Goal: Task Accomplishment & Management: Manage account settings

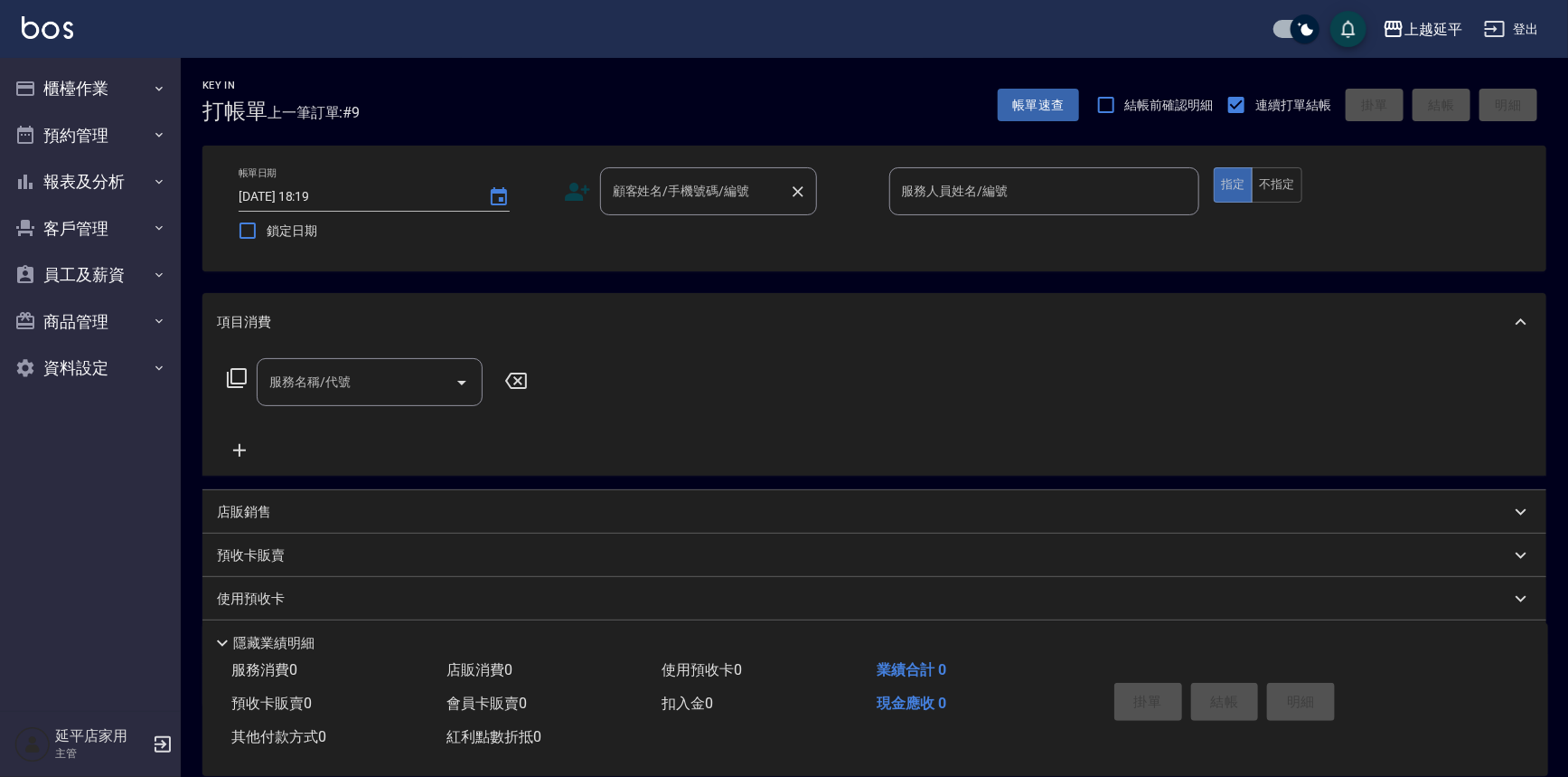
click at [742, 191] on div "顧客姓名/手機號碼/編號 顧客姓名/手機號碼/編號" at bounding box center [708, 191] width 217 height 48
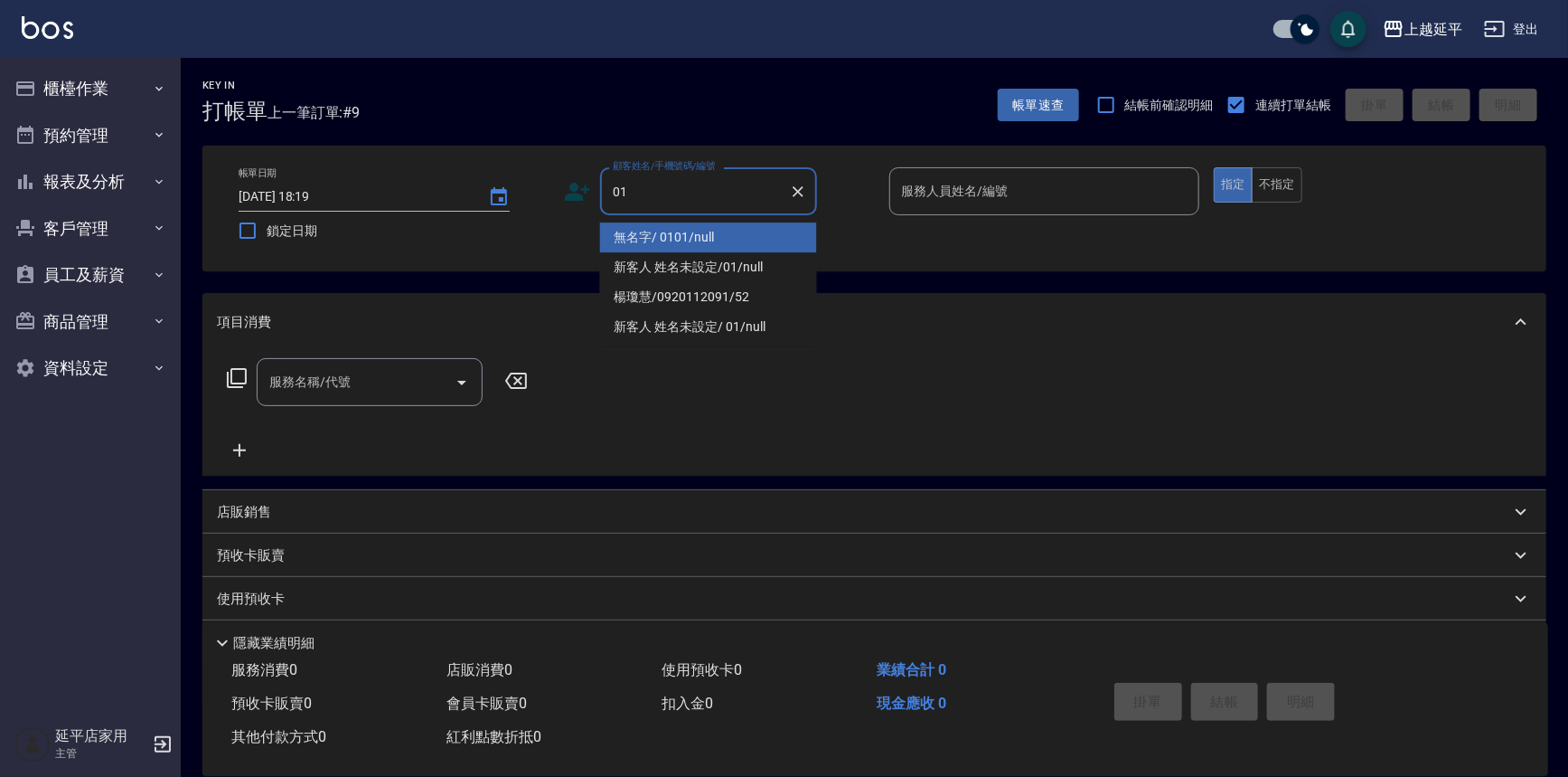
click at [757, 232] on li "無名字/ 0101/null" at bounding box center [708, 238] width 217 height 30
type input "無名字/ 0101/null"
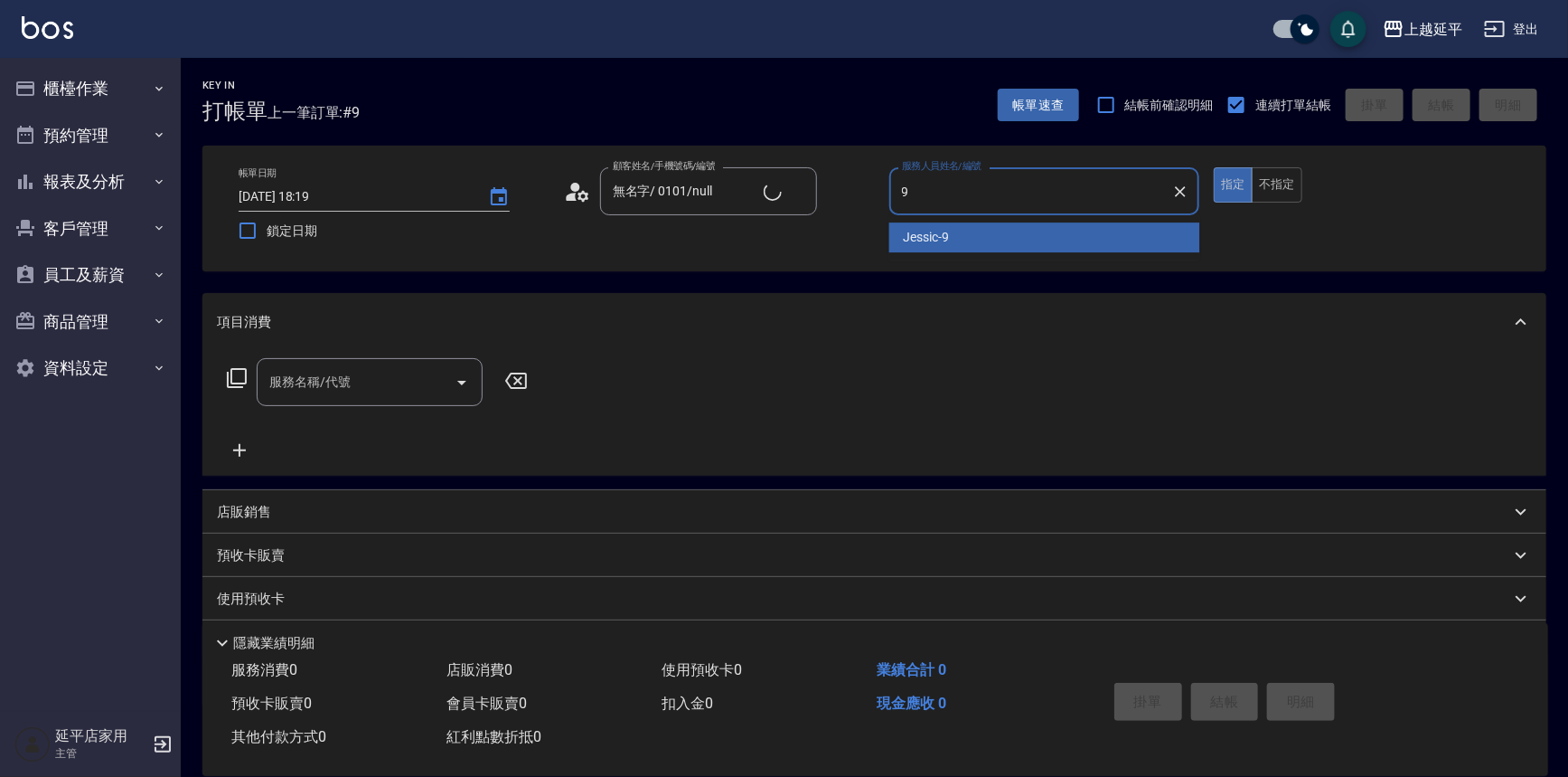
click at [950, 242] on div "Jessic -9" at bounding box center [1045, 238] width 311 height 30
type input "Jessic-9"
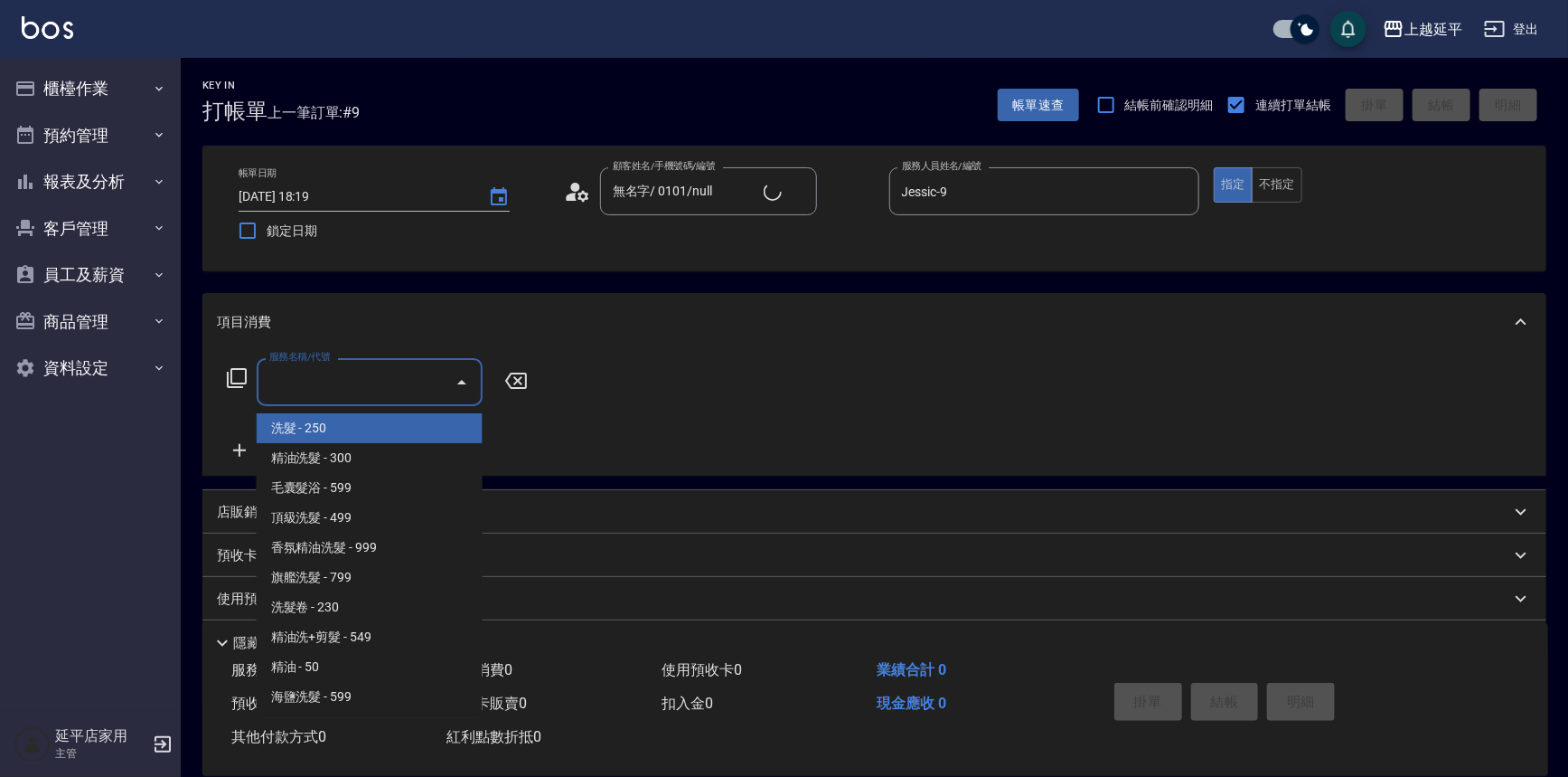
click at [410, 369] on input "服務名稱/代號" at bounding box center [356, 382] width 183 height 32
type input "123"
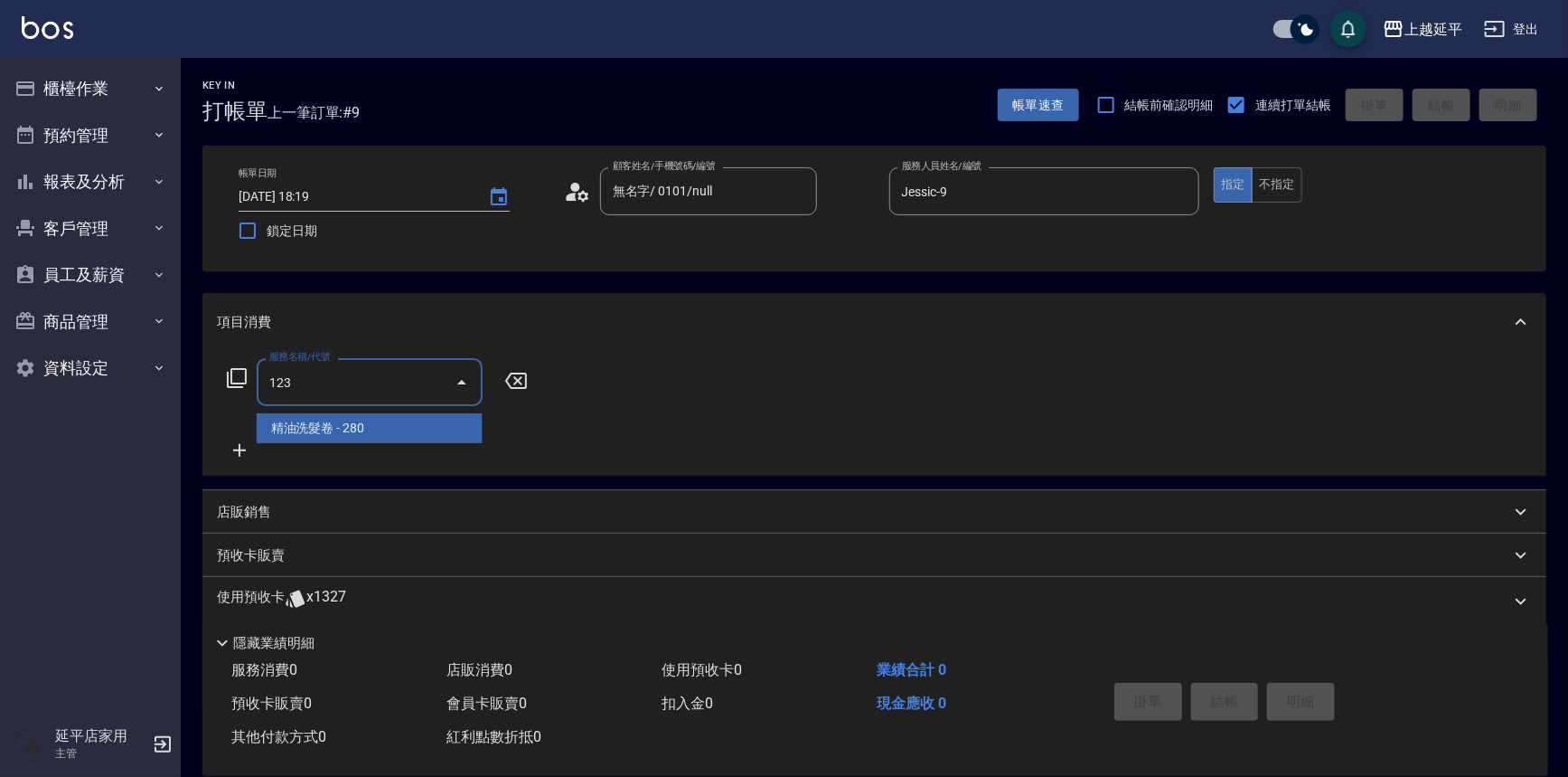
click at [356, 431] on span "精油洗髮卷 - 280" at bounding box center [369, 428] width 226 height 30
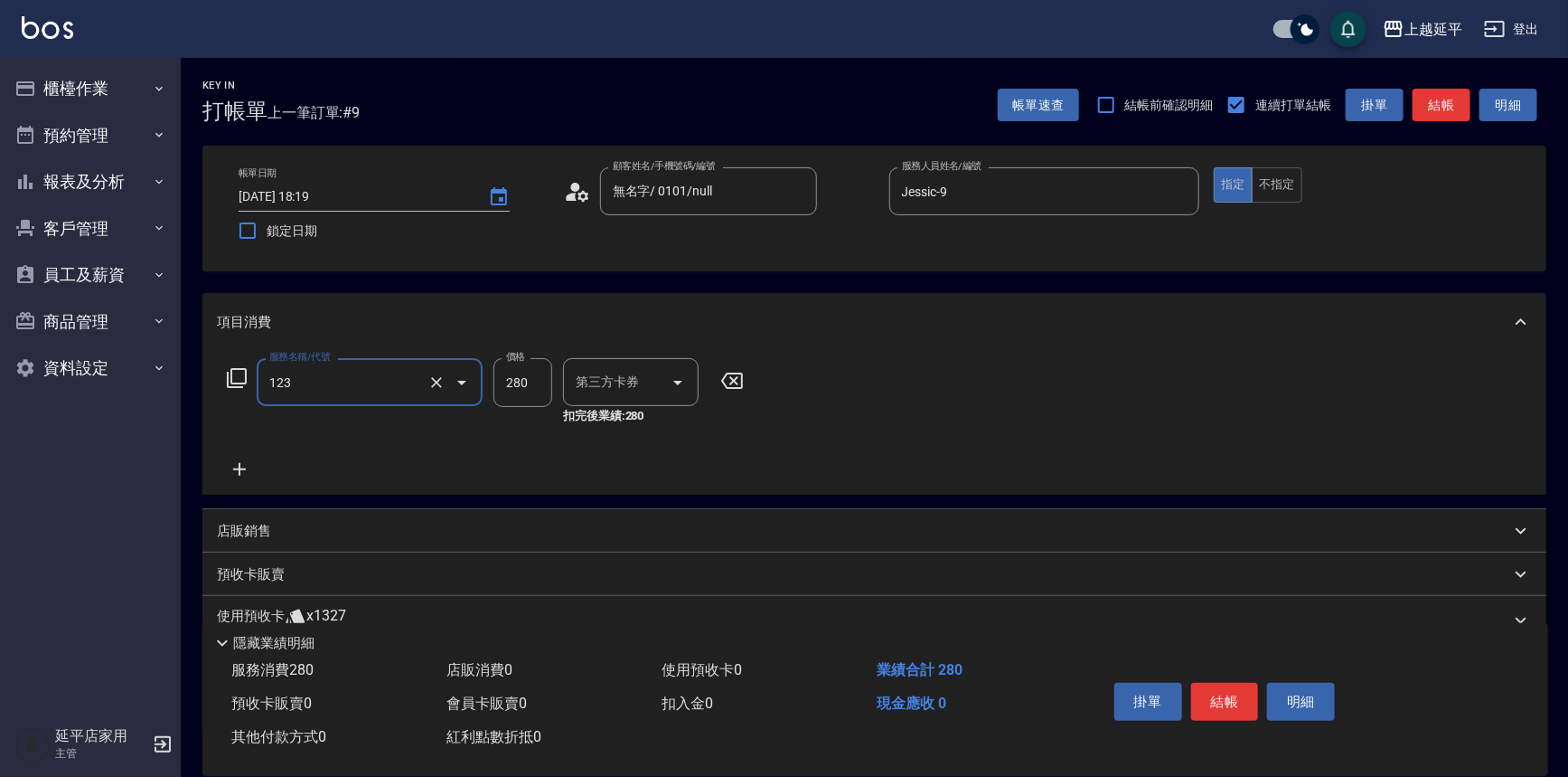
type input "舊有卡券"
type input "精油洗髮卷(123)"
click at [592, 391] on input "洗髮互助-1" at bounding box center [617, 382] width 93 height 32
click at [610, 425] on span "丞宗 -29" at bounding box center [600, 428] width 44 height 19
type input "丞宗-29"
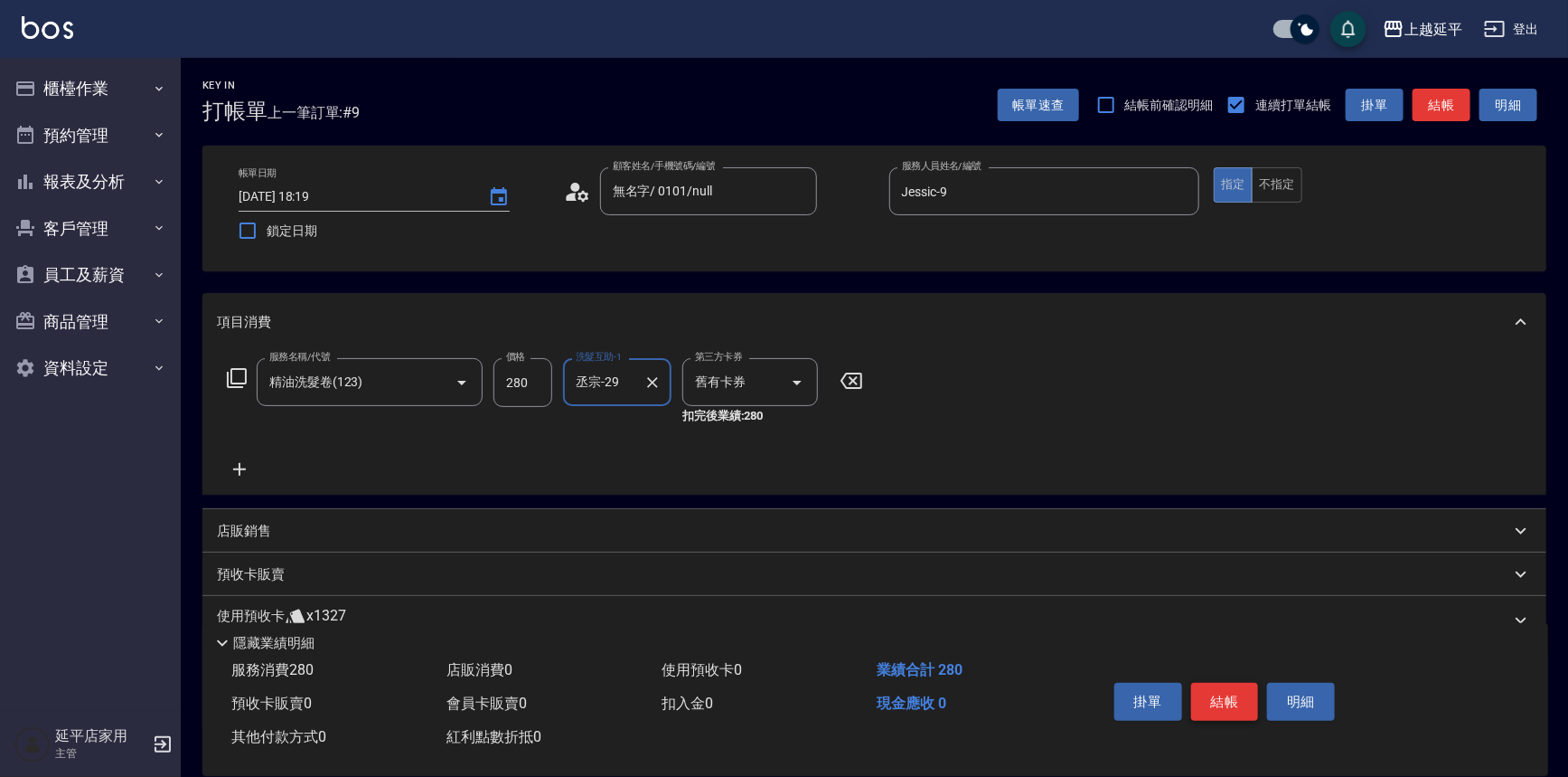
click at [1206, 690] on button "結帳" at bounding box center [1226, 701] width 68 height 38
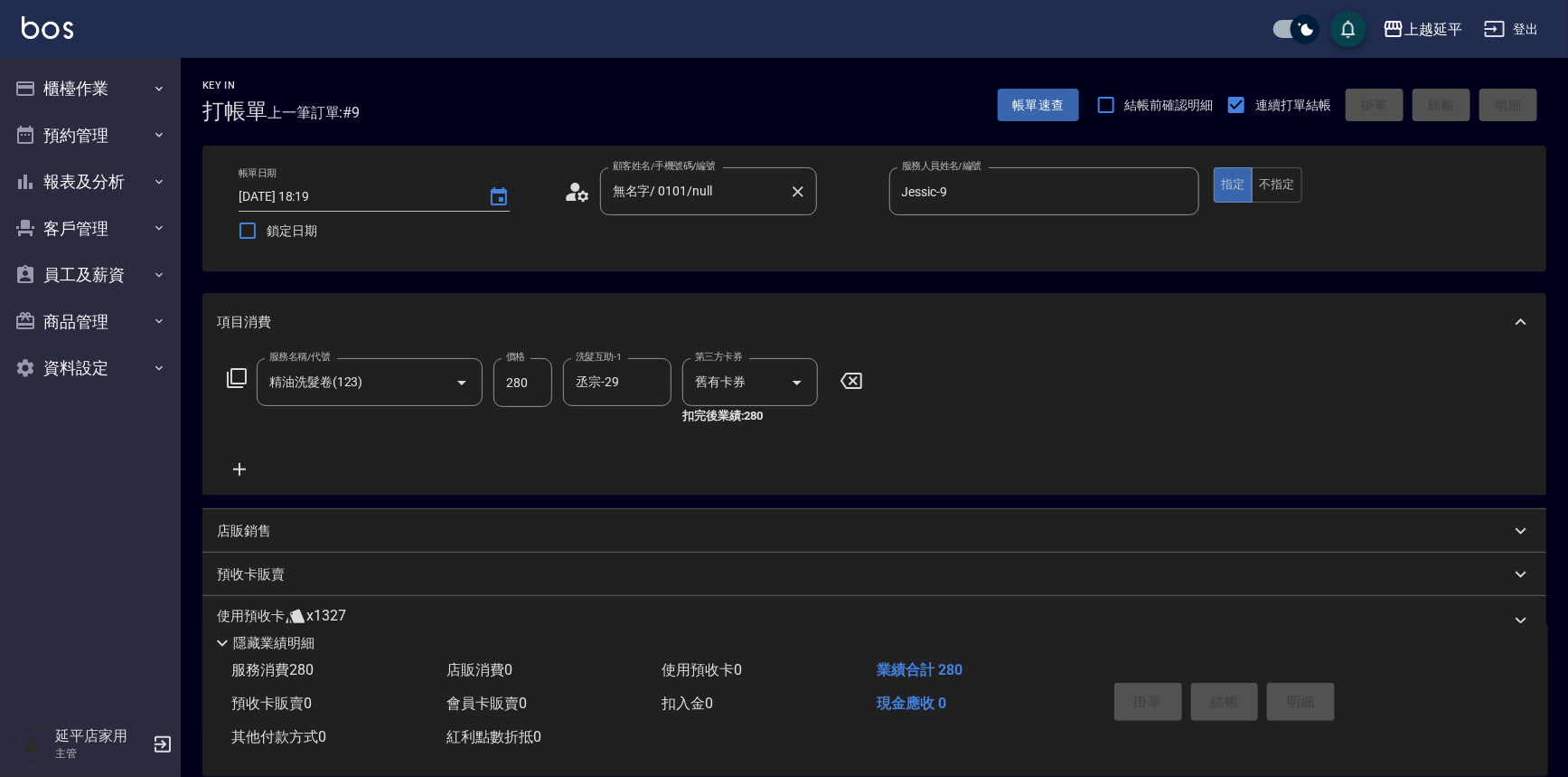
type input "2025/08/19 18:51"
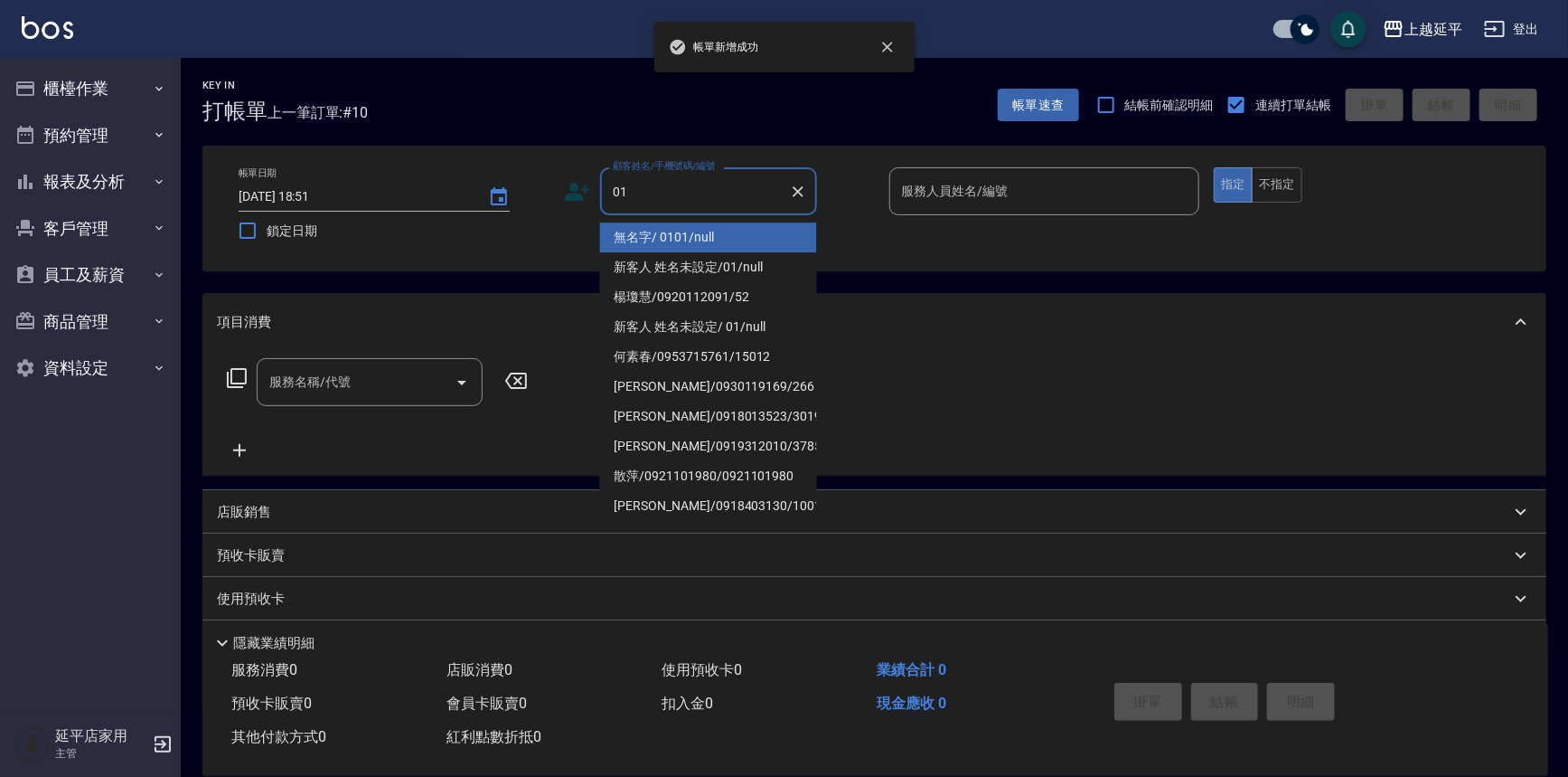
click at [684, 235] on li "無名字/ 0101/null" at bounding box center [708, 238] width 217 height 30
type input "無名字/ 0101/null"
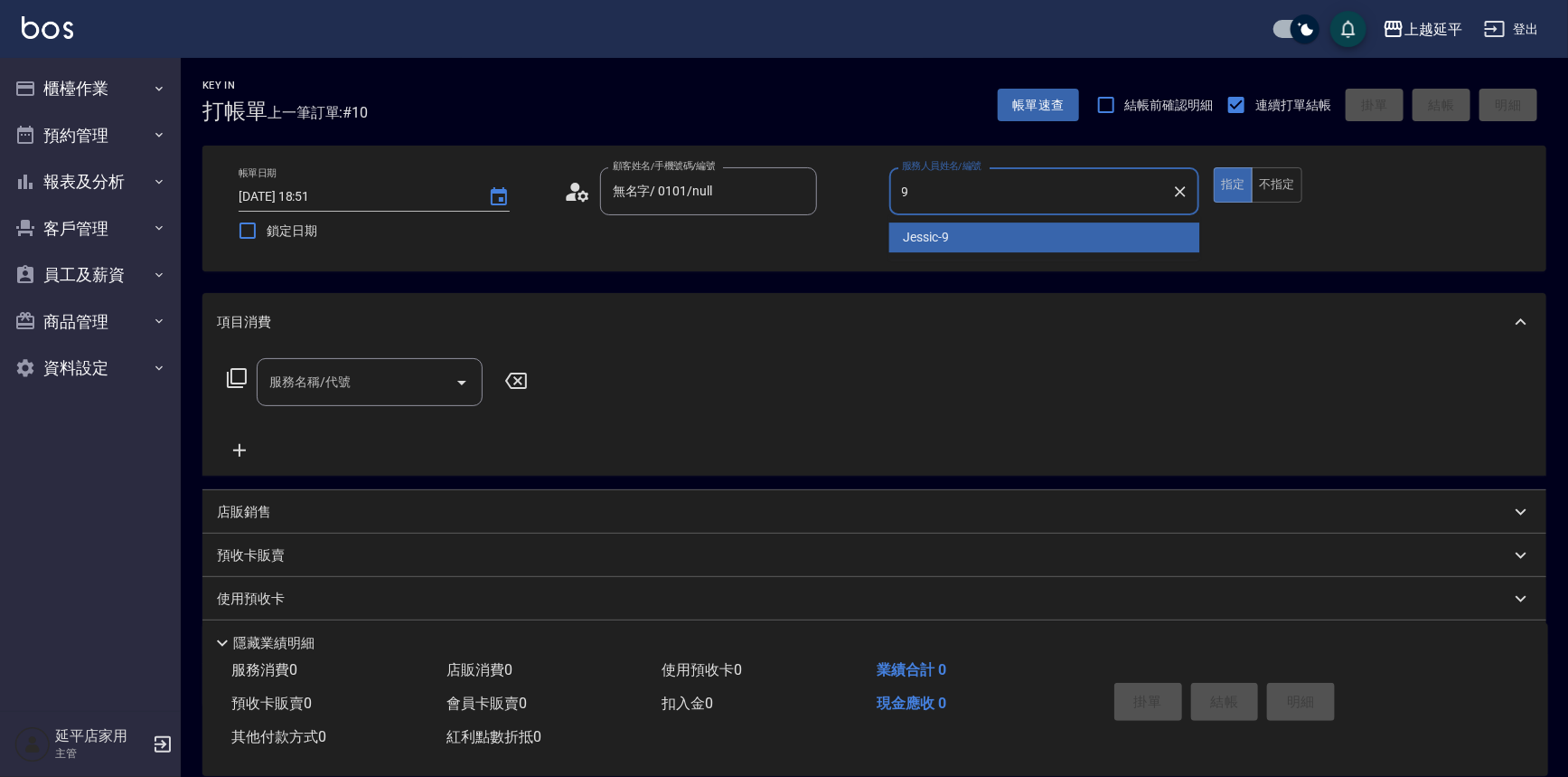
click at [920, 233] on span "Jessic -9" at bounding box center [927, 237] width 46 height 19
type input "Jessic-9"
click at [409, 377] on input "服務名稱/代號" at bounding box center [356, 382] width 183 height 32
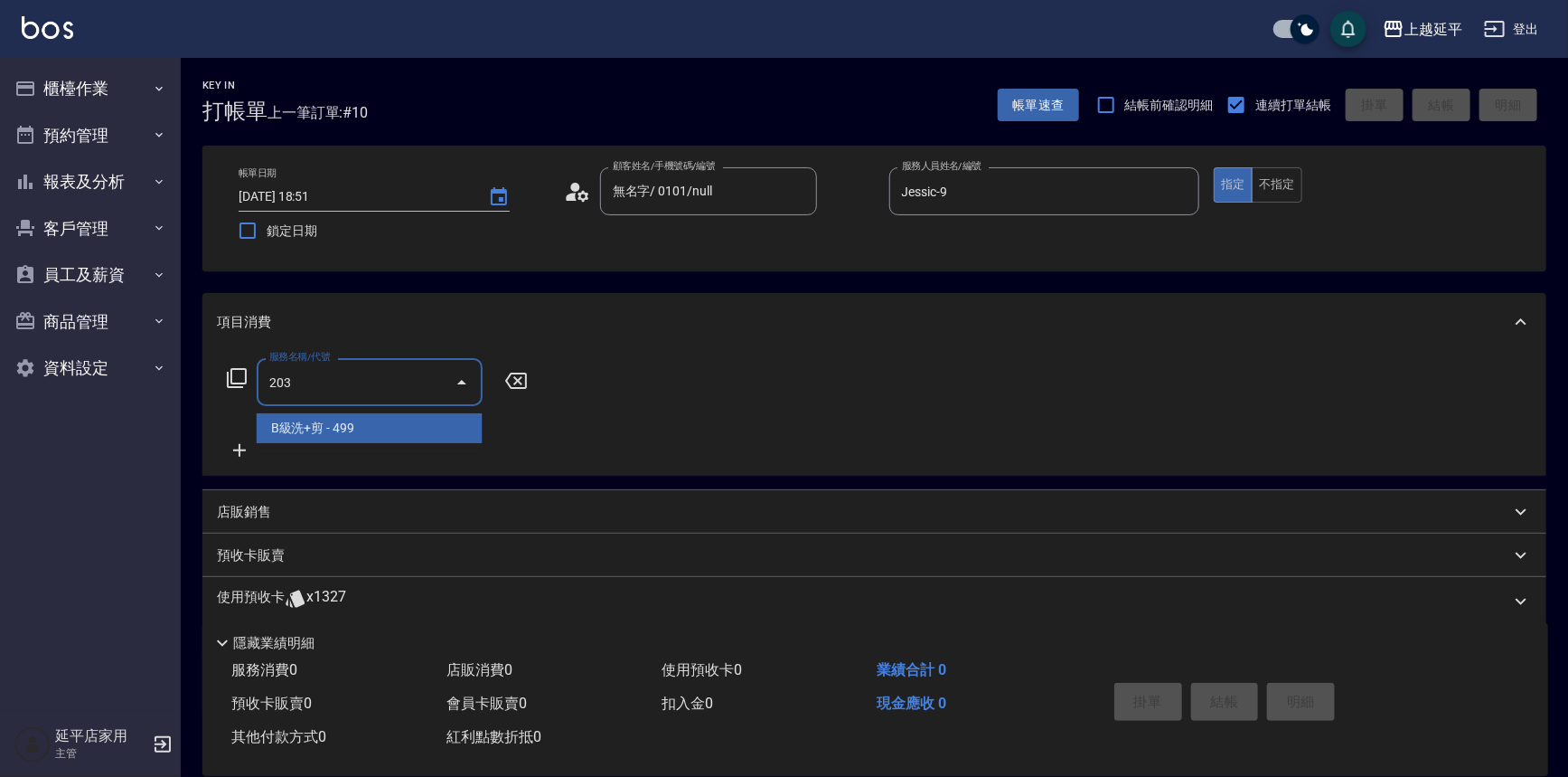
click at [396, 433] on span "B級洗+剪 - 499" at bounding box center [369, 428] width 226 height 30
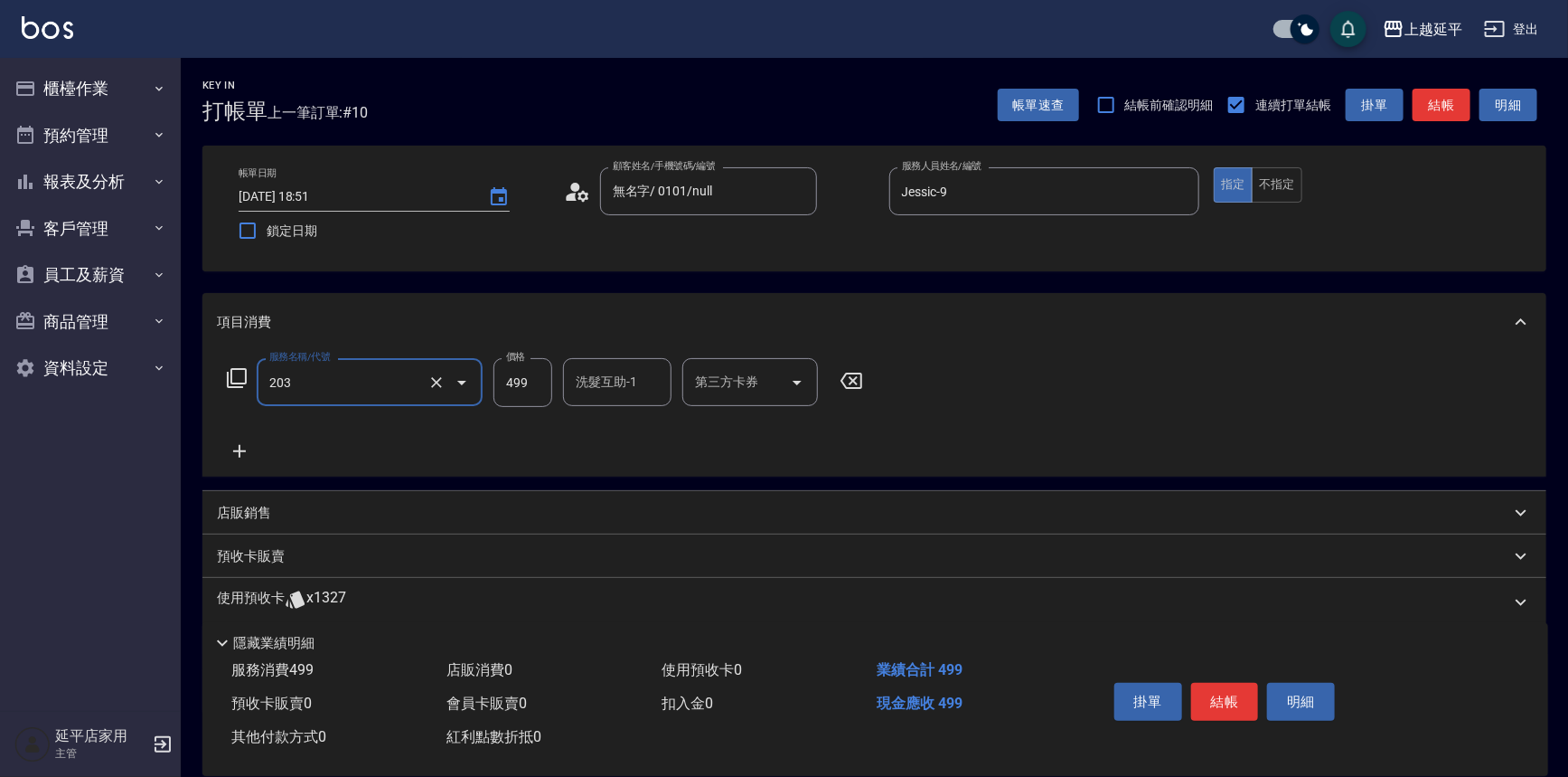
type input "B級洗+剪(203)"
click at [589, 386] on input "洗髮互助-1" at bounding box center [617, 382] width 93 height 32
click at [599, 435] on span "丞宗 -29" at bounding box center [600, 428] width 44 height 19
type input "丞宗-29"
click at [1227, 700] on button "結帳" at bounding box center [1226, 701] width 68 height 38
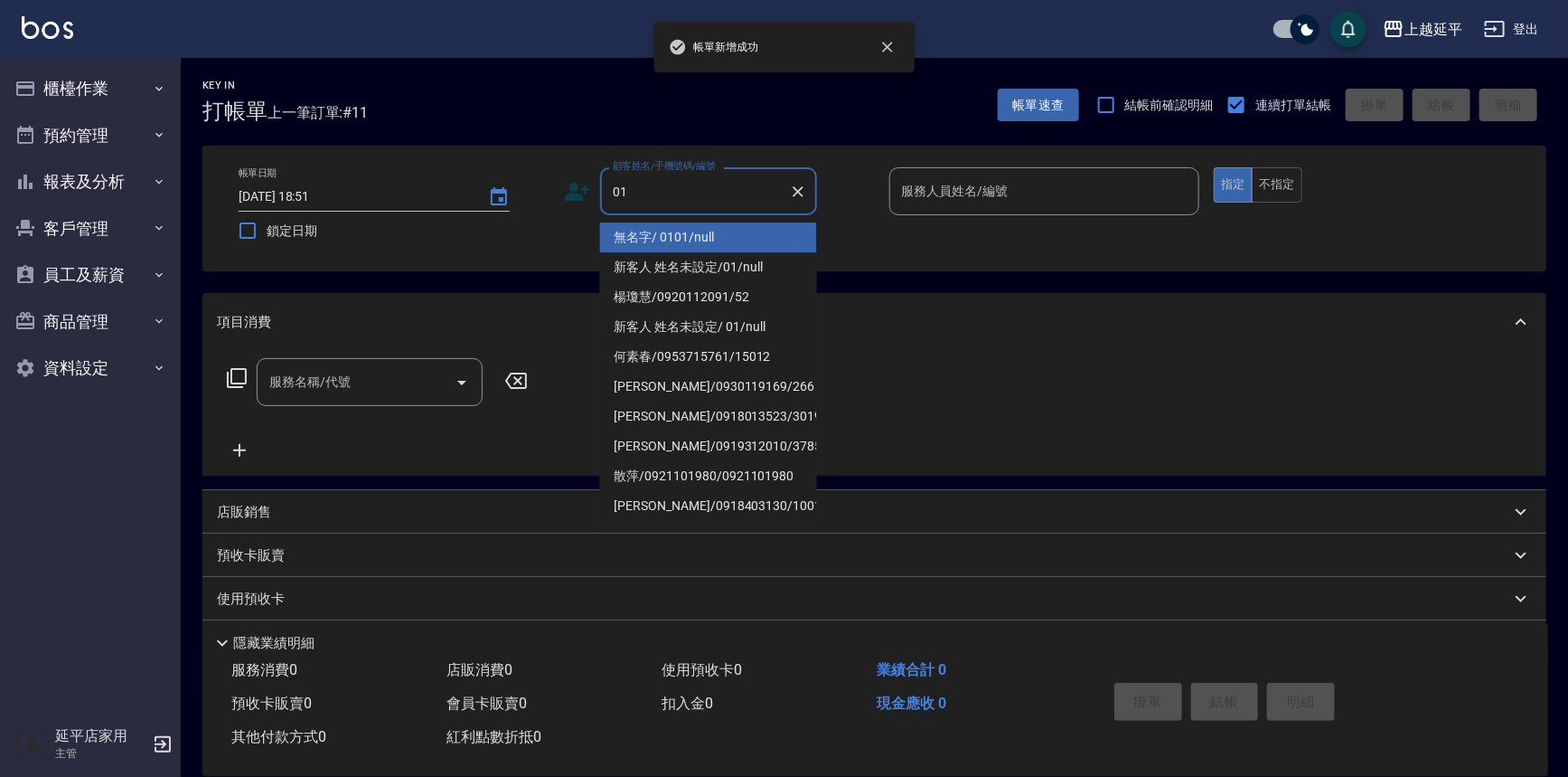
click at [668, 238] on li "無名字/ 0101/null" at bounding box center [708, 238] width 217 height 30
type input "無名字/ 0101/null"
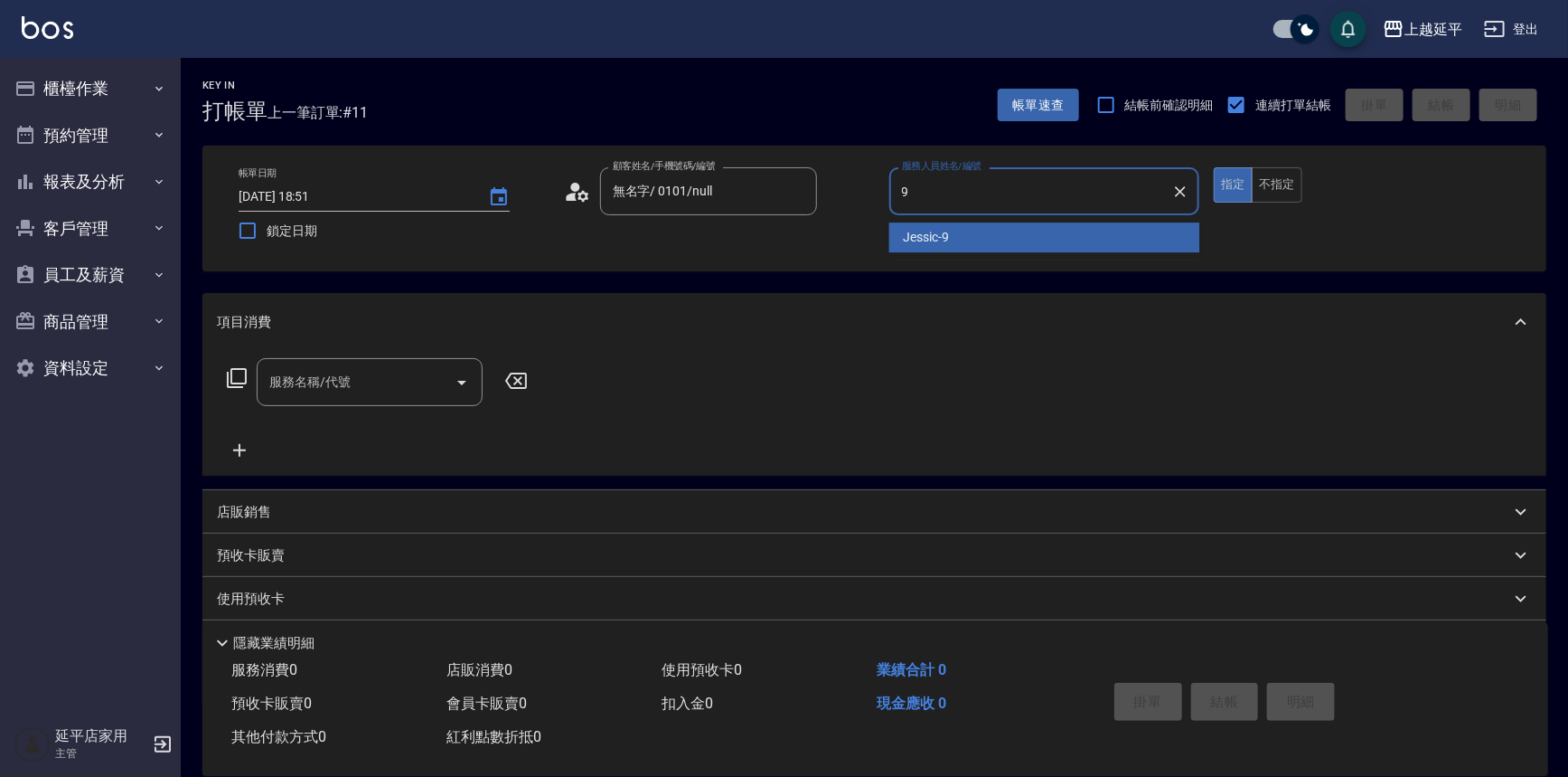
click at [912, 215] on ul "Jessic -9" at bounding box center [1045, 237] width 311 height 45
click at [915, 235] on span "Jessic -9" at bounding box center [927, 237] width 46 height 19
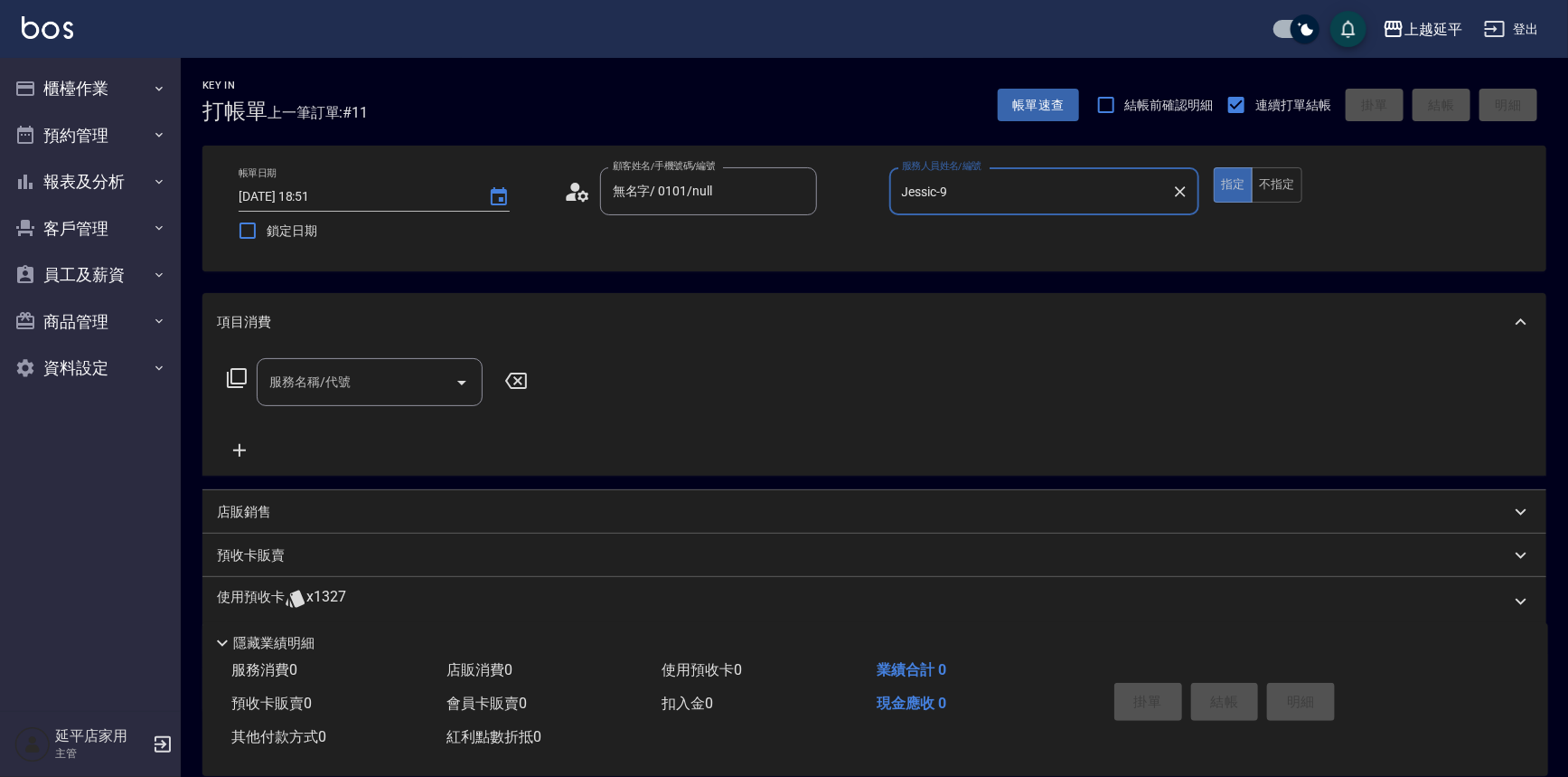
type input "Jessic-9"
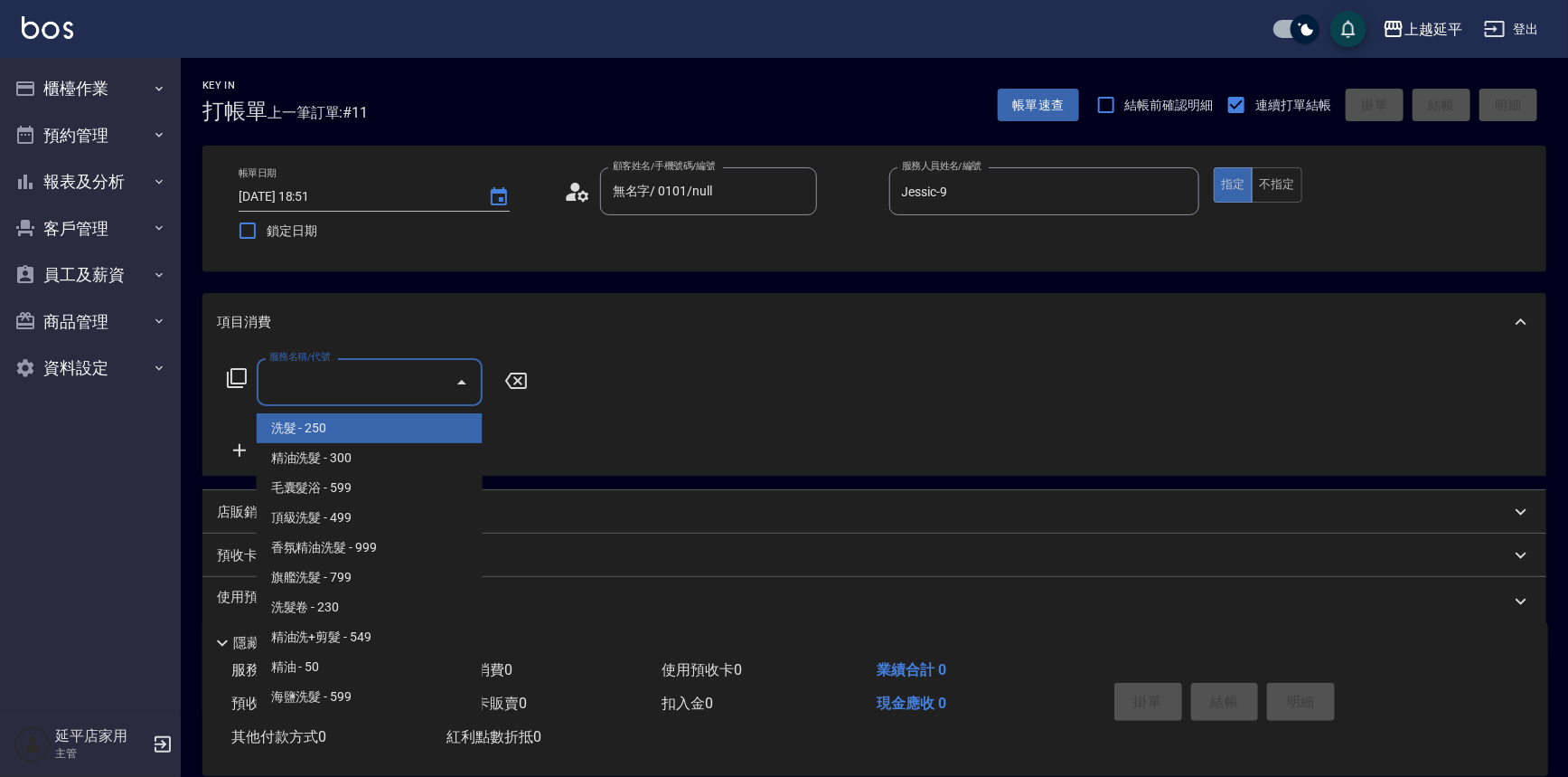
click at [372, 390] on input "服務名稱/代號" at bounding box center [356, 382] width 183 height 32
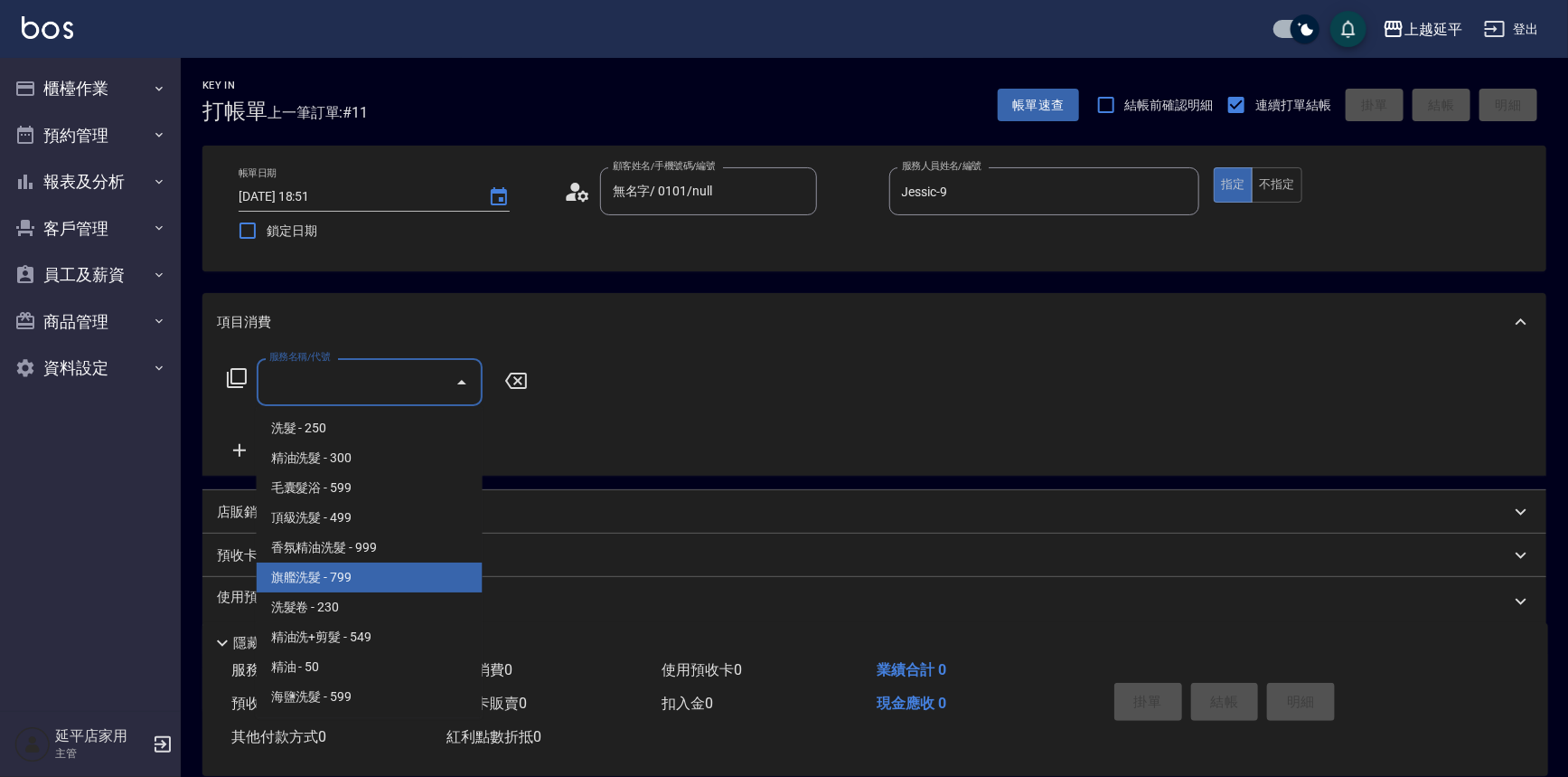
click at [330, 569] on span "旗艦洗髮 - 799" at bounding box center [369, 577] width 226 height 30
type input "旗艦洗髮(106)"
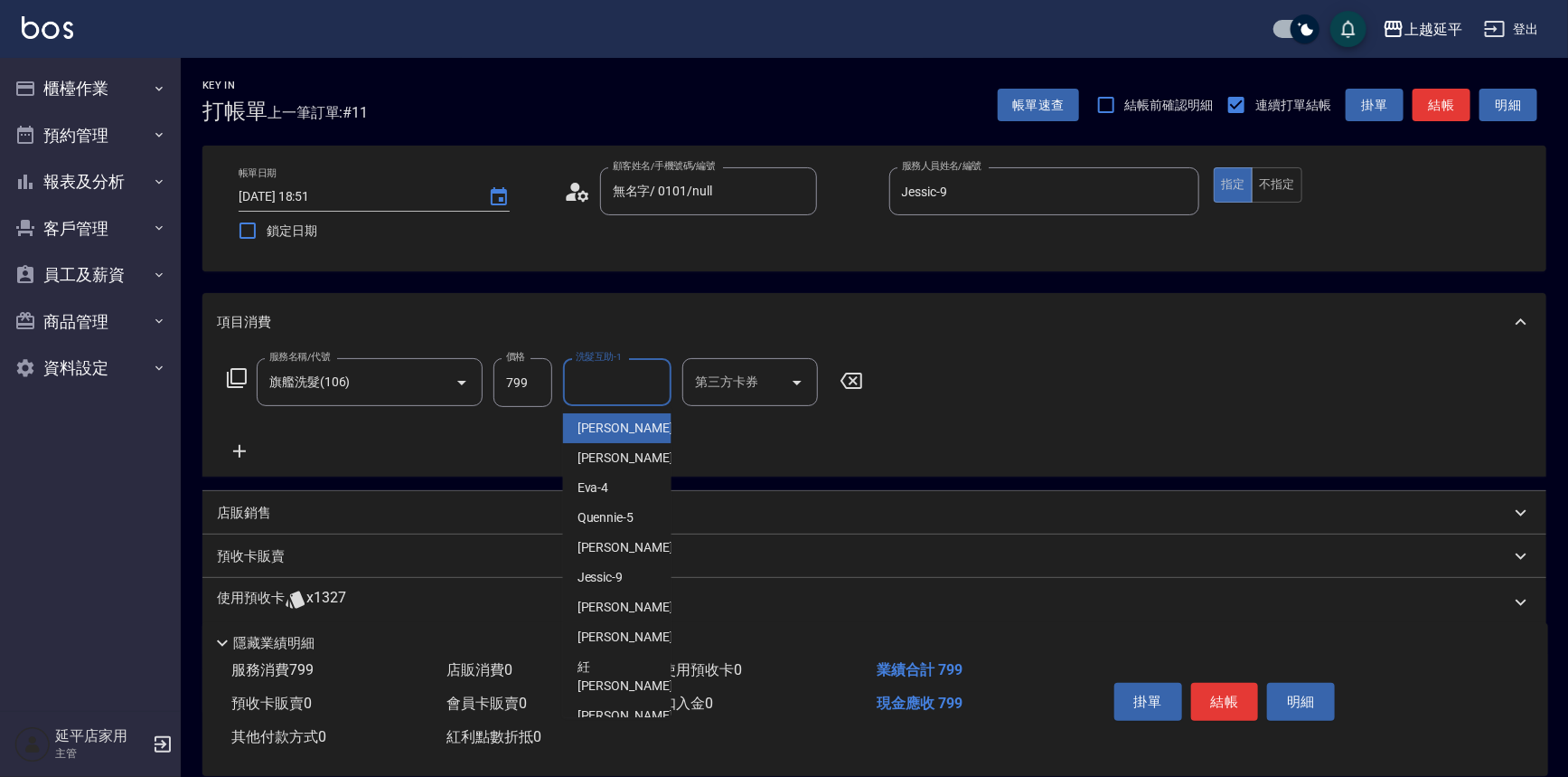
click at [593, 394] on input "洗髮互助-1" at bounding box center [617, 382] width 93 height 32
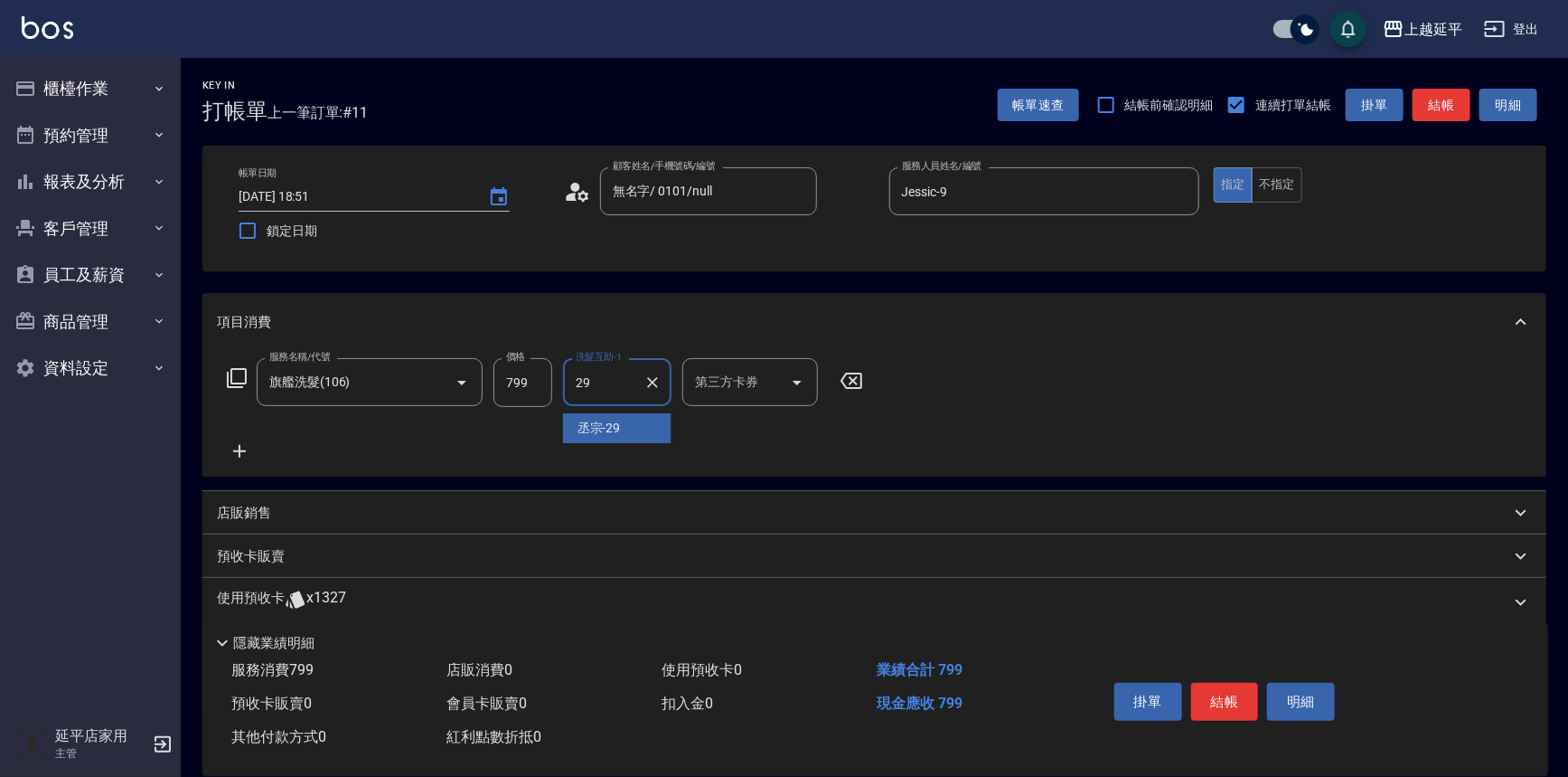
click at [628, 426] on div "丞宗 -29" at bounding box center [617, 428] width 108 height 30
type input "丞宗-29"
click at [1220, 689] on button "結帳" at bounding box center [1226, 701] width 68 height 38
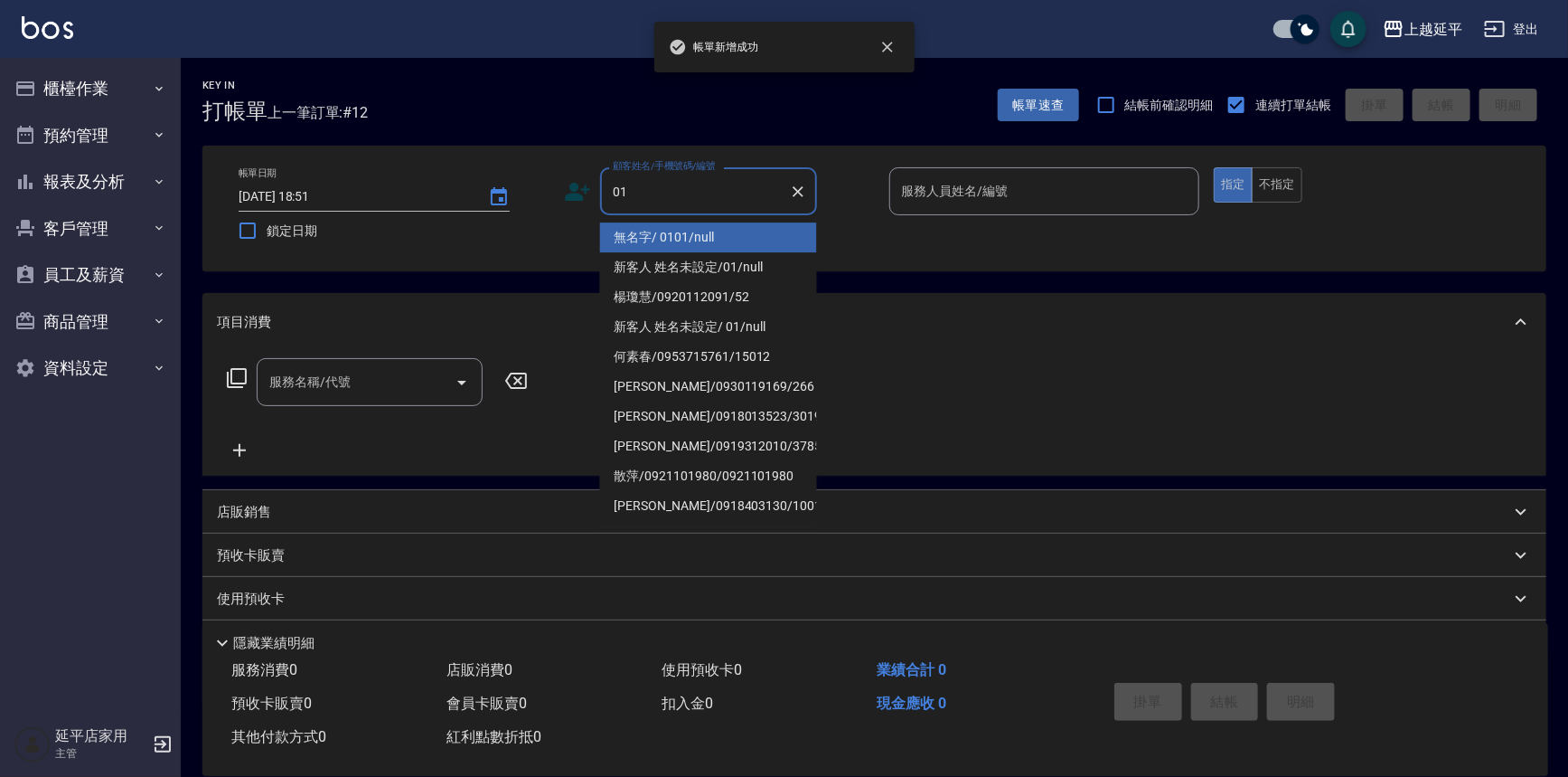
click at [656, 239] on li "無名字/ 0101/null" at bounding box center [708, 238] width 217 height 30
type input "無名字/ 0101/null"
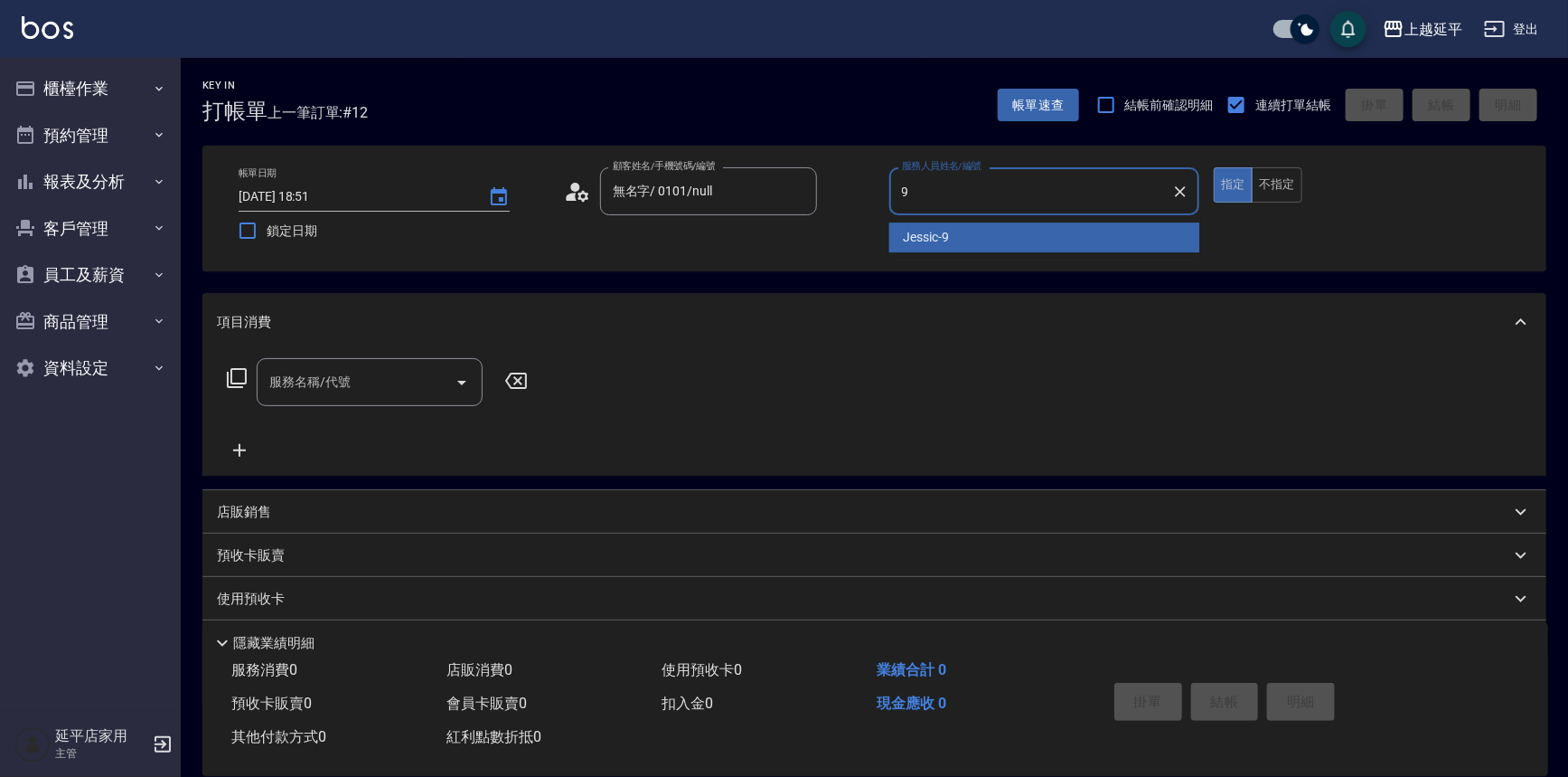
drag, startPoint x: 905, startPoint y: 226, endPoint x: 867, endPoint y: 232, distance: 38.5
click at [904, 226] on div "Jessic -9" at bounding box center [1045, 238] width 311 height 30
type input "Jessic-9"
click at [363, 392] on input "服務名稱/代號" at bounding box center [356, 382] width 183 height 32
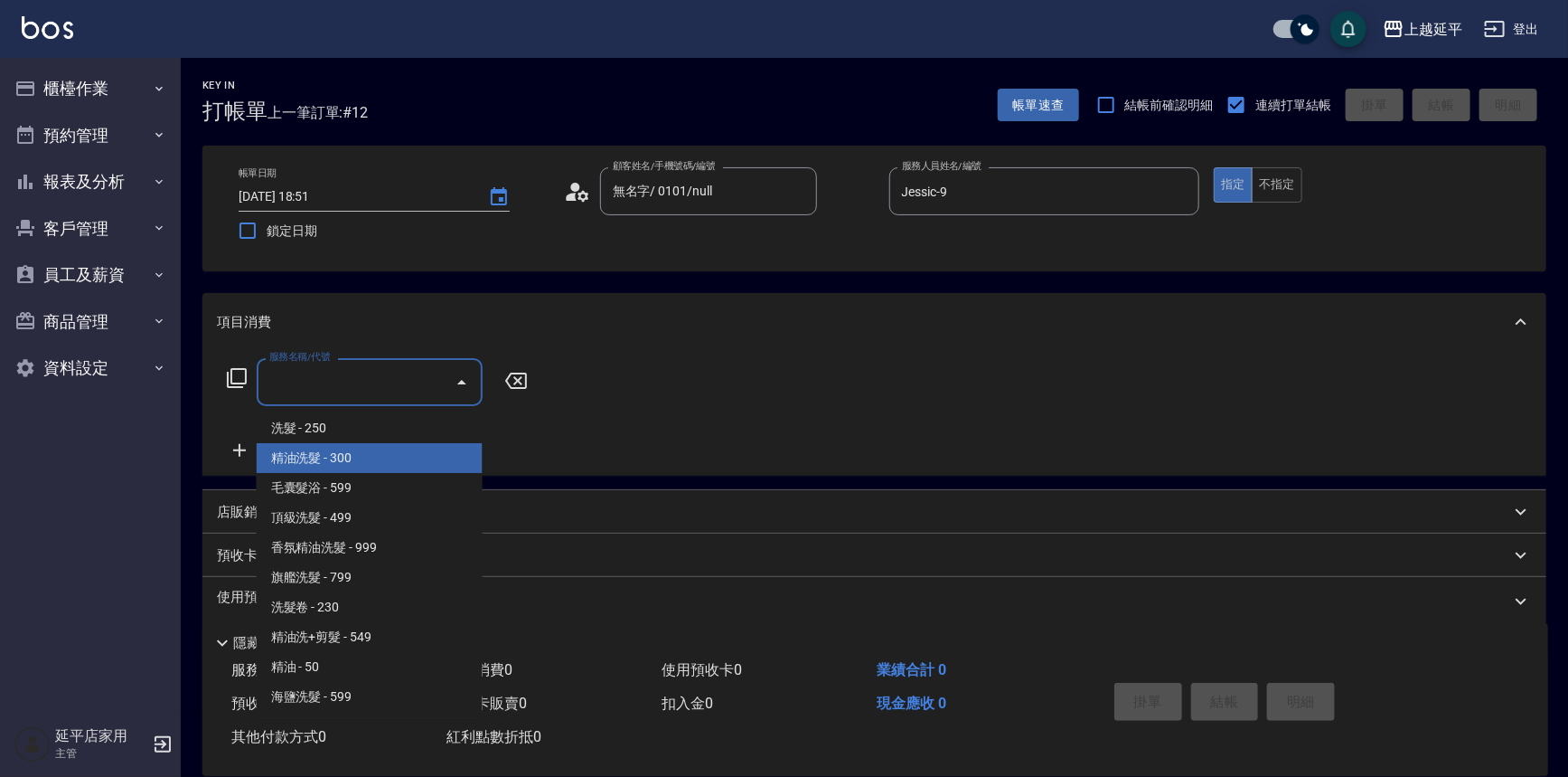
click at [334, 453] on span "精油洗髮 - 300" at bounding box center [369, 458] width 226 height 30
type input "精油洗髮(102)"
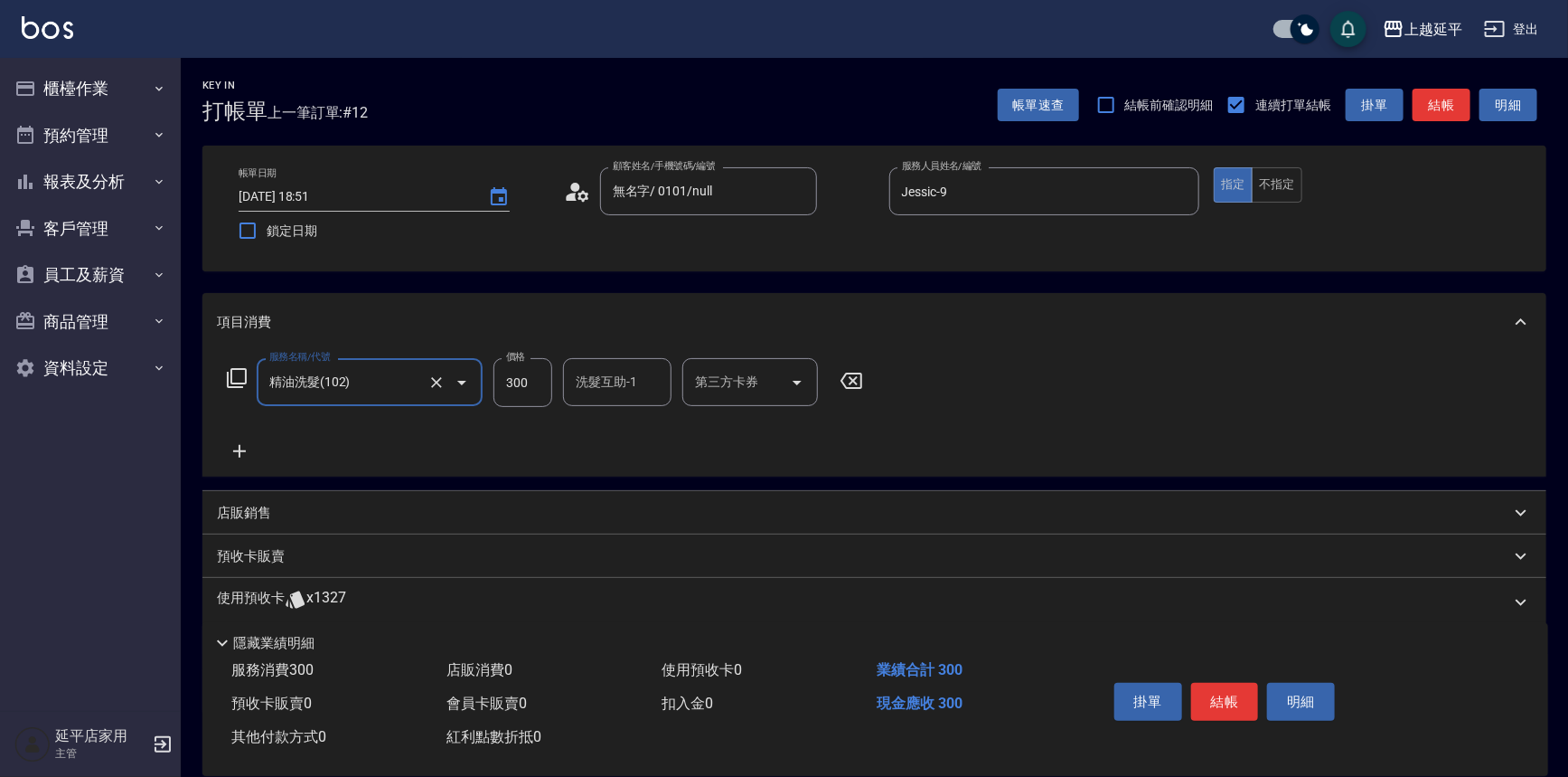
click at [587, 374] on div "洗髮互助-1 洗髮互助-1" at bounding box center [617, 382] width 108 height 48
click at [621, 431] on span "[PERSON_NAME] -7" at bounding box center [631, 428] width 106 height 19
type input "[PERSON_NAME]-7"
click at [1220, 696] on button "結帳" at bounding box center [1226, 701] width 68 height 38
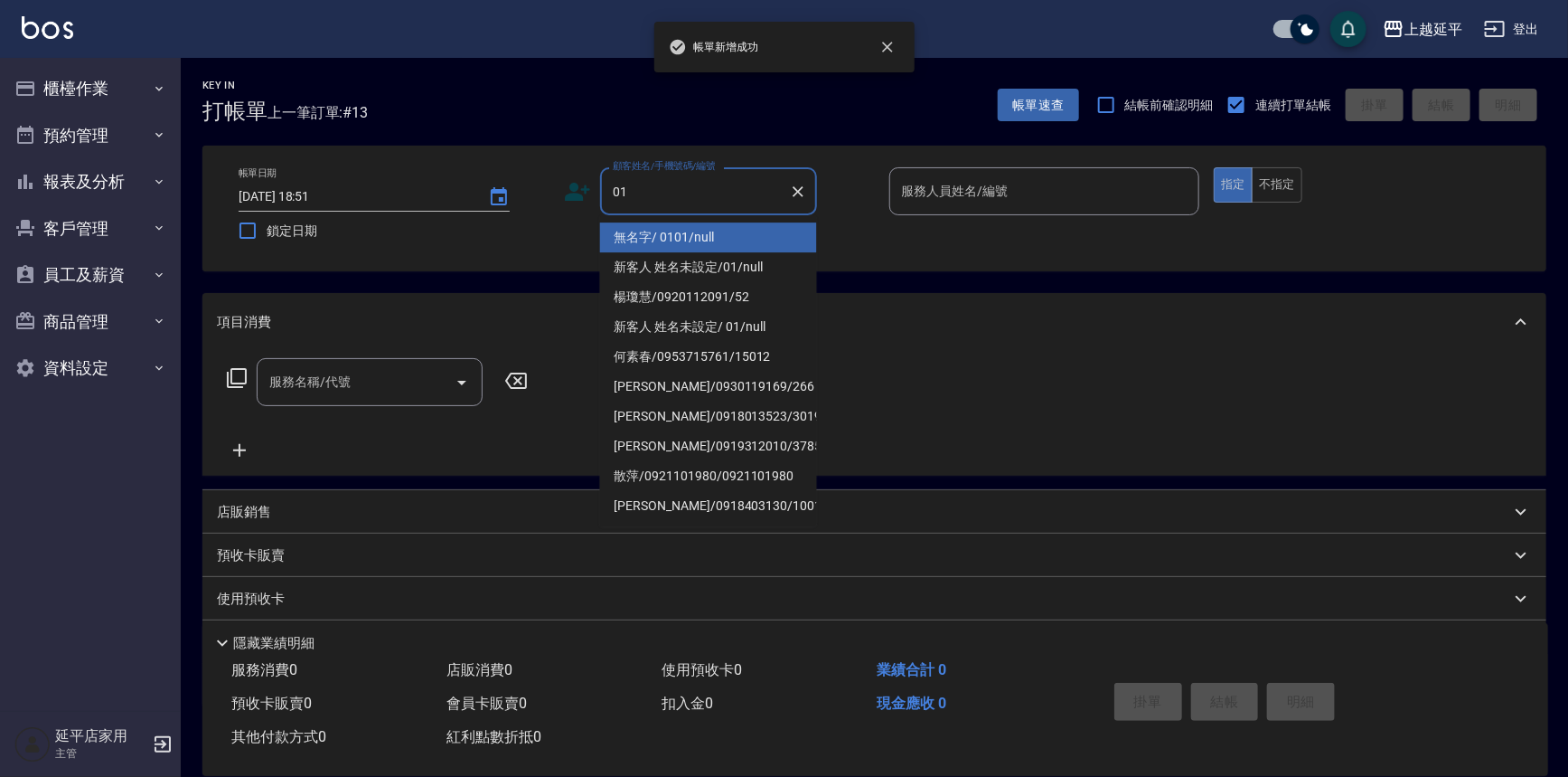
click at [689, 233] on li "無名字/ 0101/null" at bounding box center [708, 238] width 217 height 30
type input "無名字/ 0101/null"
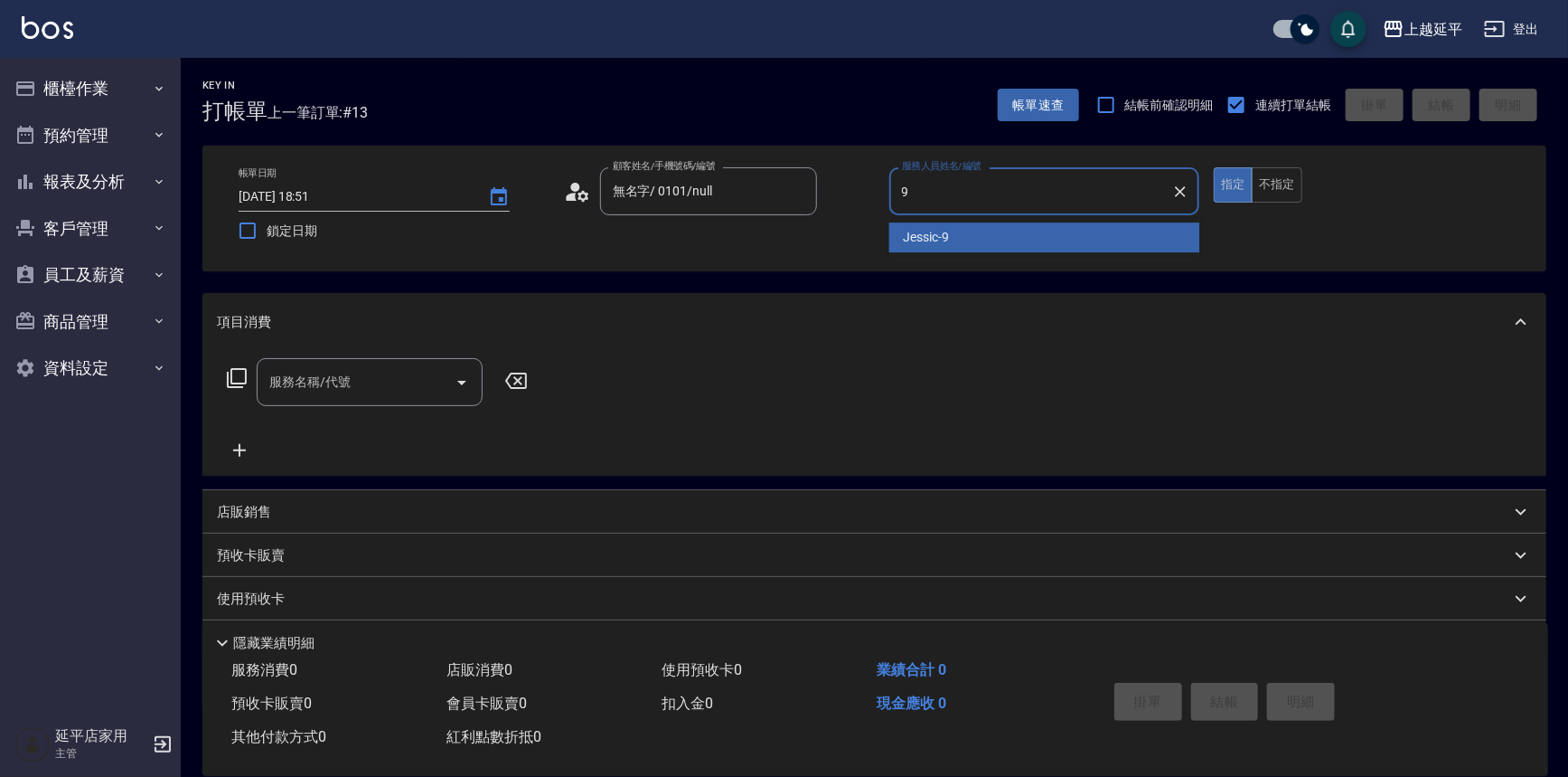
click at [943, 233] on span "Jessic -9" at bounding box center [927, 237] width 46 height 19
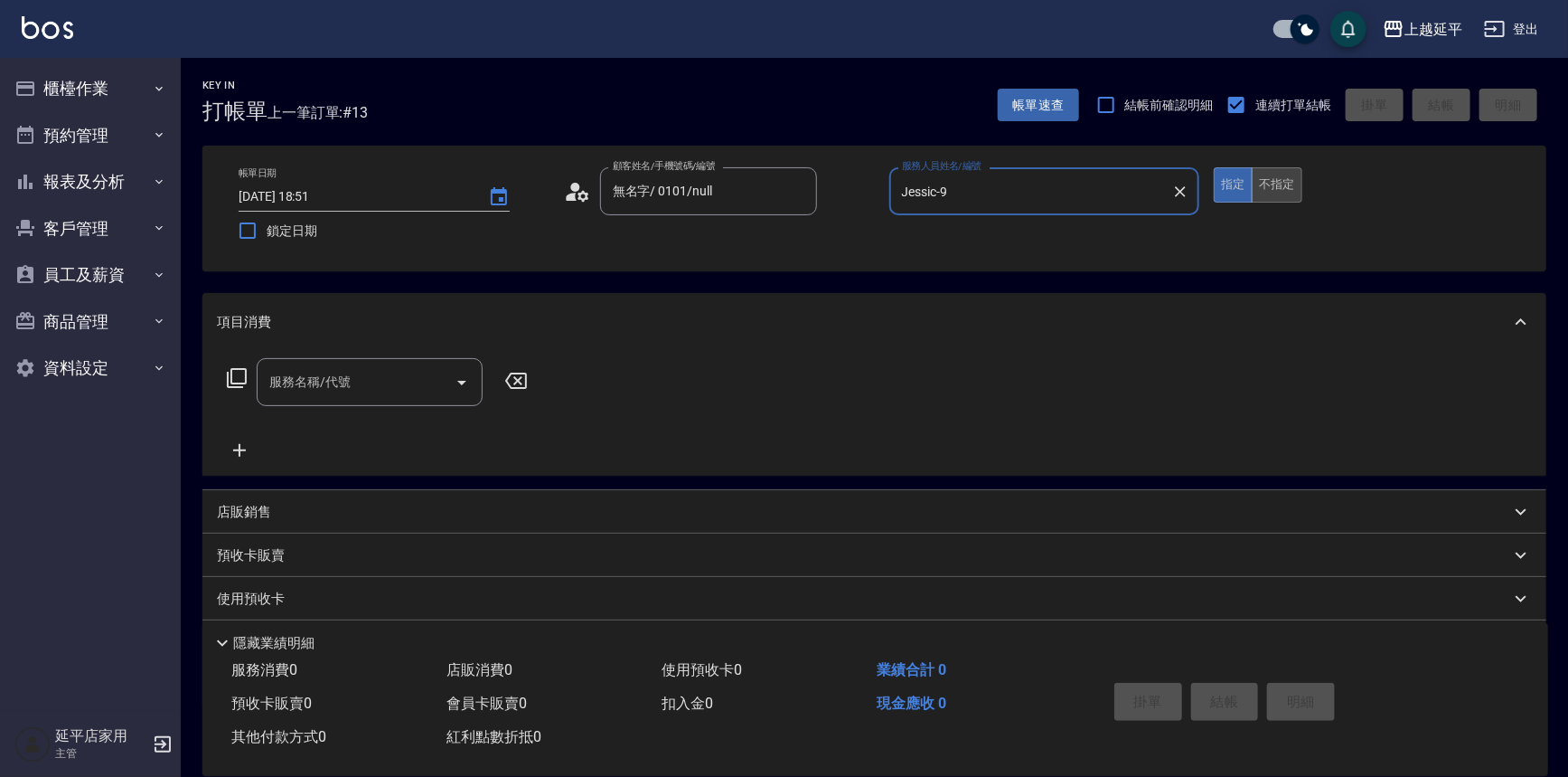
type input "Jessic-9"
click at [1261, 181] on button "不指定" at bounding box center [1276, 184] width 51 height 35
drag, startPoint x: 358, startPoint y: 377, endPoint x: 368, endPoint y: 372, distance: 11.2
click at [361, 376] on input "服務名稱/代號" at bounding box center [356, 382] width 183 height 32
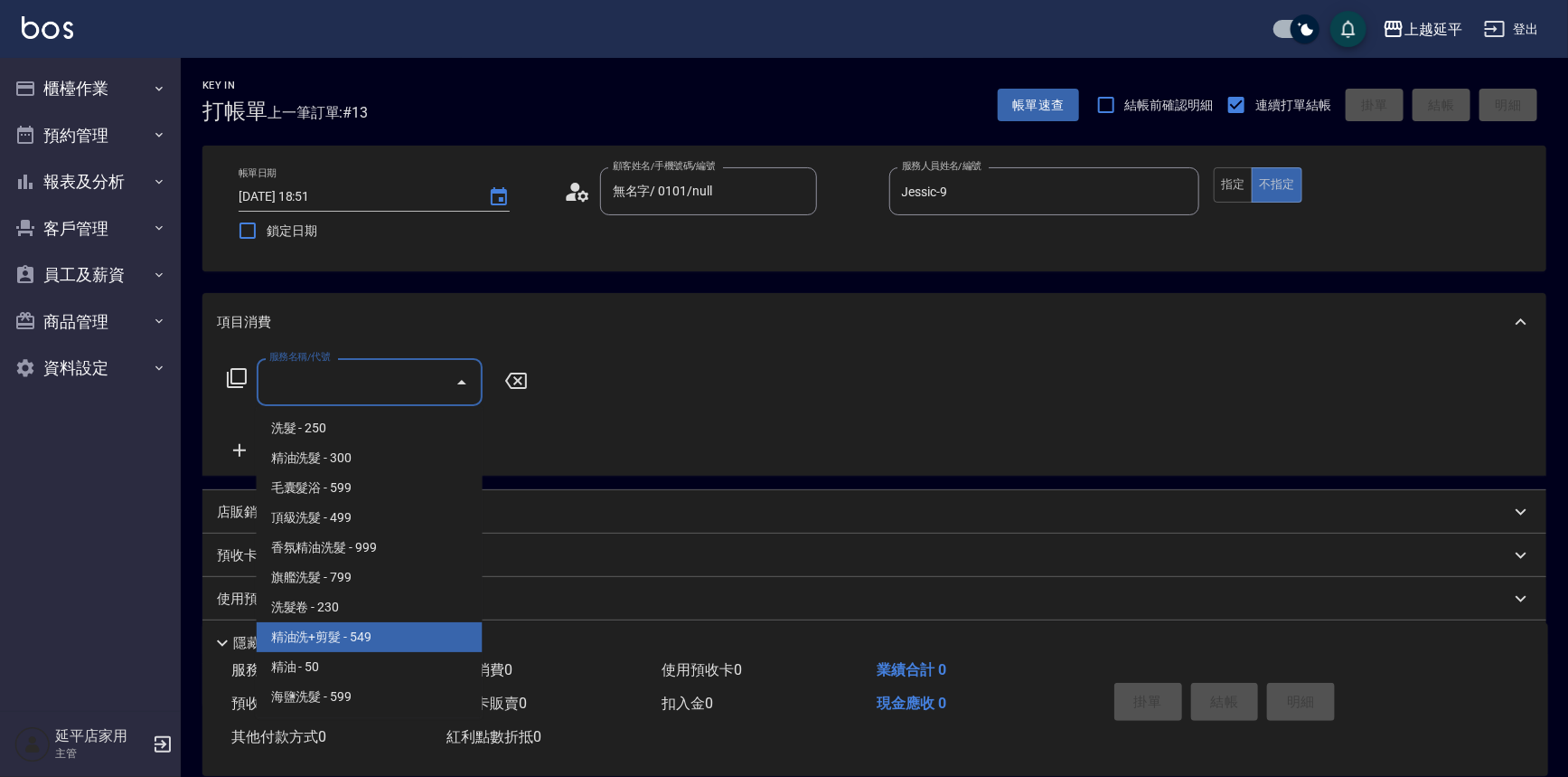
click at [365, 635] on span "精油洗+剪髮 - 549" at bounding box center [369, 637] width 226 height 30
type input "精油洗+剪髮(108)"
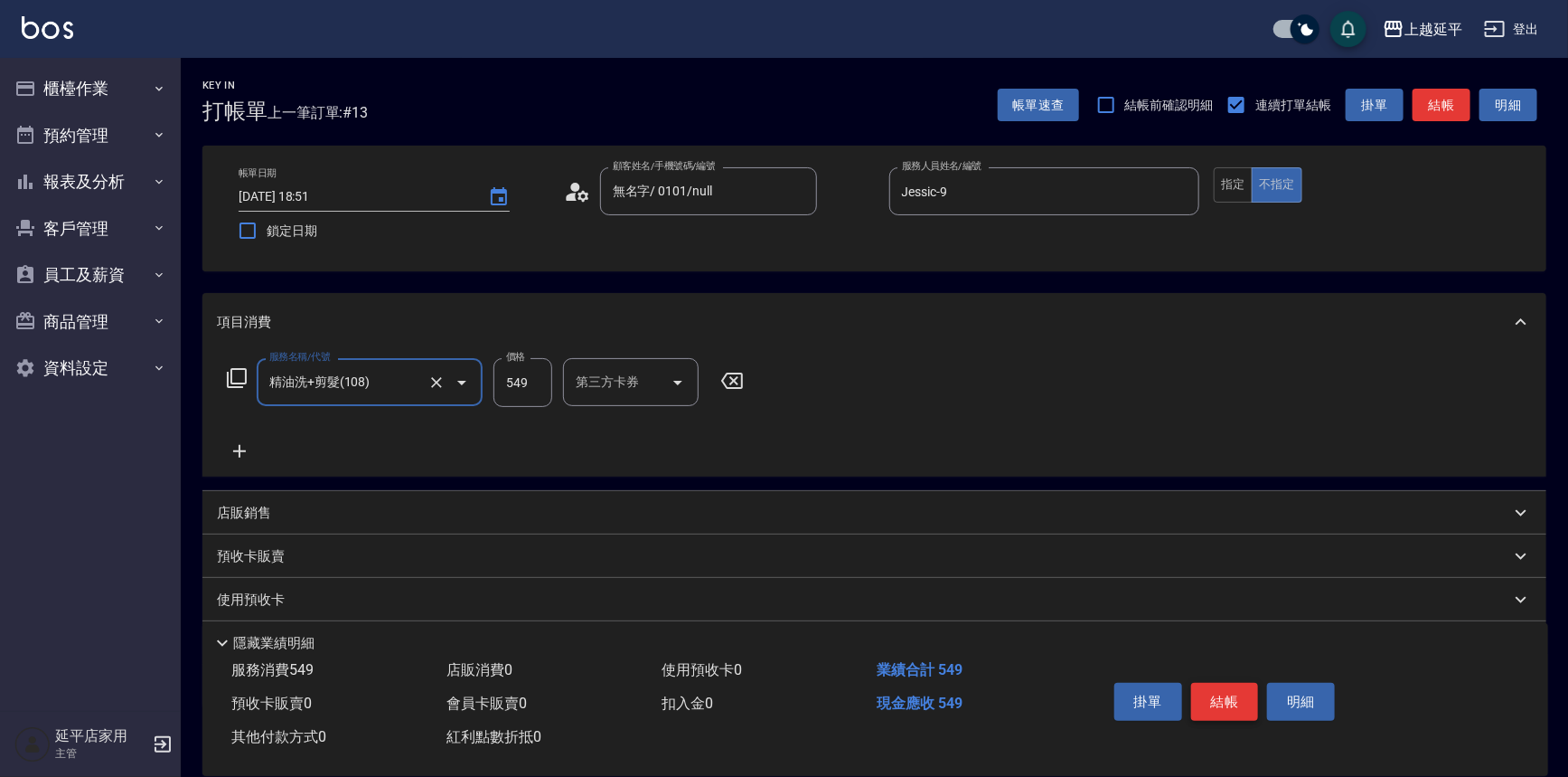
click at [1207, 696] on button "結帳" at bounding box center [1226, 701] width 68 height 38
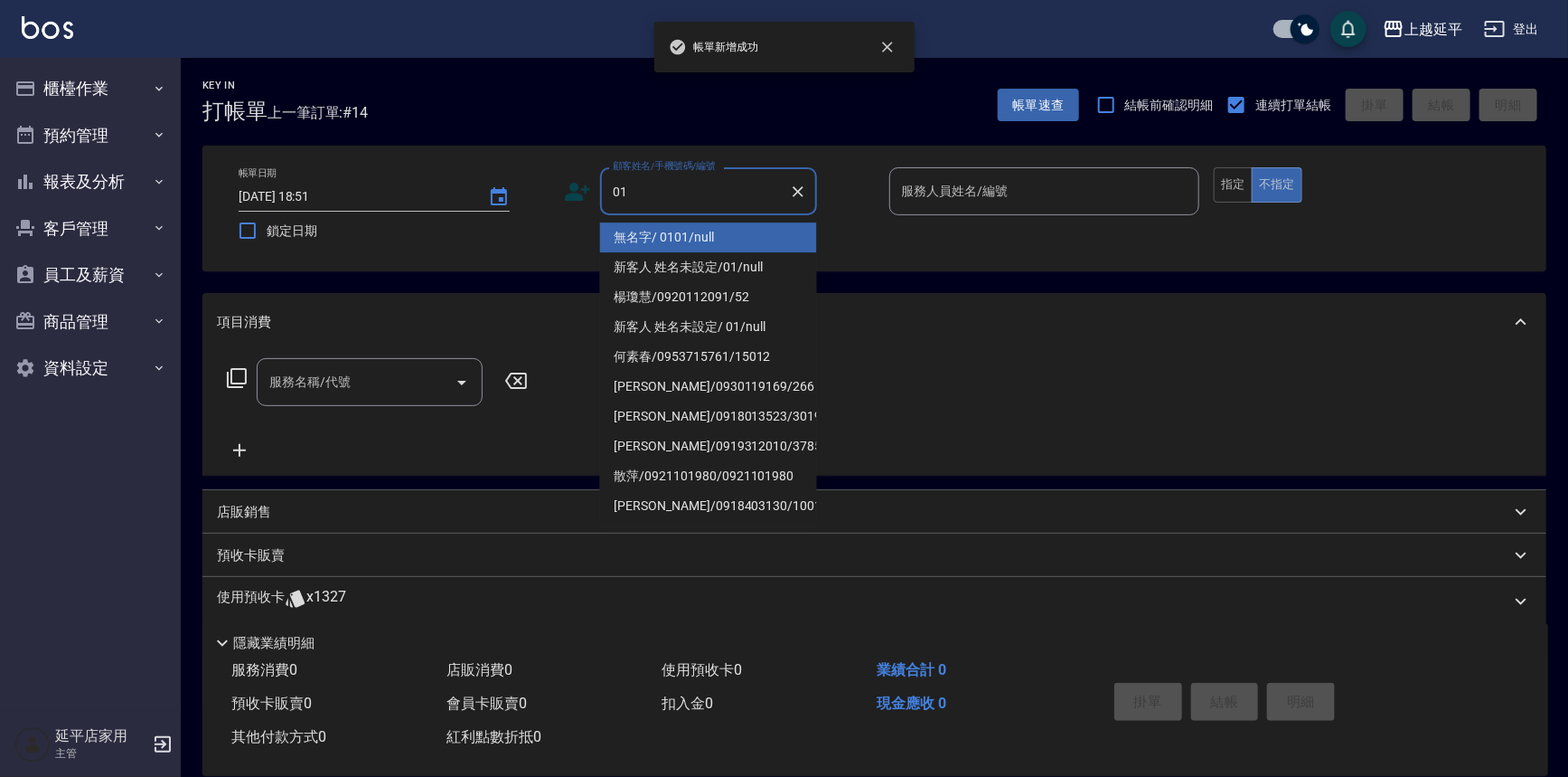
click at [678, 233] on li "無名字/ 0101/null" at bounding box center [708, 238] width 217 height 30
type input "無名字/ 0101/null"
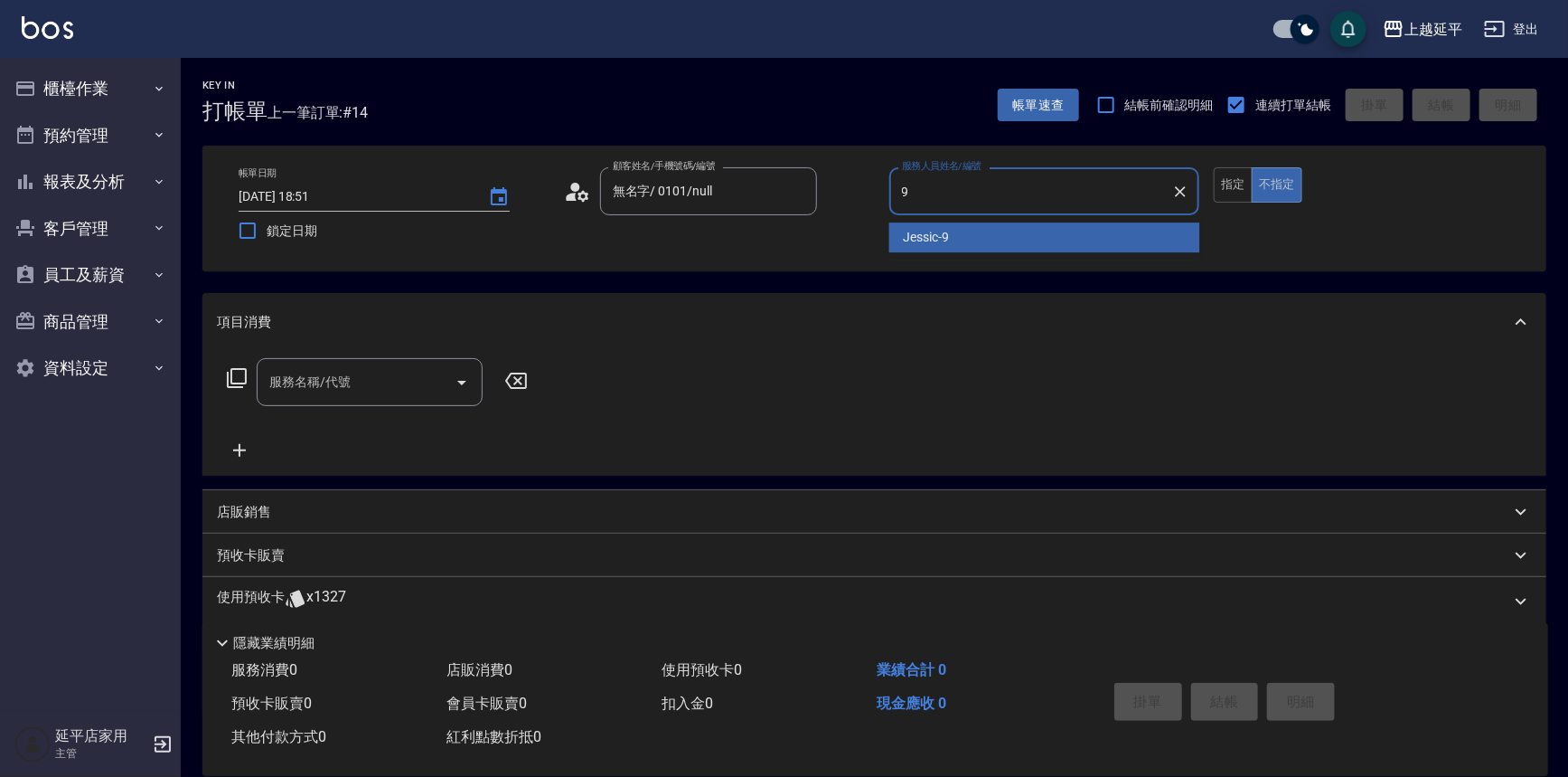
click at [951, 235] on div "Jessic -9" at bounding box center [1045, 238] width 311 height 30
type input "Jessic-9"
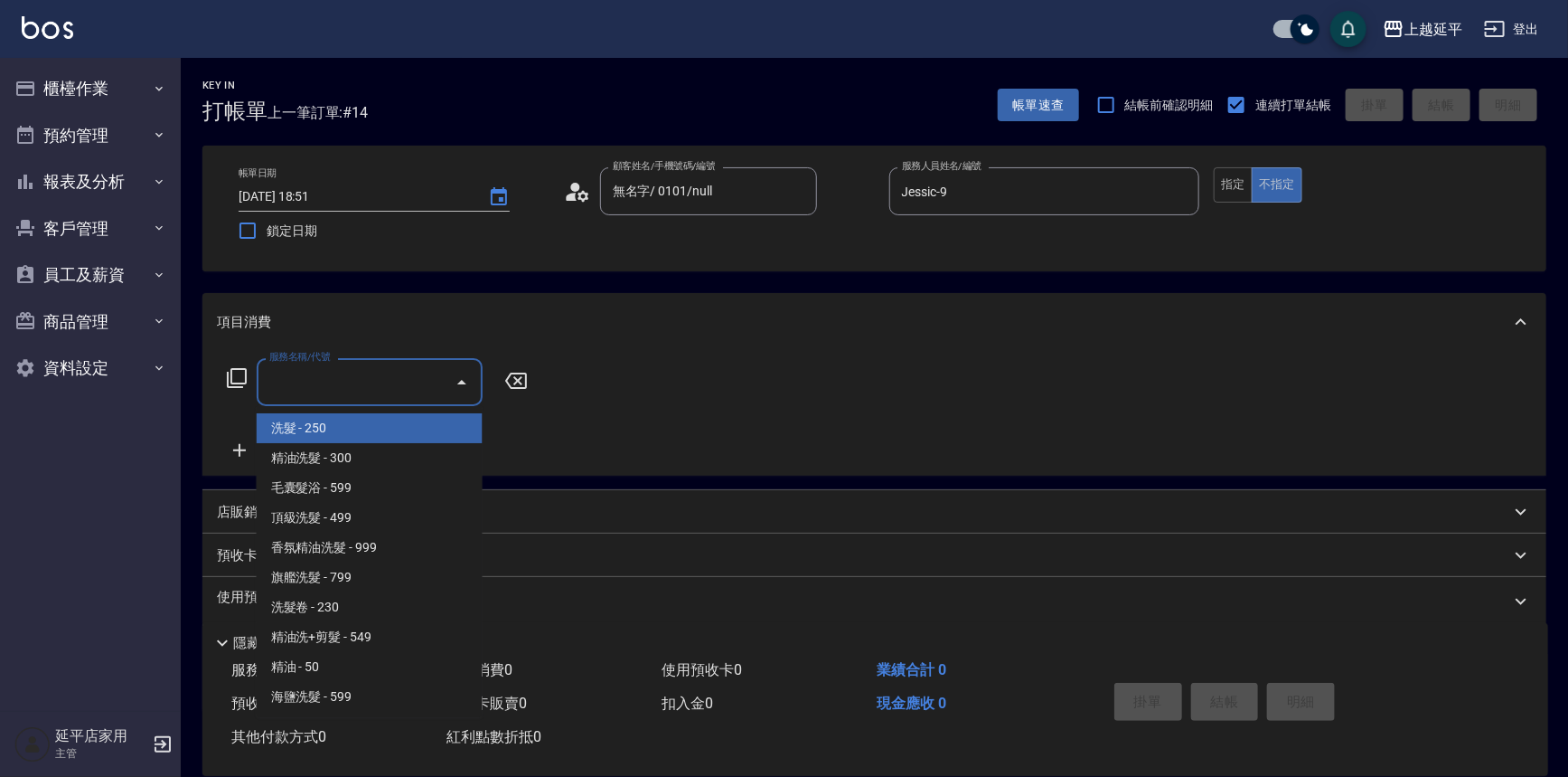
click at [375, 375] on input "服務名稱/代號" at bounding box center [356, 382] width 183 height 32
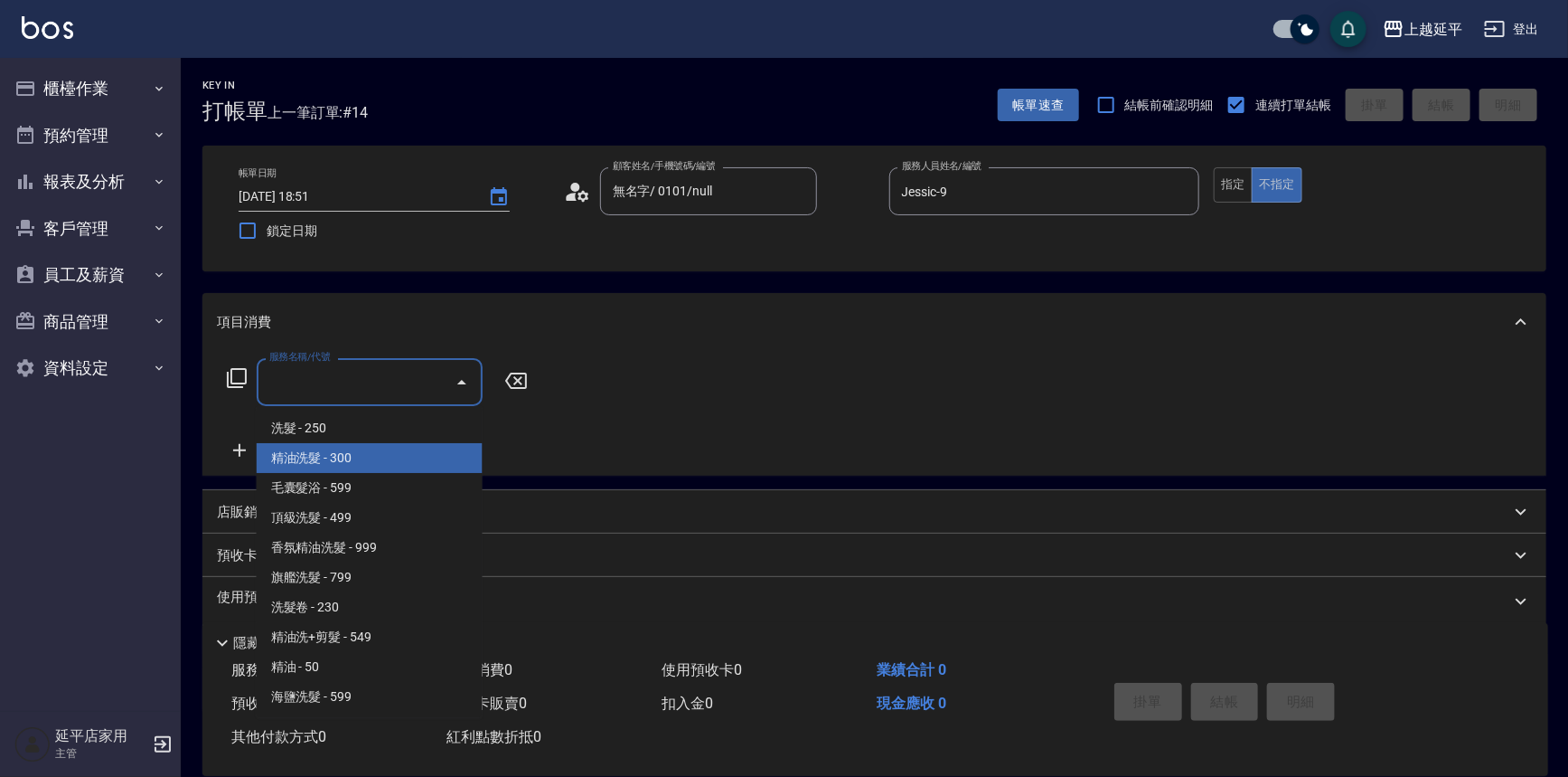
click at [380, 466] on span "精油洗髮 - 300" at bounding box center [369, 458] width 226 height 30
type input "精油洗髮(102)"
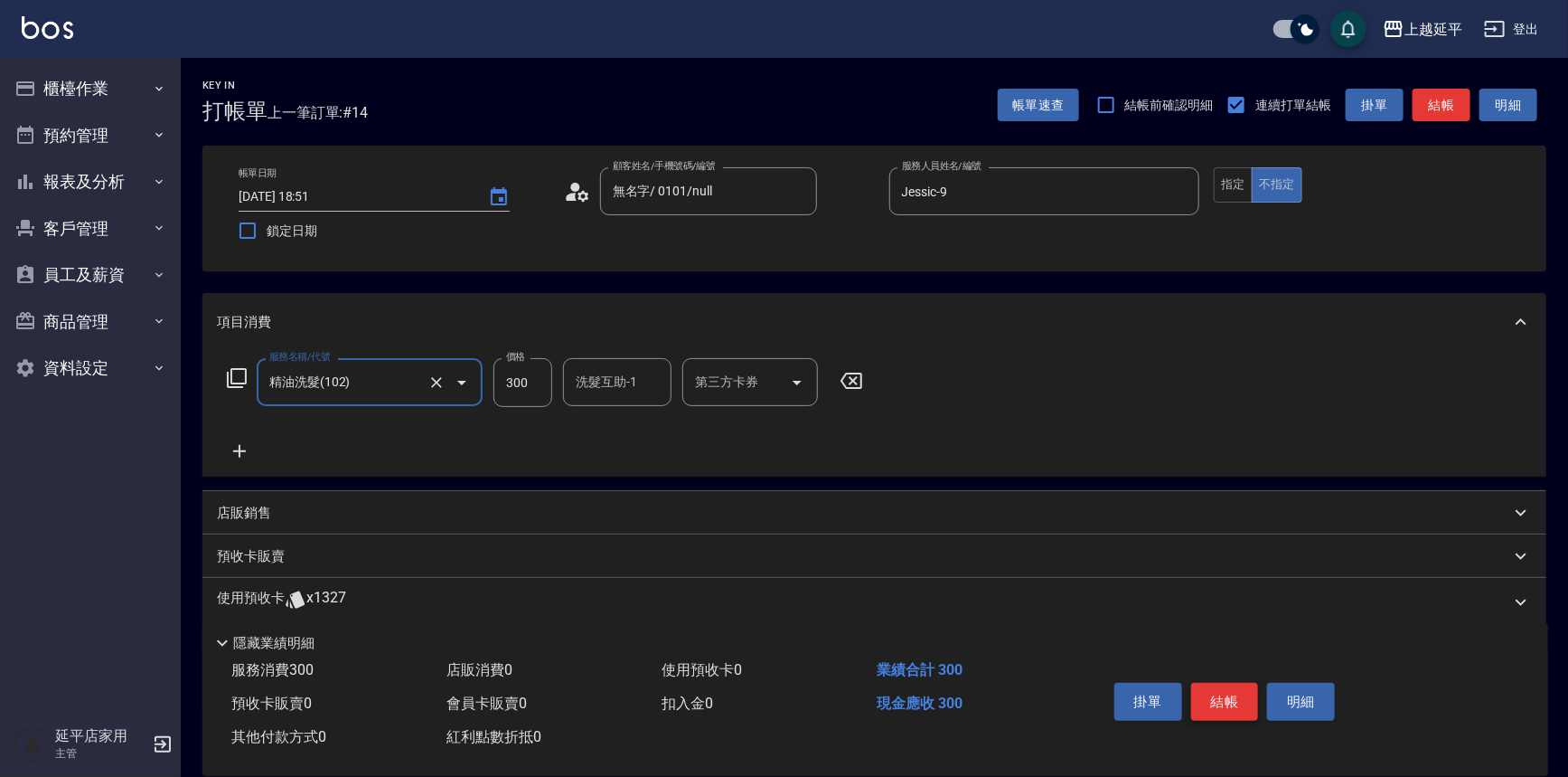
click at [1240, 693] on button "結帳" at bounding box center [1226, 701] width 68 height 38
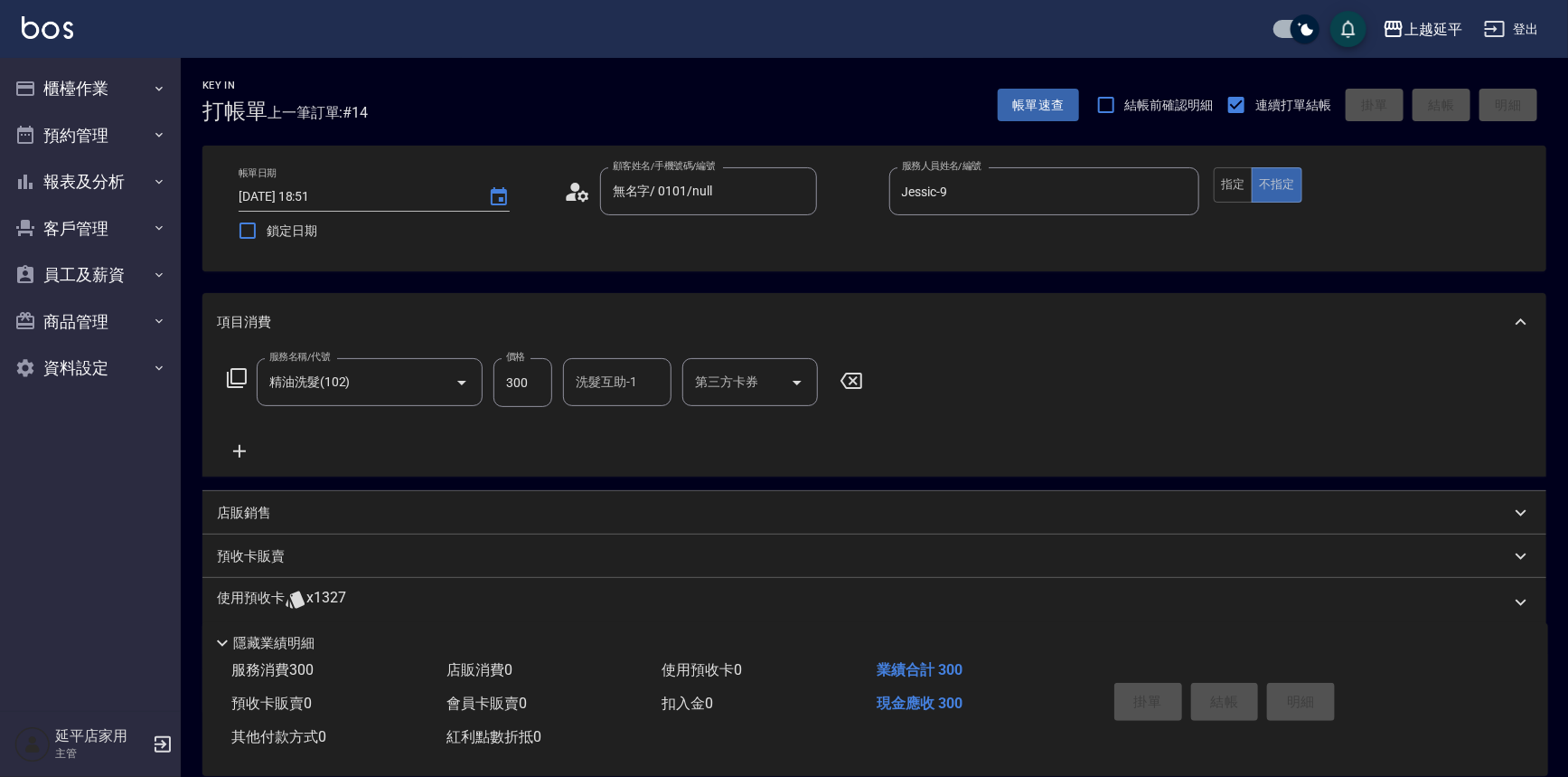
type input "2025/08/19 18:52"
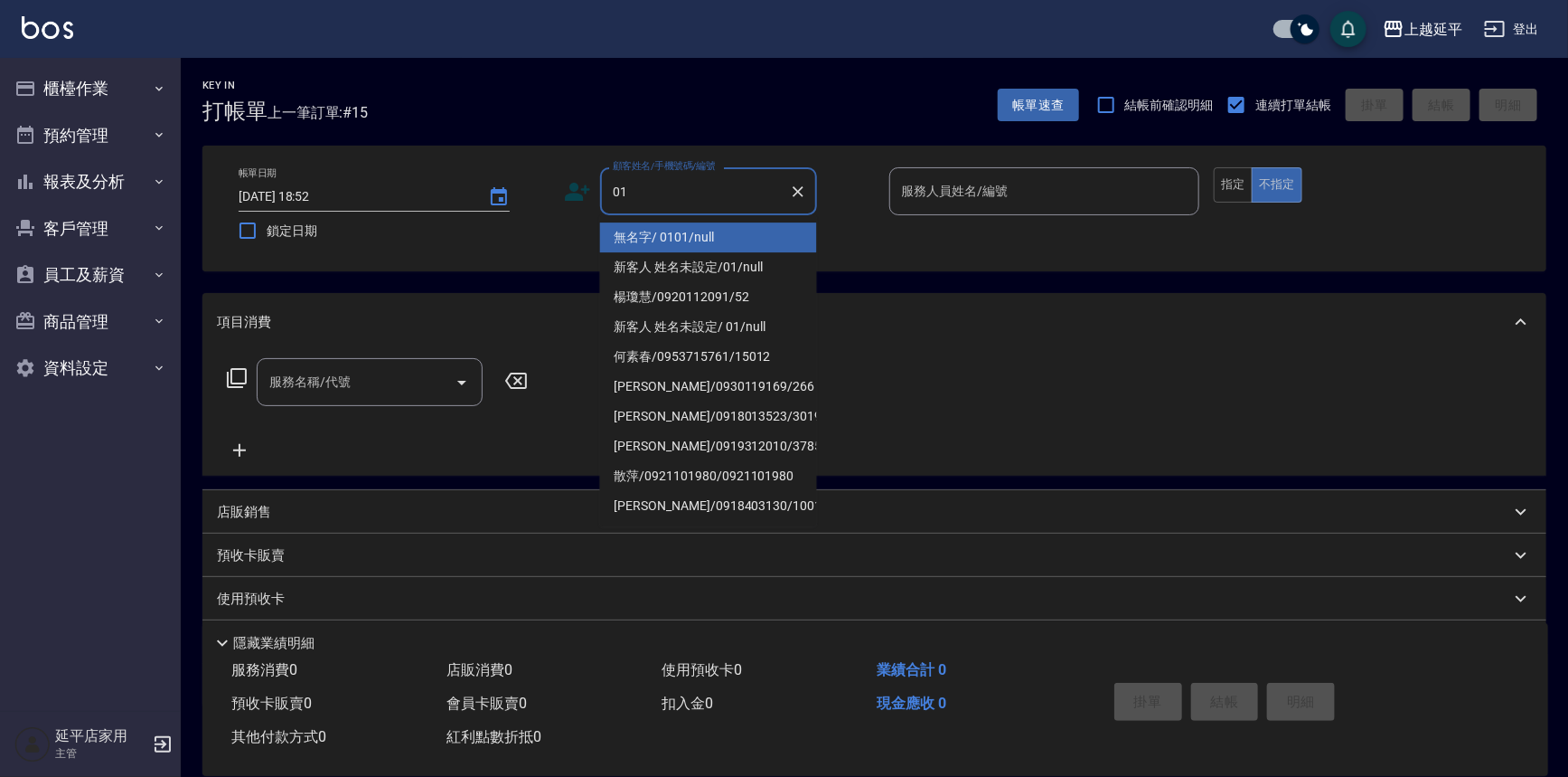
click at [708, 239] on li "無名字/ 0101/null" at bounding box center [708, 238] width 217 height 30
type input "無名字/ 0101/null"
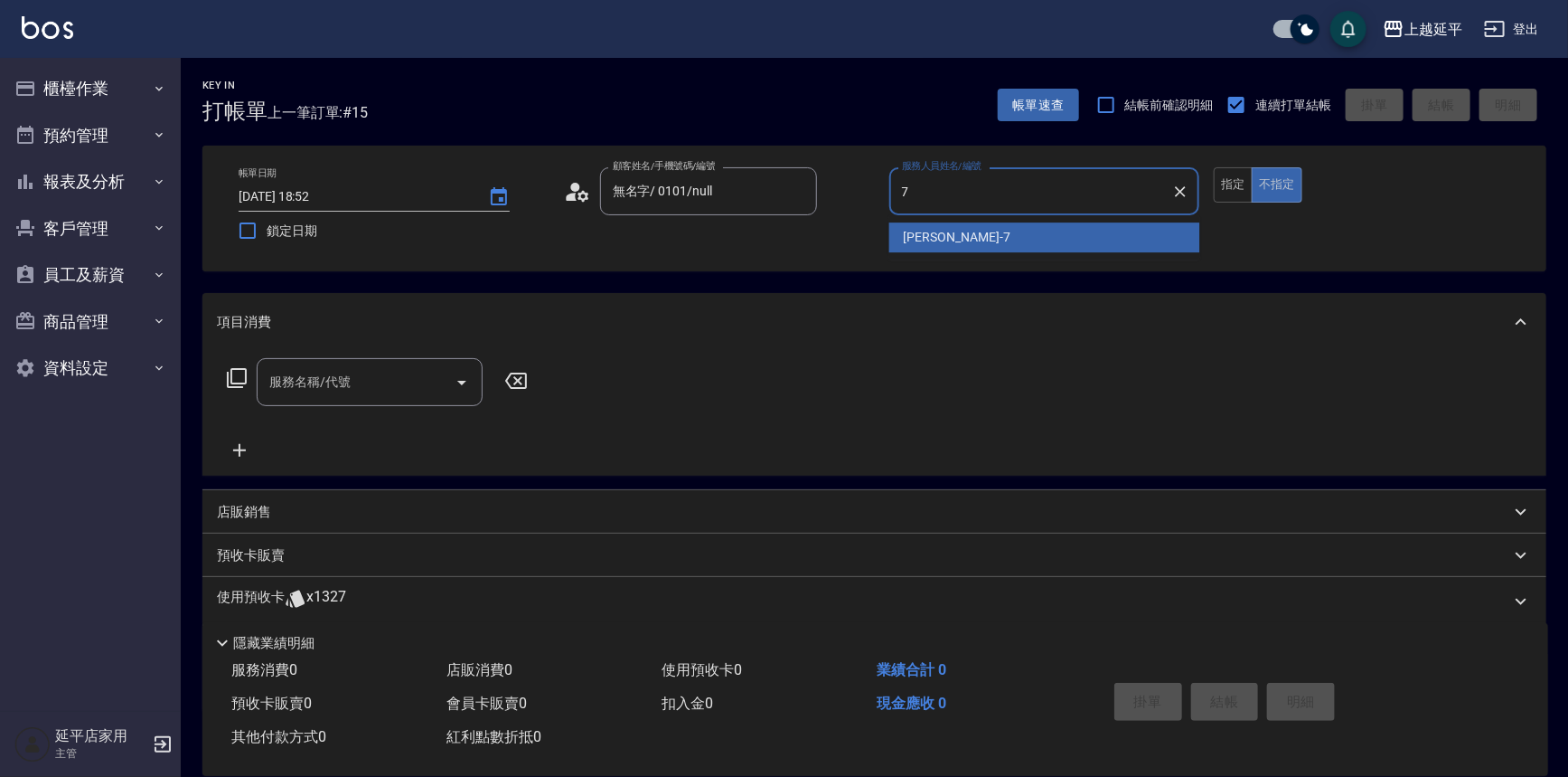
click at [986, 238] on div "[PERSON_NAME] -7" at bounding box center [1045, 238] width 311 height 30
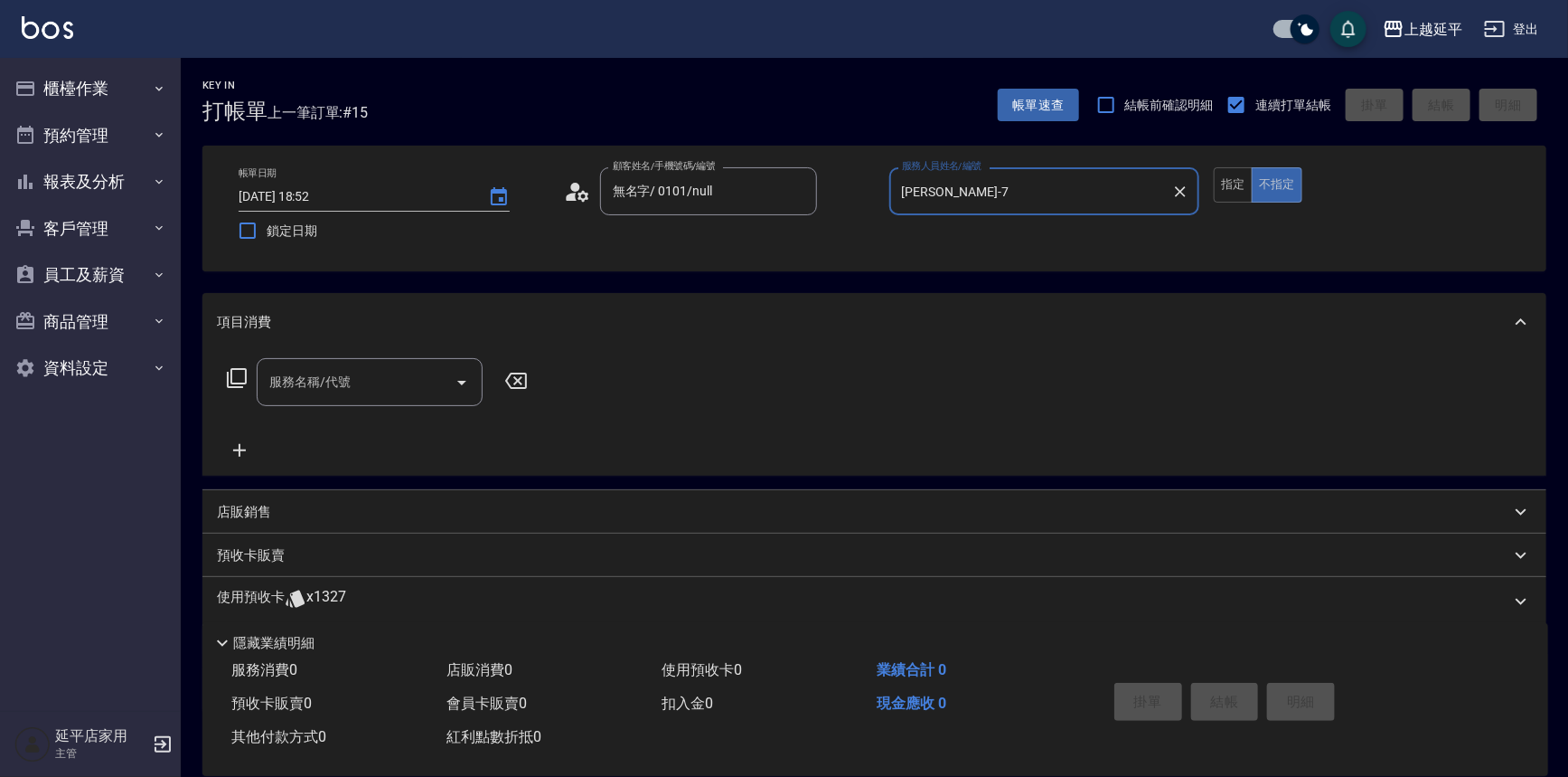
type input "[PERSON_NAME]-7"
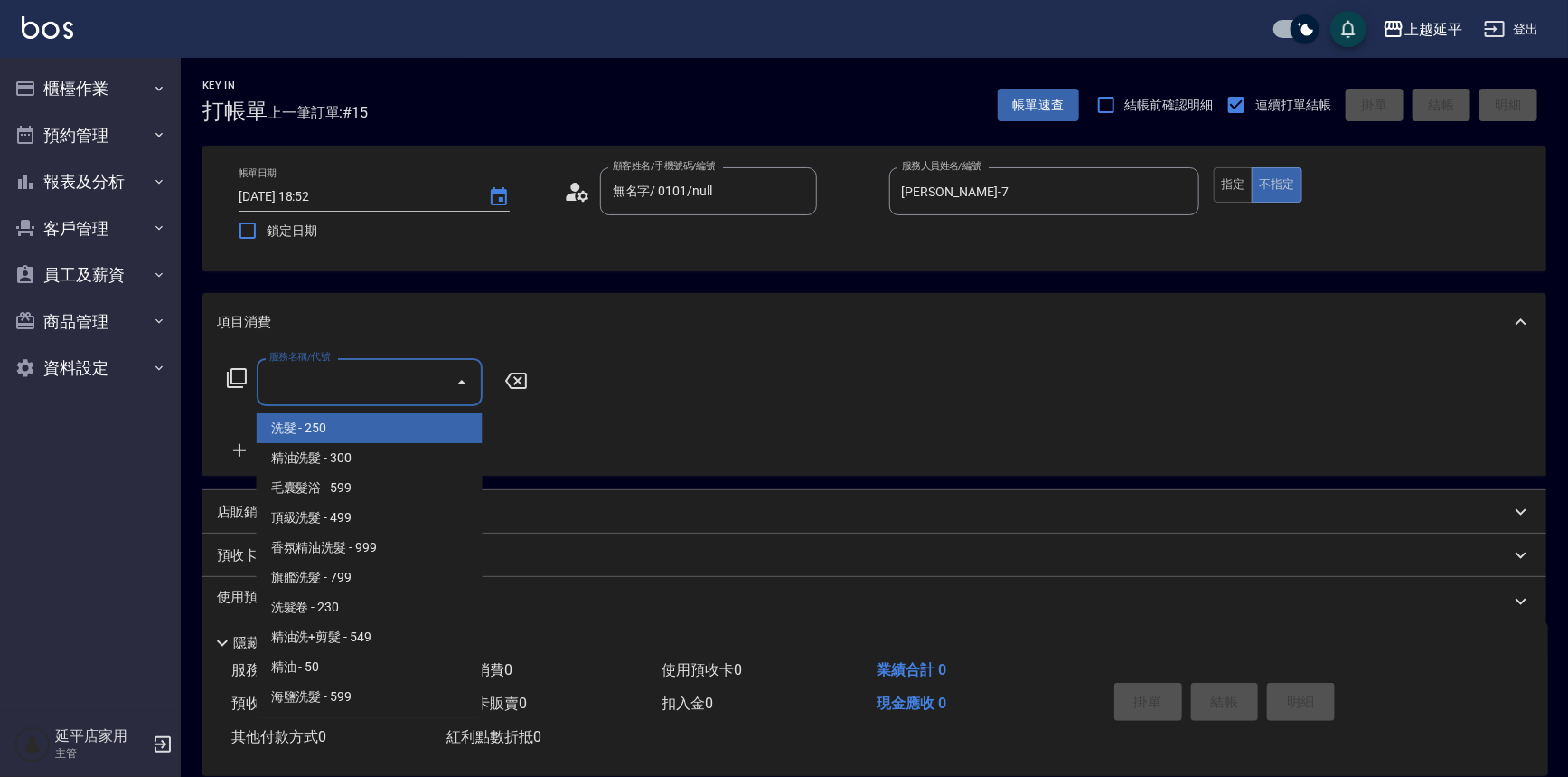
click at [377, 373] on input "服務名稱/代號" at bounding box center [356, 382] width 183 height 32
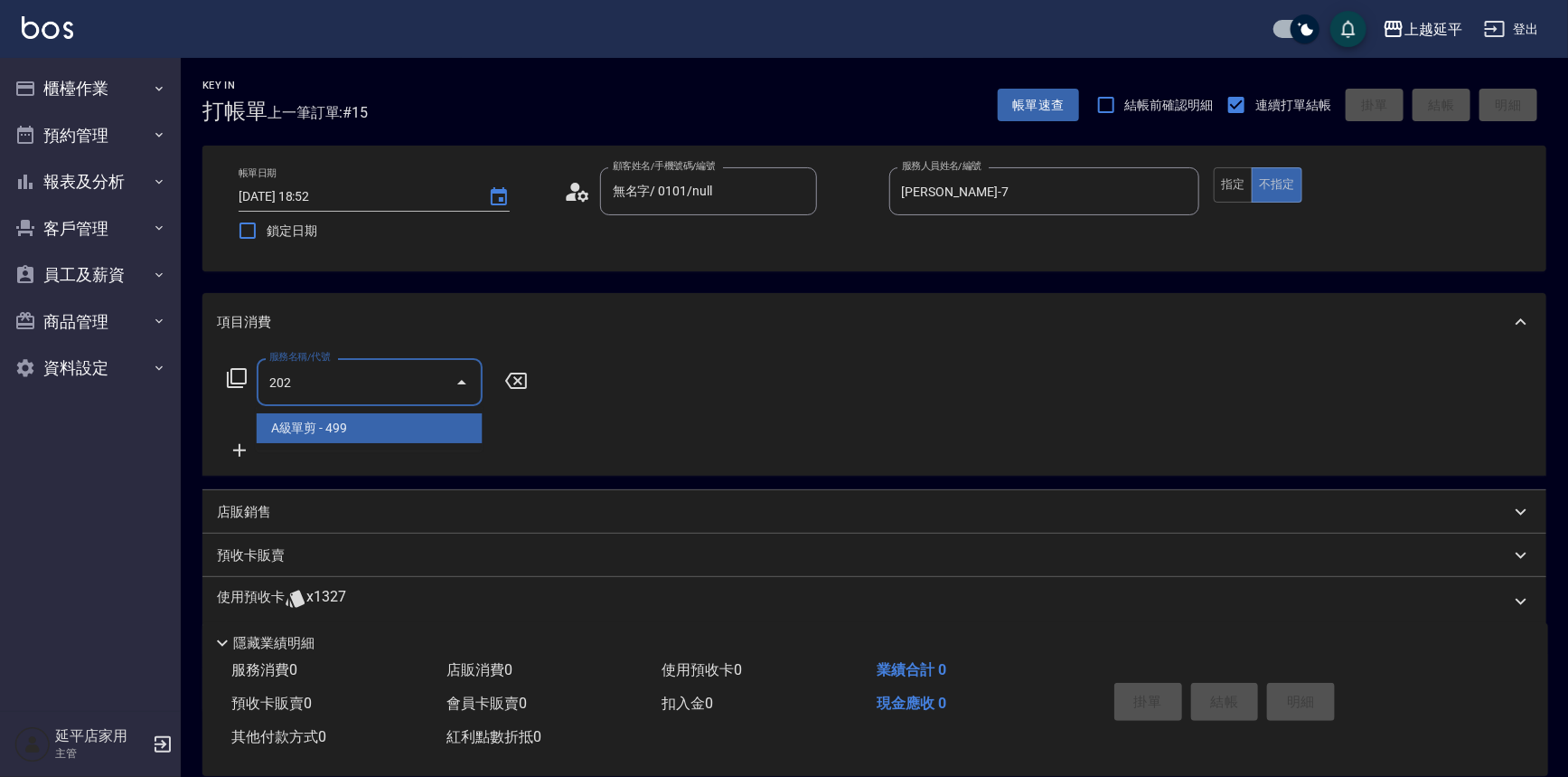
click at [387, 423] on span "A級單剪 - 499" at bounding box center [369, 428] width 226 height 30
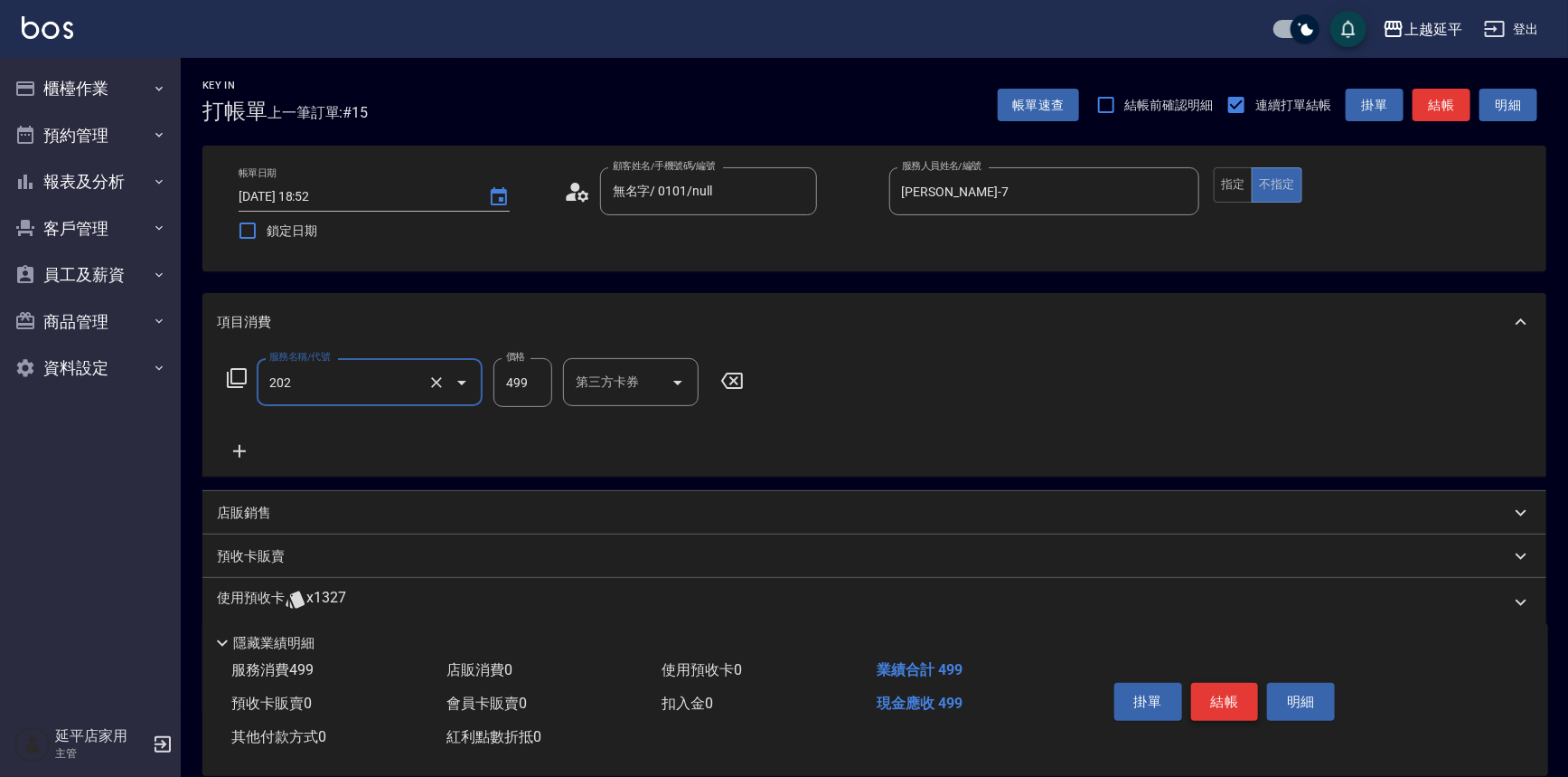
type input "A級單剪(202)"
click at [1236, 697] on button "結帳" at bounding box center [1226, 701] width 68 height 38
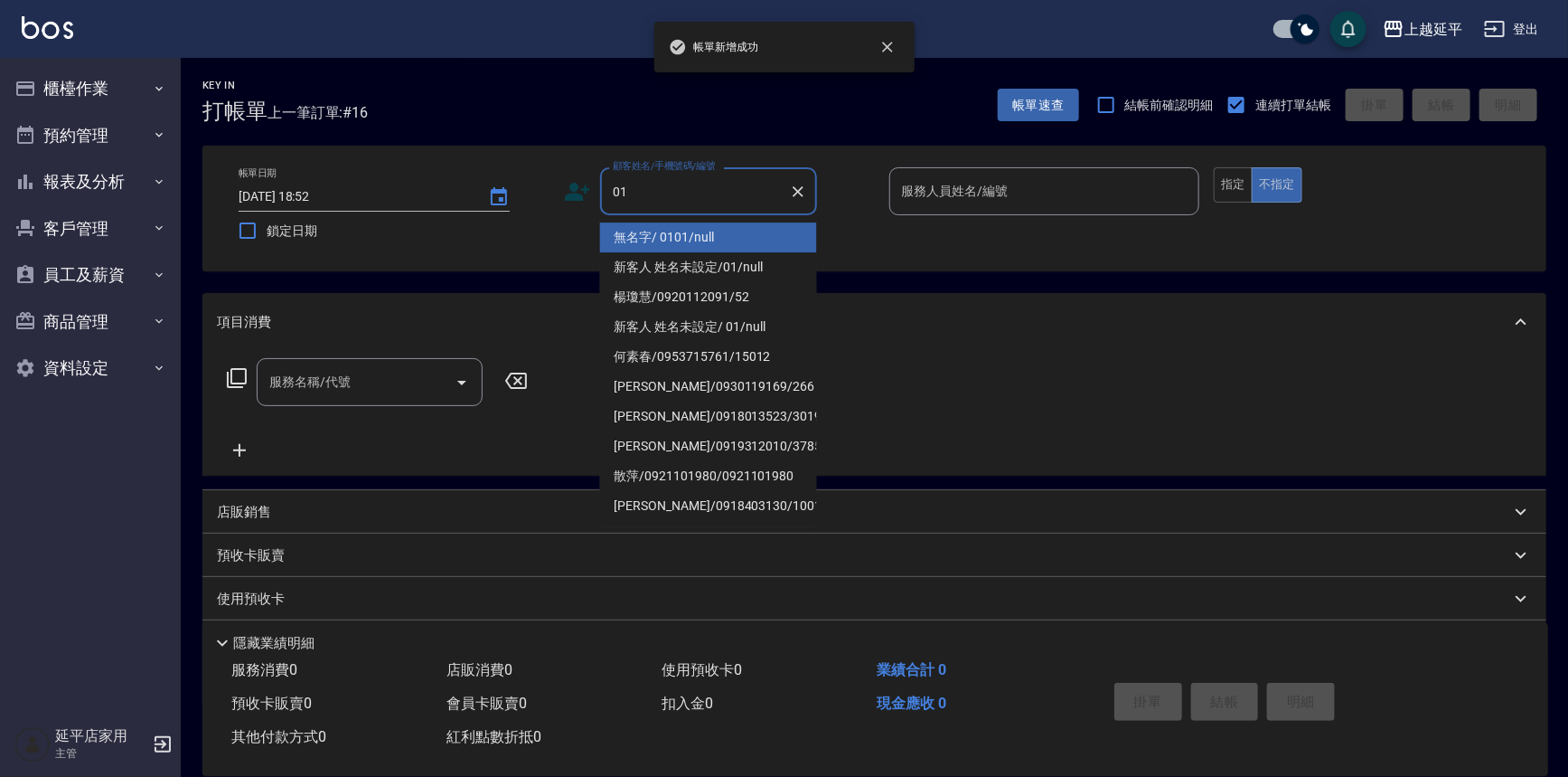
drag, startPoint x: 717, startPoint y: 240, endPoint x: 944, endPoint y: 210, distance: 229.0
click at [721, 238] on li "無名字/ 0101/null" at bounding box center [708, 238] width 217 height 30
type input "無名字/ 0101/null"
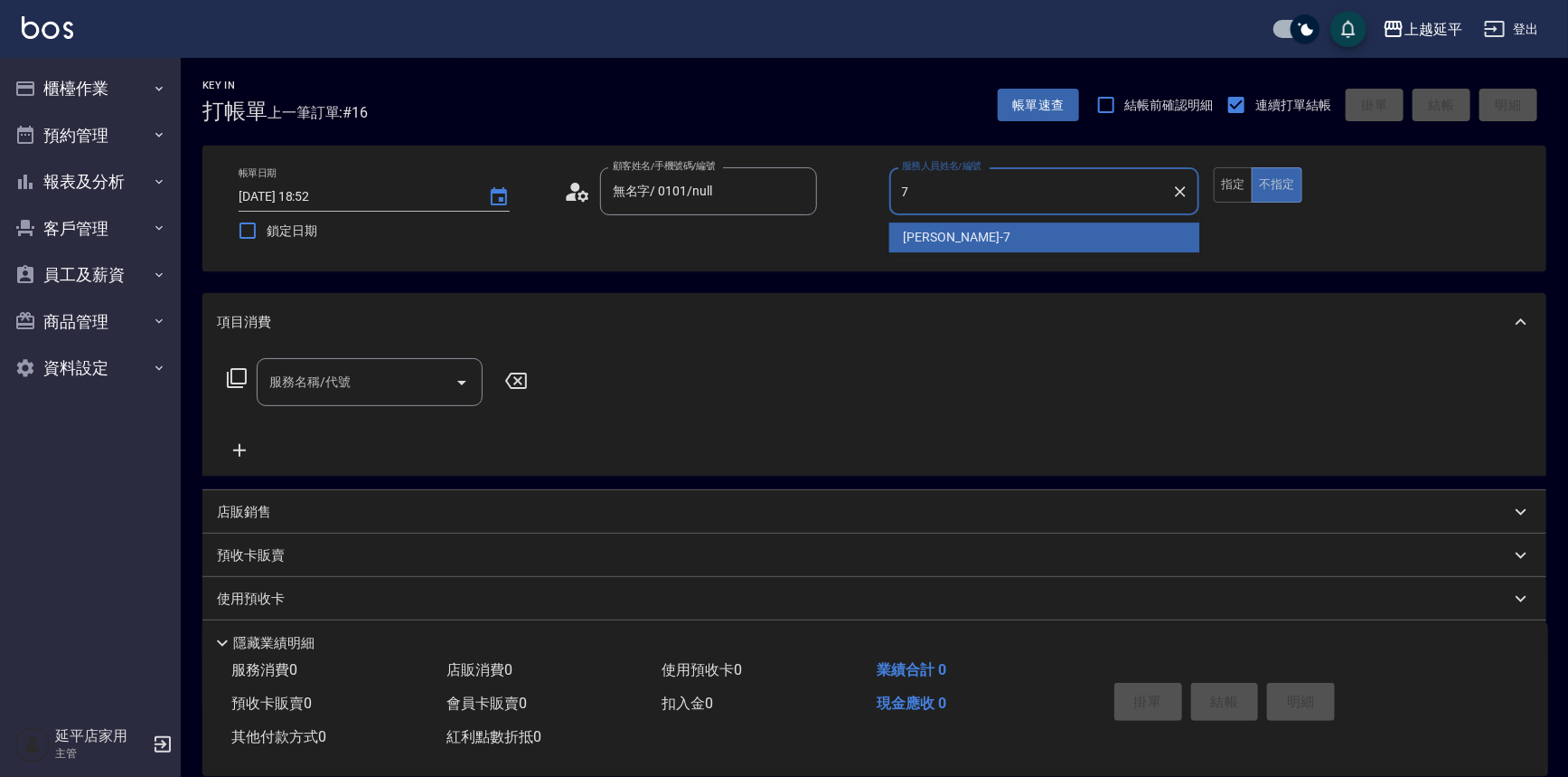
click at [925, 237] on span "[PERSON_NAME] -7" at bounding box center [957, 237] width 106 height 19
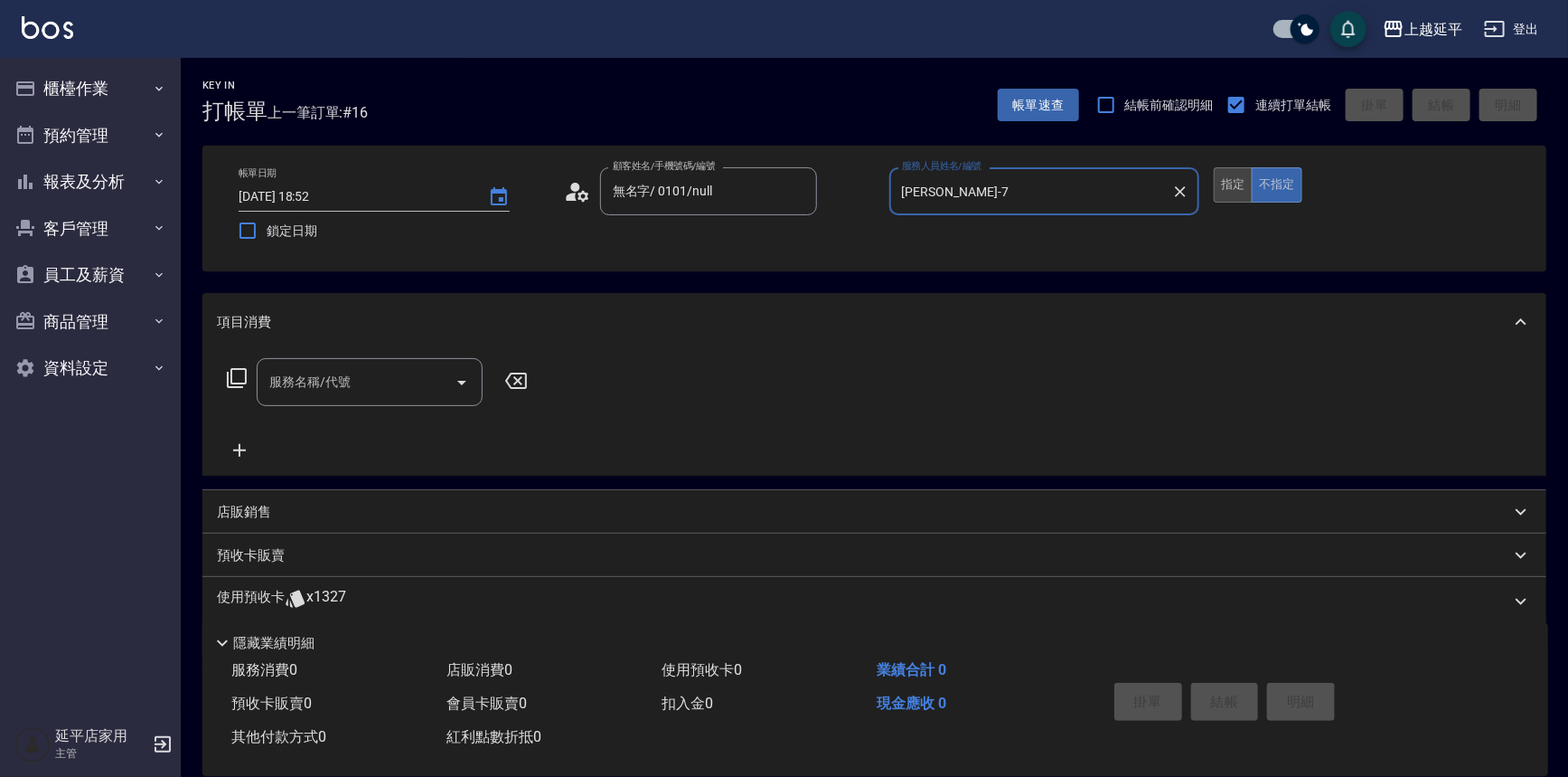
type input "[PERSON_NAME]-7"
click at [1231, 173] on button "指定" at bounding box center [1233, 184] width 39 height 35
click at [453, 379] on icon "Open" at bounding box center [462, 382] width 22 height 22
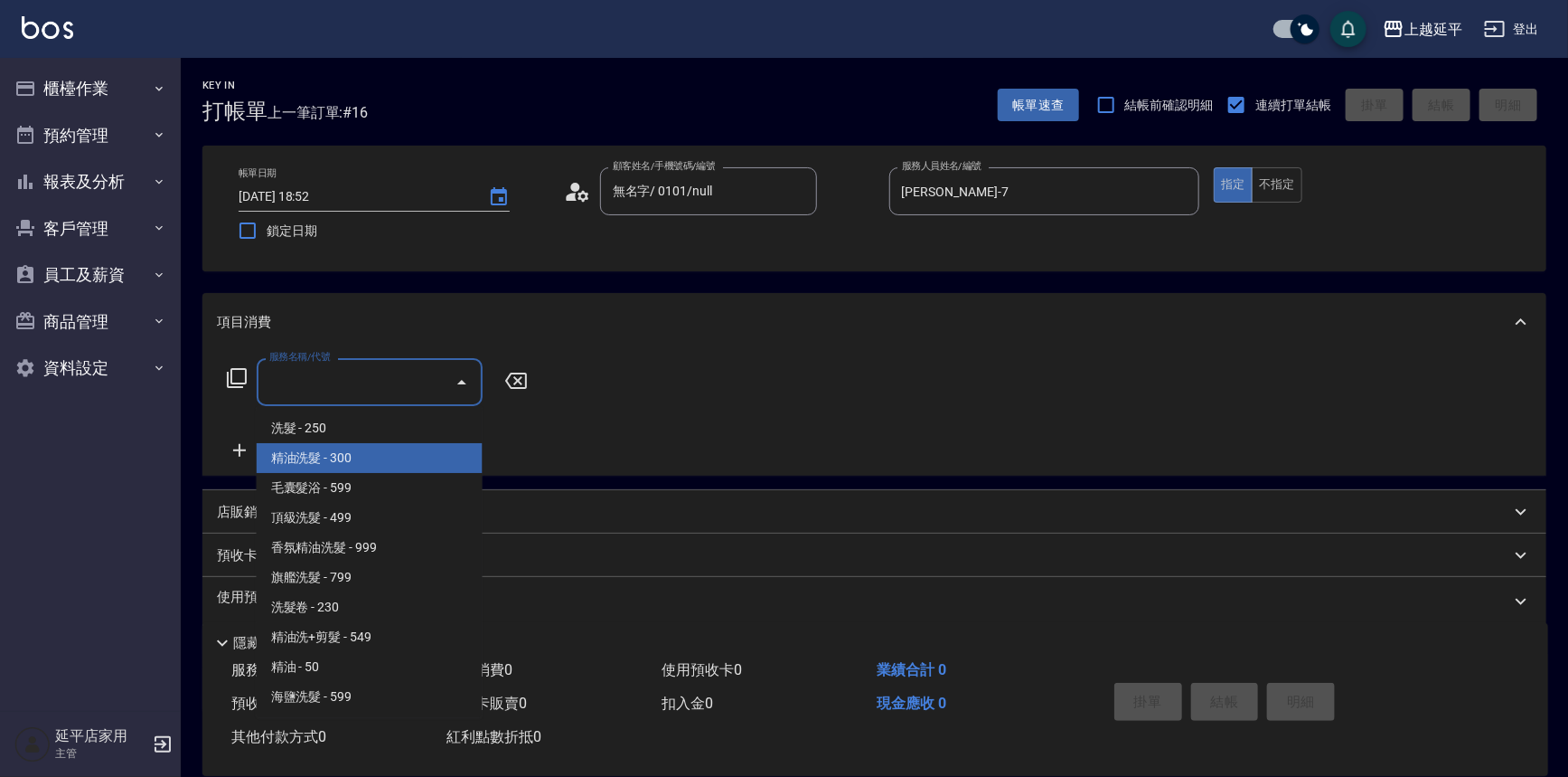
click at [443, 451] on span "精油洗髮 - 300" at bounding box center [369, 458] width 226 height 30
type input "精油洗髮(102)"
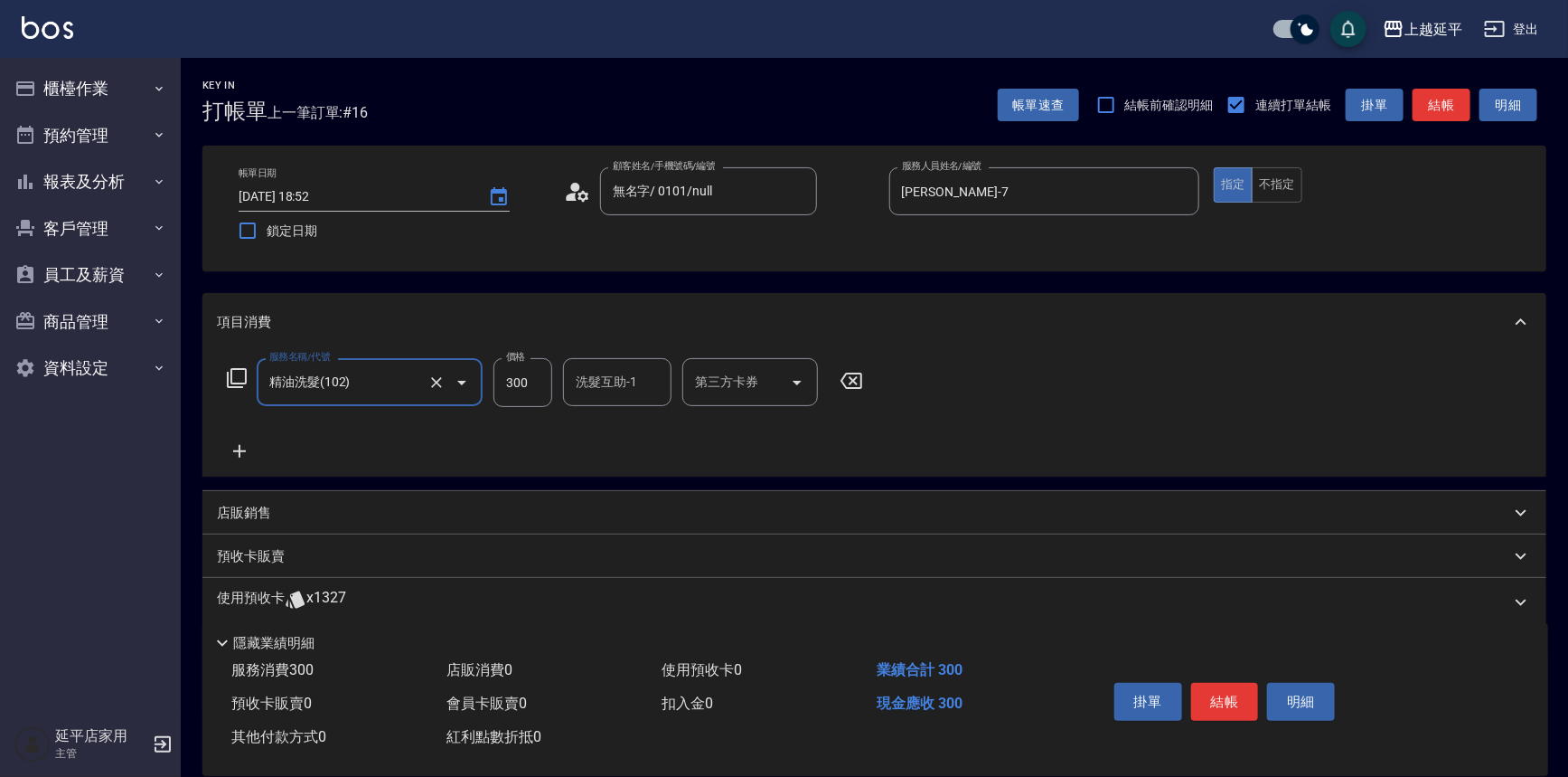
click at [625, 388] on div "洗髮互助-1 洗髮互助-1" at bounding box center [617, 382] width 108 height 48
click at [619, 415] on div "[PERSON_NAME] -4" at bounding box center [617, 428] width 108 height 30
type input "[PERSON_NAME]-4"
click at [1229, 684] on button "結帳" at bounding box center [1226, 701] width 68 height 38
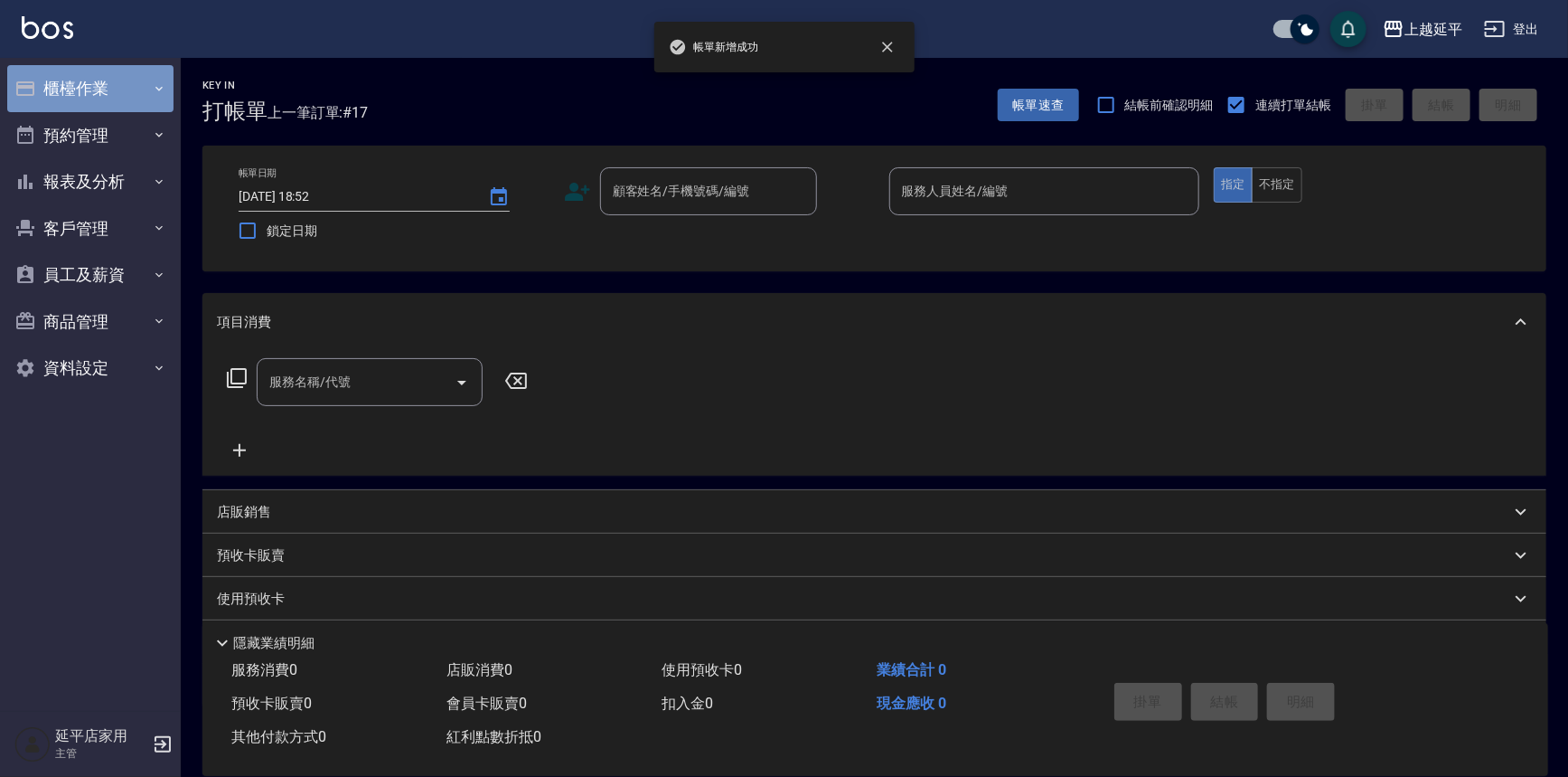
click at [132, 97] on button "櫃檯作業" at bounding box center [90, 88] width 166 height 47
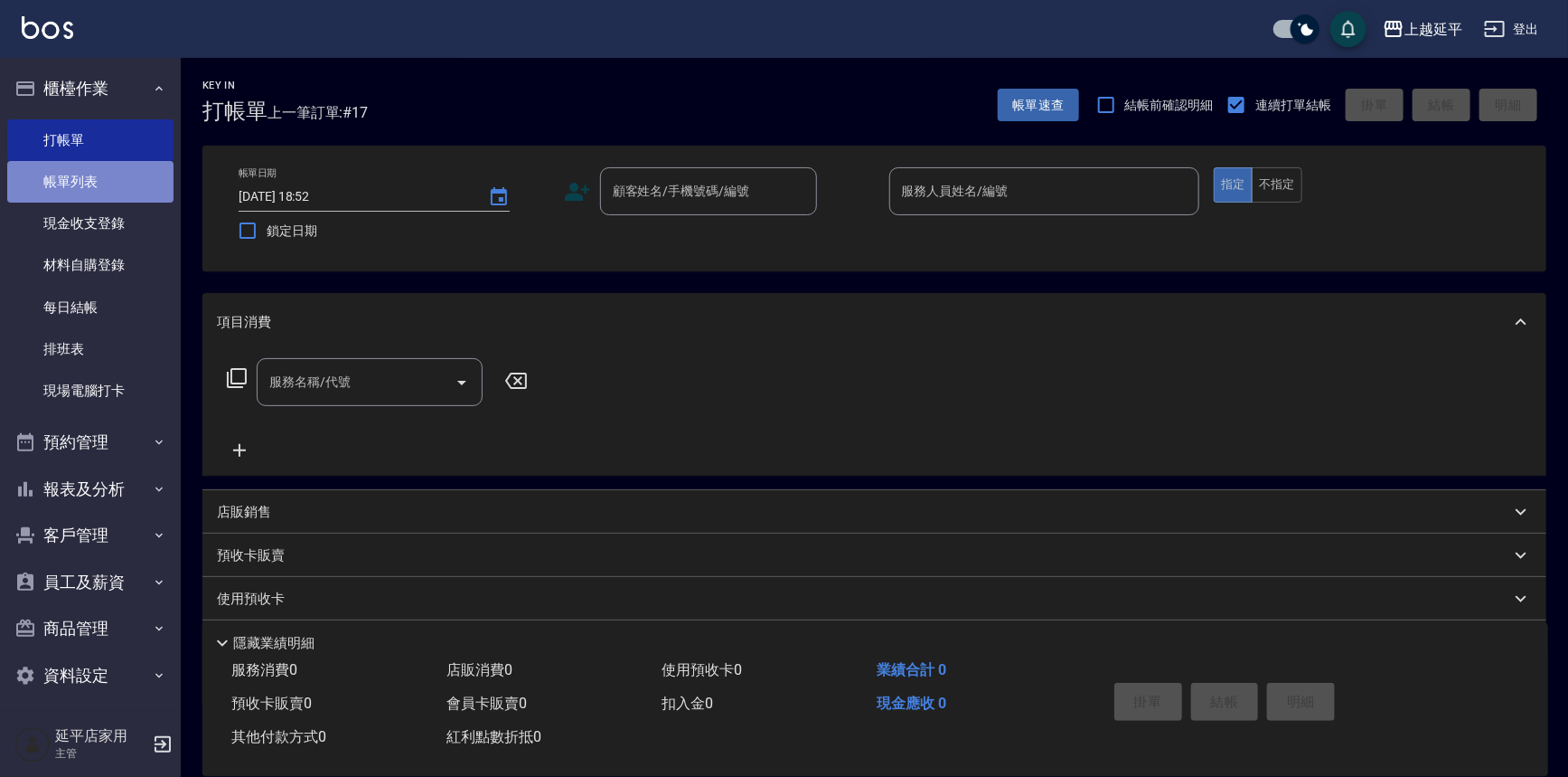
click at [137, 181] on link "帳單列表" at bounding box center [90, 182] width 166 height 42
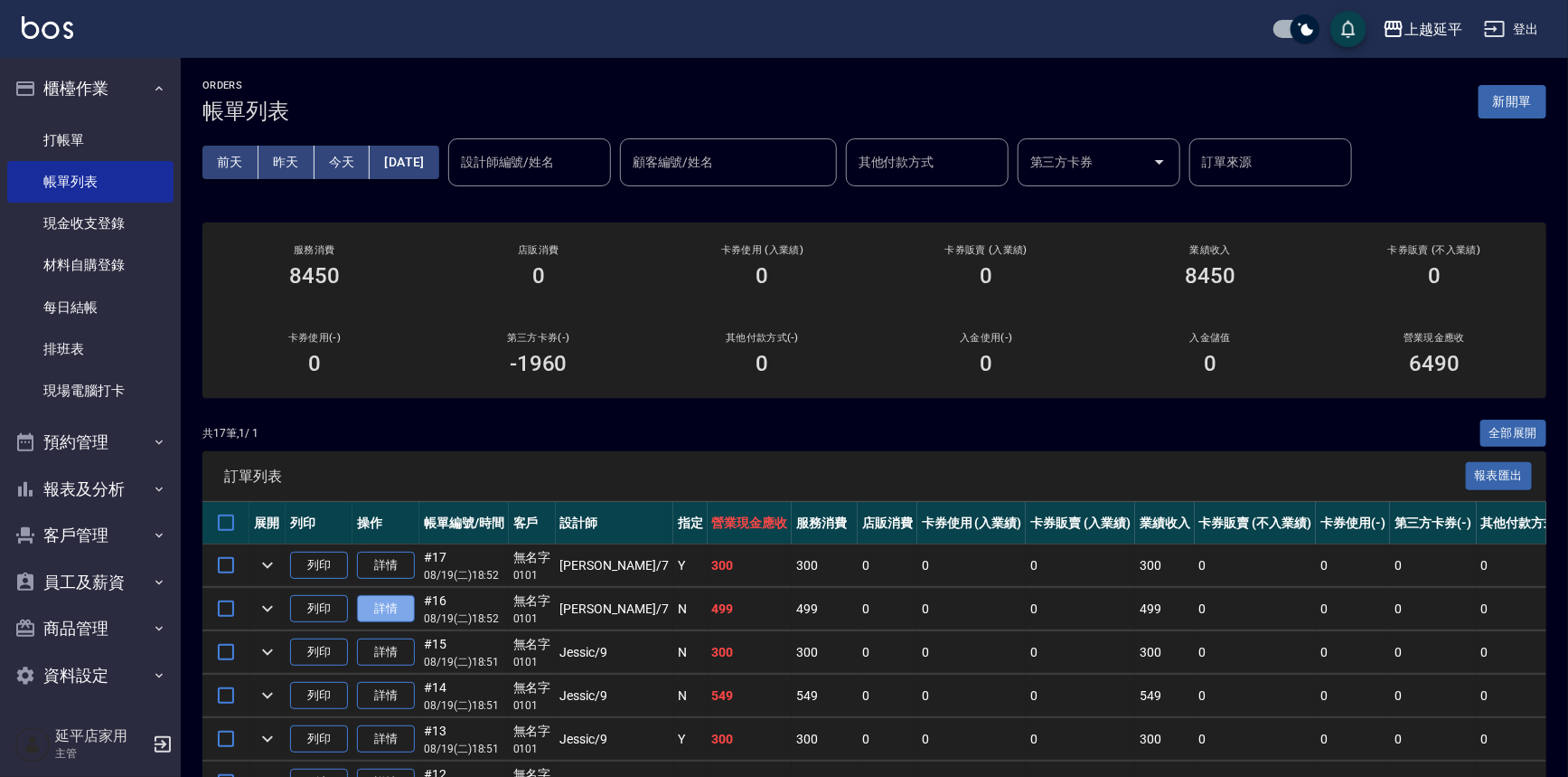
click at [395, 609] on link "詳情" at bounding box center [386, 609] width 58 height 28
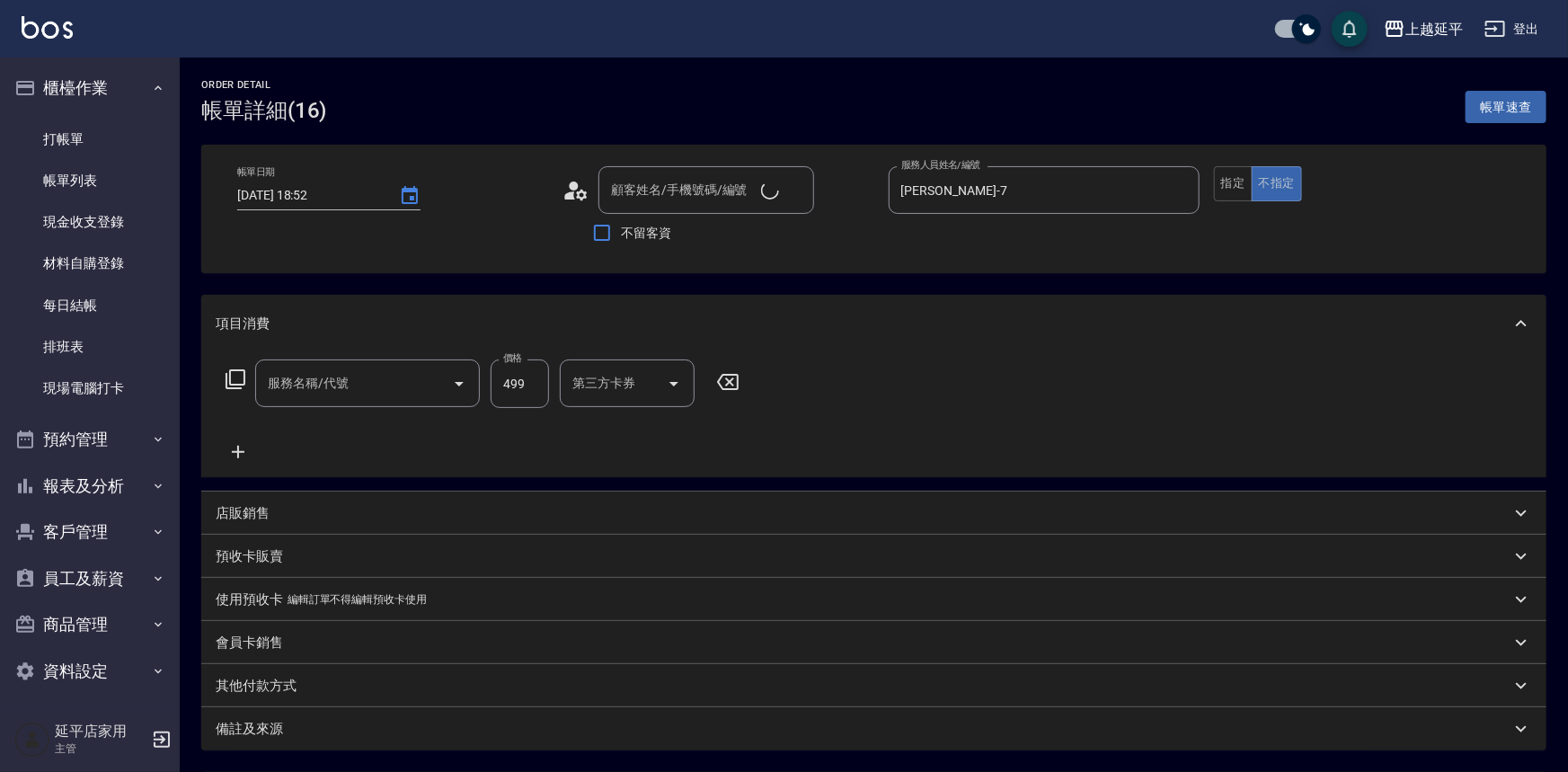
type input "2025/08/19 18:52"
type input "[PERSON_NAME]-7"
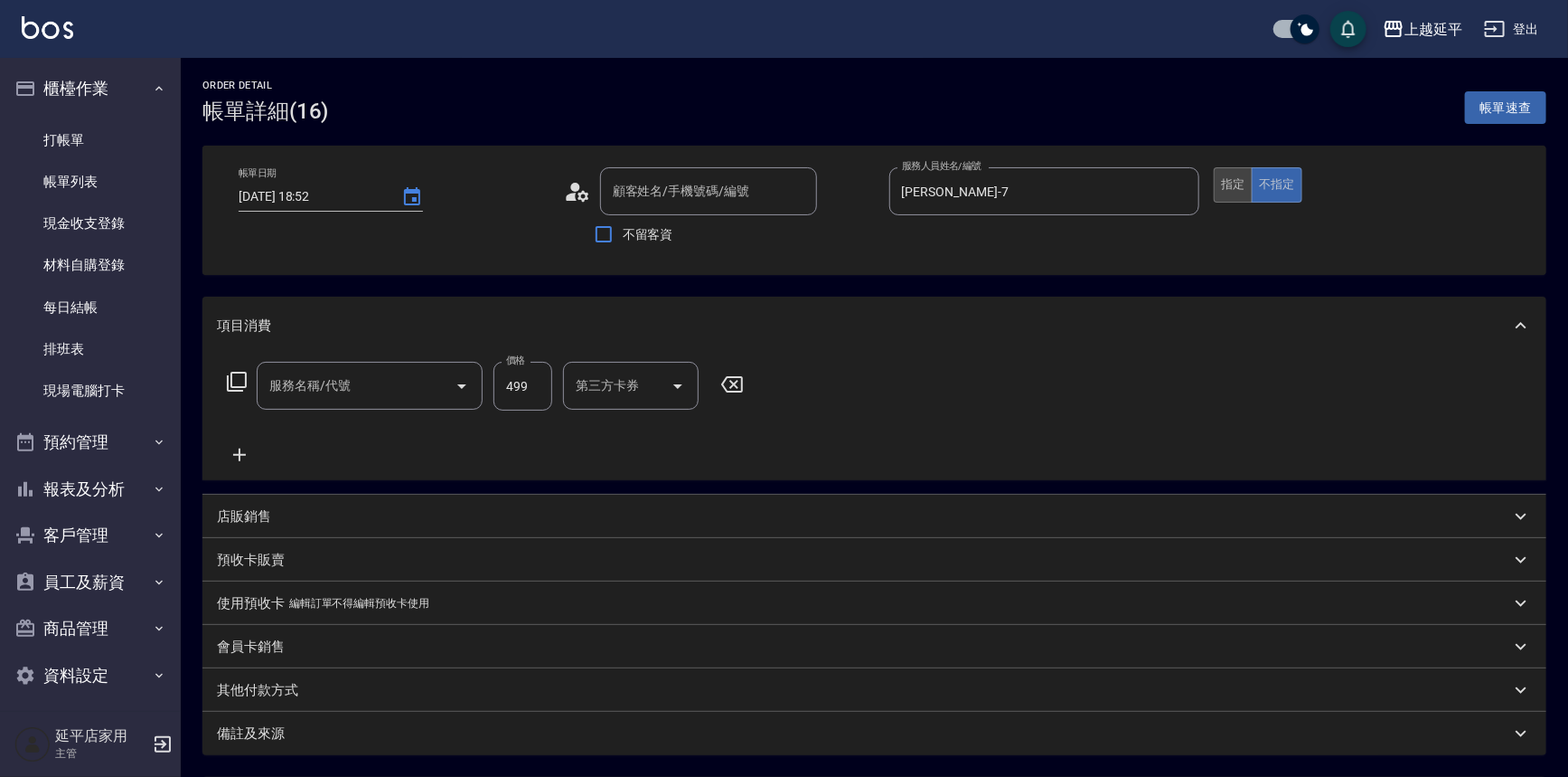
type input "A級單剪(202)"
type input "無名字/ 0101/null"
click at [1228, 184] on button "指定" at bounding box center [1233, 184] width 39 height 35
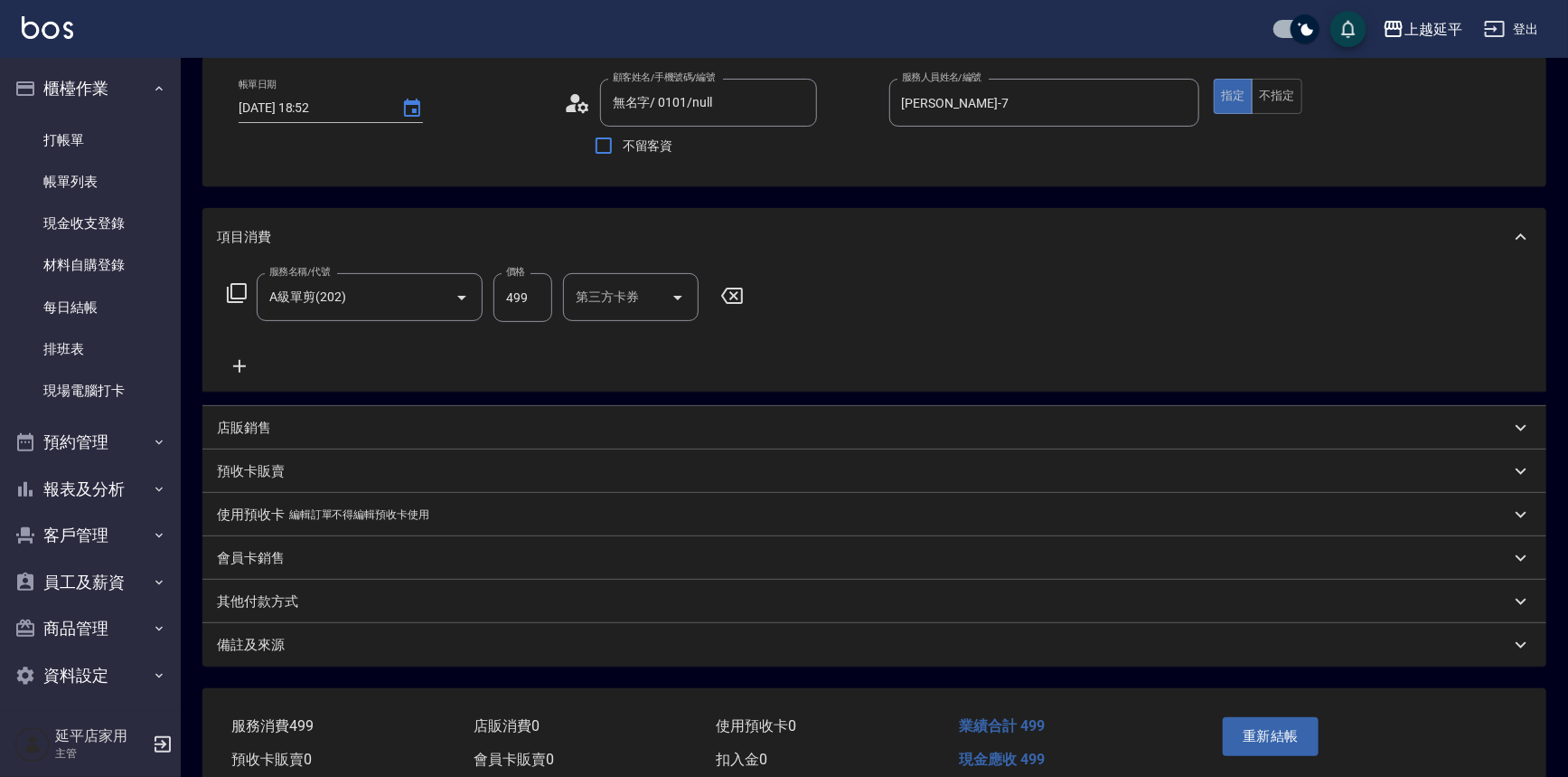
scroll to position [170, 0]
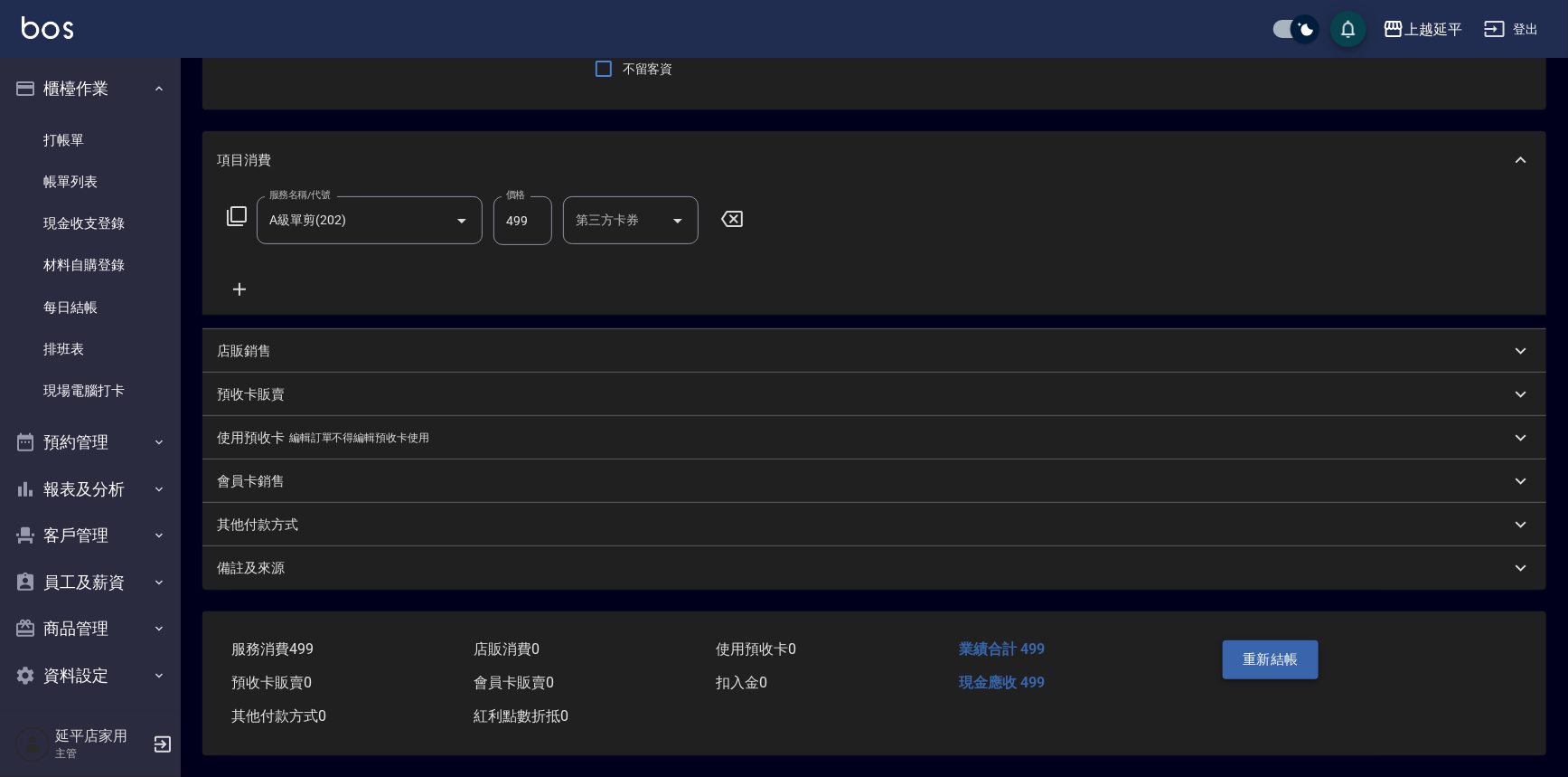
click at [1263, 651] on button "重新結帳" at bounding box center [1271, 659] width 96 height 38
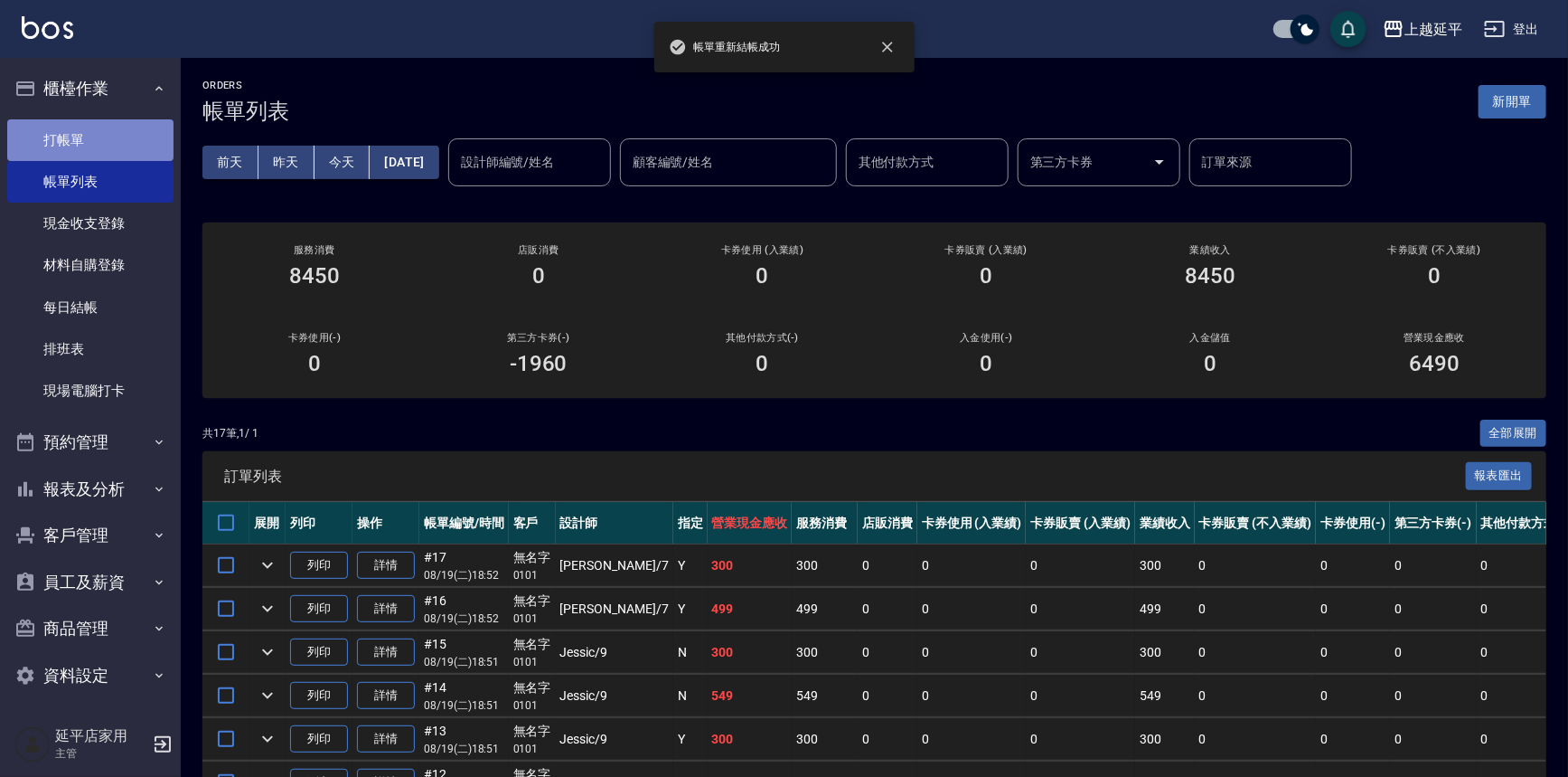
click at [125, 129] on link "打帳單" at bounding box center [90, 140] width 166 height 42
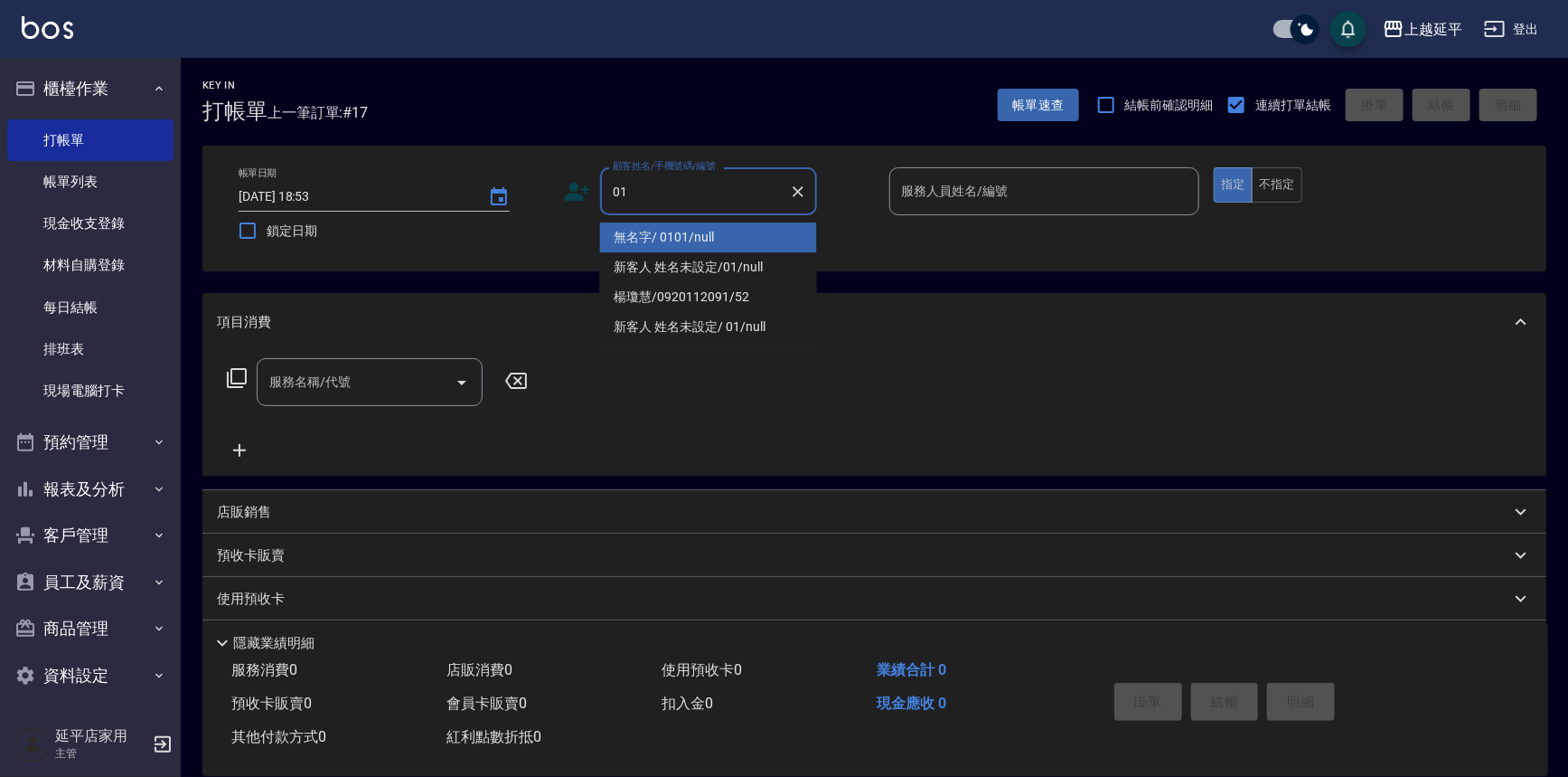
click at [690, 240] on li "無名字/ 0101/null" at bounding box center [708, 238] width 217 height 30
type input "無名字/ 0101/null"
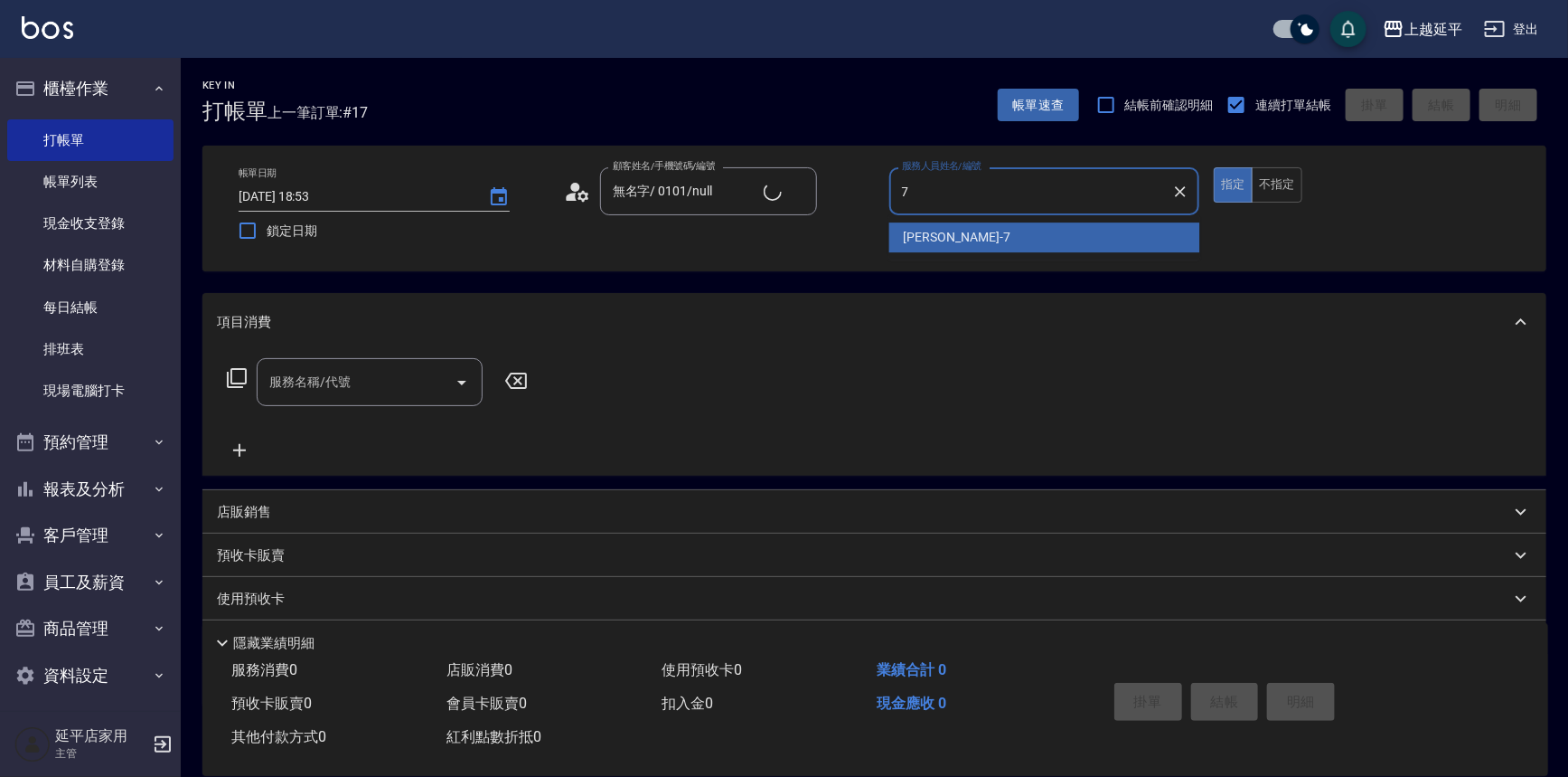
click at [937, 244] on span "[PERSON_NAME] -7" at bounding box center [957, 237] width 106 height 19
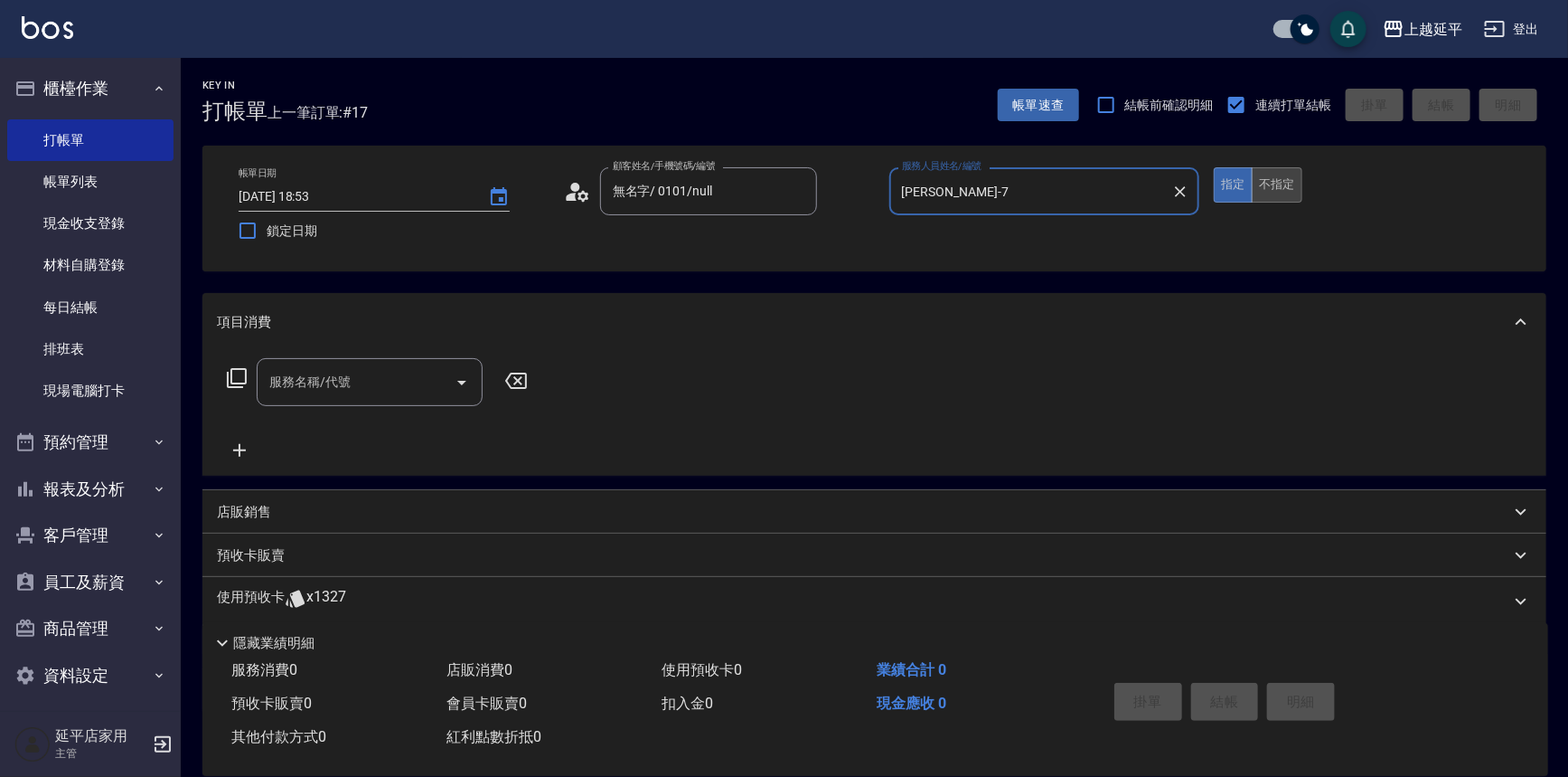
type input "[PERSON_NAME]-7"
click at [1269, 183] on button "不指定" at bounding box center [1276, 184] width 51 height 35
click at [244, 380] on icon at bounding box center [237, 378] width 22 height 22
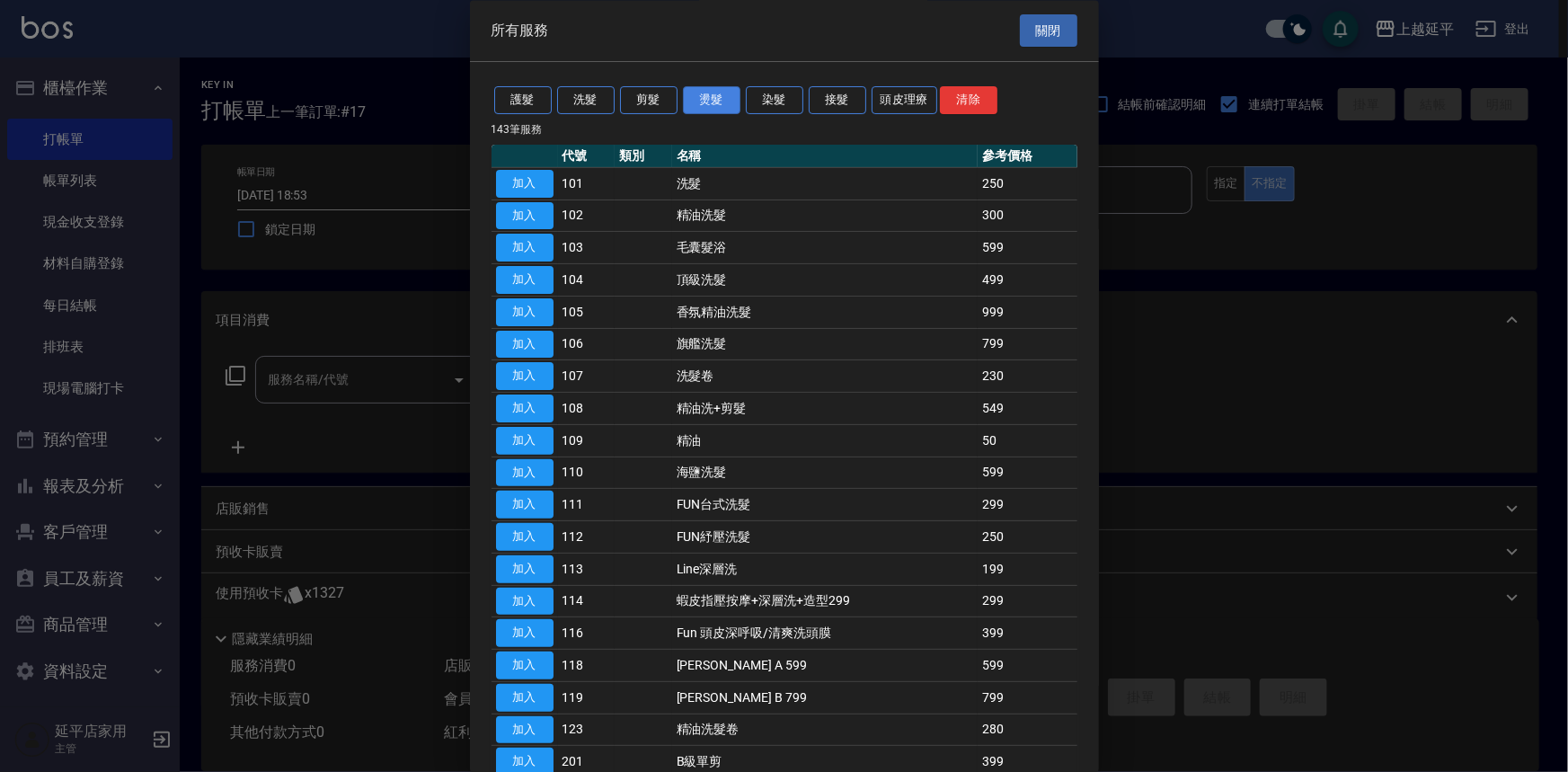
click at [707, 109] on button "燙髮" at bounding box center [712, 101] width 57 height 28
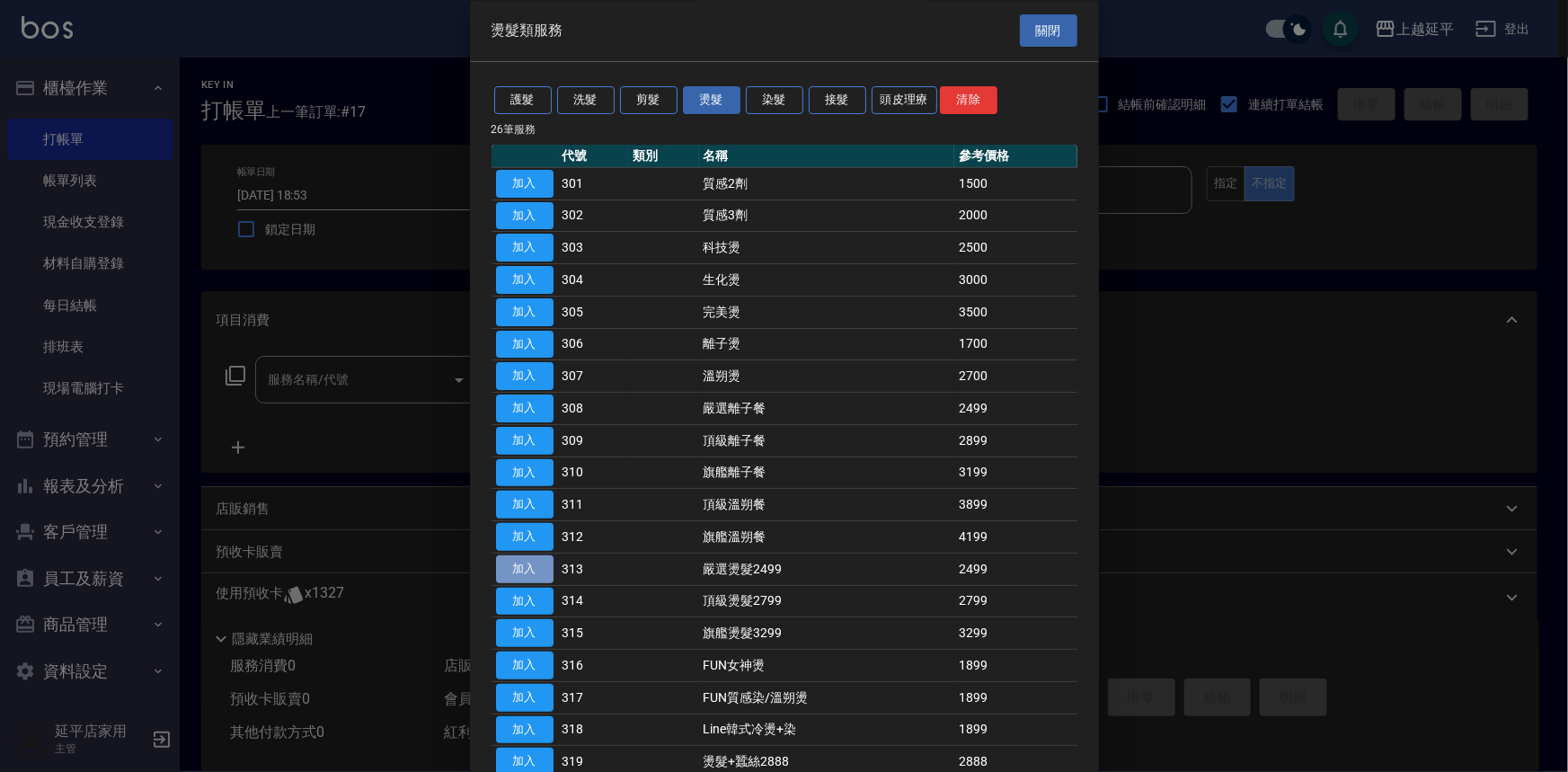
click at [536, 568] on button "加入" at bounding box center [525, 569] width 57 height 28
type input "嚴選燙髮2499(313)"
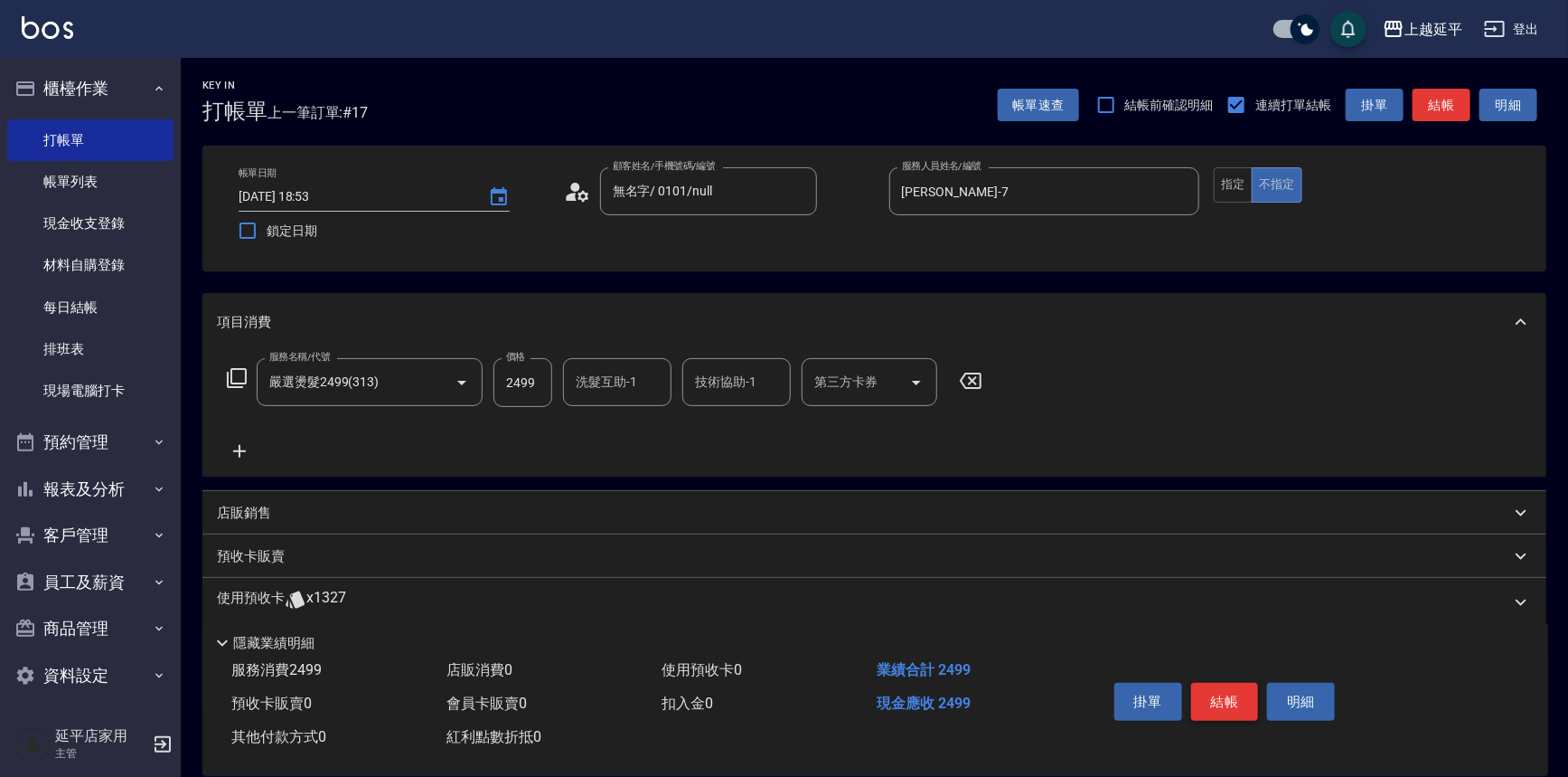
click at [1238, 692] on button "結帳" at bounding box center [1226, 701] width 68 height 38
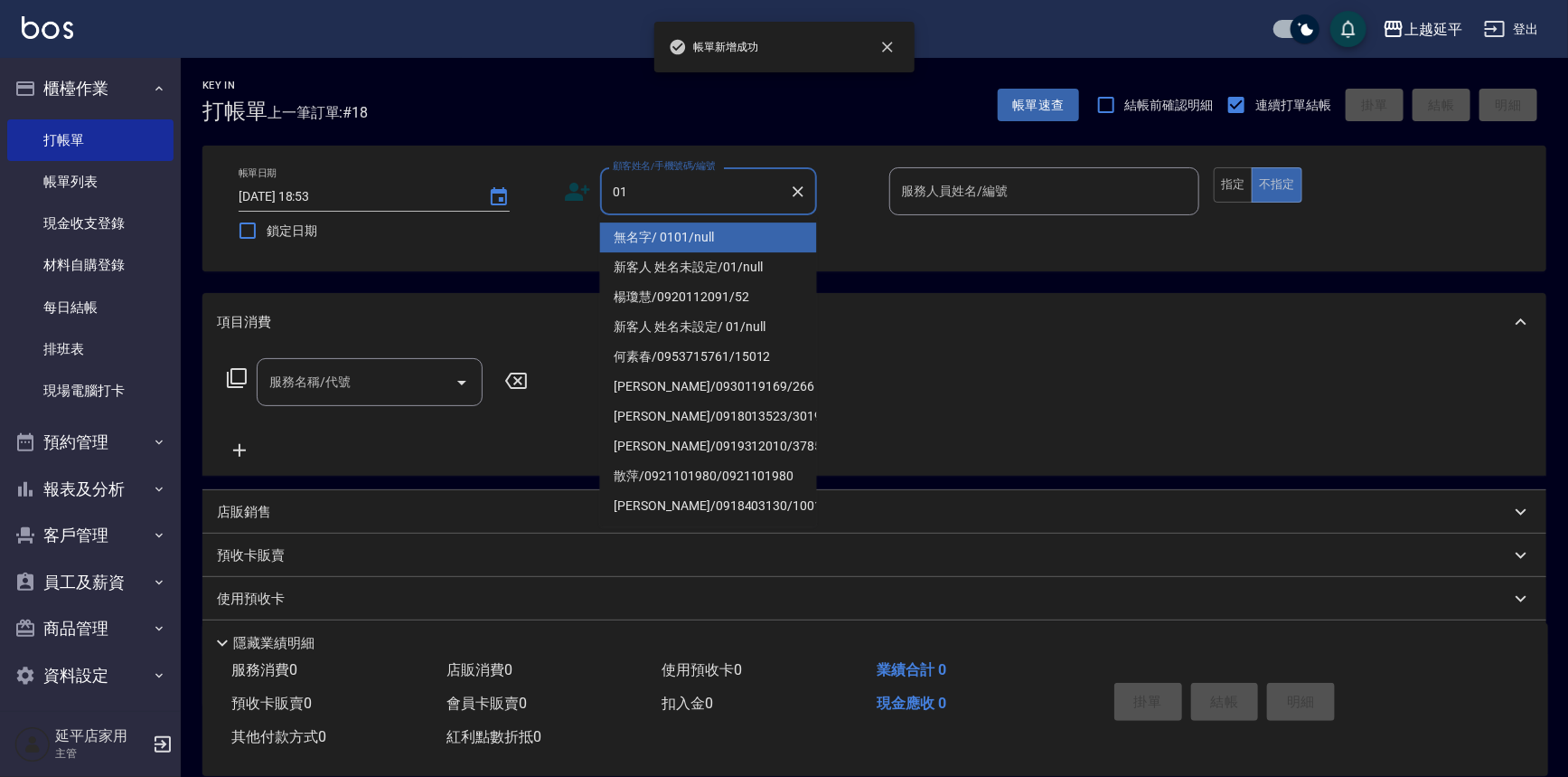
click at [739, 227] on li "無名字/ 0101/null" at bounding box center [708, 238] width 217 height 30
type input "無名字/ 0101/null"
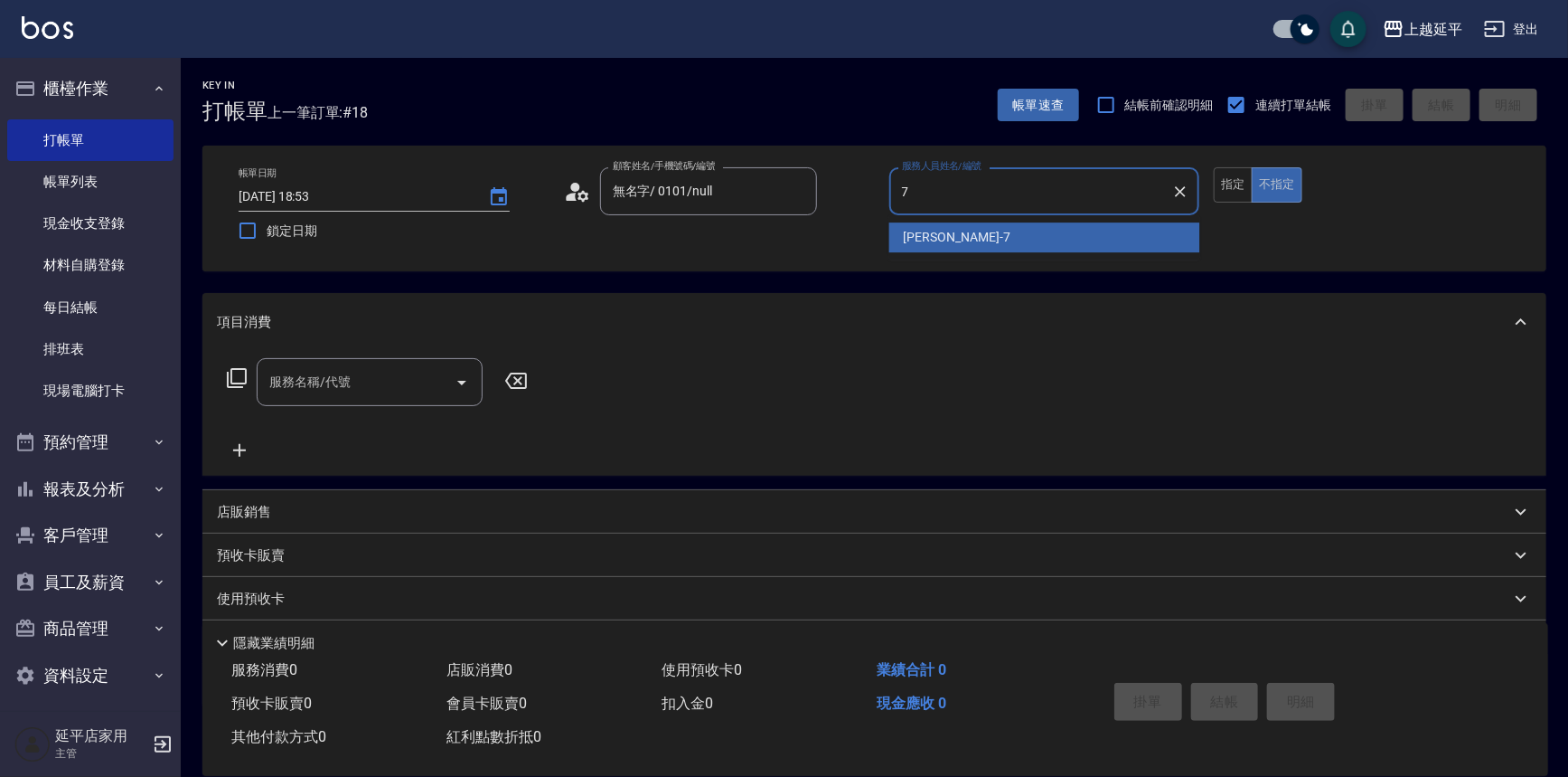
click at [1018, 219] on ul "[PERSON_NAME] -7" at bounding box center [1045, 237] width 311 height 45
click at [1012, 234] on div "[PERSON_NAME] -7" at bounding box center [1045, 238] width 311 height 30
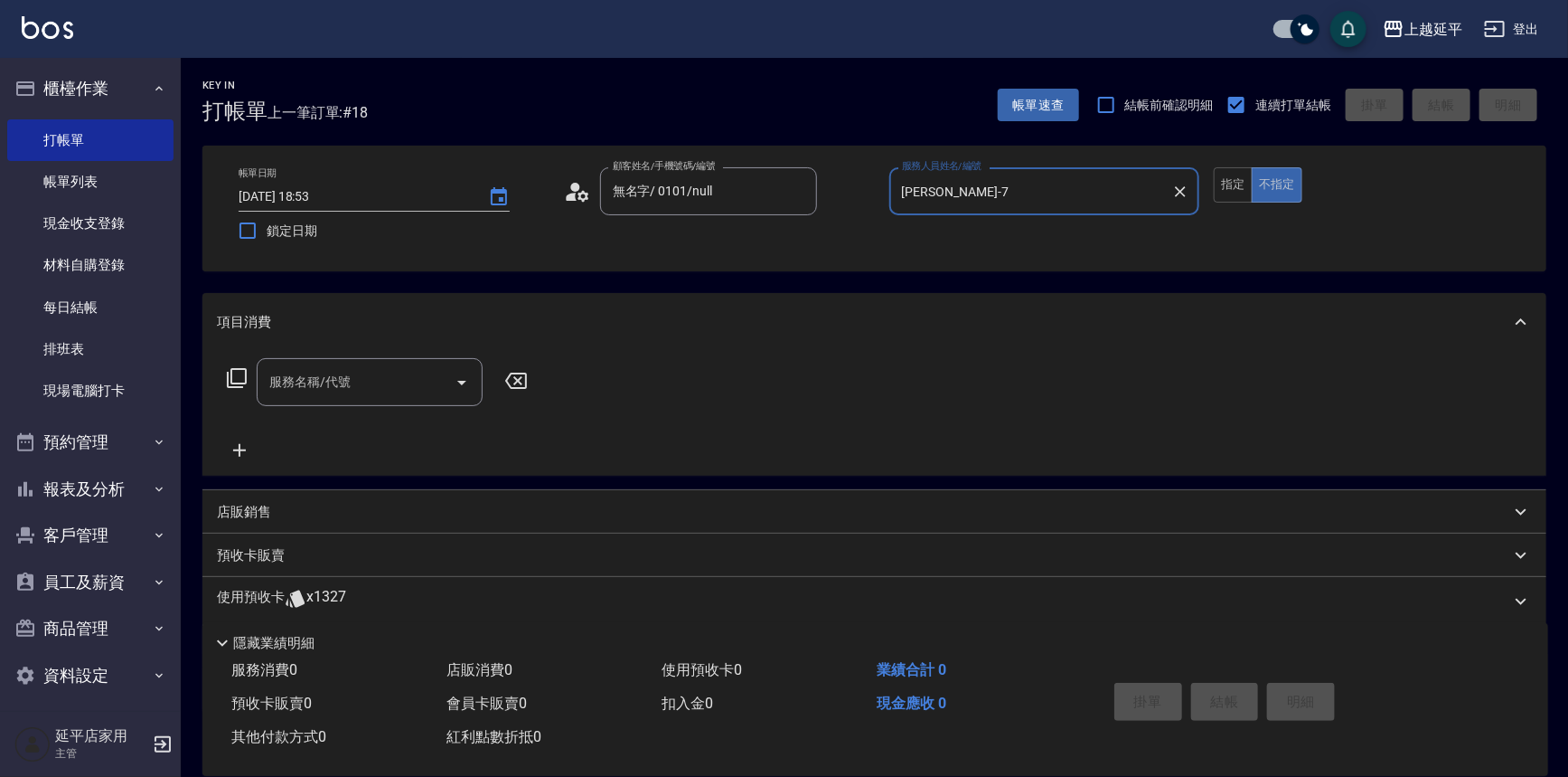
click at [462, 397] on div at bounding box center [461, 382] width 27 height 48
type input "[PERSON_NAME]-7"
click at [462, 388] on icon "Open" at bounding box center [462, 382] width 22 height 22
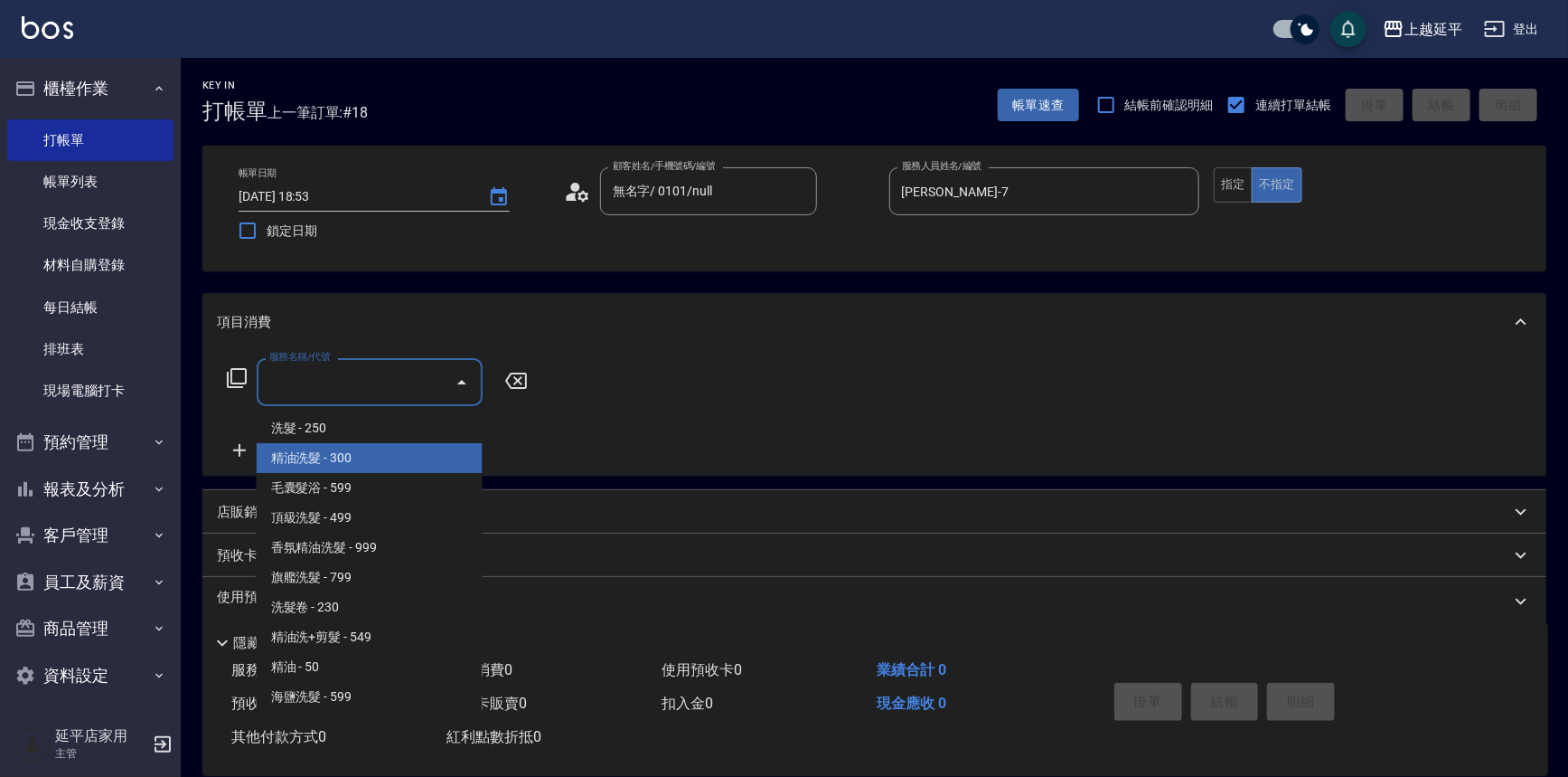
click at [456, 462] on span "精油洗髮 - 300" at bounding box center [369, 458] width 226 height 30
type input "精油洗髮(102)"
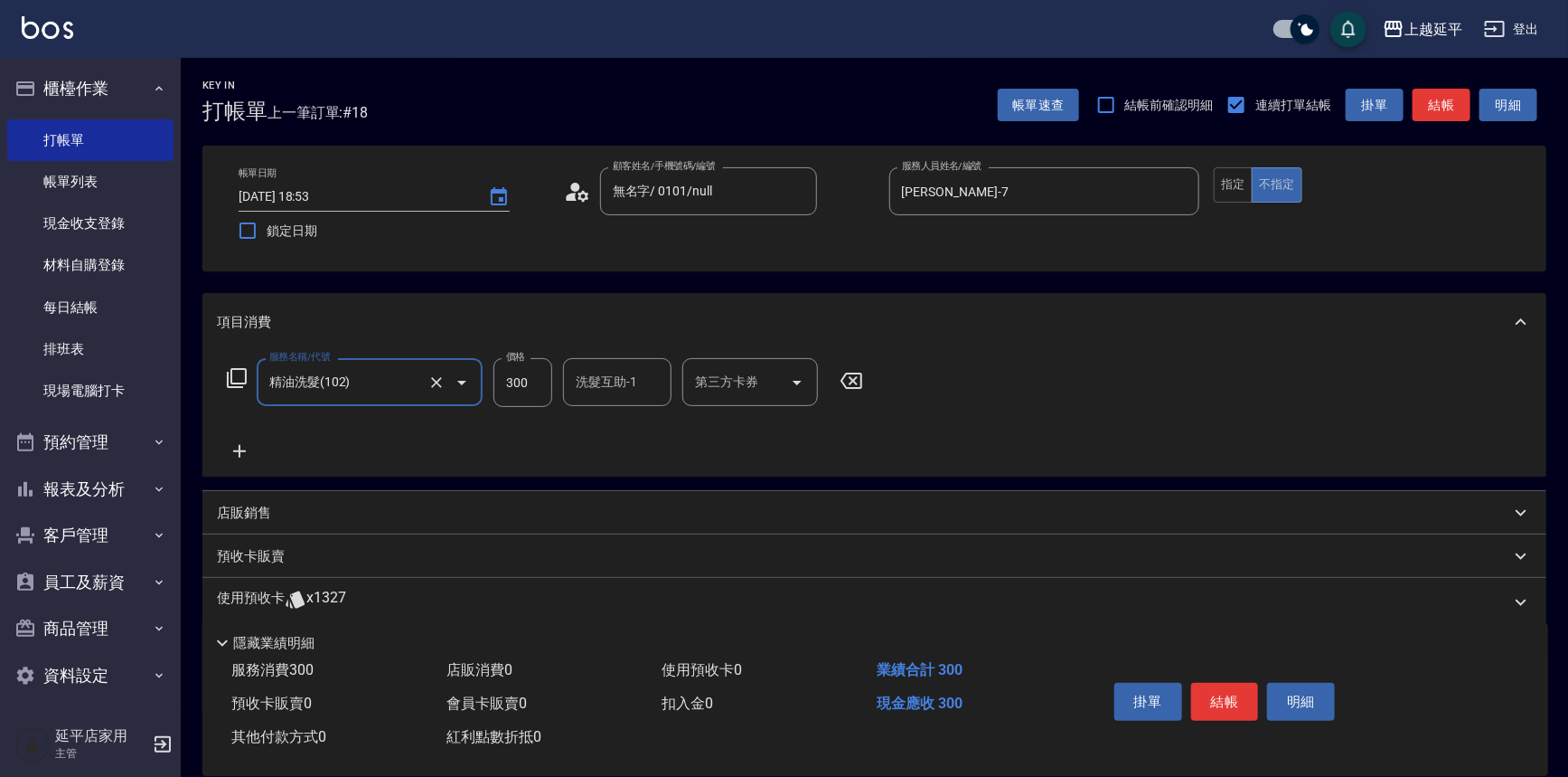
click at [606, 384] on div "洗髮互助-1 洗髮互助-1" at bounding box center [617, 382] width 108 height 48
click at [641, 430] on div "丞宗 -29" at bounding box center [617, 428] width 108 height 30
type input "丞宗-29"
click at [1222, 688] on button "結帳" at bounding box center [1226, 701] width 68 height 38
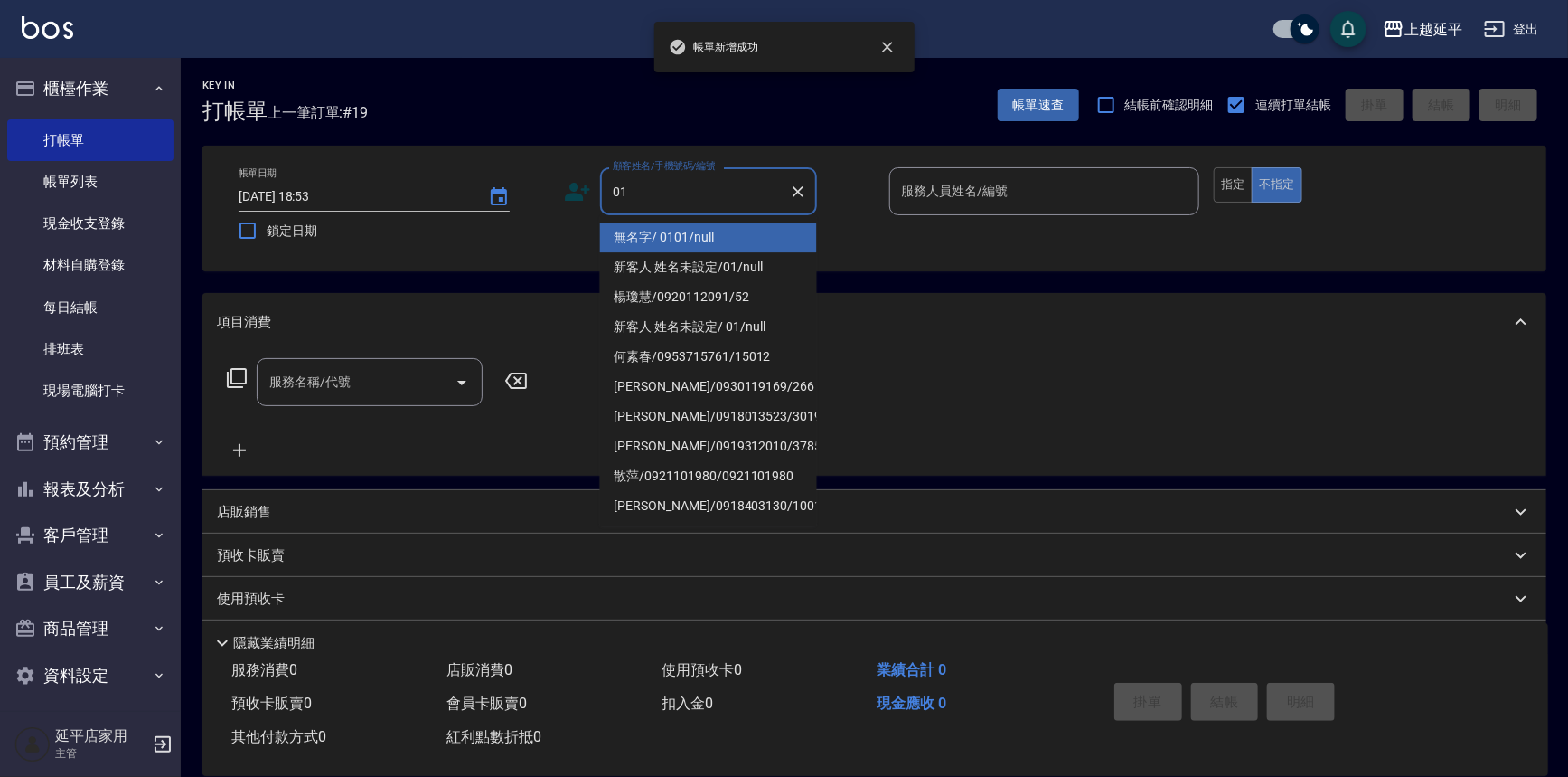
drag, startPoint x: 769, startPoint y: 243, endPoint x: 997, endPoint y: 216, distance: 229.6
click at [771, 242] on li "無名字/ 0101/null" at bounding box center [708, 238] width 217 height 30
type input "無名字/ 0101/null"
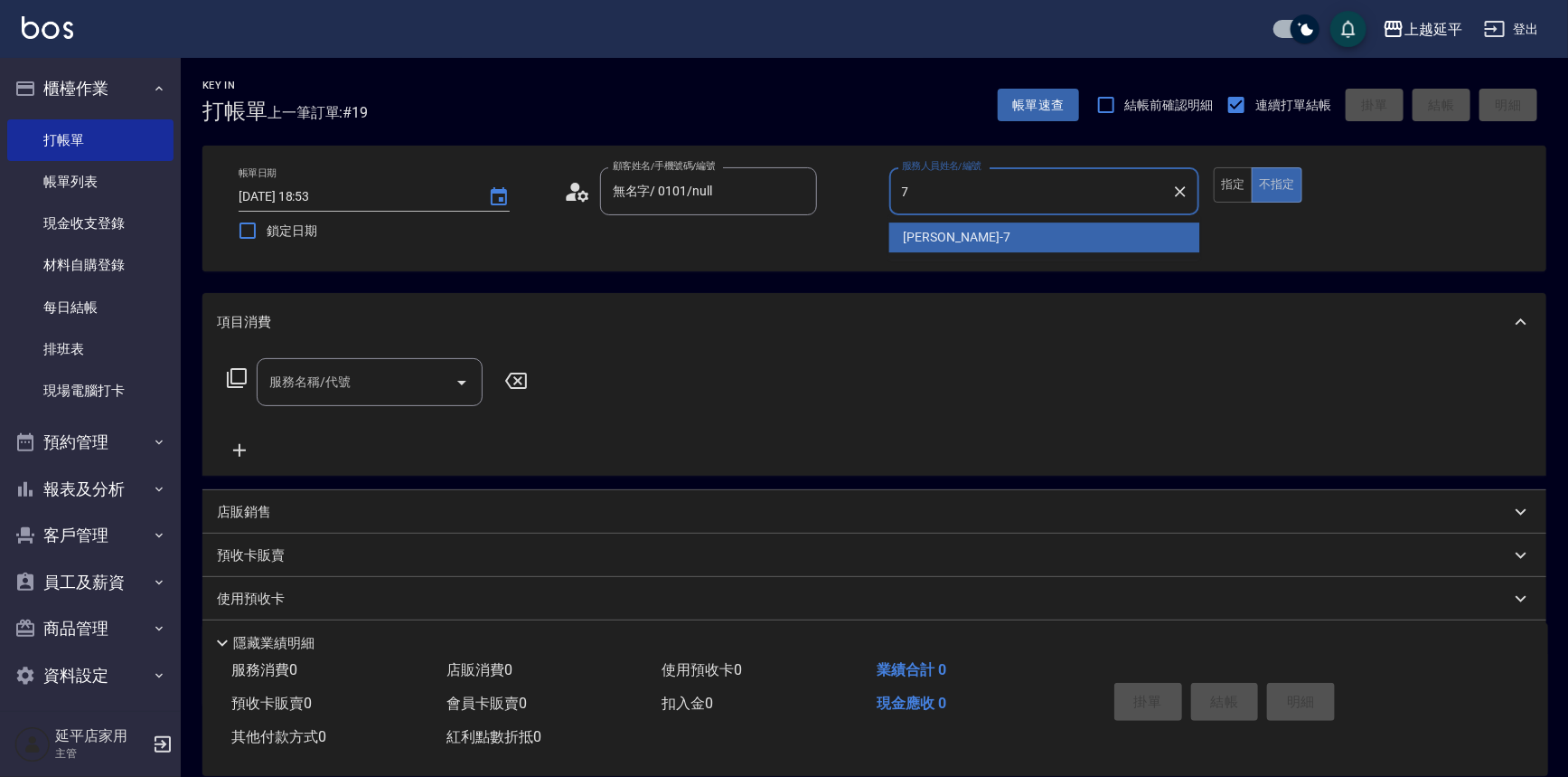
click at [985, 233] on div "[PERSON_NAME] -7" at bounding box center [1045, 238] width 311 height 30
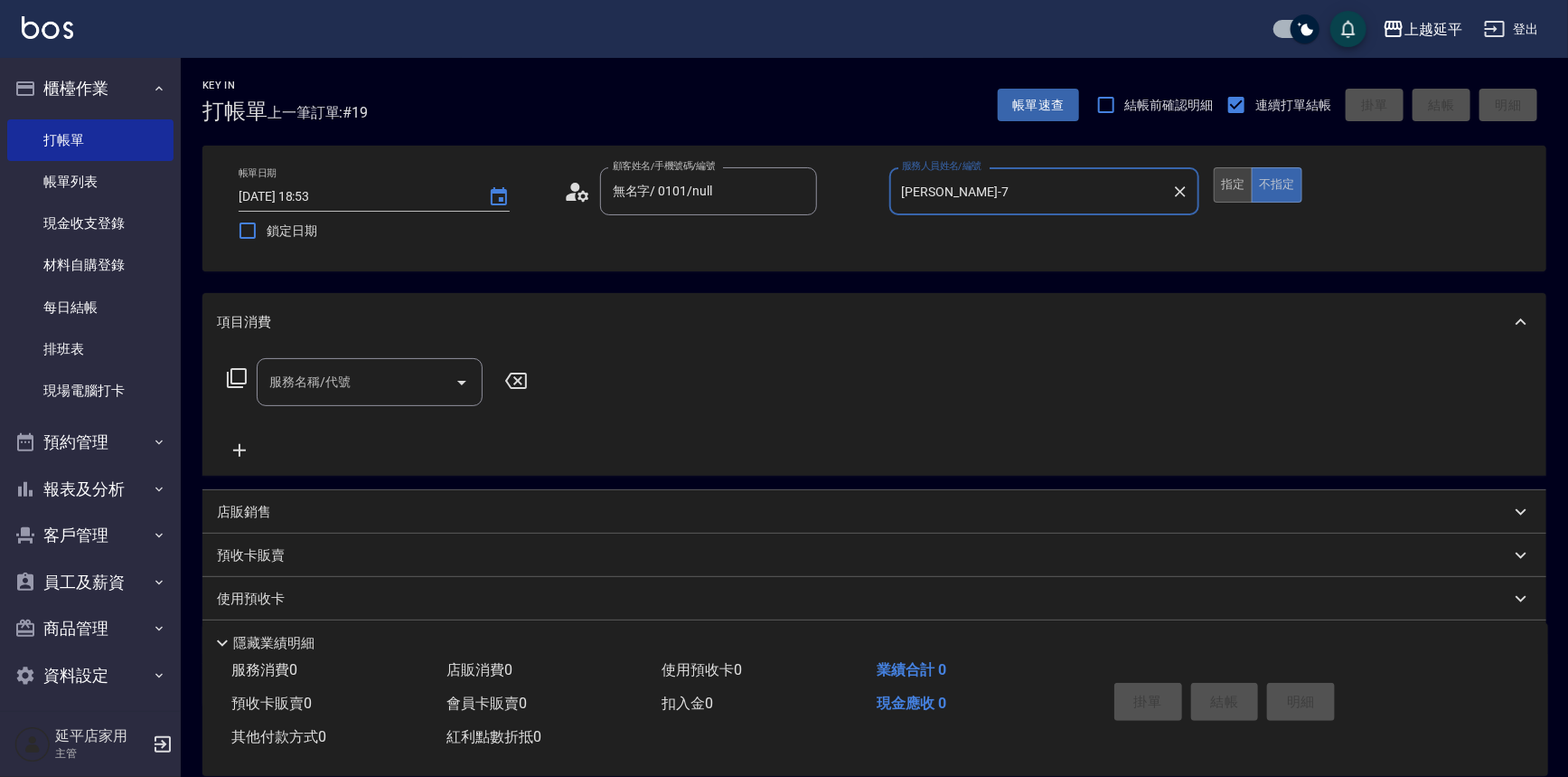
type input "[PERSON_NAME]-7"
drag, startPoint x: 1247, startPoint y: 172, endPoint x: 1226, endPoint y: 180, distance: 22.5
click at [1229, 179] on button "指定" at bounding box center [1233, 184] width 39 height 35
click at [461, 381] on icon "Open" at bounding box center [462, 383] width 9 height 5
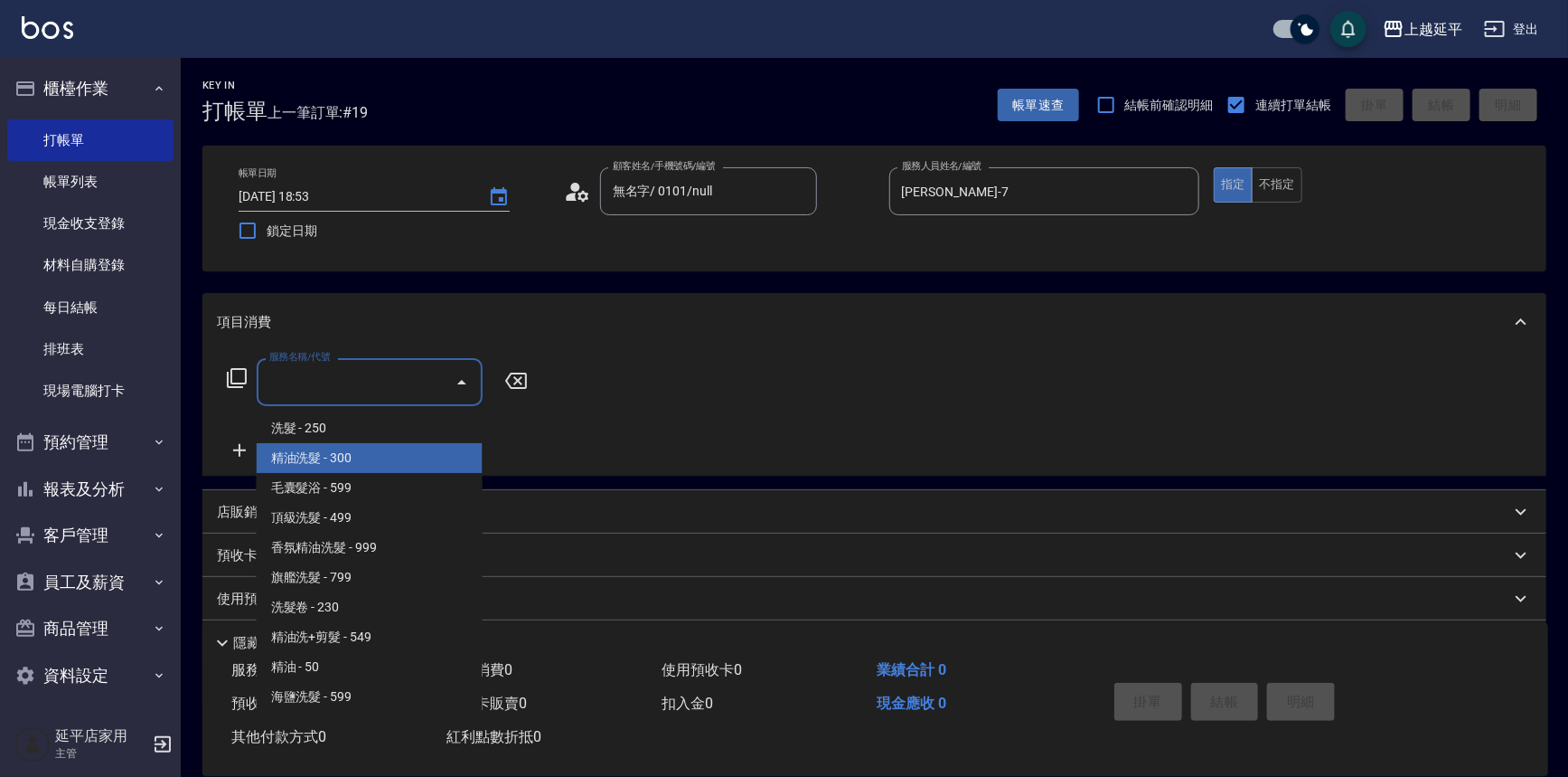
click at [420, 460] on span "精油洗髮 - 300" at bounding box center [369, 458] width 226 height 30
type input "精油洗髮(102)"
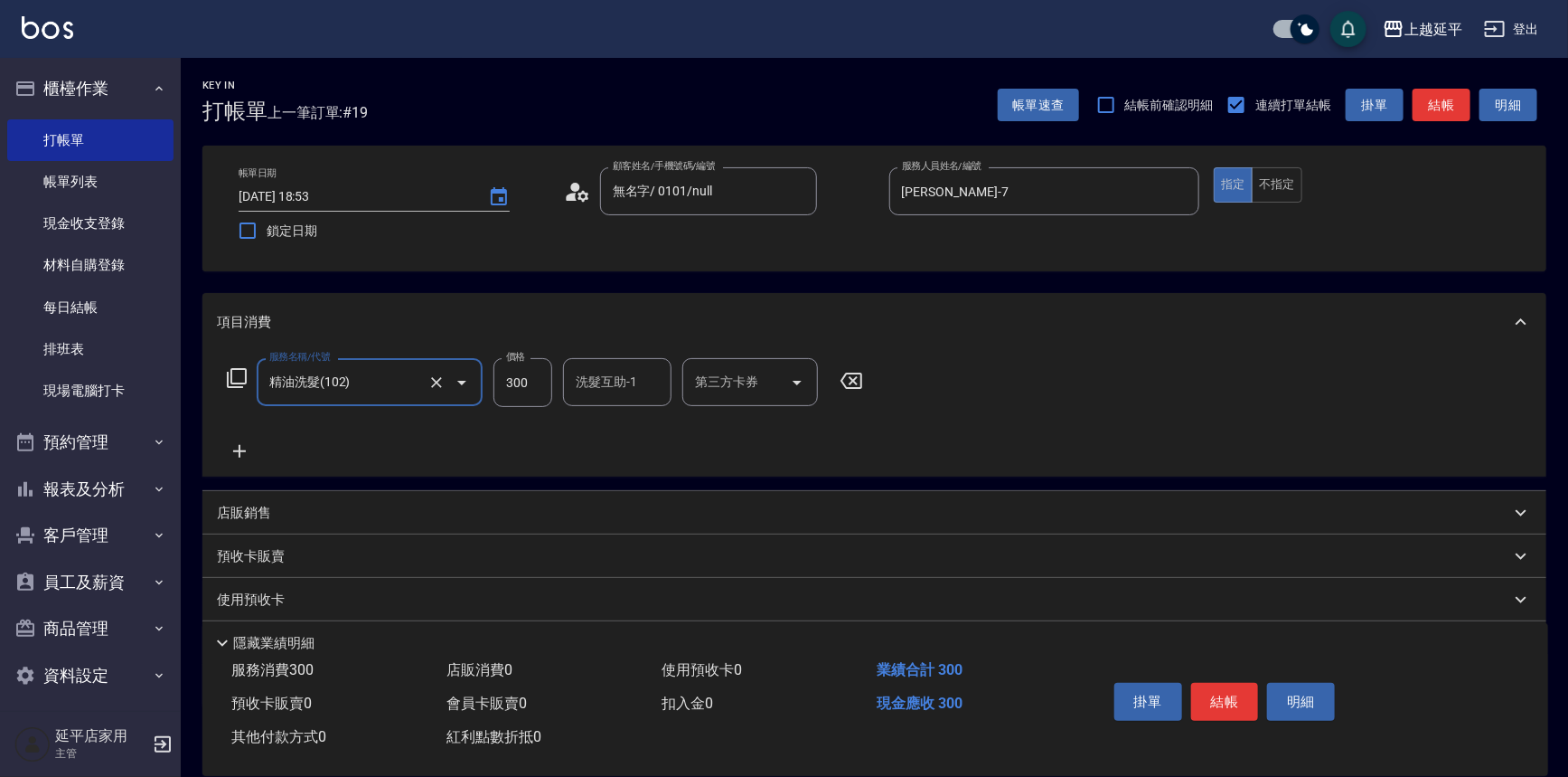
click at [598, 385] on input "洗髮互助-1" at bounding box center [617, 382] width 93 height 32
click at [623, 427] on div "丞宗 -29" at bounding box center [617, 428] width 108 height 30
type input "丞宗-29"
click at [1236, 706] on button "結帳" at bounding box center [1226, 701] width 68 height 38
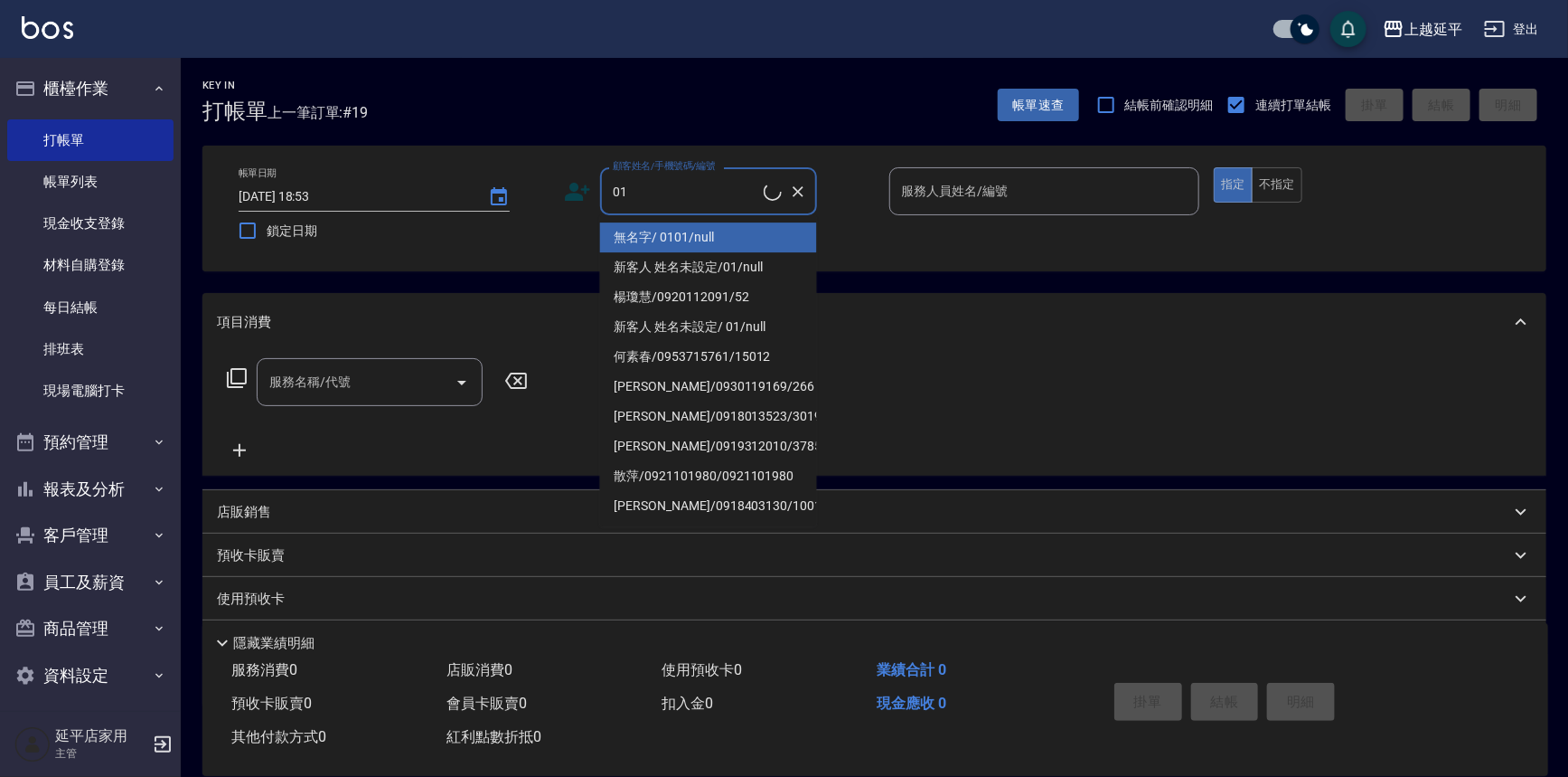
click at [717, 235] on li "無名字/ 0101/null" at bounding box center [708, 238] width 217 height 30
type input "無名字/ 0101/null"
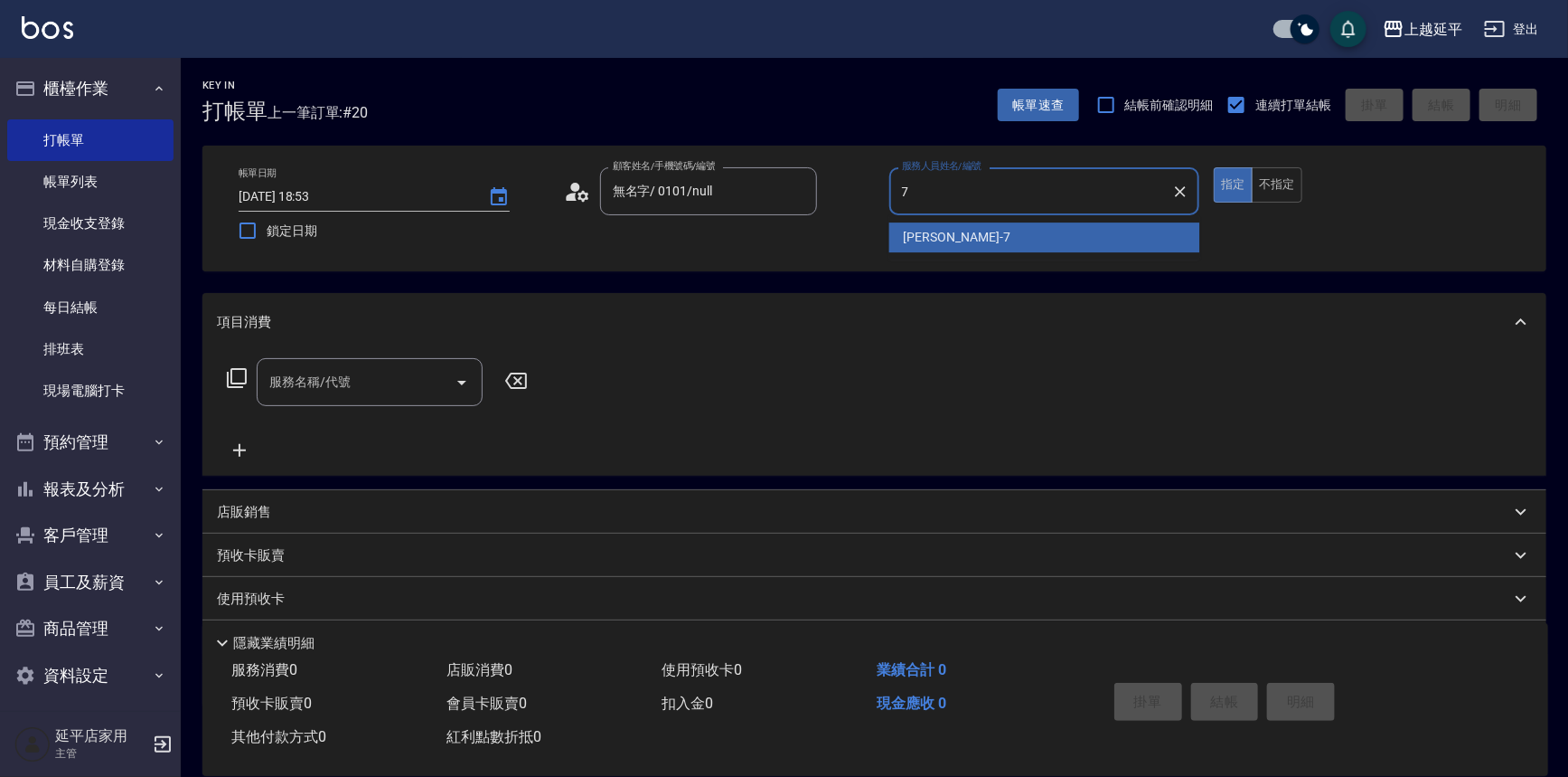
click at [966, 237] on div "[PERSON_NAME] -7" at bounding box center [1045, 238] width 311 height 30
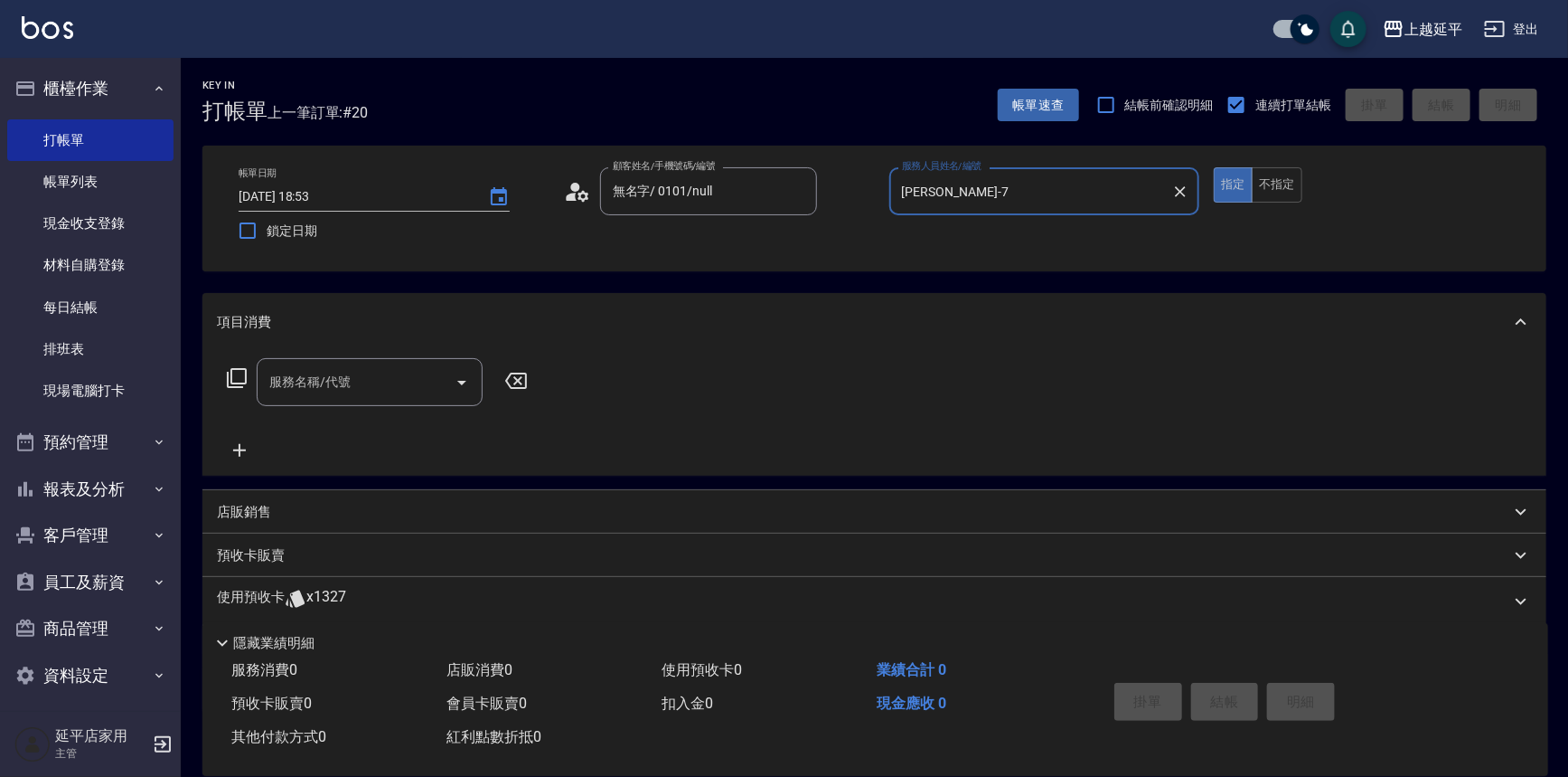
type input "[PERSON_NAME]-7"
click at [380, 391] on input "服務名稱/代號" at bounding box center [356, 382] width 183 height 32
click at [448, 426] on span "B級洗+剪 - 499" at bounding box center [369, 428] width 226 height 30
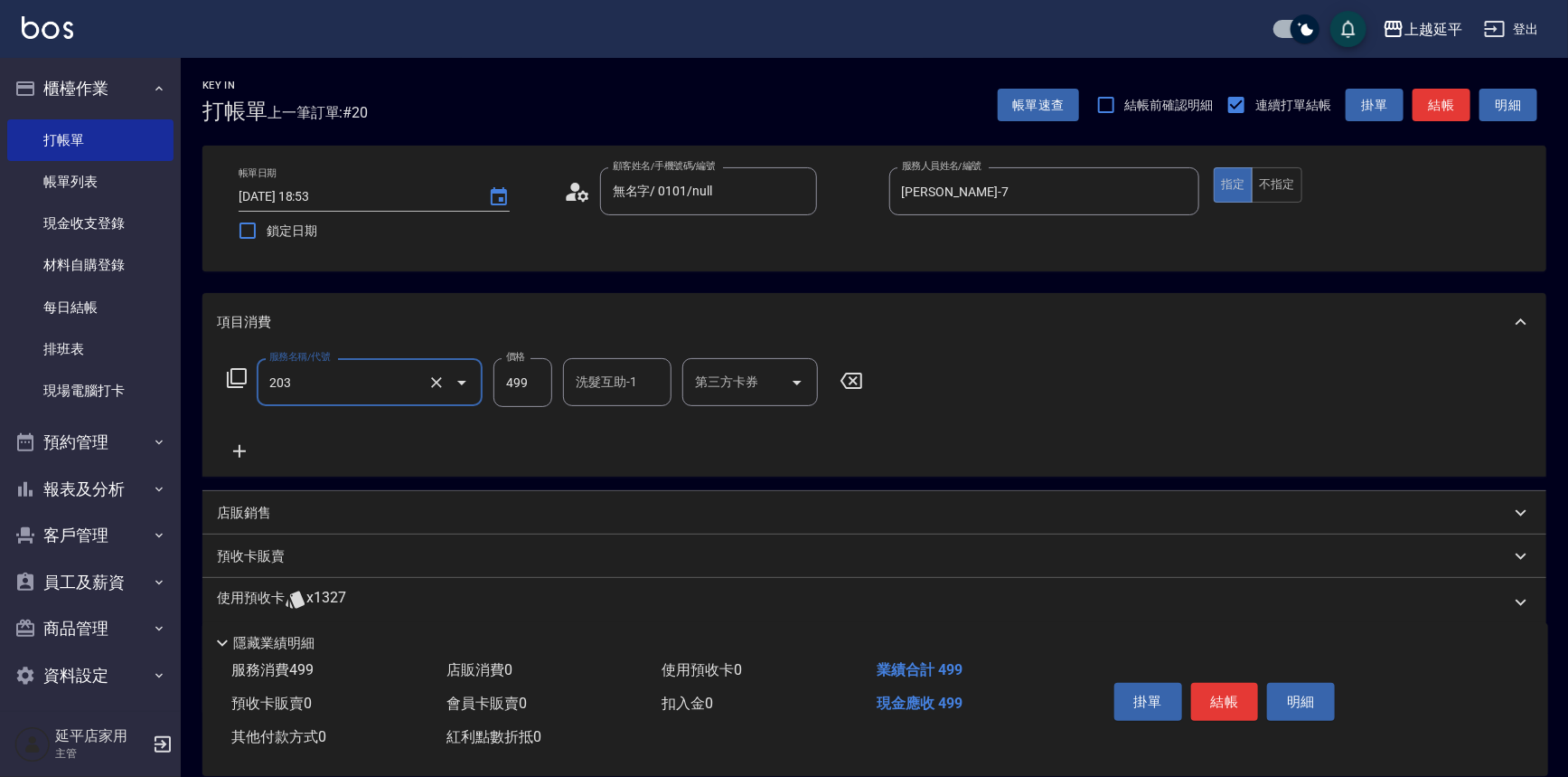
type input "B級洗+剪(203)"
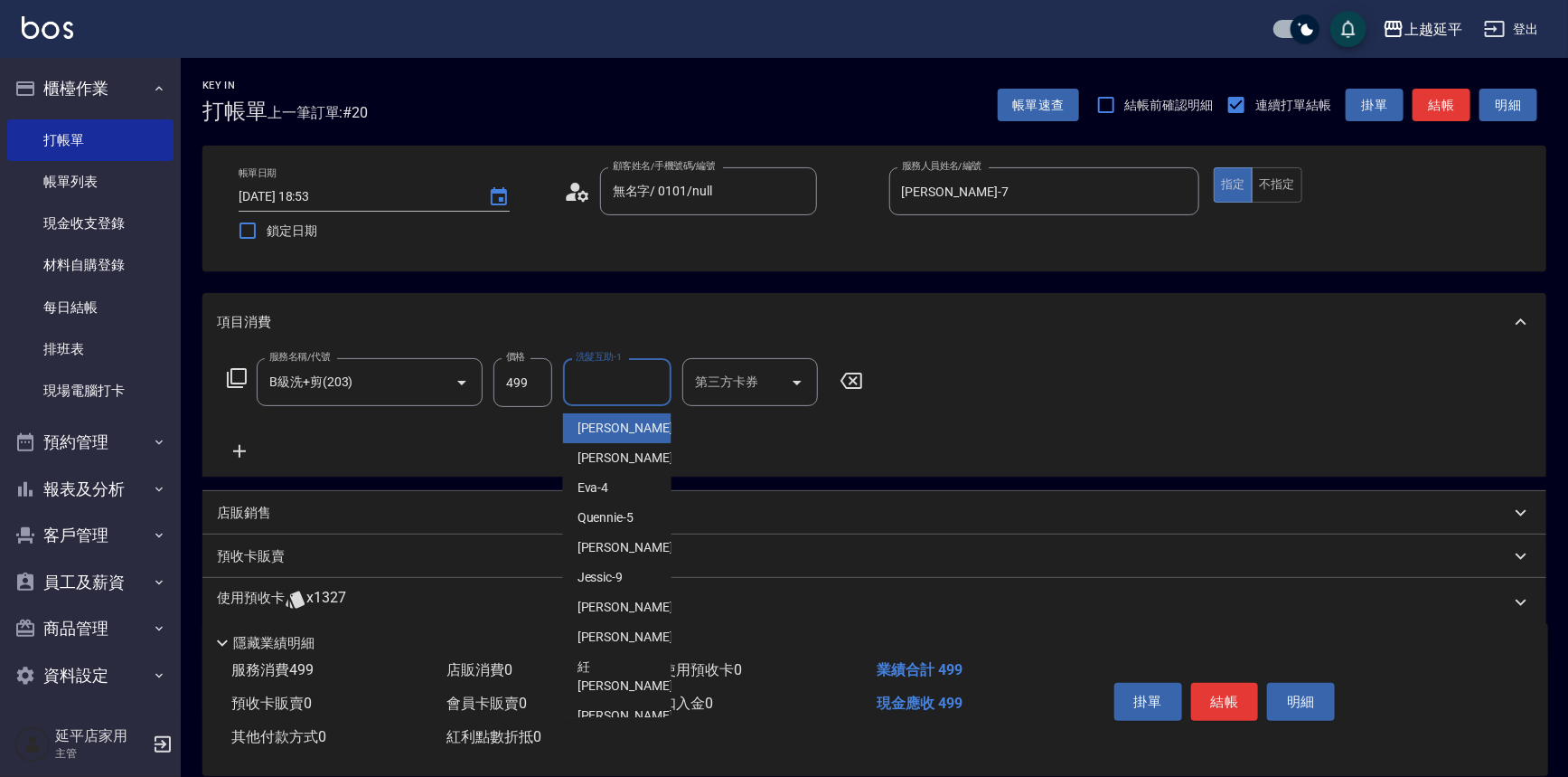
drag, startPoint x: 621, startPoint y: 384, endPoint x: 618, endPoint y: 374, distance: 10.4
click at [621, 381] on input "洗髮互助-1" at bounding box center [617, 382] width 93 height 32
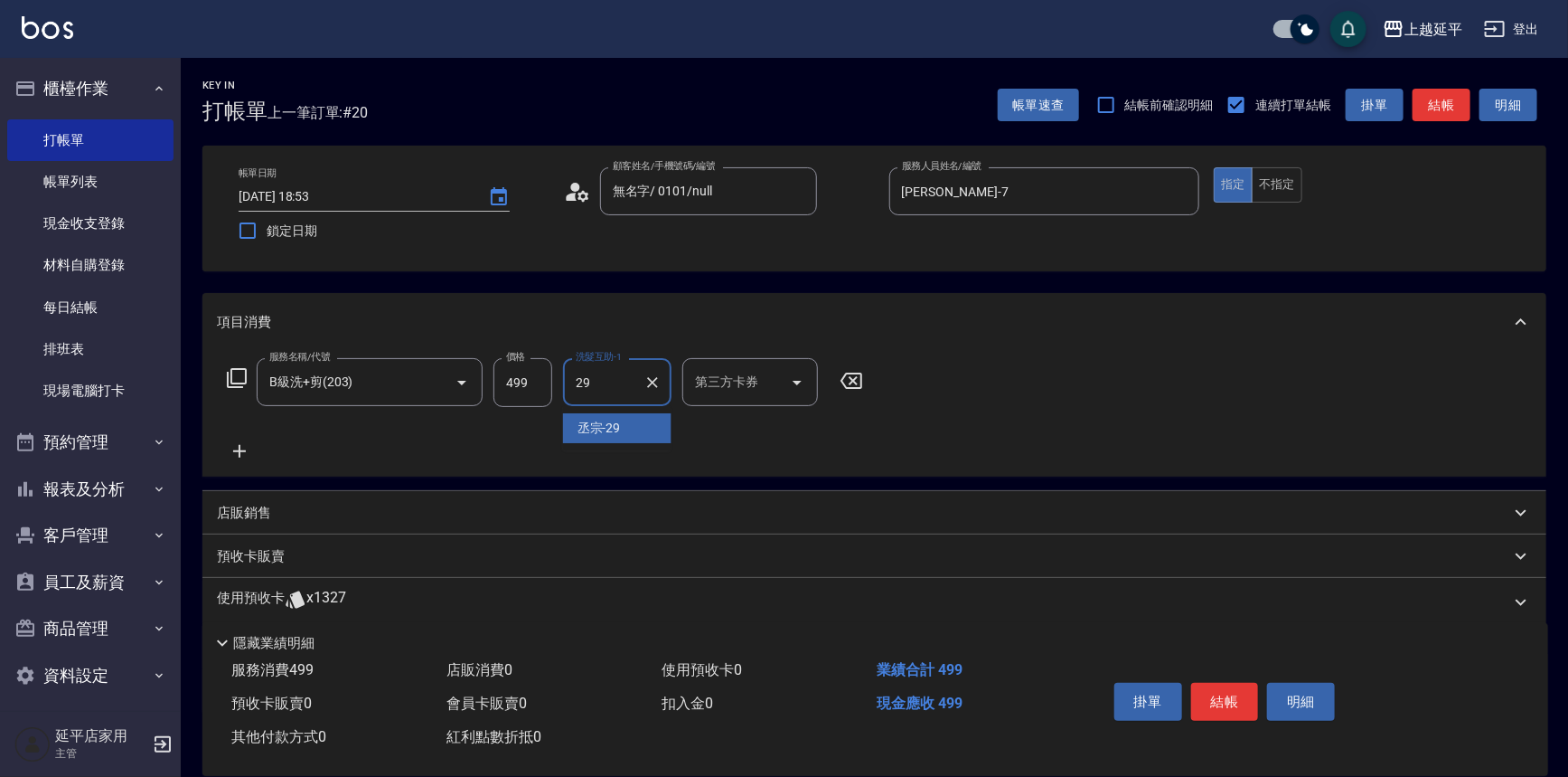
drag, startPoint x: 619, startPoint y: 431, endPoint x: 662, endPoint y: 453, distance: 48.3
click at [619, 431] on span "丞宗 -29" at bounding box center [600, 428] width 44 height 19
type input "丞宗-29"
click at [1225, 706] on button "結帳" at bounding box center [1226, 701] width 68 height 38
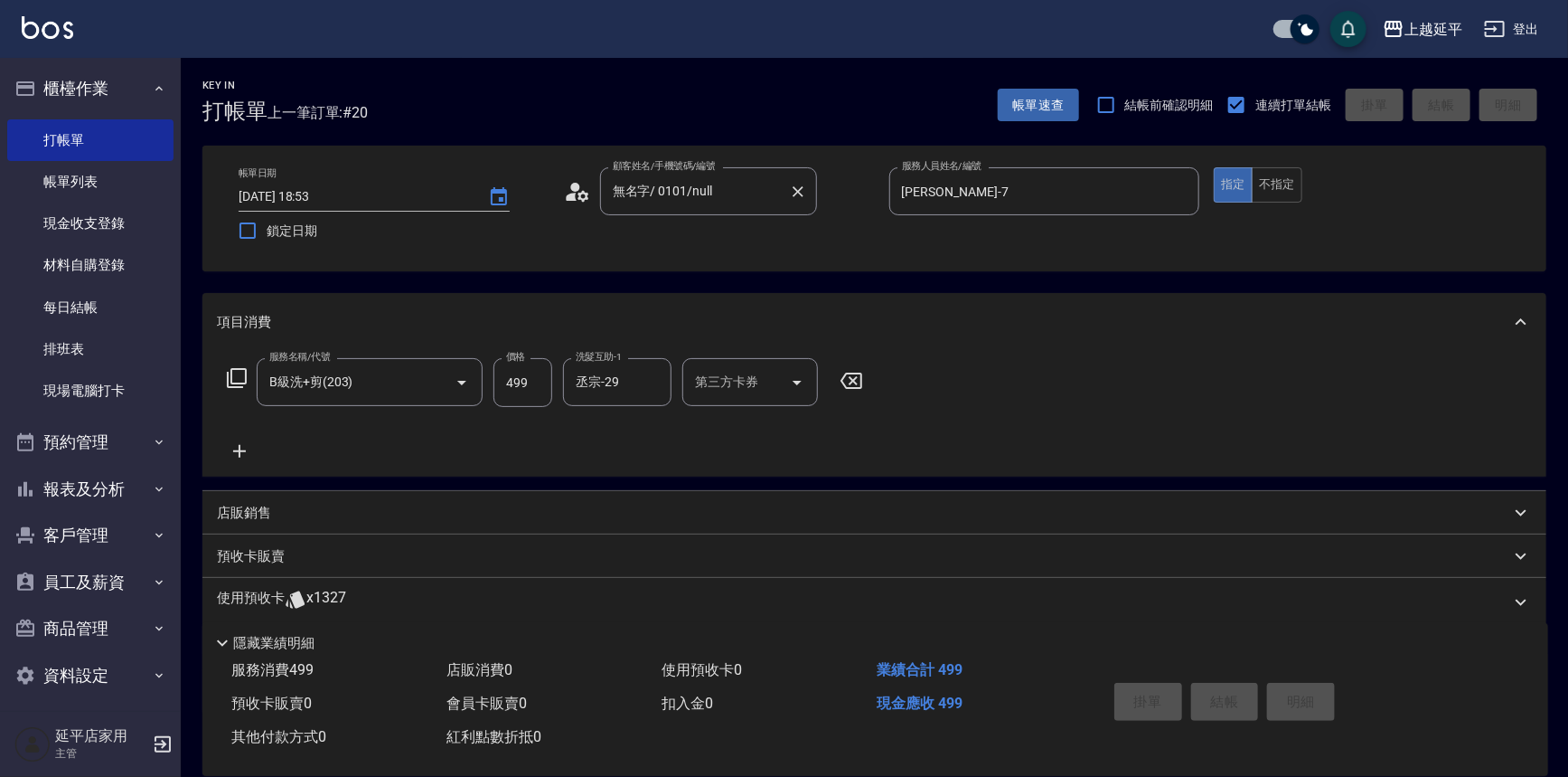
type input "[DATE] 18:54"
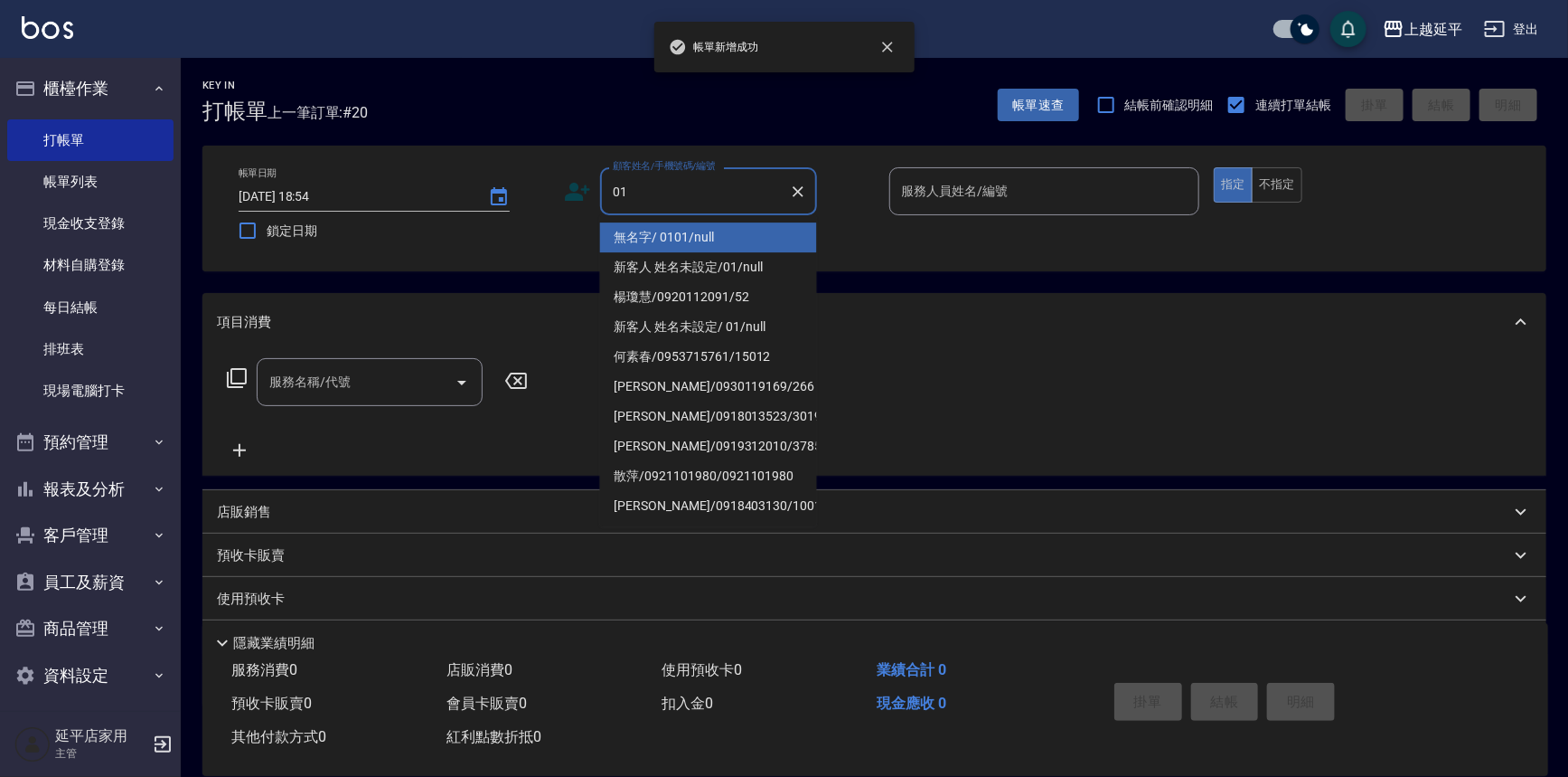
click at [718, 235] on li "無名字/ 0101/null" at bounding box center [708, 238] width 217 height 30
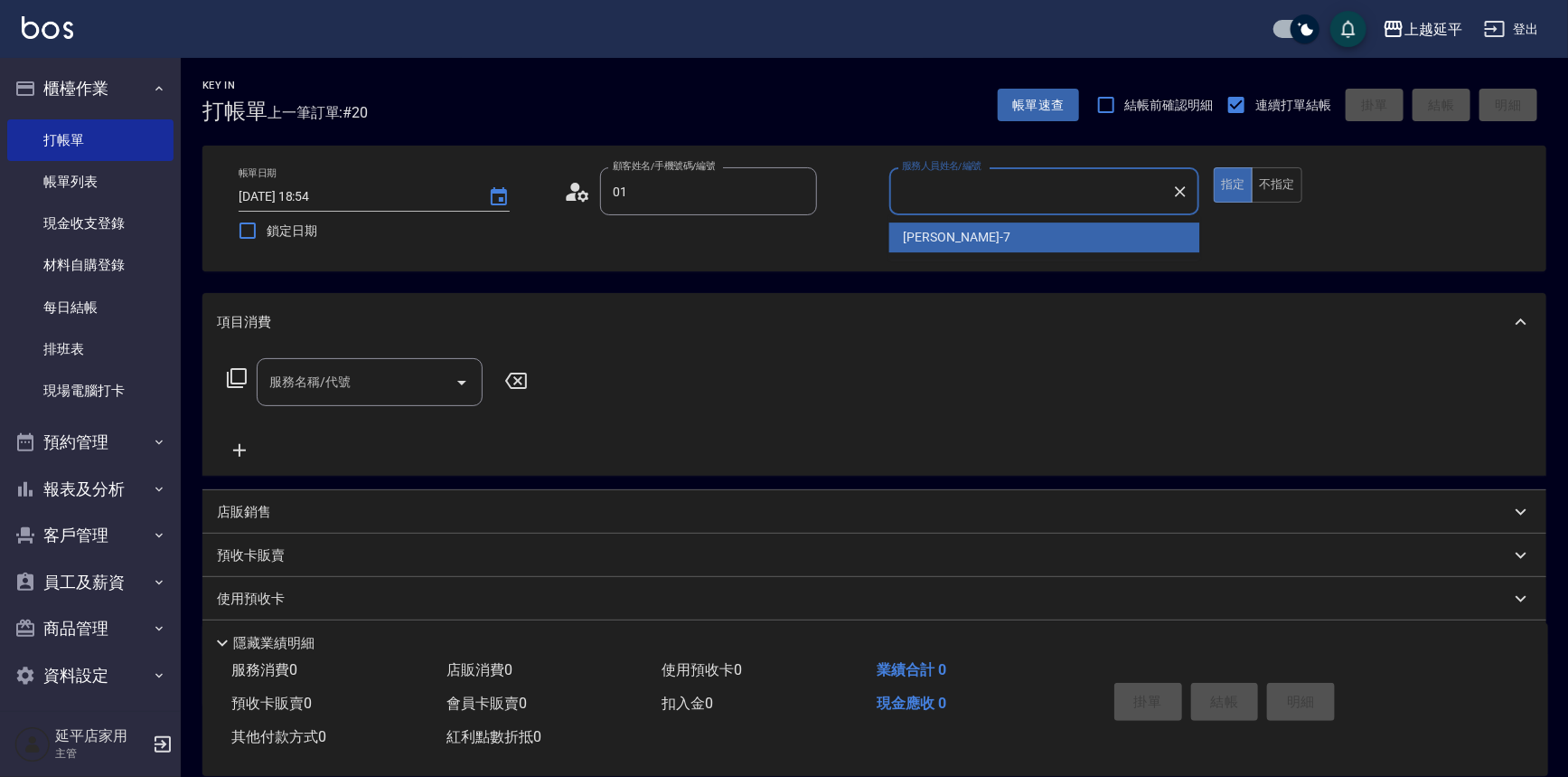
type input "無名字/ 0101/null"
click at [925, 235] on span "[PERSON_NAME] -7" at bounding box center [957, 237] width 106 height 19
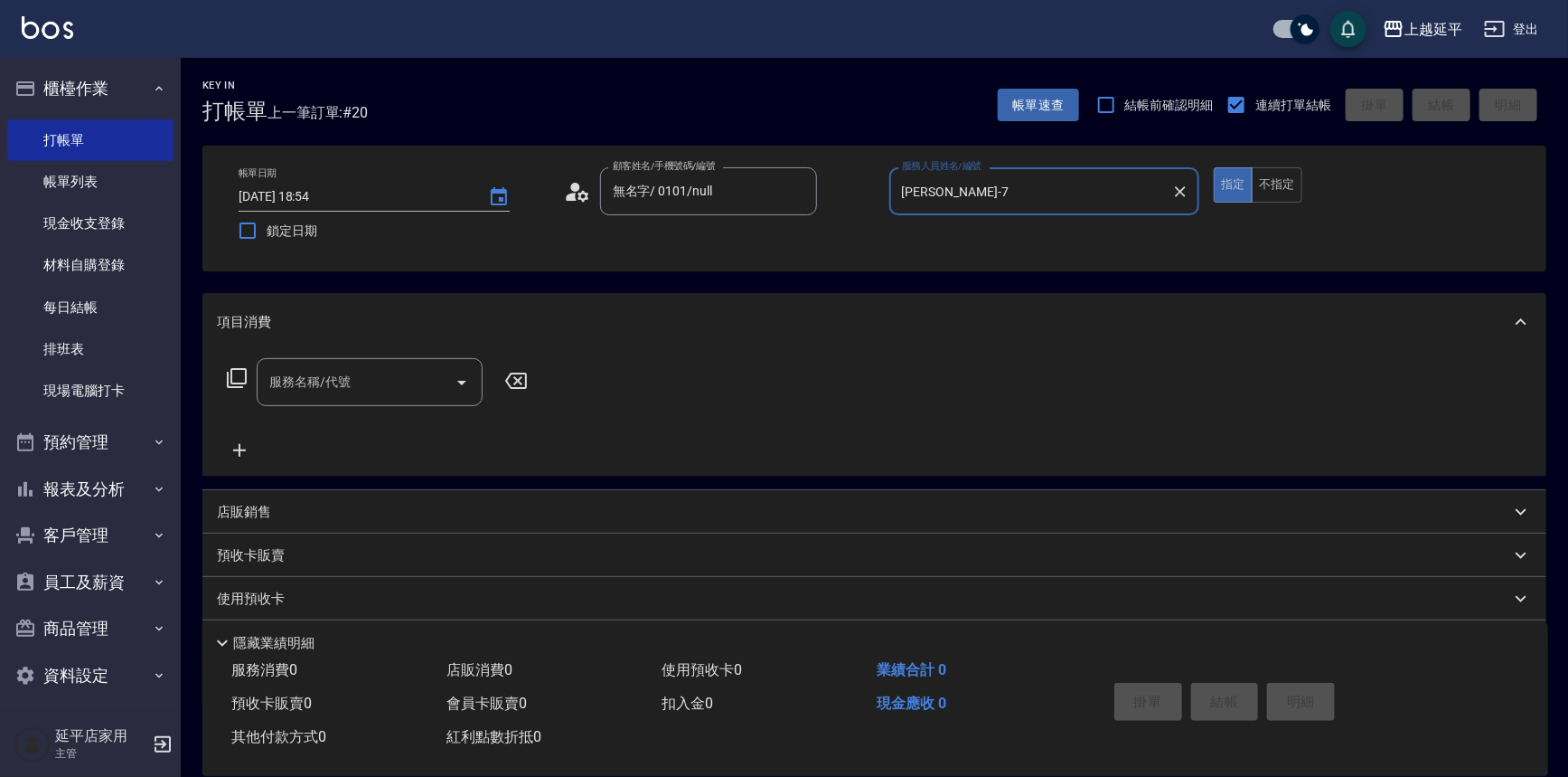
type input "[PERSON_NAME]-7"
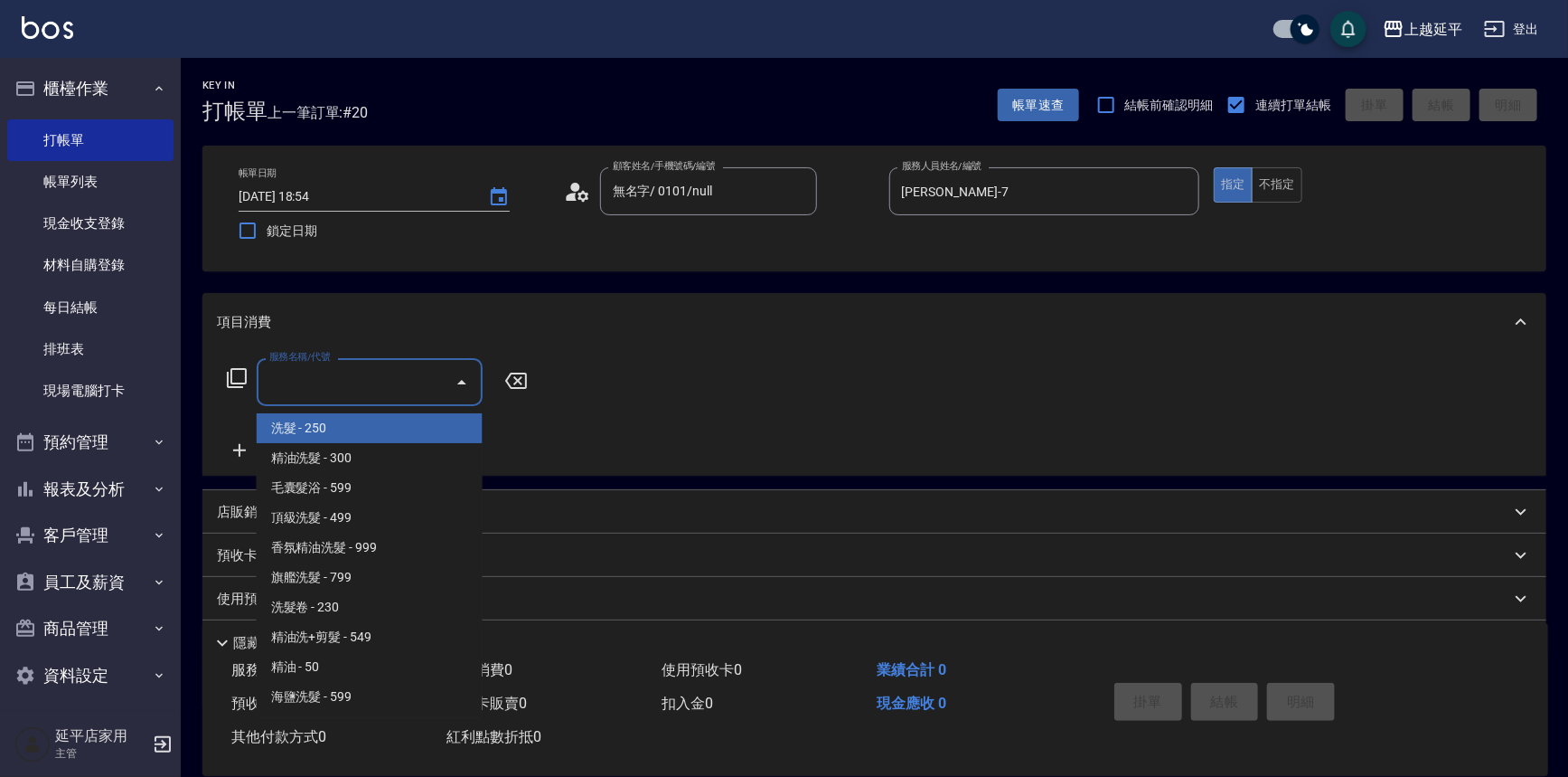
click at [389, 380] on input "服務名稱/代號" at bounding box center [356, 382] width 183 height 32
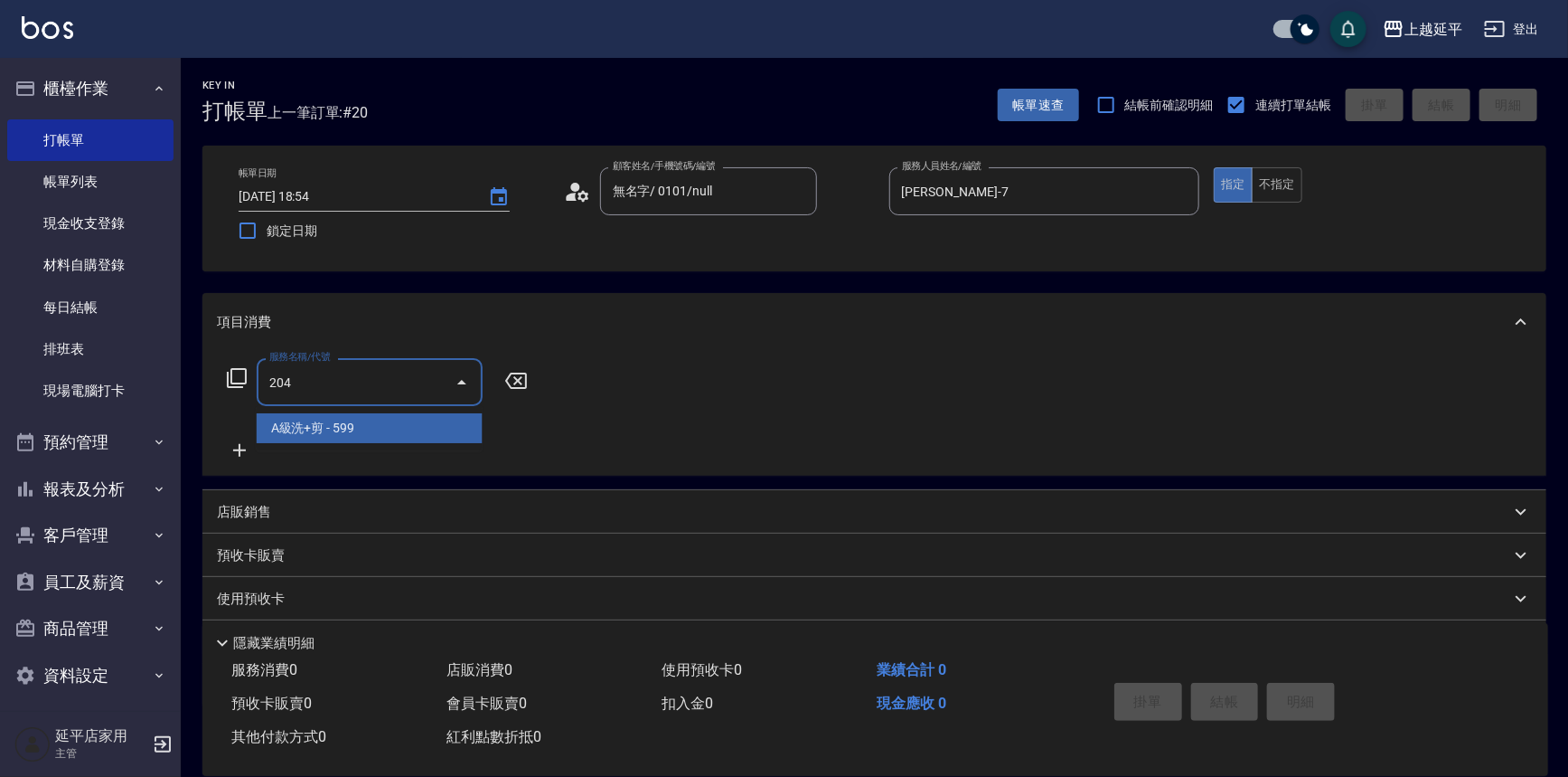
click at [411, 424] on span "A級洗+剪 - 599" at bounding box center [369, 428] width 226 height 30
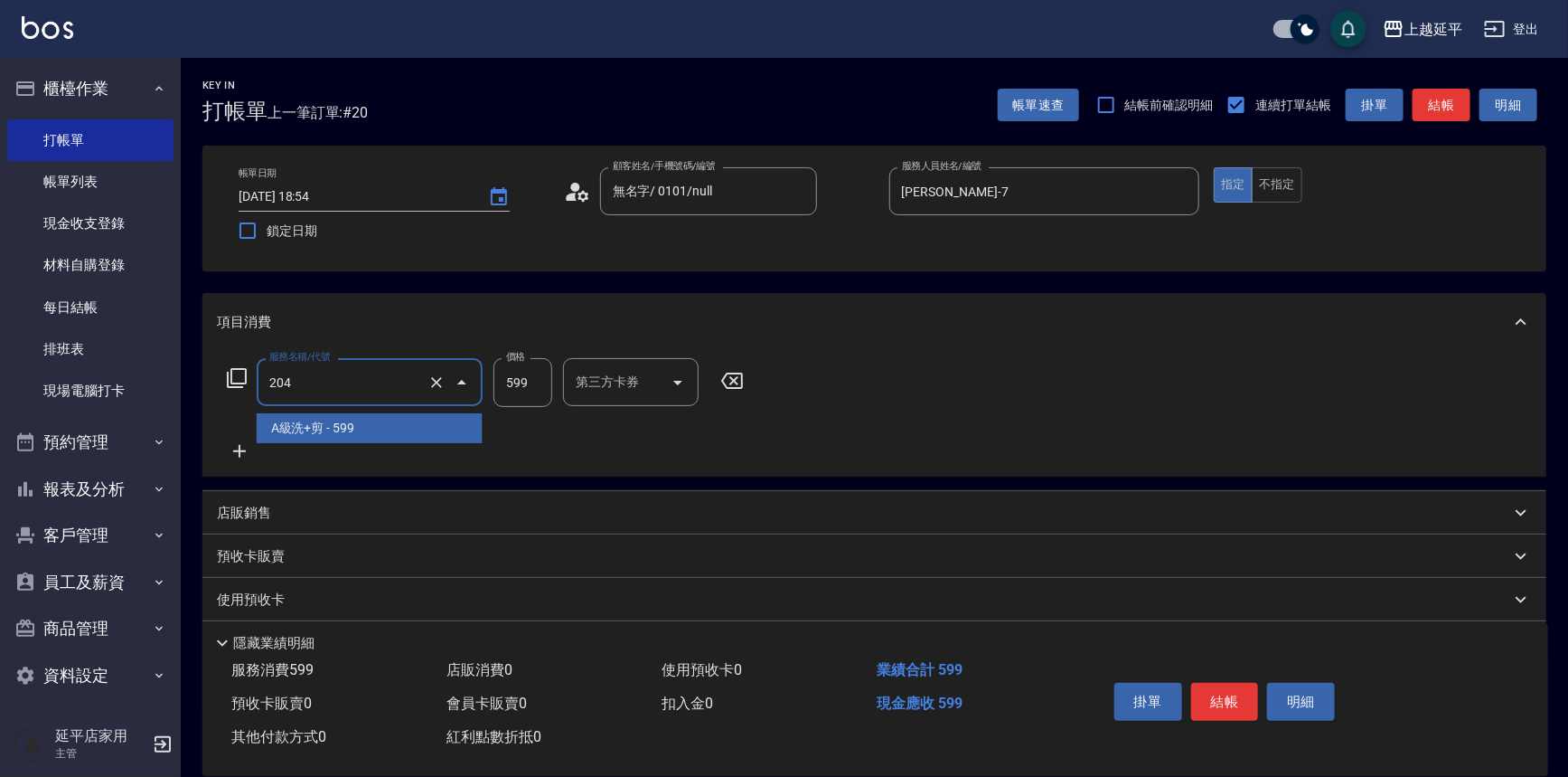
click at [418, 382] on input "204" at bounding box center [344, 382] width 159 height 32
click at [385, 429] on span "A級洗+剪 - 599" at bounding box center [369, 428] width 226 height 30
type input "A級洗+剪(204)"
click at [236, 372] on icon at bounding box center [237, 378] width 22 height 22
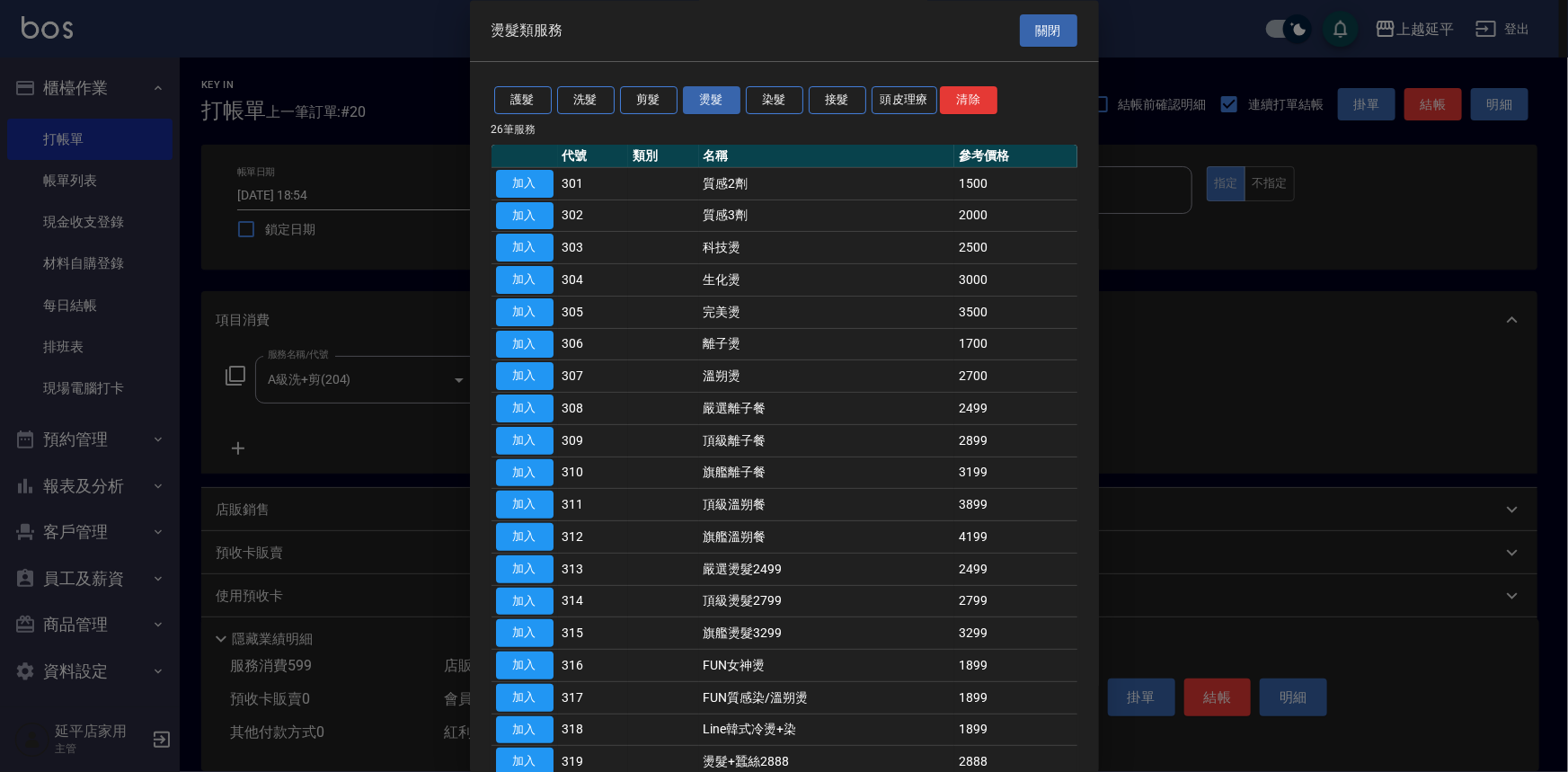
click at [231, 447] on div at bounding box center [784, 386] width 1568 height 772
click at [247, 448] on div at bounding box center [784, 386] width 1568 height 772
click at [1040, 35] on button "關閉" at bounding box center [1048, 32] width 57 height 34
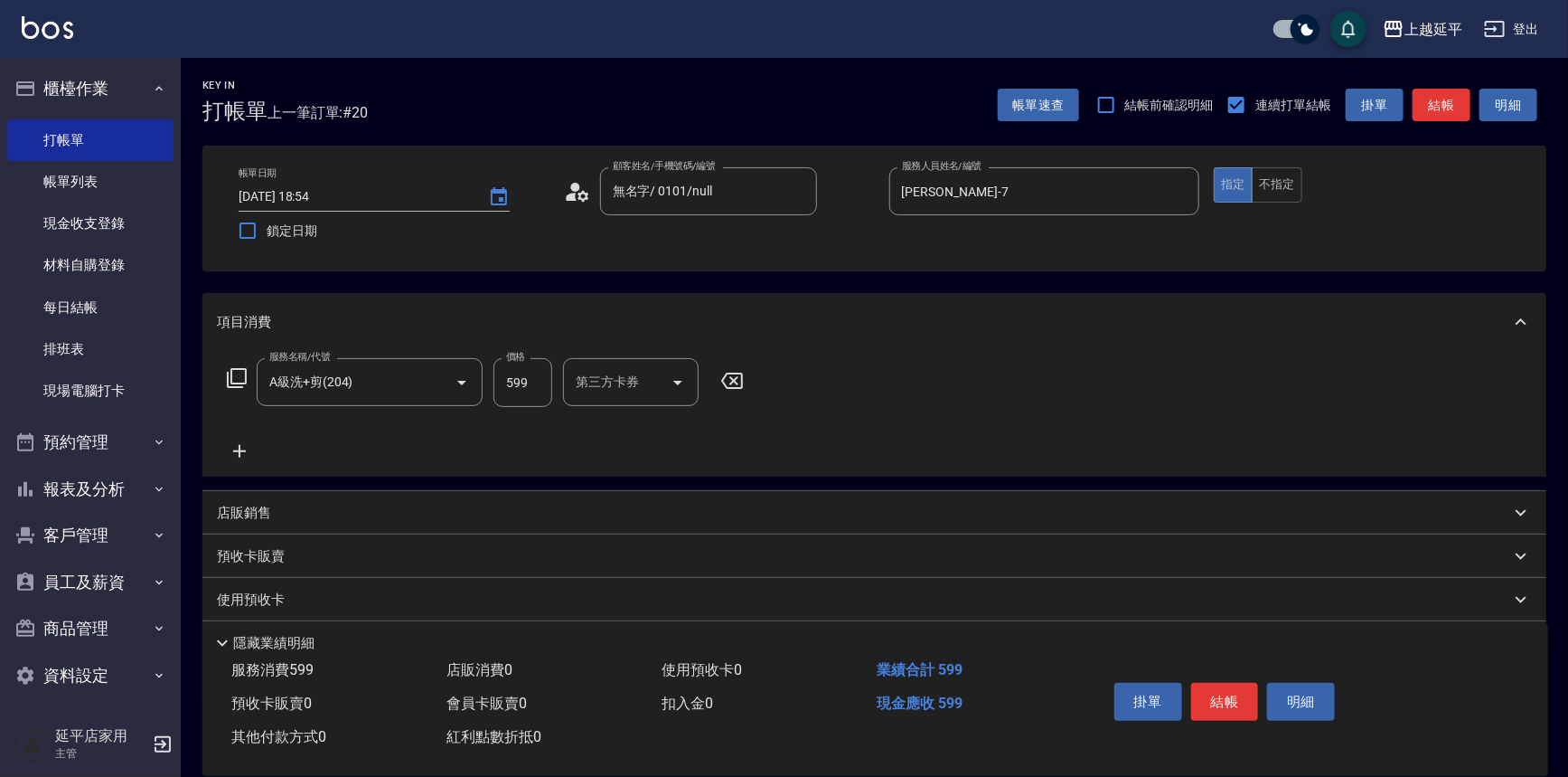
click at [255, 451] on icon at bounding box center [239, 451] width 45 height 22
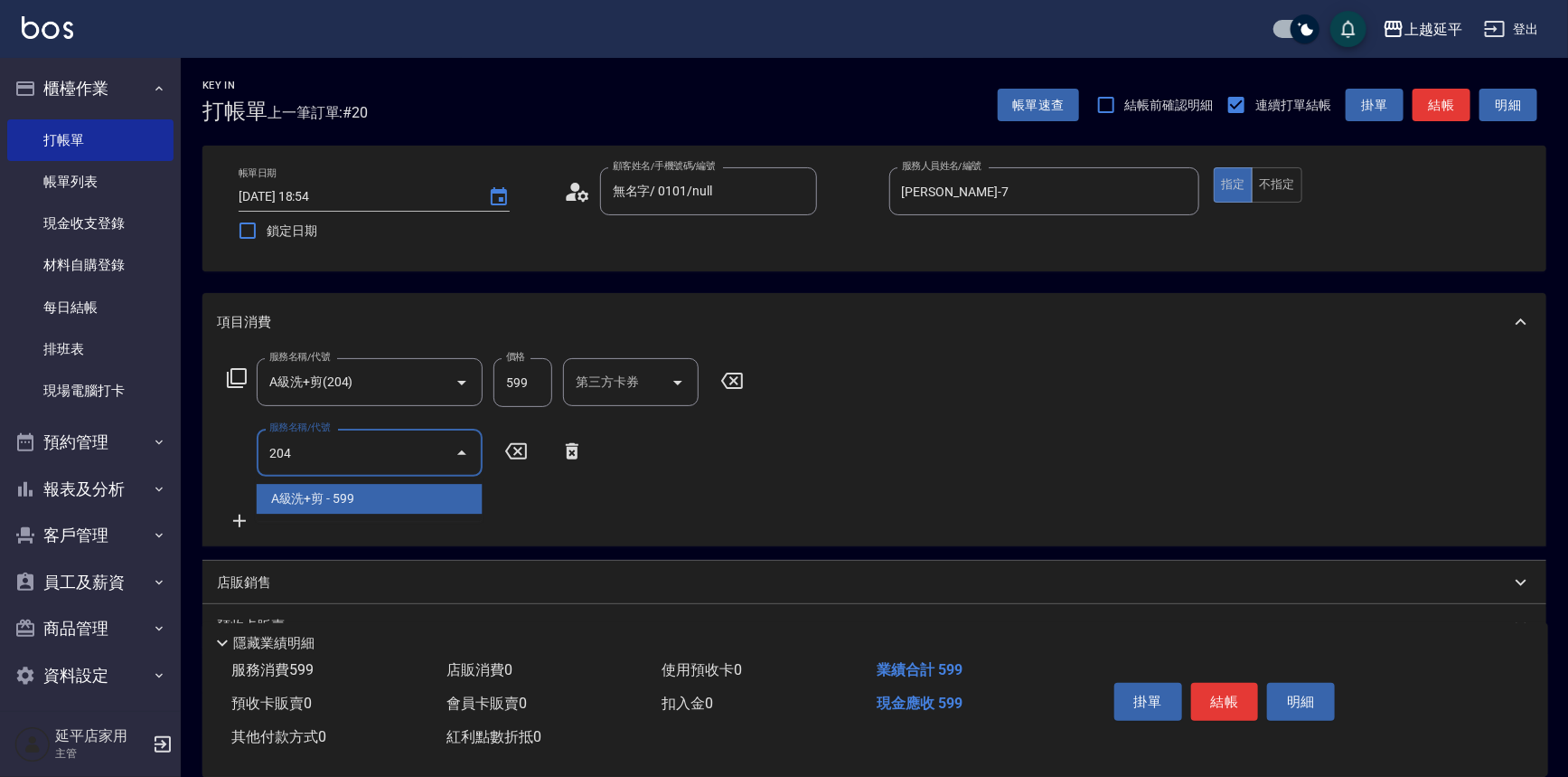
click at [408, 500] on span "A級洗+剪 - 599" at bounding box center [369, 498] width 226 height 30
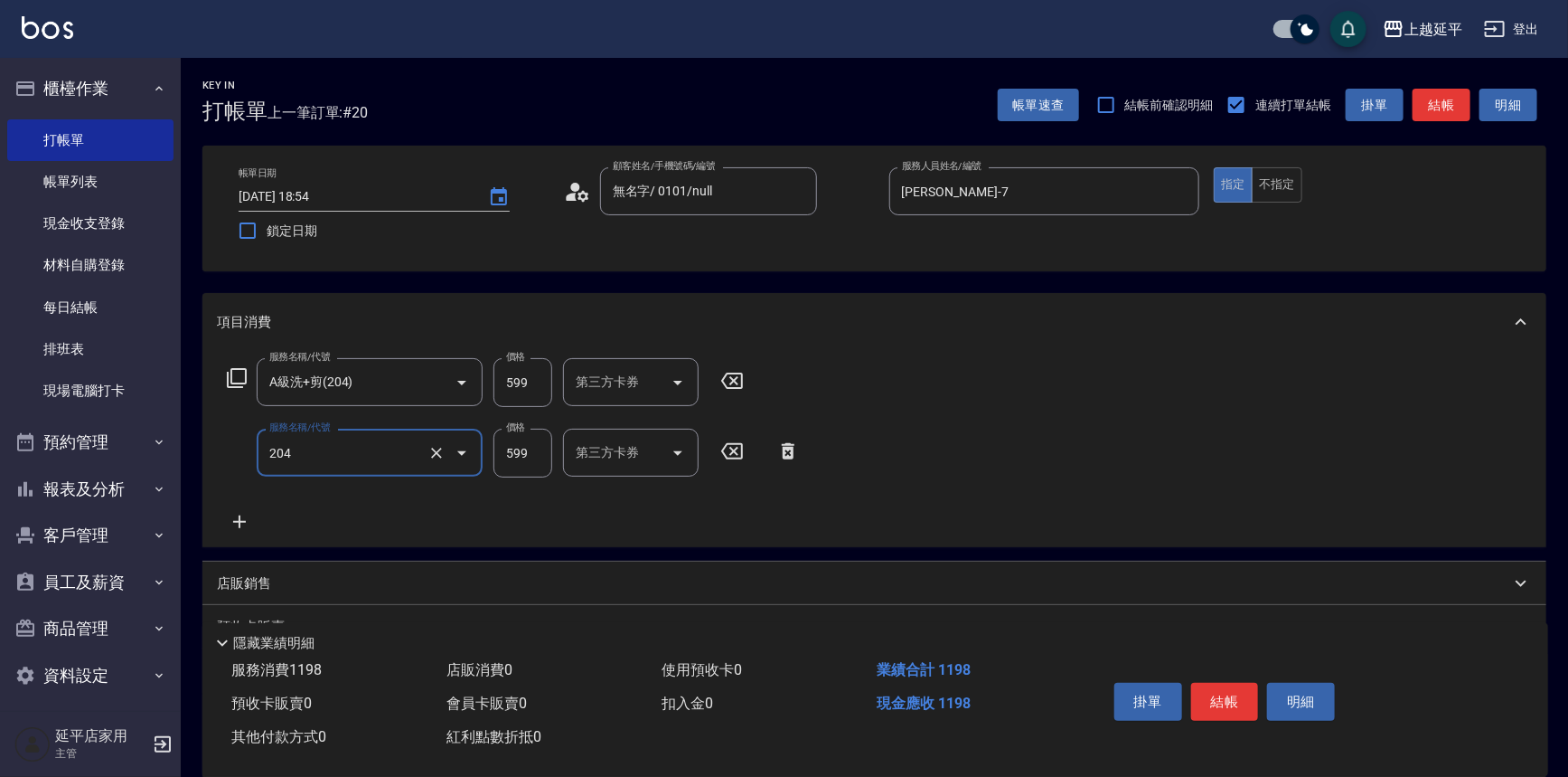
type input "A級洗+剪(204)"
click at [787, 452] on icon at bounding box center [788, 451] width 45 height 22
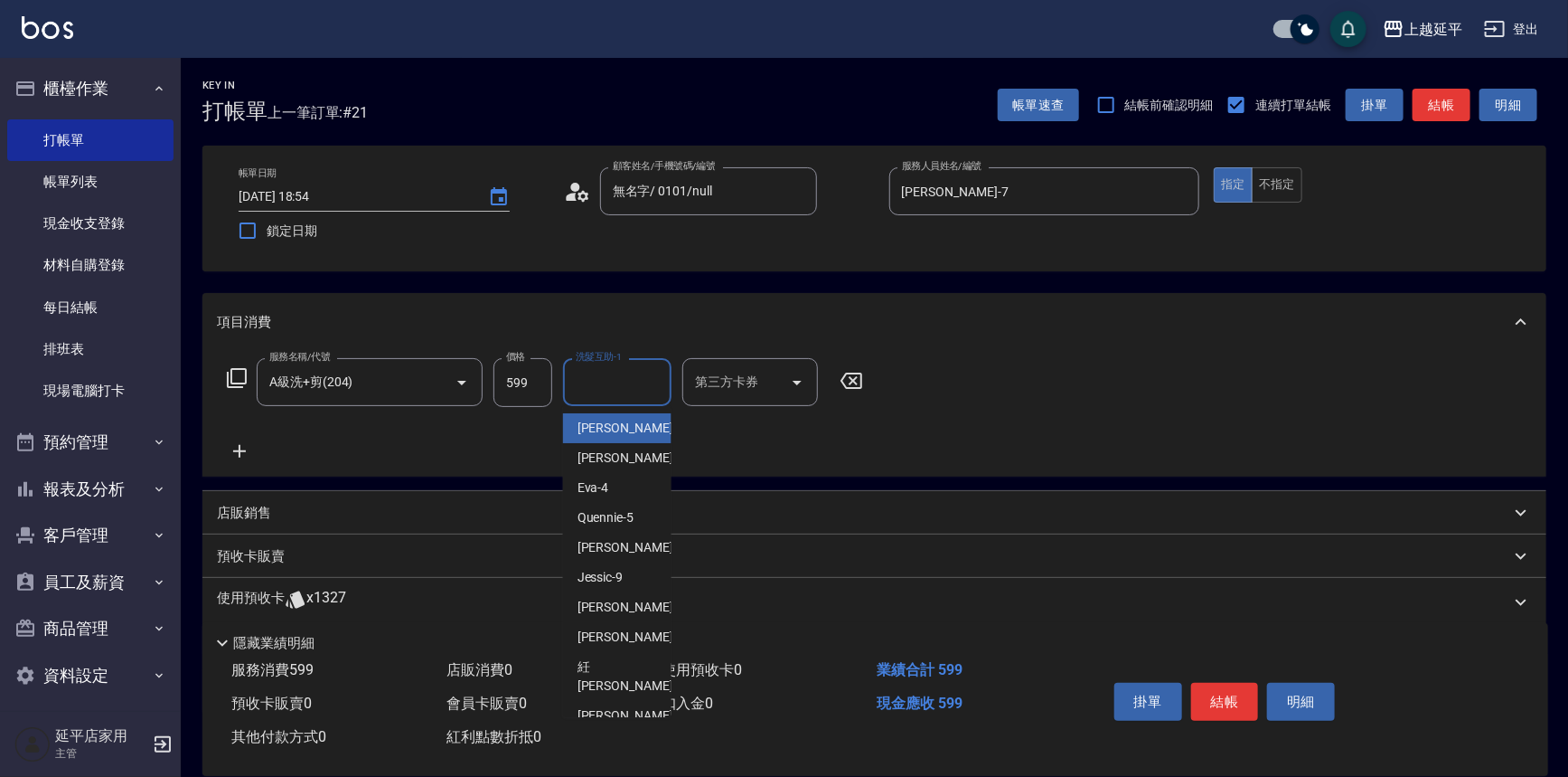
click at [628, 393] on input "洗髮互助-1" at bounding box center [617, 382] width 93 height 32
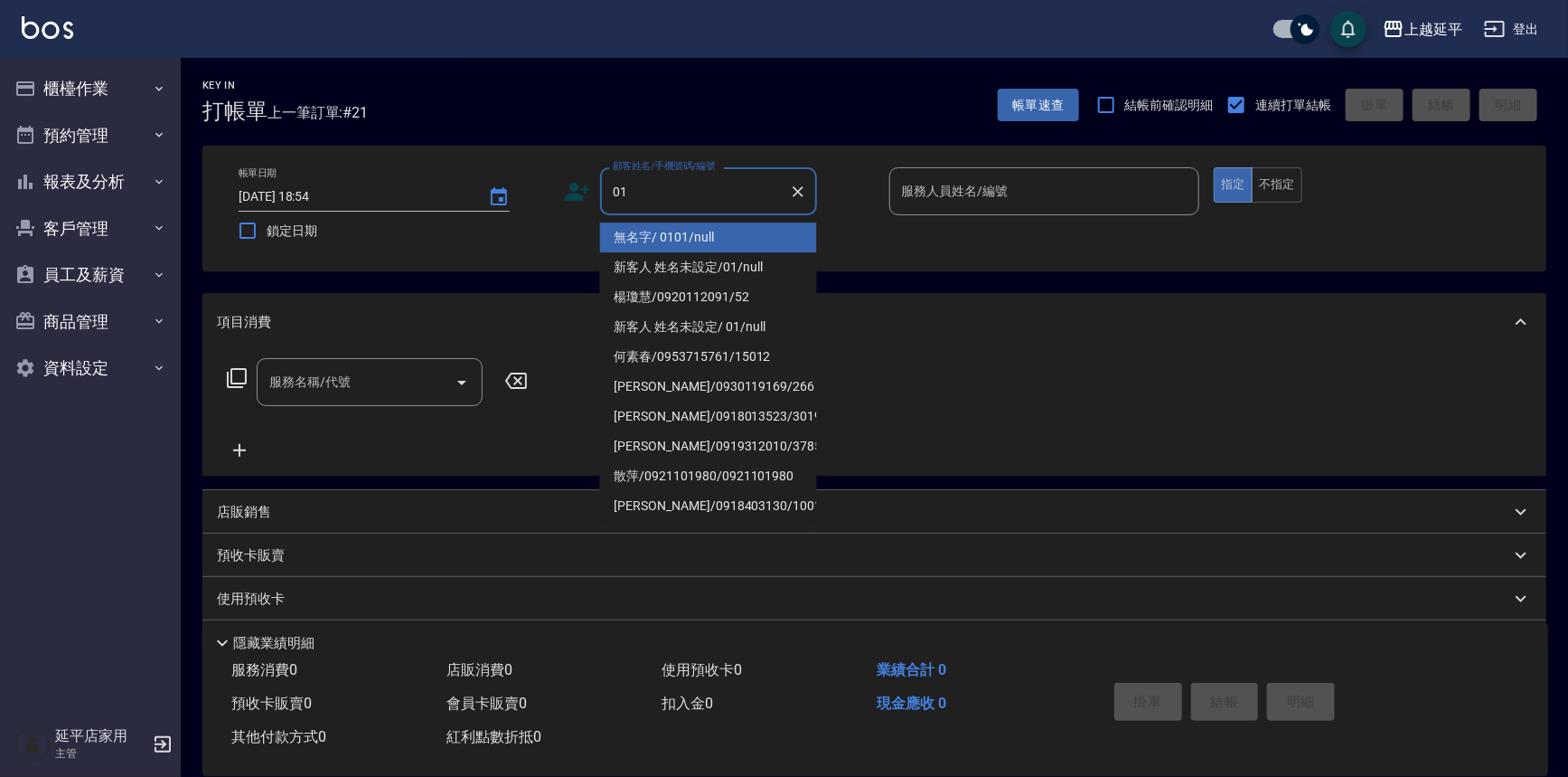
click at [734, 243] on li "無名字/ 0101/null" at bounding box center [708, 238] width 217 height 30
type input "無名字/ 0101/null"
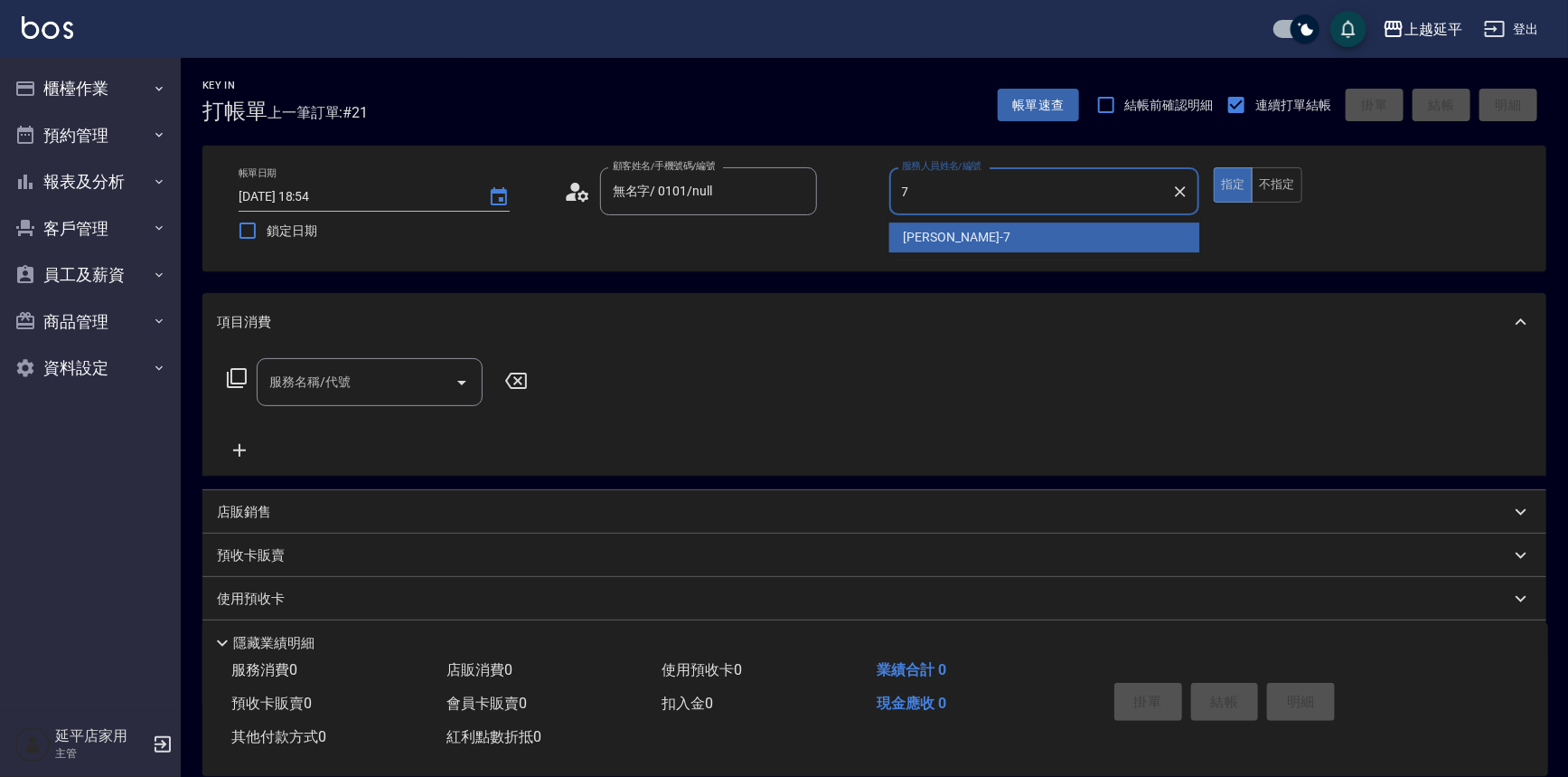
click at [994, 231] on div "[PERSON_NAME] -7" at bounding box center [1045, 238] width 311 height 30
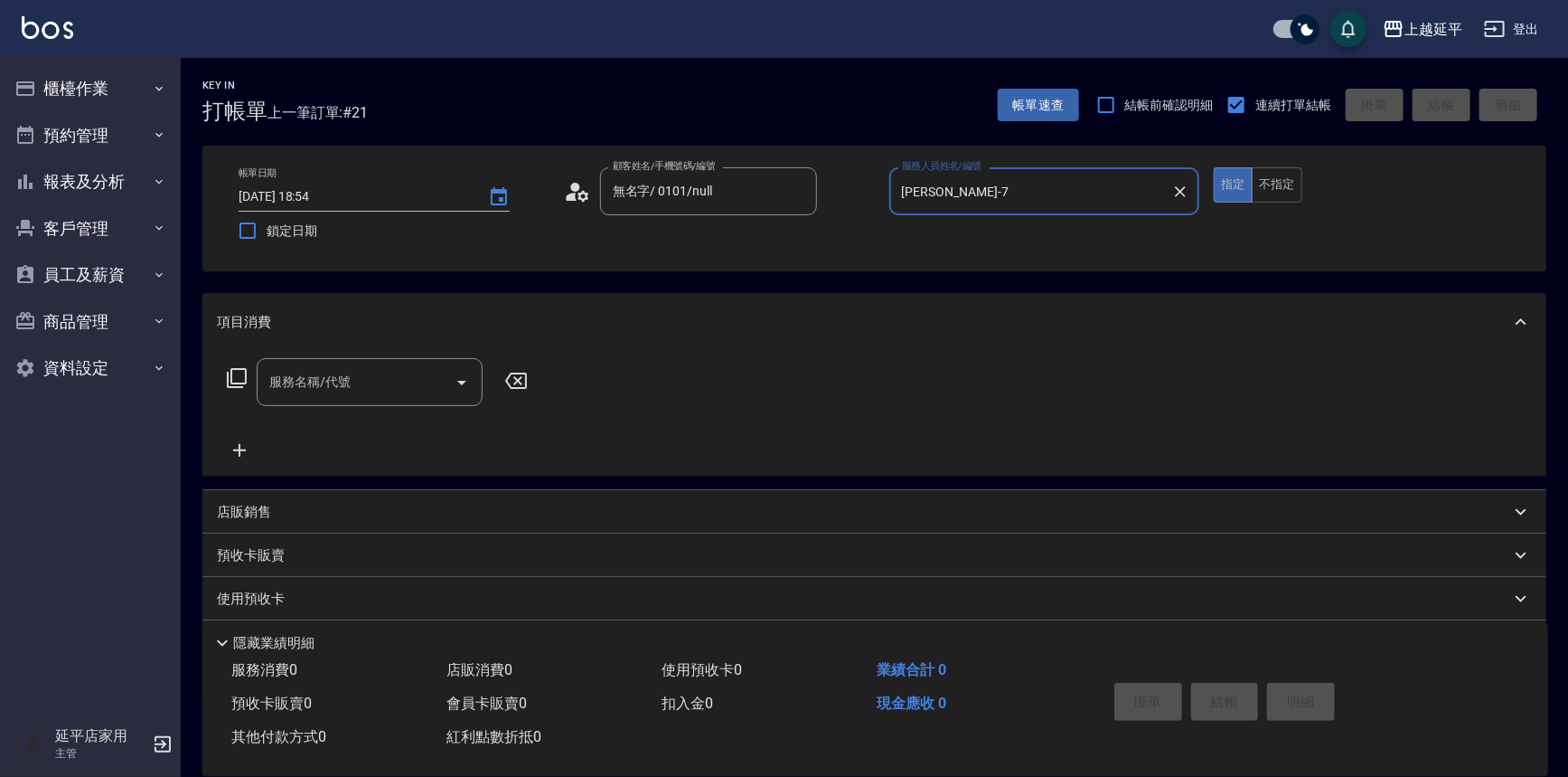
type input "[PERSON_NAME]-7"
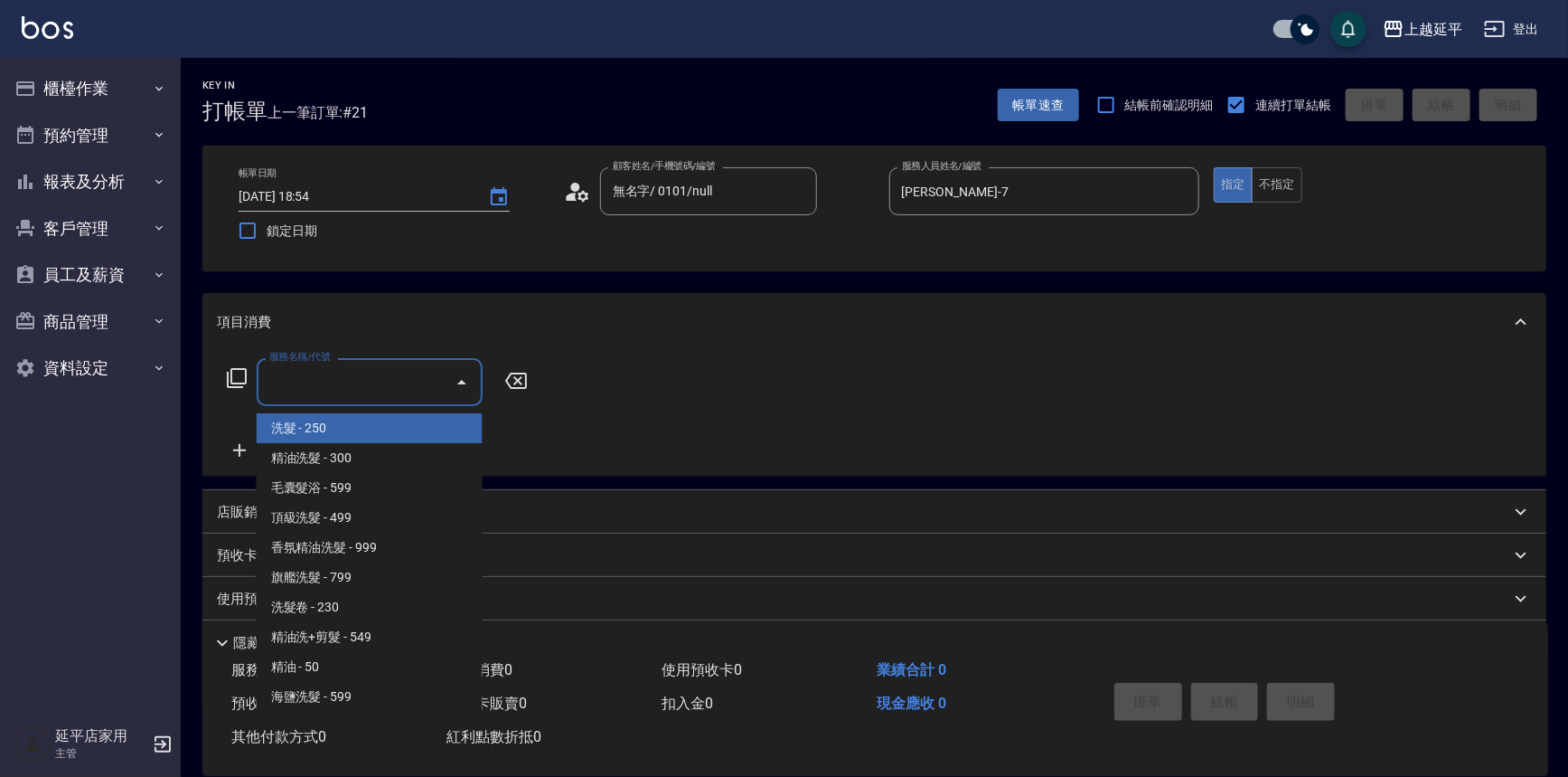
click at [369, 373] on input "服務名稱/代號" at bounding box center [356, 382] width 183 height 32
type input "2"
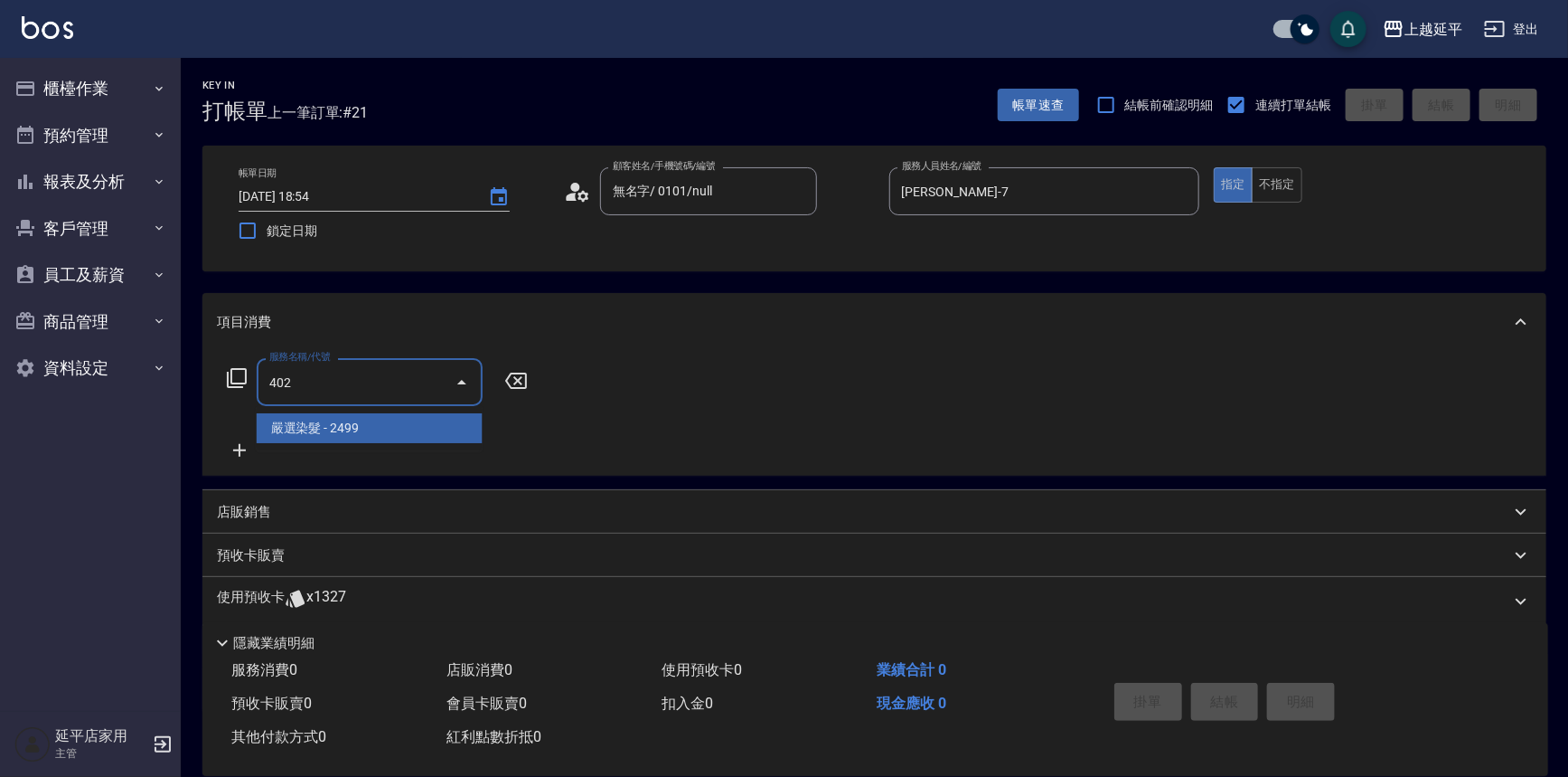
click at [428, 426] on span "嚴選染髮 - 2499" at bounding box center [369, 428] width 226 height 30
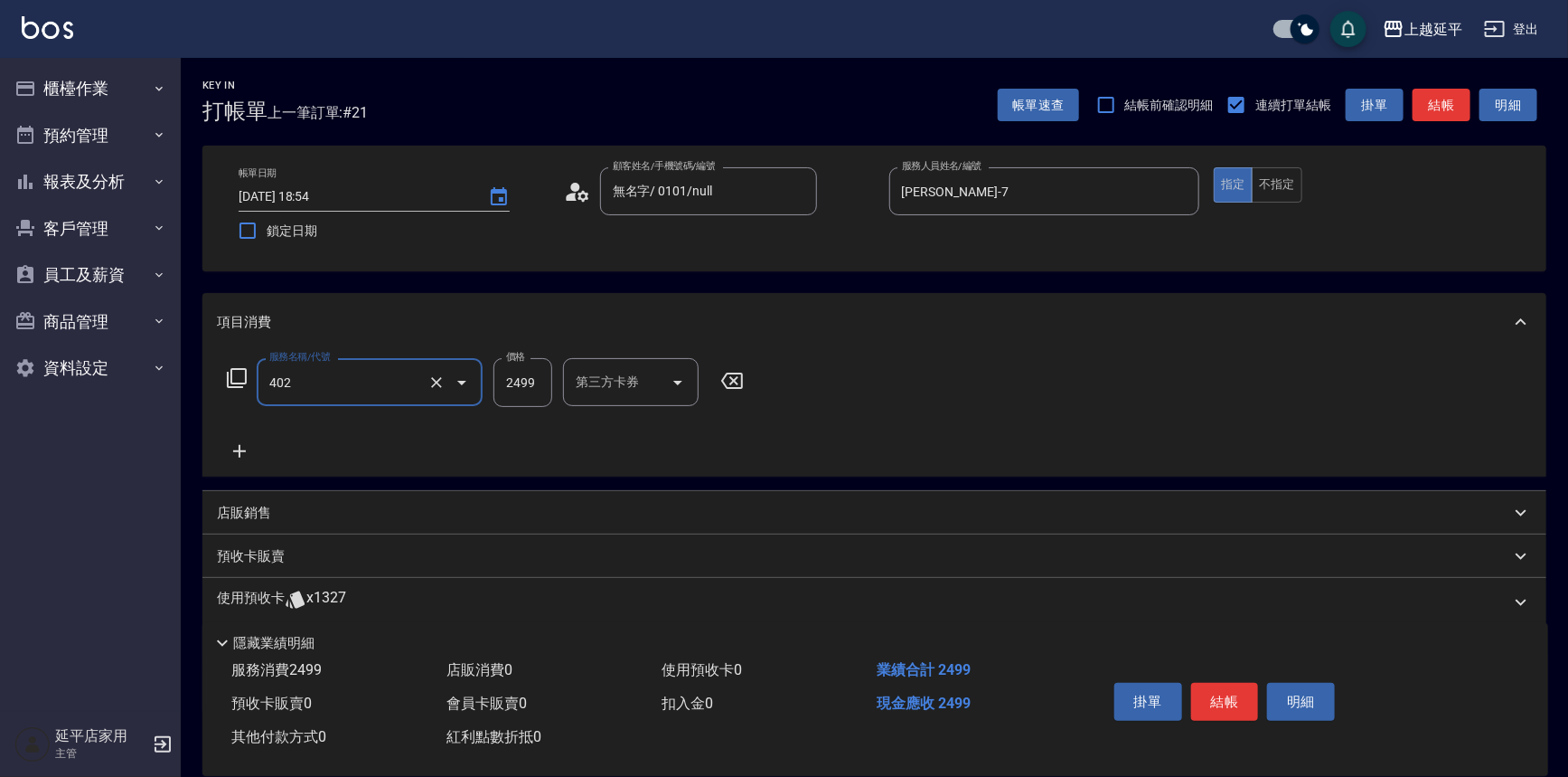
type input "嚴選染髮(402)"
click at [529, 380] on input "2499" at bounding box center [522, 382] width 59 height 49
type input "3499"
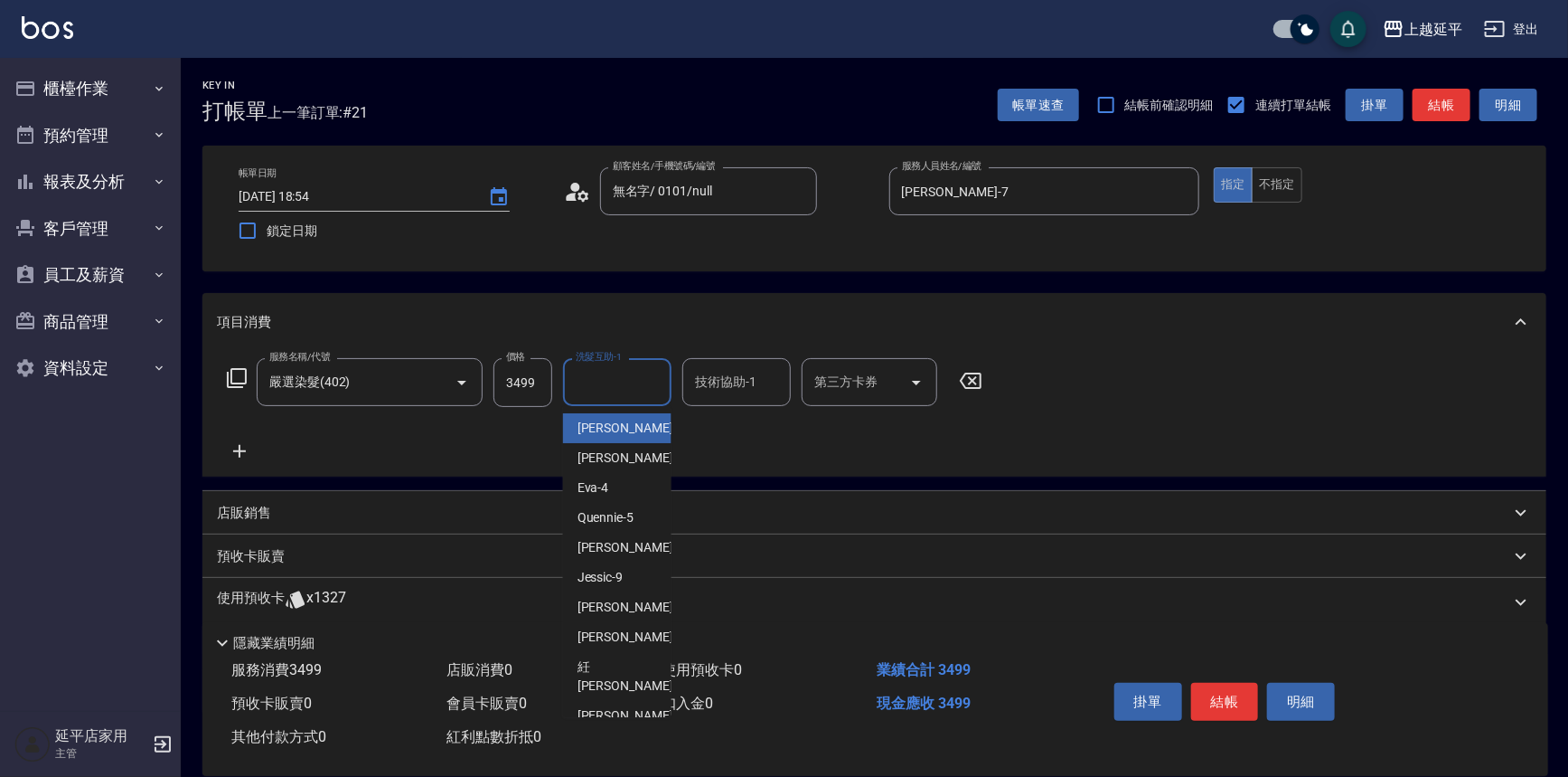
click at [599, 385] on input "洗髮互助-1" at bounding box center [617, 382] width 93 height 32
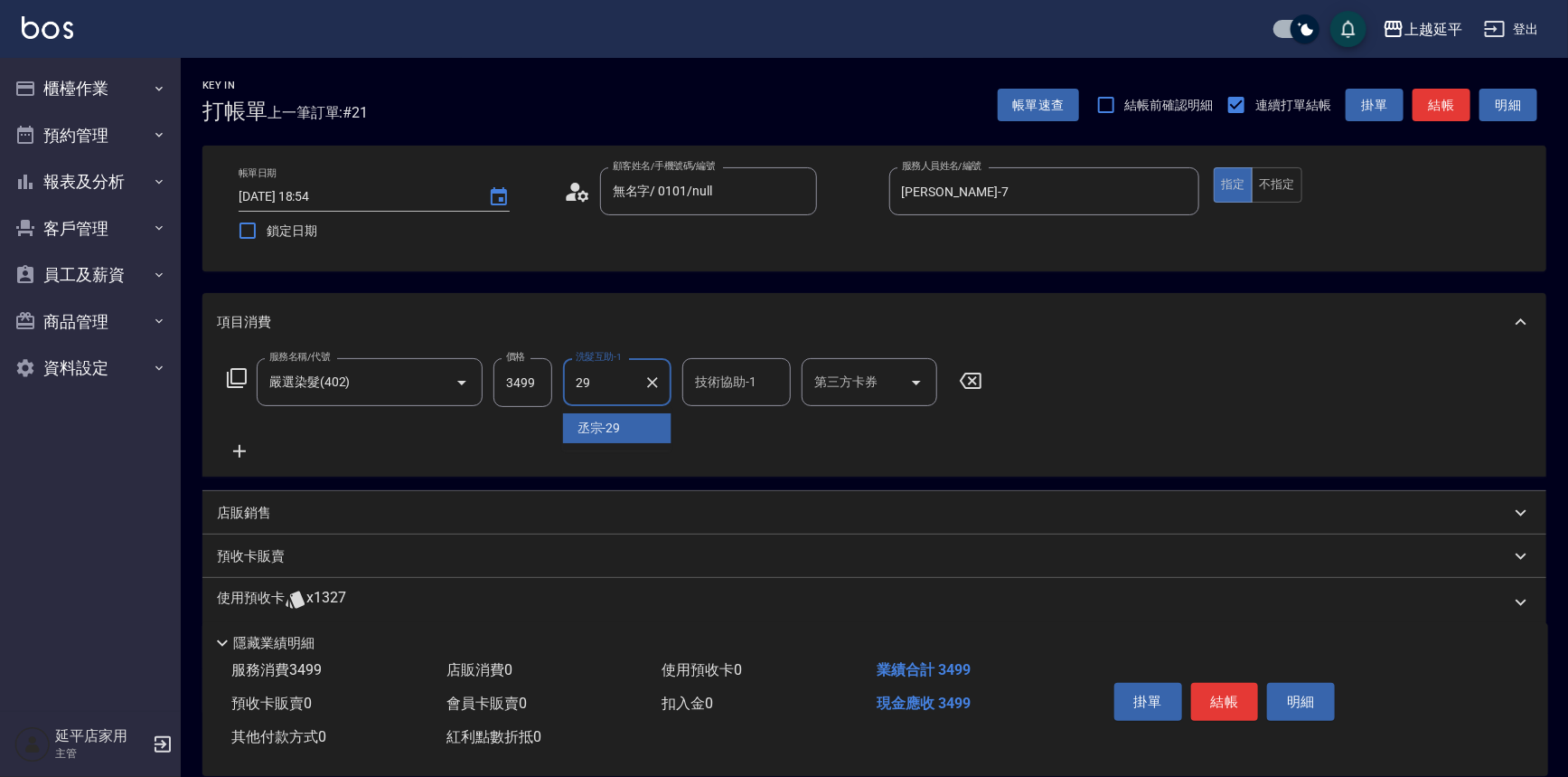
click at [637, 420] on div "丞宗 -29" at bounding box center [617, 428] width 108 height 30
type input "丞宗-29"
click at [741, 388] on input "技術協助-1" at bounding box center [736, 382] width 93 height 32
click at [737, 426] on span "丞宗 -29" at bounding box center [719, 428] width 44 height 19
type input "丞宗-29"
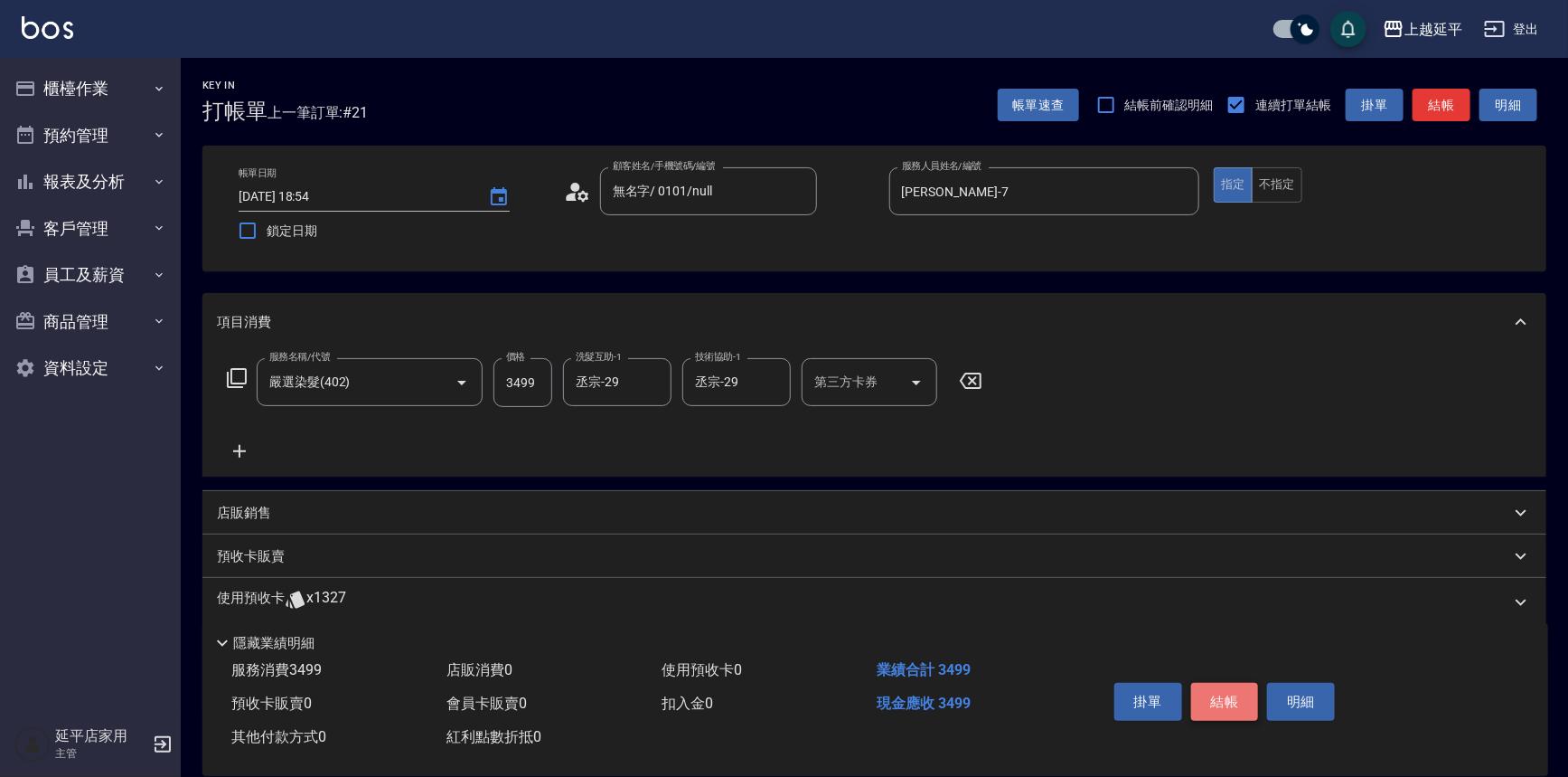
click at [1221, 696] on button "結帳" at bounding box center [1226, 701] width 68 height 38
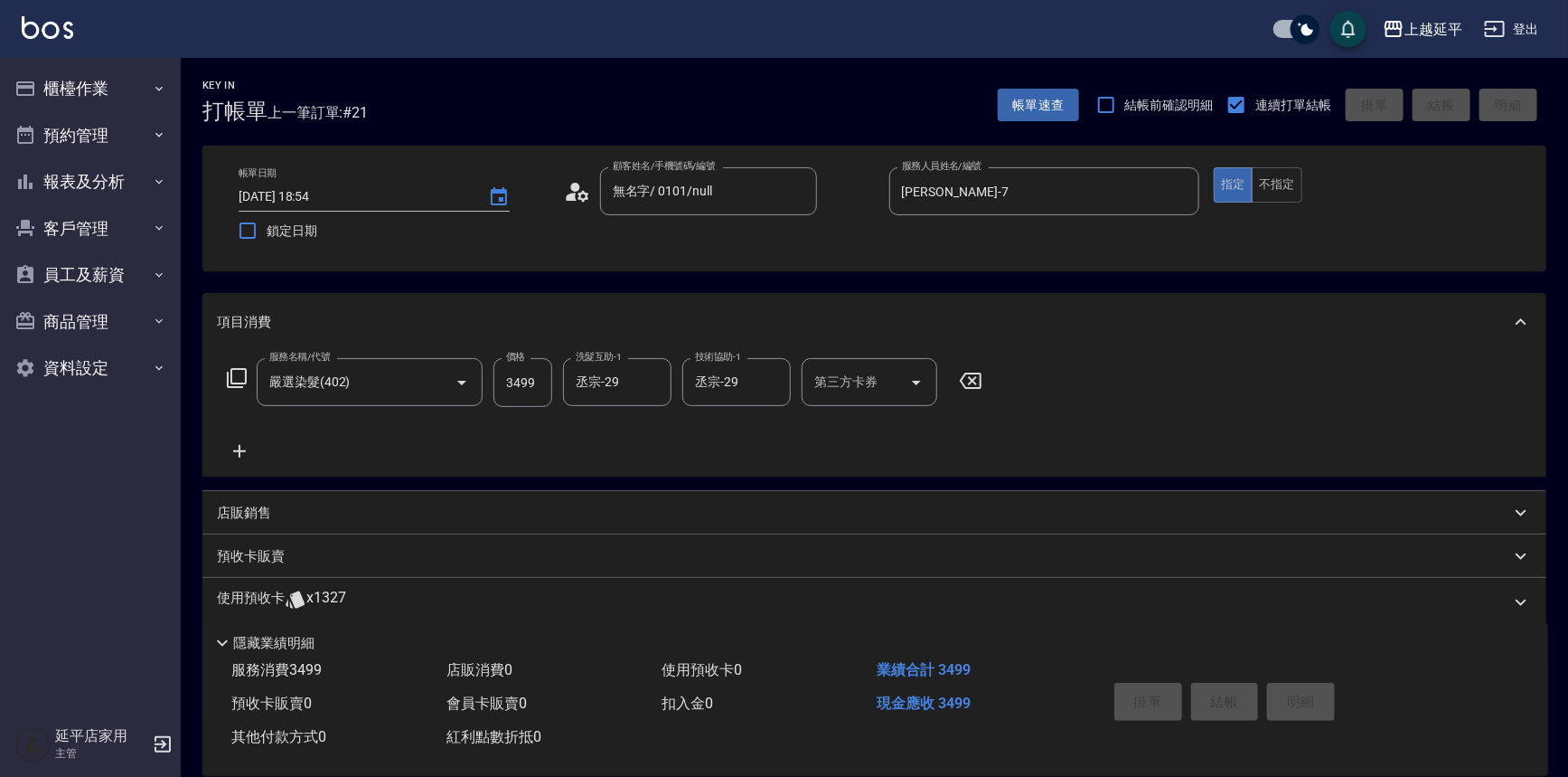
type input "[DATE] 18:55"
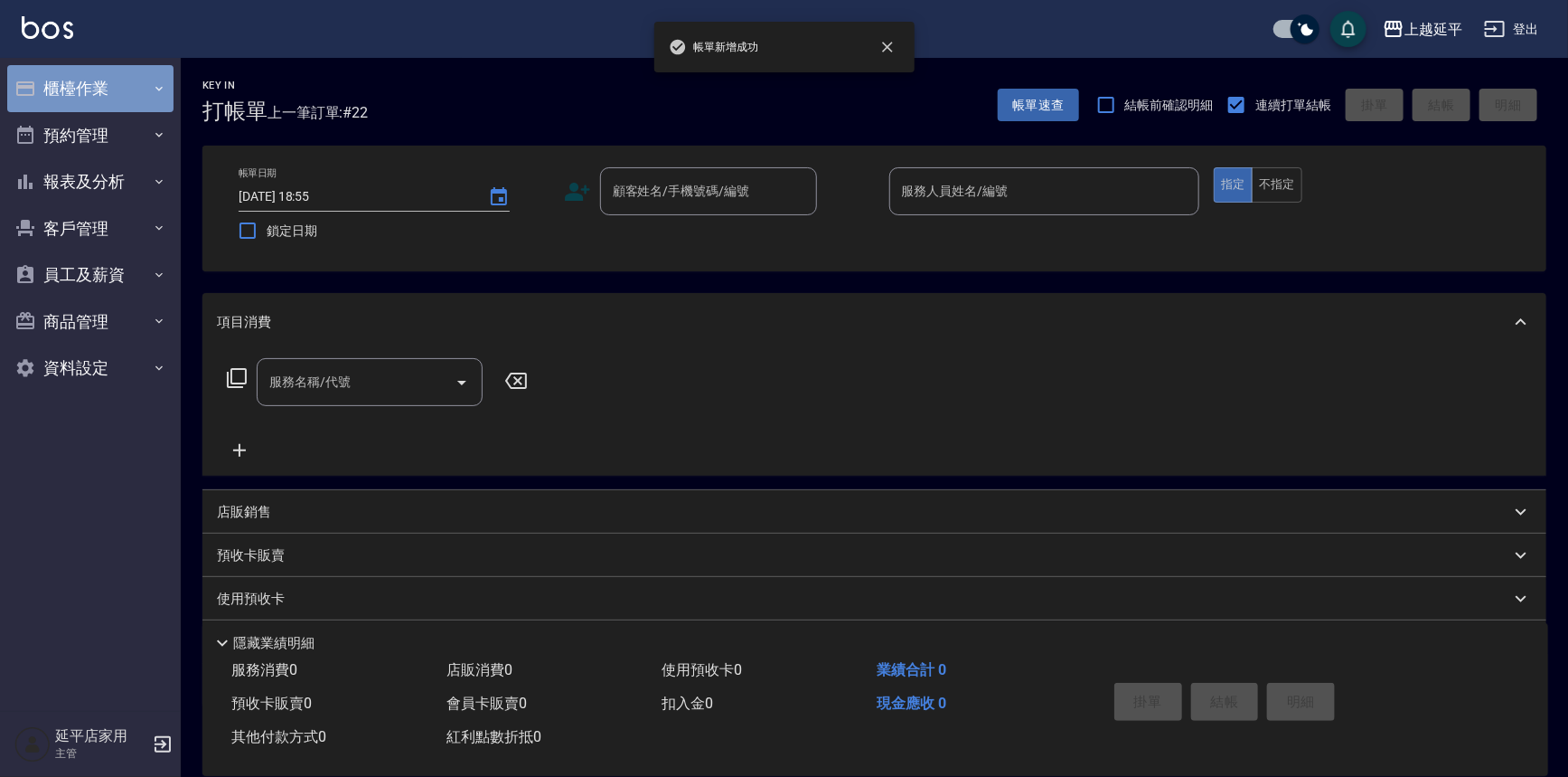
click at [106, 88] on button "櫃檯作業" at bounding box center [90, 88] width 166 height 47
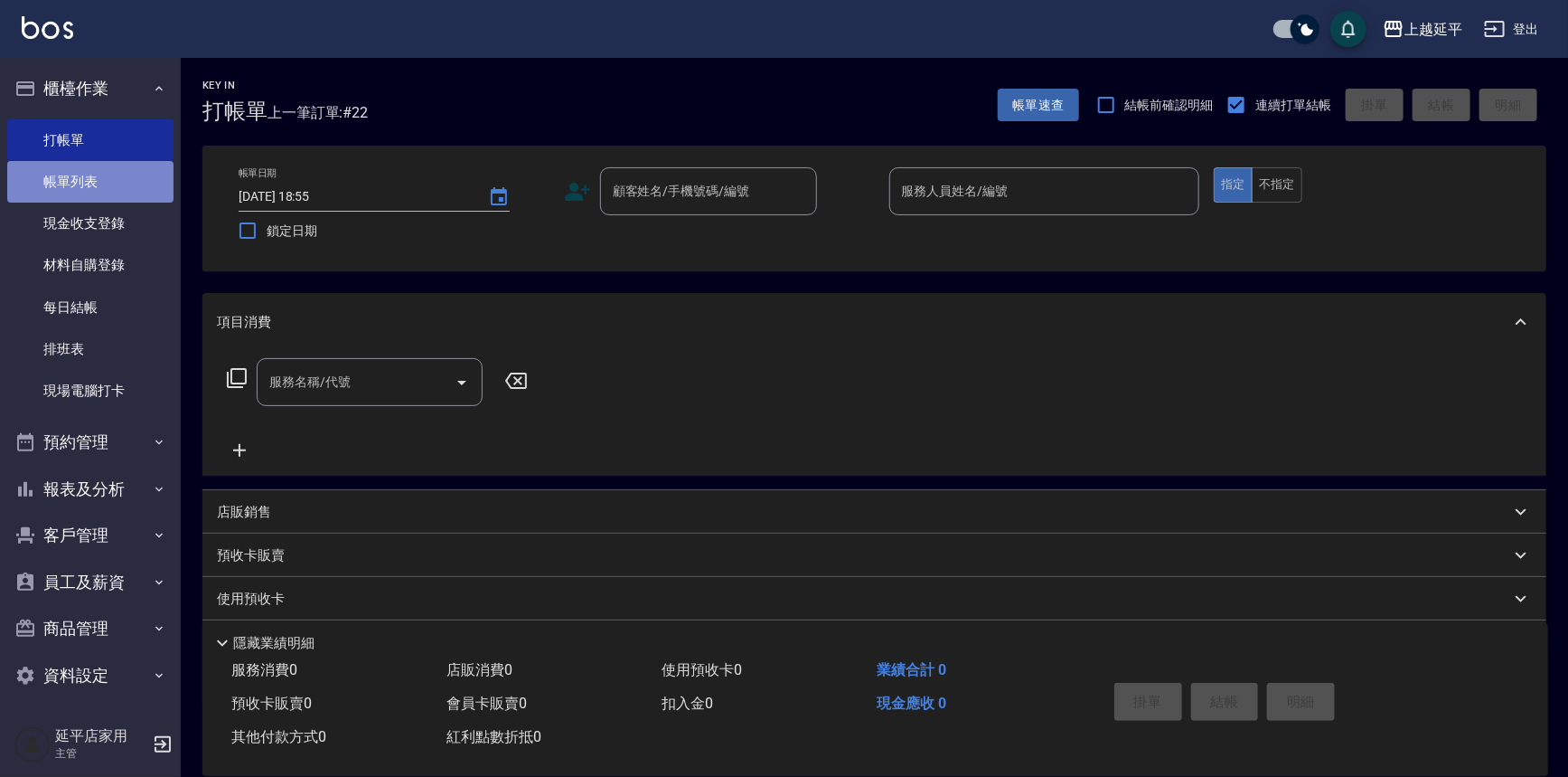
click at [108, 183] on link "帳單列表" at bounding box center [90, 182] width 166 height 42
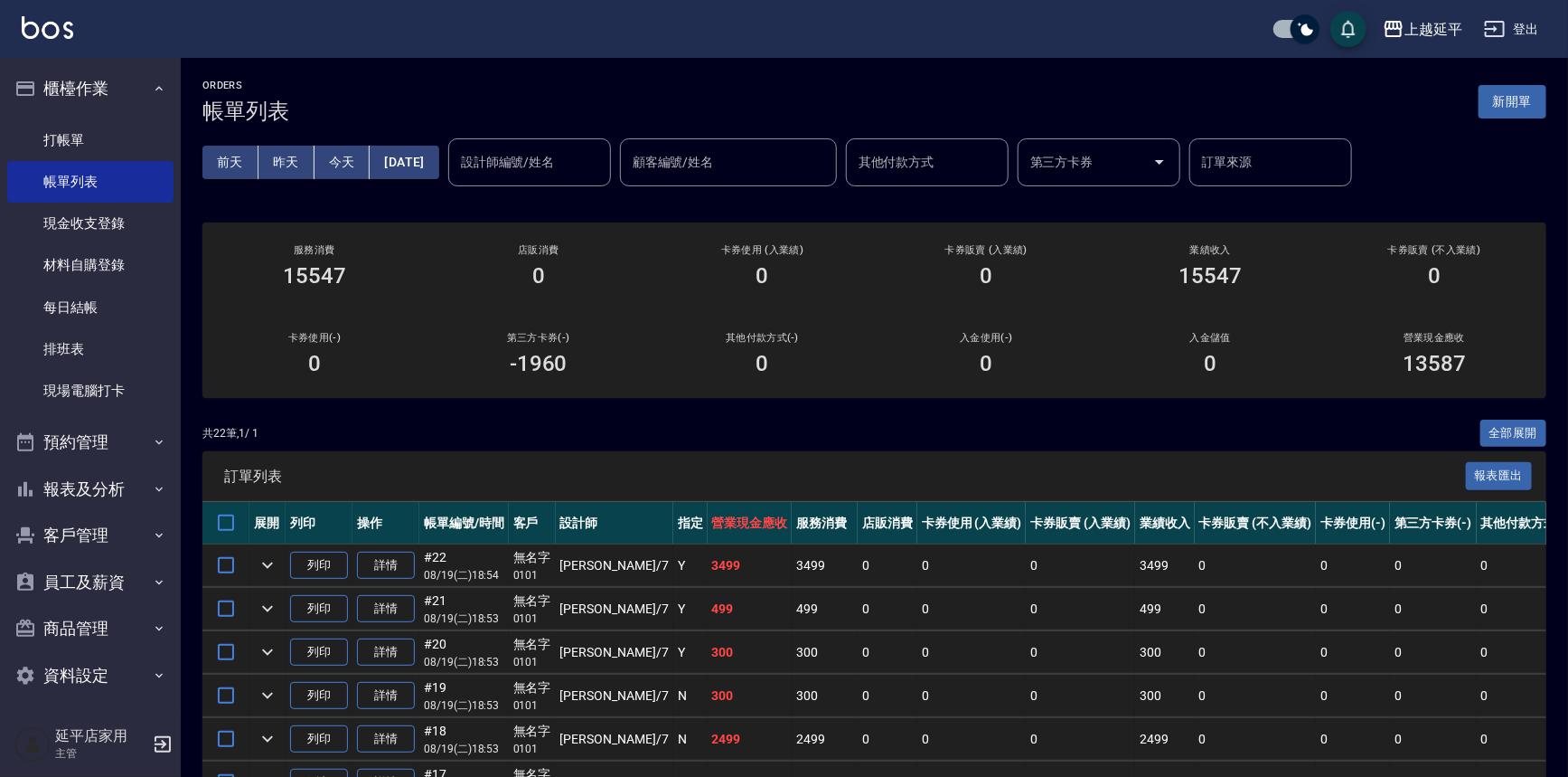
click at [554, 165] on div "設計師編號/姓名 設計師編號/姓名" at bounding box center [530, 162] width 163 height 48
click at [530, 210] on span "[PERSON_NAME] -7" at bounding box center [546, 207] width 106 height 19
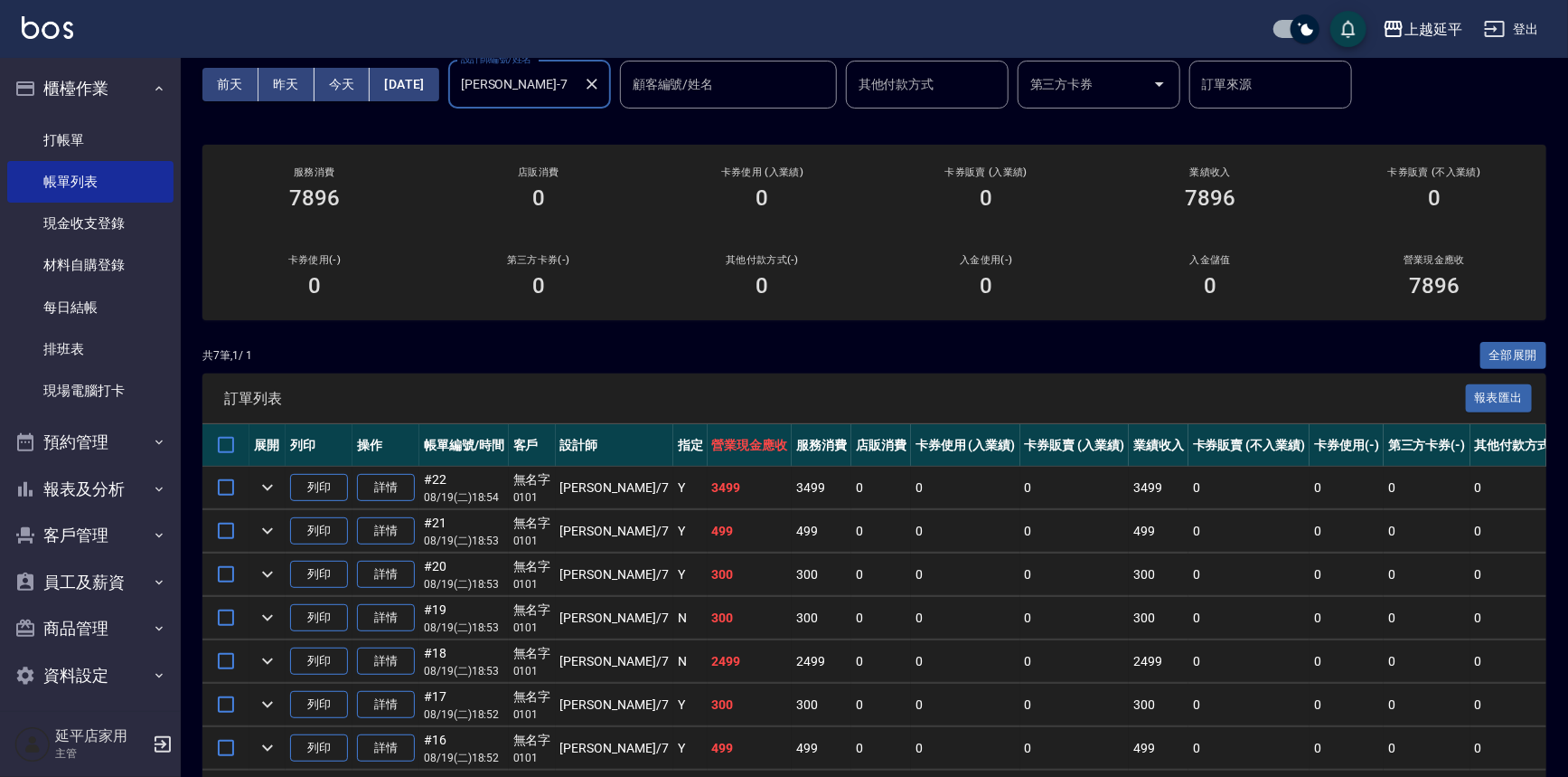
scroll to position [153, 0]
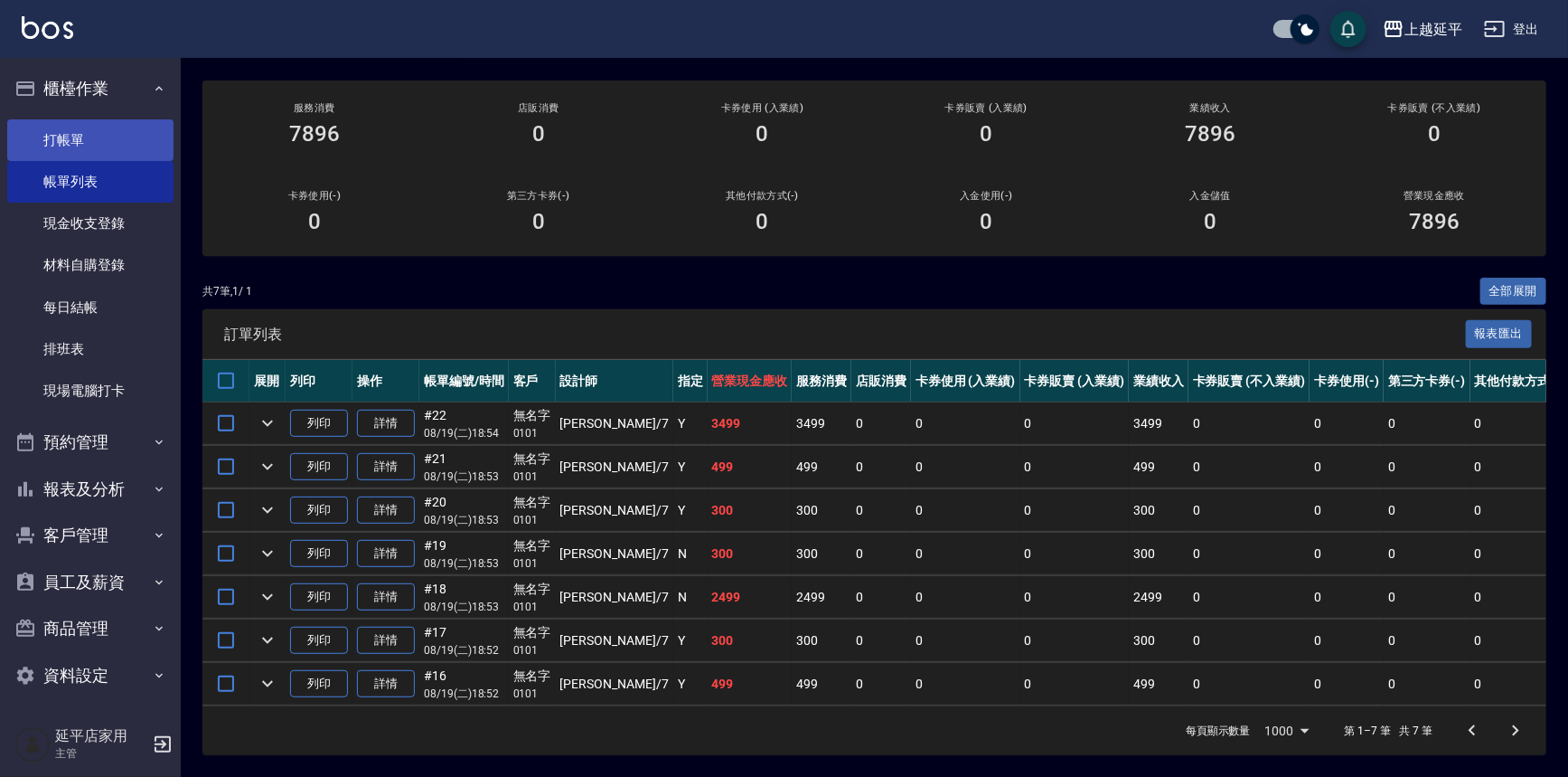
type input "[PERSON_NAME]-7"
click at [104, 144] on link "打帳單" at bounding box center [90, 140] width 166 height 42
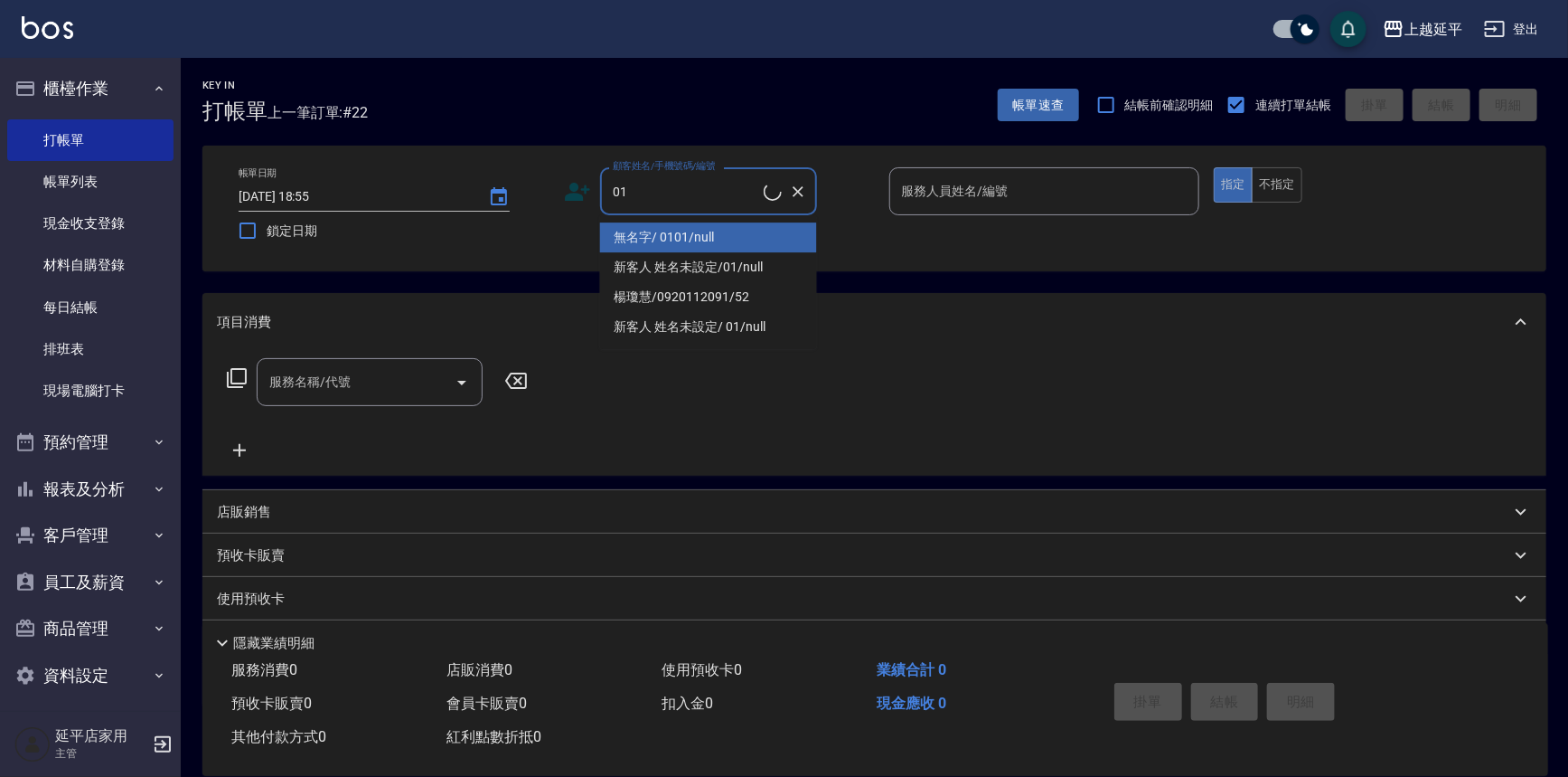
click at [707, 235] on li "無名字/ 0101/null" at bounding box center [708, 238] width 217 height 30
type input "無名字/ 0101/null"
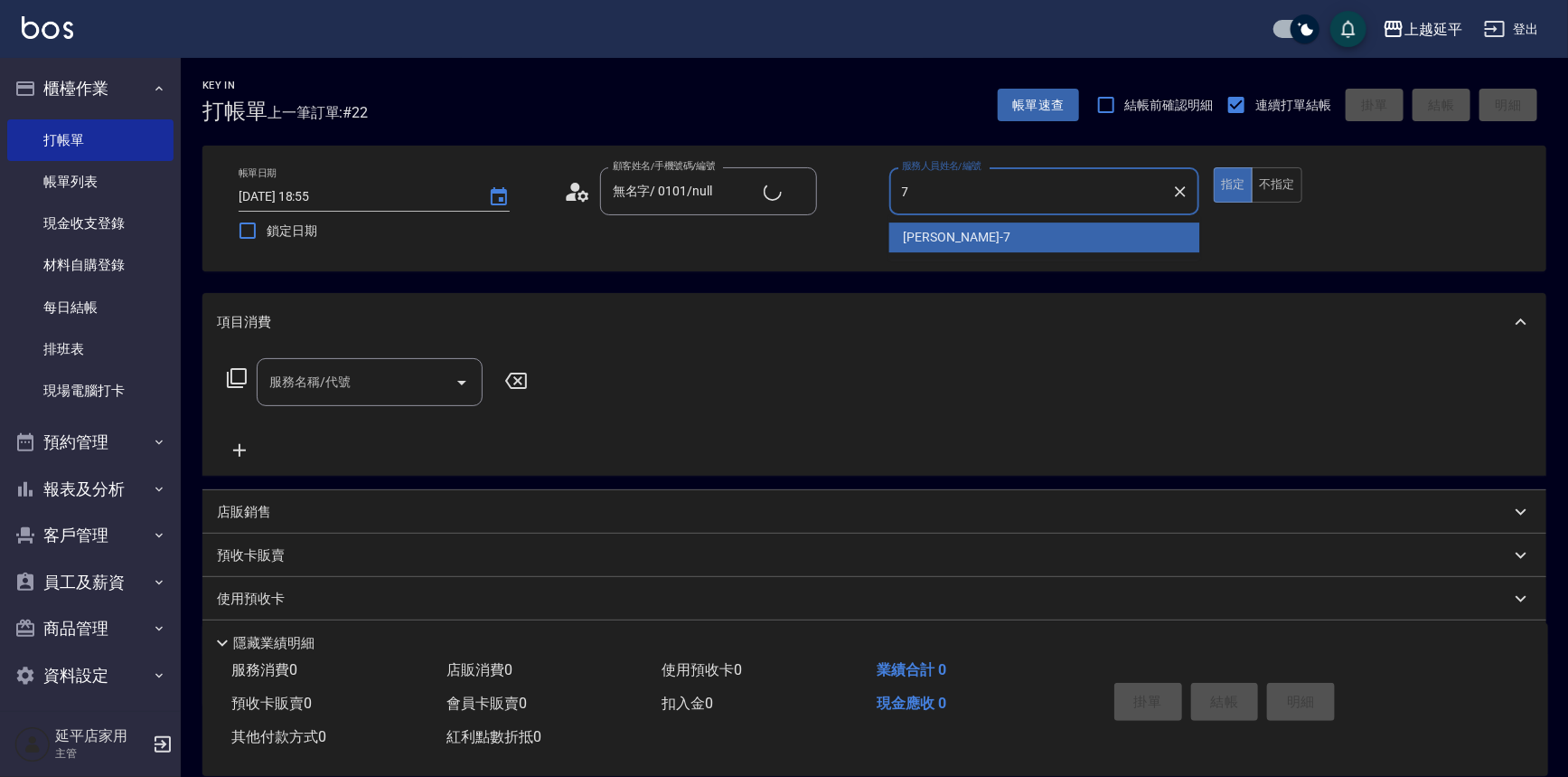
click at [955, 239] on div "[PERSON_NAME] -7" at bounding box center [1045, 238] width 311 height 30
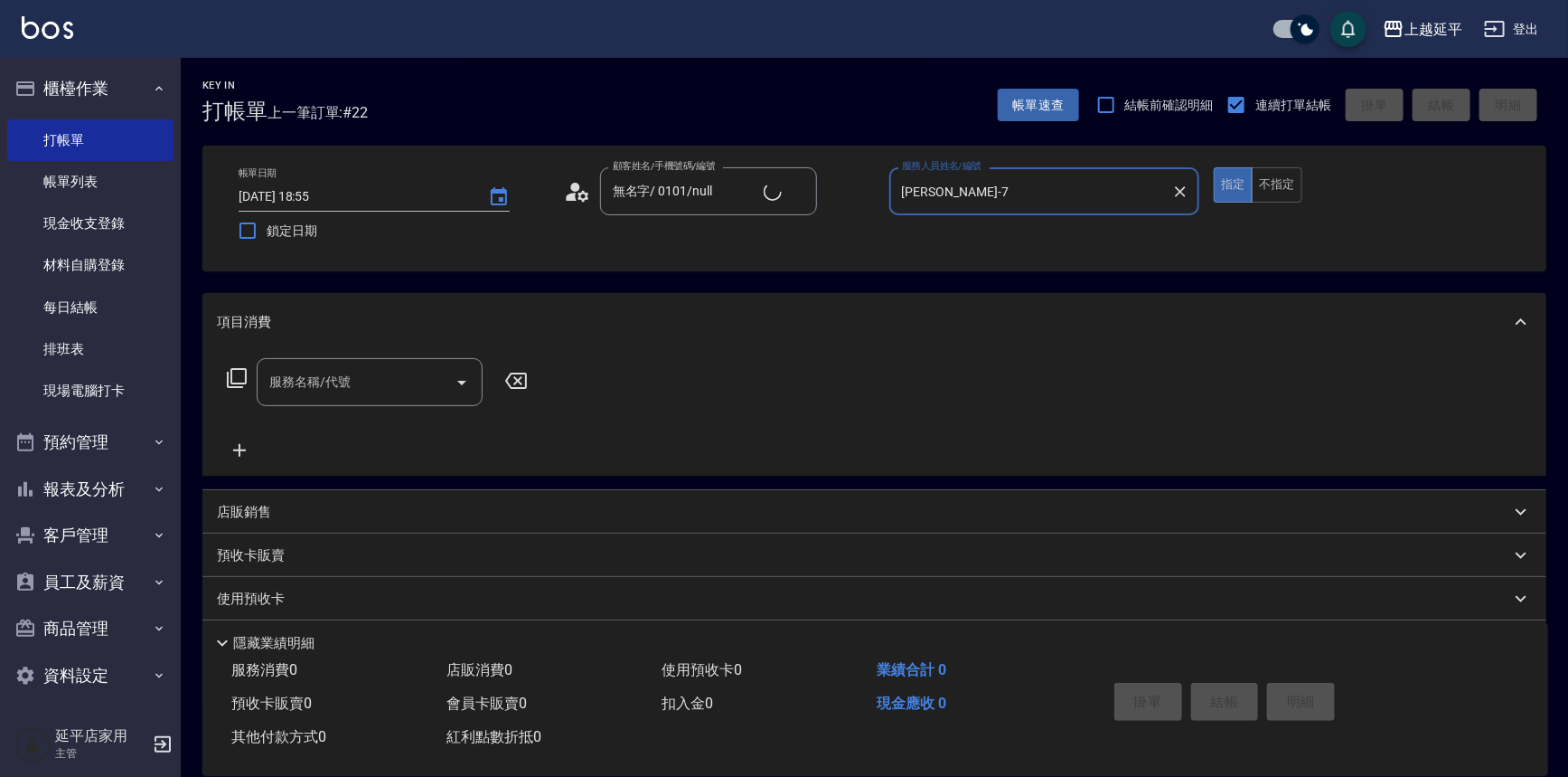
type input "[PERSON_NAME]-7"
click at [411, 380] on input "服務名稱/代號" at bounding box center [356, 382] width 183 height 32
click at [472, 439] on span "A級洗+剪 - 599" at bounding box center [369, 428] width 226 height 30
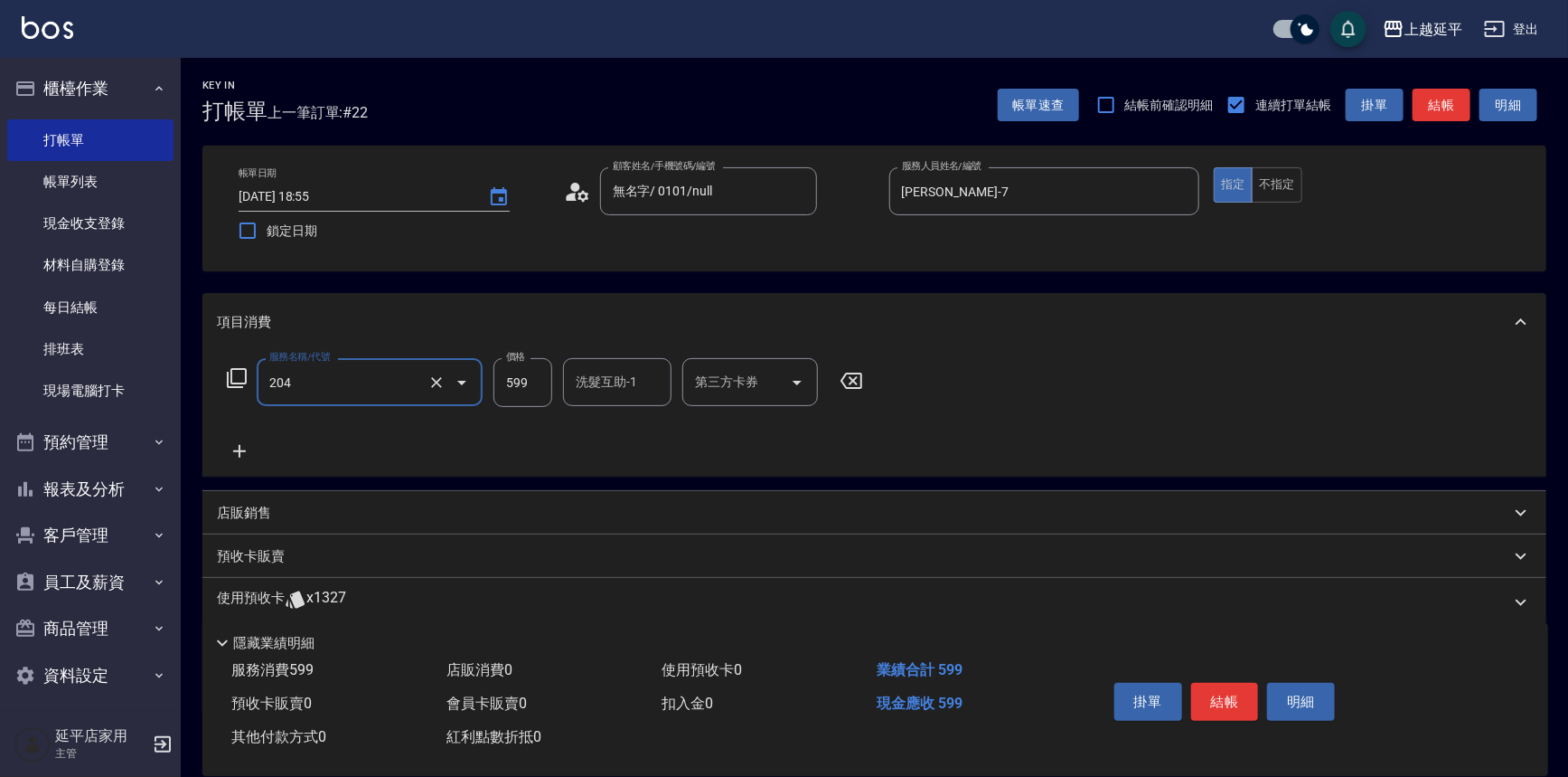
type input "A級洗+剪(204)"
click at [611, 382] on input "洗髮互助-1" at bounding box center [617, 382] width 93 height 32
click at [651, 431] on div "丞宗 -29" at bounding box center [617, 428] width 108 height 30
type input "丞宗-29"
click at [1224, 703] on button "結帳" at bounding box center [1226, 701] width 68 height 38
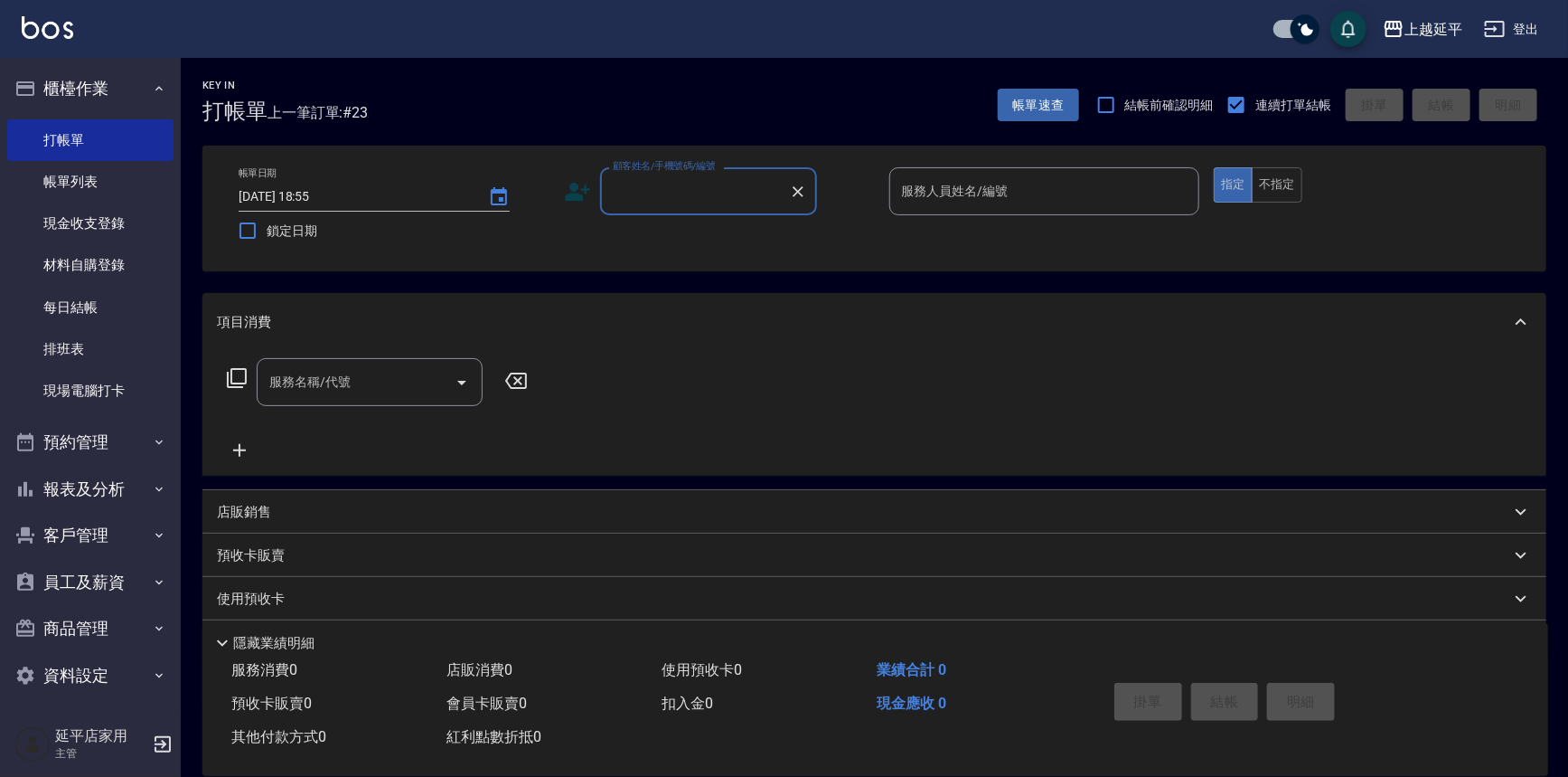
click at [717, 197] on input "顧客姓名/手機號碼/編號" at bounding box center [695, 191] width 173 height 32
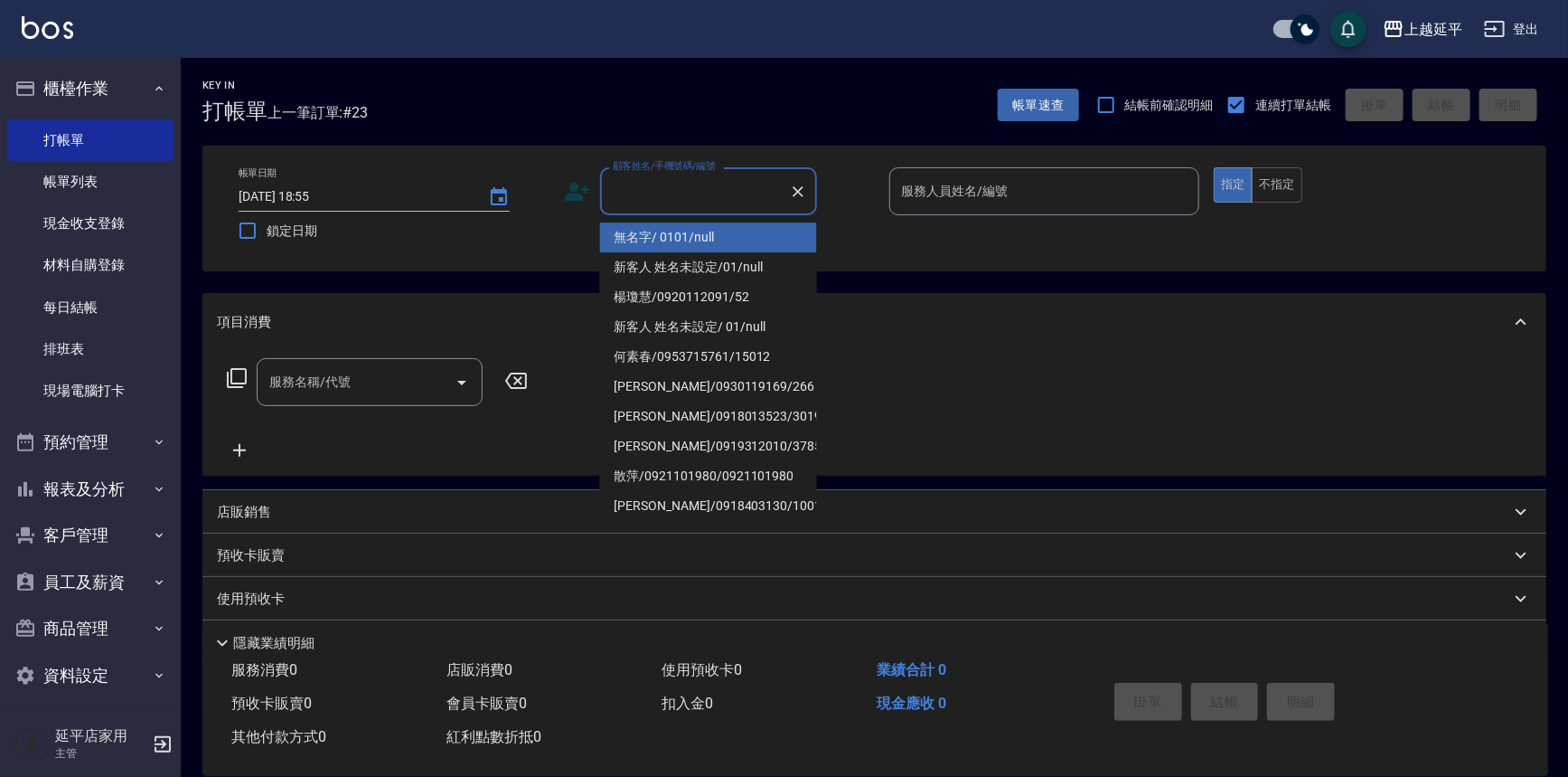
click at [703, 240] on li "無名字/ 0101/null" at bounding box center [708, 238] width 217 height 30
type input "無名字/ 0101/null"
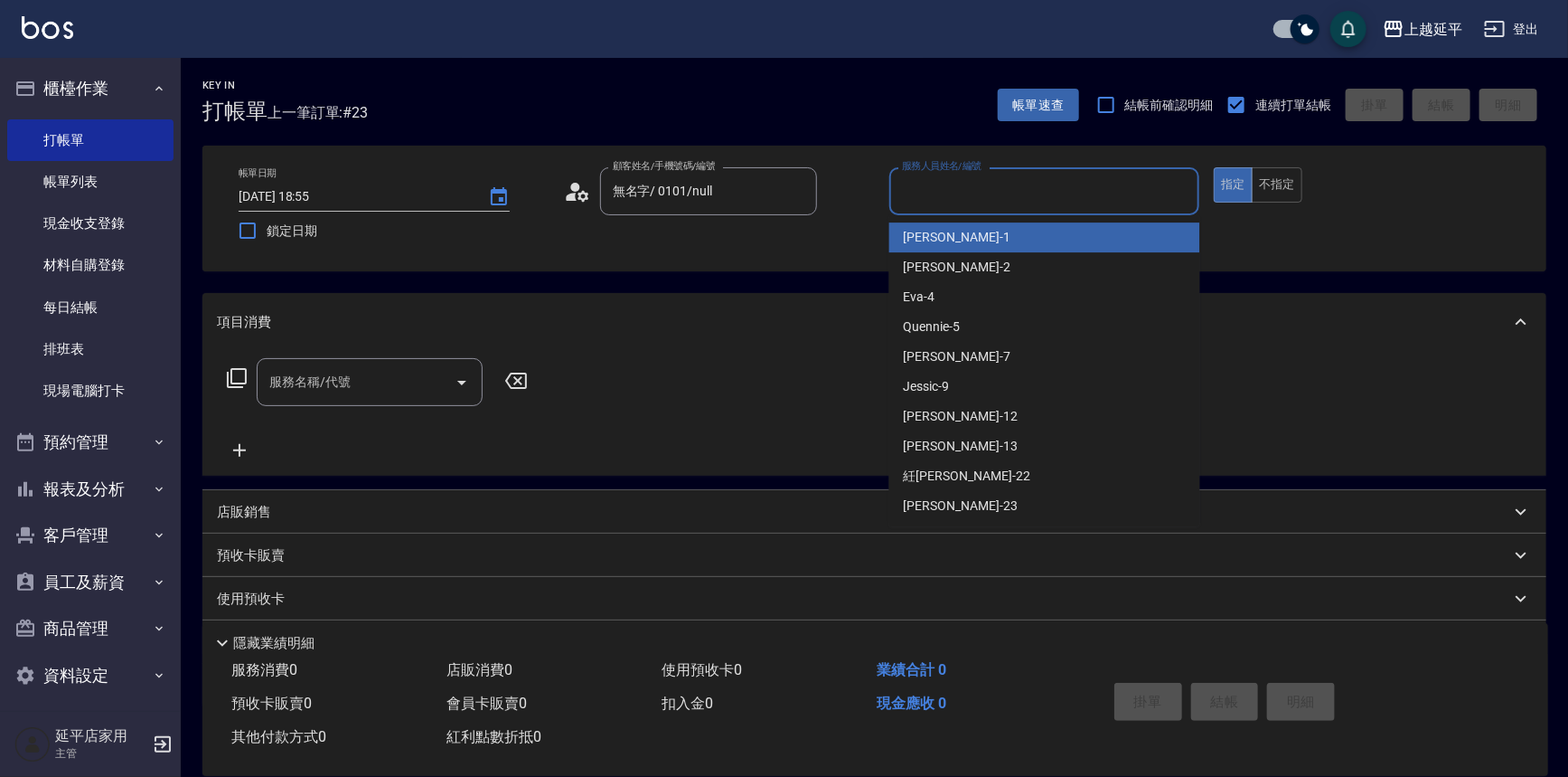
click at [929, 195] on input "服務人員姓名/編號" at bounding box center [1045, 191] width 294 height 32
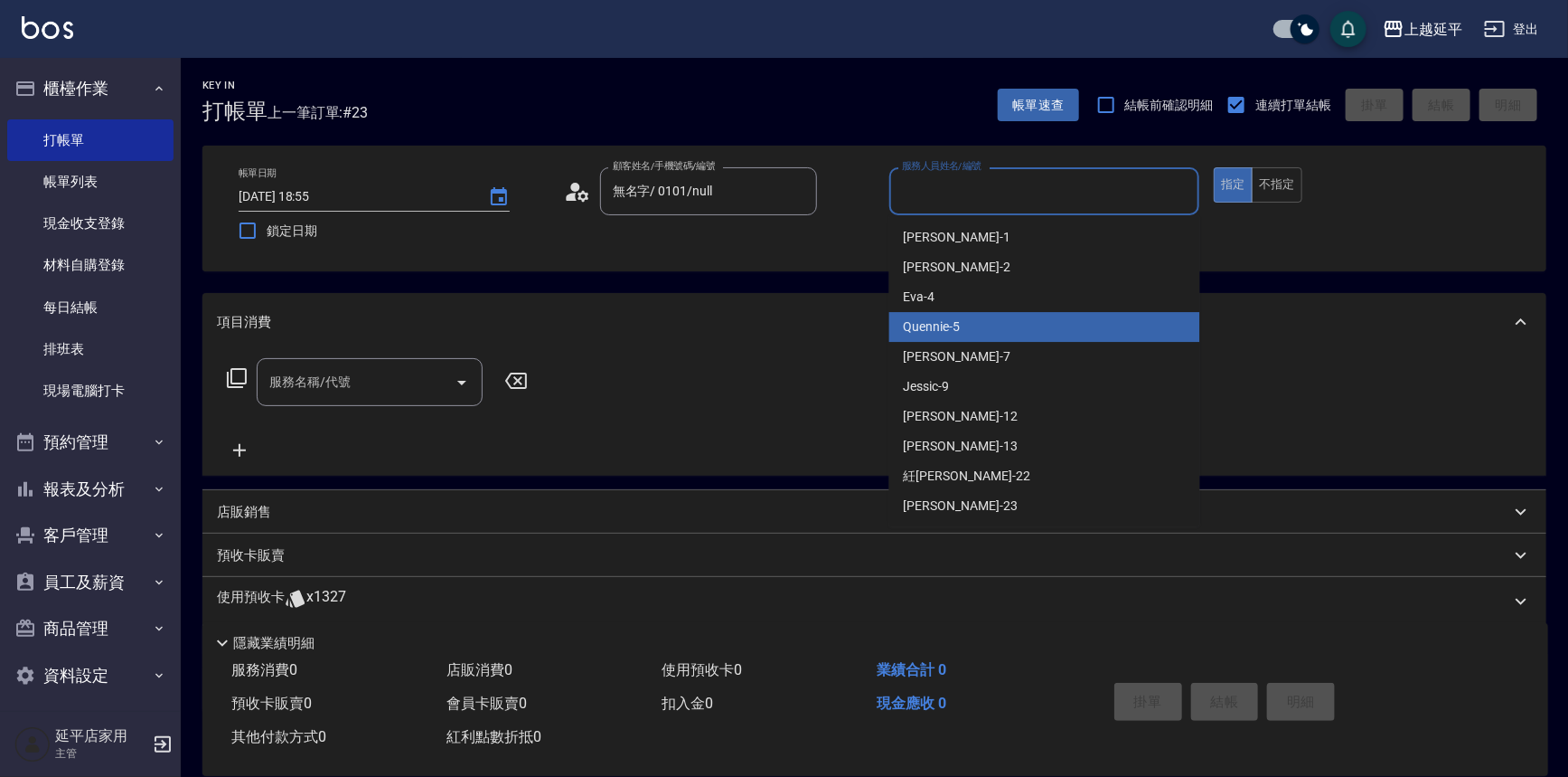
click at [944, 328] on span "Quennie -5" at bounding box center [932, 326] width 57 height 19
type input "Quennie-5"
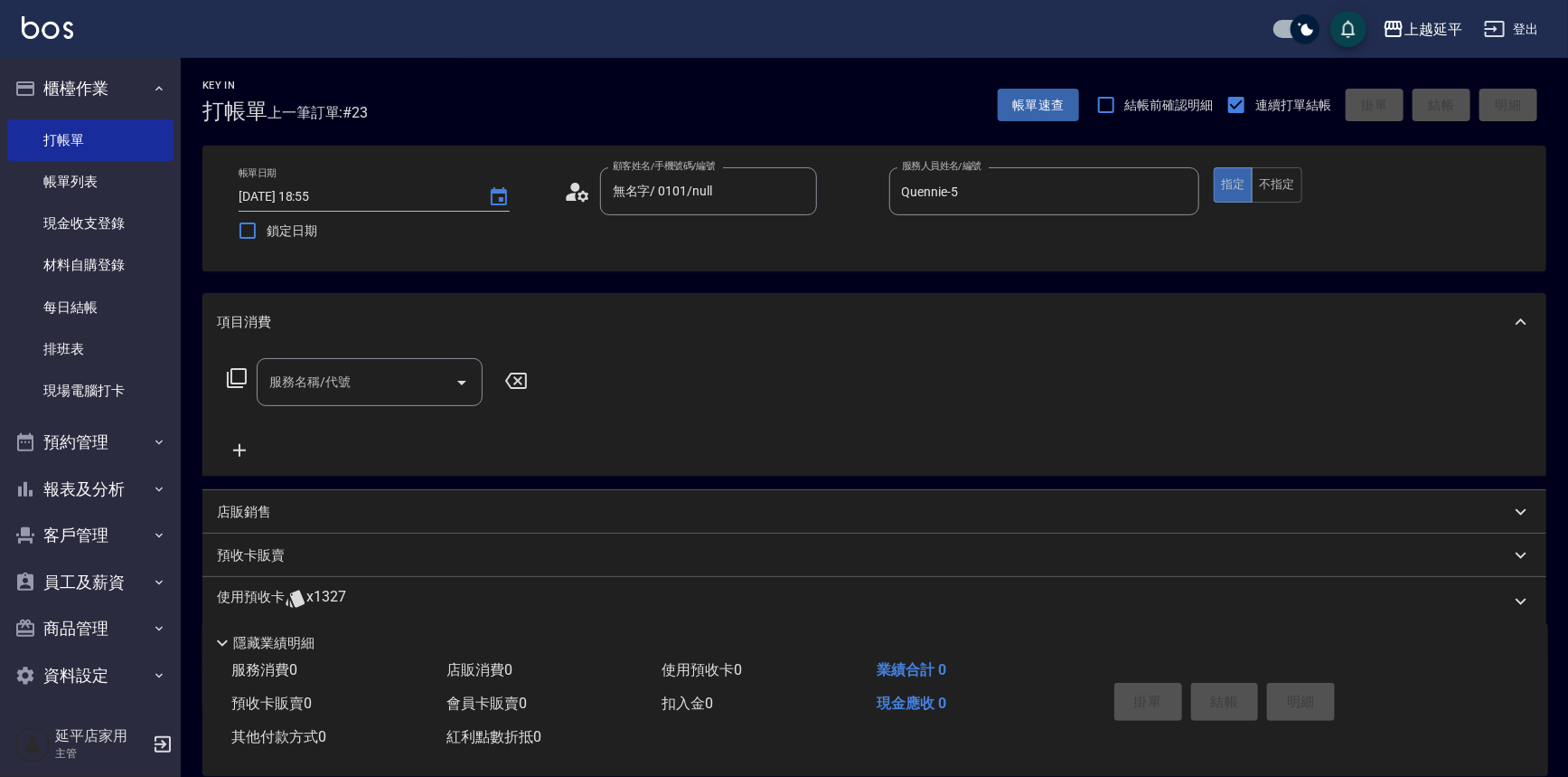
click at [232, 381] on icon at bounding box center [237, 378] width 20 height 20
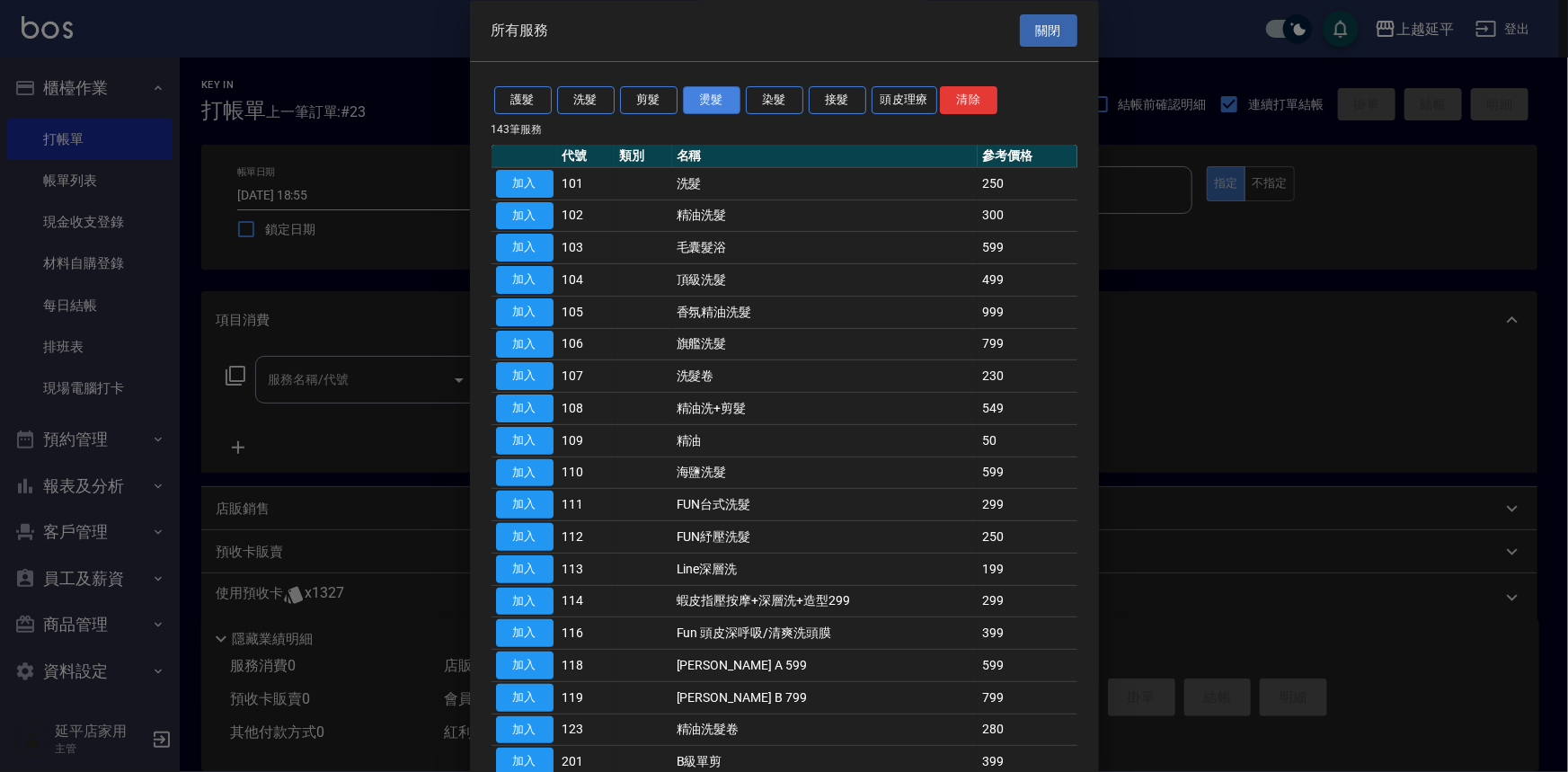
click at [703, 94] on button "燙髮" at bounding box center [712, 101] width 57 height 28
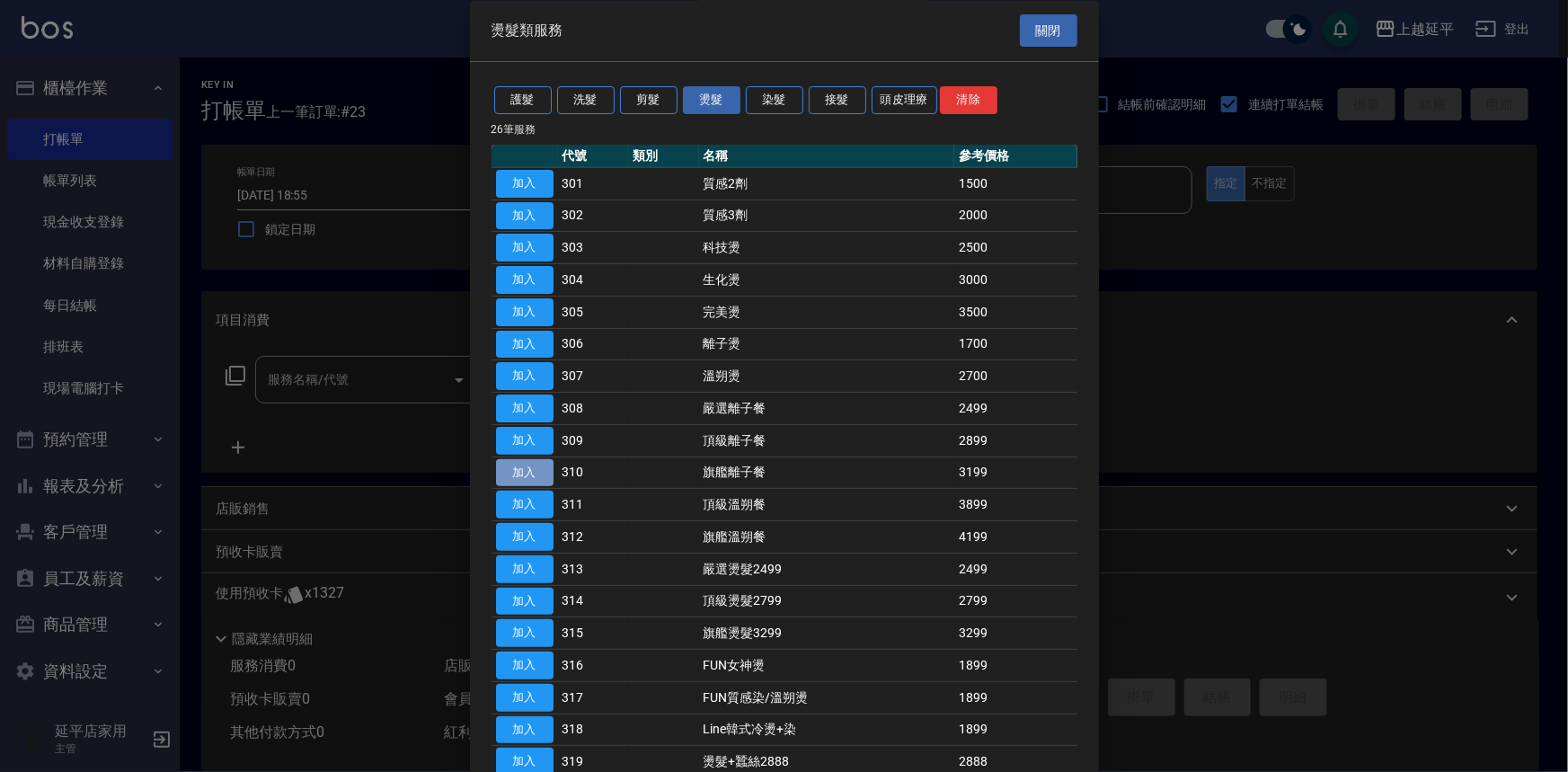
click at [536, 473] on button "加入" at bounding box center [525, 472] width 57 height 28
type input "旗艦離子餐(310)"
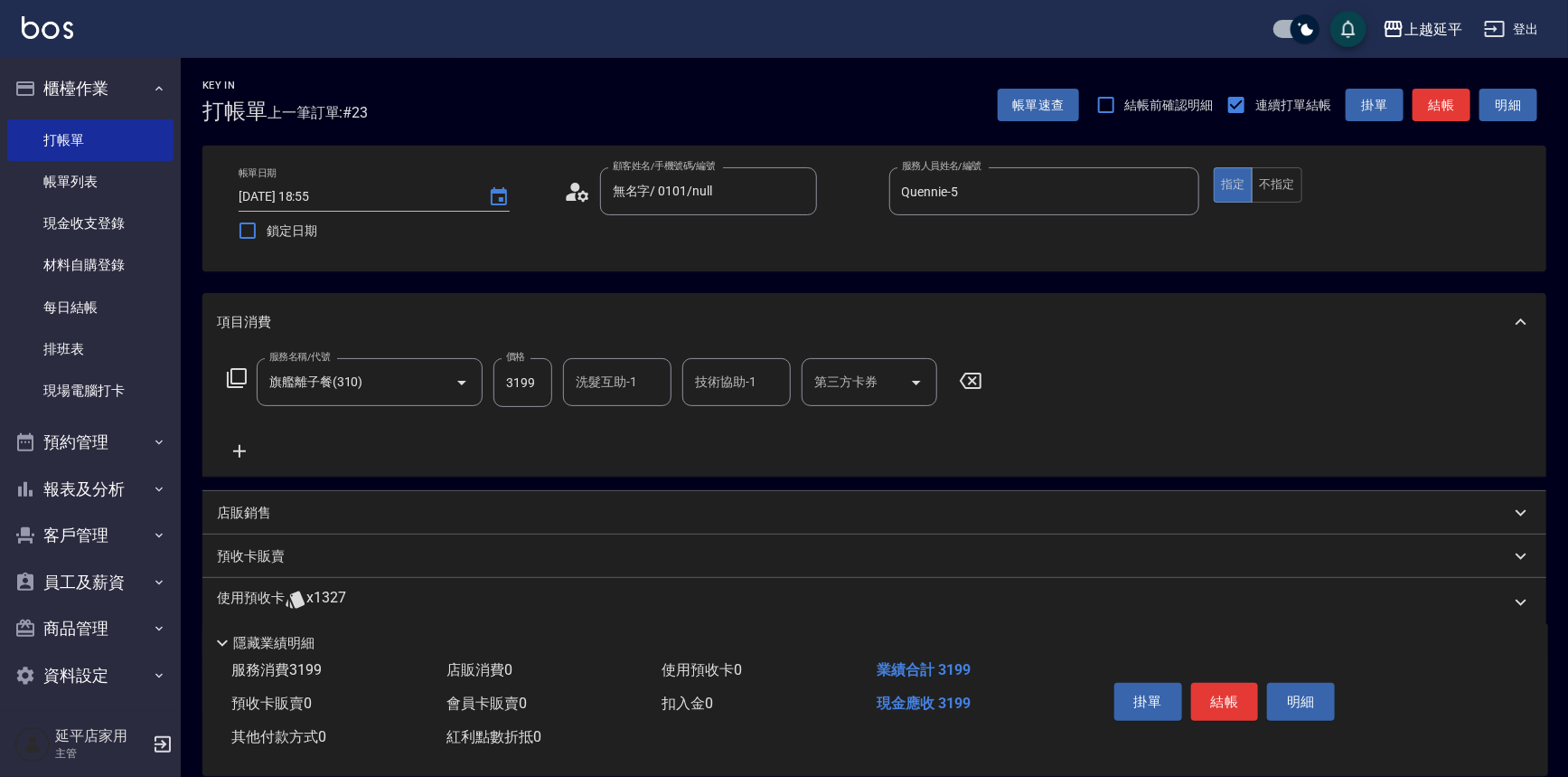
click at [521, 387] on input "3199" at bounding box center [522, 382] width 59 height 49
type input "3699"
type input "[PERSON_NAME]-34"
click at [1221, 687] on button "結帳" at bounding box center [1226, 701] width 68 height 38
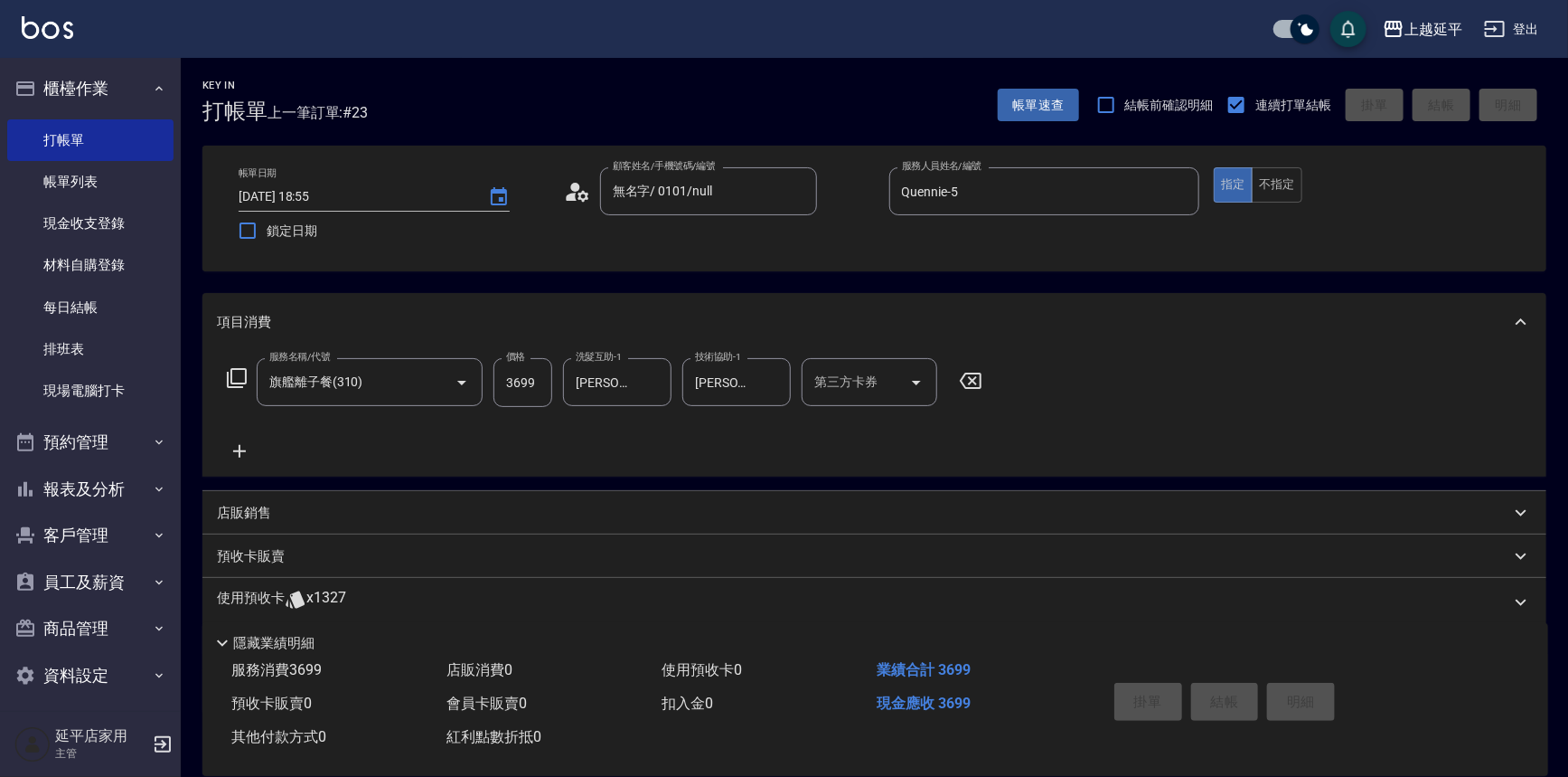
type input "[DATE] 18:56"
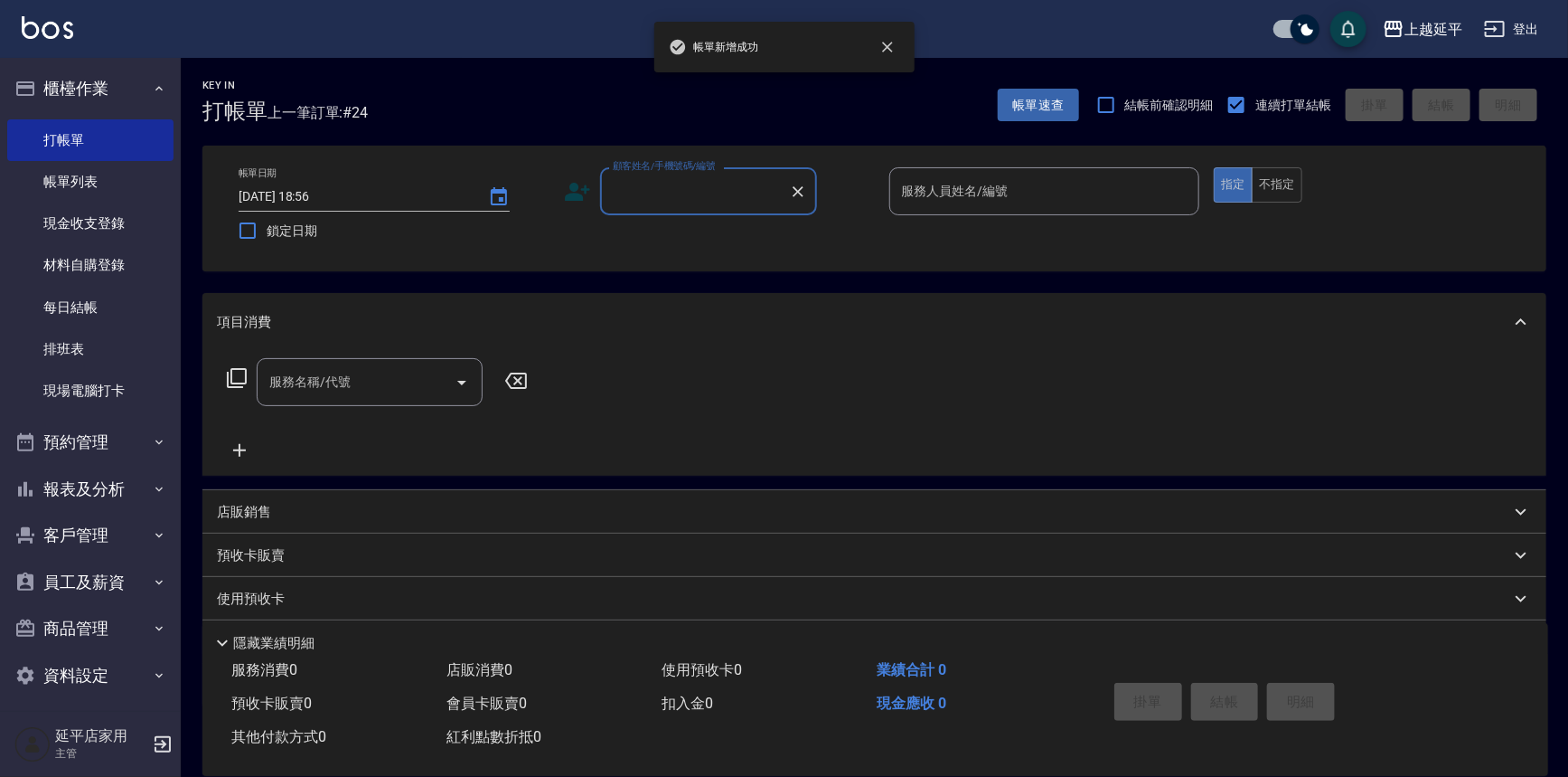
click at [730, 188] on input "顧客姓名/手機號碼/編號" at bounding box center [695, 191] width 173 height 32
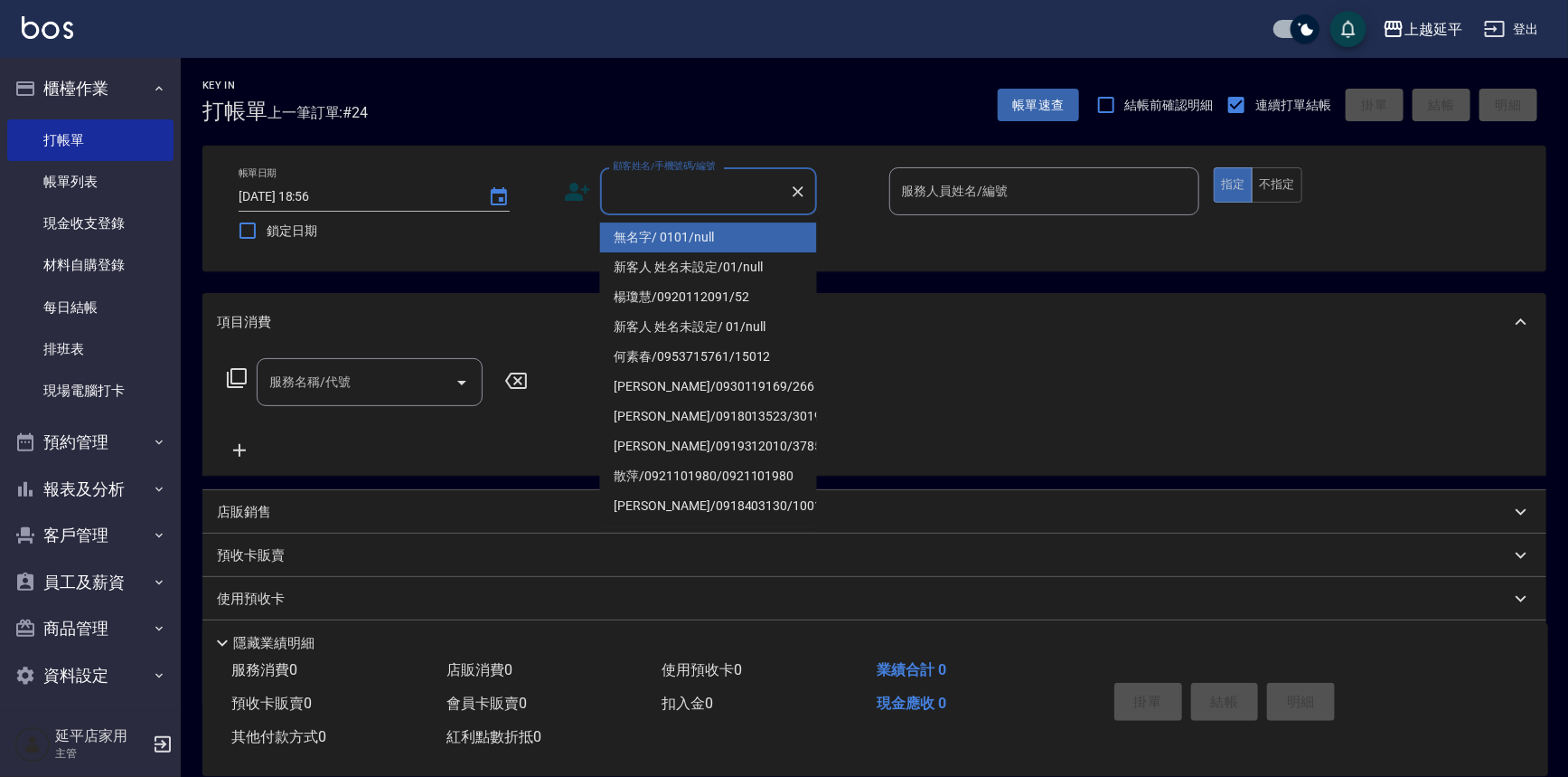
click at [737, 231] on li "無名字/ 0101/null" at bounding box center [708, 238] width 217 height 30
type input "無名字/ 0101/null"
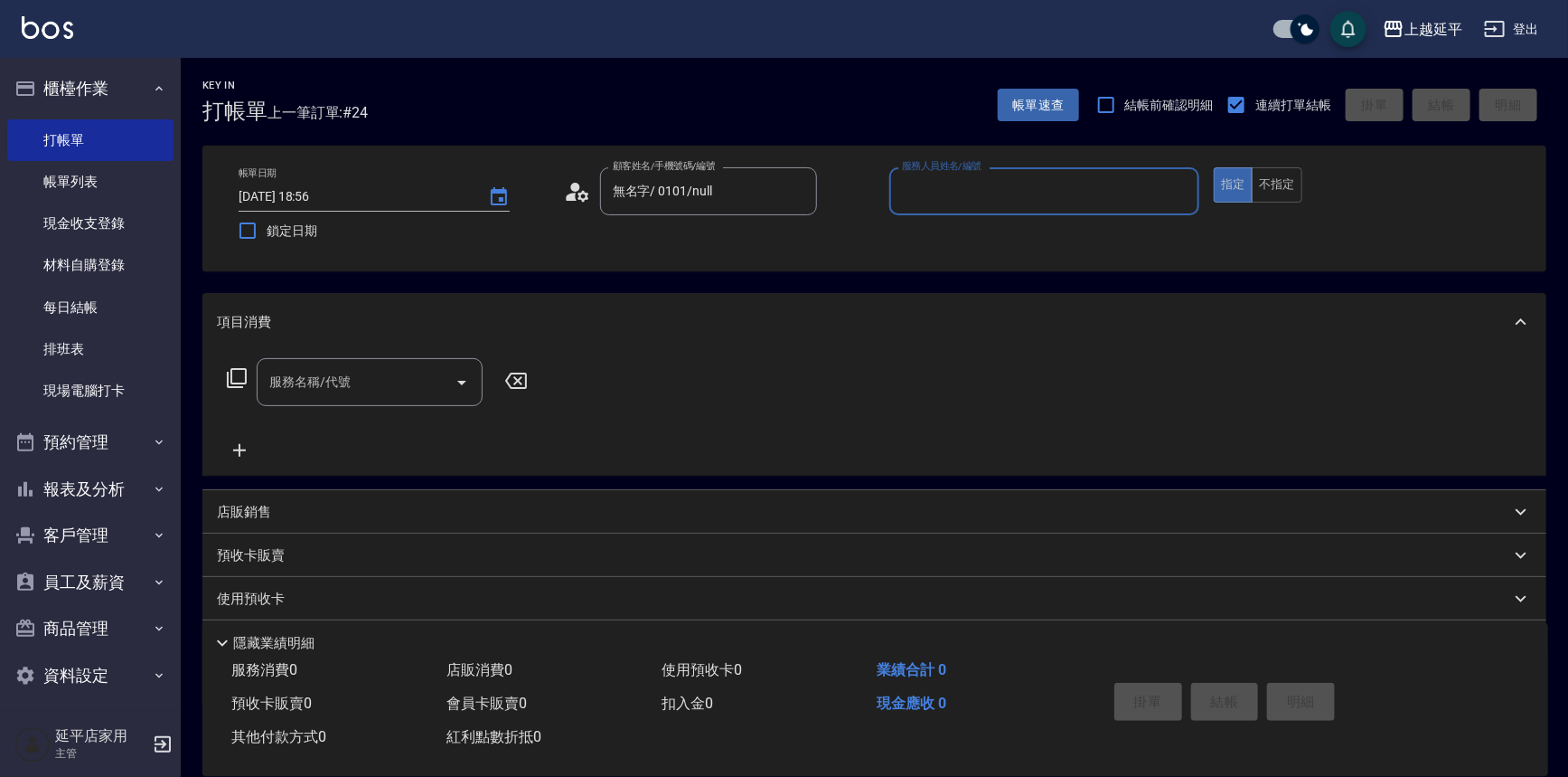
click at [911, 193] on input "服務人員姓名/編號" at bounding box center [1045, 191] width 294 height 32
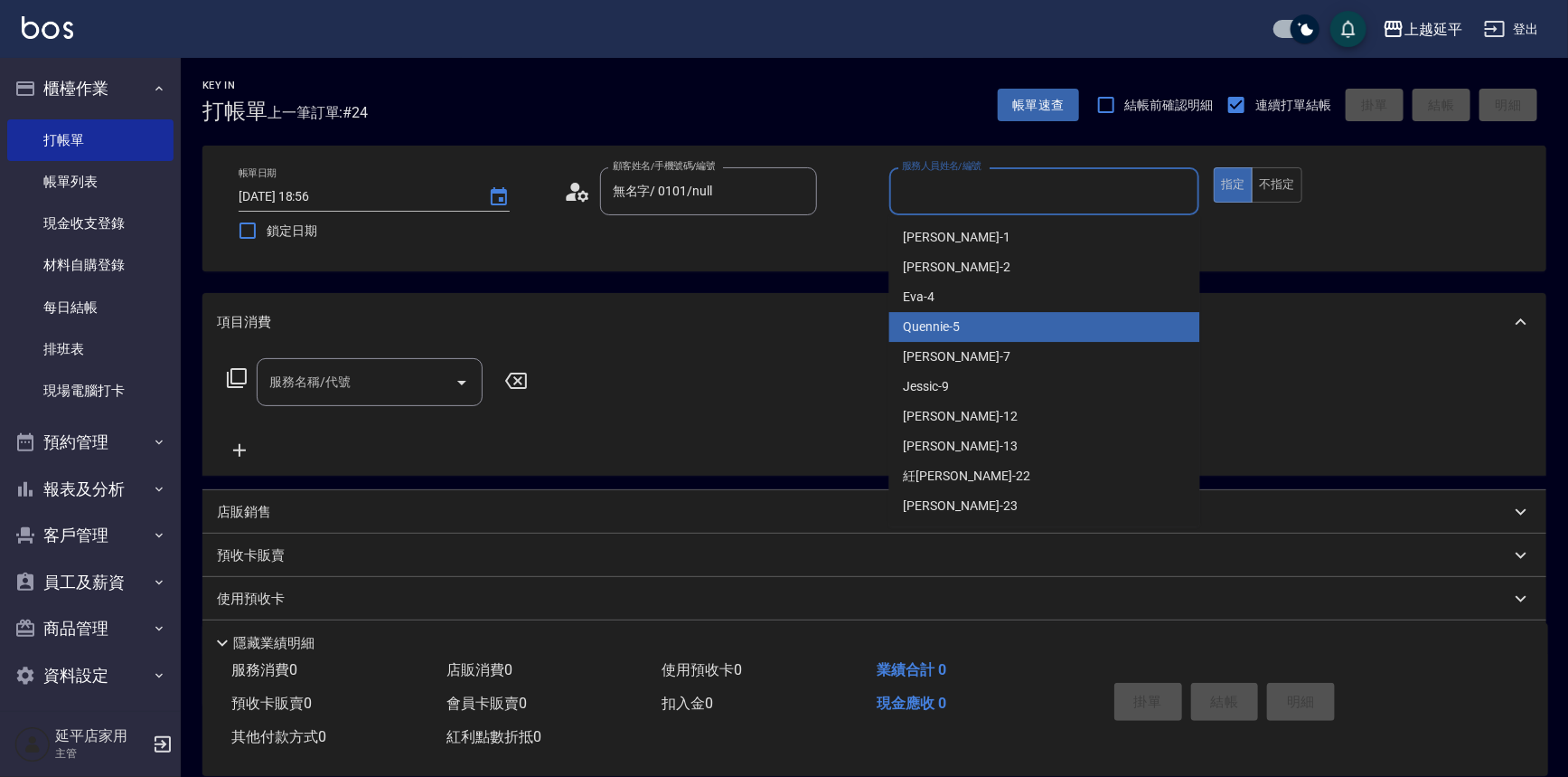
click at [987, 317] on div "Quennie -5" at bounding box center [1045, 326] width 311 height 30
type input "Quennie-5"
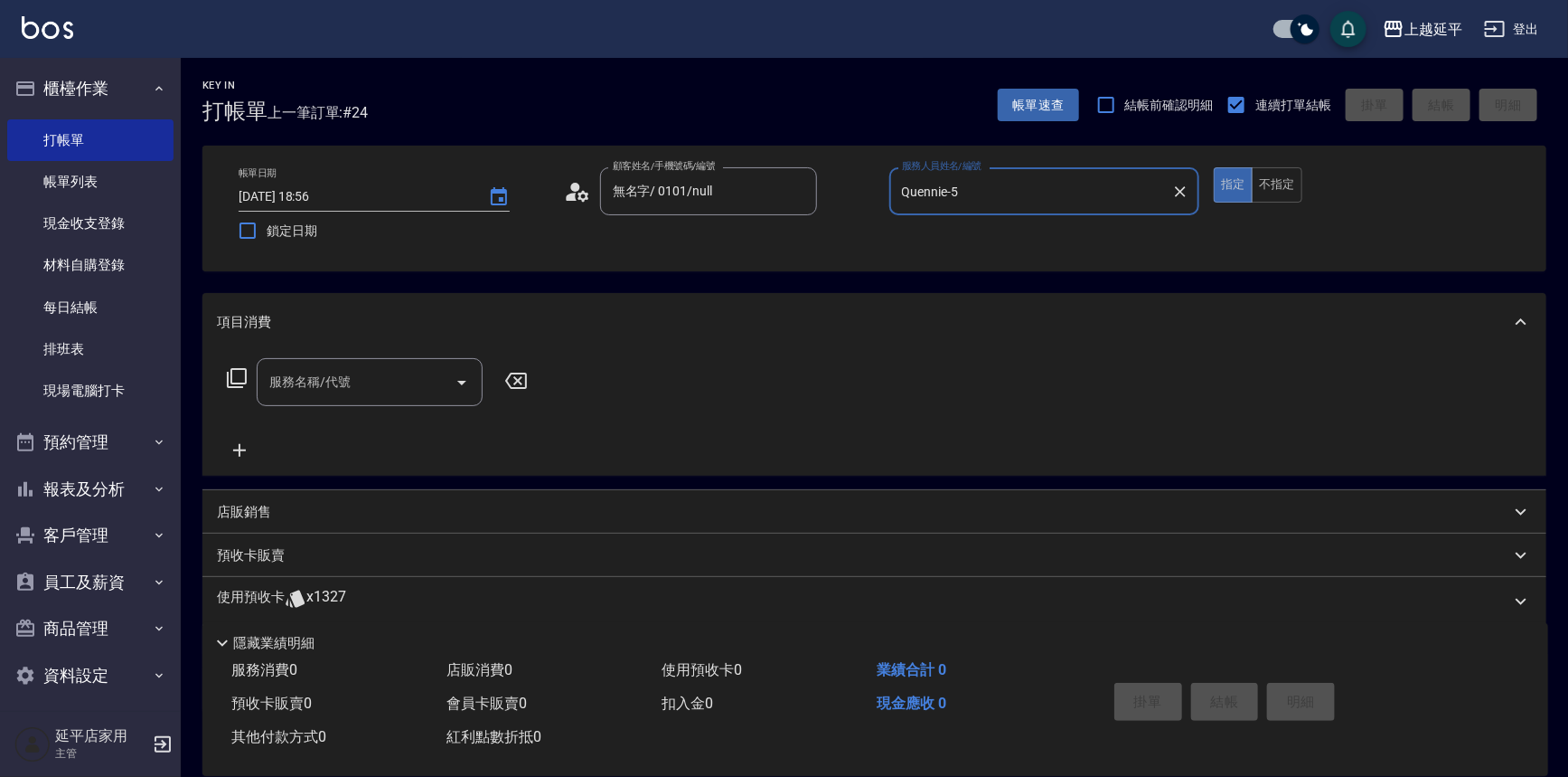
click at [234, 374] on icon at bounding box center [237, 378] width 22 height 22
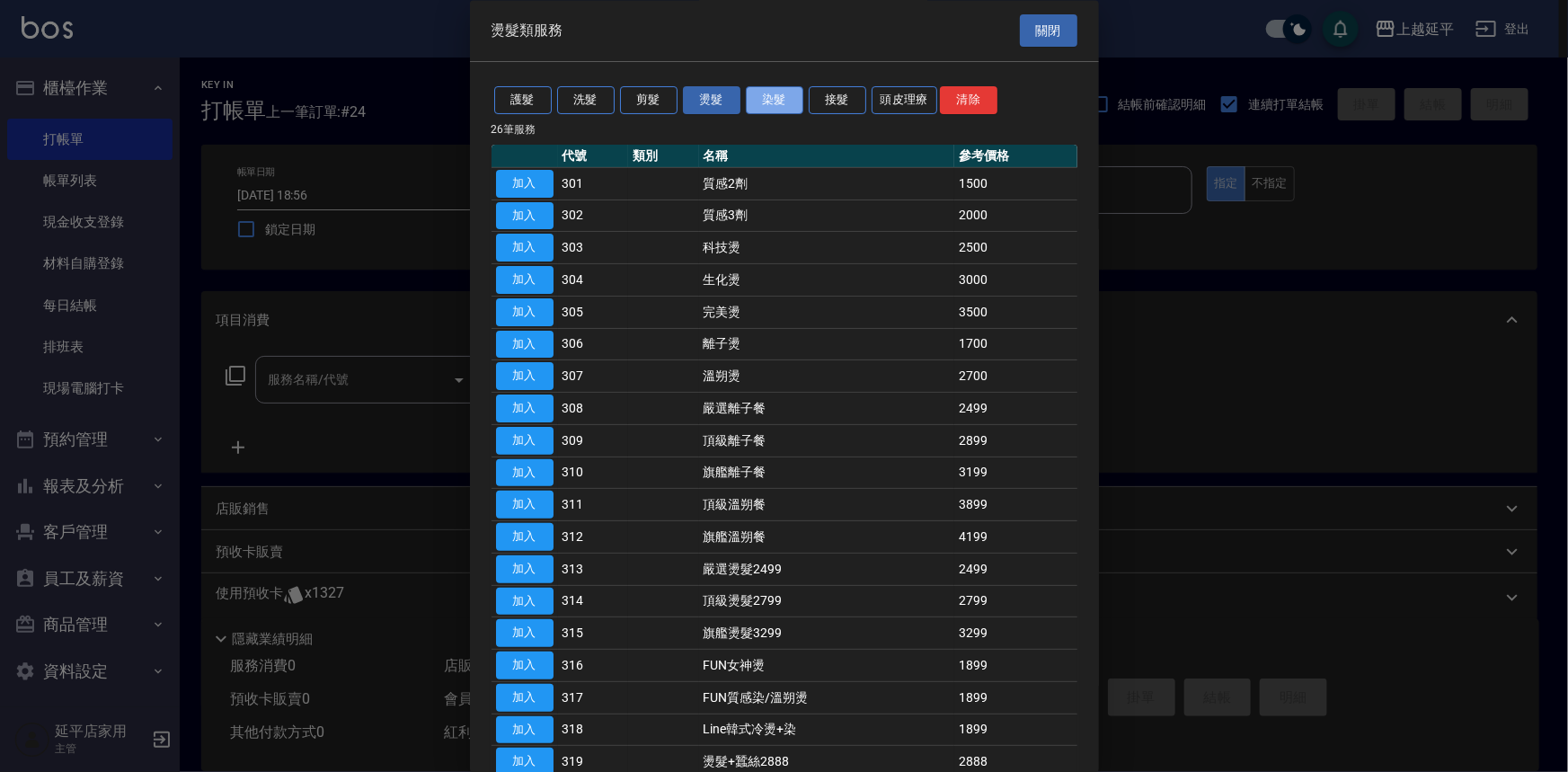
click at [772, 100] on button "染髮" at bounding box center [774, 101] width 57 height 28
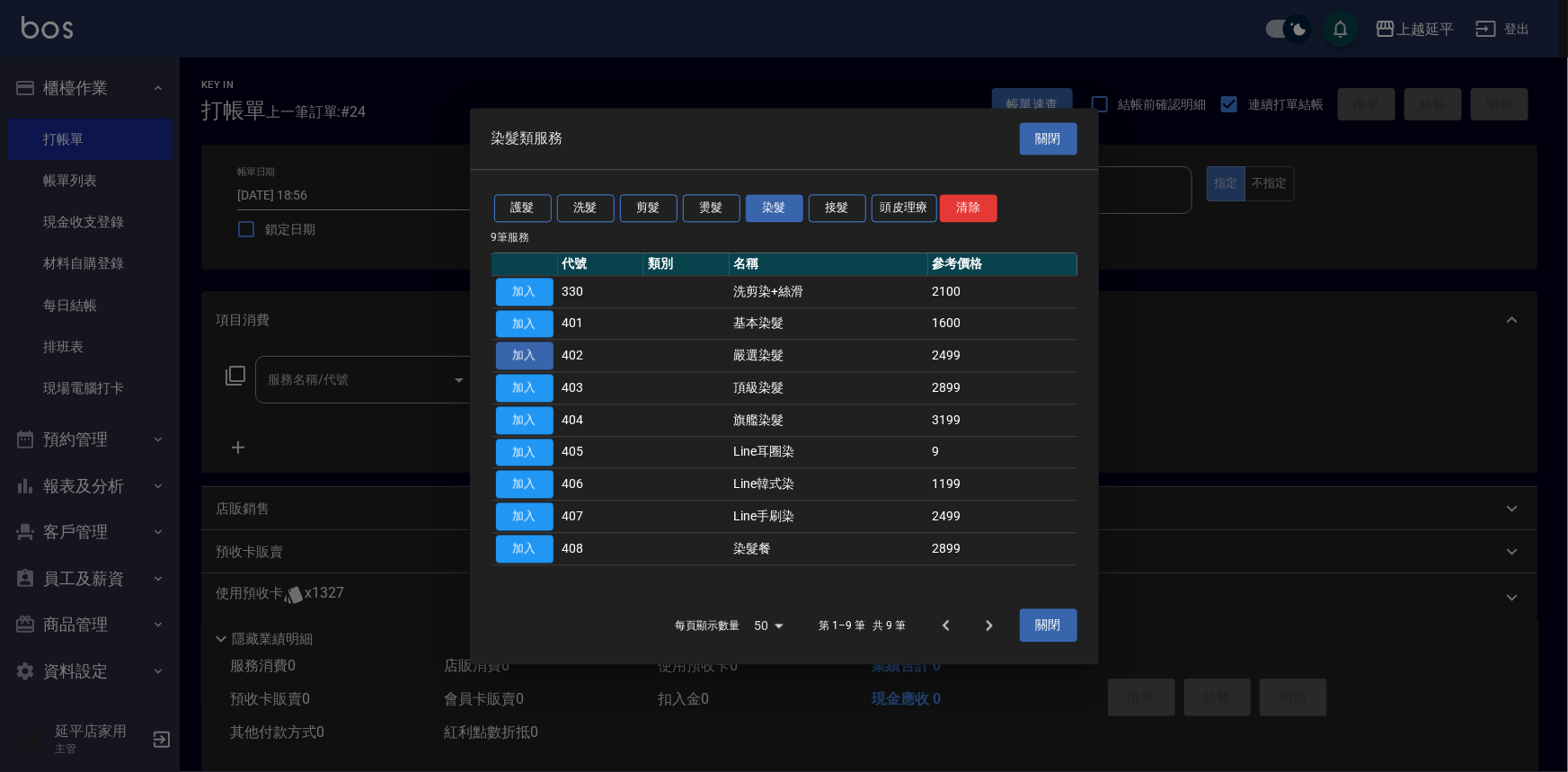
click at [532, 351] on button "加入" at bounding box center [525, 356] width 57 height 28
type input "嚴選染髮(402)"
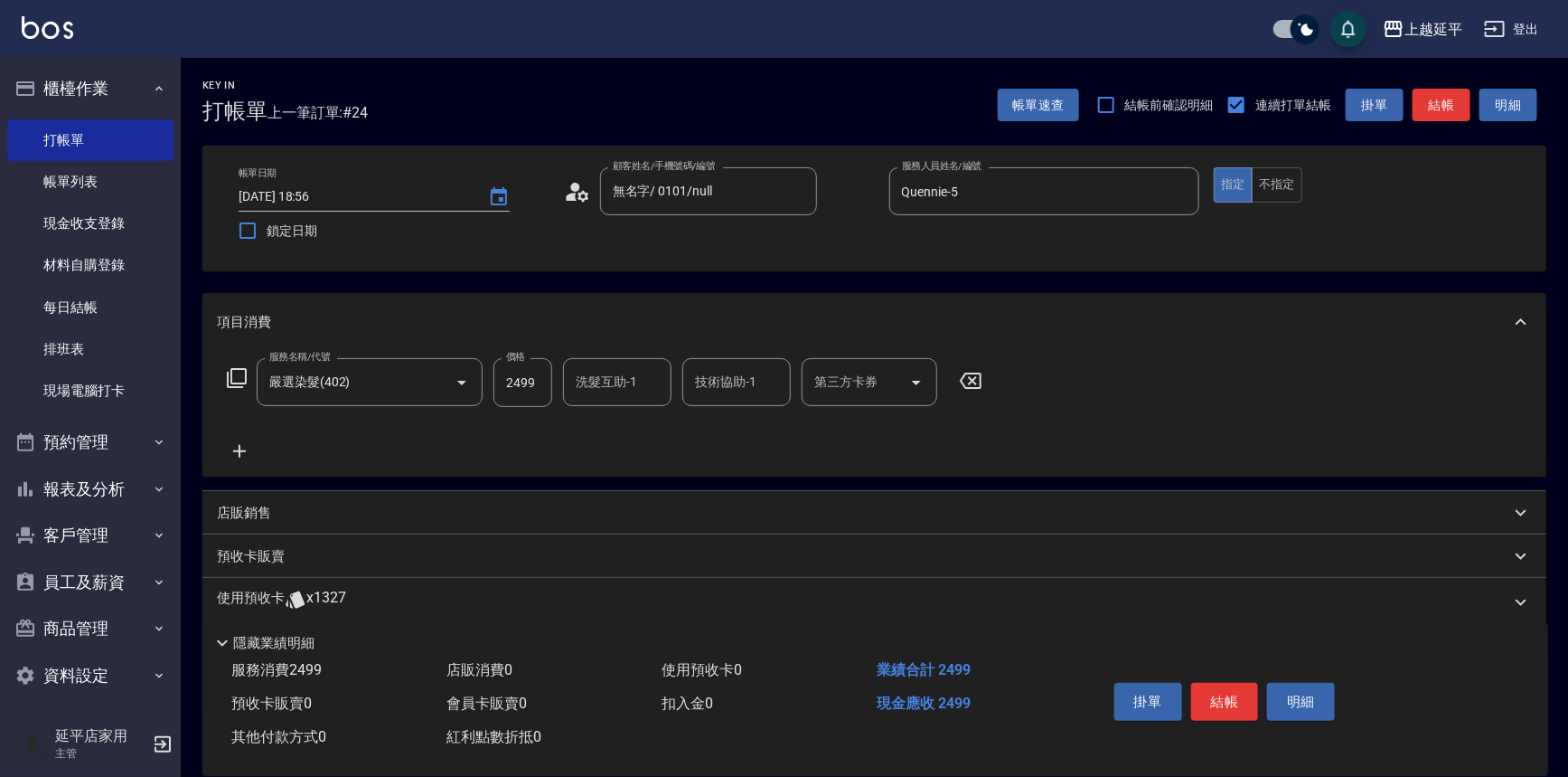
click at [628, 387] on input "洗髮互助-1" at bounding box center [617, 382] width 93 height 32
type input "[PERSON_NAME]-34"
click at [1218, 695] on button "結帳" at bounding box center [1226, 701] width 68 height 38
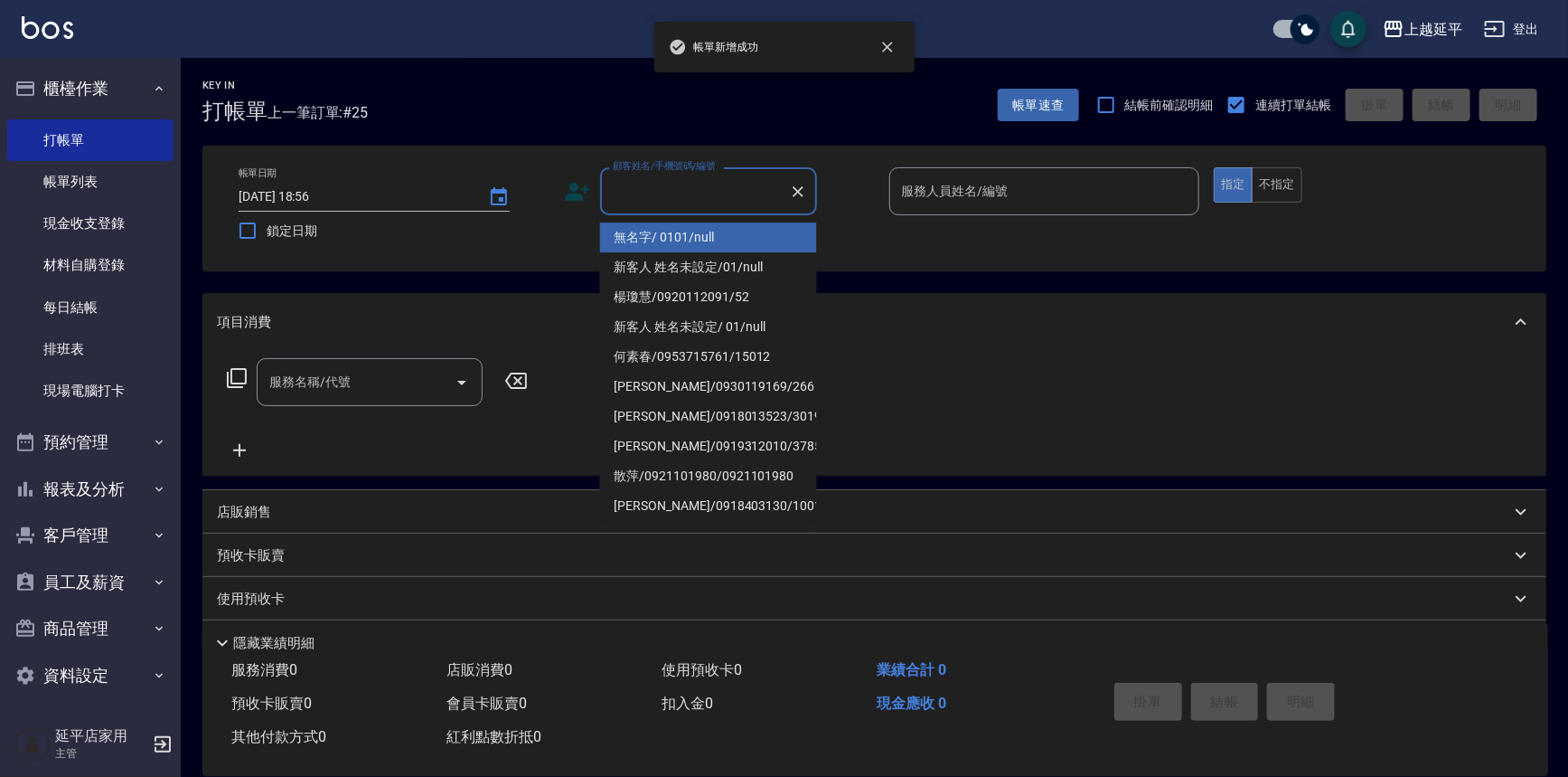
click at [661, 193] on input "顧客姓名/手機號碼/編號" at bounding box center [695, 191] width 173 height 32
click at [683, 229] on li "無名字/ 0101/null" at bounding box center [708, 238] width 217 height 30
type input "無名字/ 0101/null"
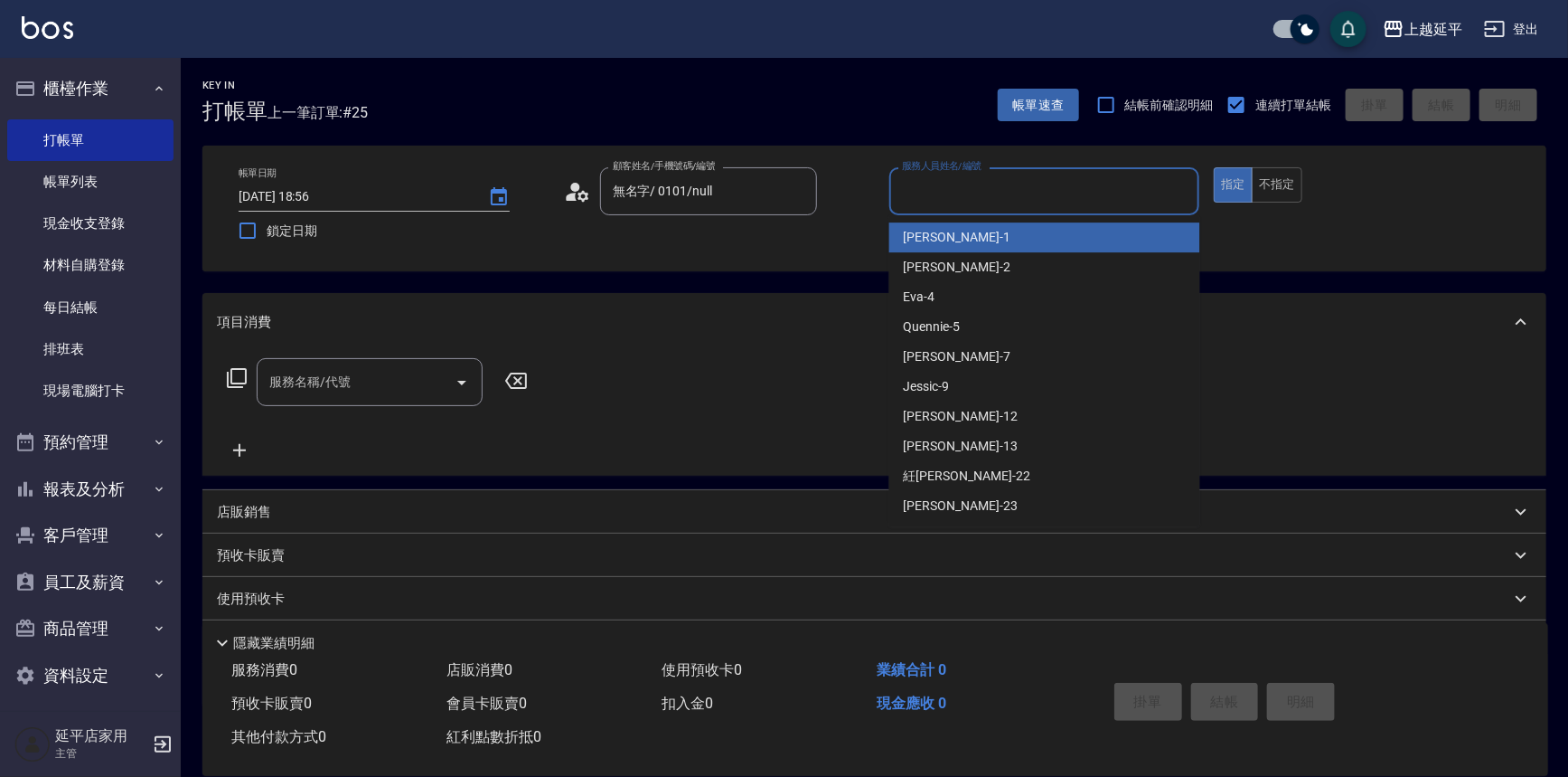
click at [929, 200] on input "服務人員姓名/編號" at bounding box center [1045, 191] width 294 height 32
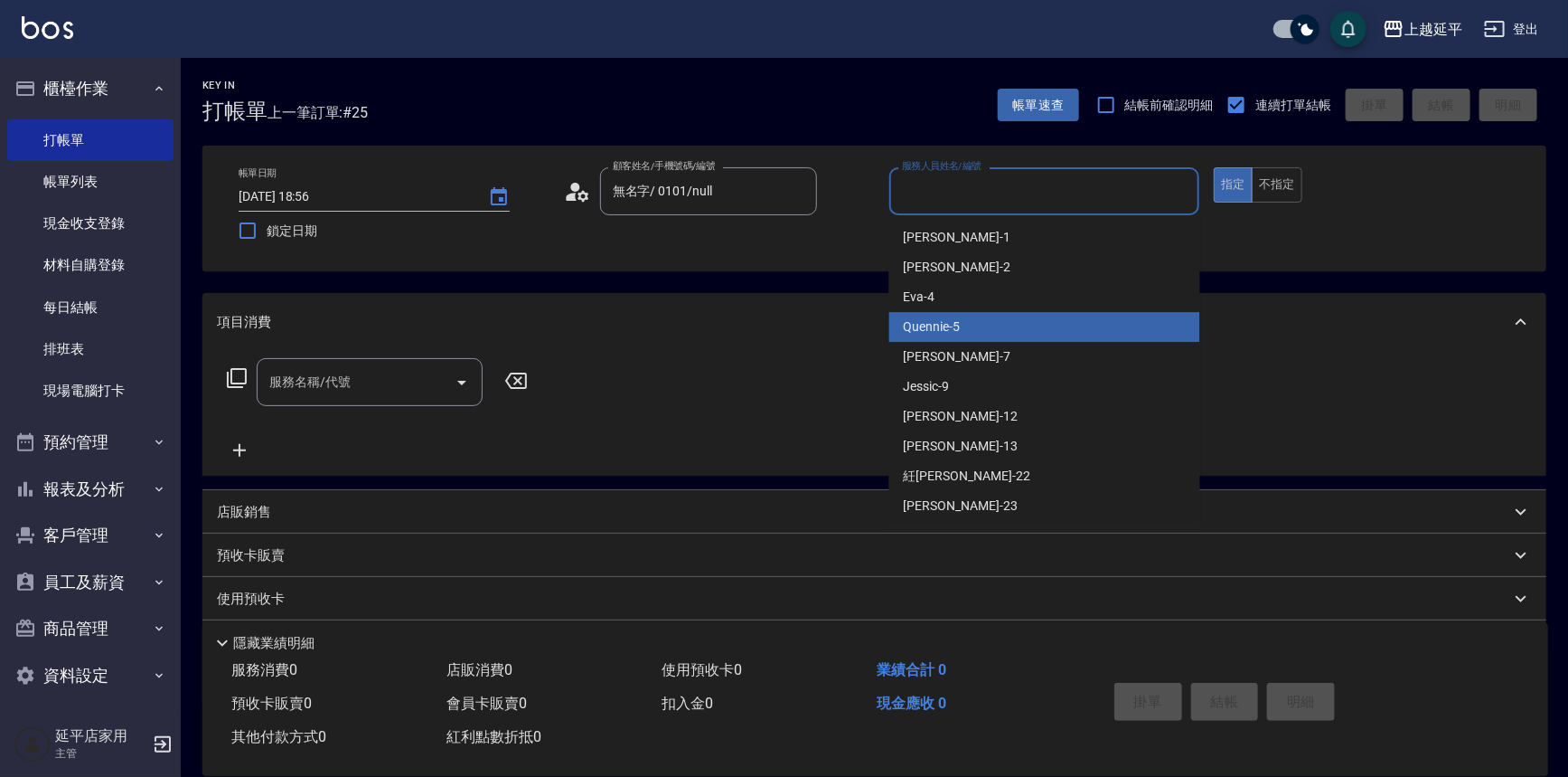
click at [982, 322] on div "Quennie -5" at bounding box center [1045, 326] width 311 height 30
type input "Quennie-5"
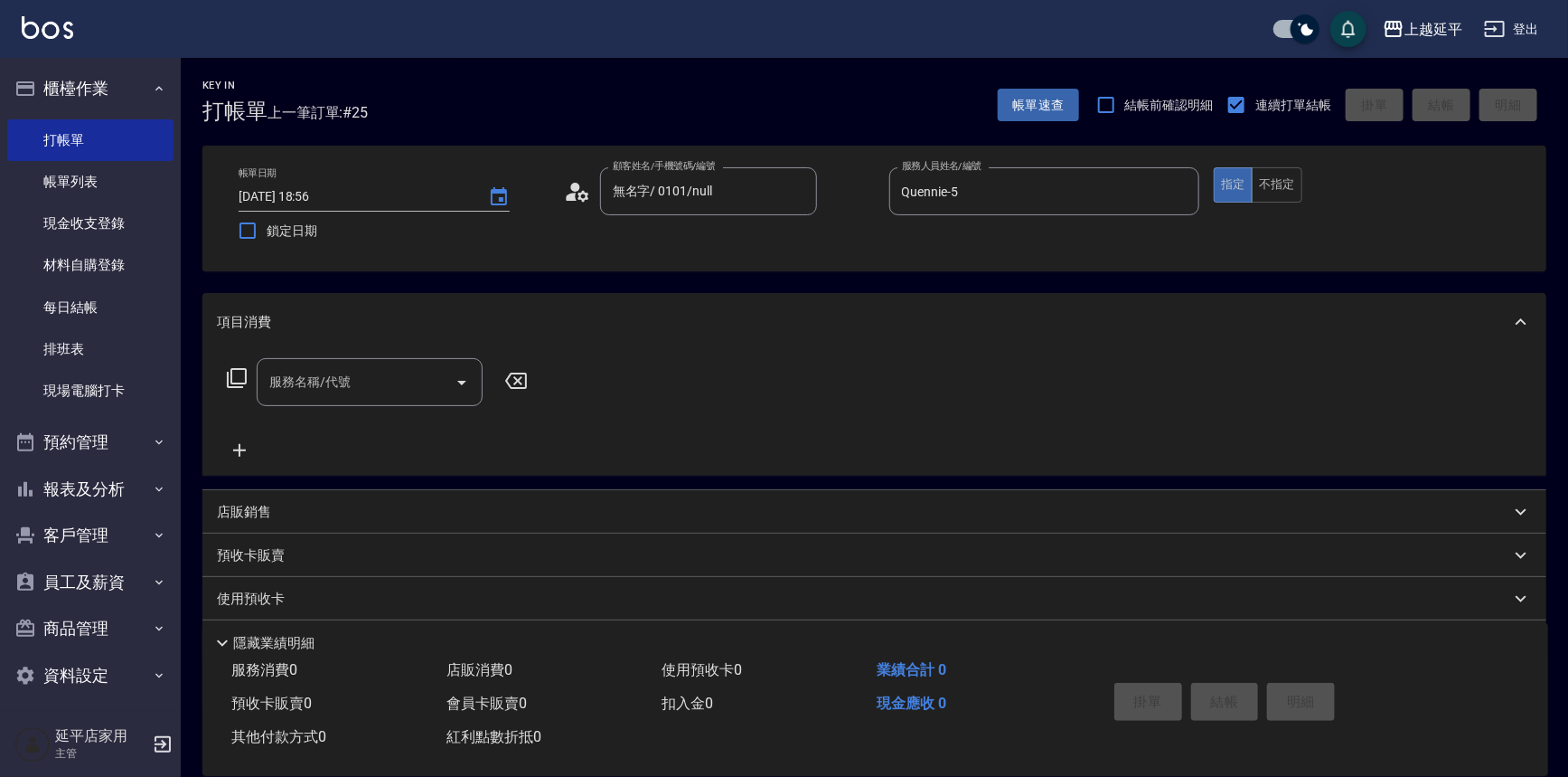
click at [236, 374] on icon at bounding box center [237, 378] width 22 height 22
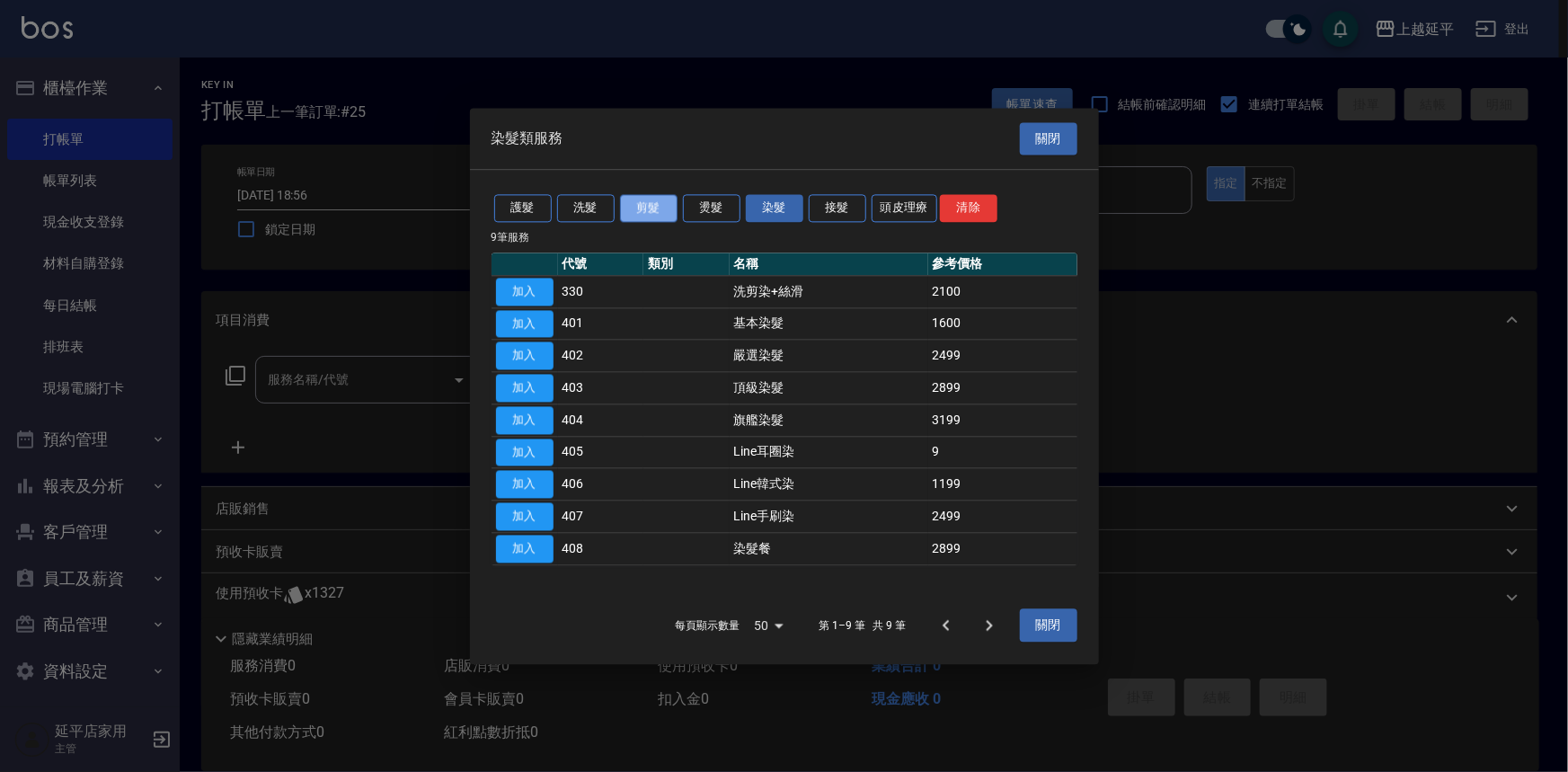
click at [652, 211] on button "剪髮" at bounding box center [649, 208] width 57 height 28
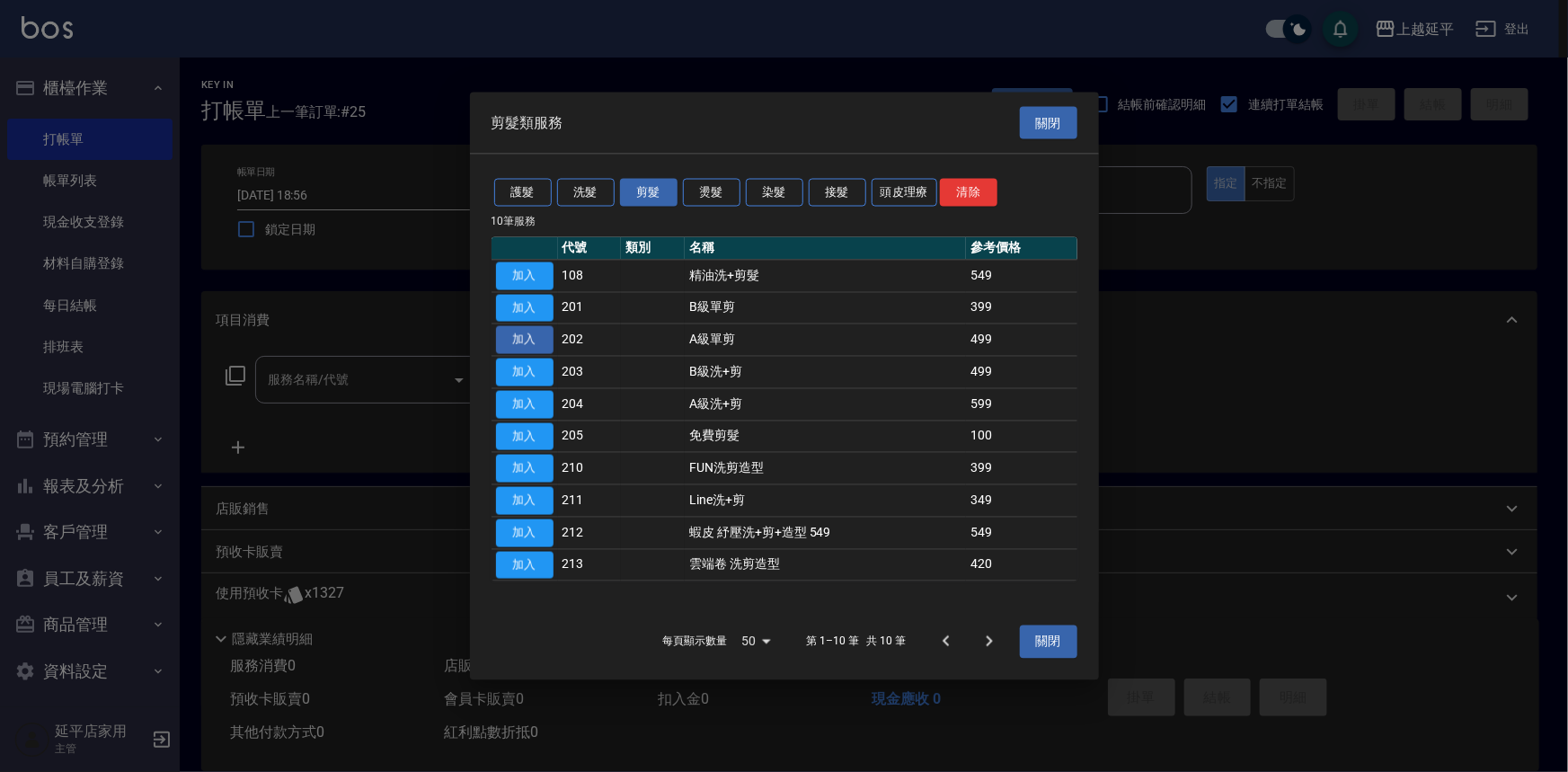
click at [528, 338] on button "加入" at bounding box center [525, 340] width 57 height 28
type input "A級單剪(202)"
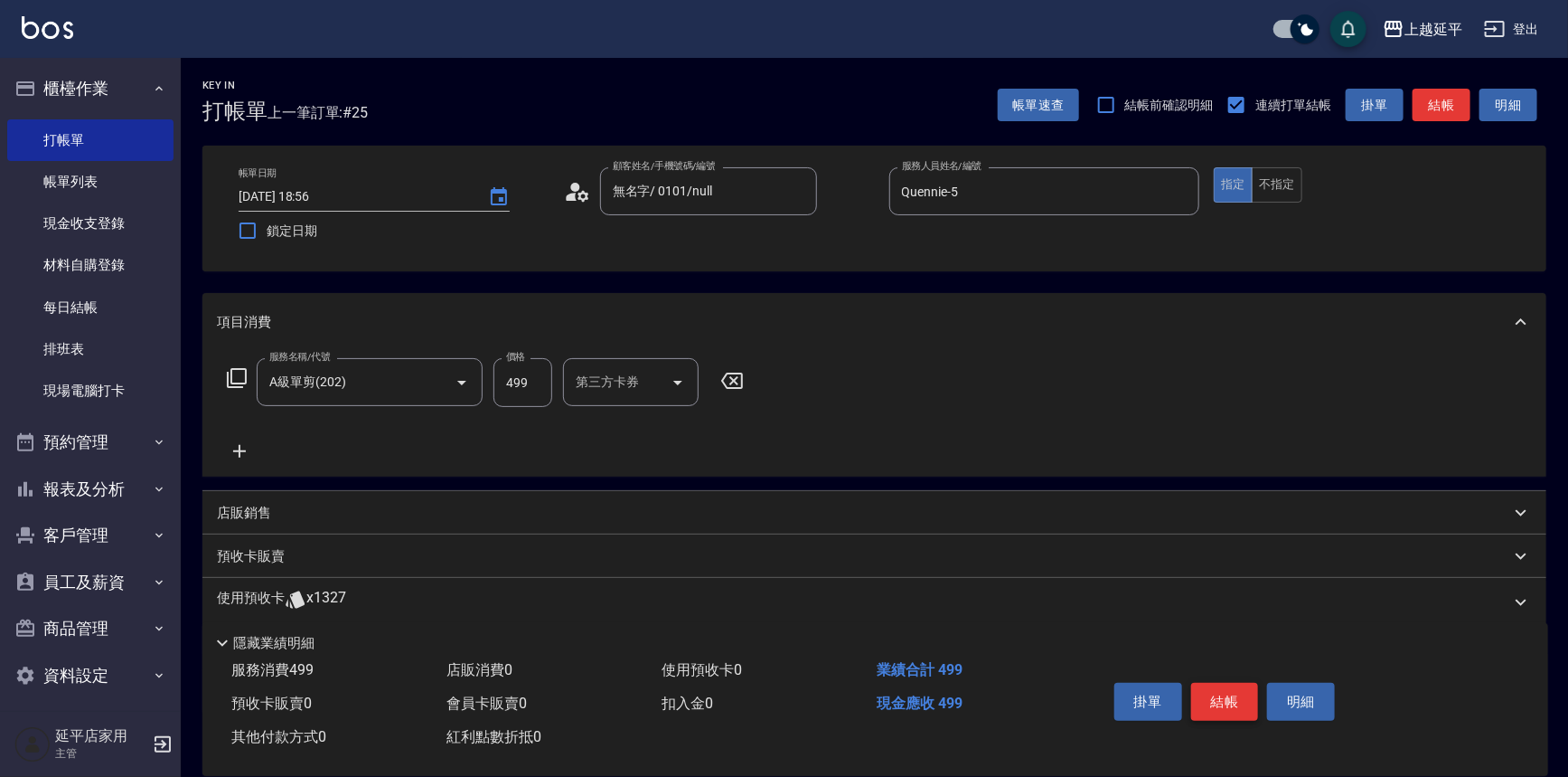
click at [1211, 696] on button "結帳" at bounding box center [1226, 701] width 68 height 38
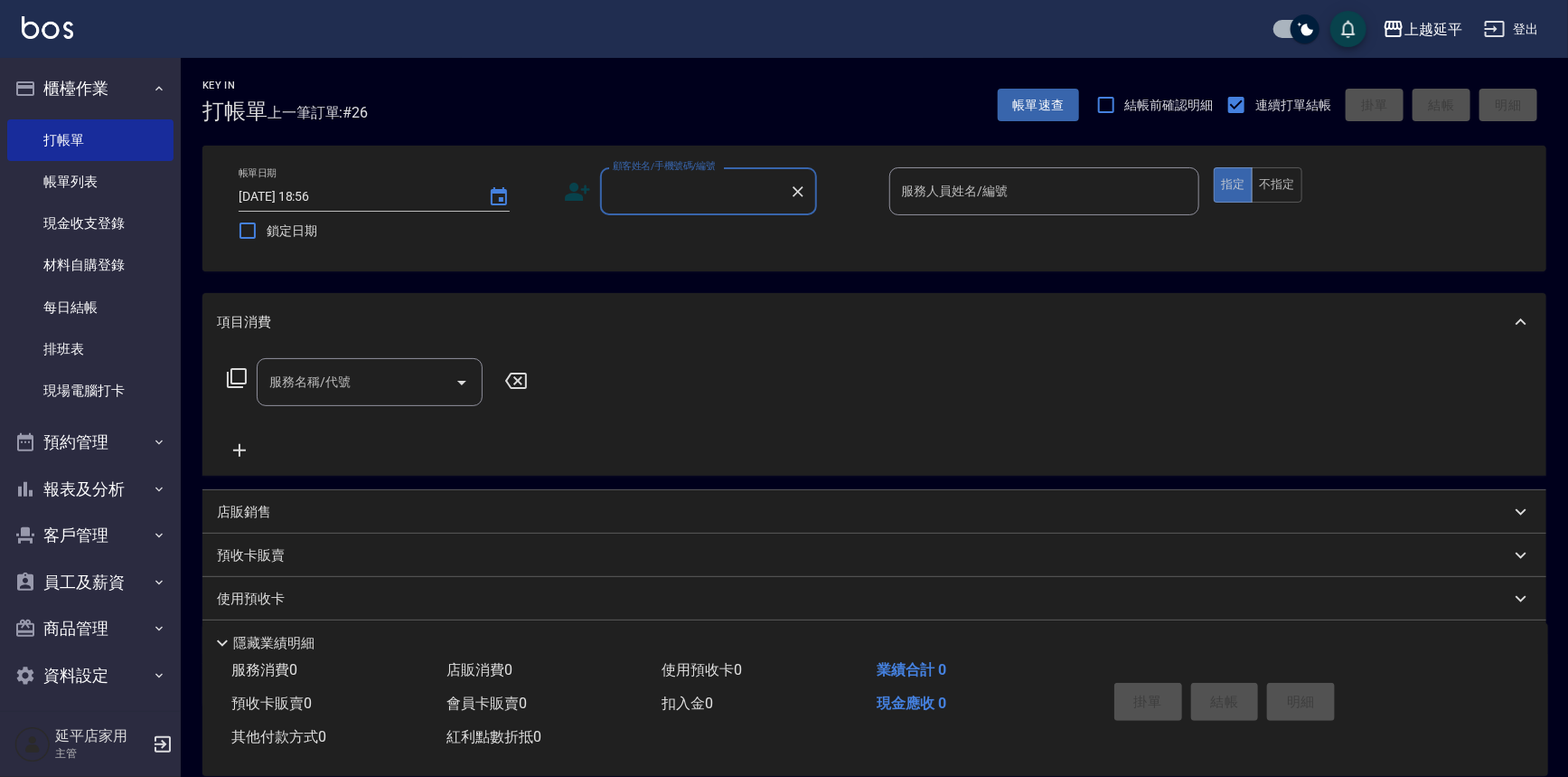
click at [627, 203] on input "顧客姓名/手機號碼/編號" at bounding box center [695, 191] width 173 height 32
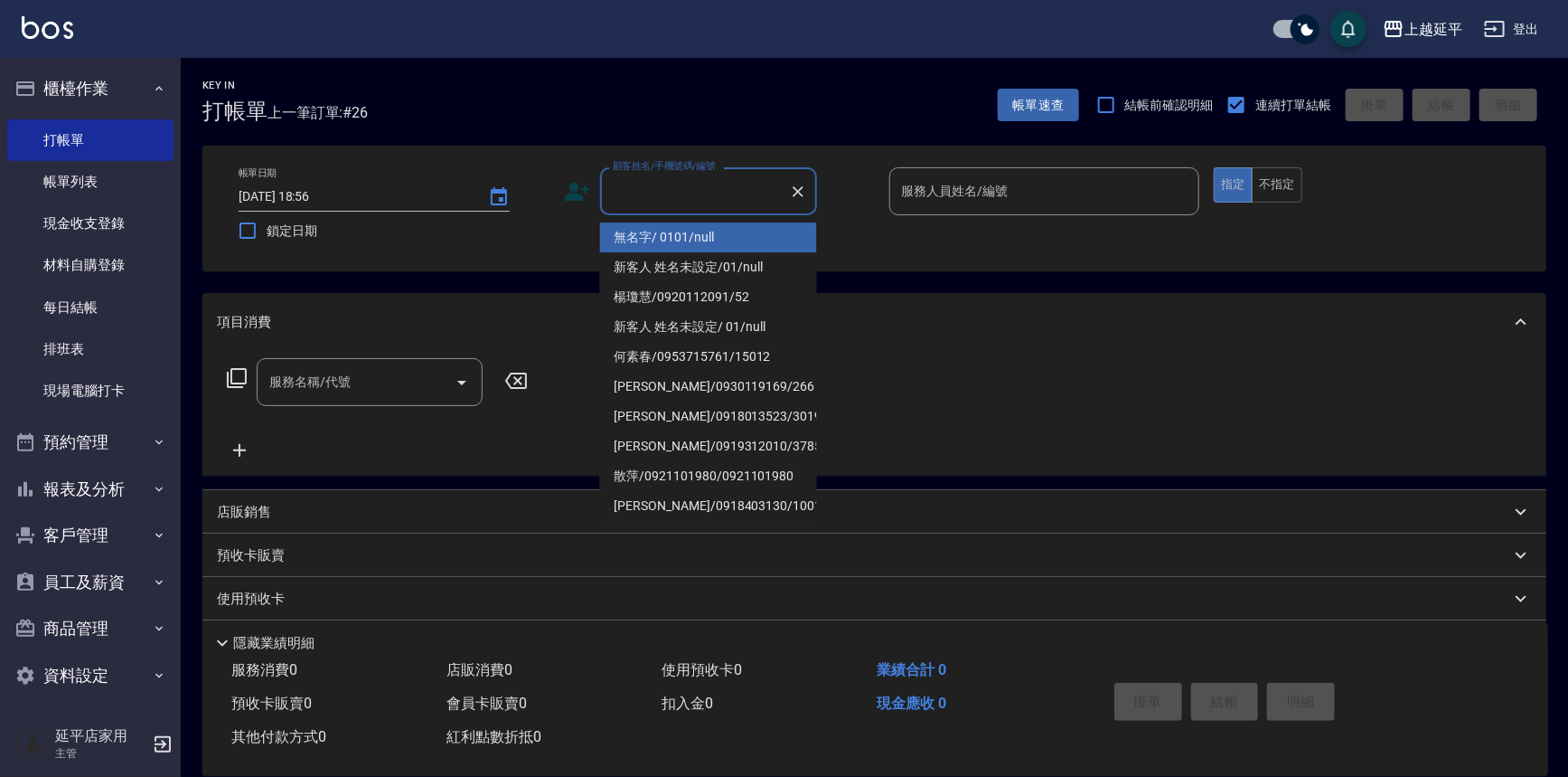
click at [674, 237] on li "無名字/ 0101/null" at bounding box center [708, 238] width 217 height 30
type input "無名字/ 0101/null"
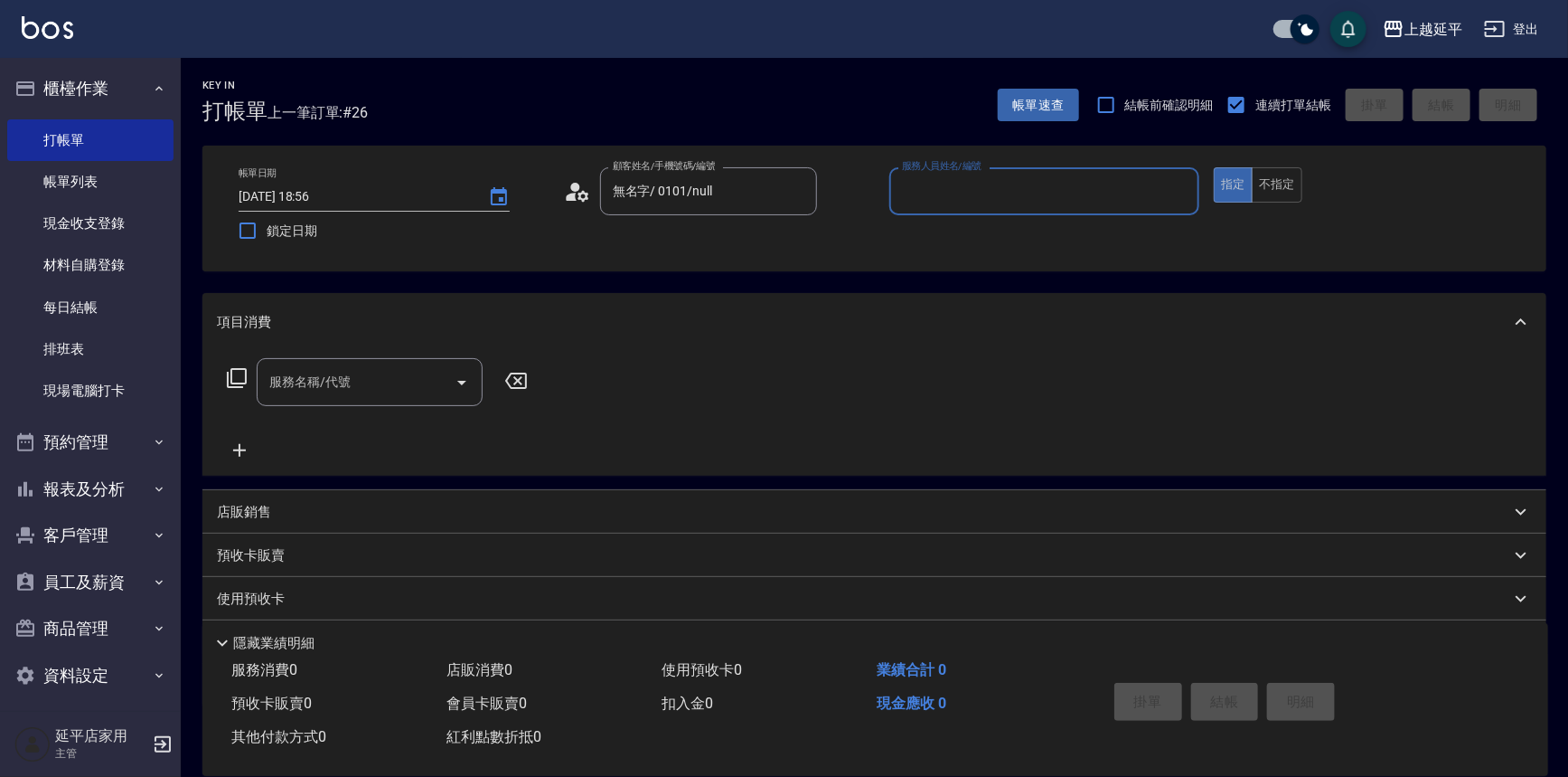
click at [932, 211] on div "服務人員姓名/編號" at bounding box center [1045, 191] width 311 height 48
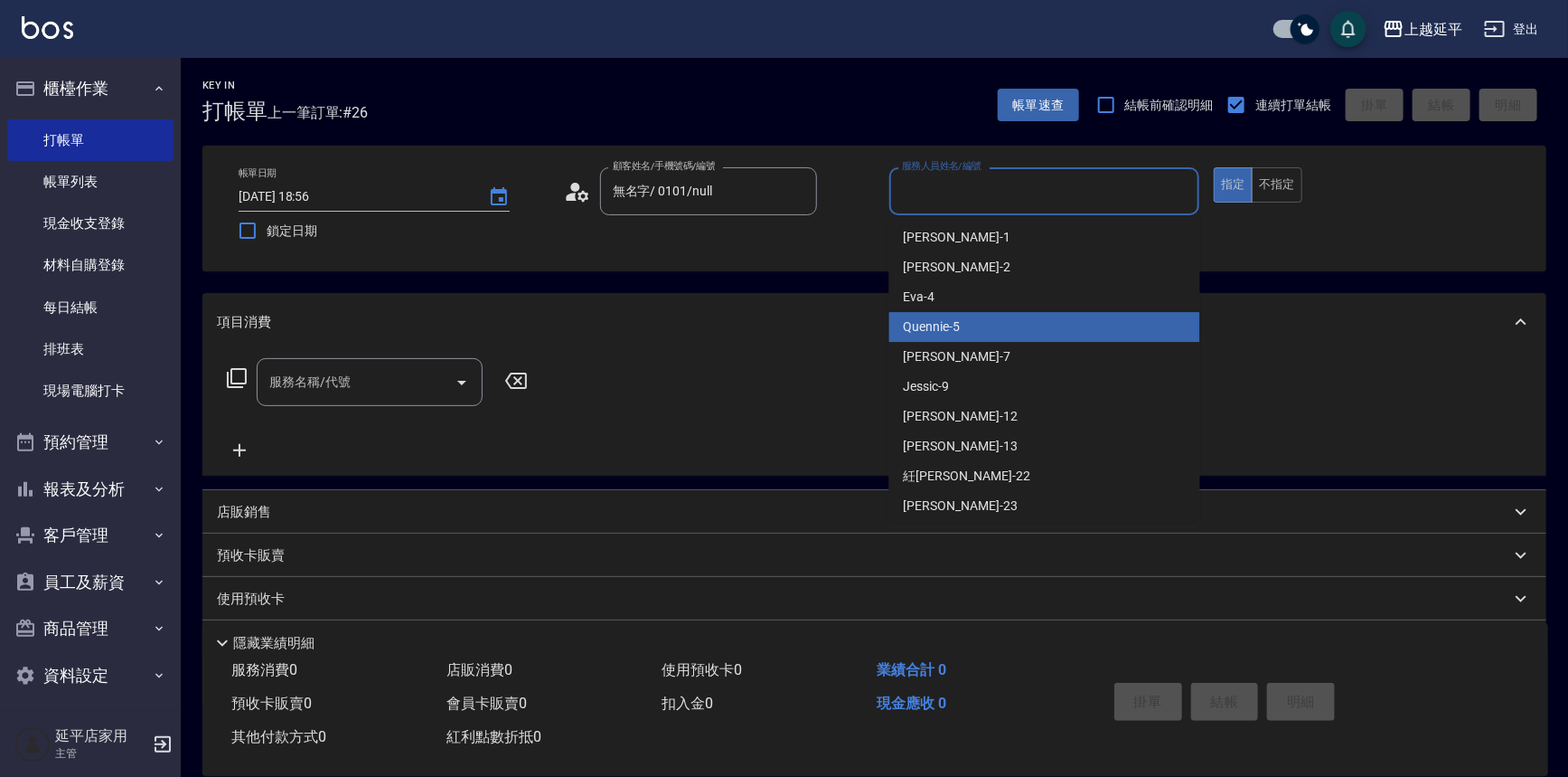
click at [994, 331] on div "Quennie -5" at bounding box center [1045, 326] width 311 height 30
type input "Quennie-5"
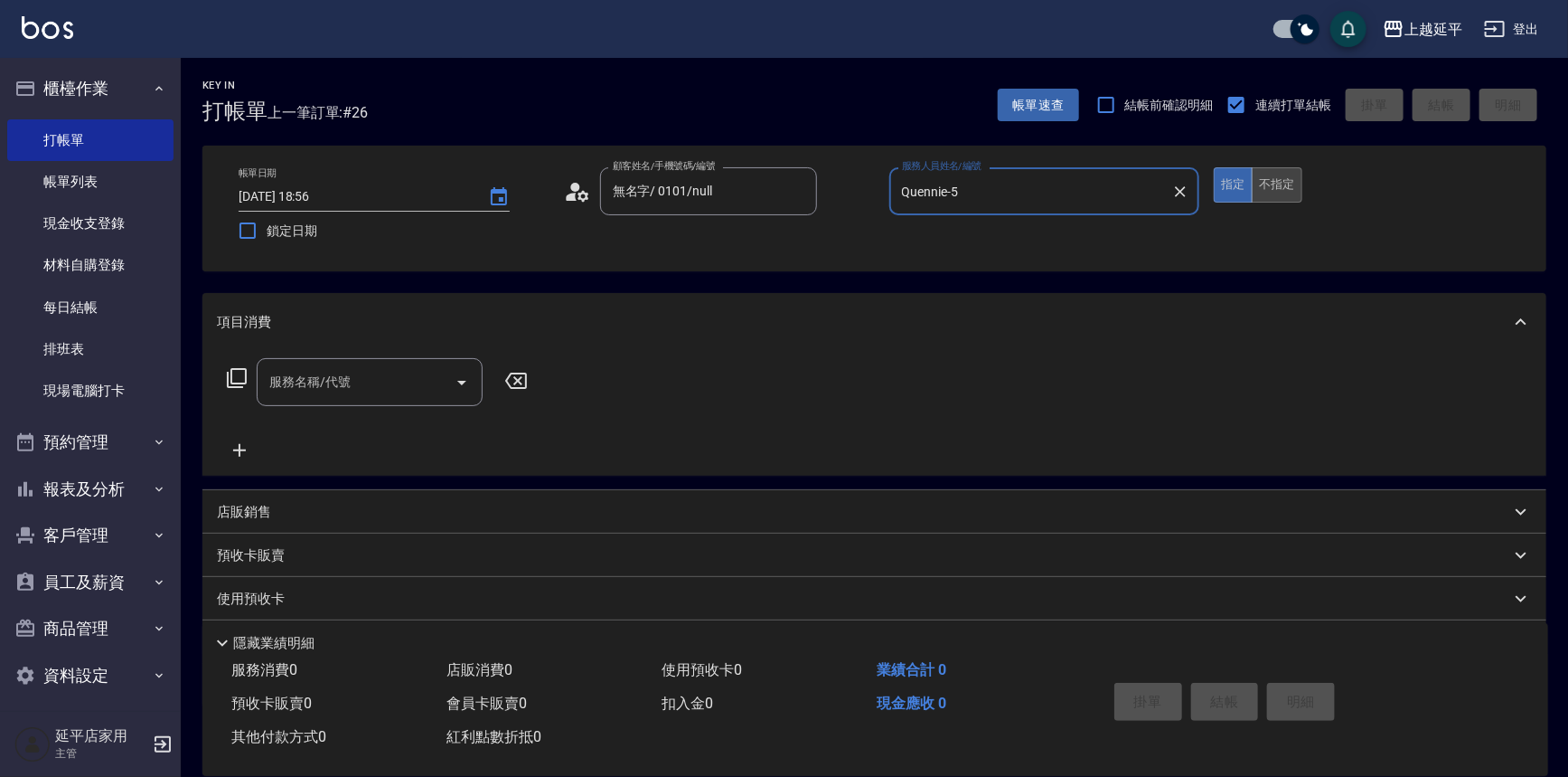
click at [1272, 176] on button "不指定" at bounding box center [1276, 184] width 51 height 35
click at [232, 376] on icon at bounding box center [237, 378] width 20 height 20
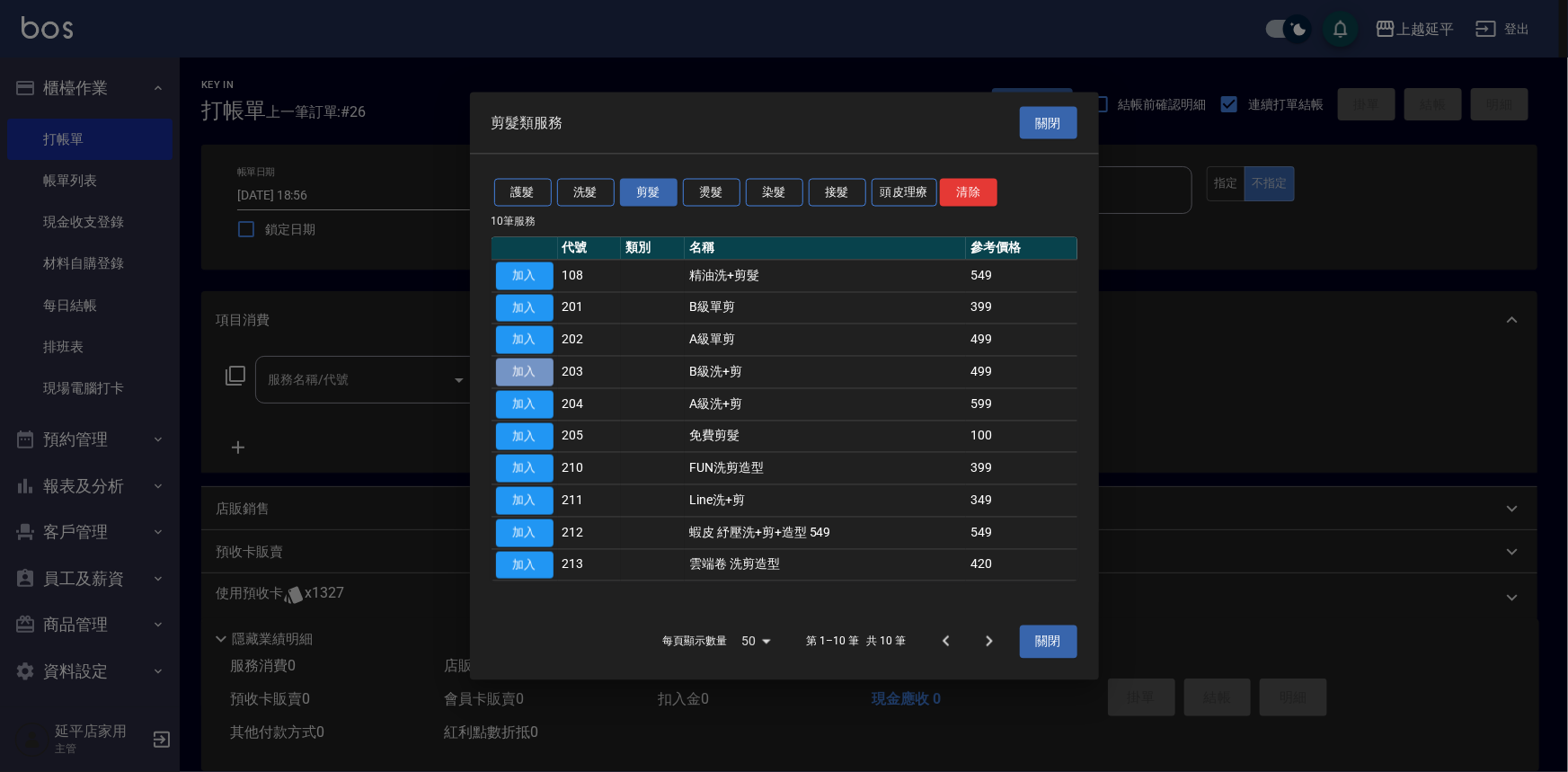
click at [526, 374] on button "加入" at bounding box center [525, 373] width 57 height 28
type input "B級洗+剪(203)"
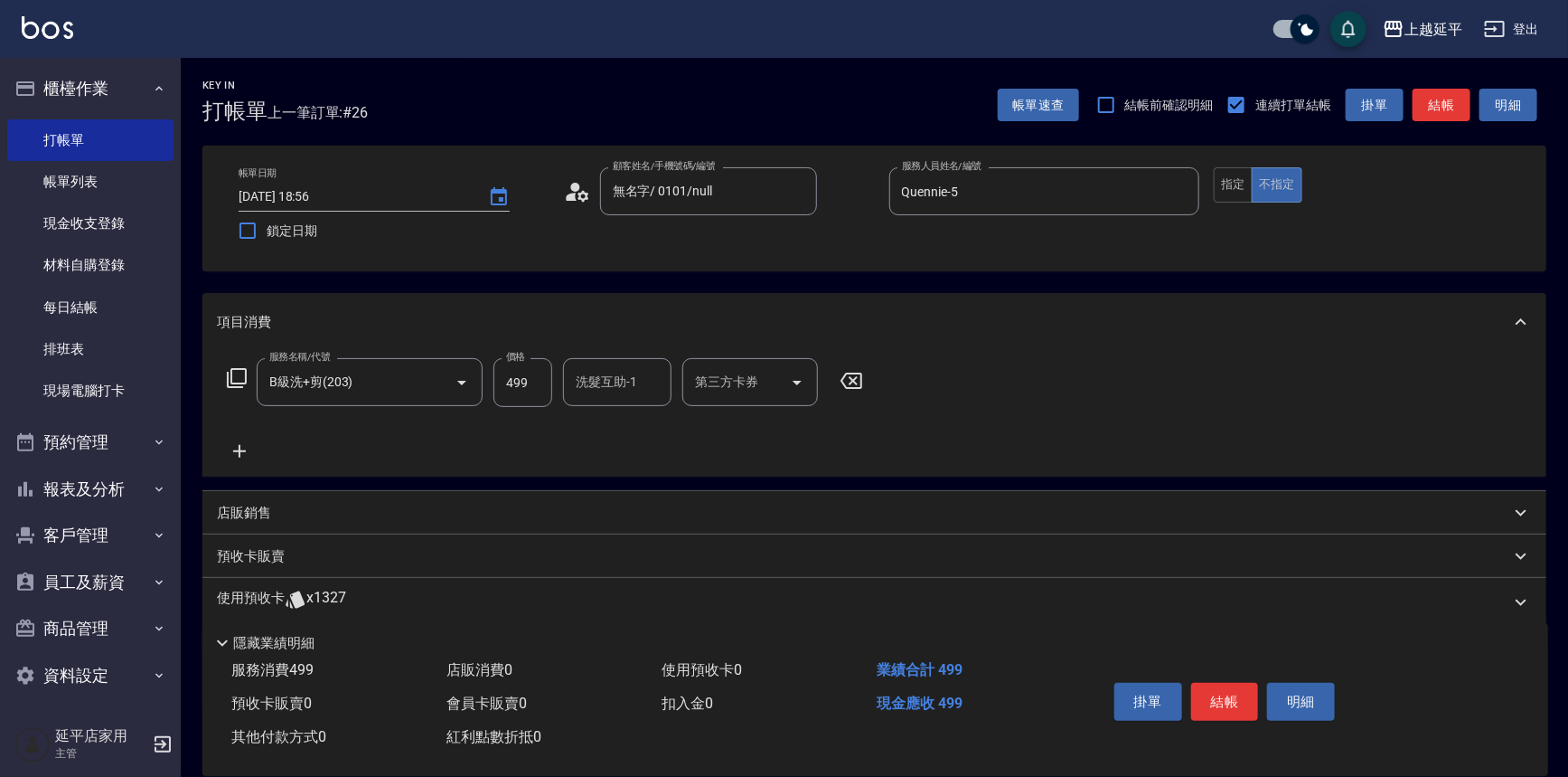
click at [588, 376] on input "洗髮互助-1" at bounding box center [617, 382] width 93 height 32
type input "[PERSON_NAME]-34"
click at [1222, 702] on button "結帳" at bounding box center [1226, 701] width 68 height 38
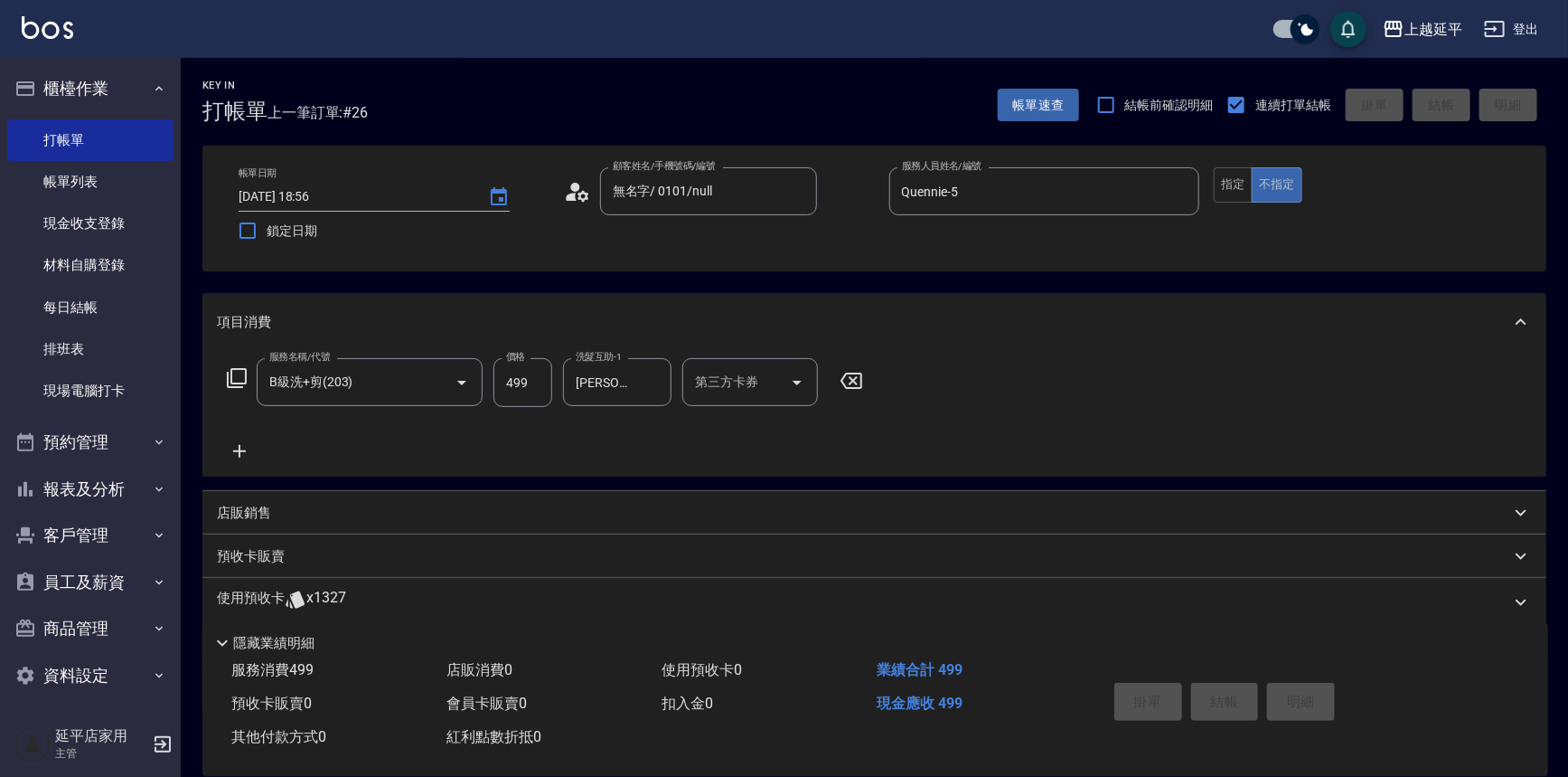
type input "[DATE] 18:57"
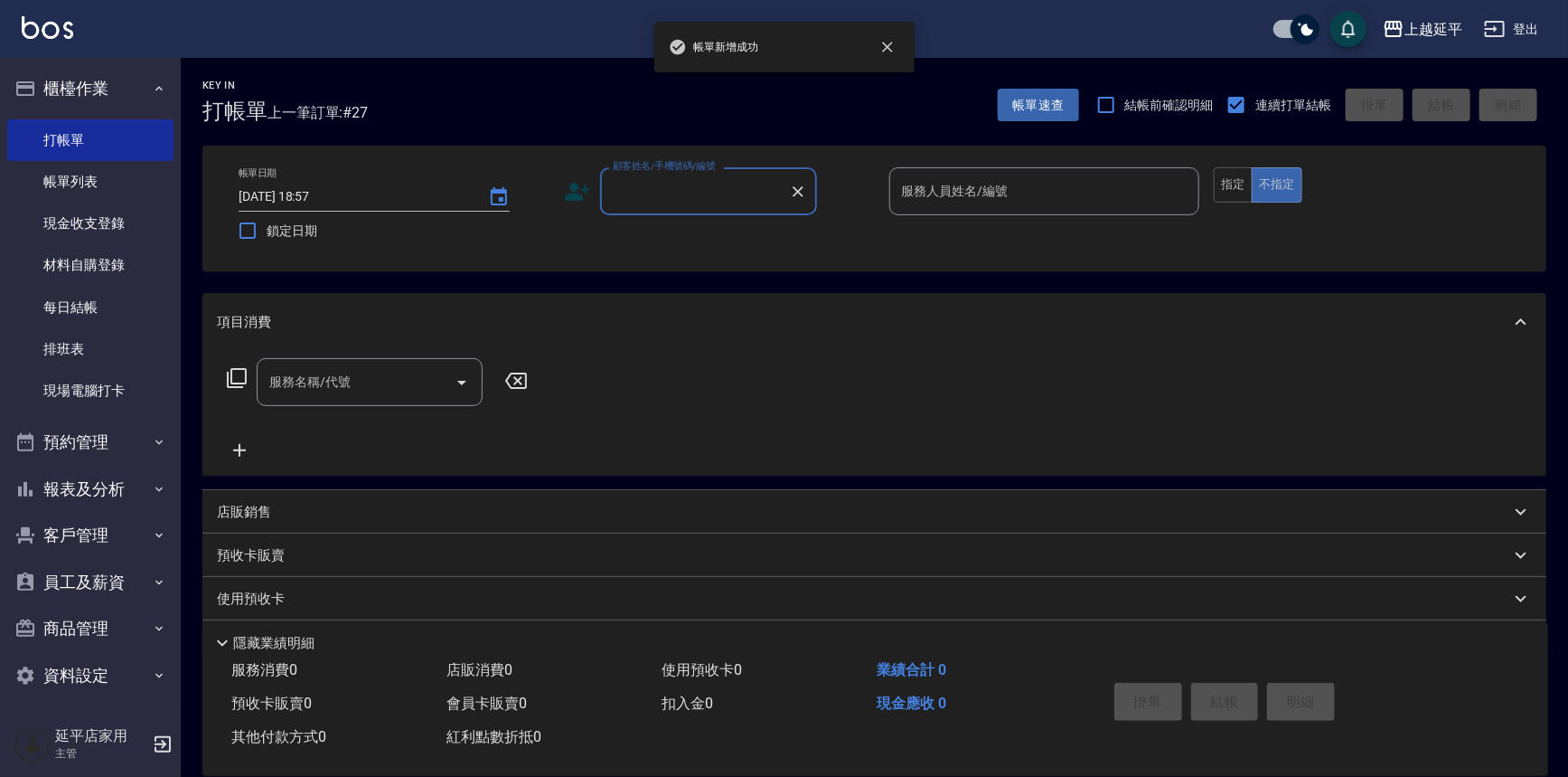
click at [658, 179] on input "顧客姓名/手機號碼/編號" at bounding box center [695, 191] width 173 height 32
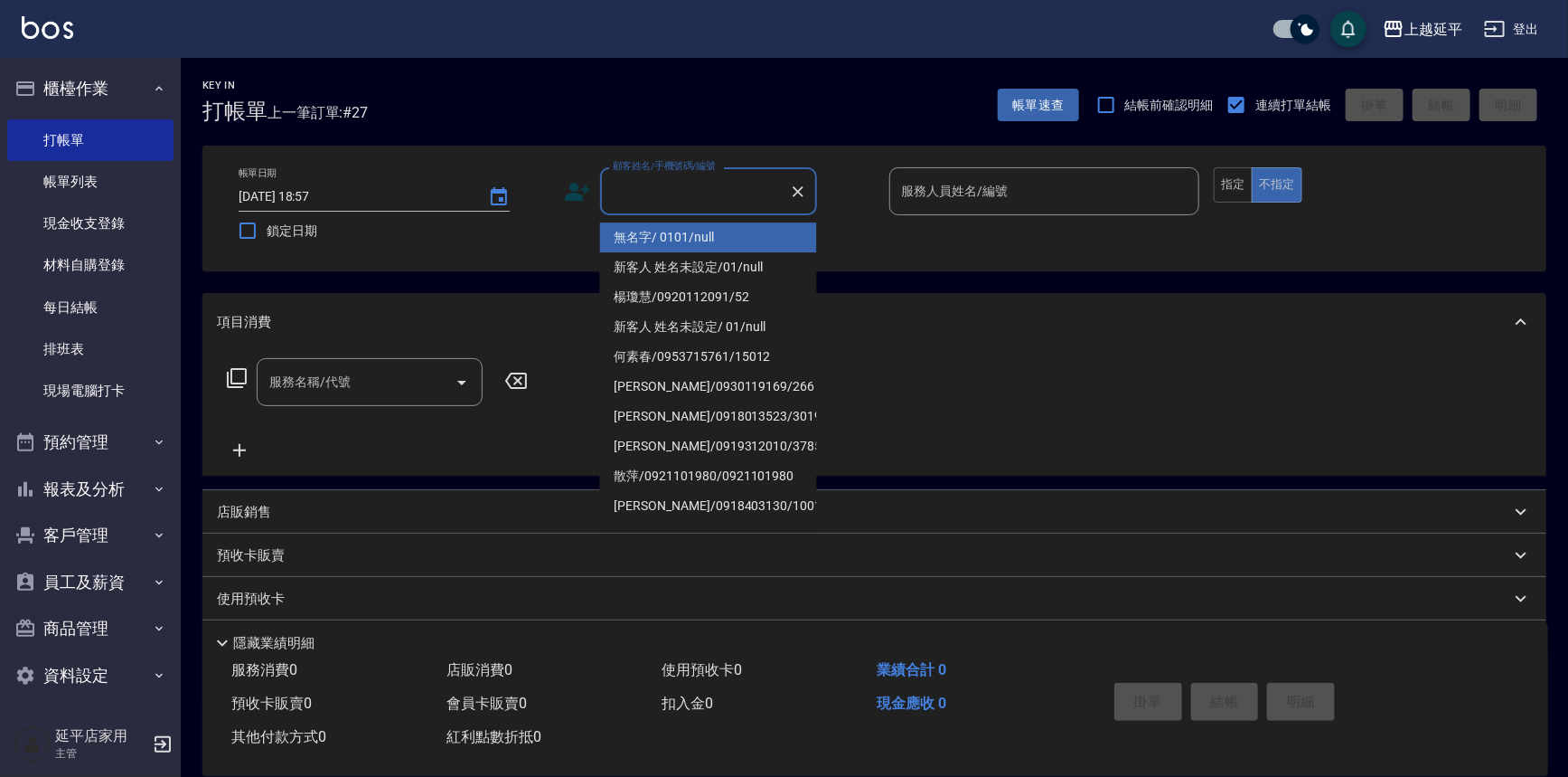
click at [682, 238] on li "無名字/ 0101/null" at bounding box center [708, 238] width 217 height 30
type input "無名字/ 0101/null"
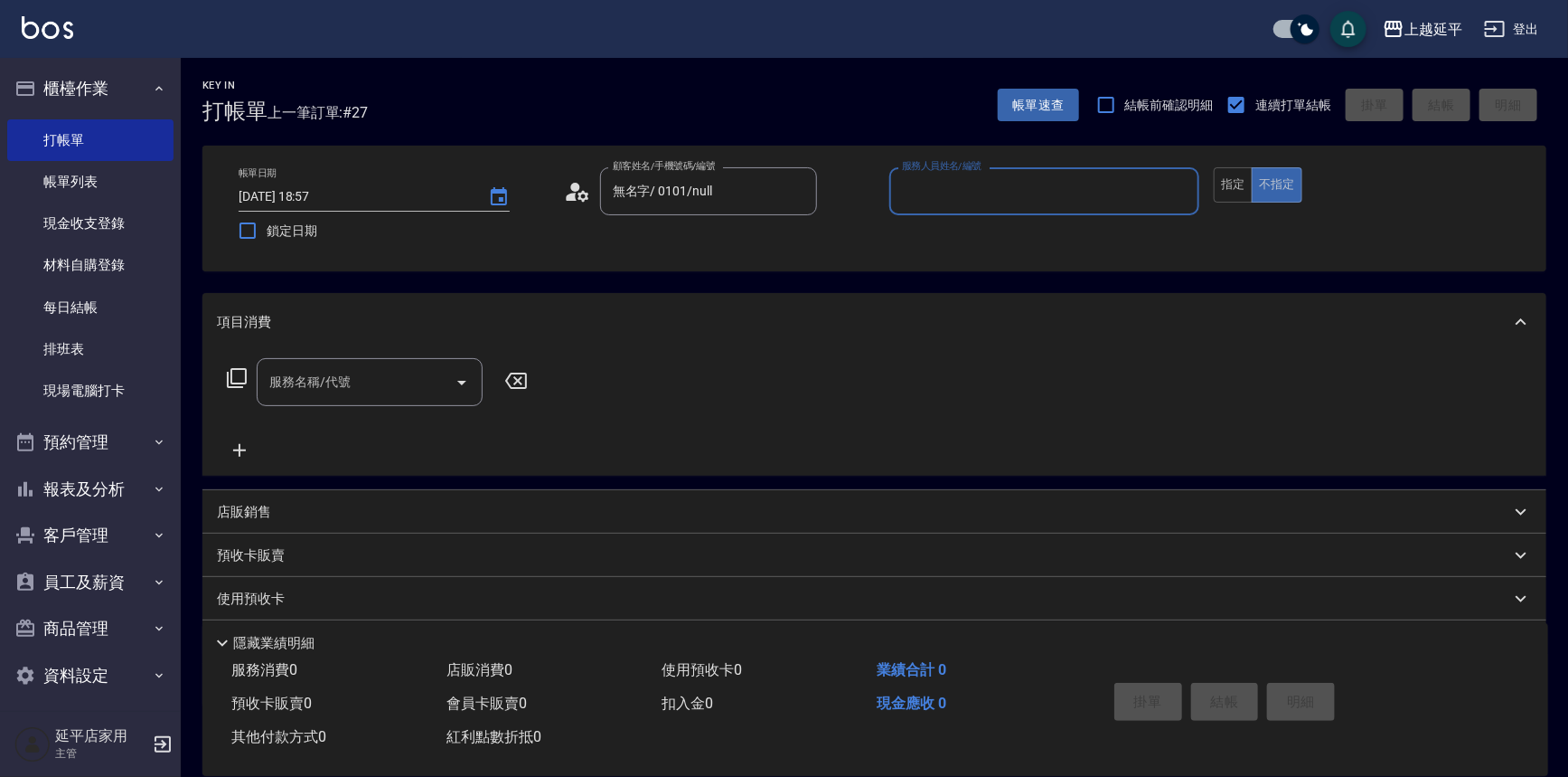
click at [957, 201] on input "服務人員姓名/編號" at bounding box center [1045, 191] width 294 height 32
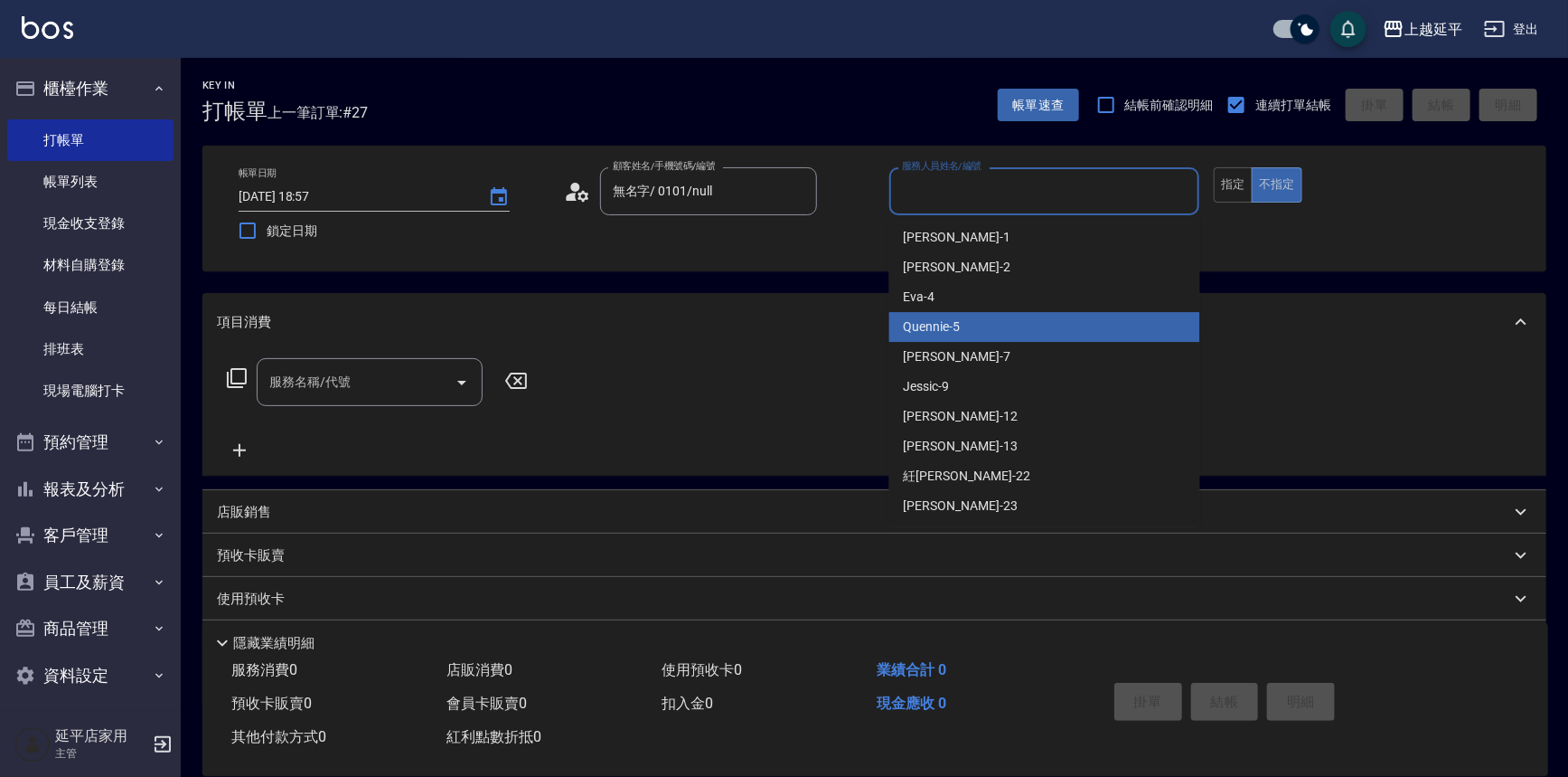
click at [960, 318] on div "Quennie -5" at bounding box center [1045, 326] width 311 height 30
type input "Quennie-5"
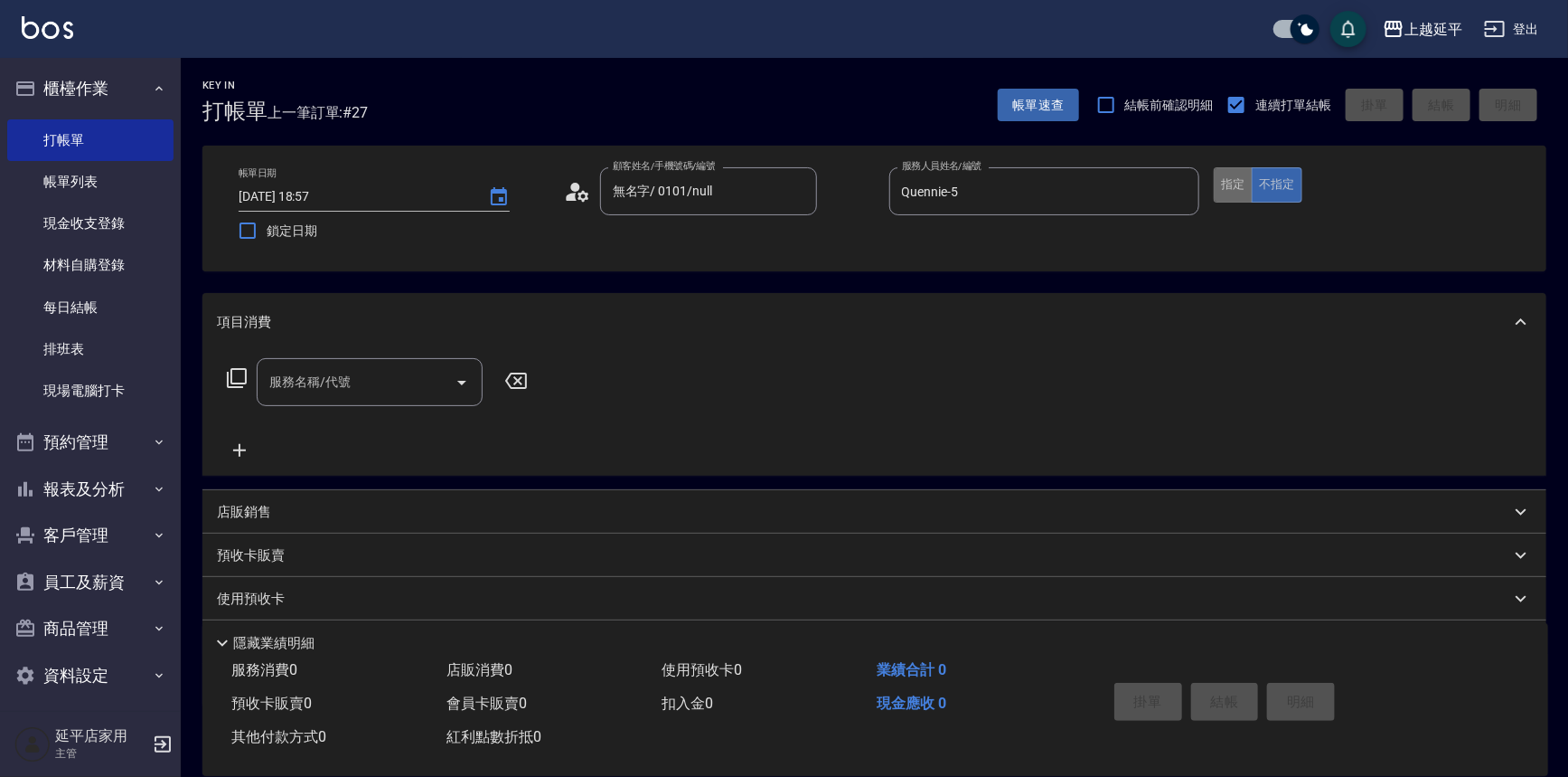
click at [1230, 182] on button "指定" at bounding box center [1233, 184] width 39 height 35
click at [224, 375] on div "服務名稱/代號 服務名稱/代號" at bounding box center [377, 382] width 321 height 48
click at [241, 373] on icon at bounding box center [237, 378] width 22 height 22
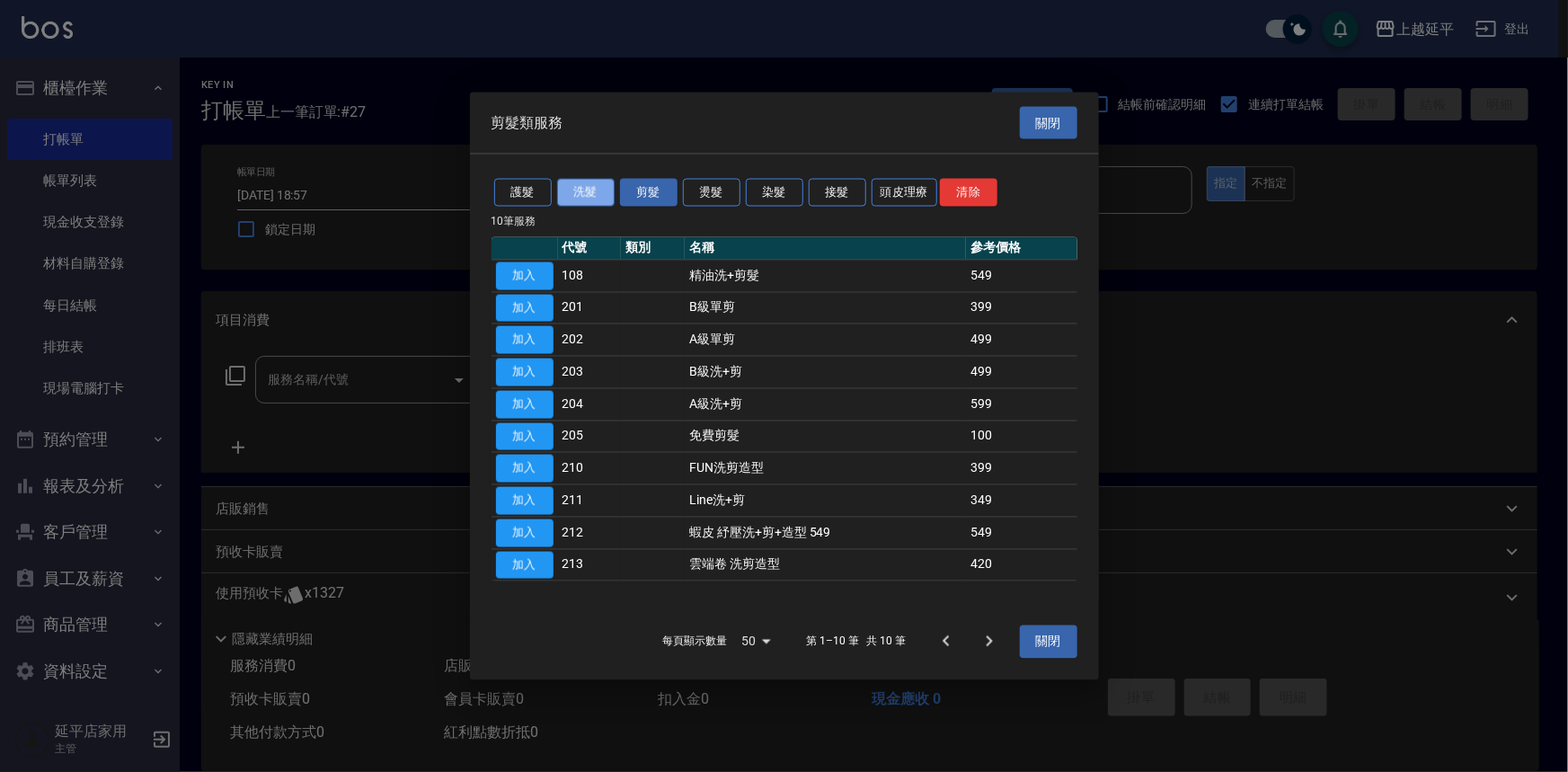
click at [575, 183] on button "洗髮" at bounding box center [585, 193] width 57 height 28
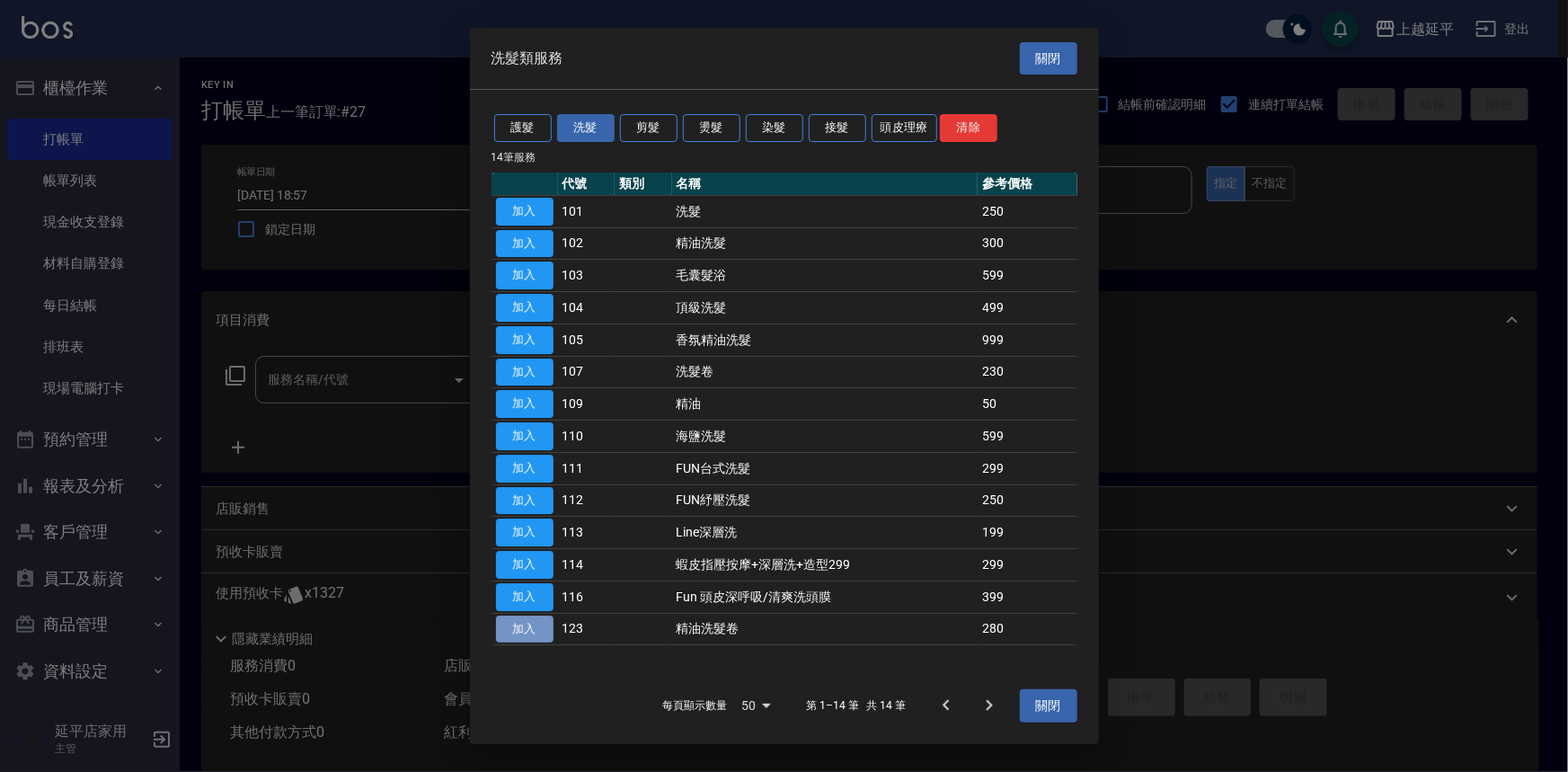
click at [526, 634] on button "加入" at bounding box center [525, 629] width 57 height 28
type input "精油洗髮卷(123)"
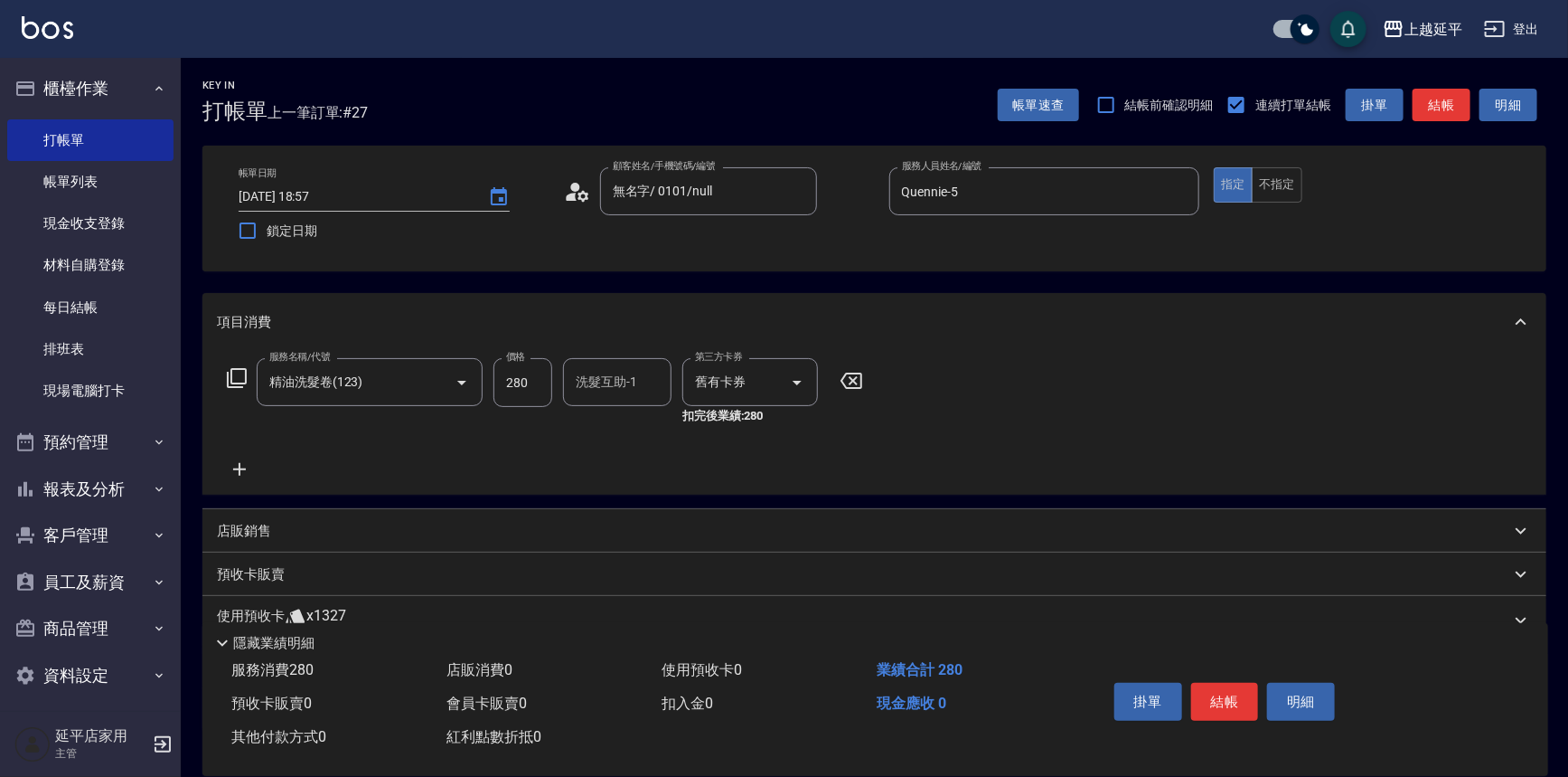
click at [590, 376] on div "洗髮互助-1 洗髮互助-1" at bounding box center [617, 382] width 108 height 48
type input "[PERSON_NAME]-34"
click at [1231, 692] on button "結帳" at bounding box center [1226, 701] width 68 height 38
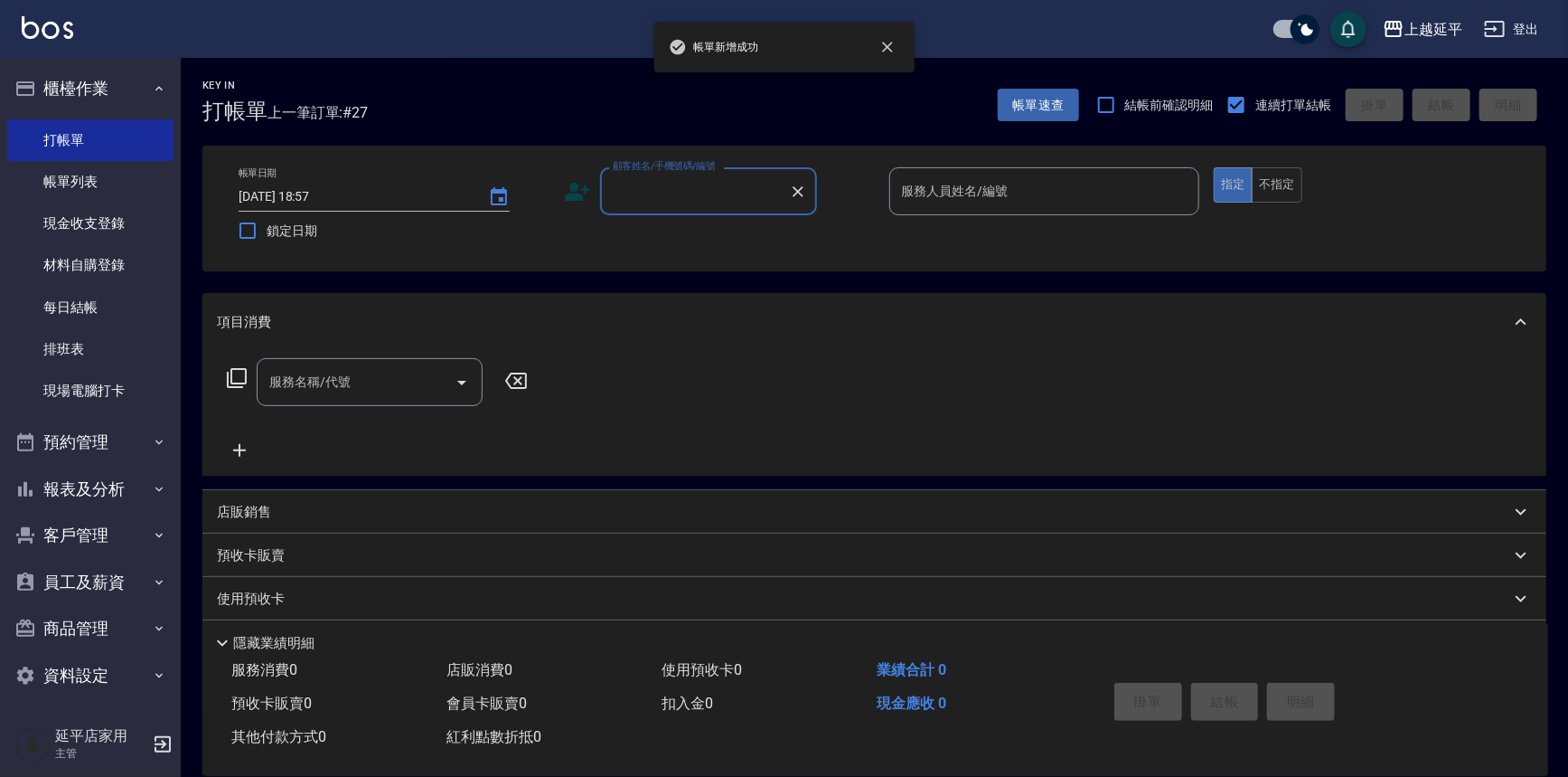
click at [648, 199] on input "顧客姓名/手機號碼/編號" at bounding box center [695, 191] width 173 height 32
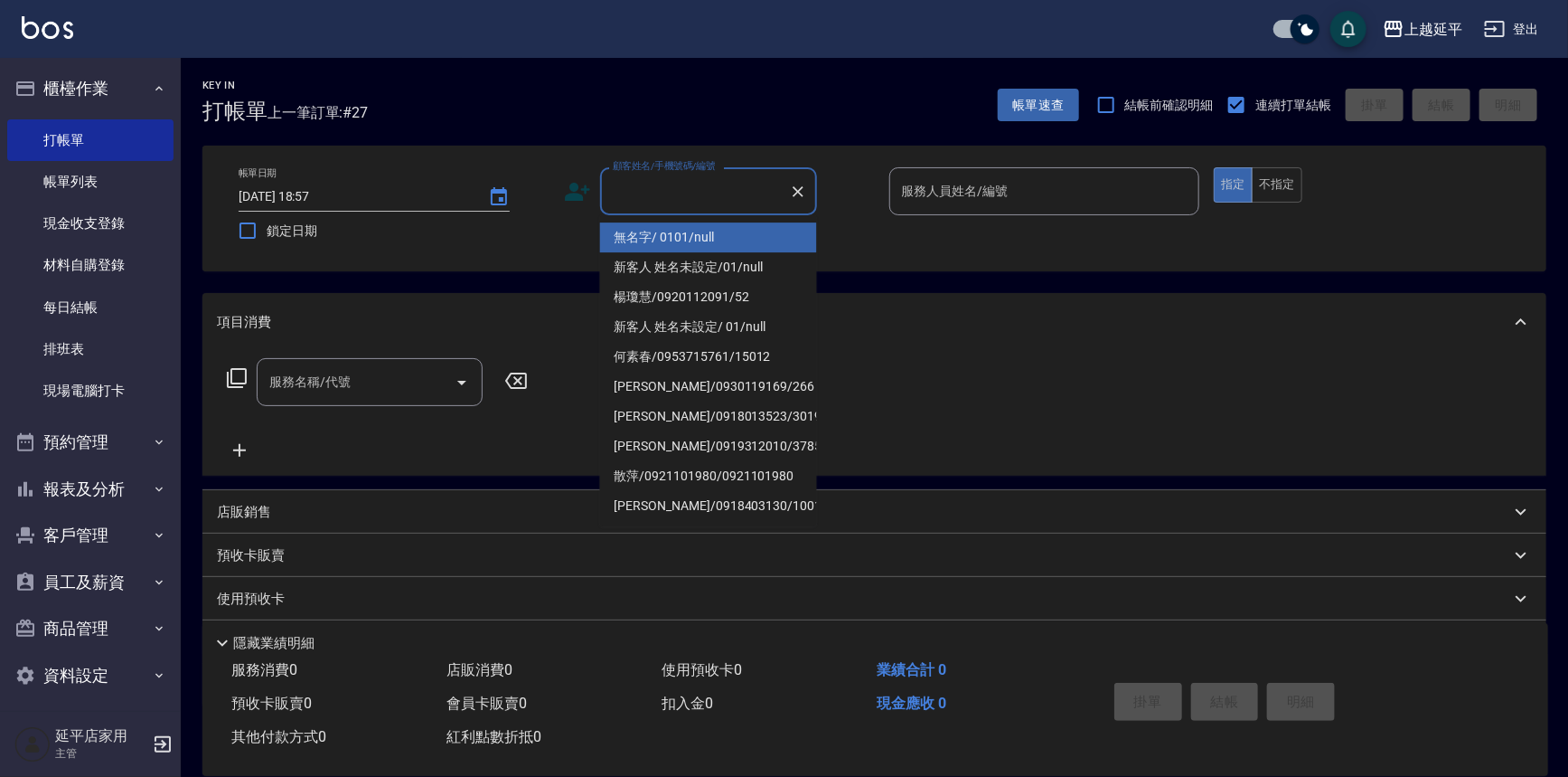
click at [673, 235] on li "無名字/ 0101/null" at bounding box center [708, 238] width 217 height 30
type input "無名字/ 0101/null"
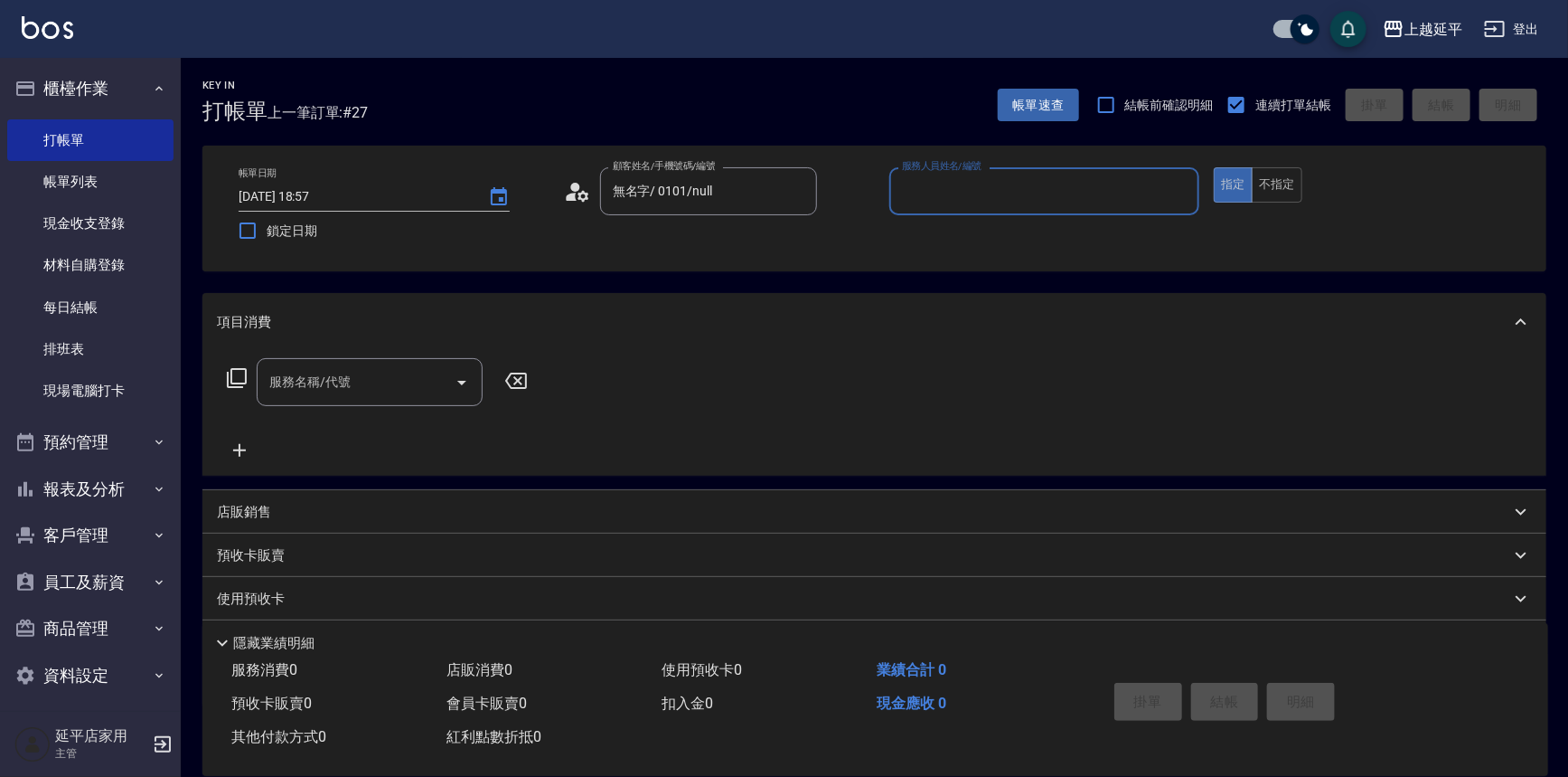
click at [970, 192] on input "服務人員姓名/編號" at bounding box center [1045, 191] width 294 height 32
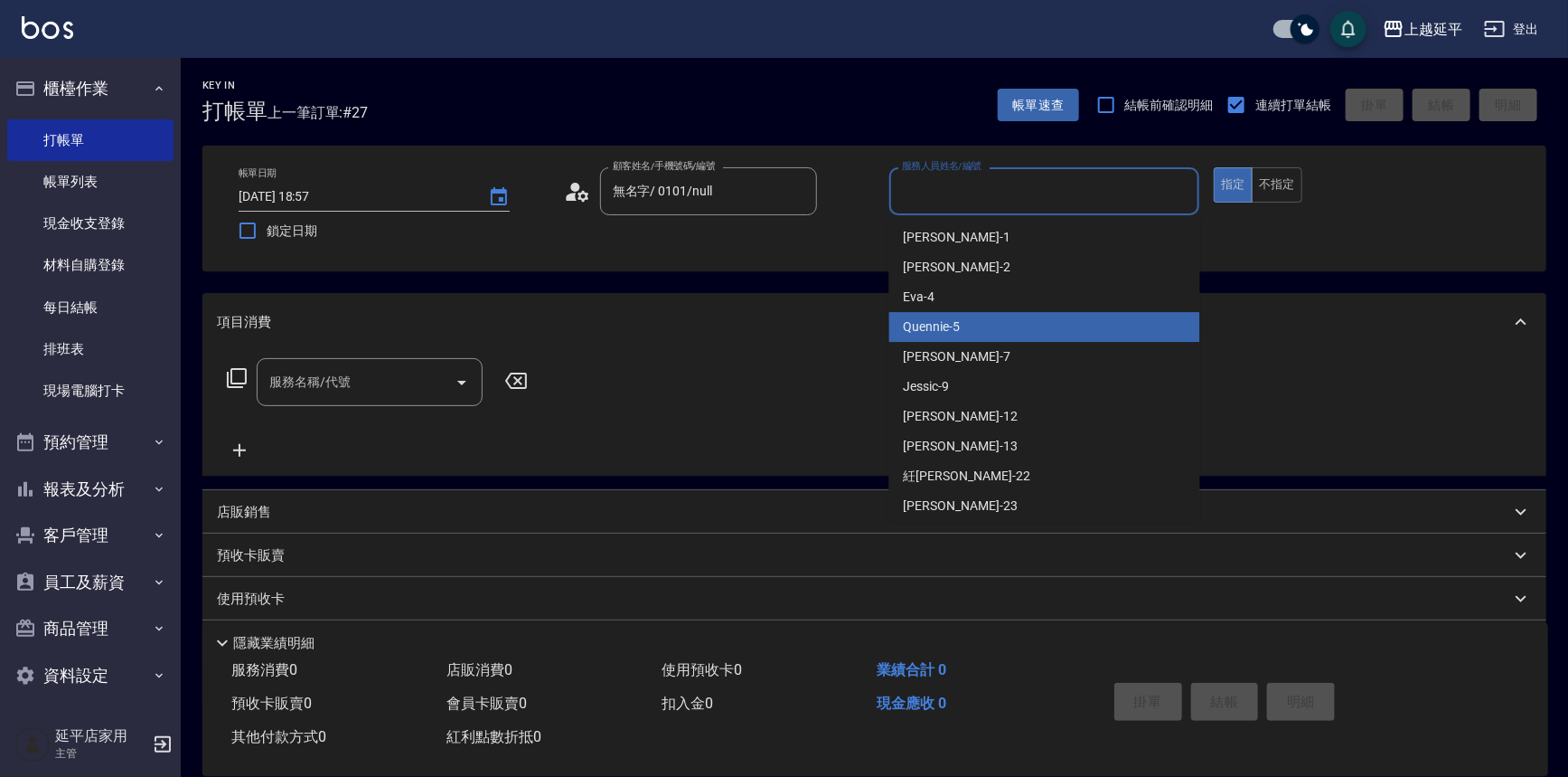
click at [997, 328] on div "Quennie -5" at bounding box center [1045, 326] width 311 height 30
type input "Quennie-5"
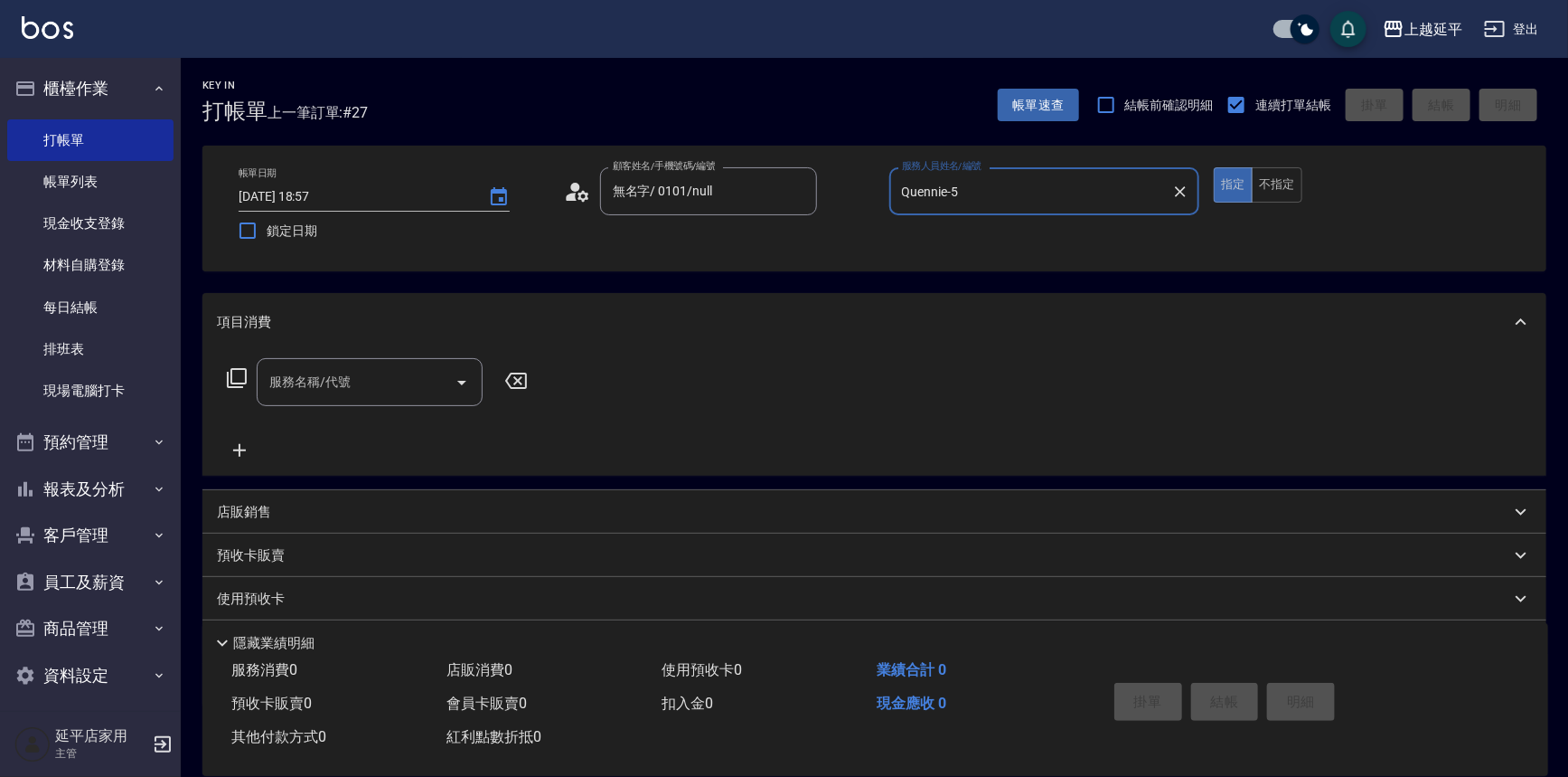
click at [235, 375] on icon at bounding box center [237, 378] width 22 height 22
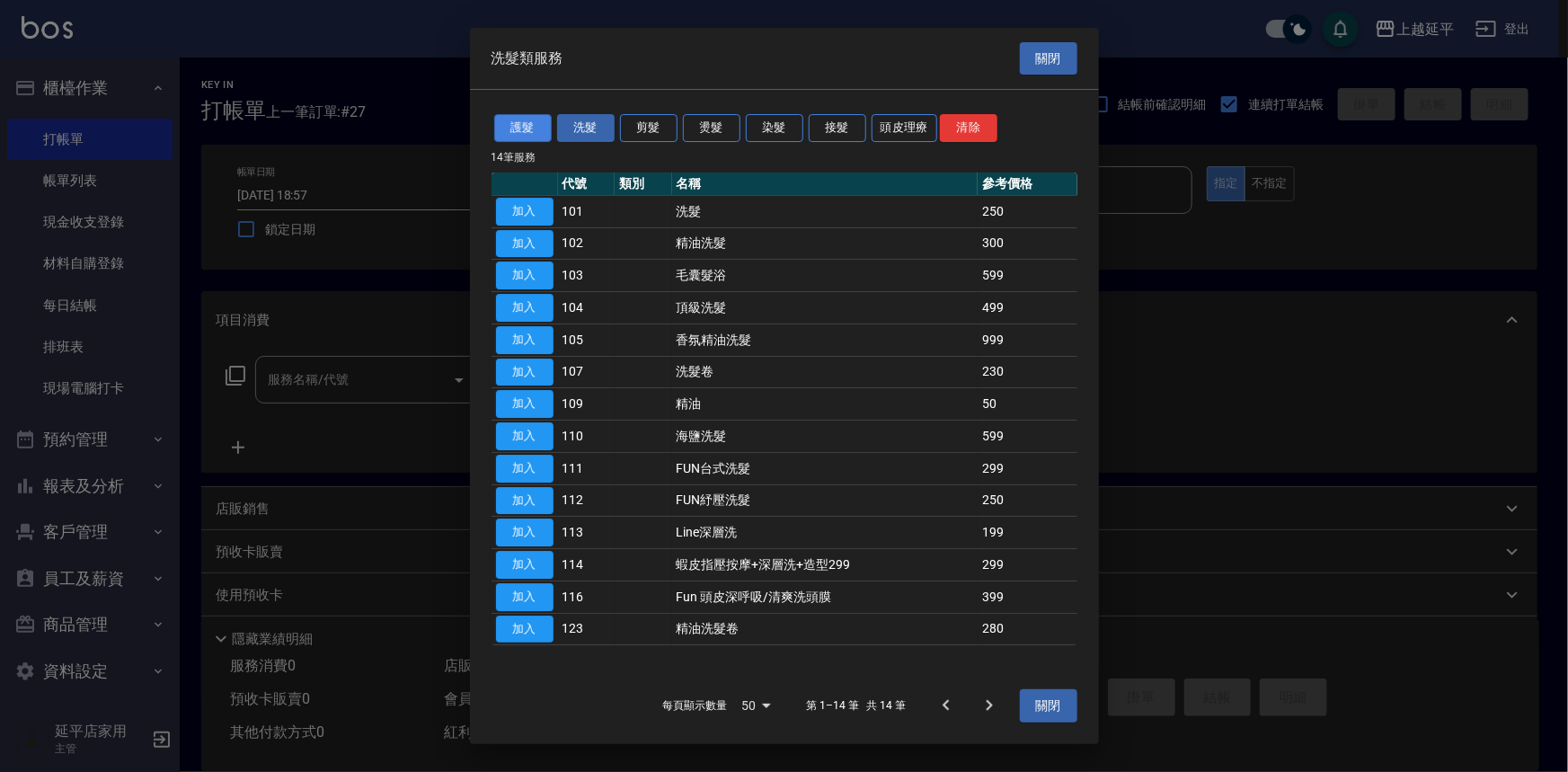
click at [507, 121] on button "護髮" at bounding box center [523, 128] width 57 height 28
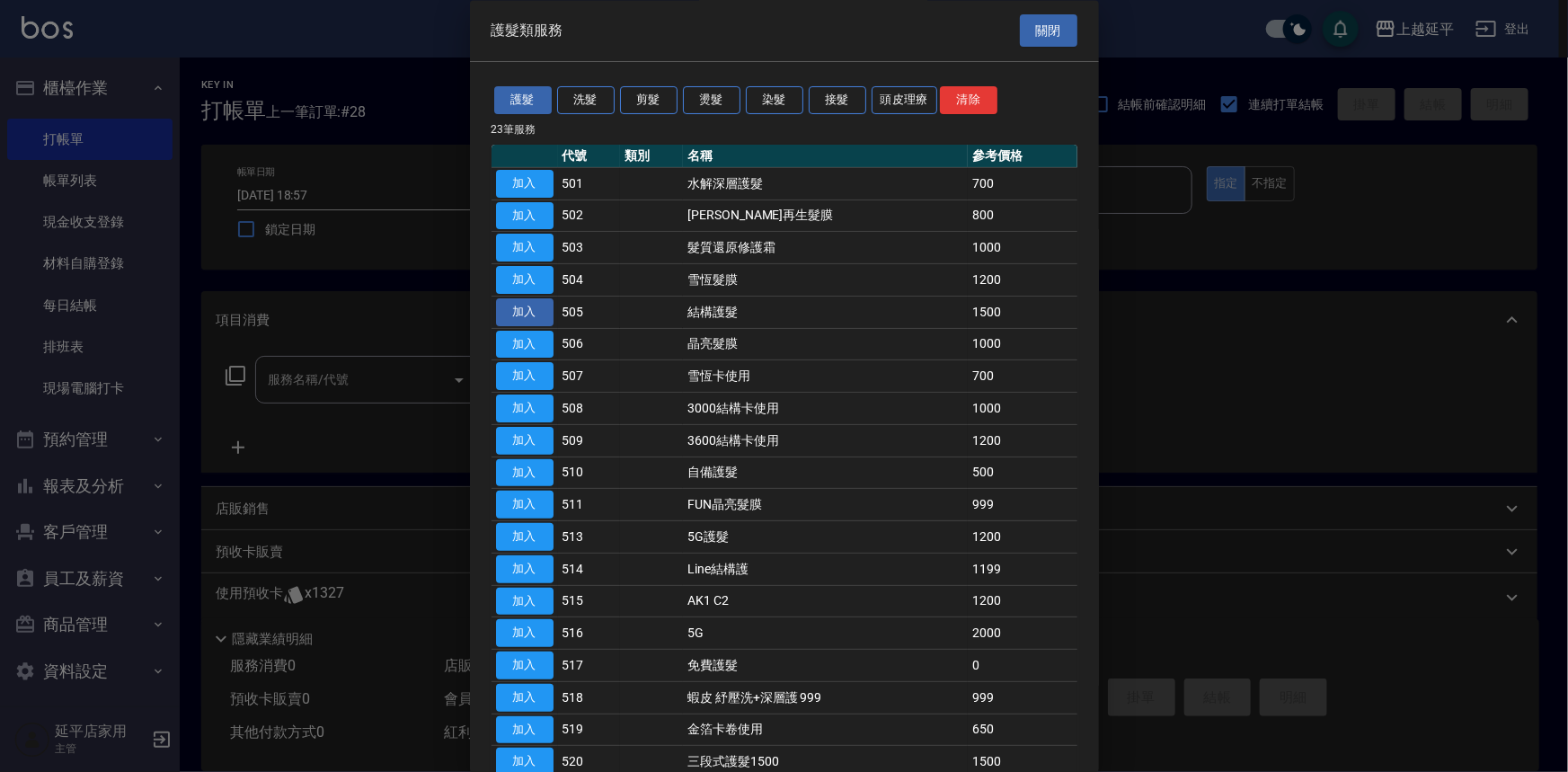
click at [533, 314] on button "加入" at bounding box center [525, 312] width 57 height 28
type input "結構護髮(505)"
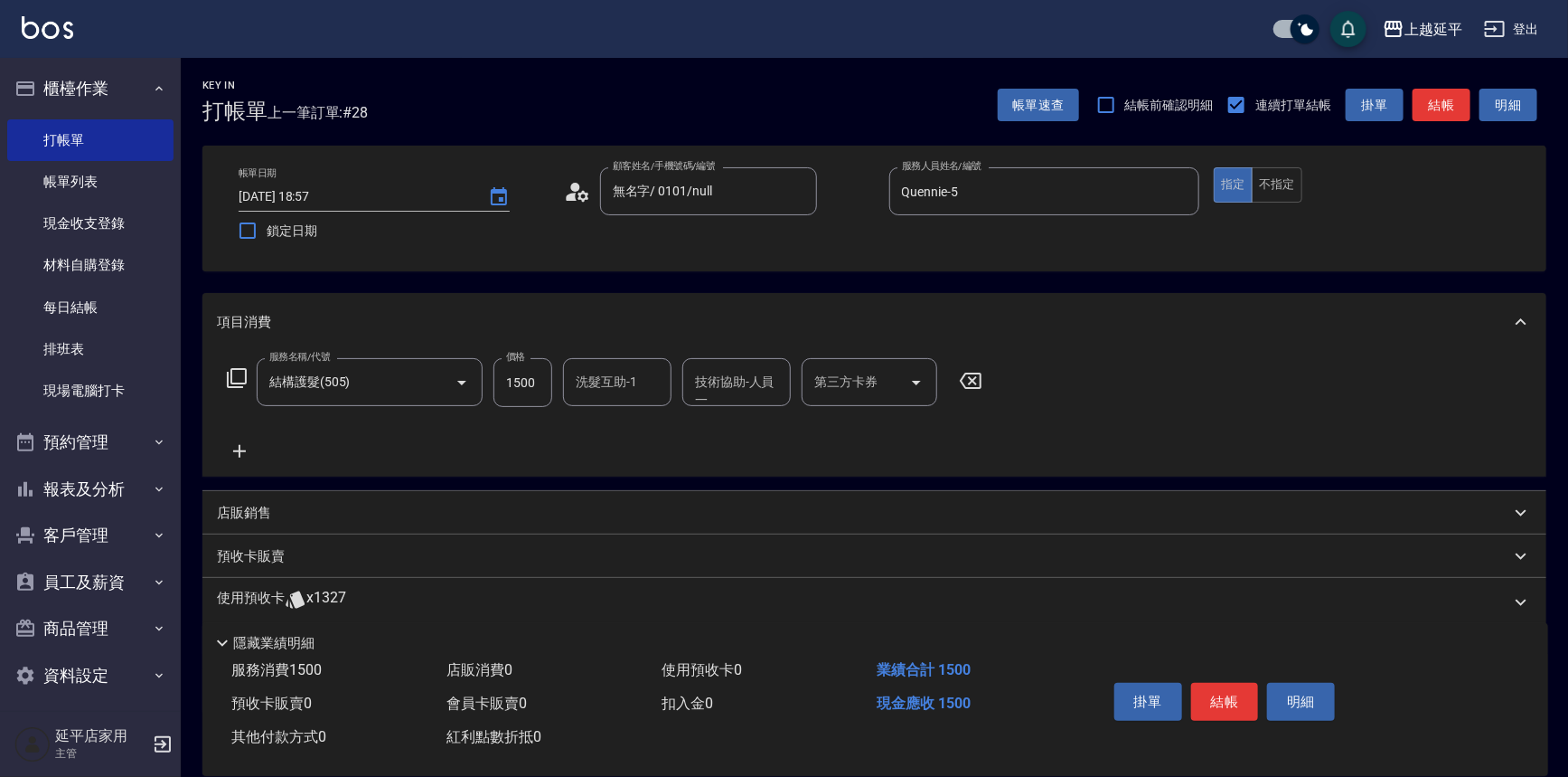
click at [524, 391] on input "1500" at bounding box center [522, 382] width 59 height 49
type input "1999"
type input "[PERSON_NAME]-34"
click at [1213, 696] on button "結帳" at bounding box center [1226, 701] width 68 height 38
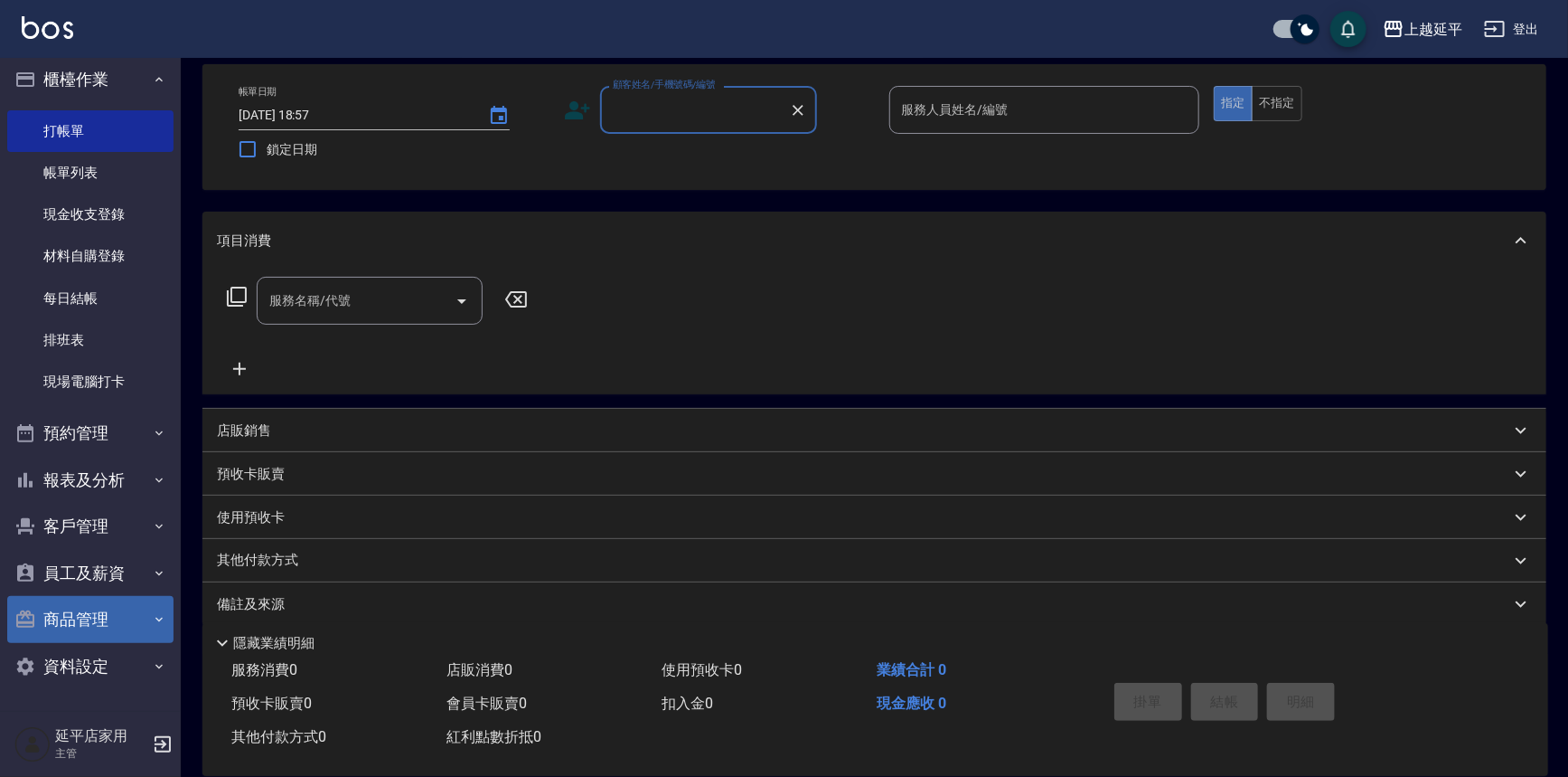
scroll to position [99, 0]
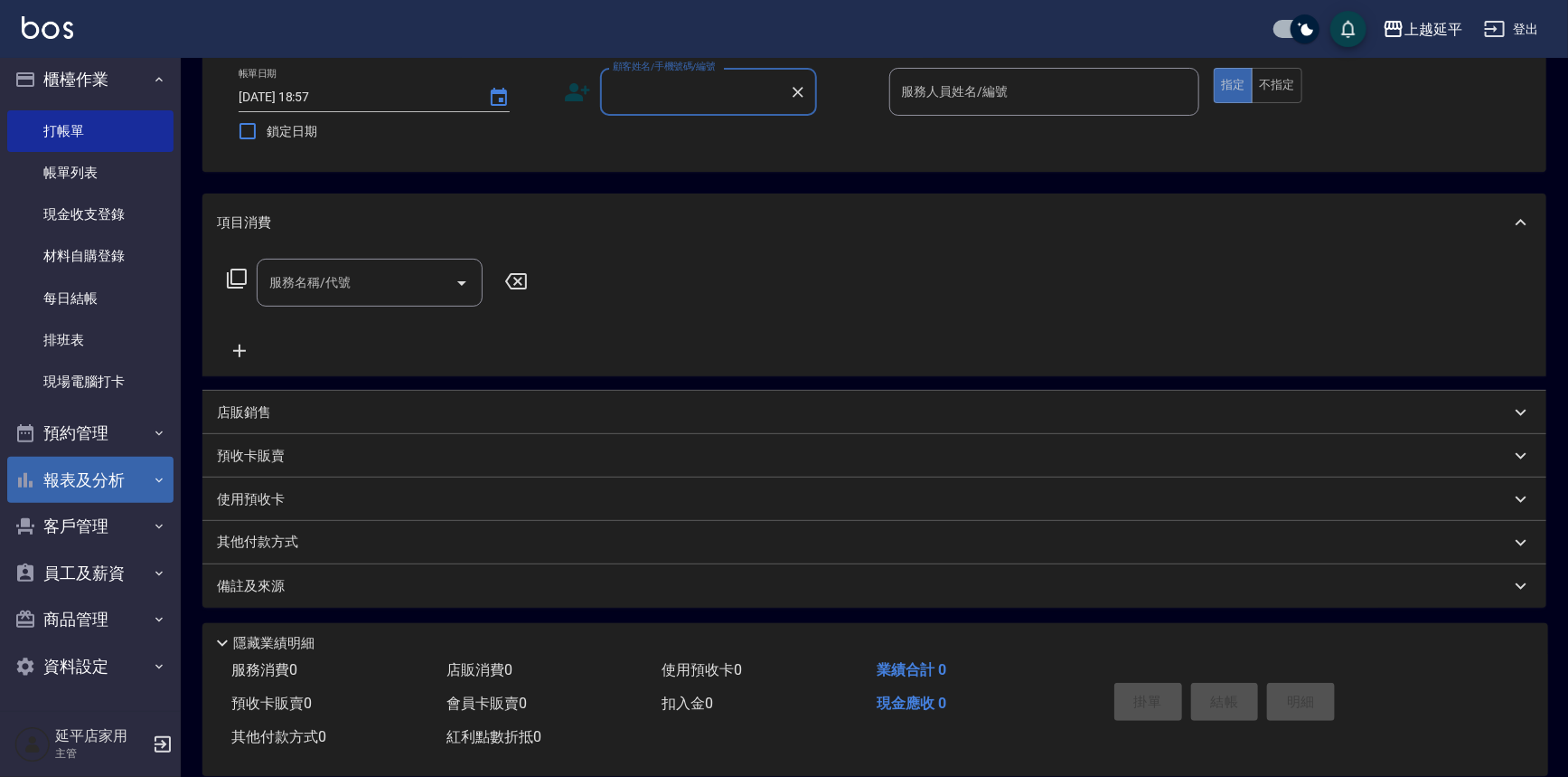
click at [97, 497] on button "報表及分析" at bounding box center [90, 480] width 166 height 47
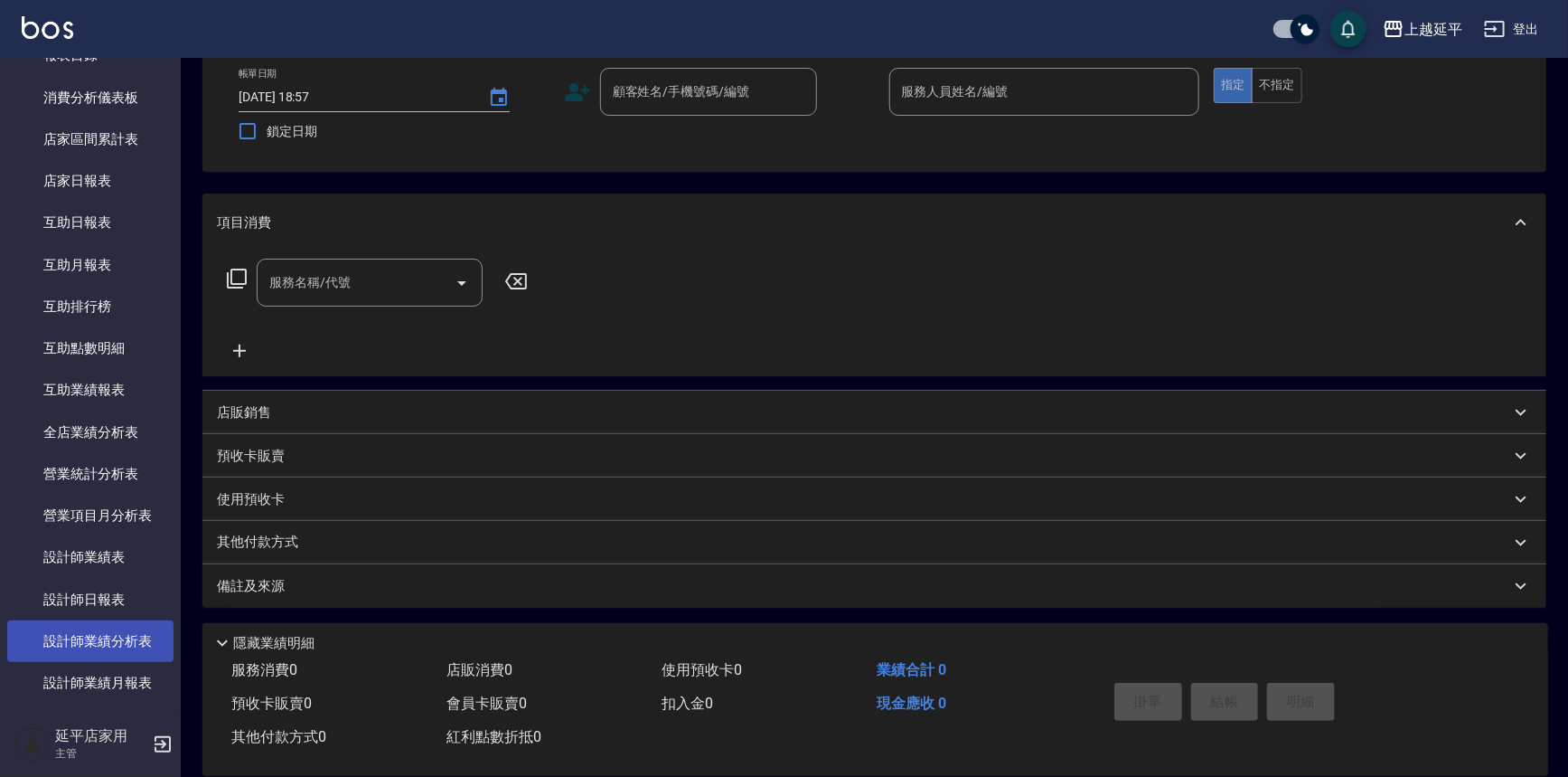
scroll to position [501, 0]
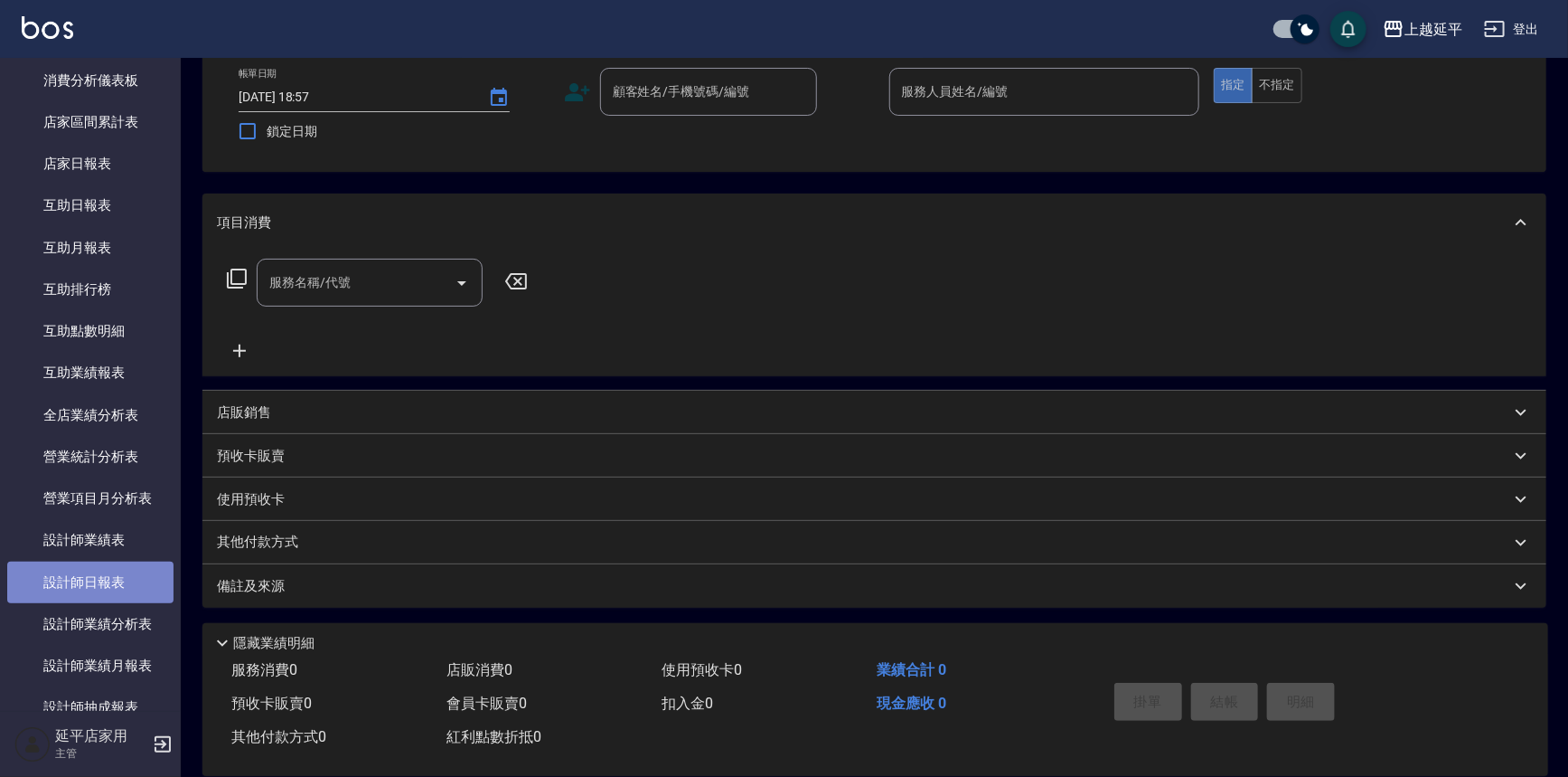
click at [108, 590] on link "設計師日報表" at bounding box center [90, 582] width 166 height 42
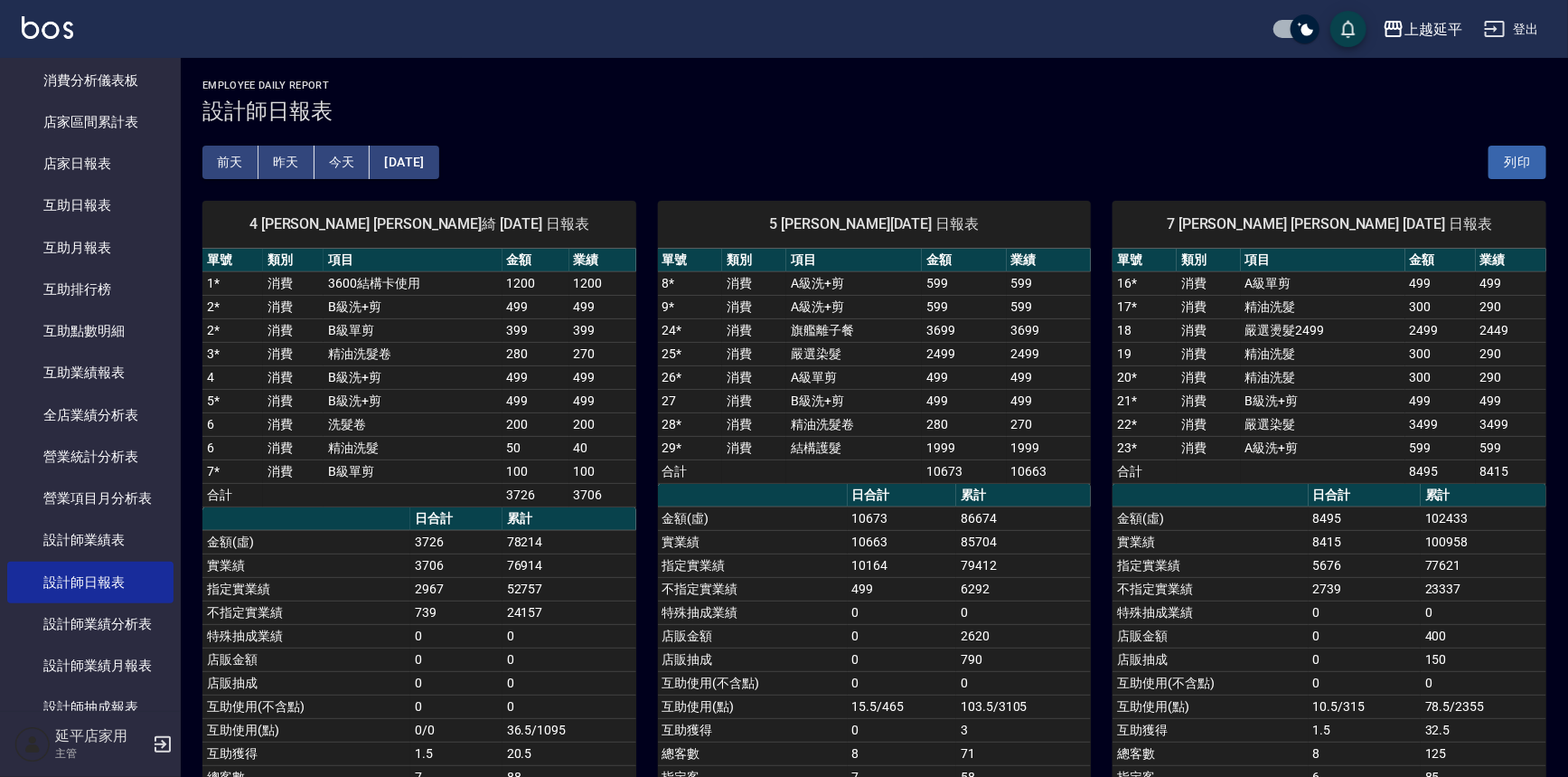
click at [276, 163] on button "昨天" at bounding box center [287, 162] width 56 height 34
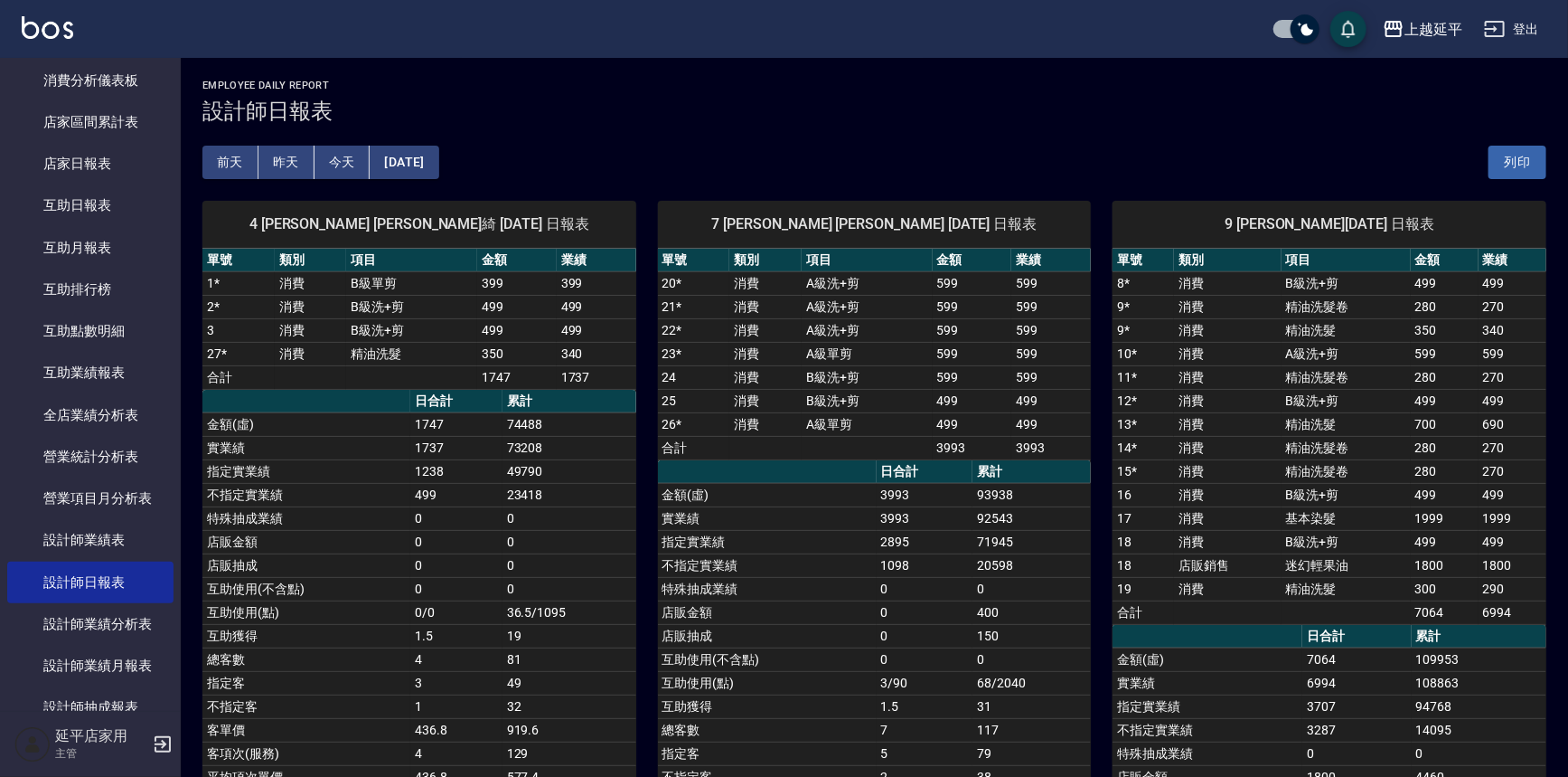
click at [235, 163] on button "前天" at bounding box center [231, 162] width 56 height 34
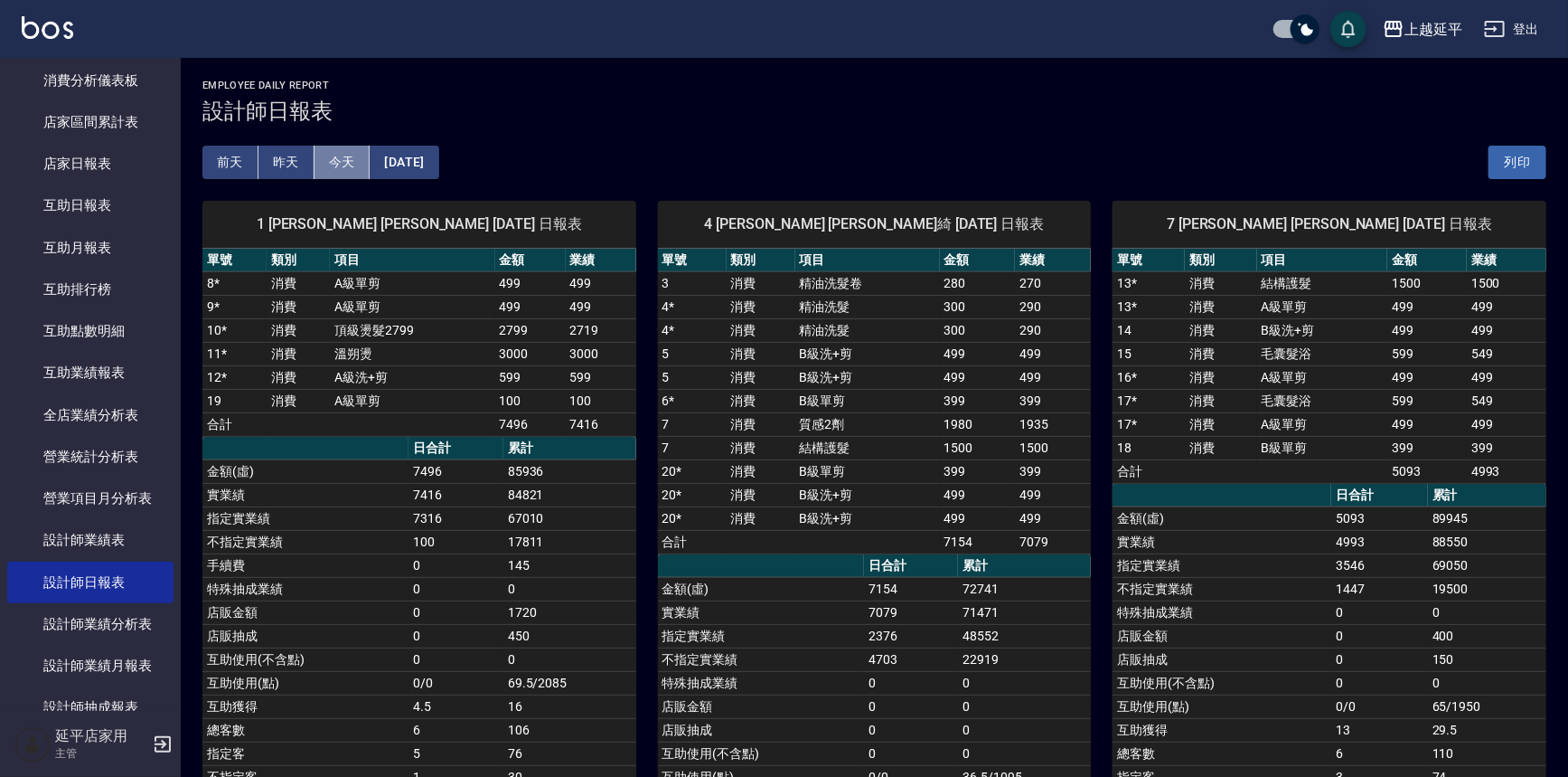
click at [346, 161] on button "今天" at bounding box center [342, 162] width 56 height 34
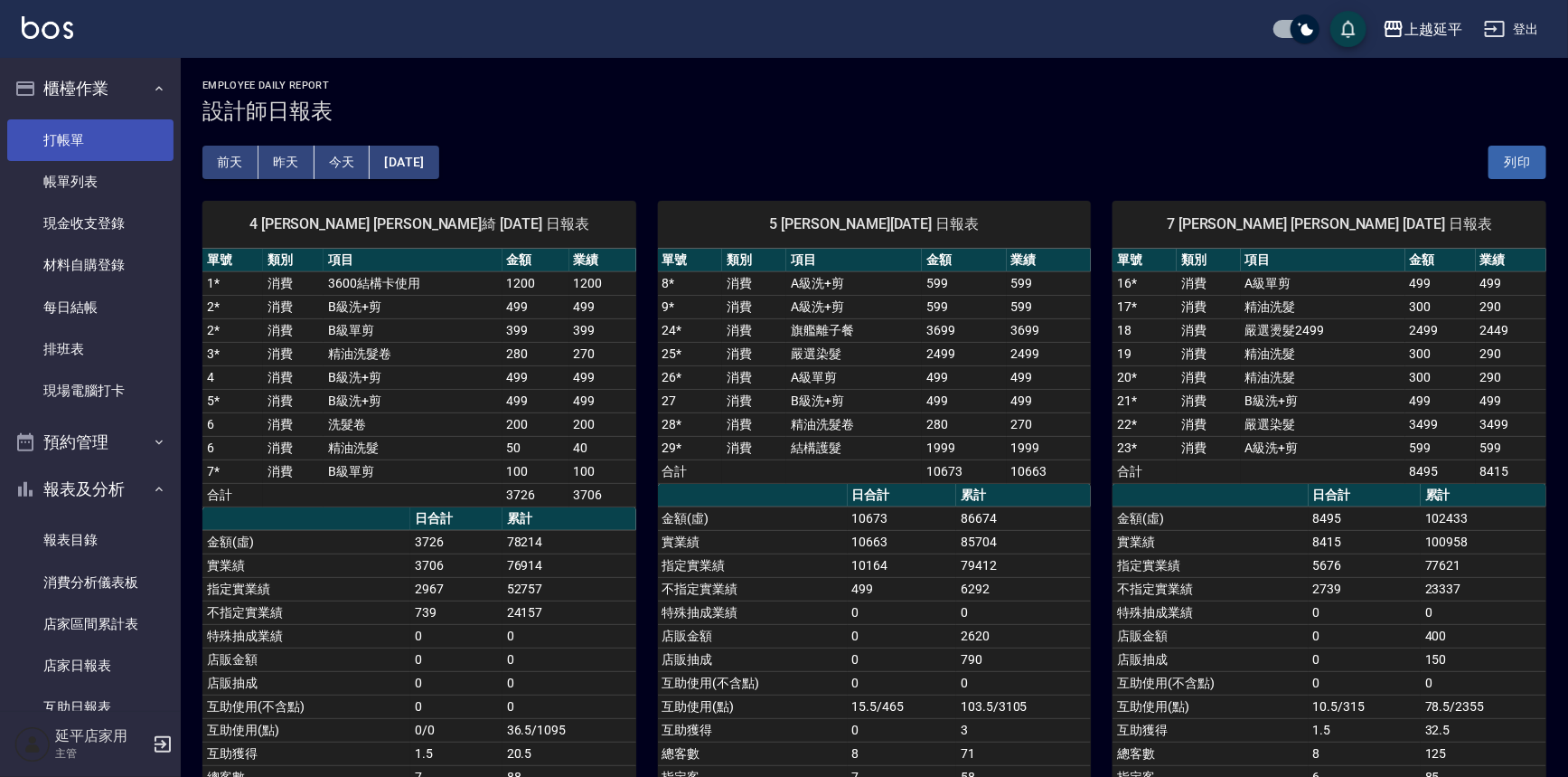
click at [84, 144] on link "打帳單" at bounding box center [90, 140] width 166 height 42
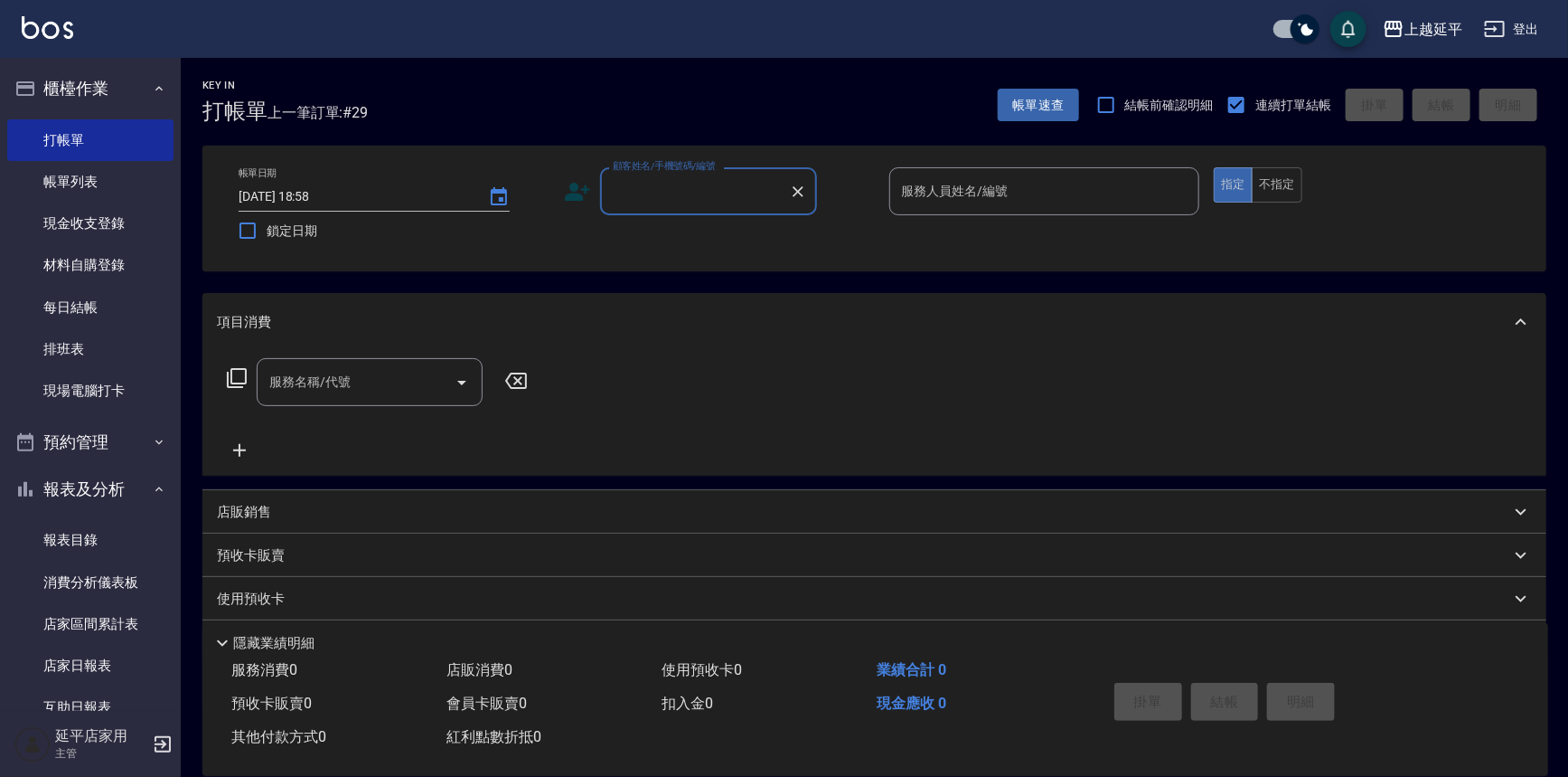
click at [1024, 389] on div "服務名稱/代號 服務名稱/代號" at bounding box center [875, 413] width 1344 height 124
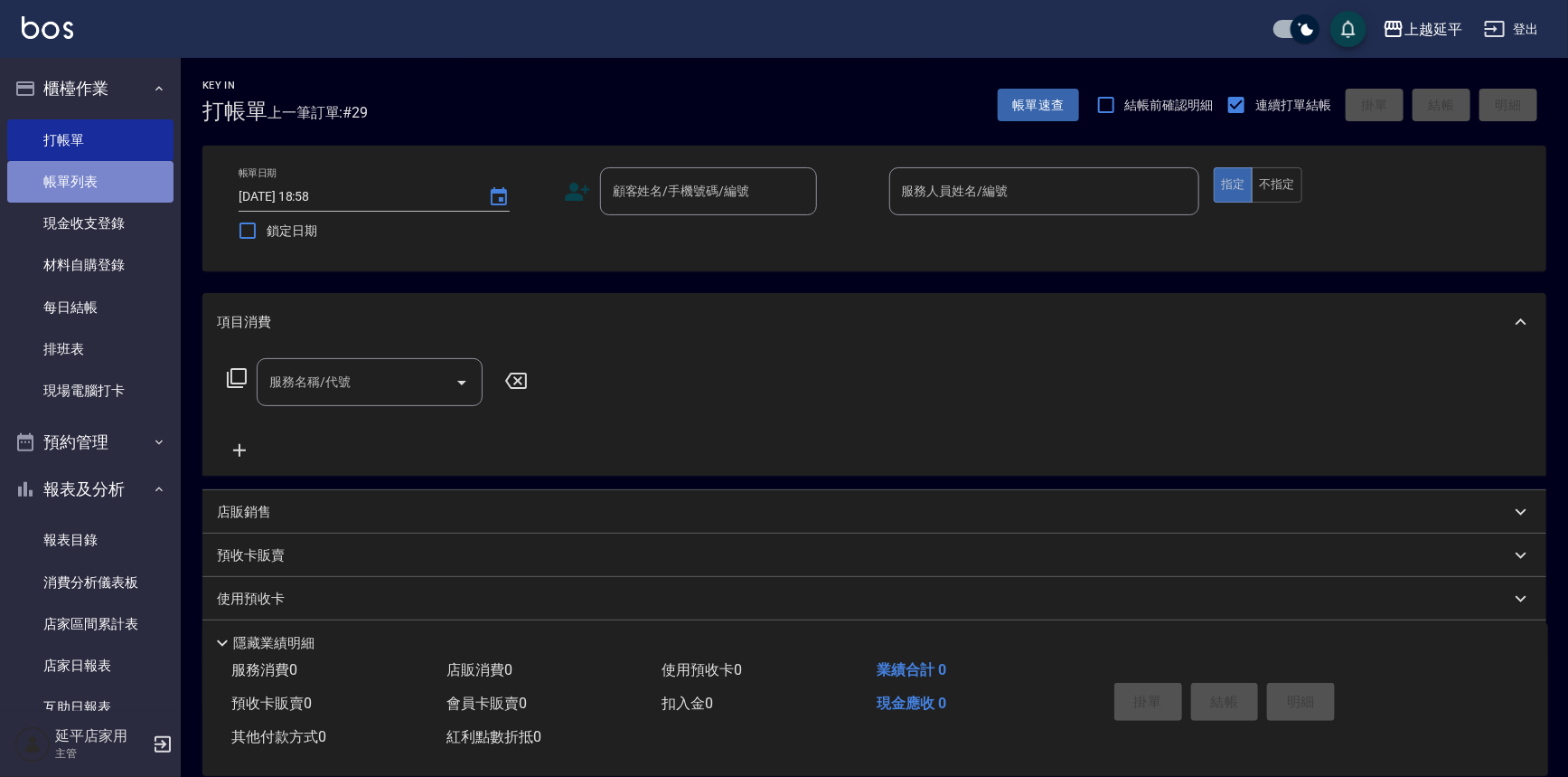
click at [130, 181] on link "帳單列表" at bounding box center [90, 182] width 166 height 42
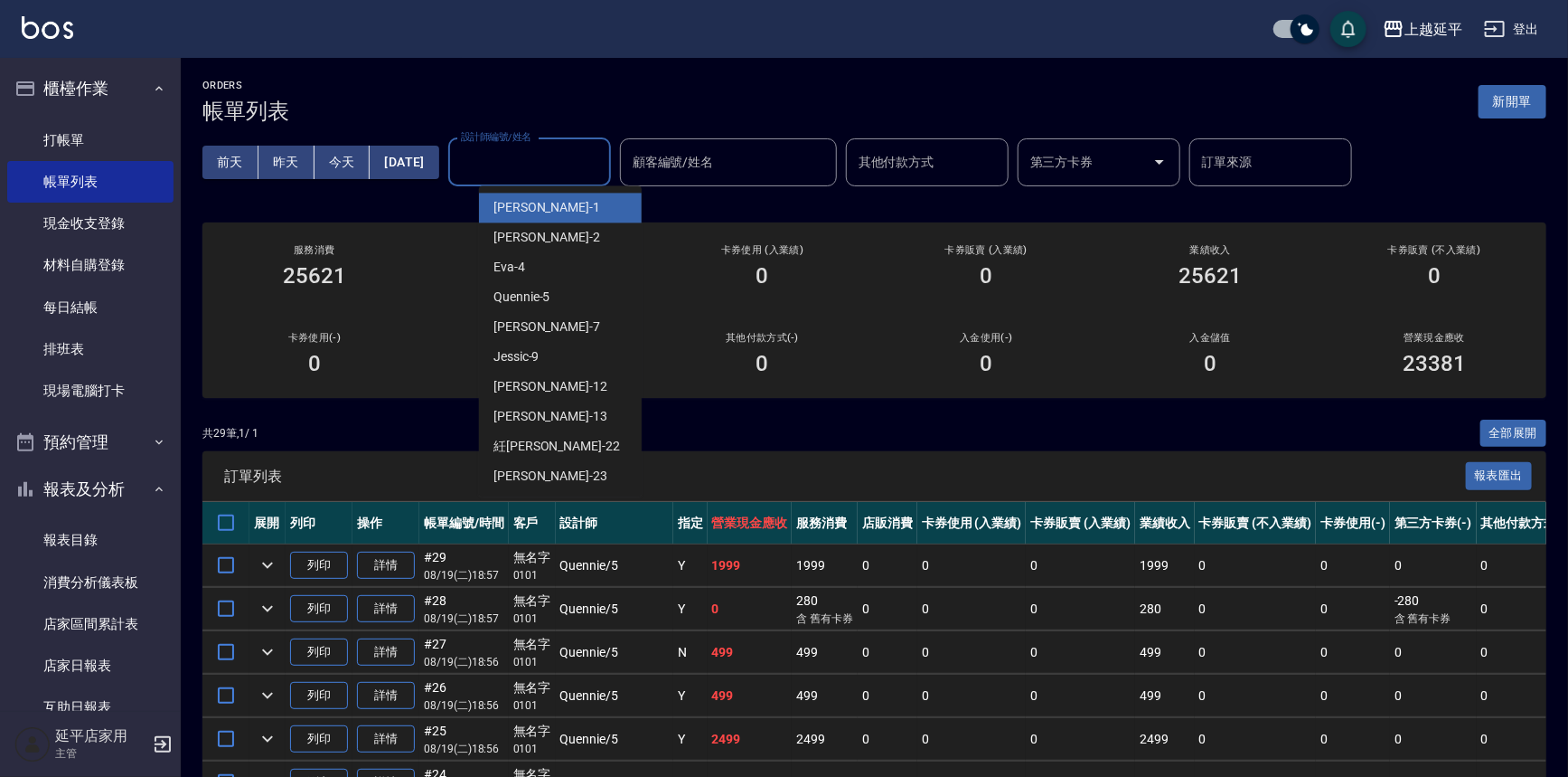
click at [550, 158] on div "設計師編號/姓名 設計師編號/姓名" at bounding box center [530, 162] width 163 height 48
click at [378, 568] on link "詳情" at bounding box center [386, 565] width 58 height 28
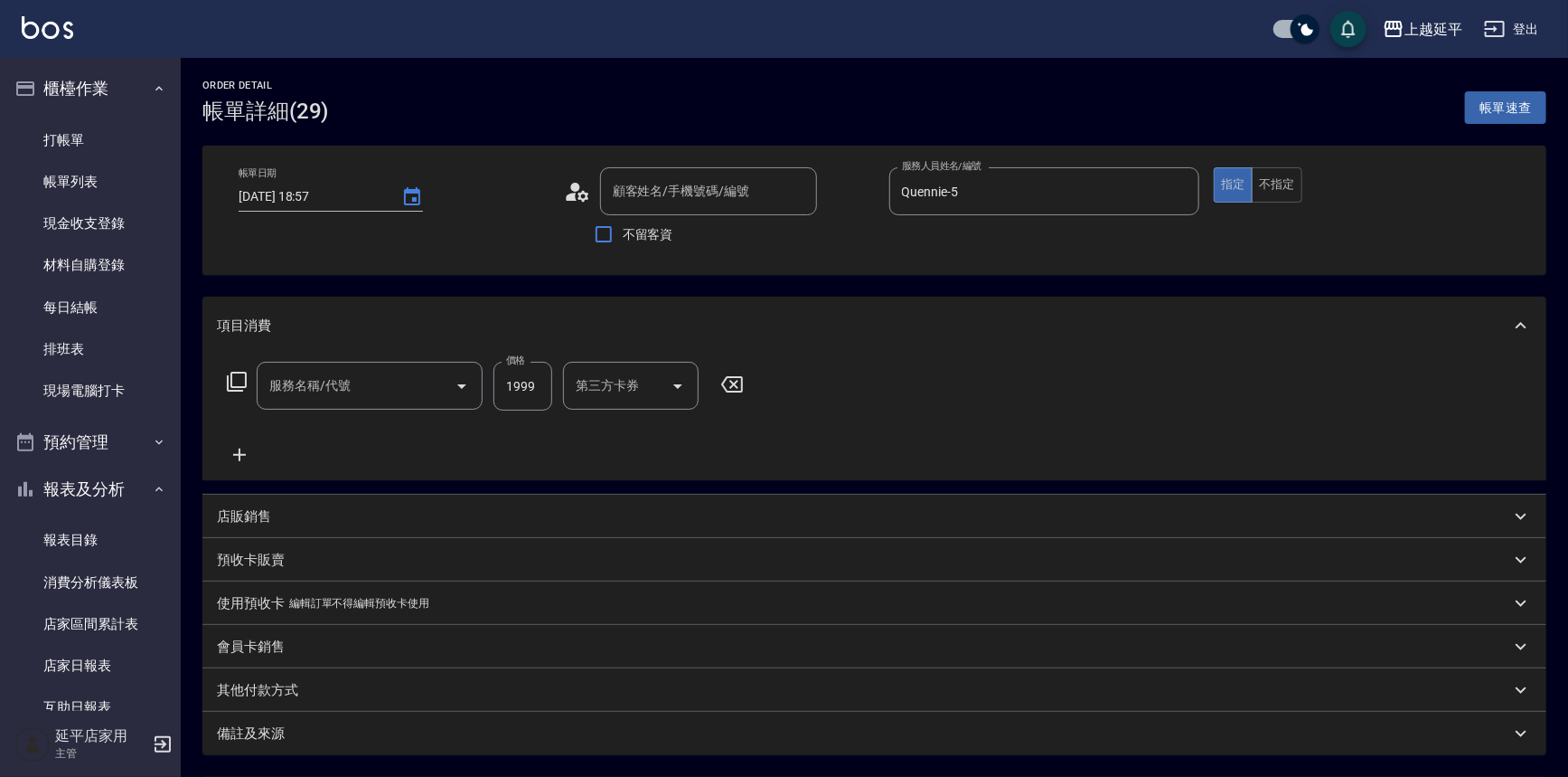
type input "[DATE] 18:57"
type input "Quennie-5"
type input "結構護髮(505)"
type input "無名字/ 0101/null"
click at [234, 381] on icon at bounding box center [237, 382] width 22 height 22
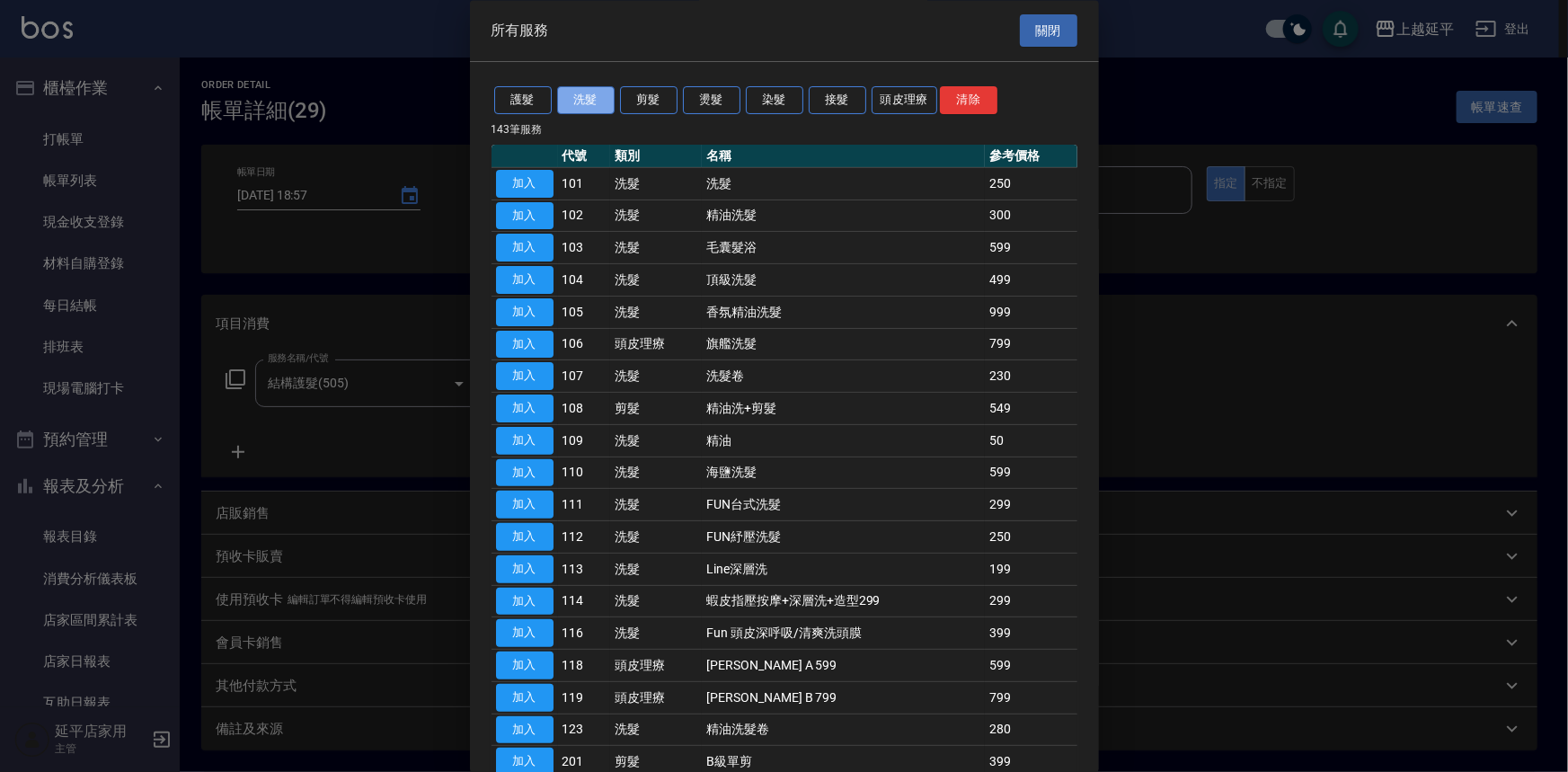
click at [581, 108] on button "洗髮" at bounding box center [585, 101] width 57 height 28
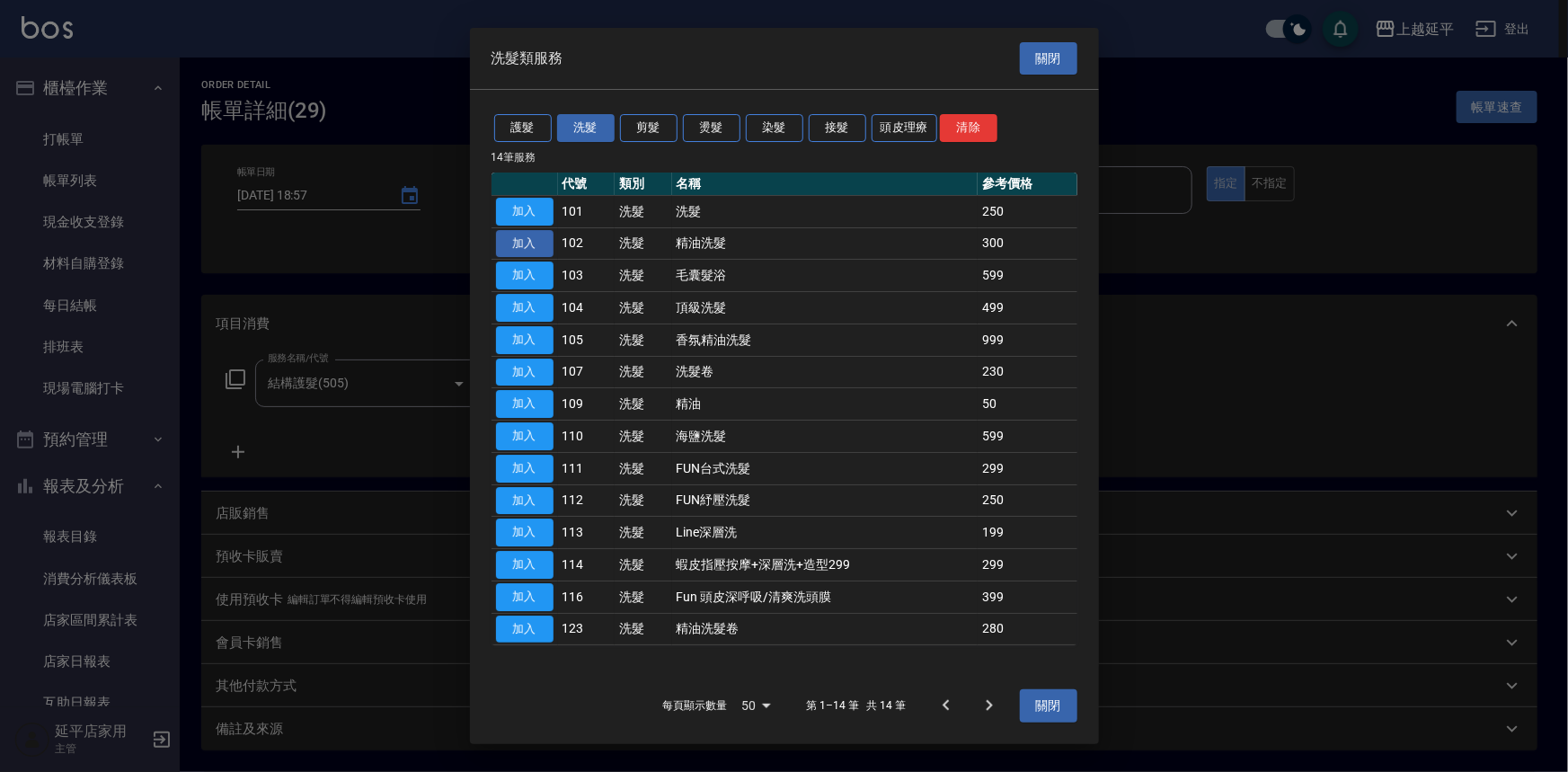
click at [517, 243] on button "加入" at bounding box center [525, 244] width 57 height 28
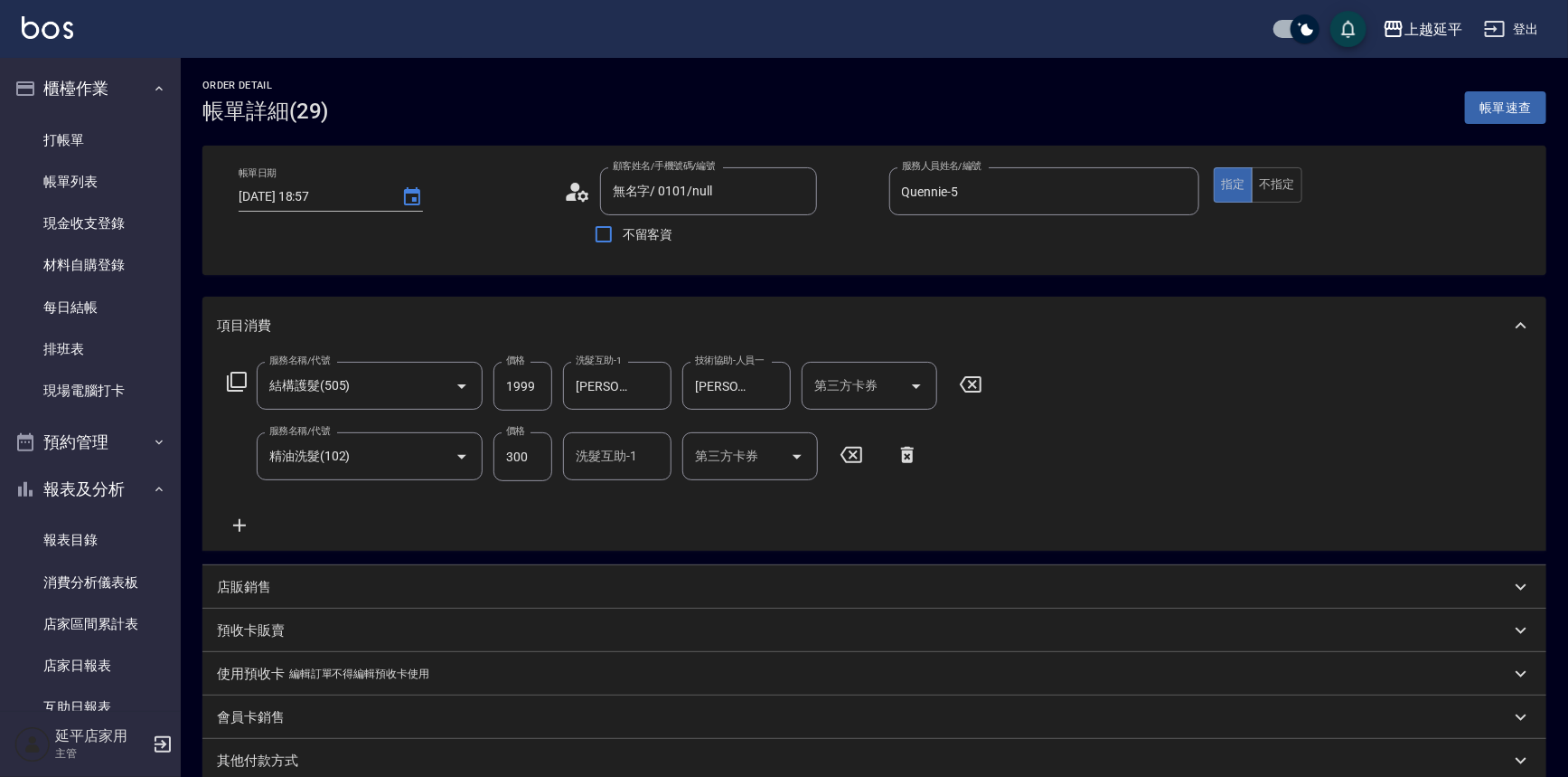
click at [519, 461] on input "300" at bounding box center [522, 456] width 59 height 49
type input "50"
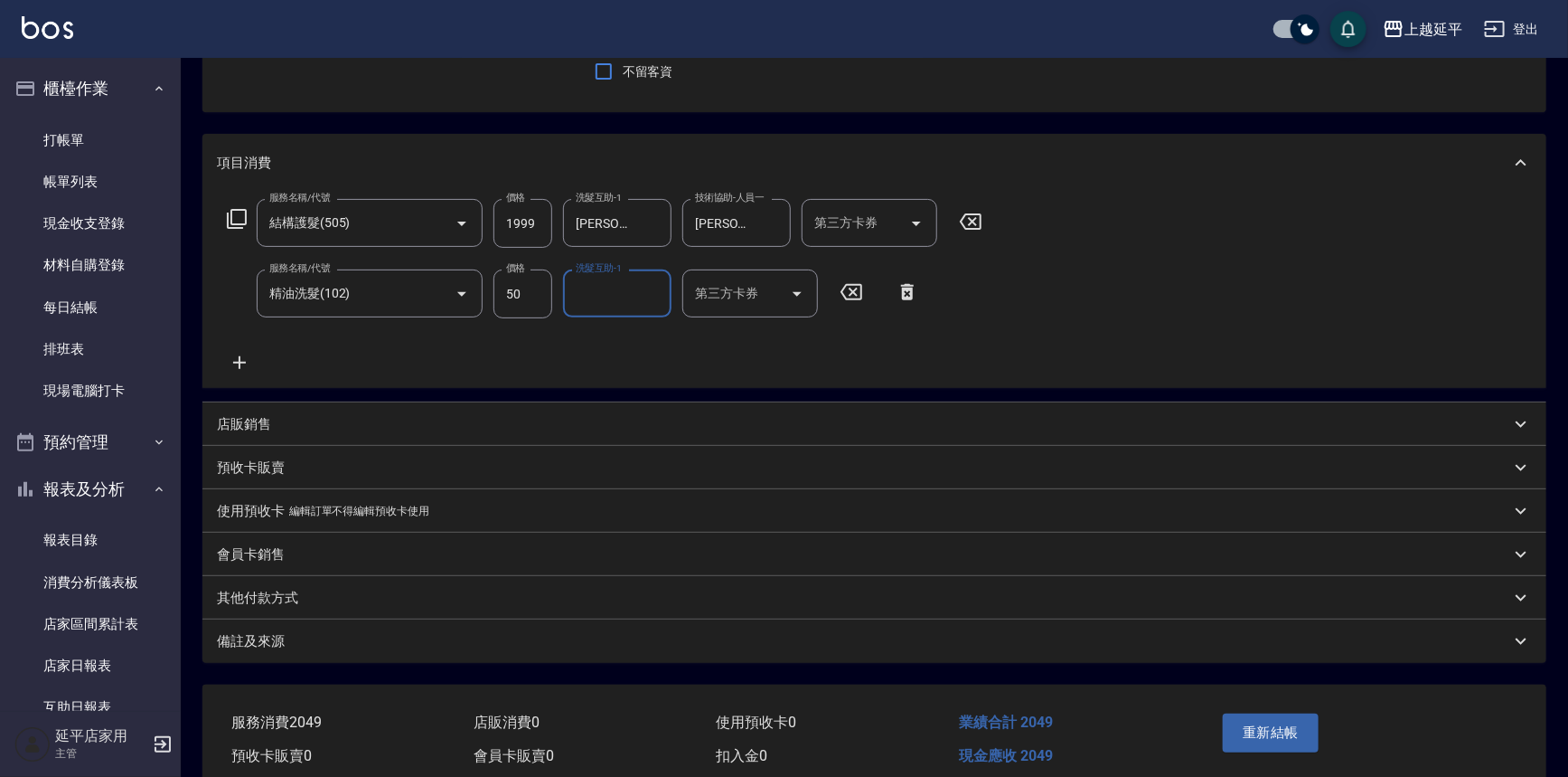
scroll to position [163, 0]
type input "[PERSON_NAME]-34"
click at [1281, 724] on button "重新結帳" at bounding box center [1271, 731] width 96 height 38
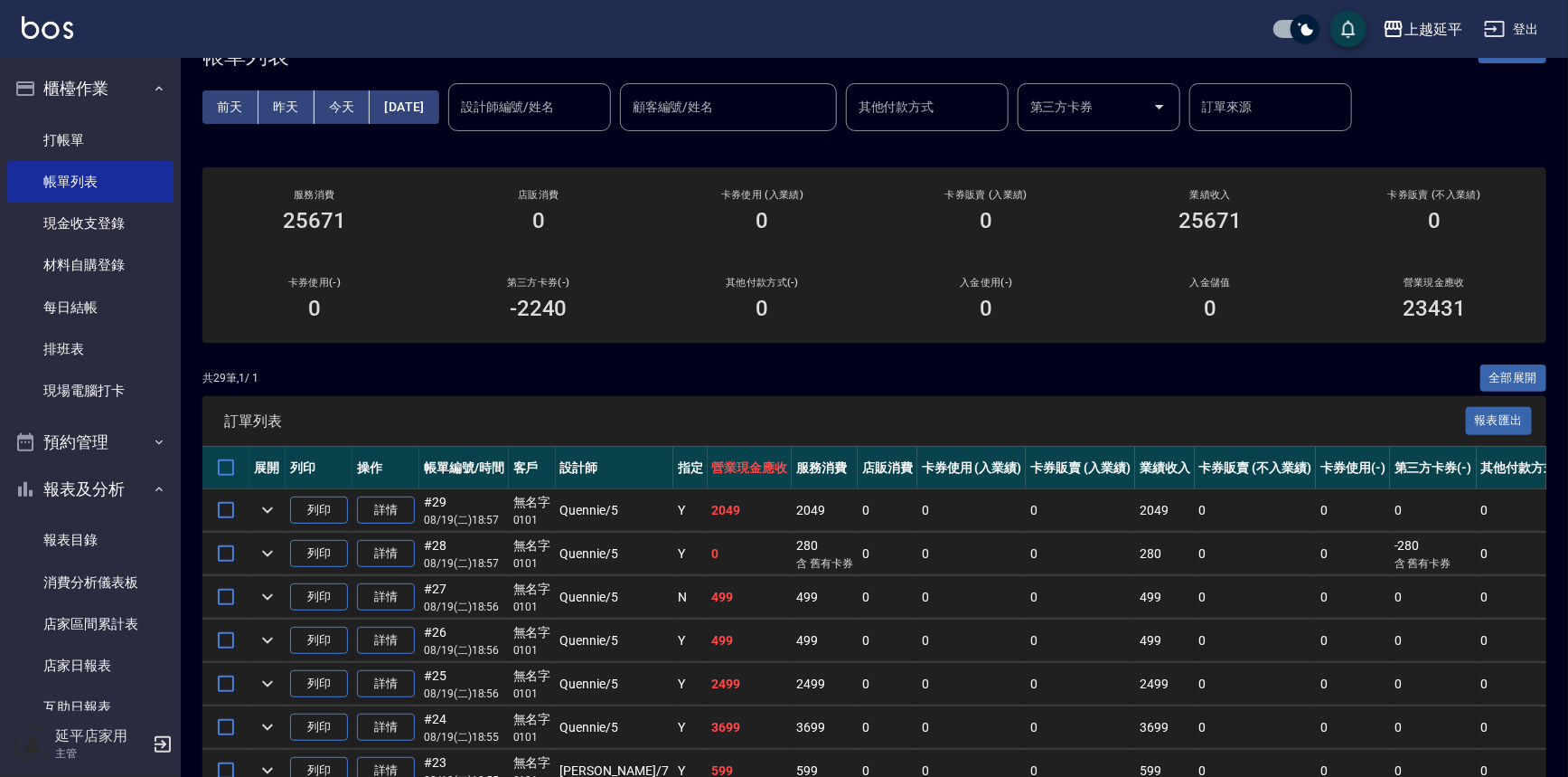
scroll to position [82, 0]
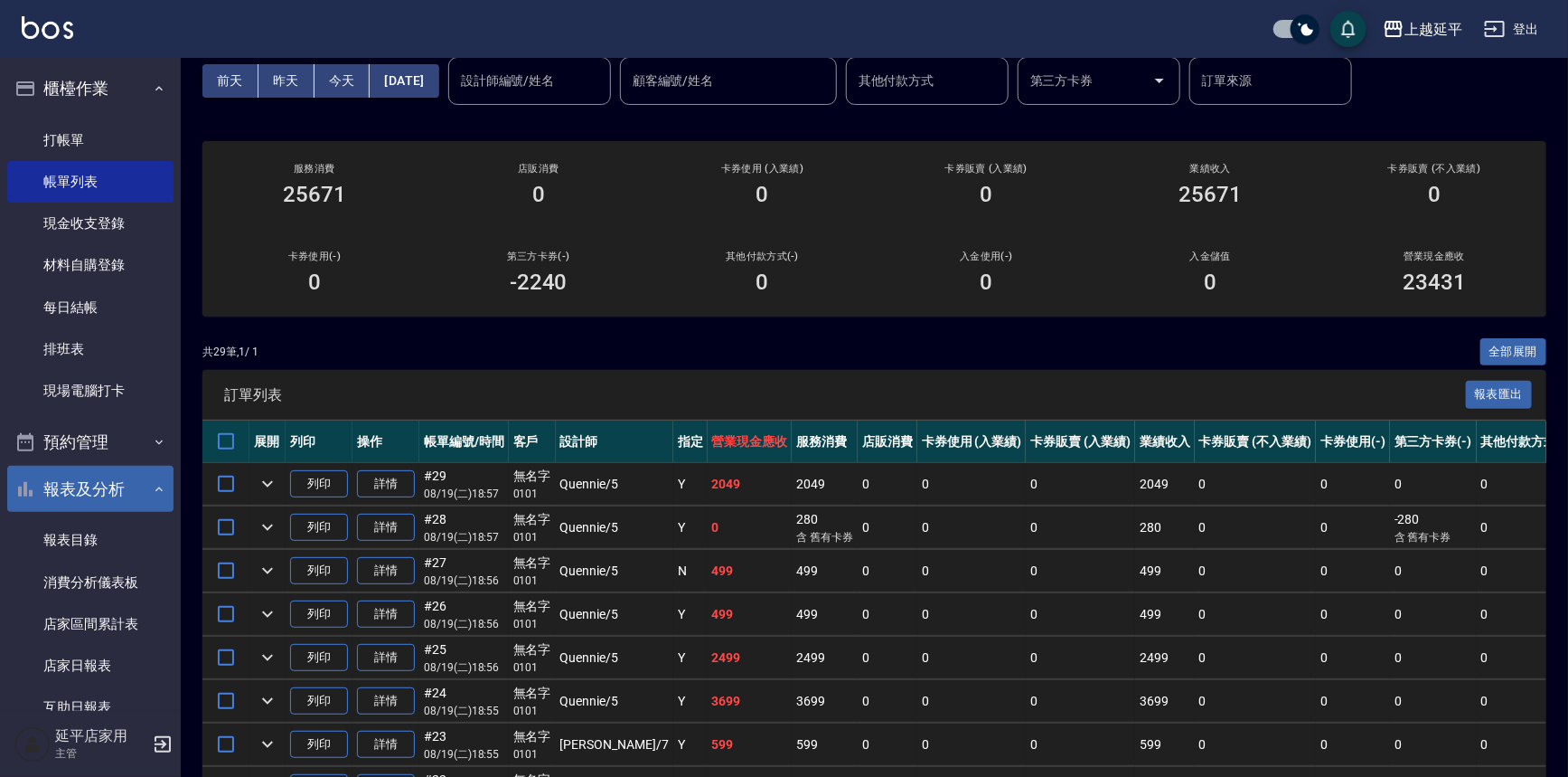
click at [96, 482] on button "報表及分析" at bounding box center [90, 488] width 166 height 47
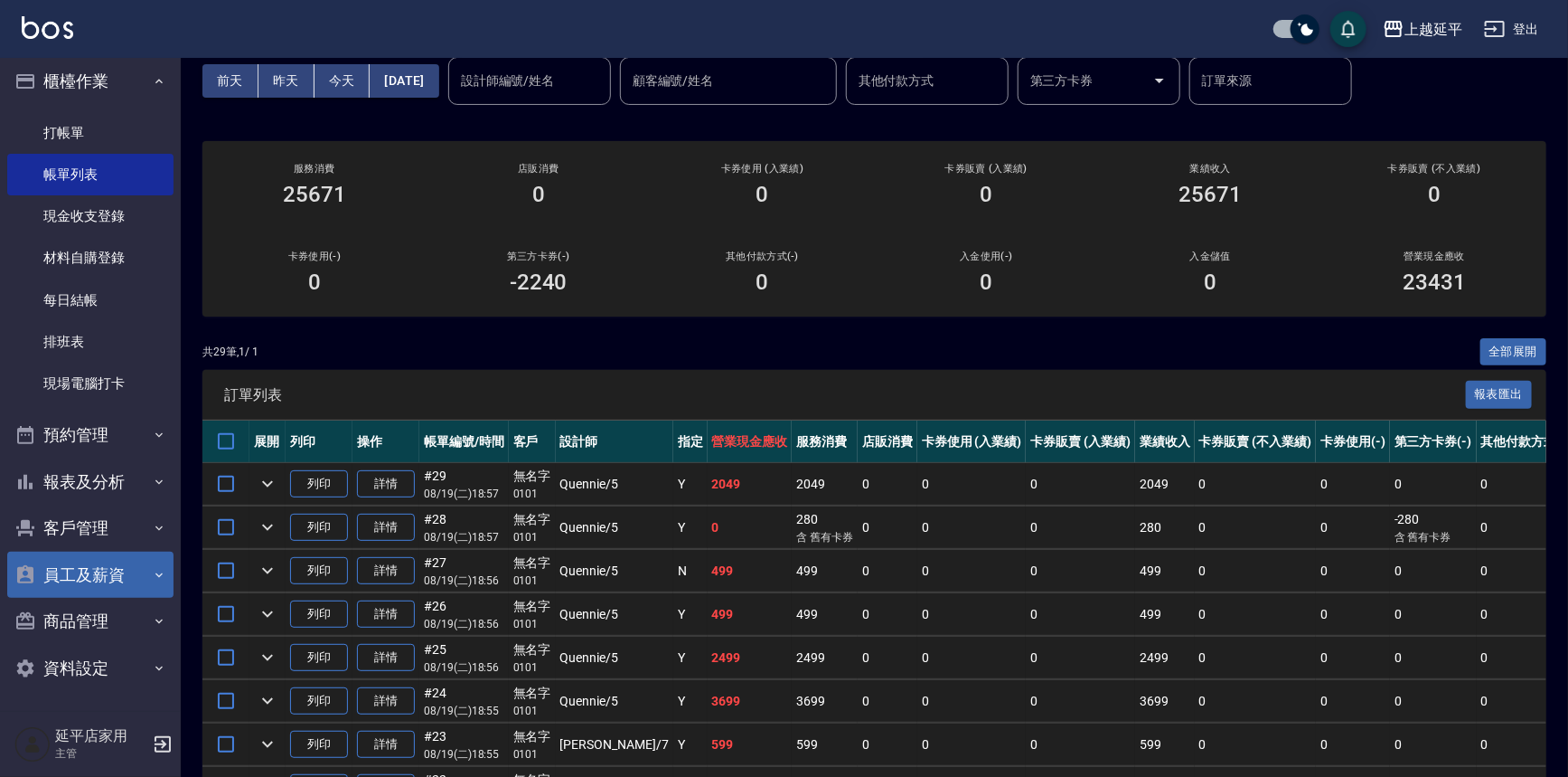
scroll to position [9, 0]
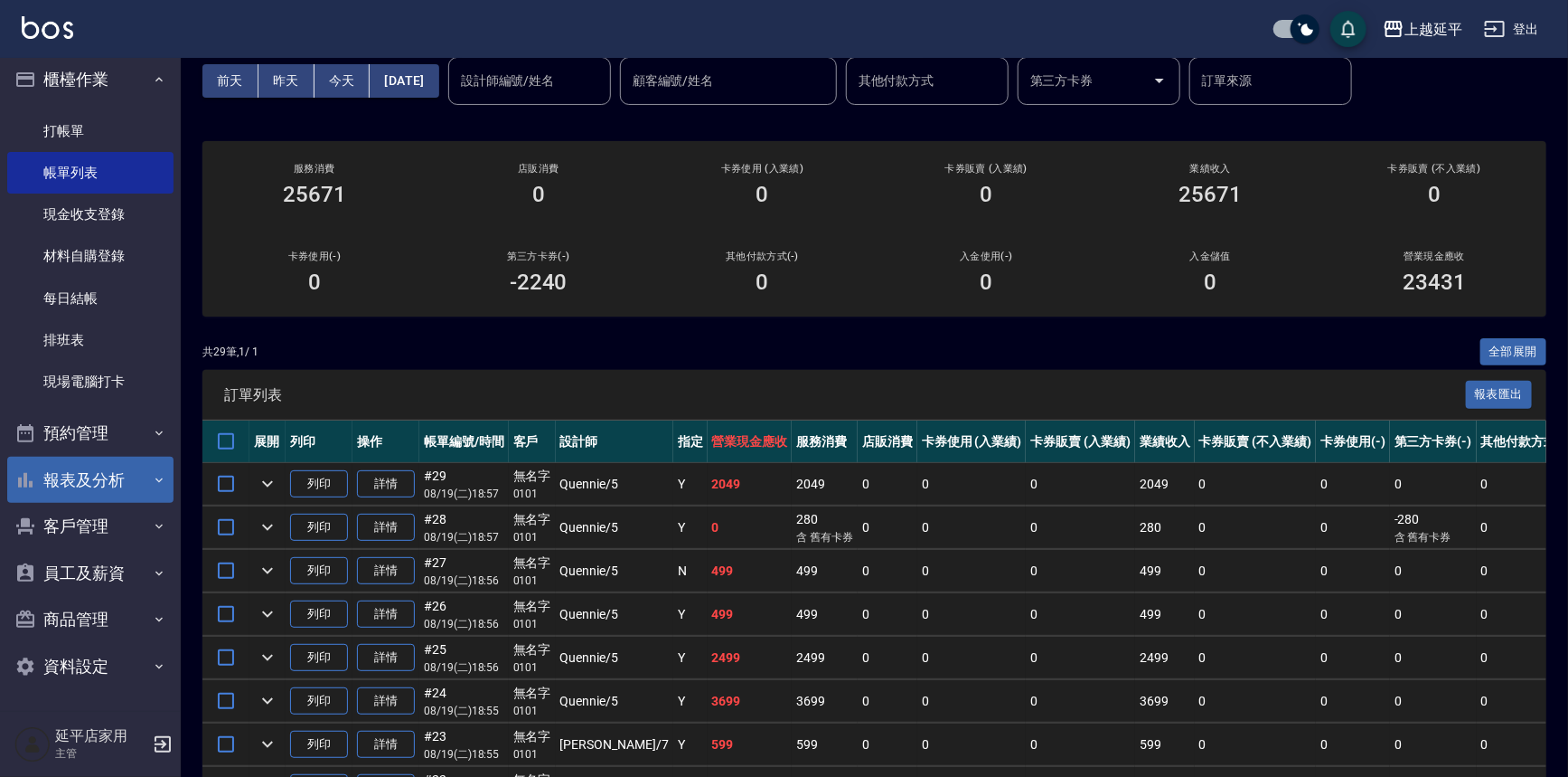
click at [123, 489] on button "報表及分析" at bounding box center [90, 480] width 166 height 47
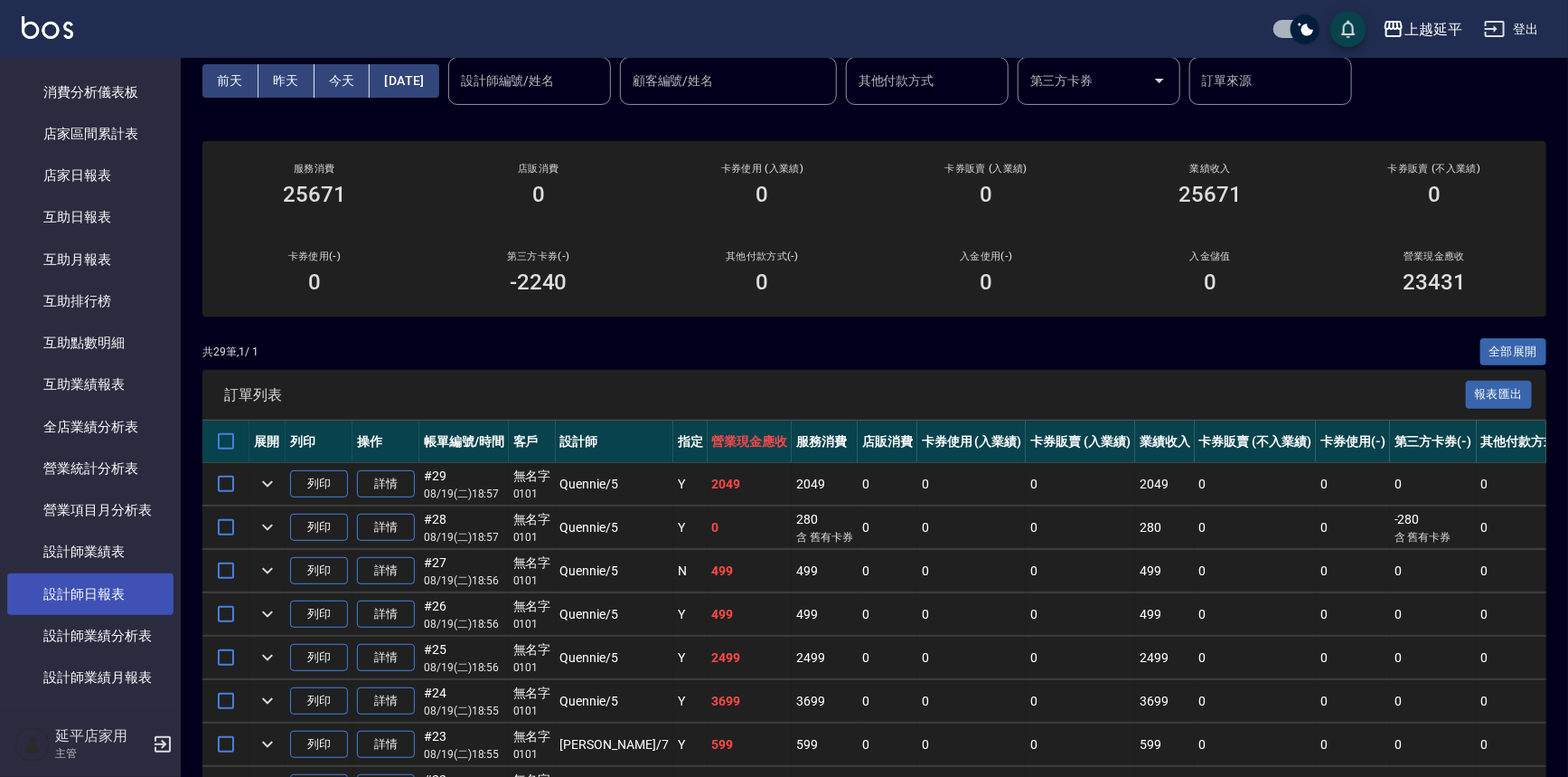
scroll to position [501, 0]
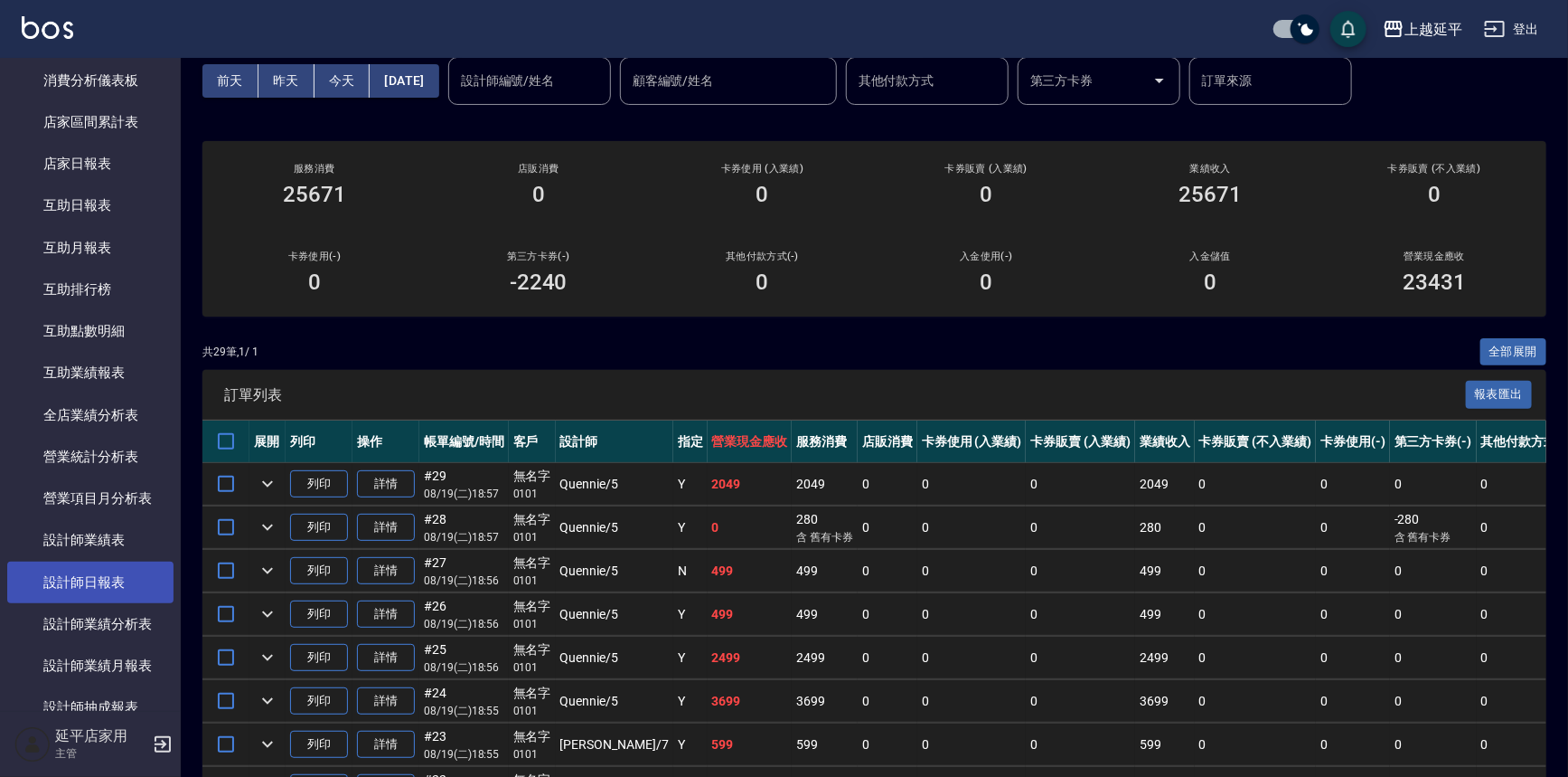
click at [94, 583] on link "設計師日報表" at bounding box center [90, 582] width 166 height 42
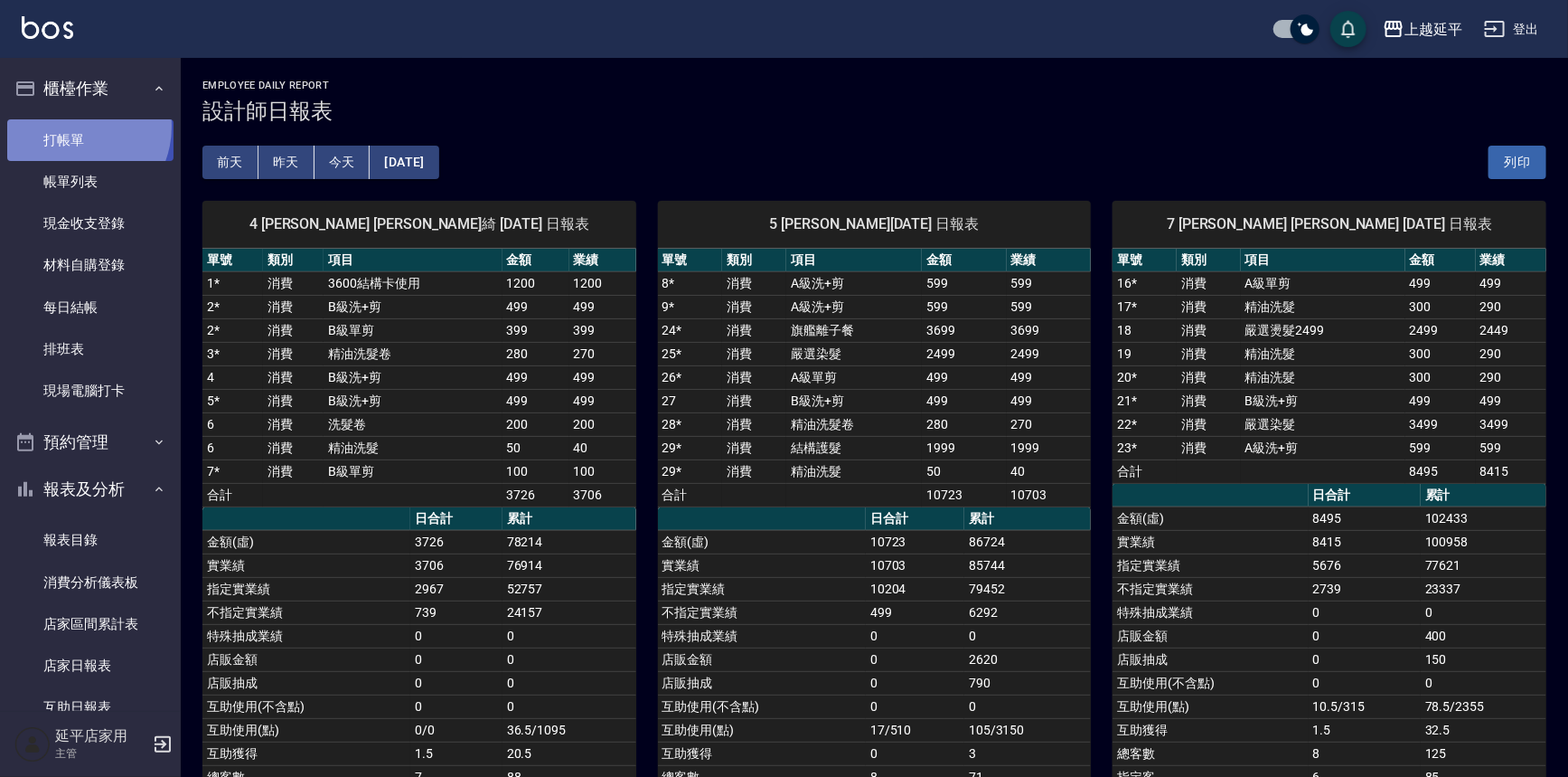
click at [73, 125] on link "打帳單" at bounding box center [90, 140] width 166 height 42
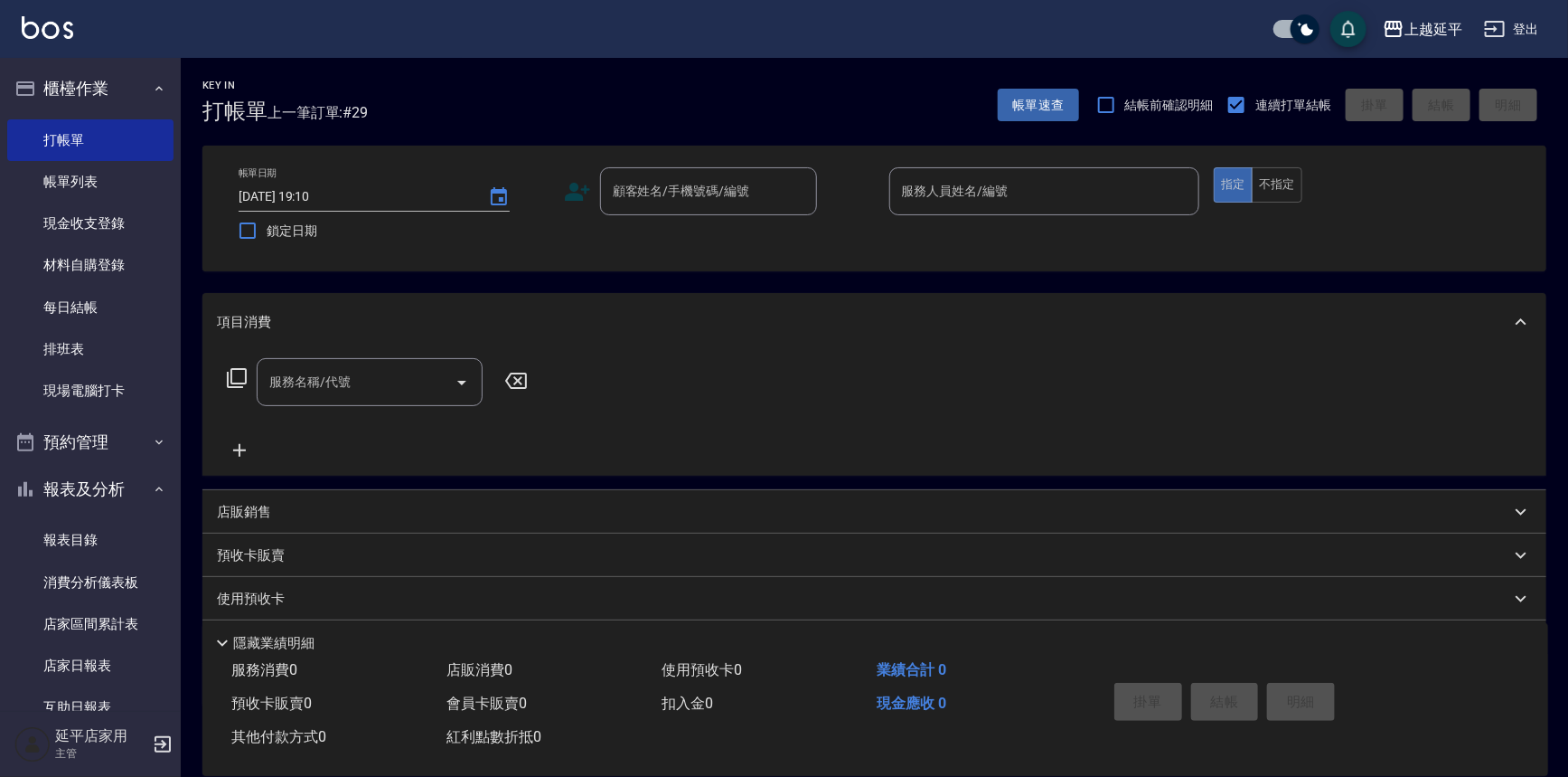
drag, startPoint x: 620, startPoint y: 282, endPoint x: 642, endPoint y: 295, distance: 25.6
click at [633, 301] on div "Key In 打帳單 上一筆訂單:#29 帳單速查 結帳前確認明細 連續打單結帳 掛單 結帳 明細 帳單日期 [DATE] 19:10 鎖定日期 顧客姓名/手…" at bounding box center [875, 467] width 1388 height 819
click at [643, 294] on div "項目消費" at bounding box center [875, 321] width 1344 height 58
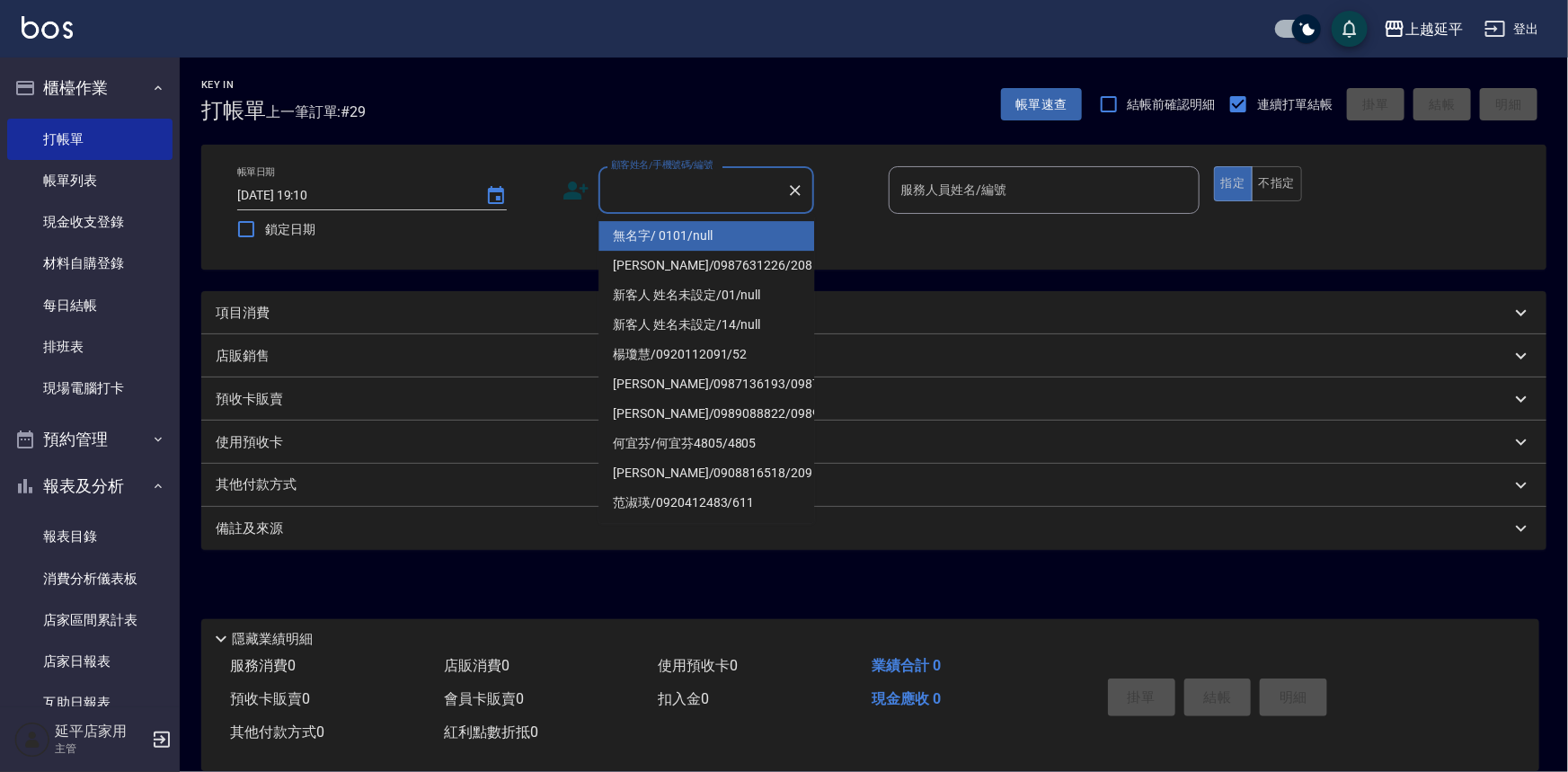
click at [737, 177] on input "顧客姓名/手機號碼/編號" at bounding box center [692, 190] width 172 height 32
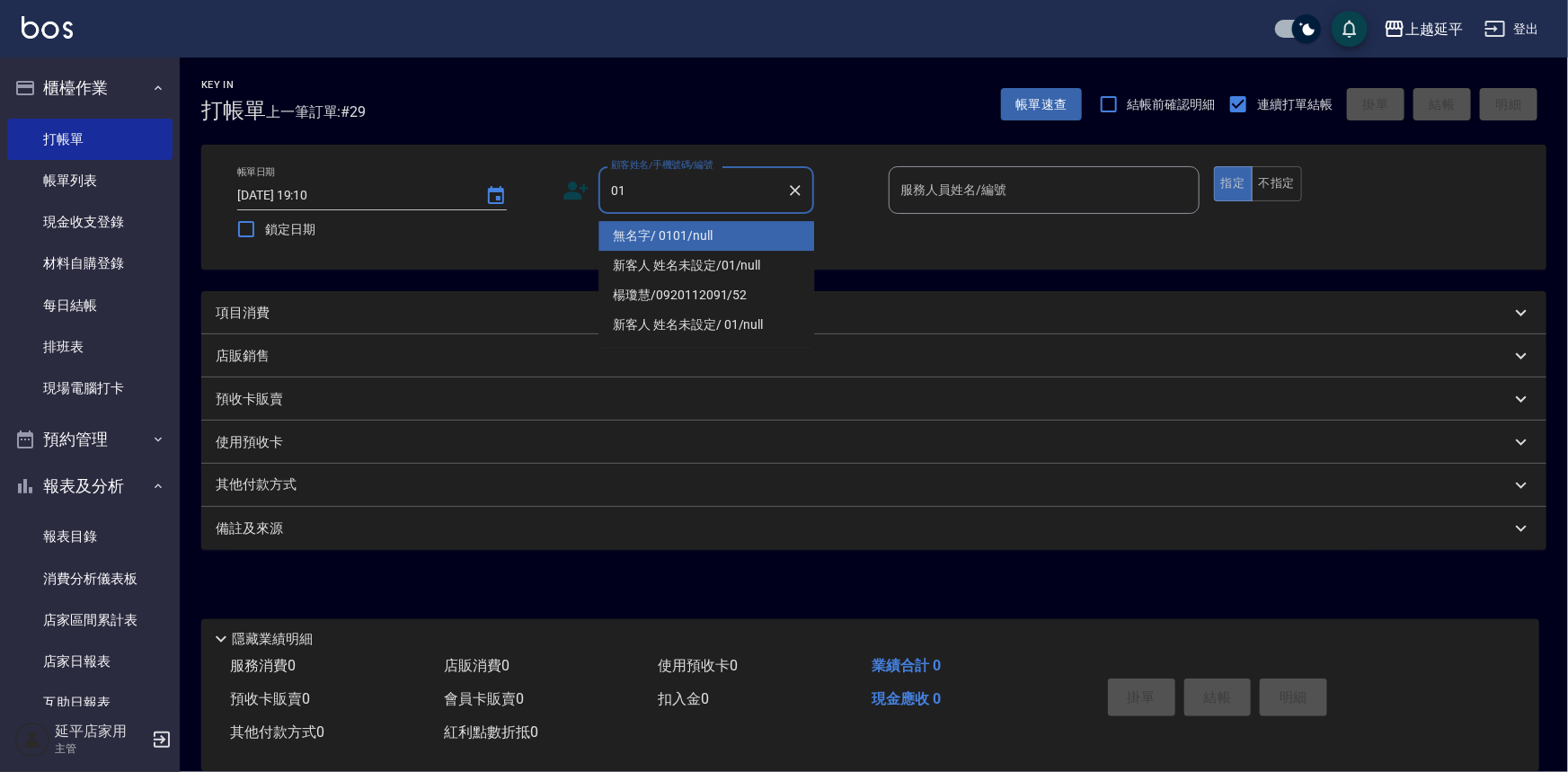
click at [726, 232] on li "無名字/ 0101/null" at bounding box center [706, 236] width 216 height 30
type input "無名字/ 0101/null"
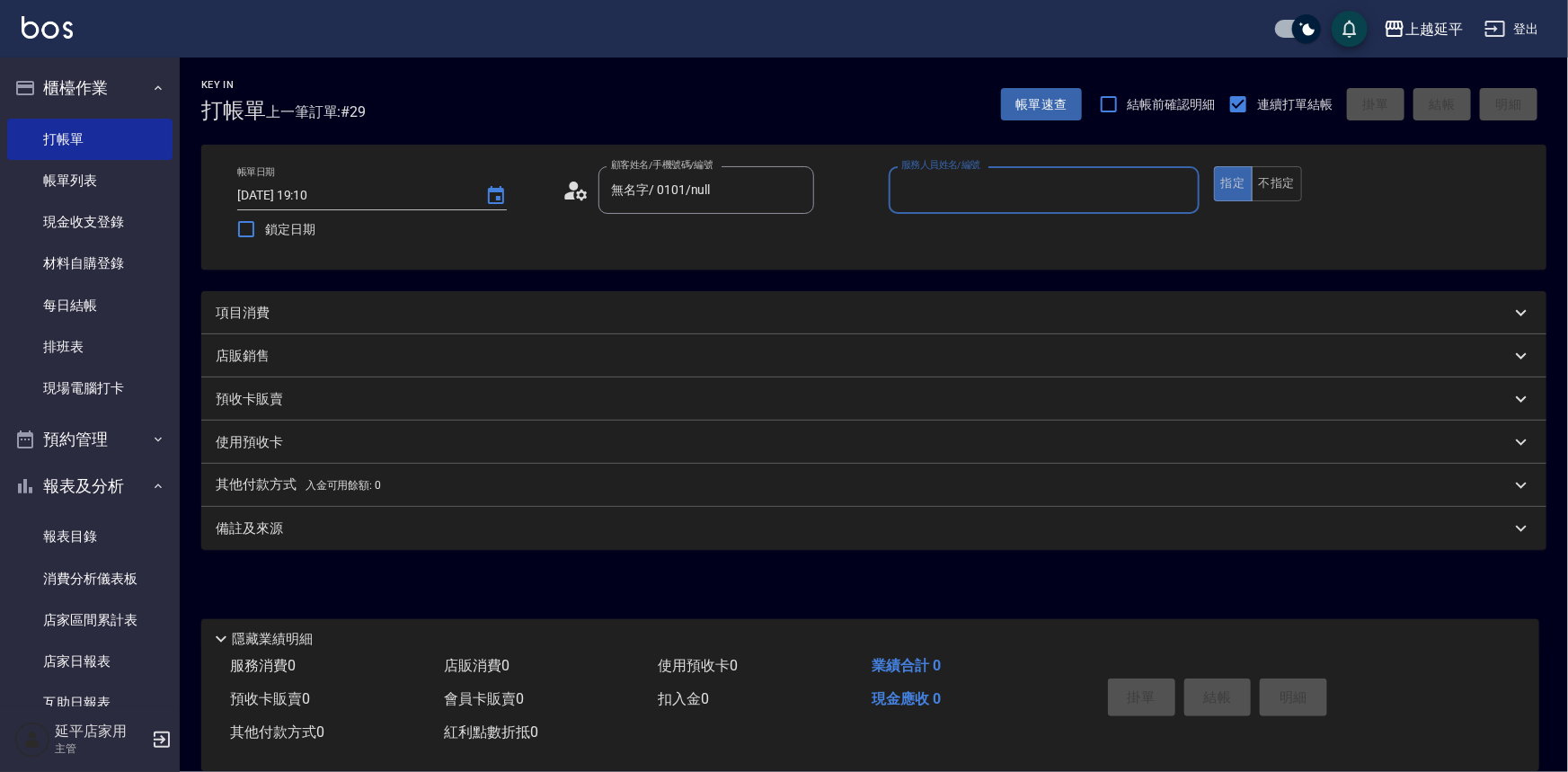
click at [979, 187] on input "服務人員姓名/編號" at bounding box center [1044, 190] width 295 height 32
click at [967, 231] on div "[PERSON_NAME] -7" at bounding box center [1044, 236] width 310 height 30
type input "[PERSON_NAME]-7"
drag, startPoint x: 1274, startPoint y: 180, endPoint x: 1174, endPoint y: 269, distance: 133.9
click at [1273, 180] on button "不指定" at bounding box center [1276, 183] width 50 height 35
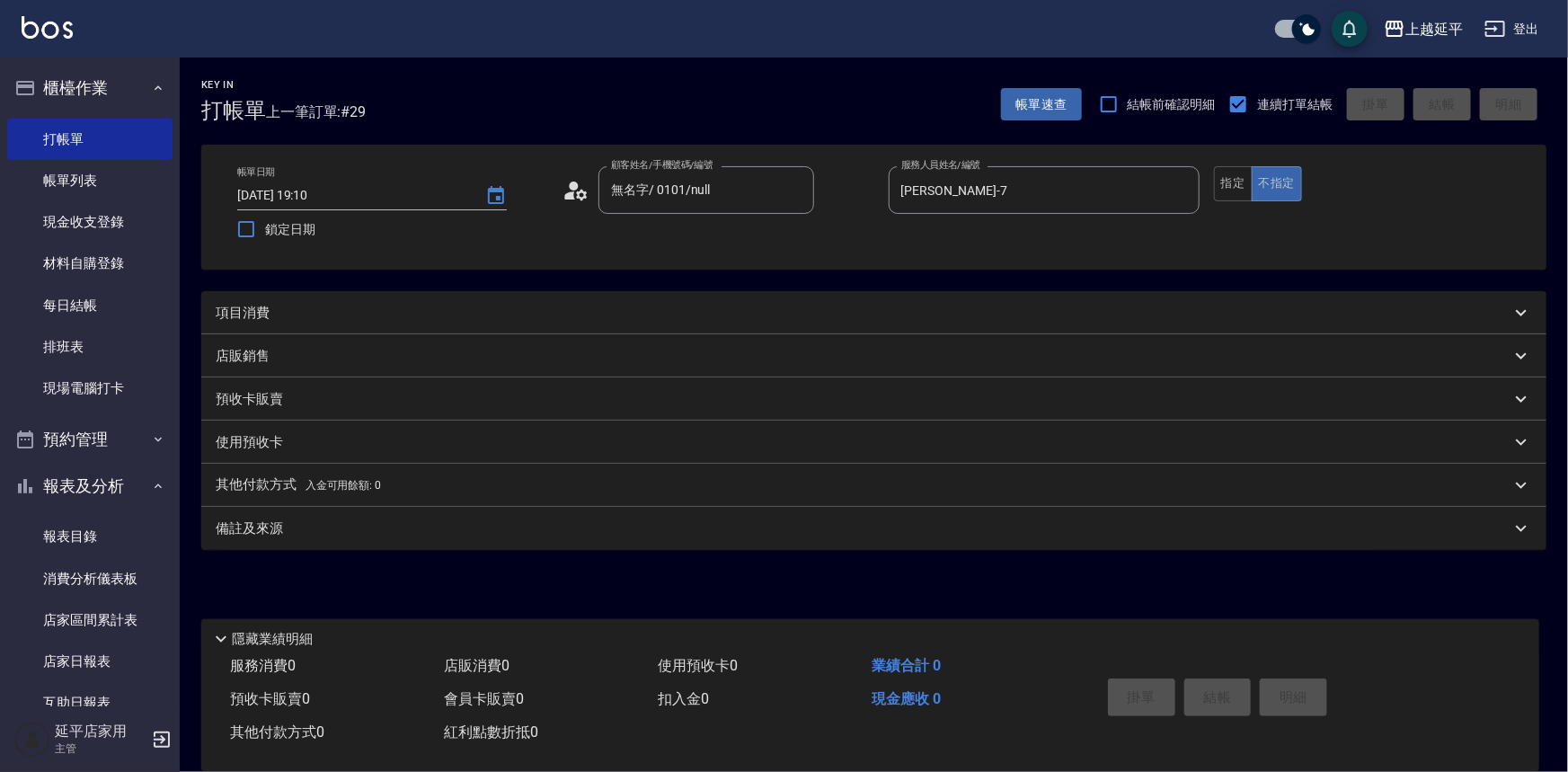
click at [883, 313] on div "項目消費" at bounding box center [862, 312] width 1294 height 19
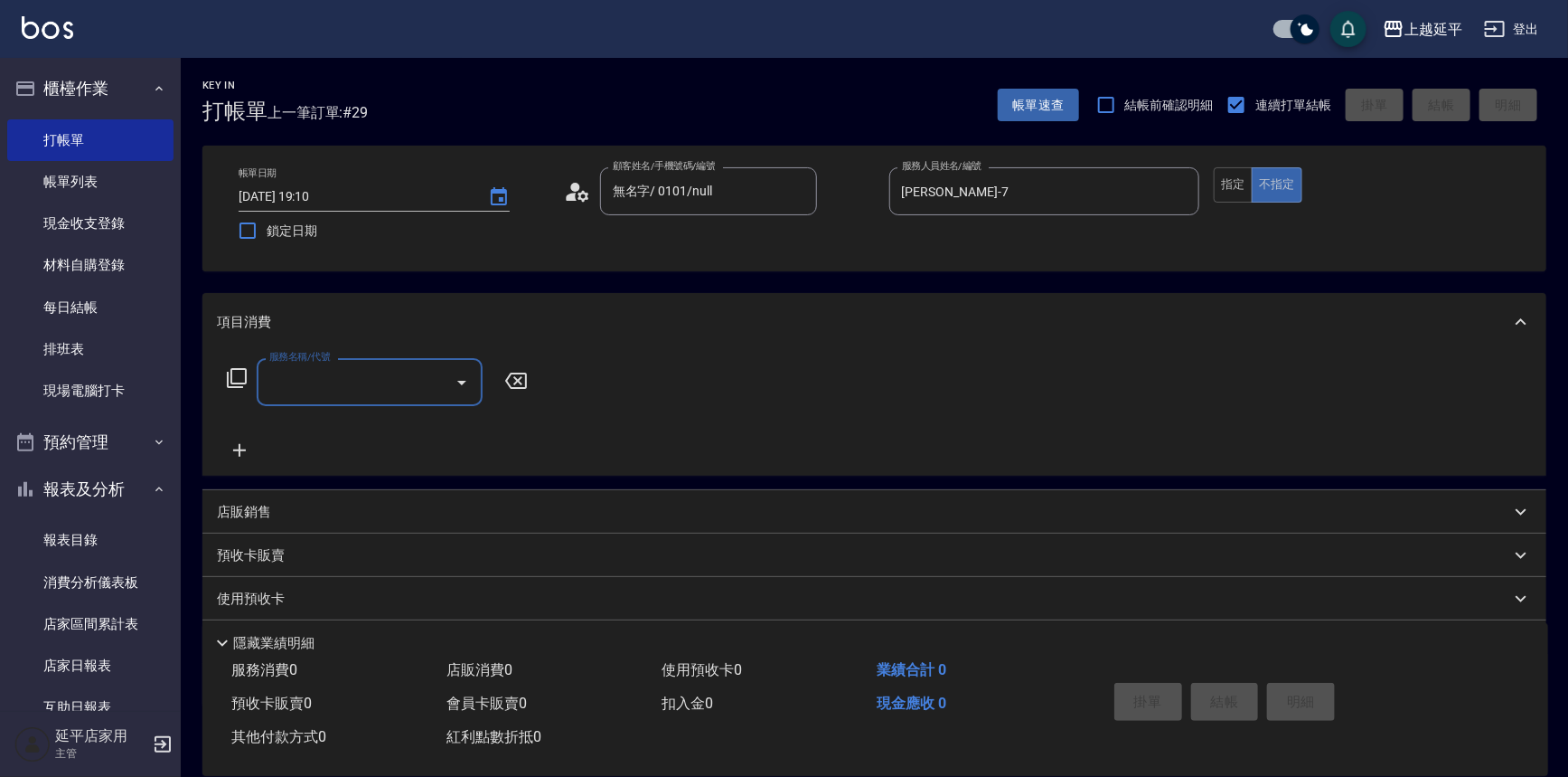
click at [373, 388] on input "服務名稱/代號" at bounding box center [356, 382] width 183 height 32
click at [365, 430] on span "精油洗髮 - 300" at bounding box center [369, 428] width 226 height 30
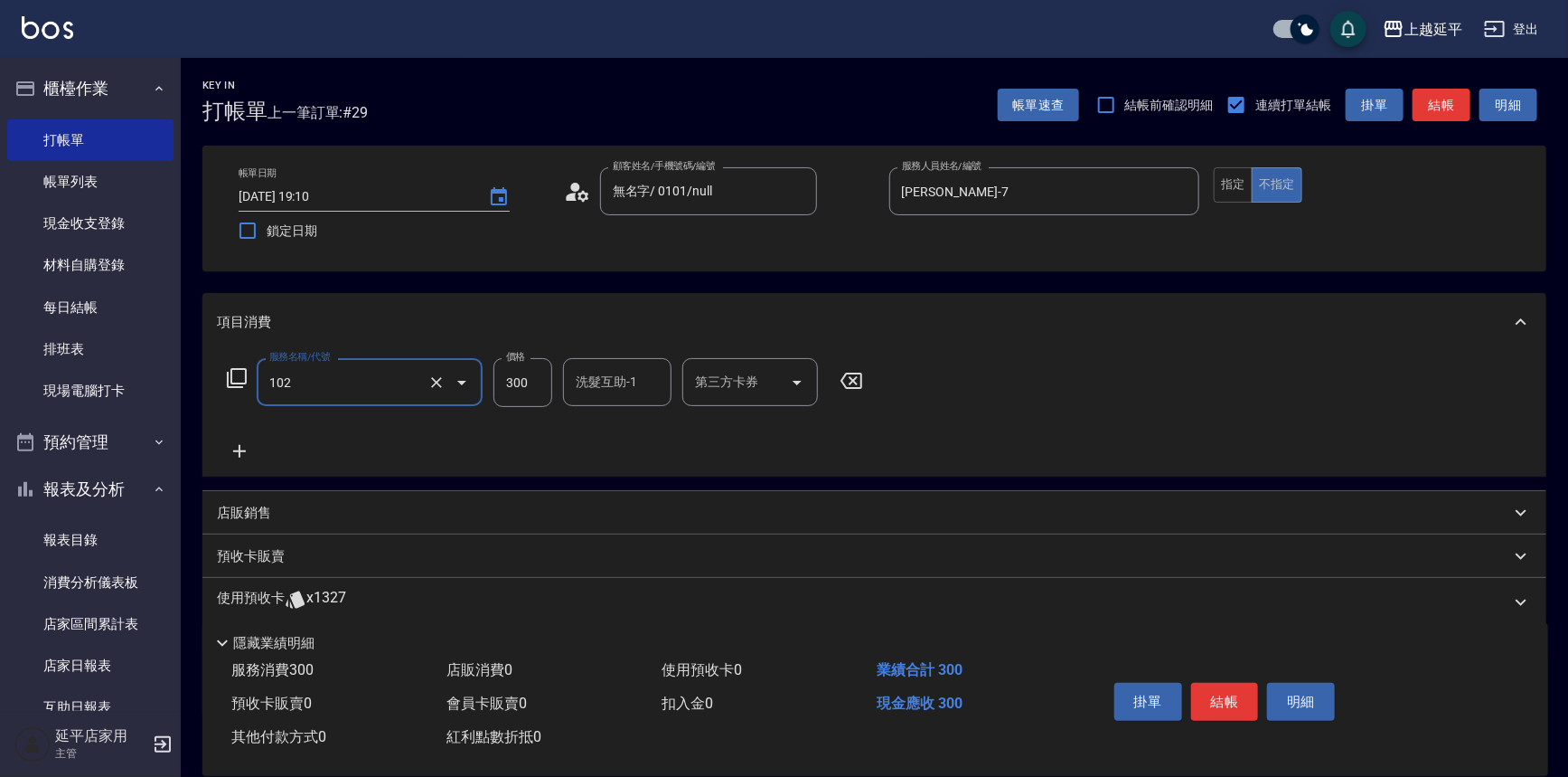
type input "精油洗髮(102)"
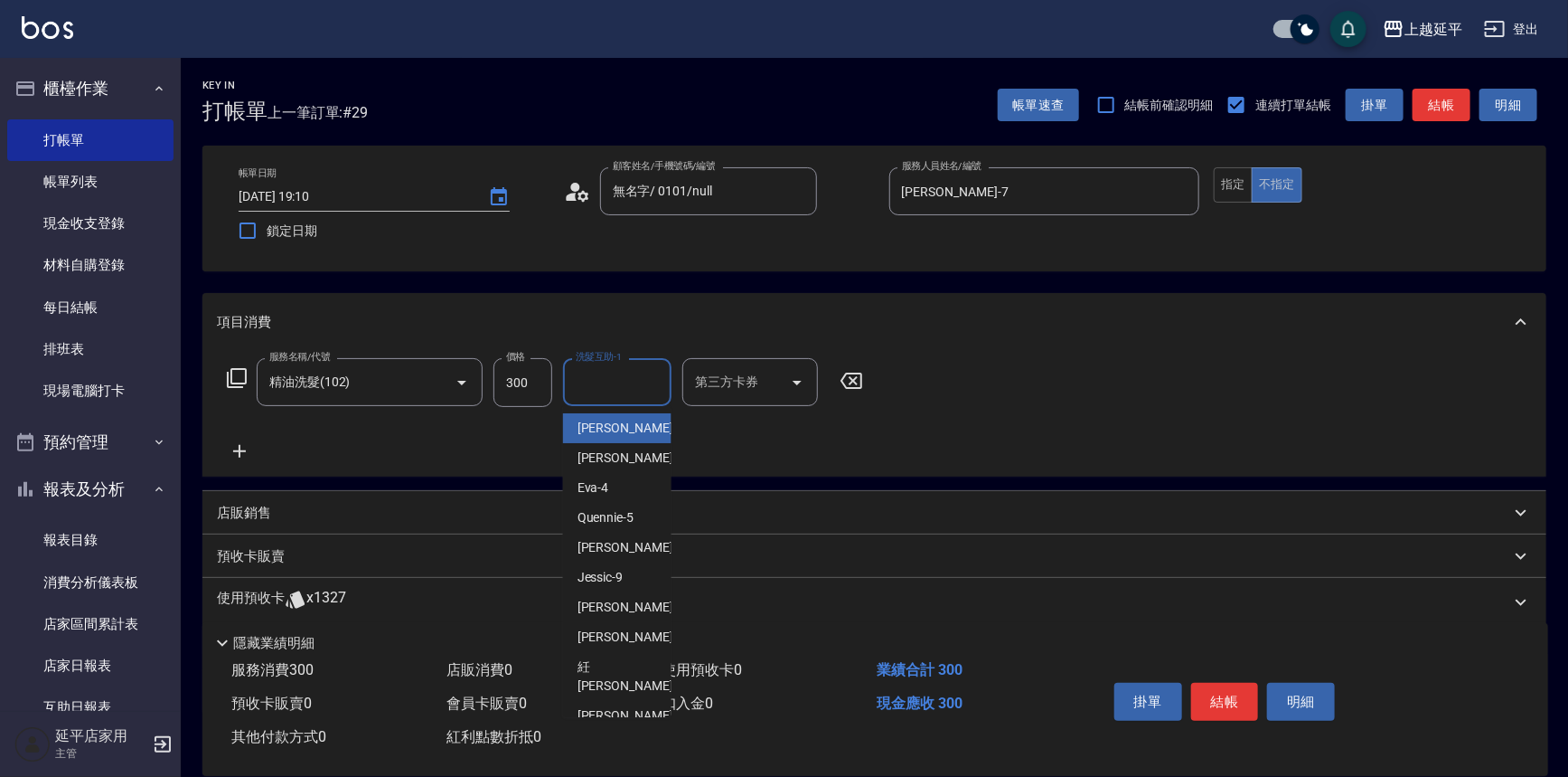
click at [649, 377] on input "洗髮互助-1" at bounding box center [617, 382] width 93 height 32
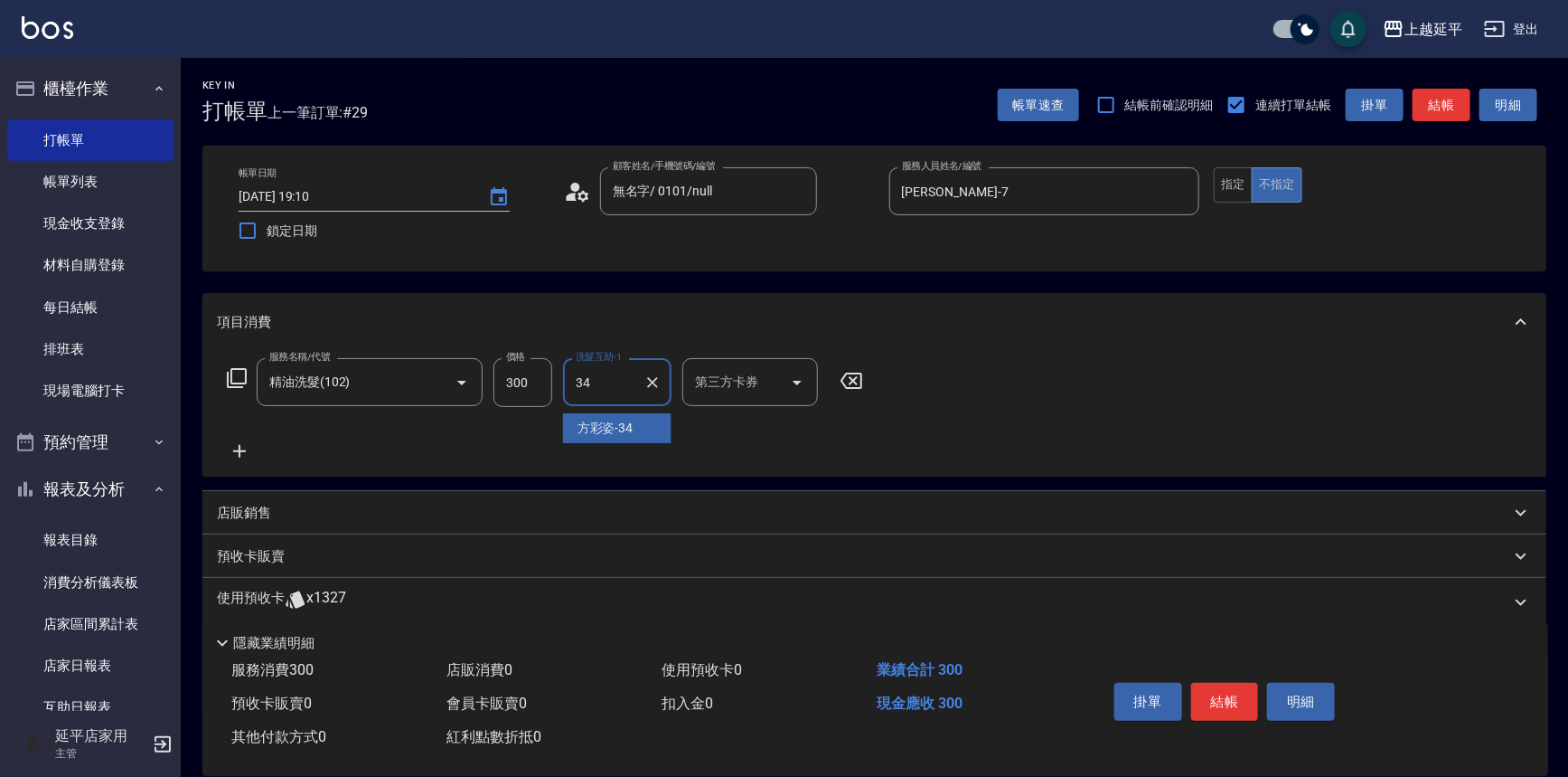
click at [622, 431] on span "[PERSON_NAME]-34" at bounding box center [606, 428] width 56 height 19
type input "[PERSON_NAME]-34"
click at [1230, 682] on button "結帳" at bounding box center [1226, 701] width 68 height 38
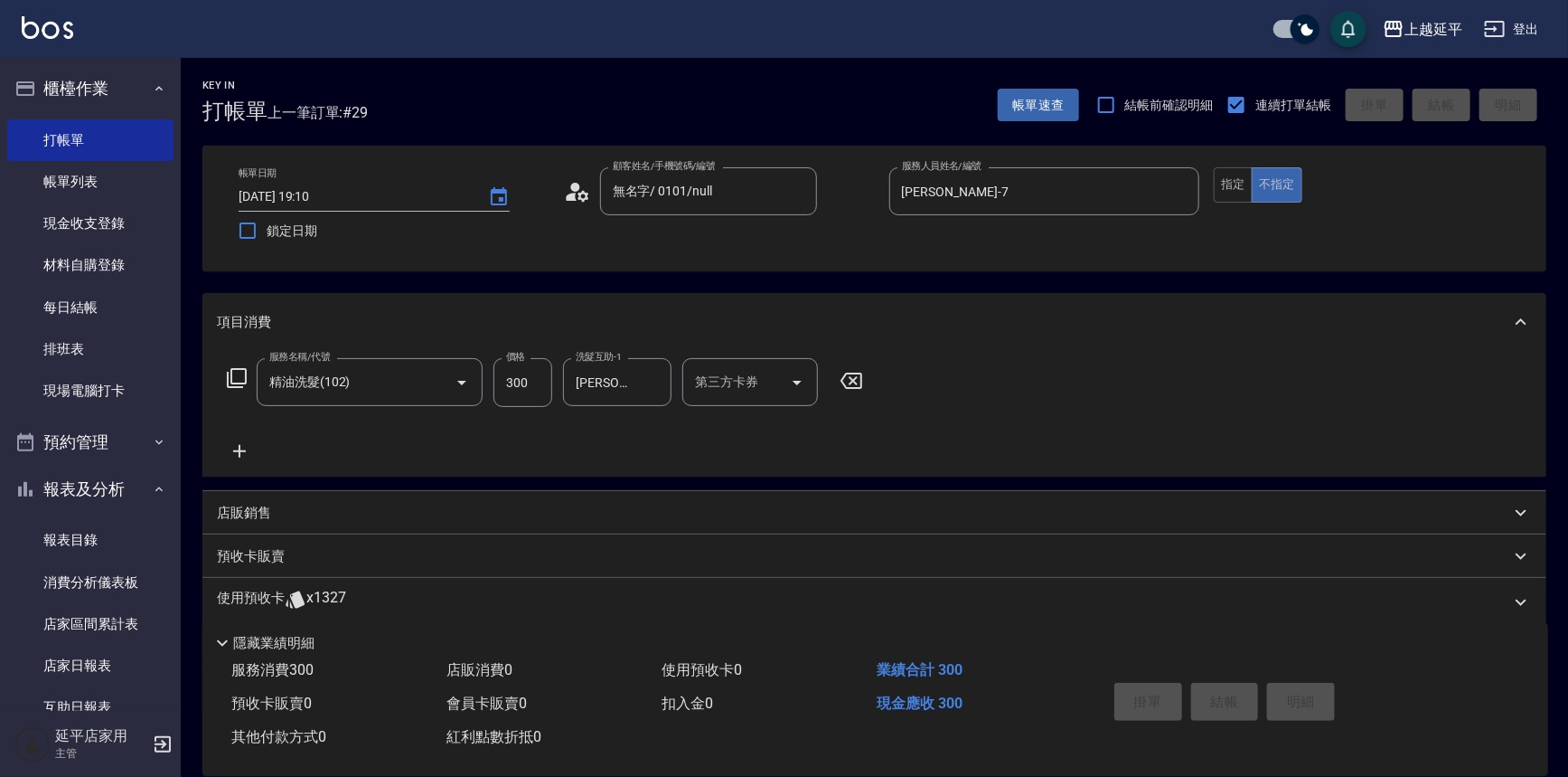
type input "[DATE] 19:32"
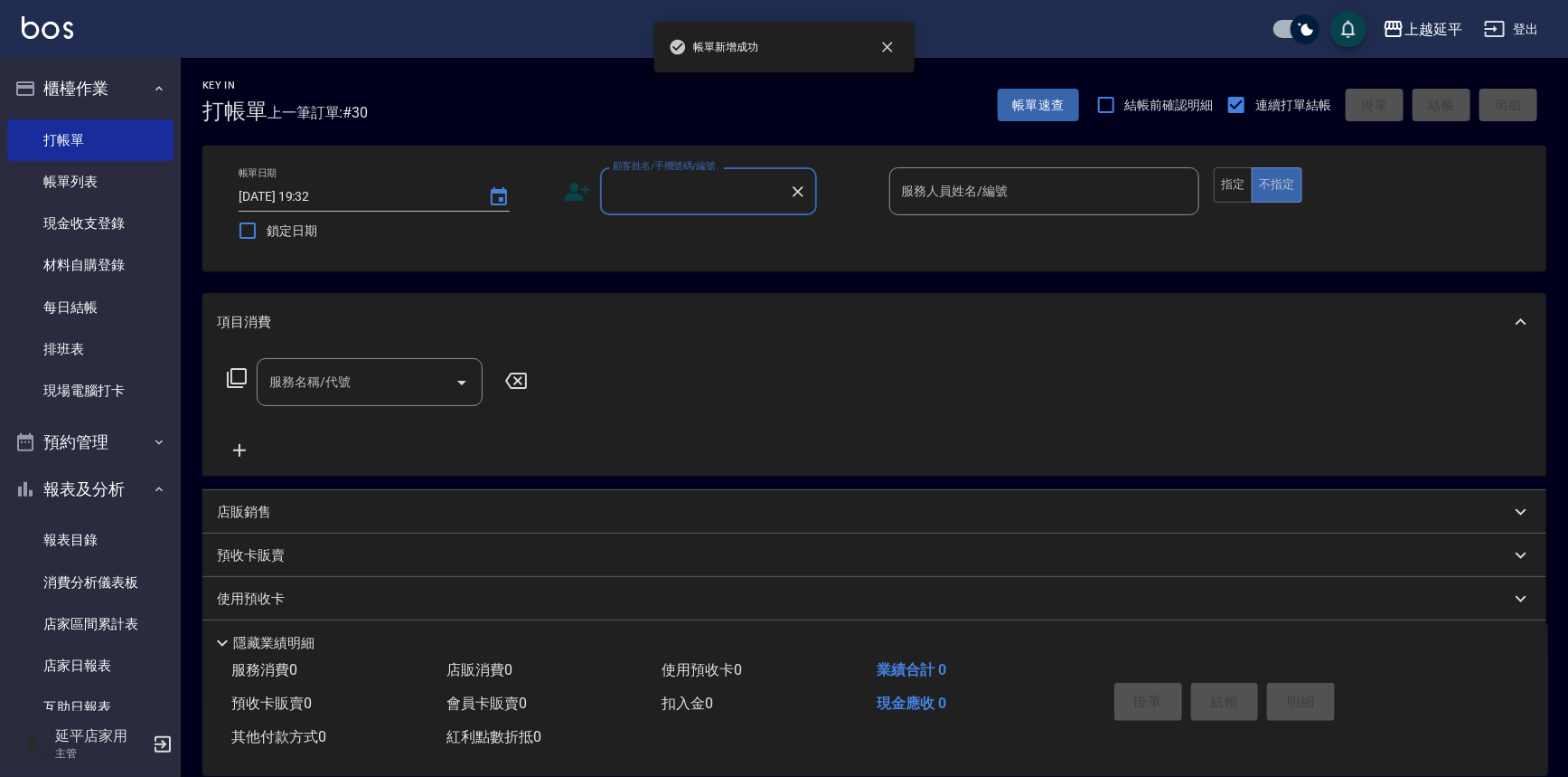
click at [724, 203] on input "顧客姓名/手機號碼/編號" at bounding box center [695, 191] width 173 height 32
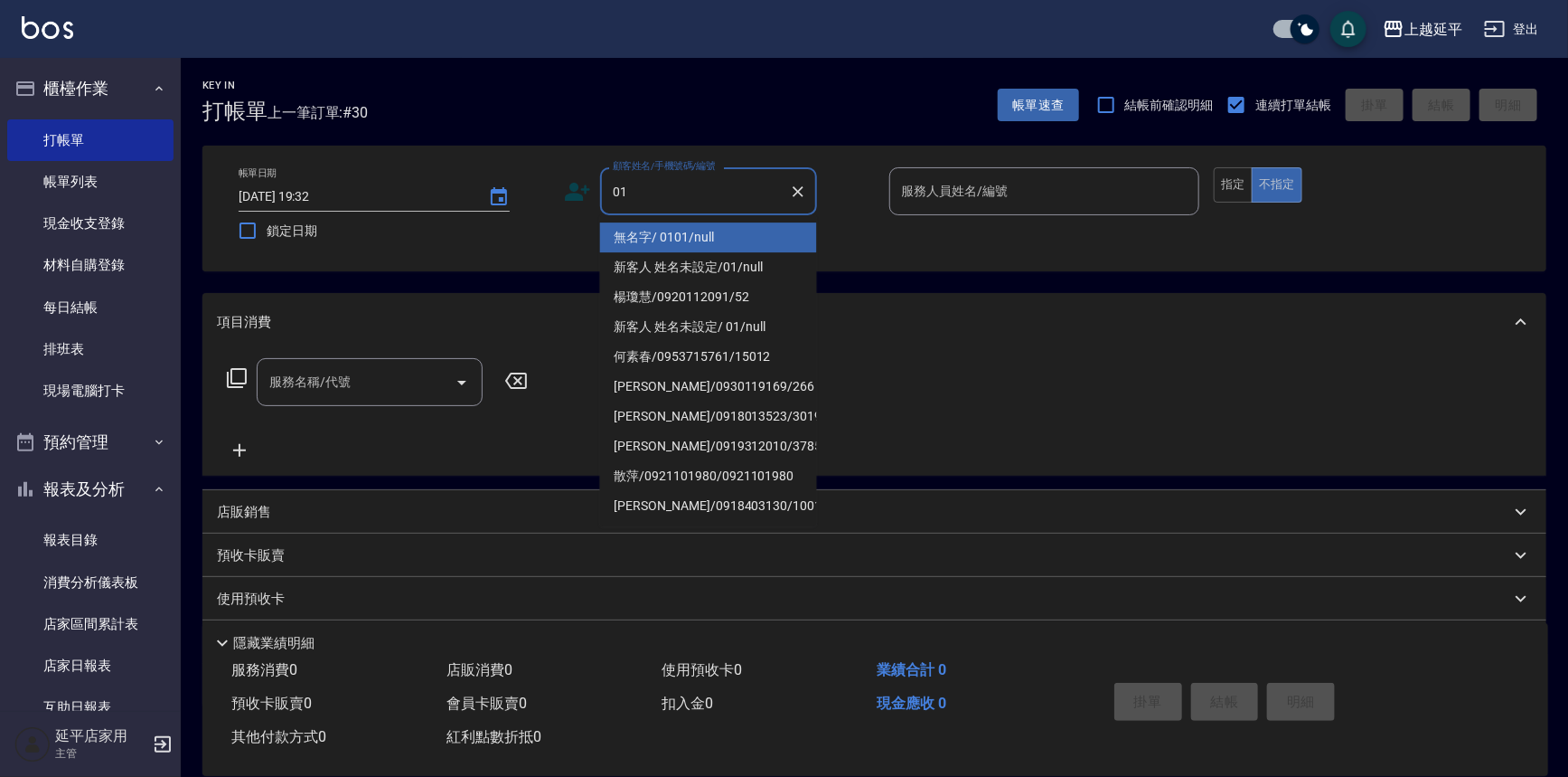
click at [727, 235] on li "無名字/ 0101/null" at bounding box center [708, 238] width 217 height 30
type input "無名字/ 0101/null"
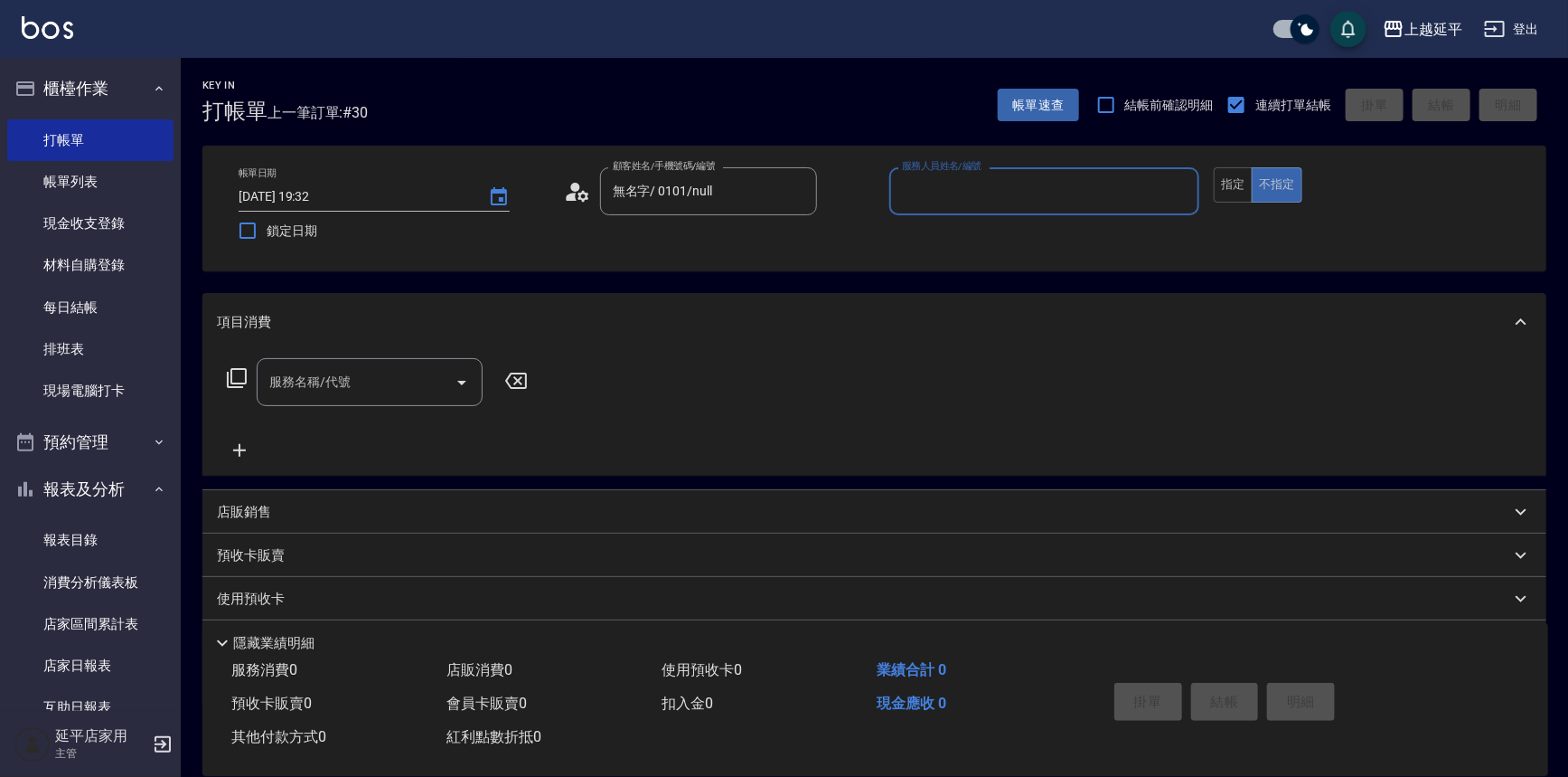
drag, startPoint x: 928, startPoint y: 188, endPoint x: 929, endPoint y: 207, distance: 19.0
click at [928, 203] on input "服務人員姓名/編號" at bounding box center [1045, 191] width 294 height 32
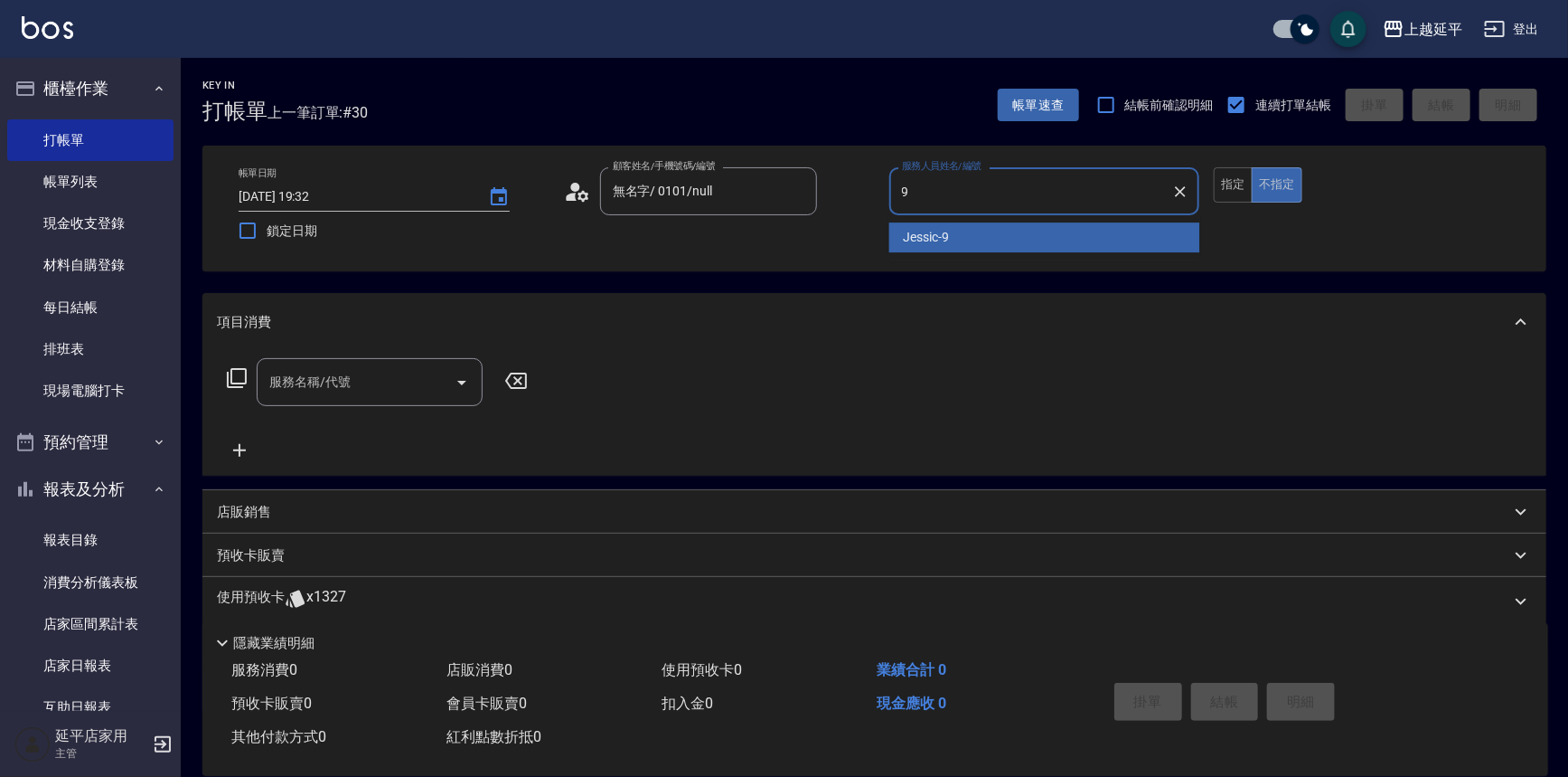
click at [942, 223] on div "Jessic -9" at bounding box center [1045, 238] width 311 height 30
type input "Jessic-9"
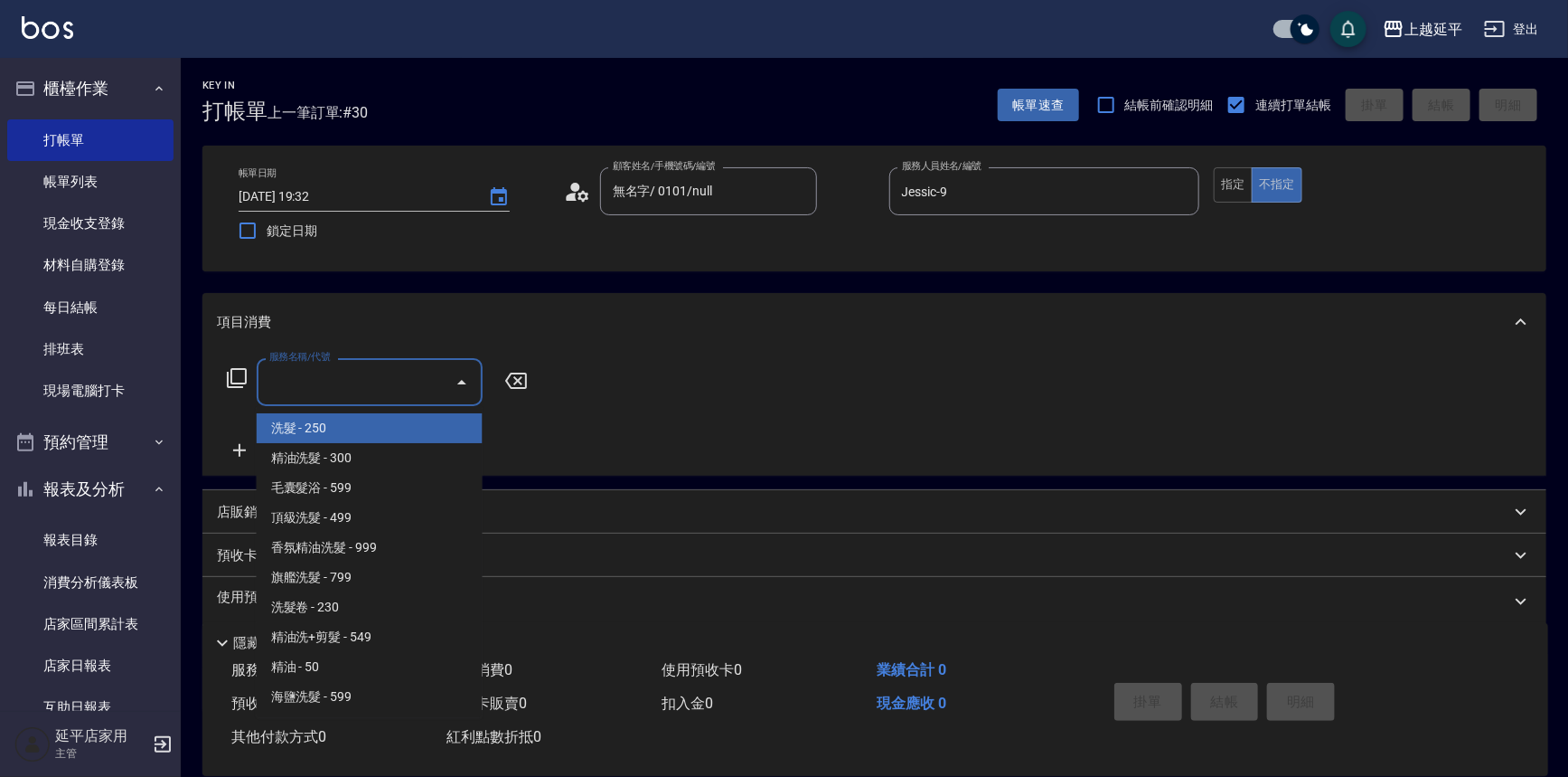
click at [386, 388] on input "服務名稱/代號" at bounding box center [356, 382] width 183 height 32
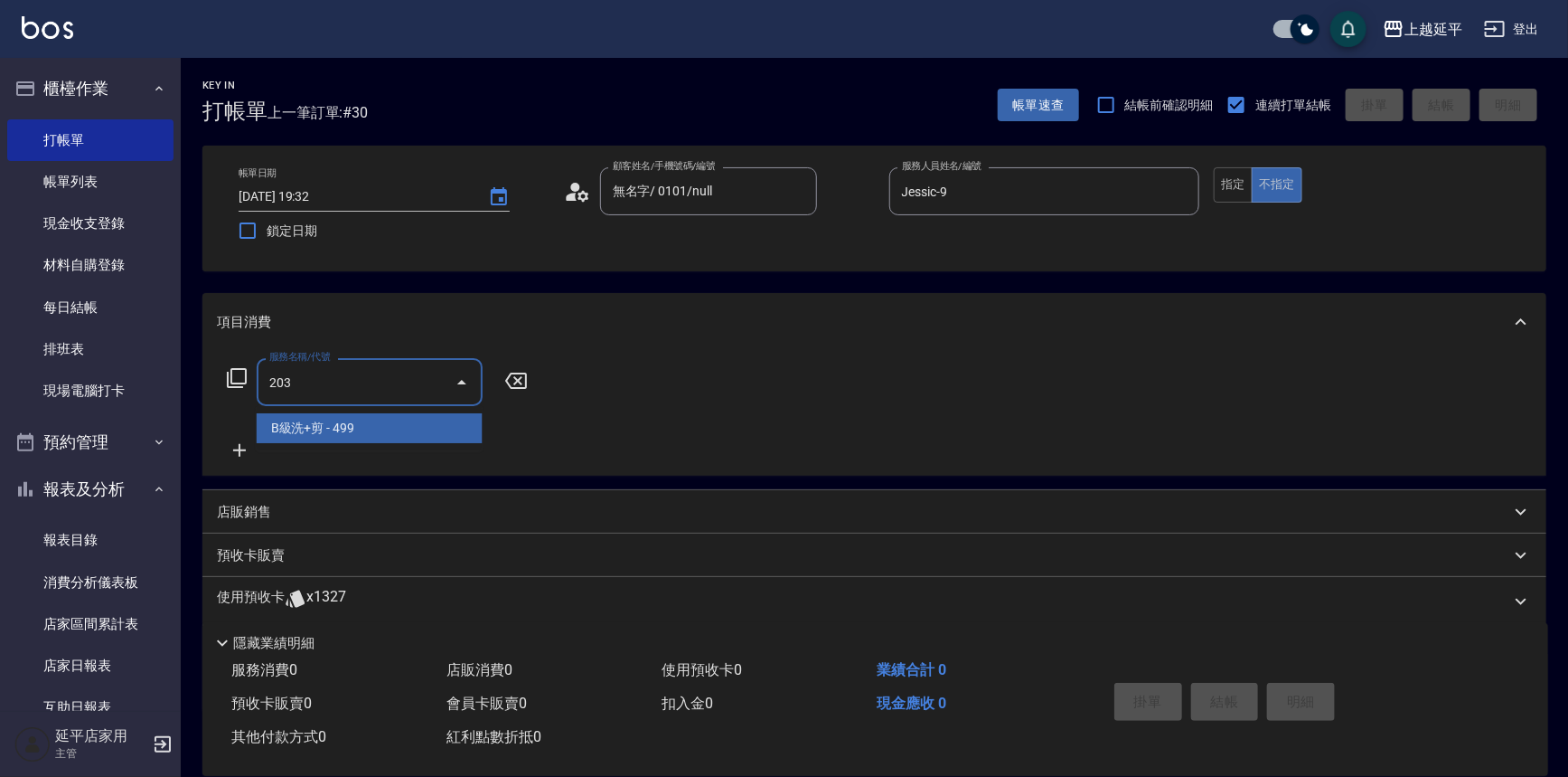
click at [376, 421] on span "B級洗+剪 - 499" at bounding box center [369, 428] width 226 height 30
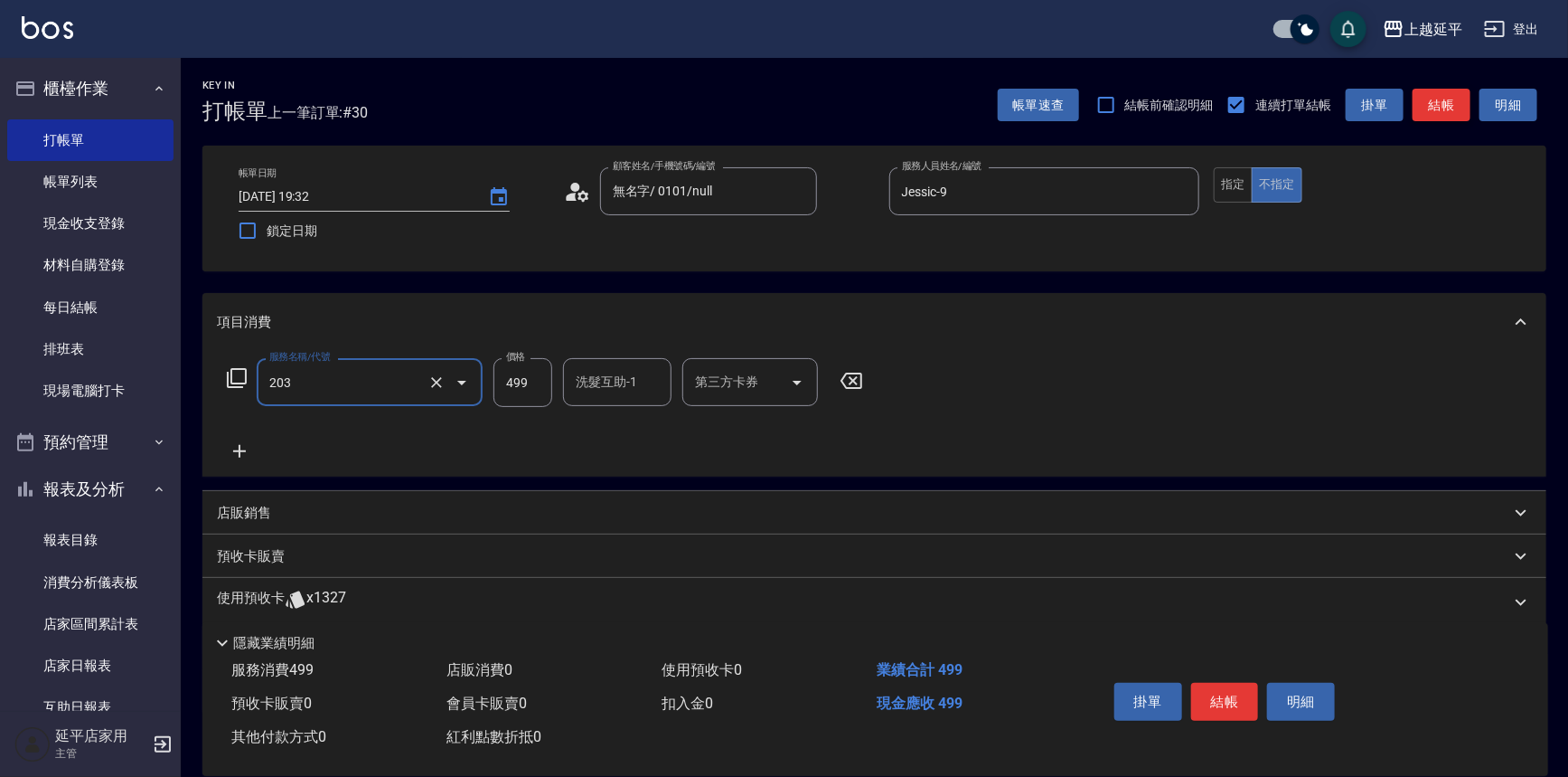
type input "B級洗+剪(203)"
click at [1457, 101] on button "結帳" at bounding box center [1442, 105] width 58 height 34
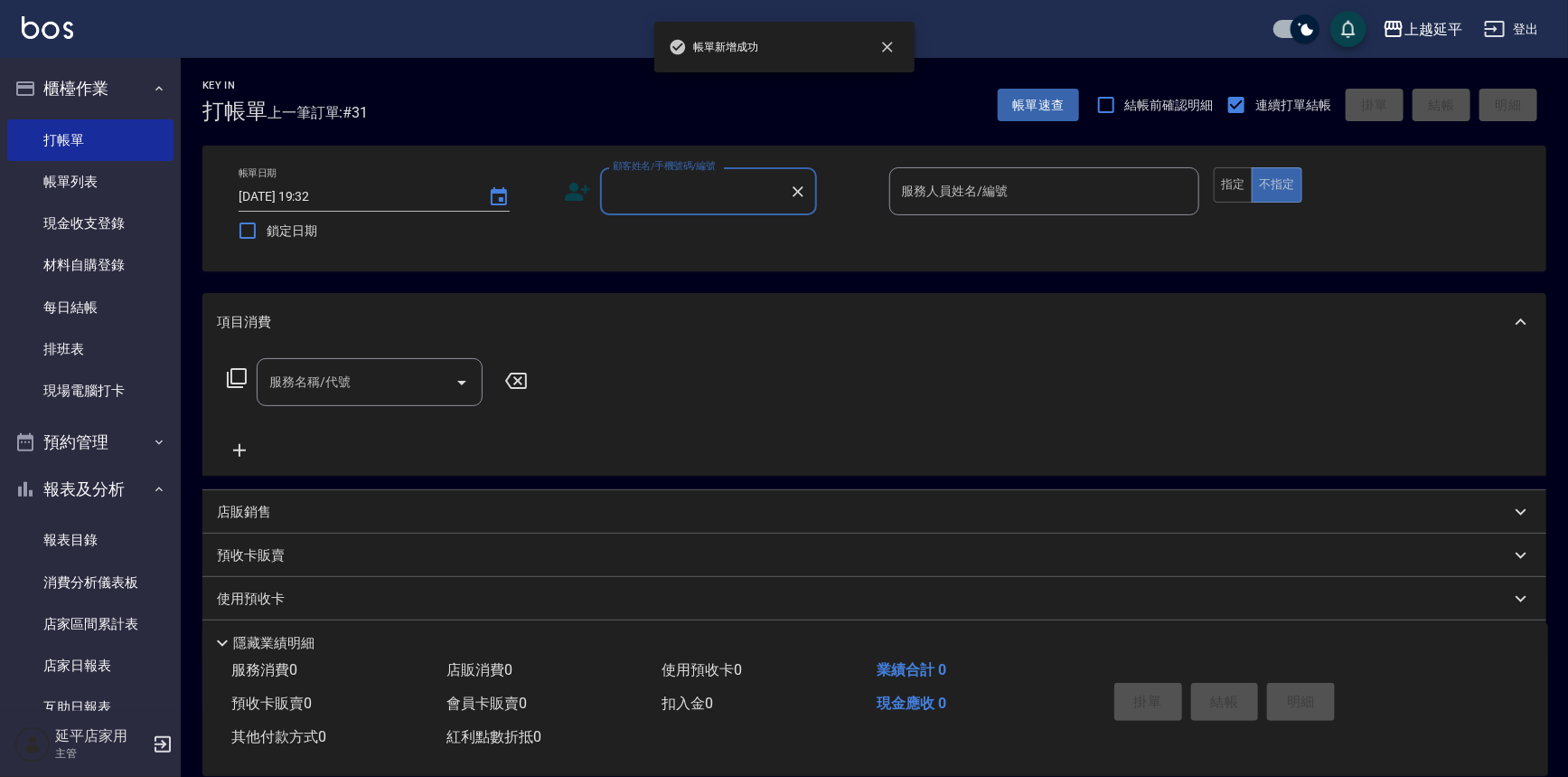
drag, startPoint x: 705, startPoint y: 180, endPoint x: 714, endPoint y: 183, distance: 9.5
click at [712, 182] on input "顧客姓名/手機號碼/編號" at bounding box center [695, 191] width 173 height 32
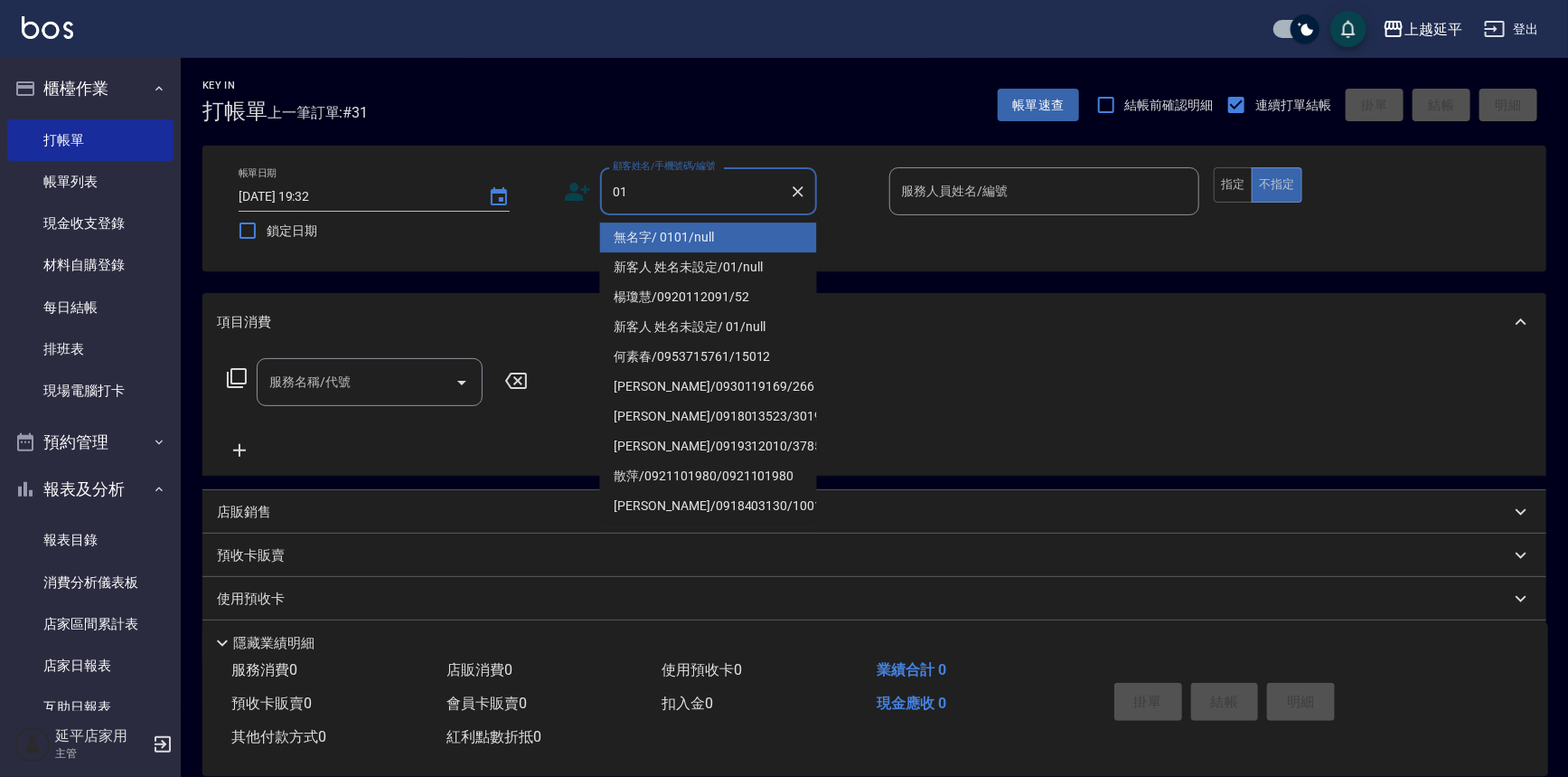
click at [717, 233] on li "無名字/ 0101/null" at bounding box center [708, 238] width 217 height 30
type input "無名字/ 0101/null"
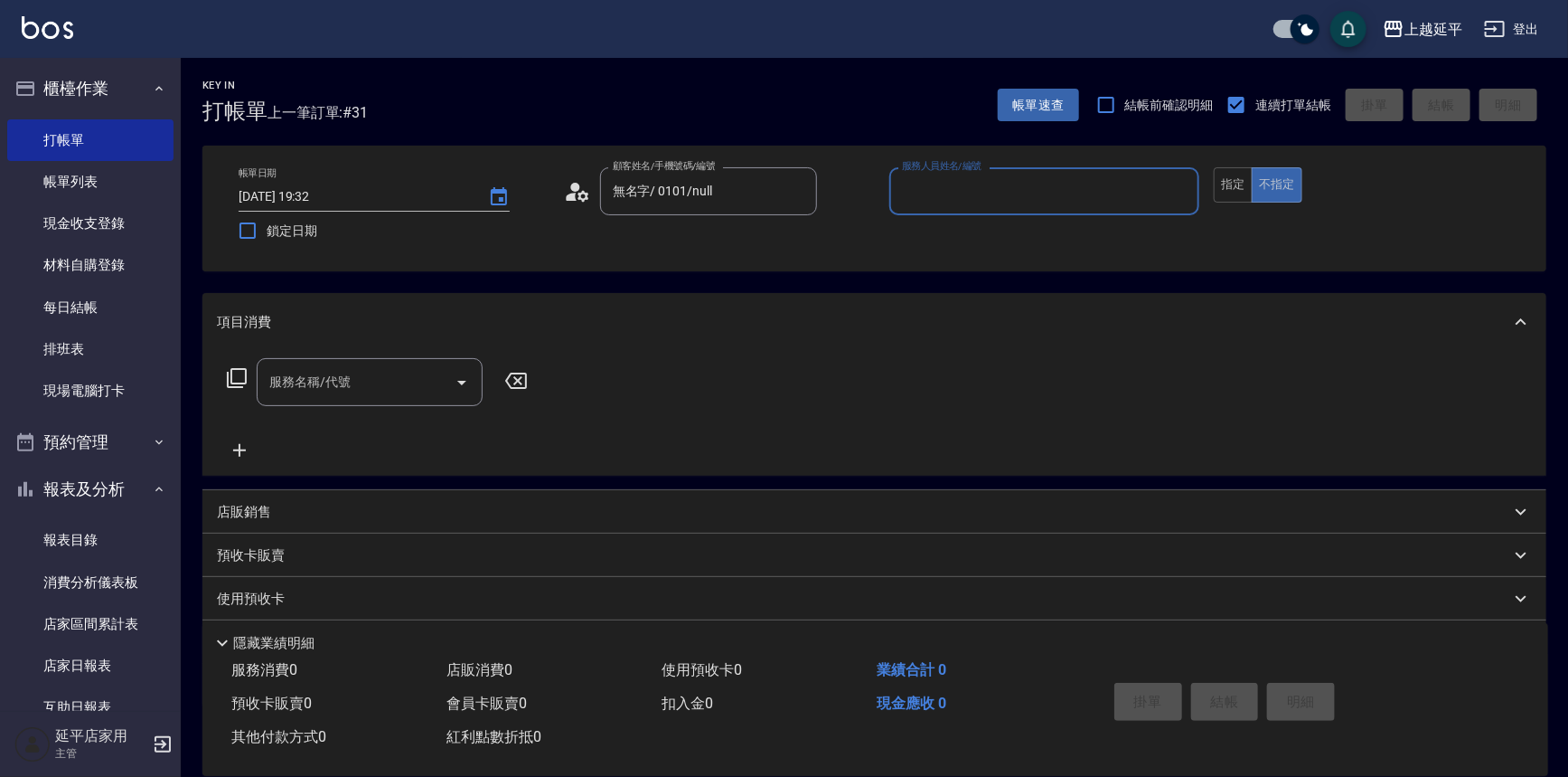
click at [950, 185] on input "服務人員姓名/編號" at bounding box center [1045, 191] width 294 height 32
drag, startPoint x: 940, startPoint y: 220, endPoint x: 930, endPoint y: 235, distance: 18.0
click at [930, 235] on span "[PERSON_NAME] -4" at bounding box center [920, 237] width 32 height 19
type input "[PERSON_NAME]-4"
click at [380, 371] on input "服務名稱/代號" at bounding box center [356, 382] width 183 height 32
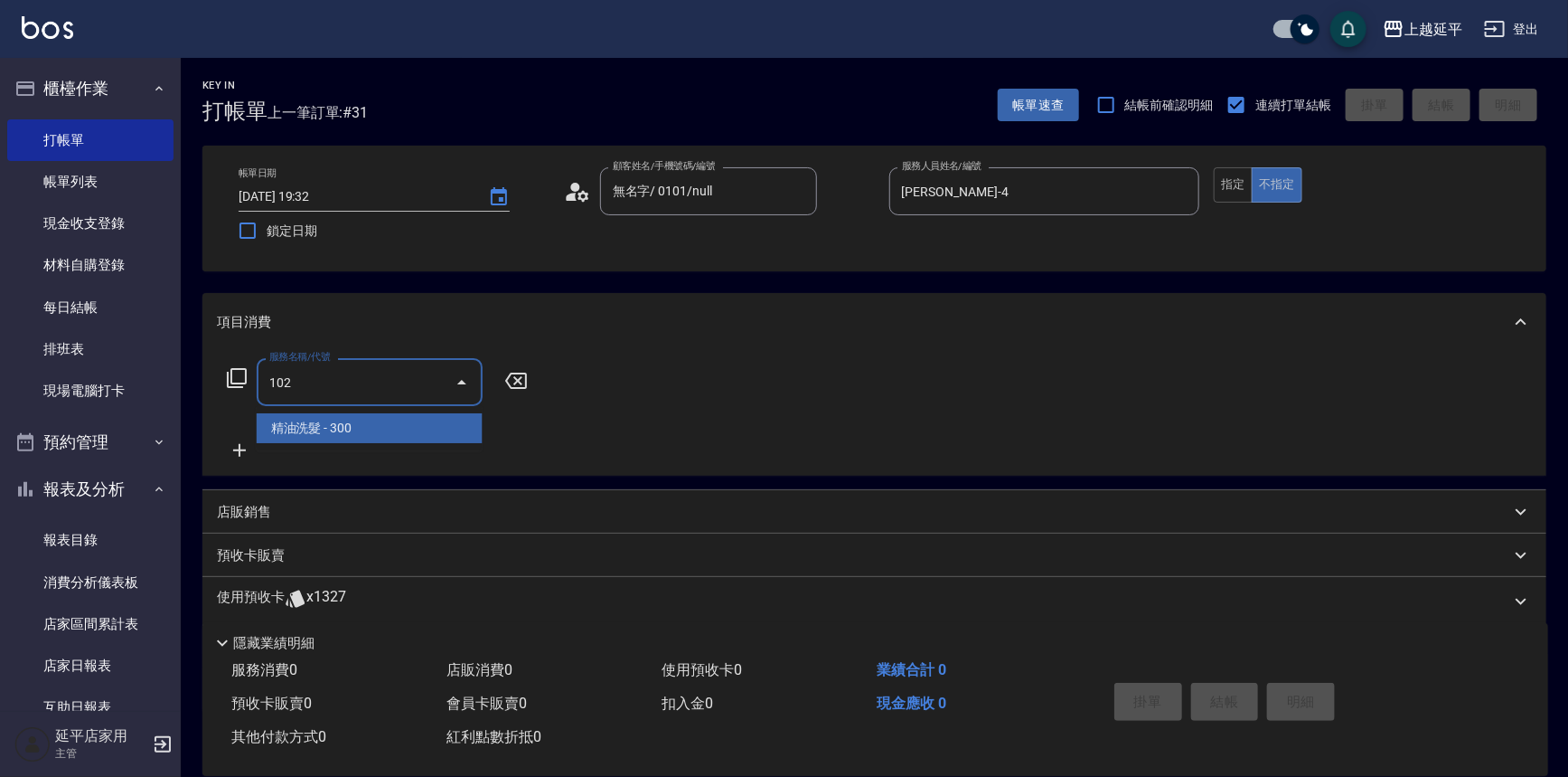
click at [367, 423] on span "精油洗髮 - 300" at bounding box center [369, 428] width 226 height 30
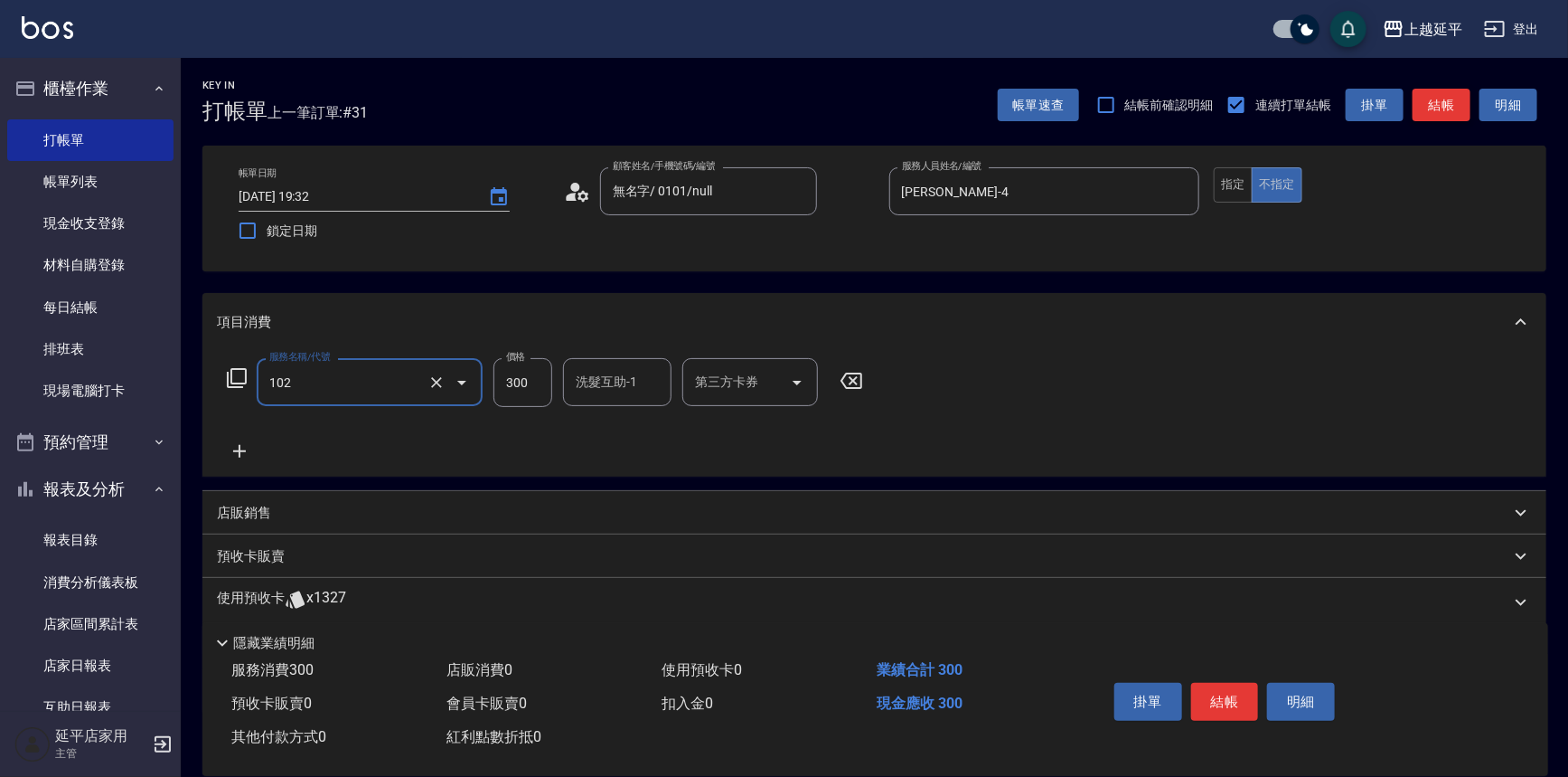
type input "精油洗髮(102)"
click at [1449, 108] on button "結帳" at bounding box center [1442, 105] width 58 height 34
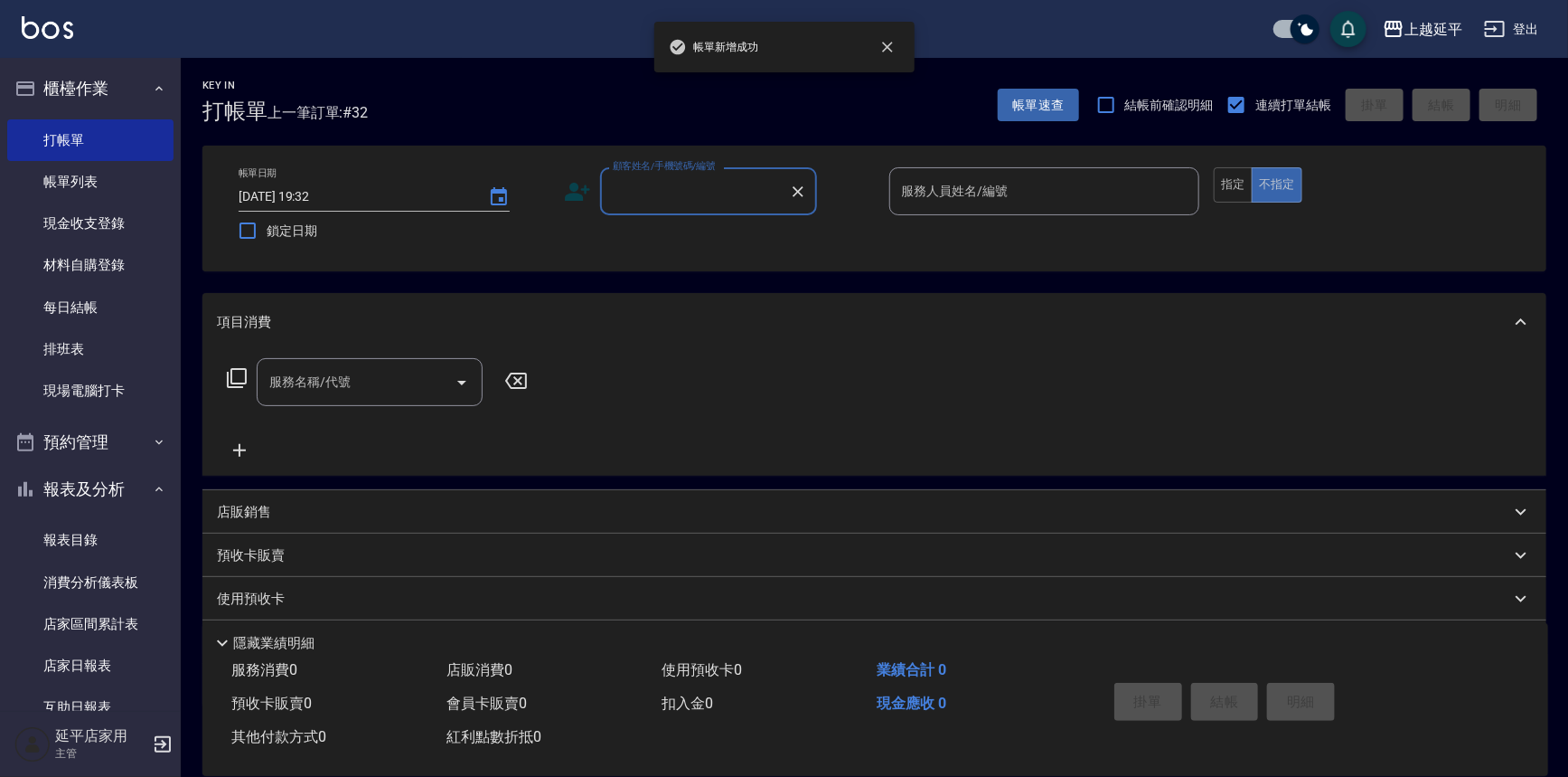
click at [719, 203] on input "顧客姓名/手機號碼/編號" at bounding box center [695, 191] width 173 height 32
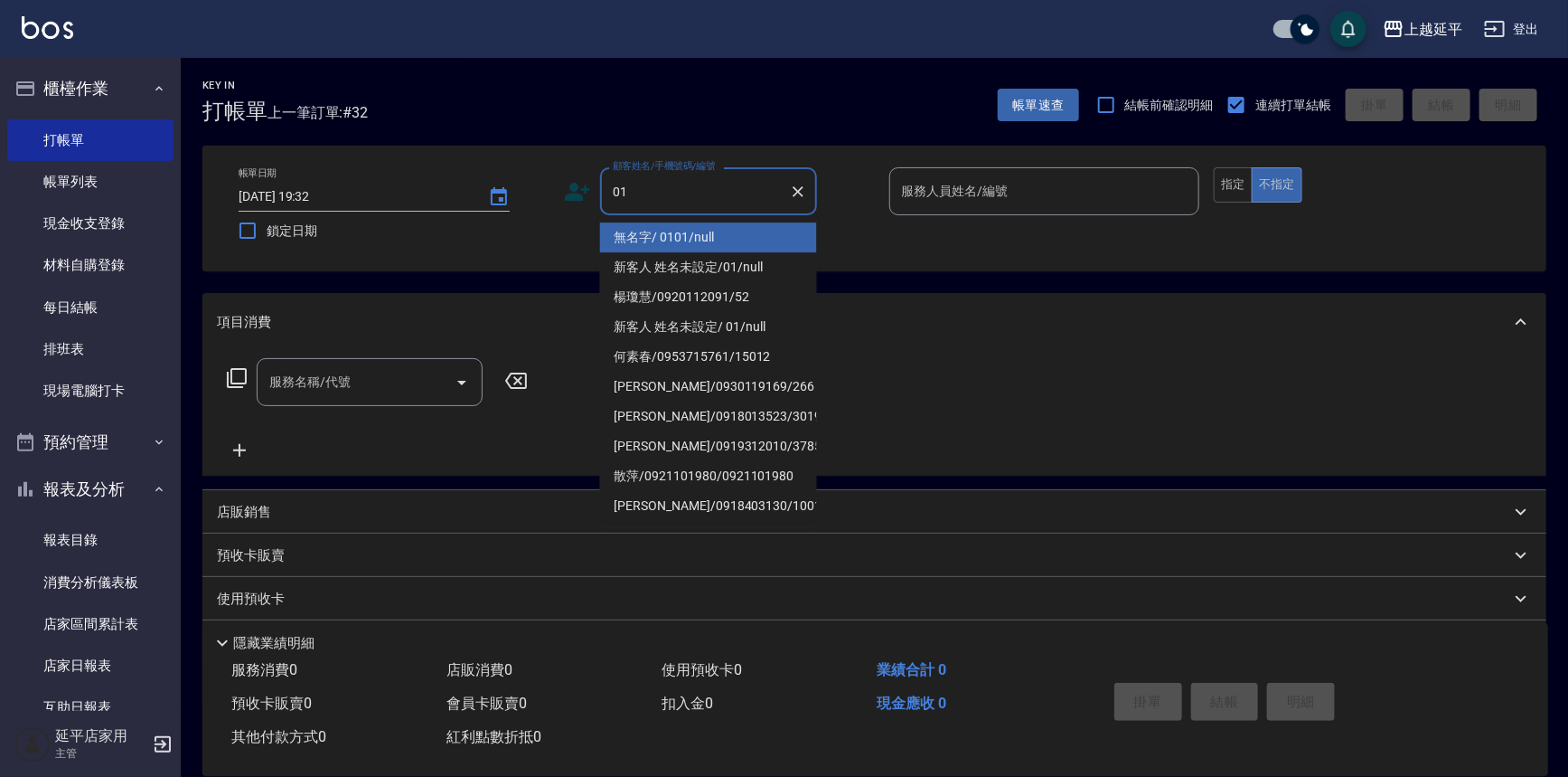
drag, startPoint x: 729, startPoint y: 233, endPoint x: 994, endPoint y: 180, distance: 270.2
click at [740, 233] on li "無名字/ 0101/null" at bounding box center [708, 238] width 217 height 30
type input "無名字/ 0101/null"
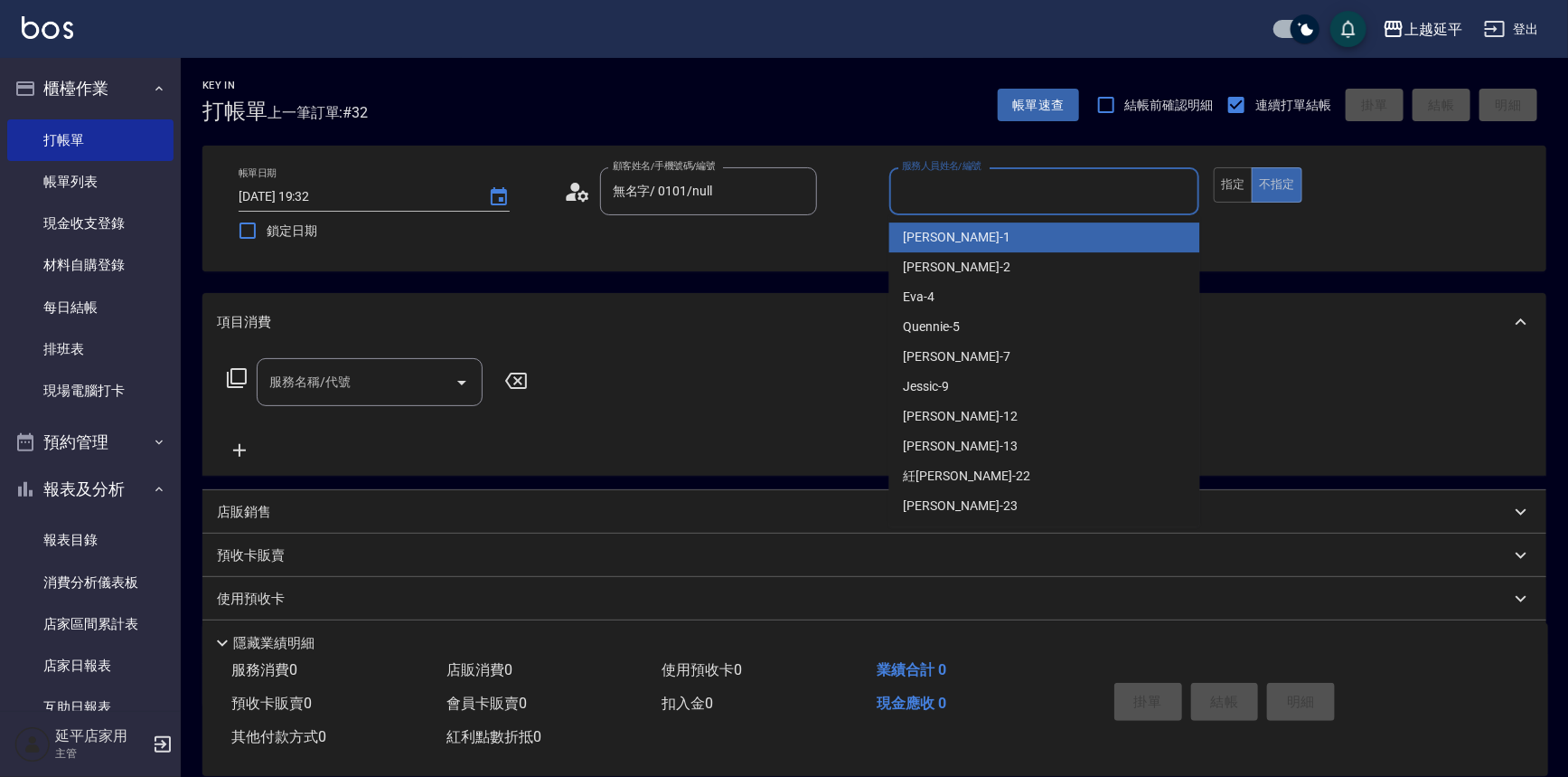
click at [996, 179] on input "服務人員姓名/編號" at bounding box center [1045, 191] width 294 height 32
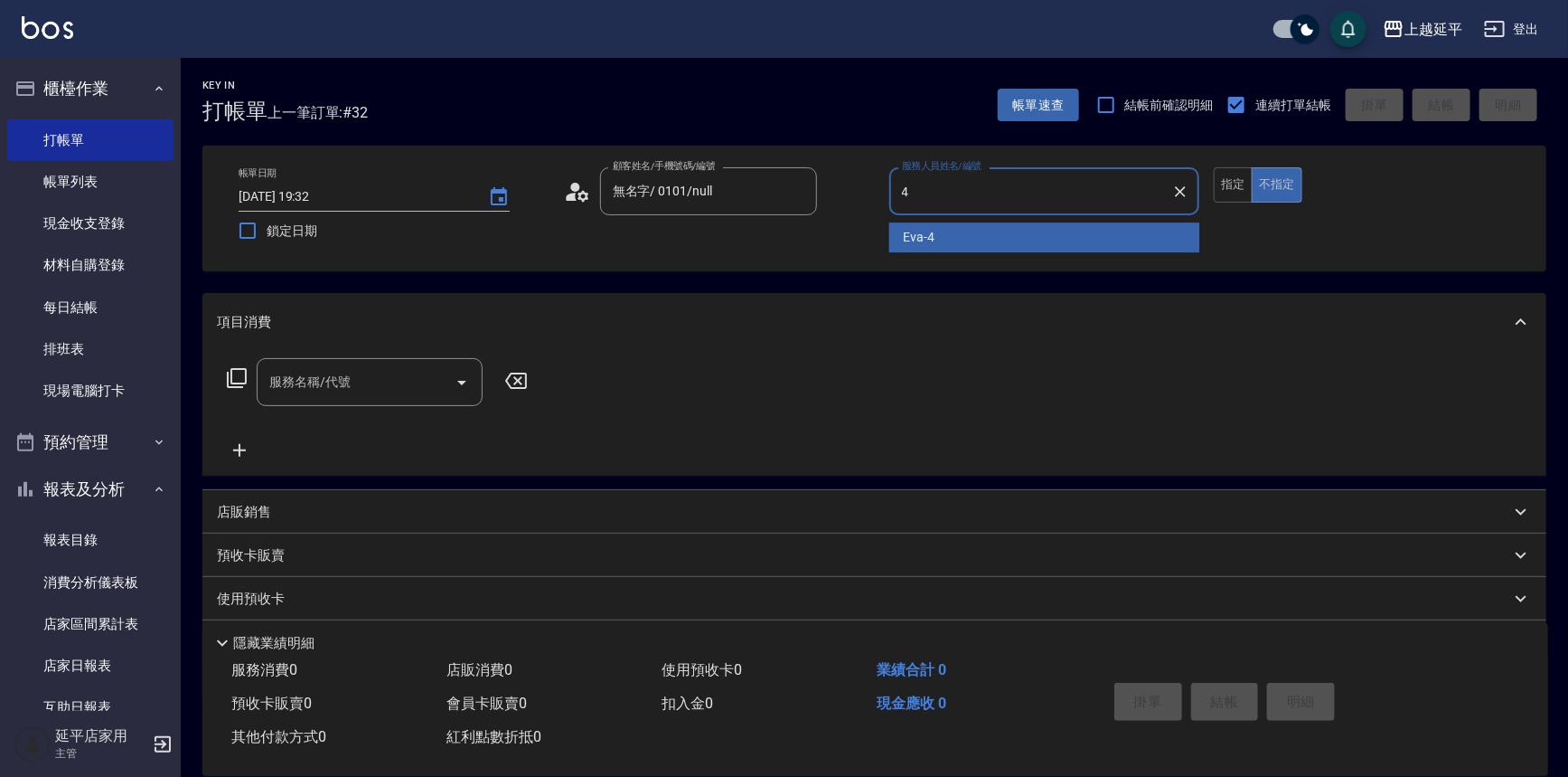
click at [971, 240] on div "[PERSON_NAME] -4" at bounding box center [1045, 238] width 311 height 30
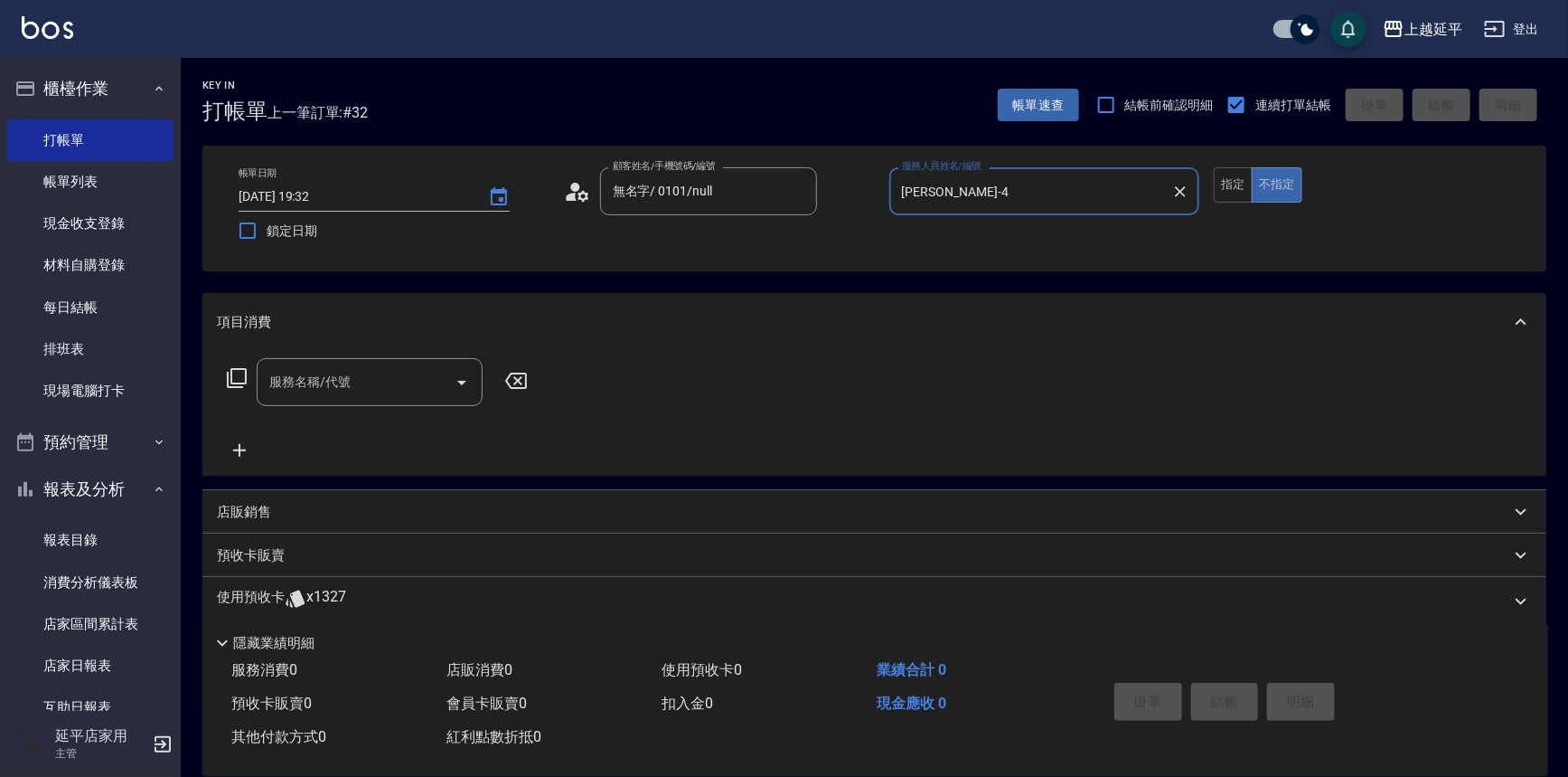
type input "[PERSON_NAME]-4"
click at [361, 374] on input "服務名稱/代號" at bounding box center [356, 382] width 183 height 32
click at [352, 425] on span "B級洗+剪 - 499" at bounding box center [369, 428] width 226 height 30
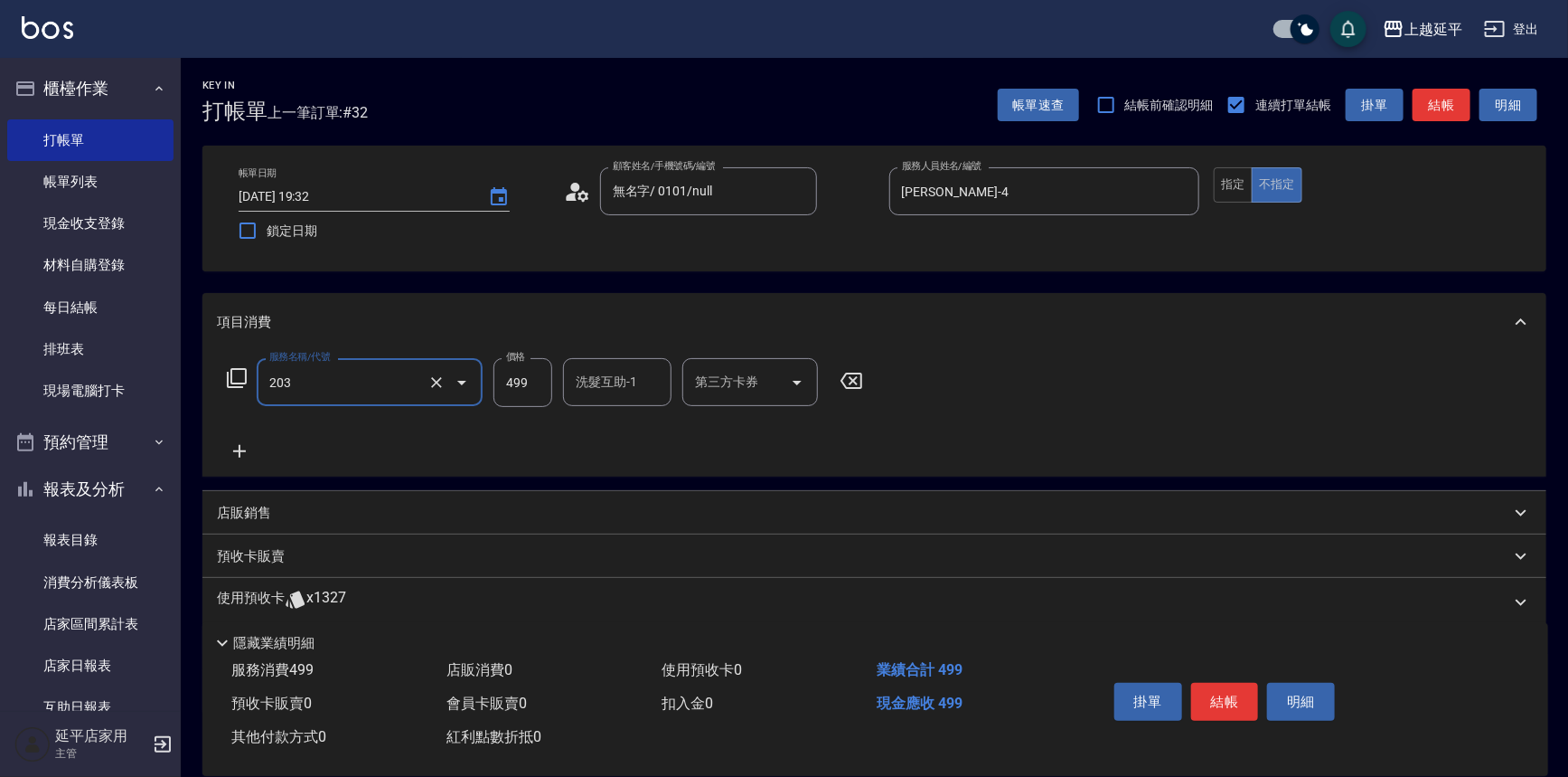
type input "B級洗+剪(203)"
click at [244, 454] on icon at bounding box center [239, 451] width 45 height 22
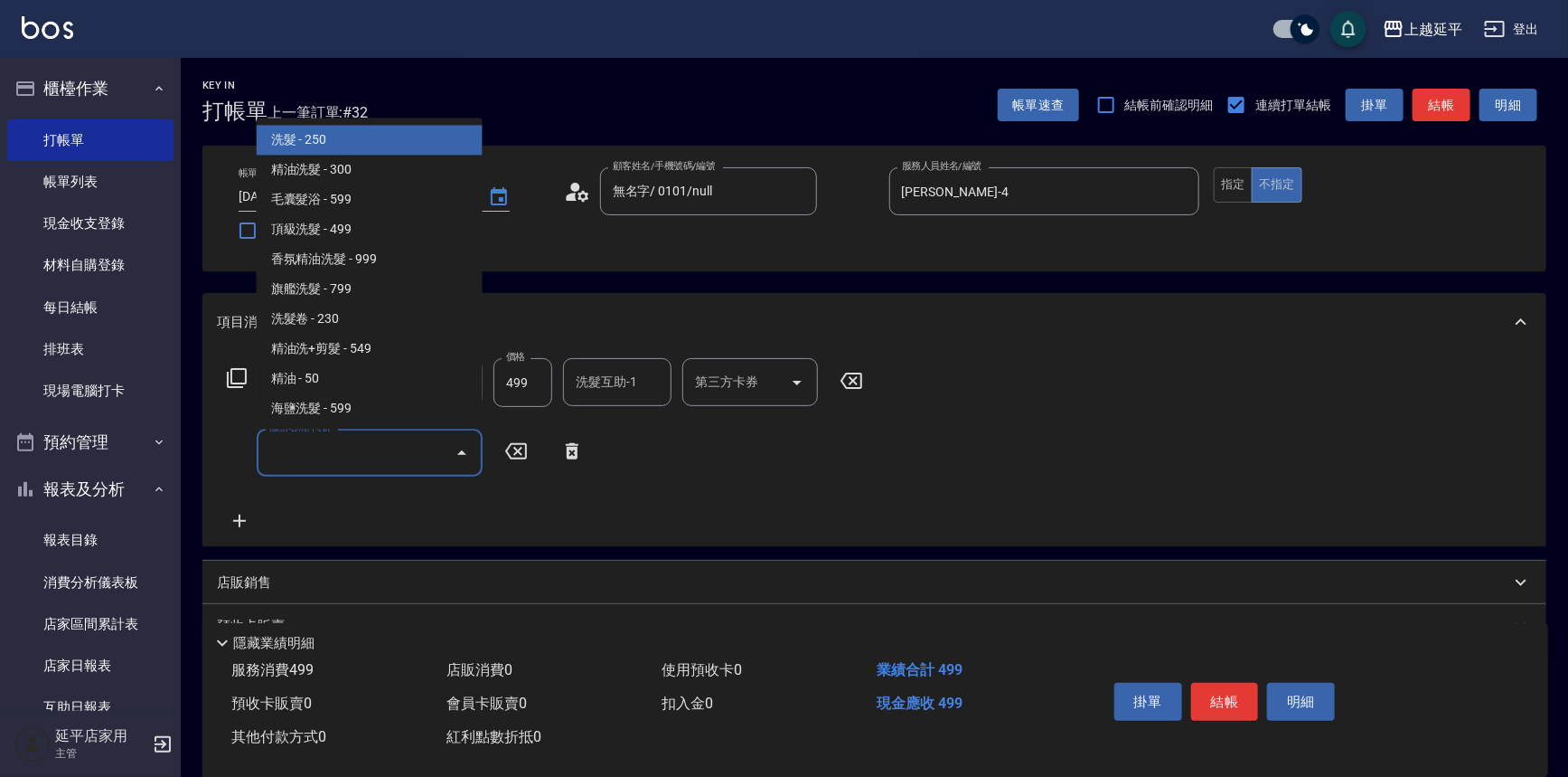
click at [313, 457] on input "服務名稱/代號" at bounding box center [356, 453] width 183 height 32
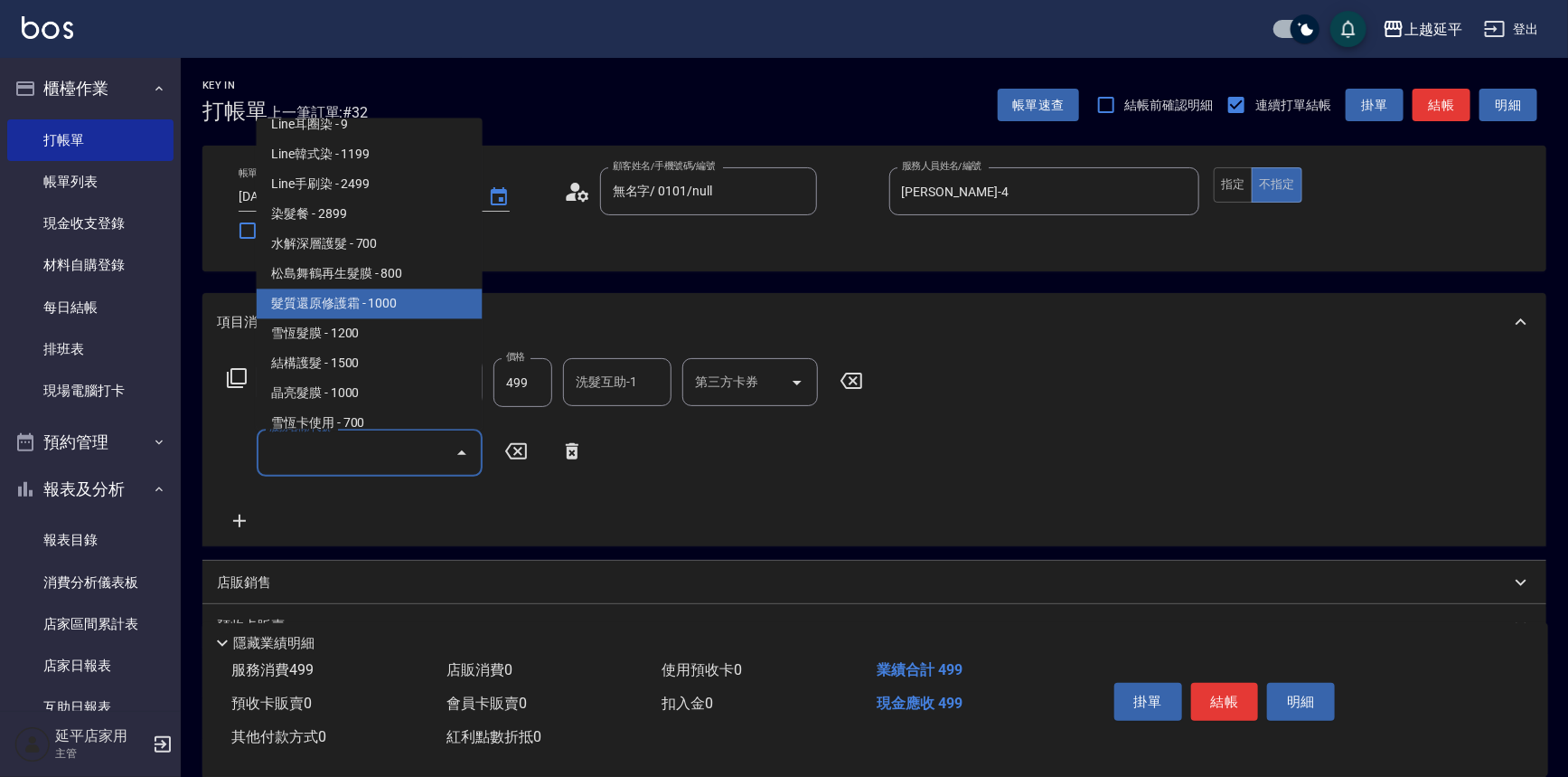
scroll to position [1726, 0]
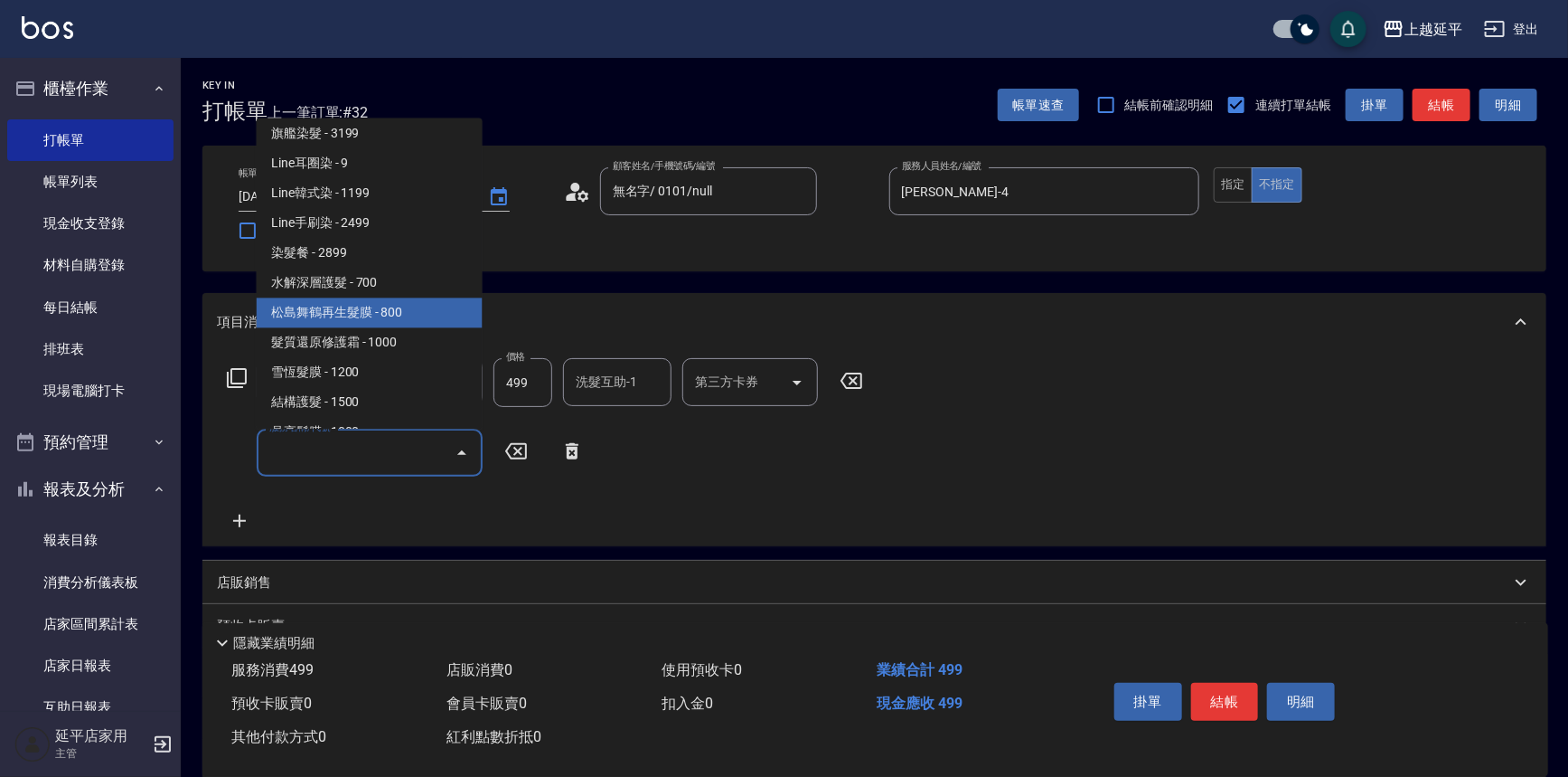
click at [397, 314] on span "松島舞鶴再生髮膜 - 800" at bounding box center [369, 313] width 226 height 30
type input "[PERSON_NAME]再生髮膜(502)"
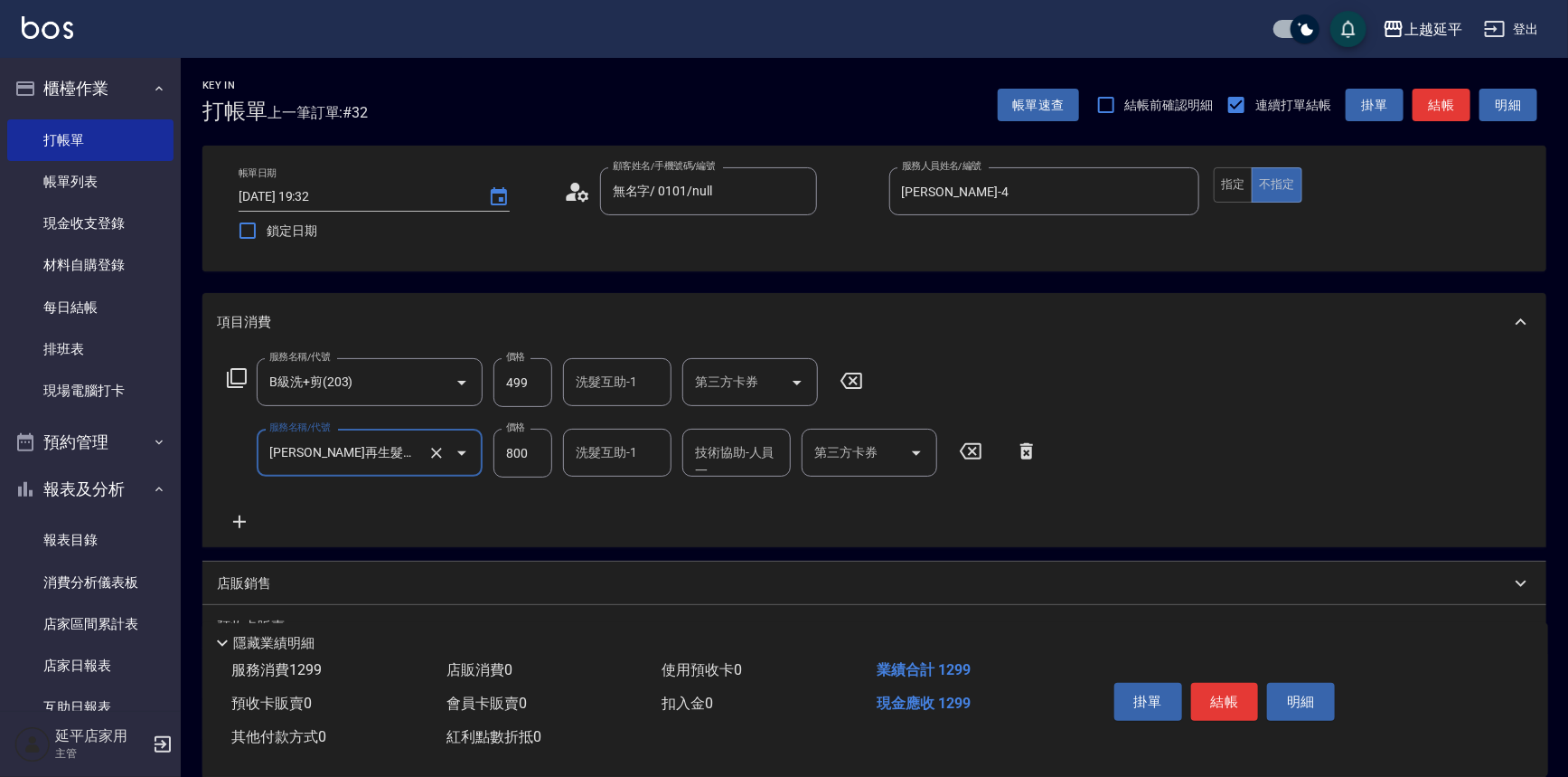
click at [612, 464] on input "洗髮互助-1" at bounding box center [617, 453] width 93 height 32
click at [624, 497] on span "[PERSON_NAME]-34" at bounding box center [606, 498] width 56 height 19
type input "[PERSON_NAME]-34"
click at [712, 455] on input "技術協助-人員一" at bounding box center [736, 453] width 93 height 32
click at [754, 495] on div "[PERSON_NAME]-34" at bounding box center [736, 498] width 108 height 30
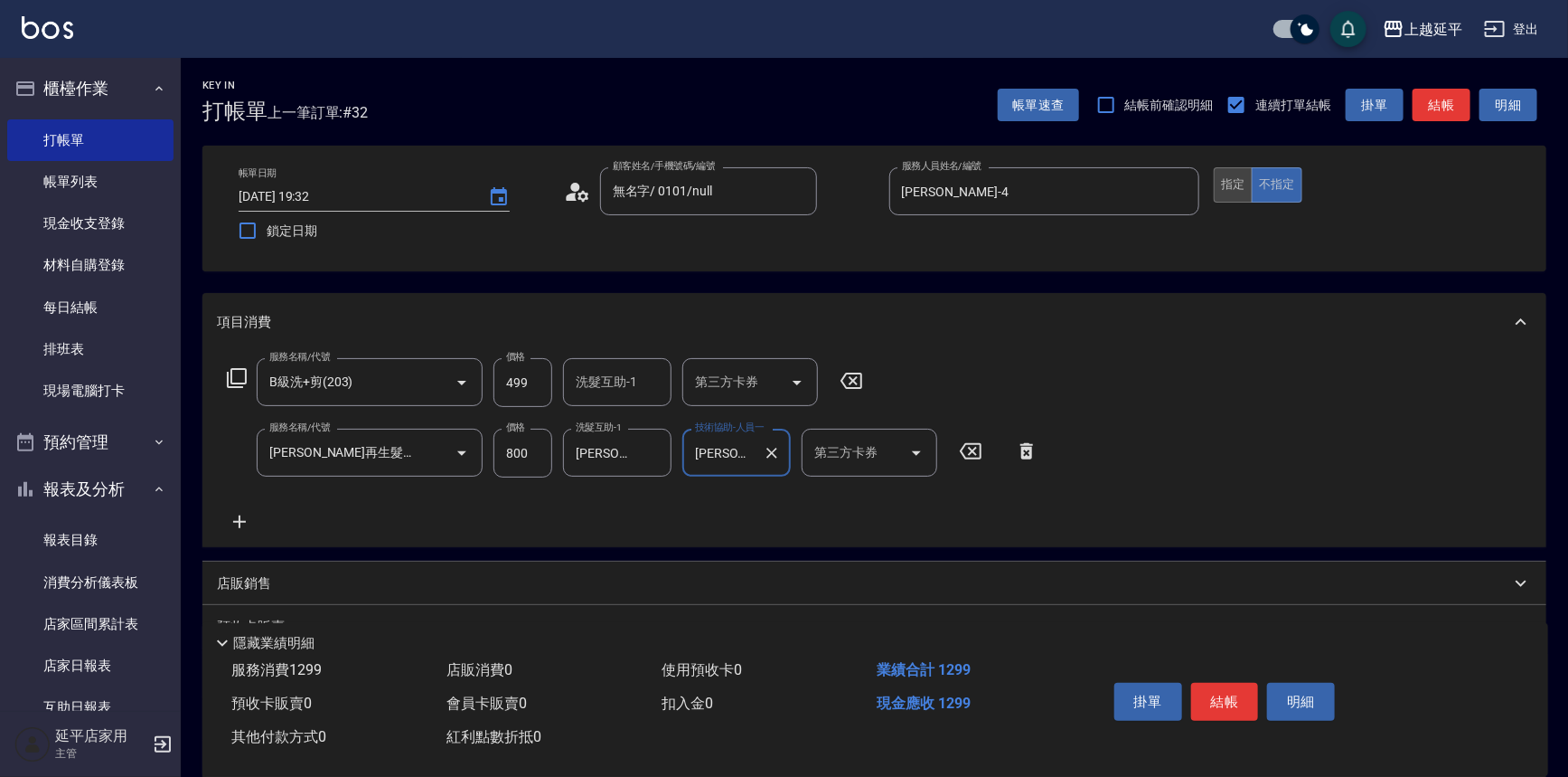
type input "[PERSON_NAME]-34"
click at [1233, 191] on button "指定" at bounding box center [1233, 184] width 39 height 35
click at [1212, 697] on button "結帳" at bounding box center [1226, 701] width 68 height 38
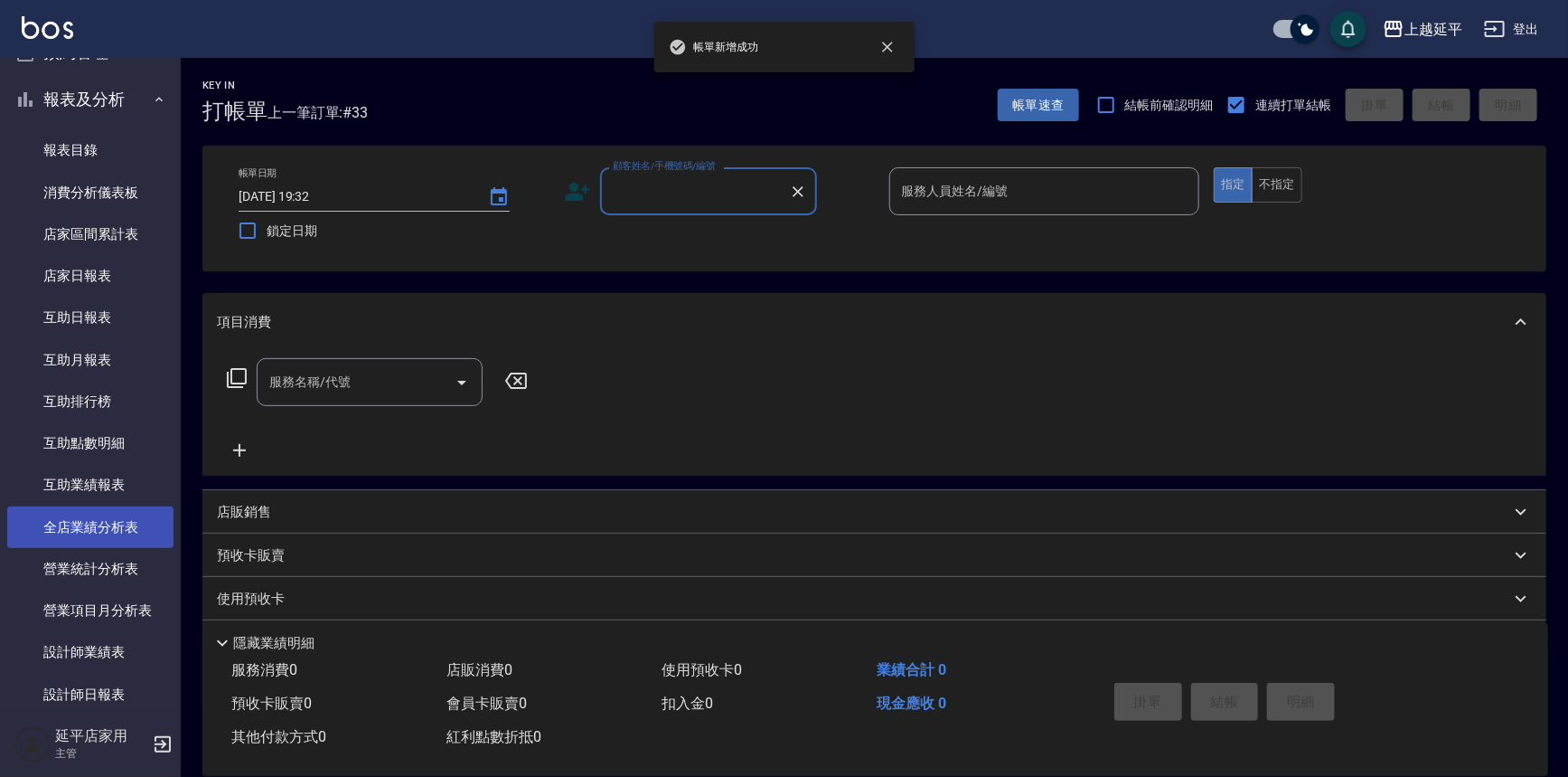
scroll to position [411, 0]
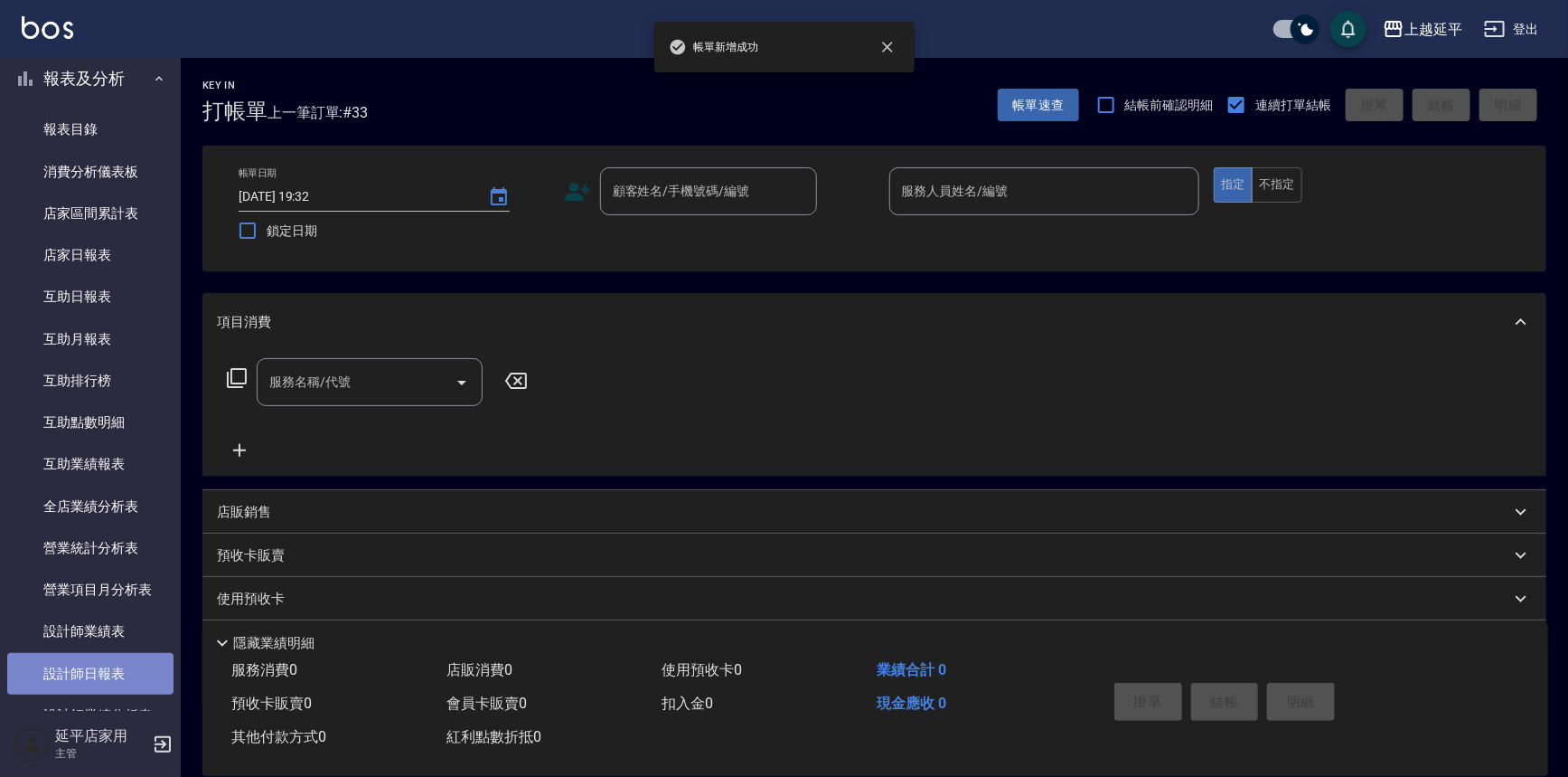
click at [111, 660] on link "設計師日報表" at bounding box center [90, 674] width 166 height 42
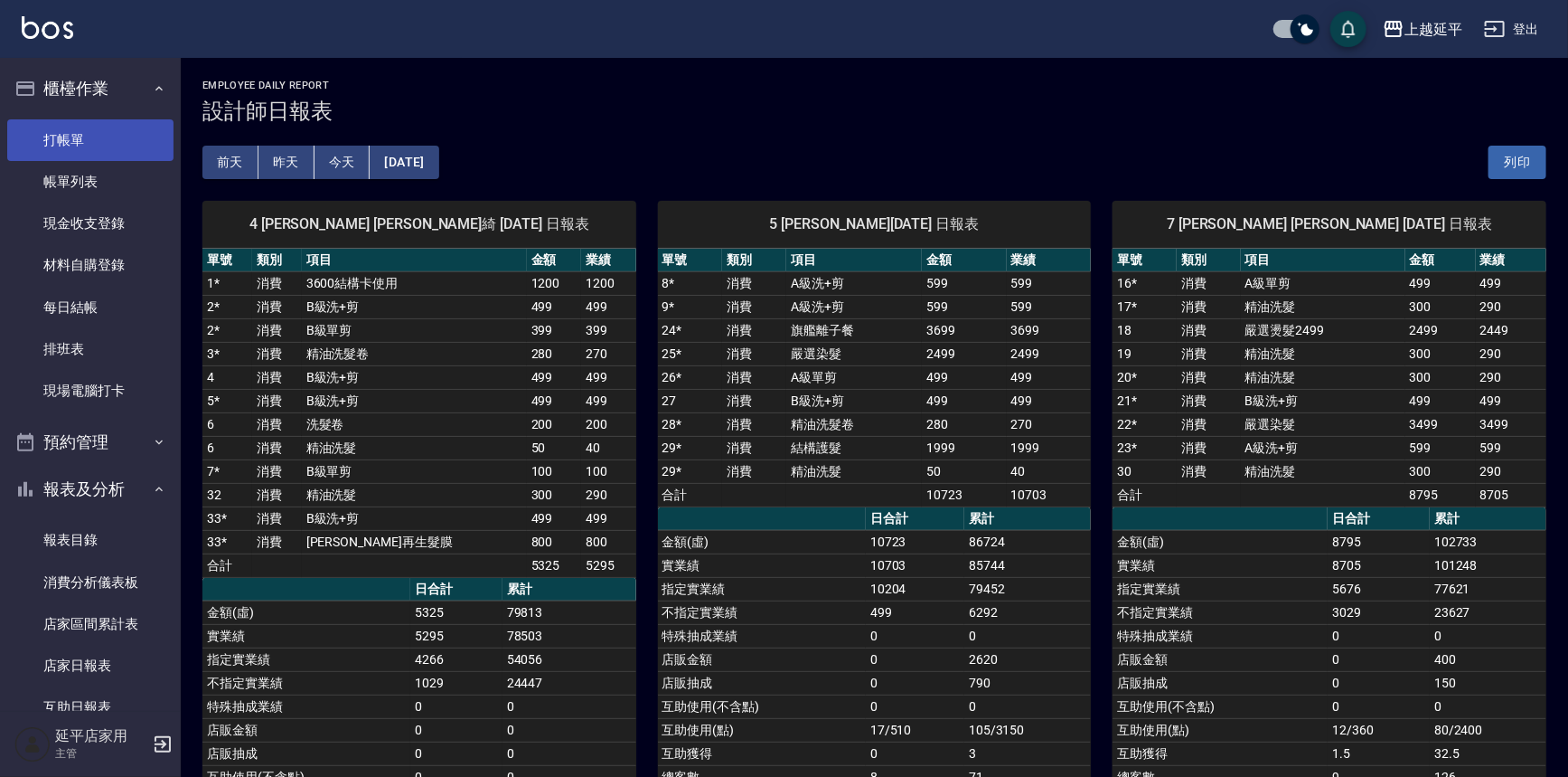
click at [82, 136] on link "打帳單" at bounding box center [90, 140] width 166 height 42
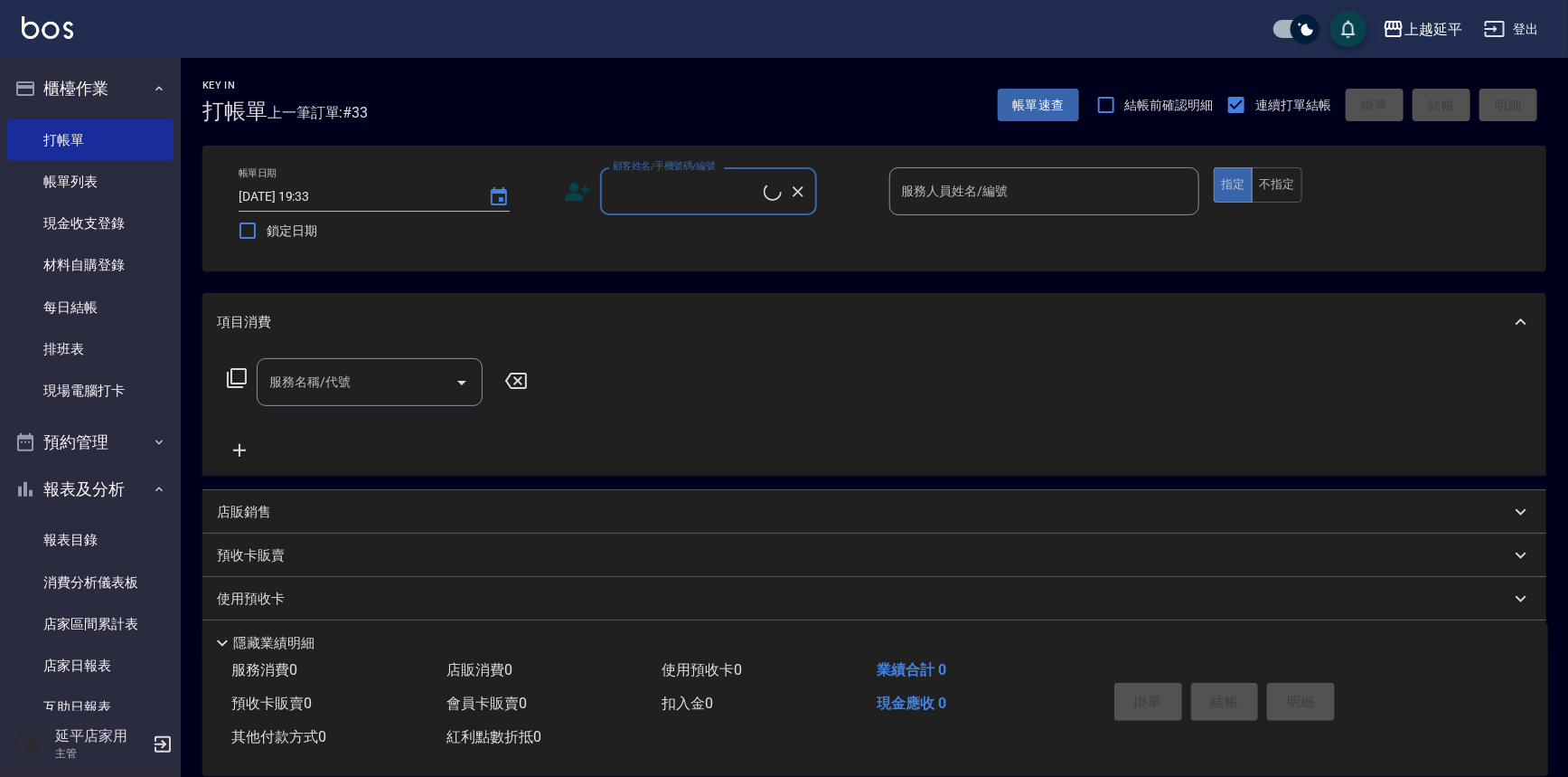
click at [661, 183] on input "顧客姓名/手機號碼/編號" at bounding box center [686, 191] width 155 height 32
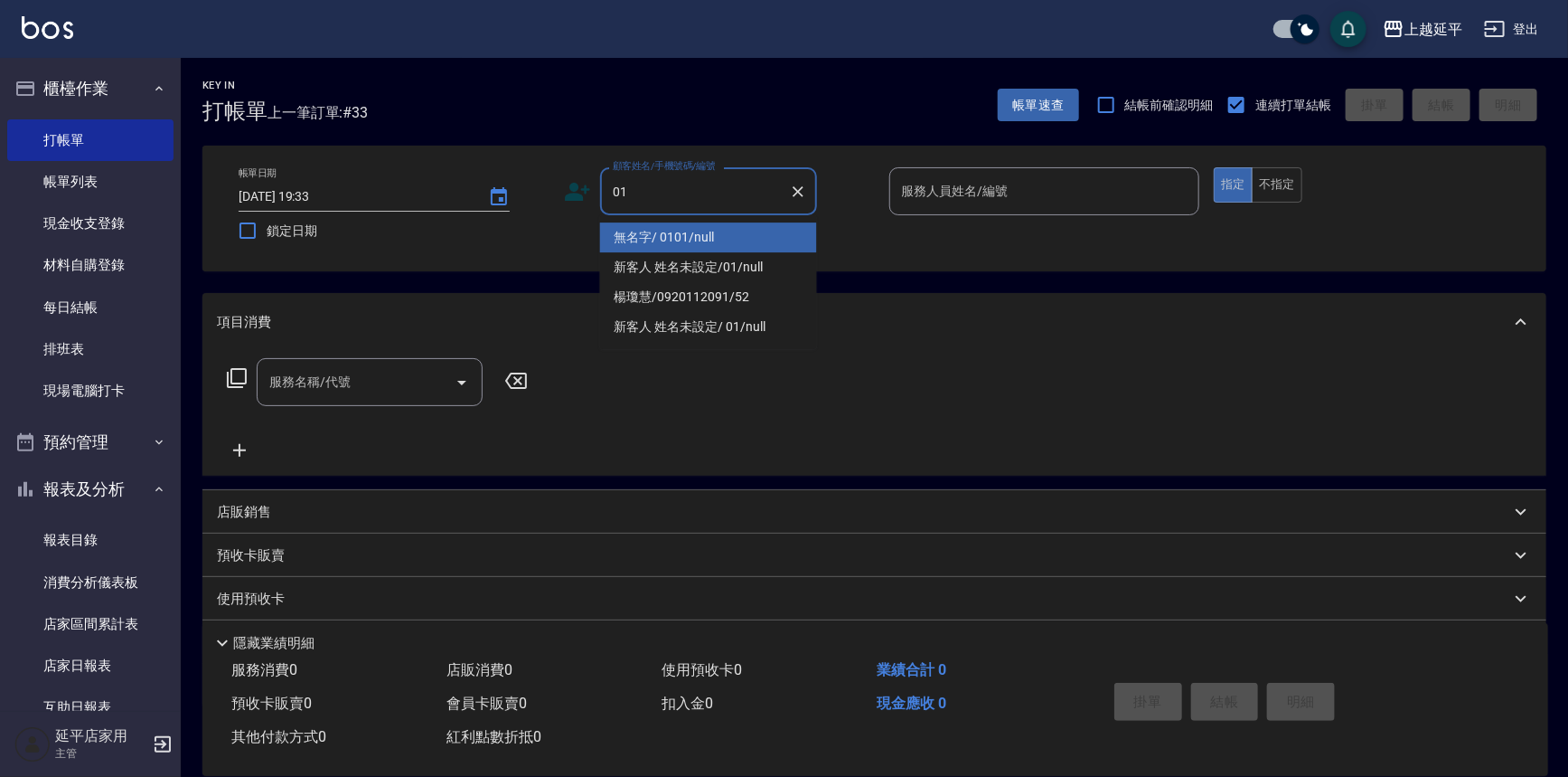
click at [683, 238] on li "無名字/ 0101/null" at bounding box center [708, 238] width 217 height 30
type input "無名字/ 0101/null"
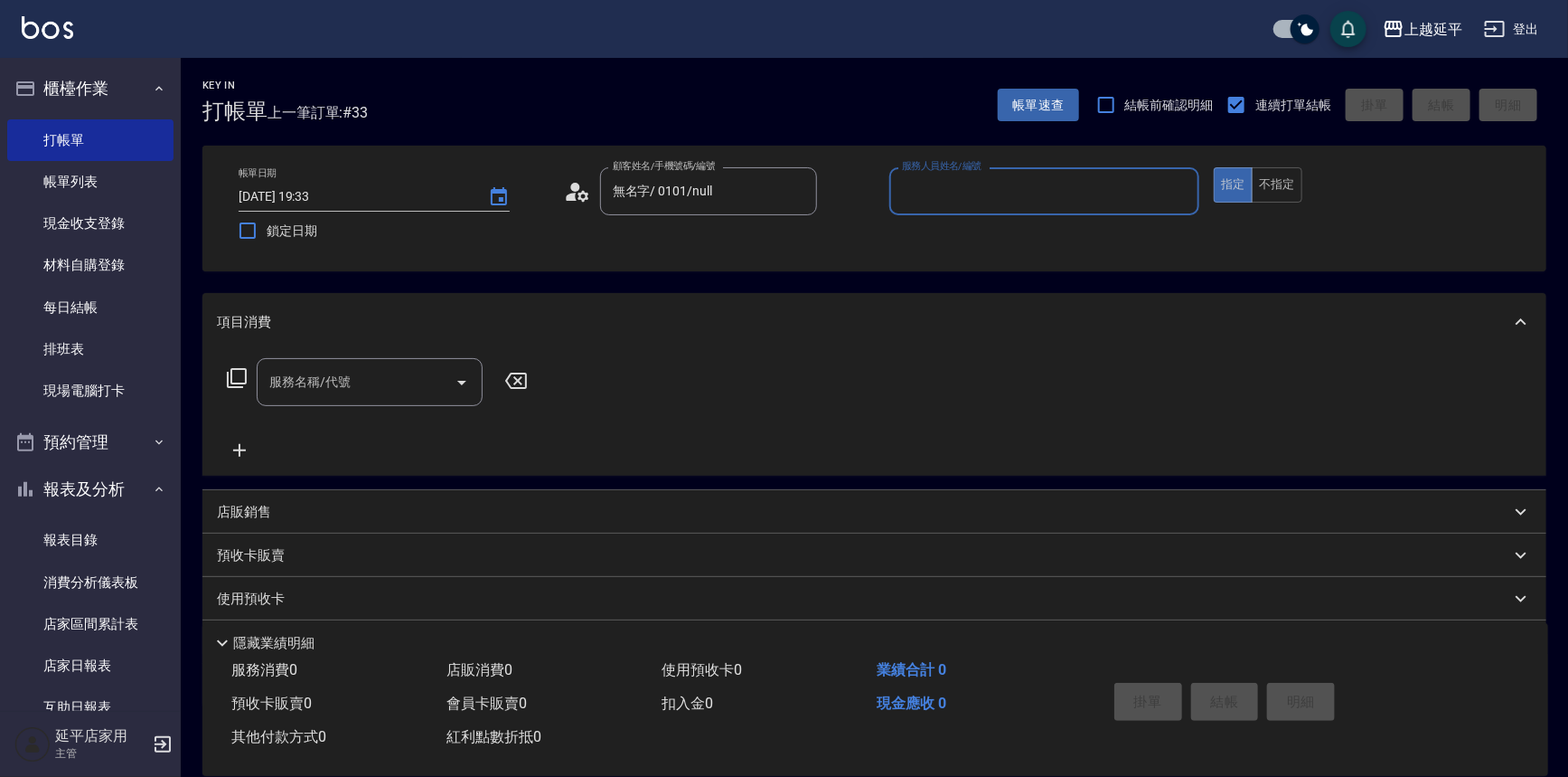
click at [931, 190] on input "服務人員姓名/編號" at bounding box center [1045, 191] width 294 height 32
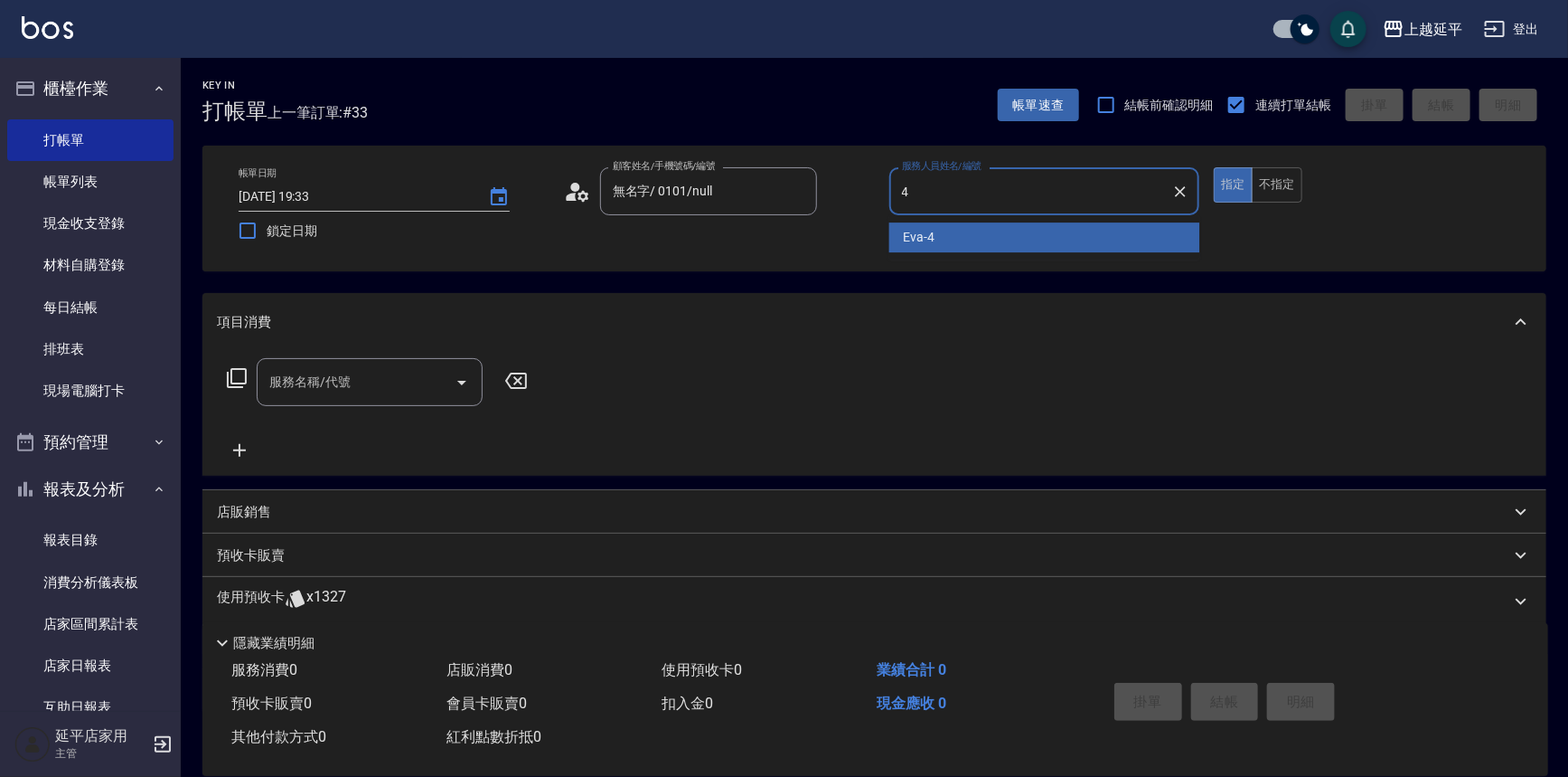
click at [925, 232] on span "[PERSON_NAME] -4" at bounding box center [920, 237] width 32 height 19
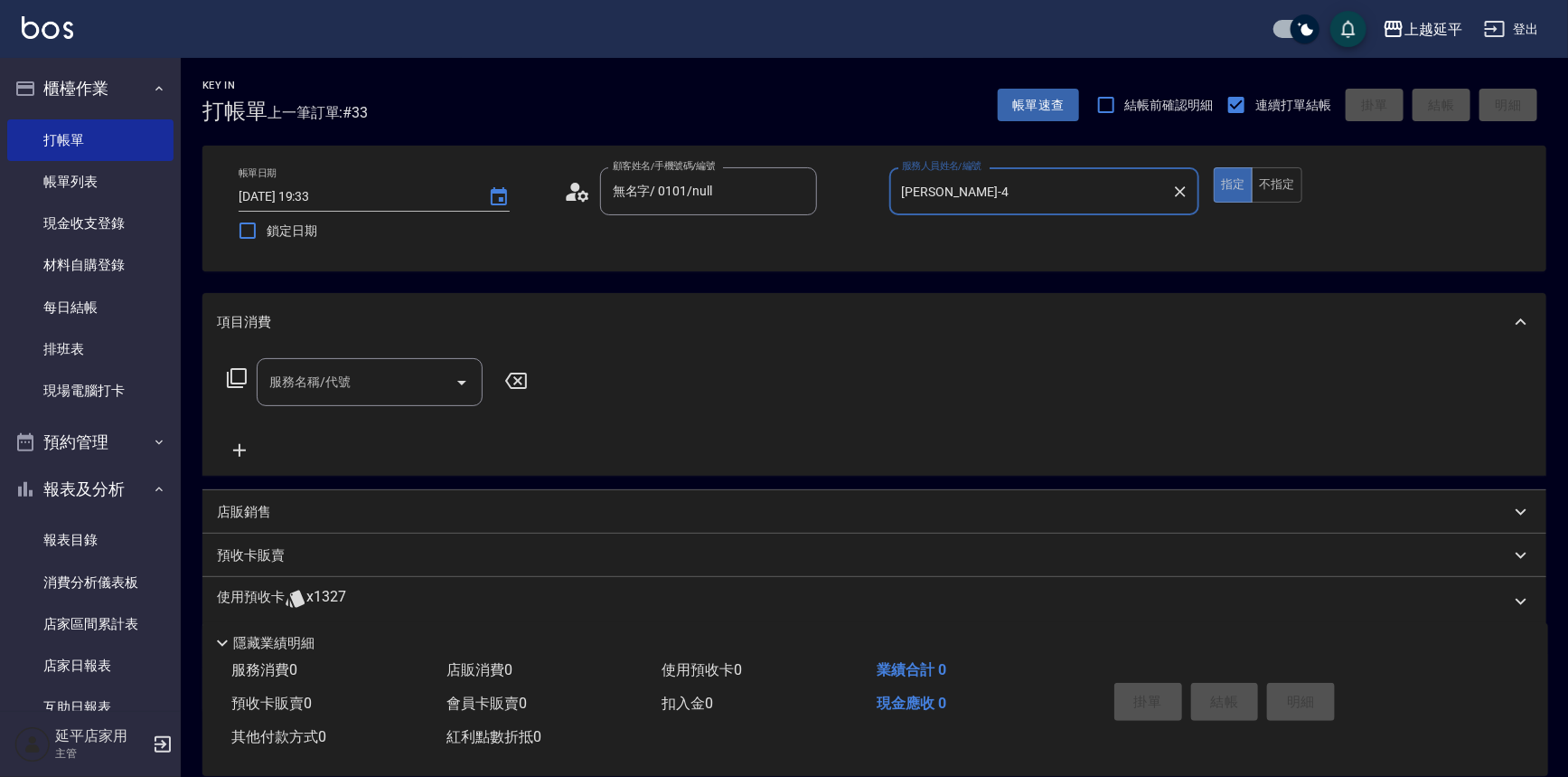
type input "[PERSON_NAME]-4"
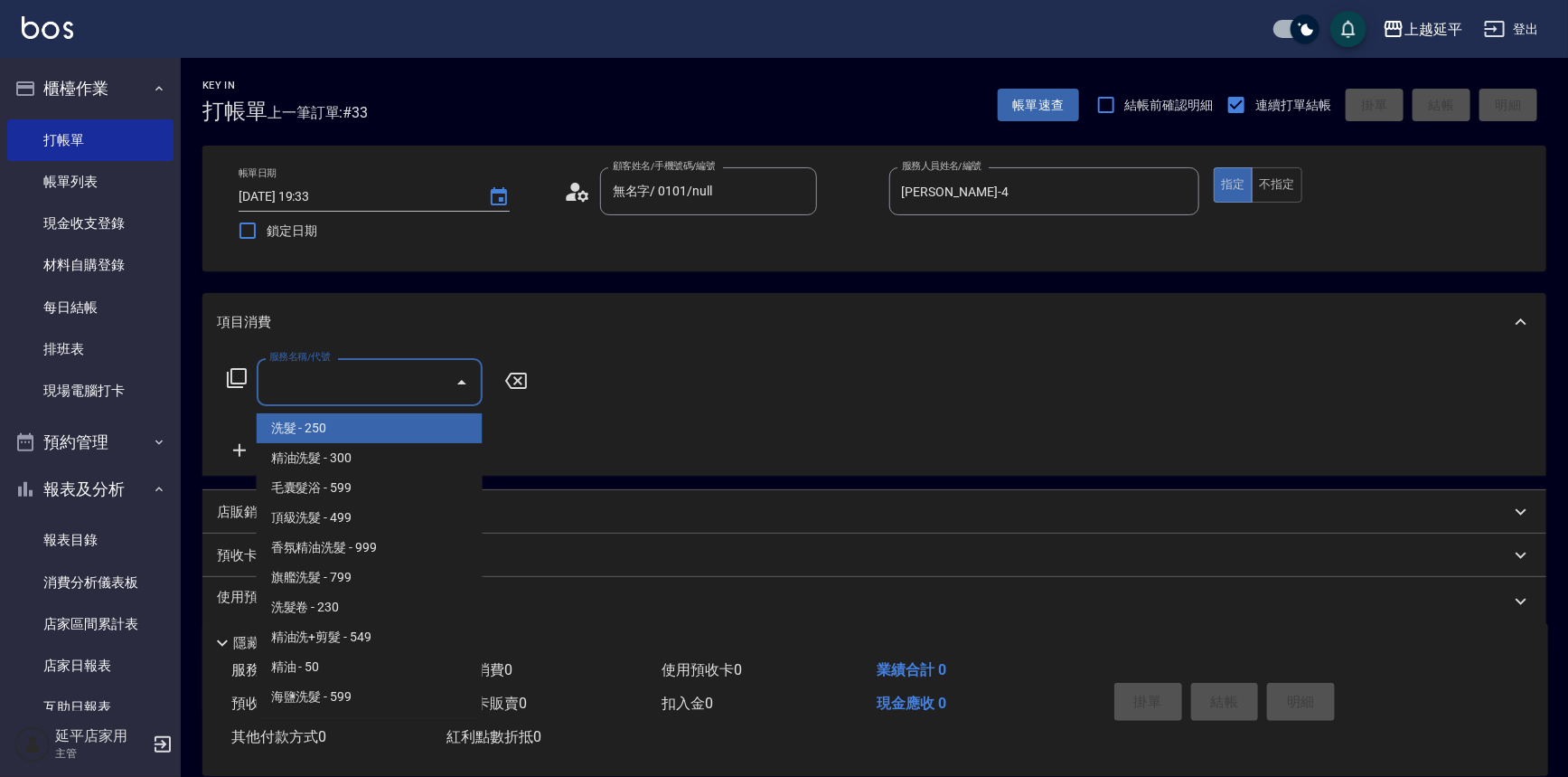
click at [361, 390] on input "服務名稱/代號" at bounding box center [356, 382] width 183 height 32
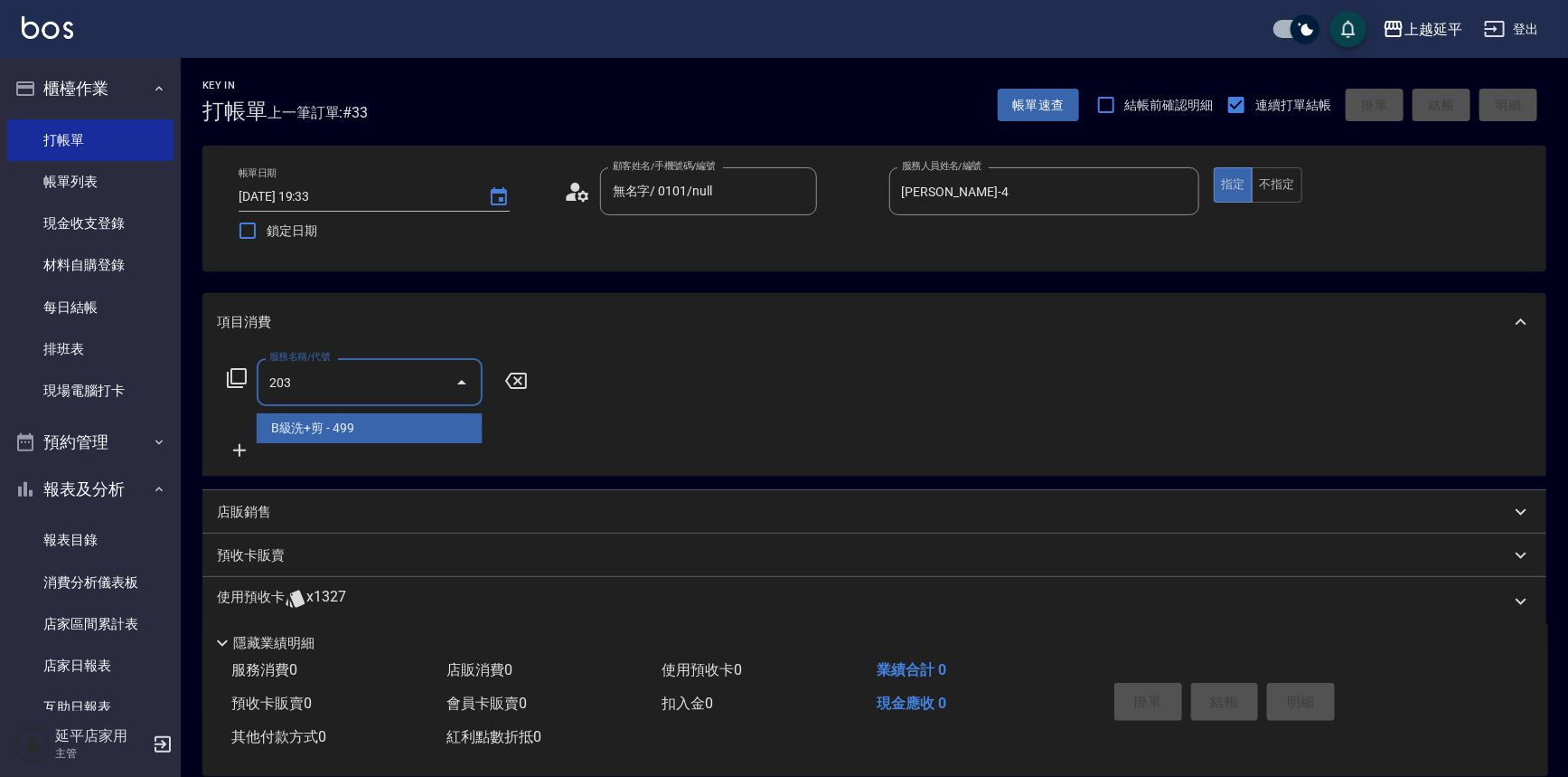
drag, startPoint x: 349, startPoint y: 421, endPoint x: 316, endPoint y: 429, distance: 34.0
click at [348, 424] on span "B級洗+剪 - 499" at bounding box center [369, 428] width 226 height 30
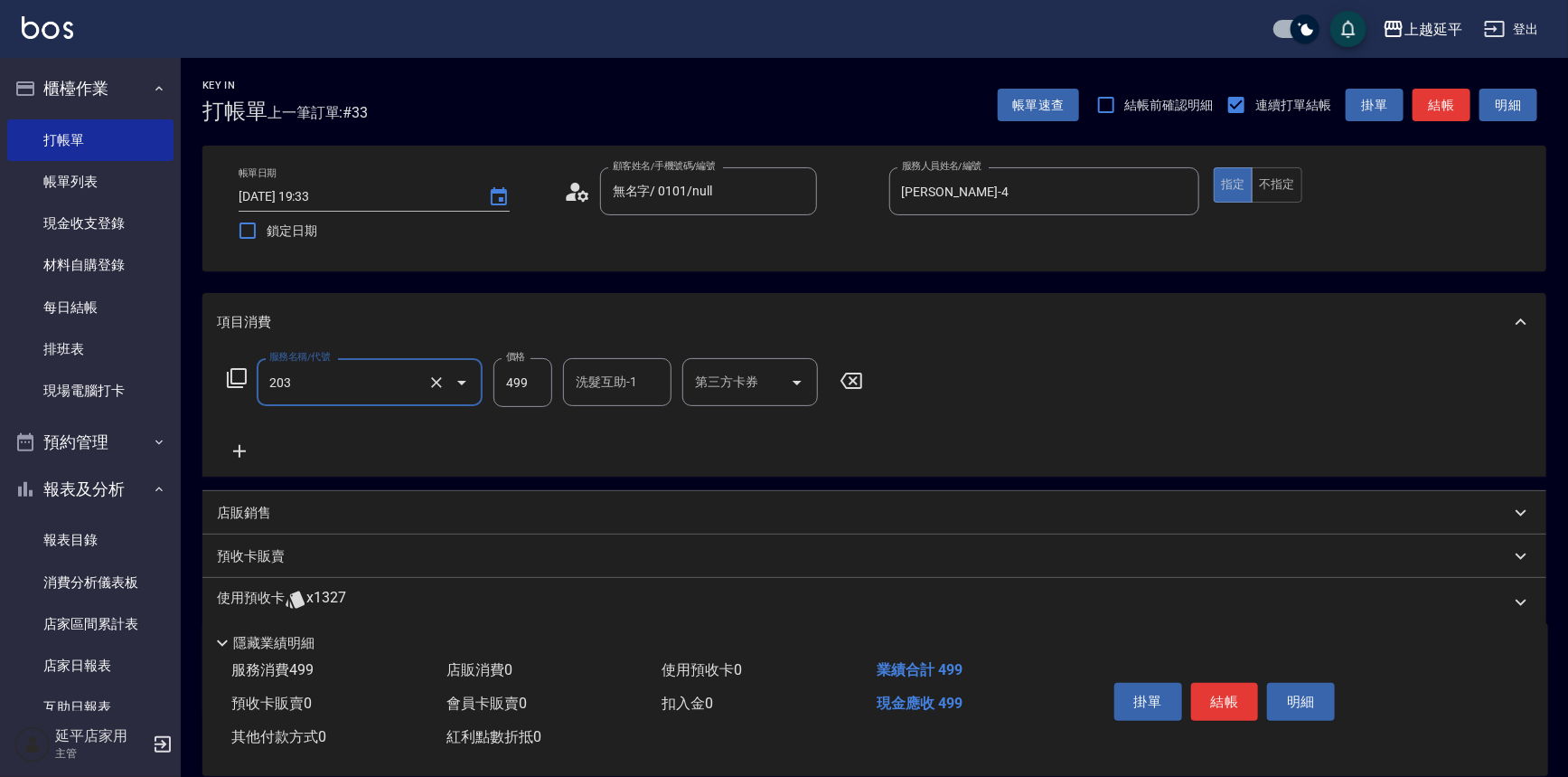
type input "B級洗+剪(203)"
click at [234, 451] on icon at bounding box center [239, 451] width 13 height 13
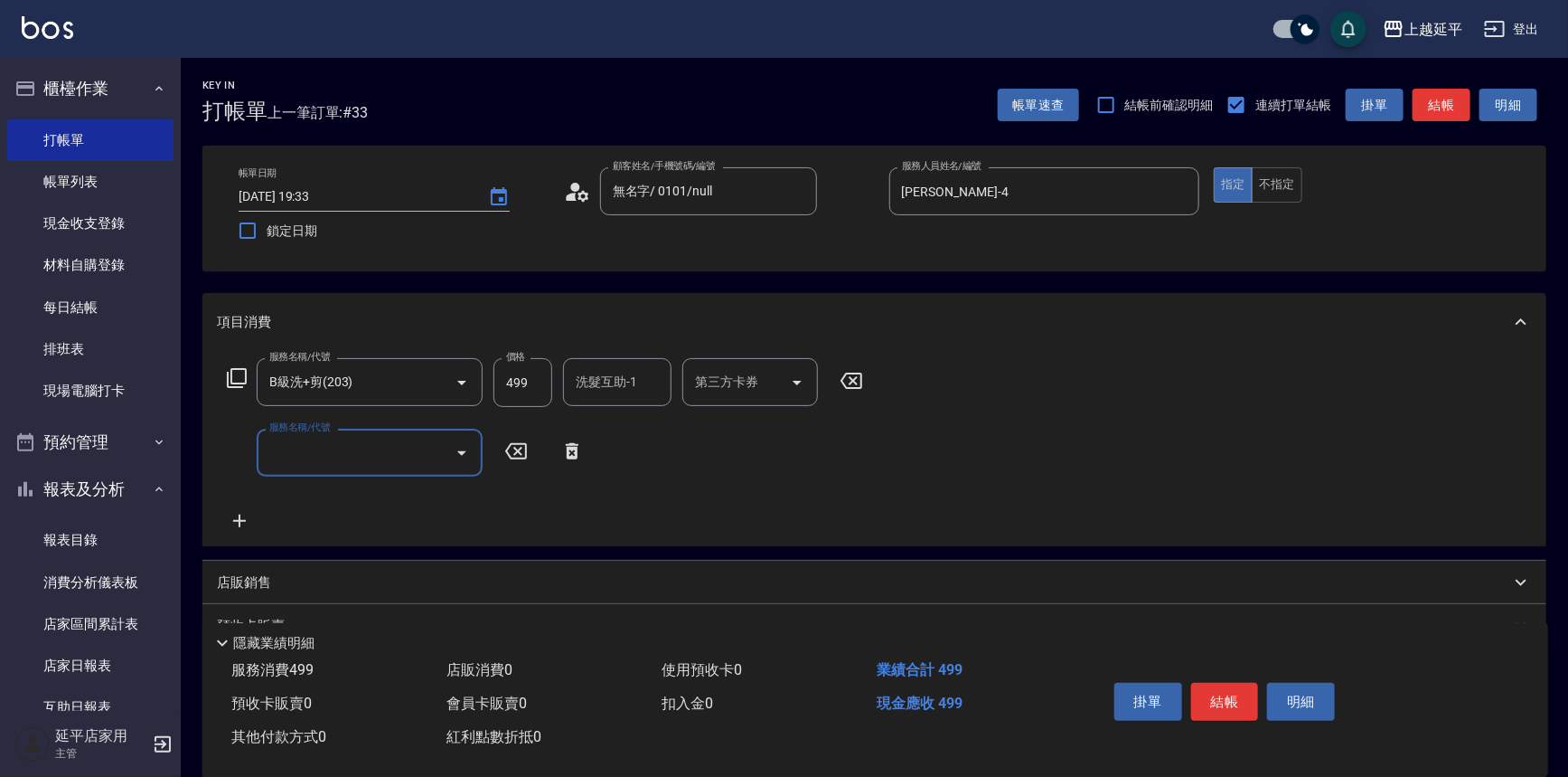
click at [301, 451] on input "服務名稱/代號" at bounding box center [356, 453] width 183 height 32
click at [361, 495] on span "B級洗+剪 - 499" at bounding box center [369, 498] width 226 height 30
type input "B級洗+剪(203)"
click at [1441, 94] on button "結帳" at bounding box center [1442, 105] width 58 height 34
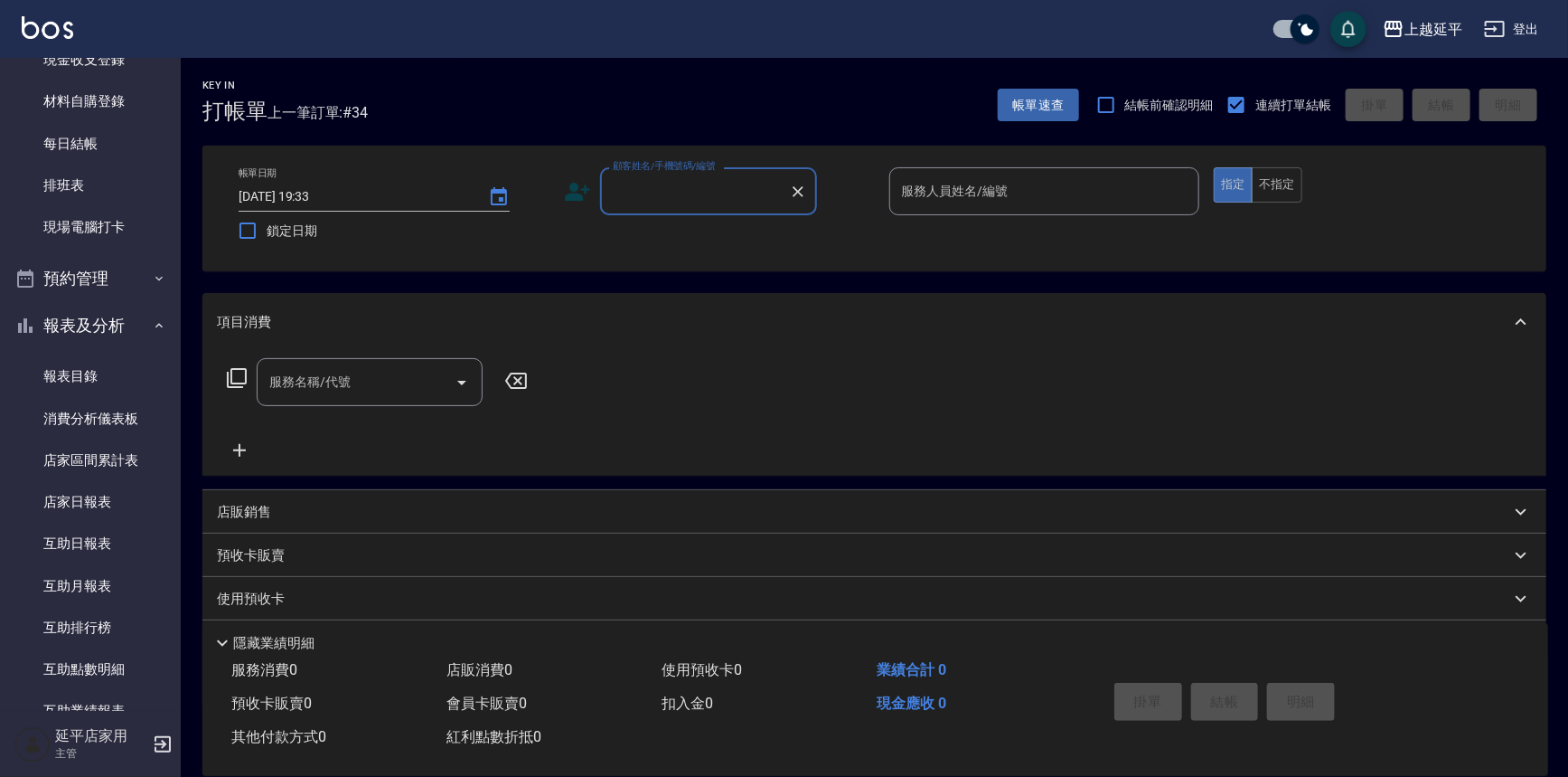
scroll to position [492, 0]
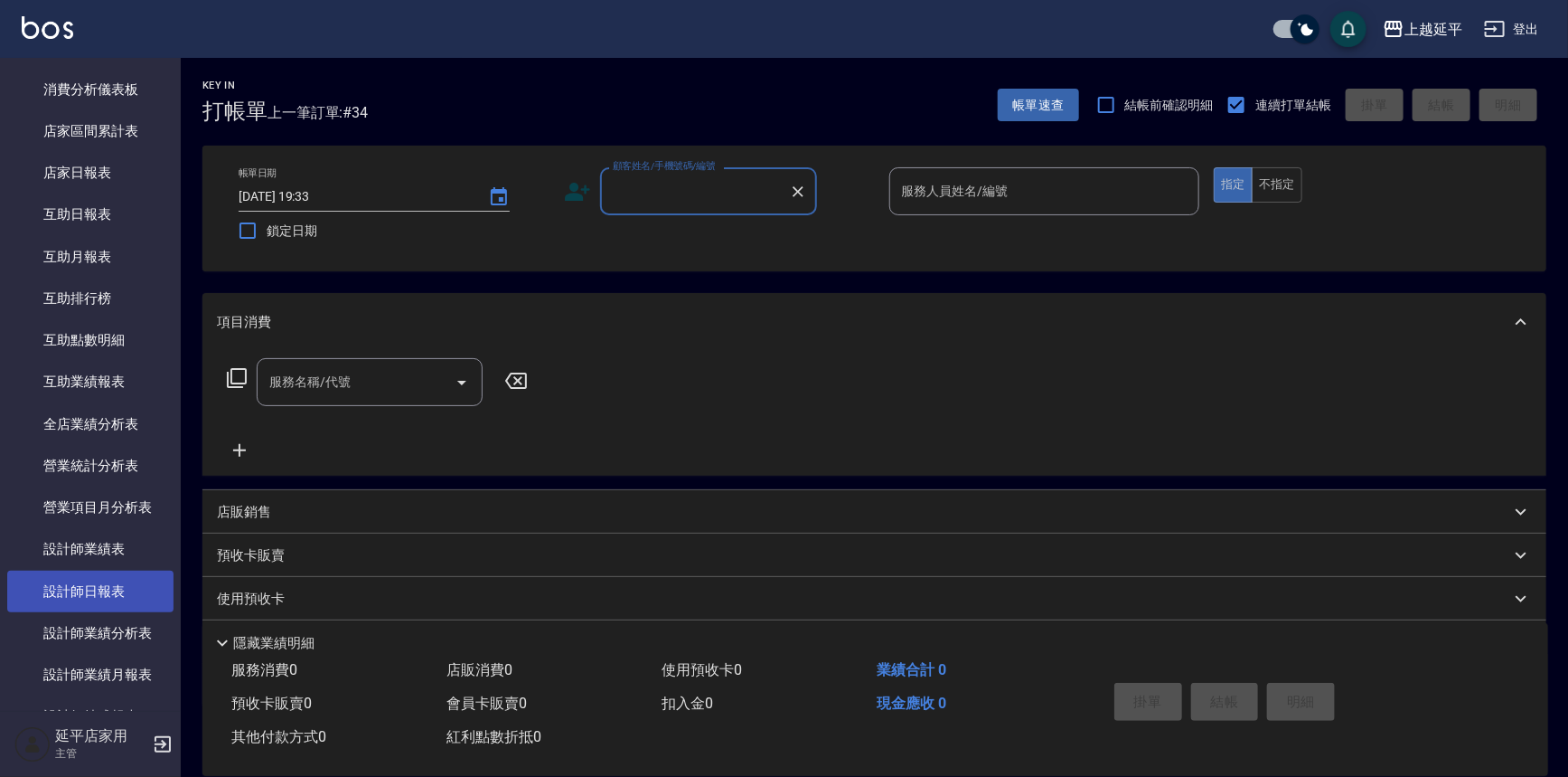
click at [112, 589] on link "設計師日報表" at bounding box center [90, 591] width 166 height 42
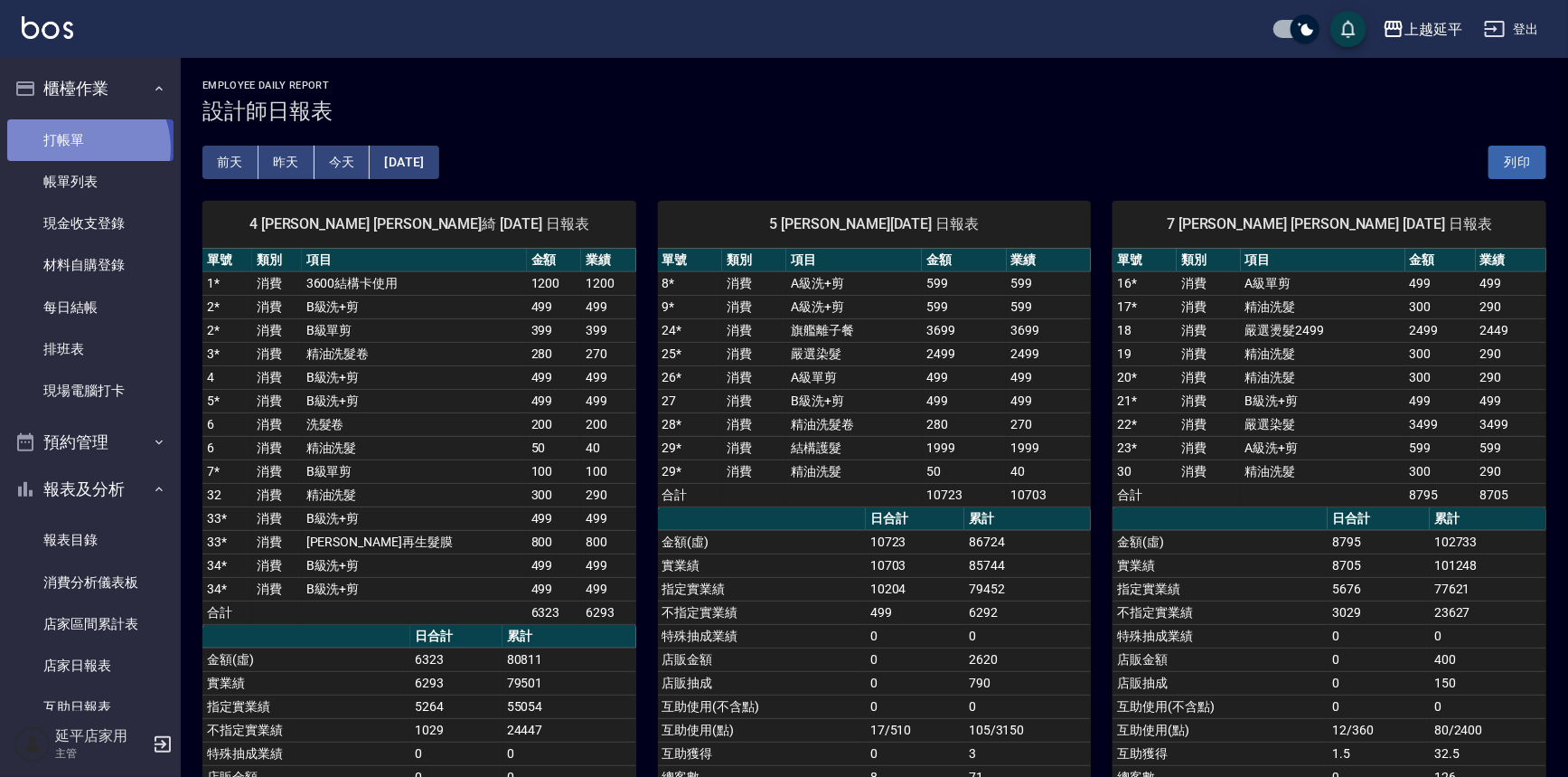
click at [85, 147] on link "打帳單" at bounding box center [90, 140] width 166 height 42
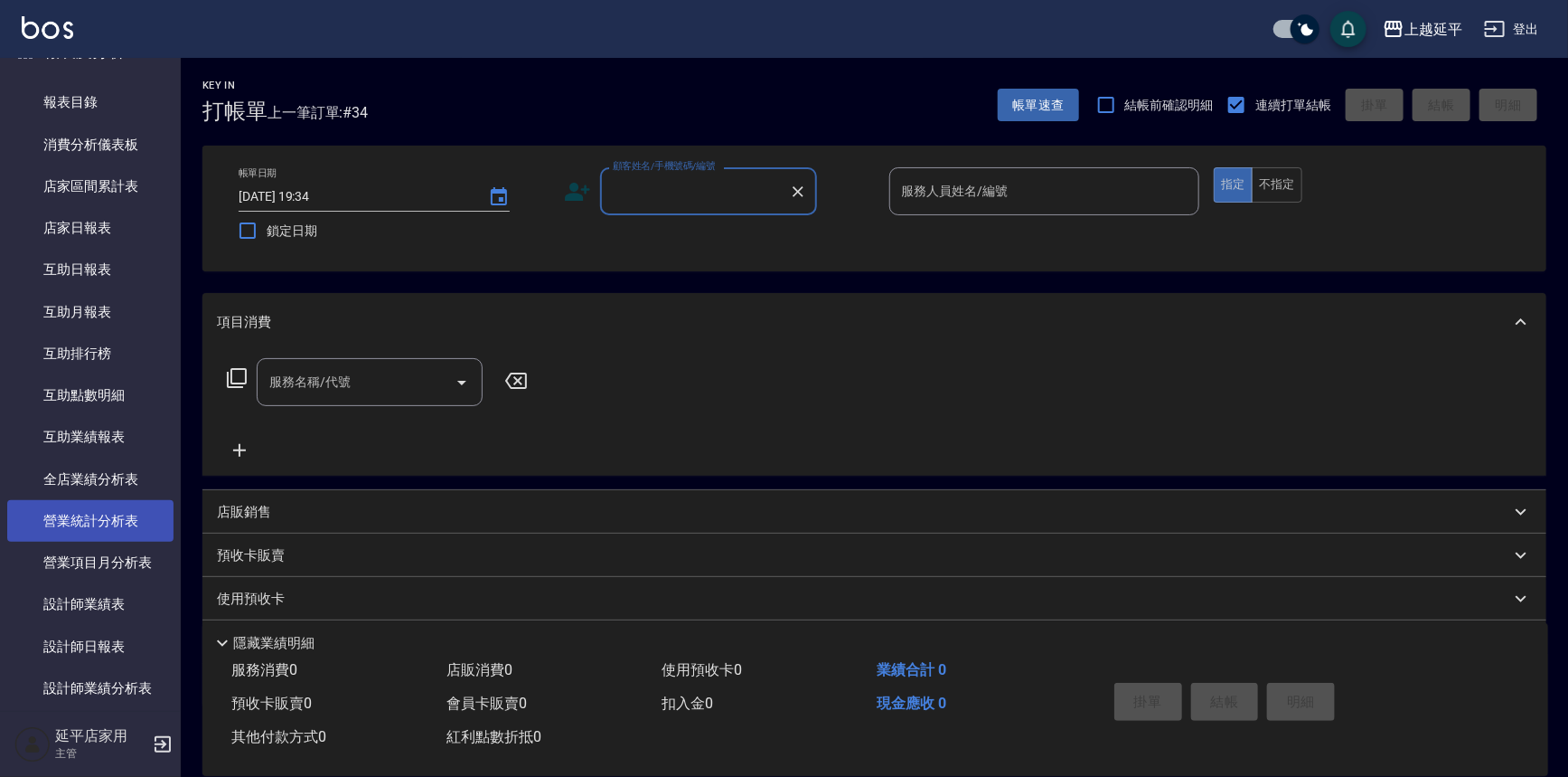
scroll to position [492, 0]
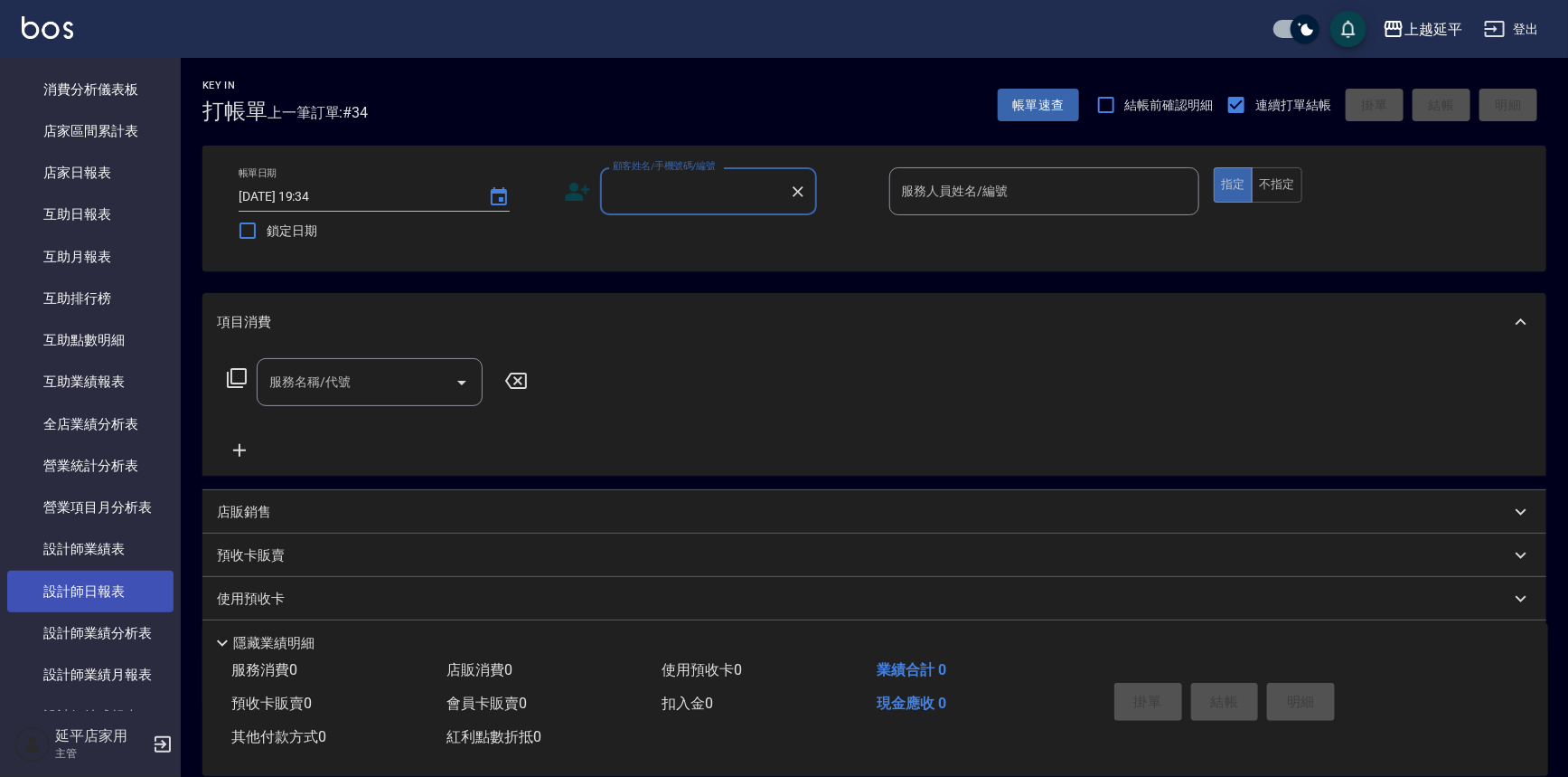
click at [112, 576] on link "設計師日報表" at bounding box center [90, 591] width 166 height 42
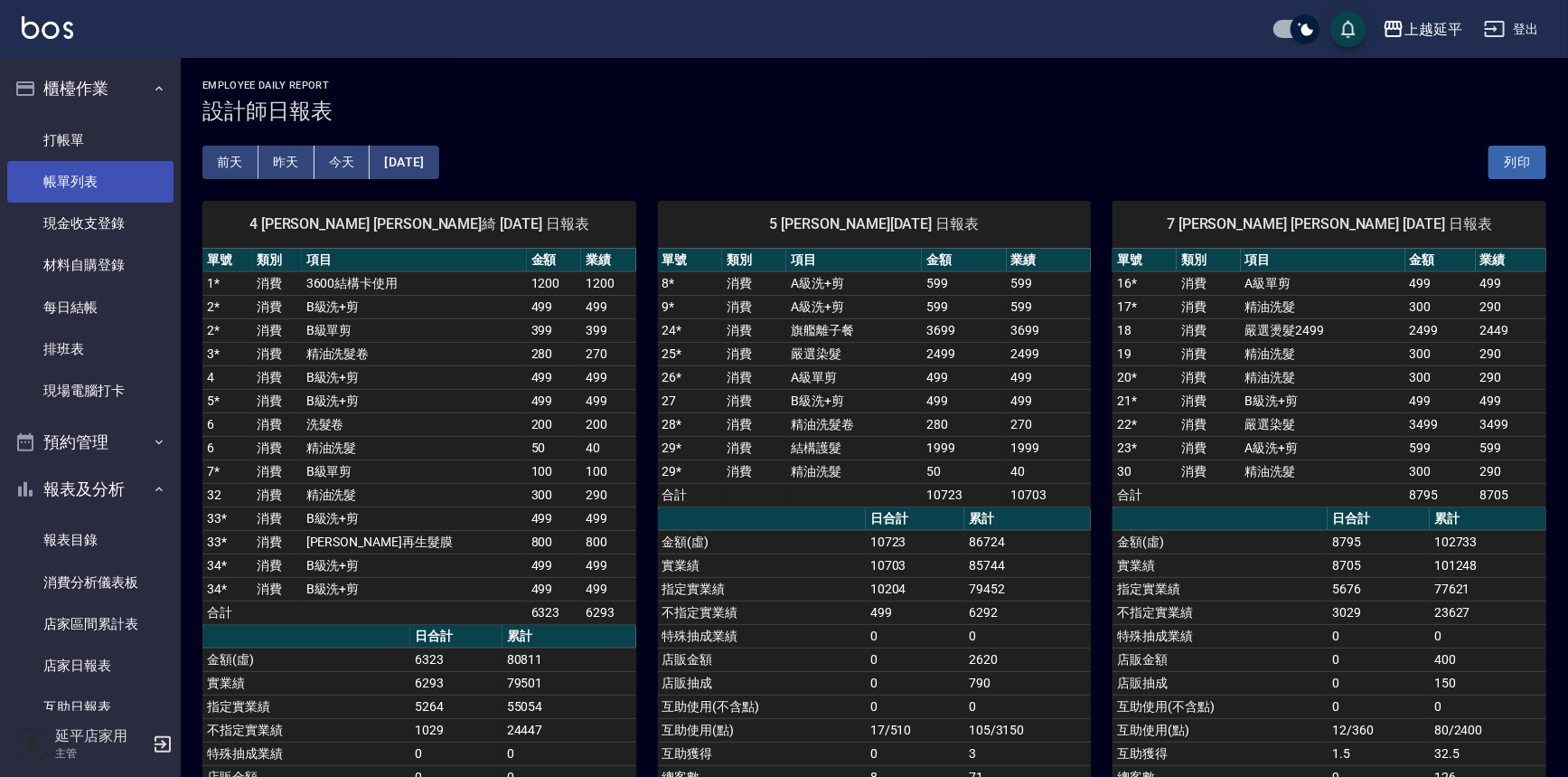
click at [107, 181] on link "帳單列表" at bounding box center [90, 182] width 166 height 42
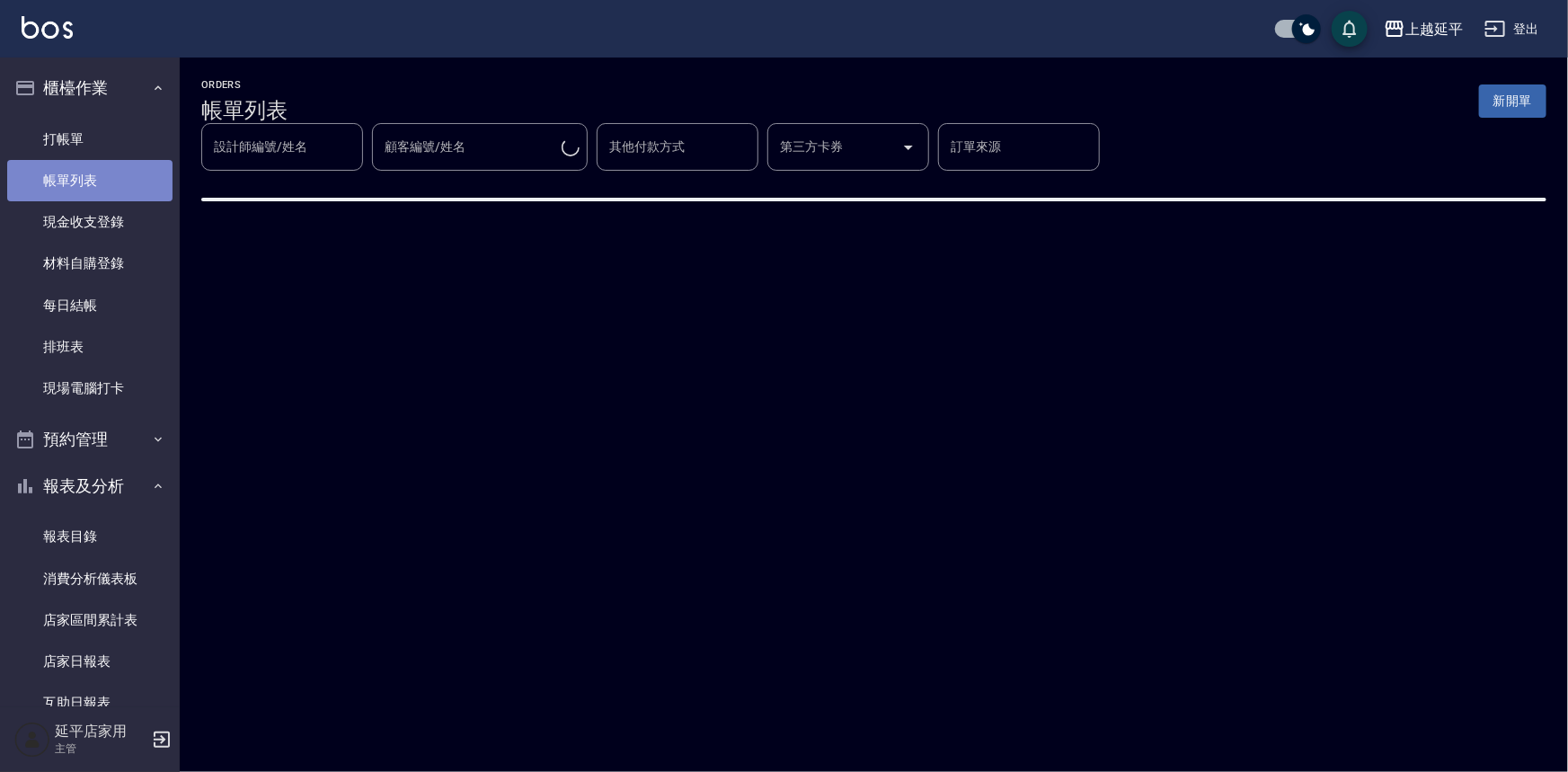
click at [112, 181] on link "帳單列表" at bounding box center [89, 181] width 165 height 42
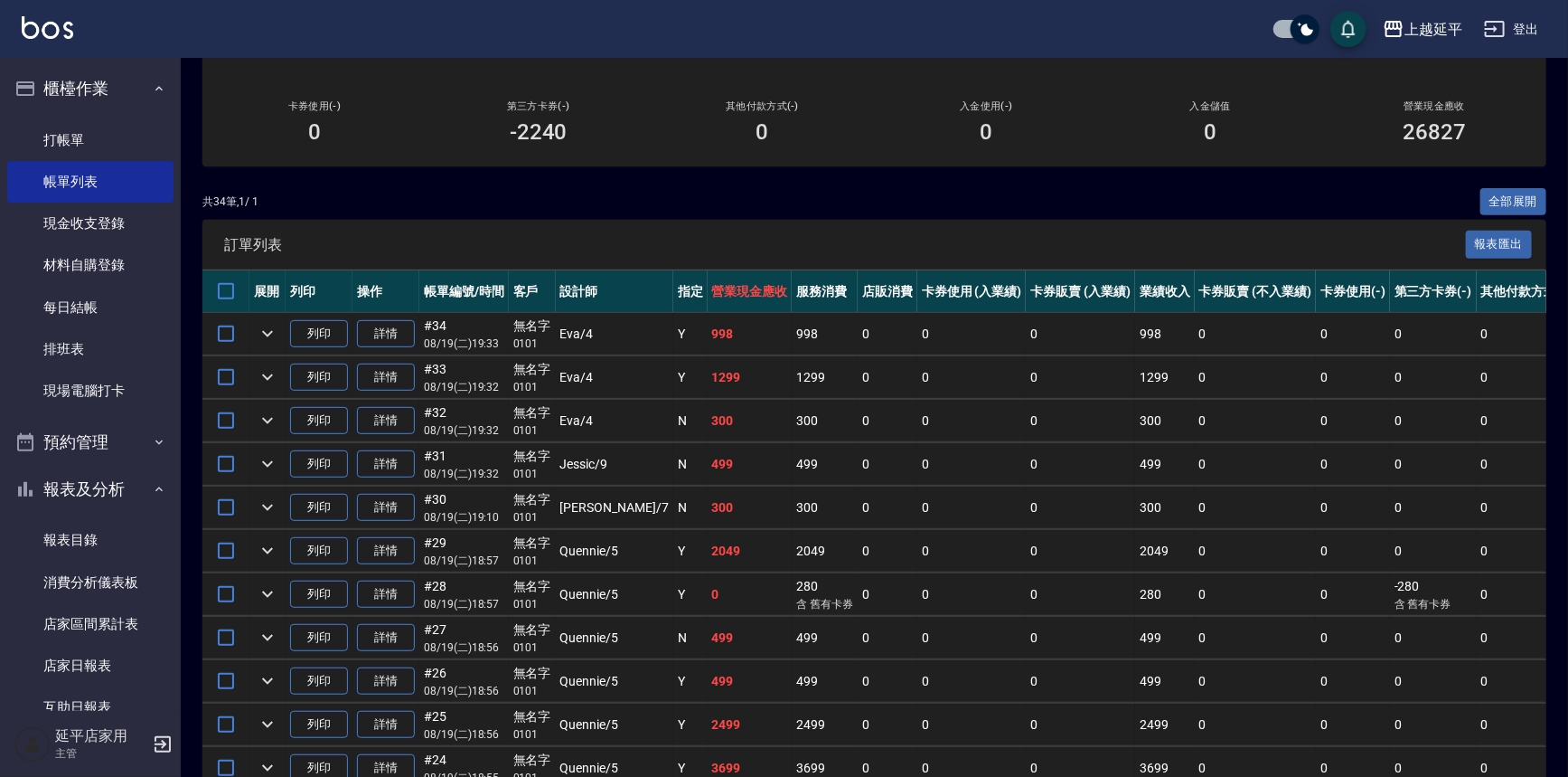
scroll to position [246, 0]
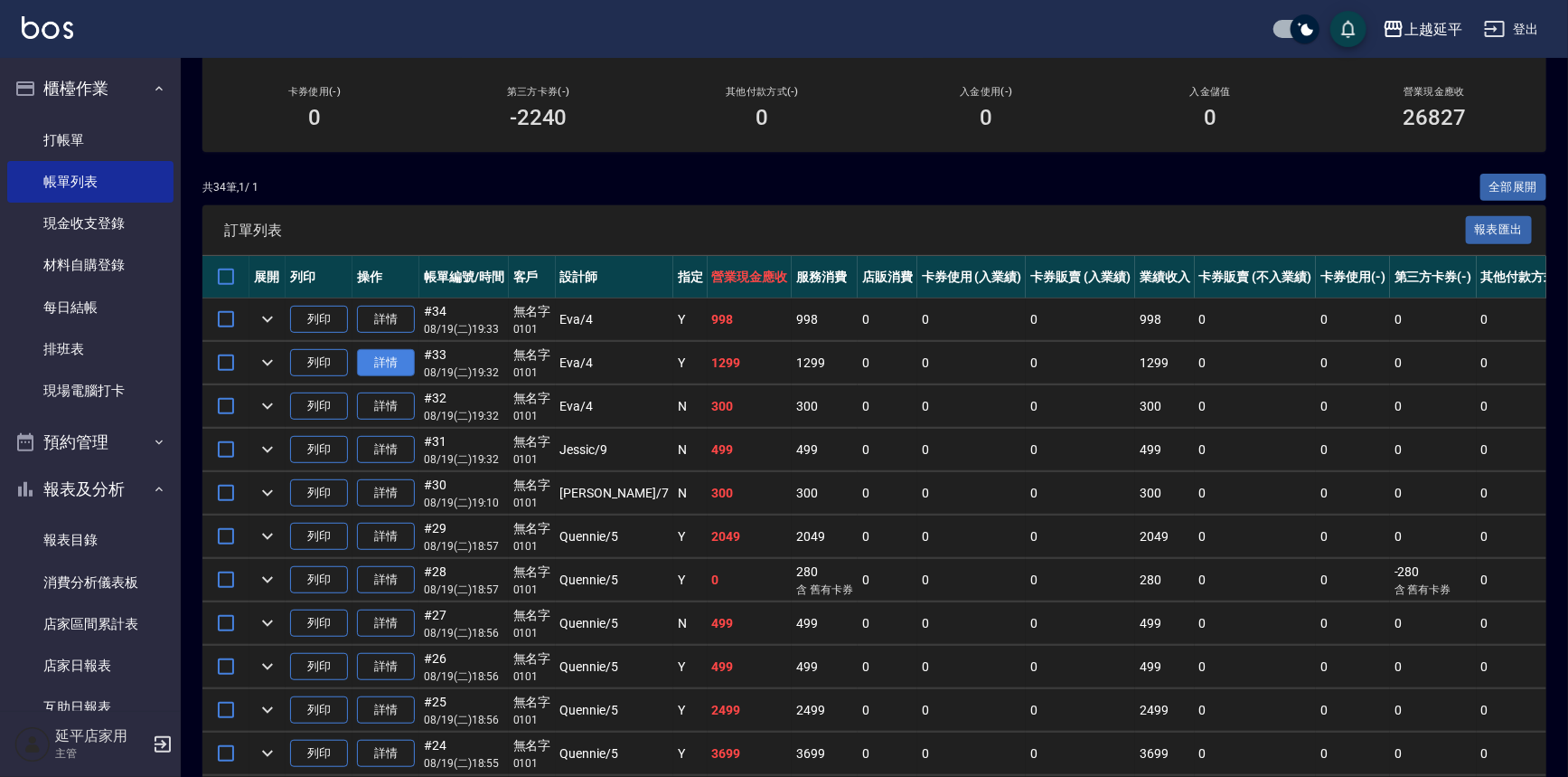
click at [400, 354] on link "詳情" at bounding box center [386, 363] width 58 height 28
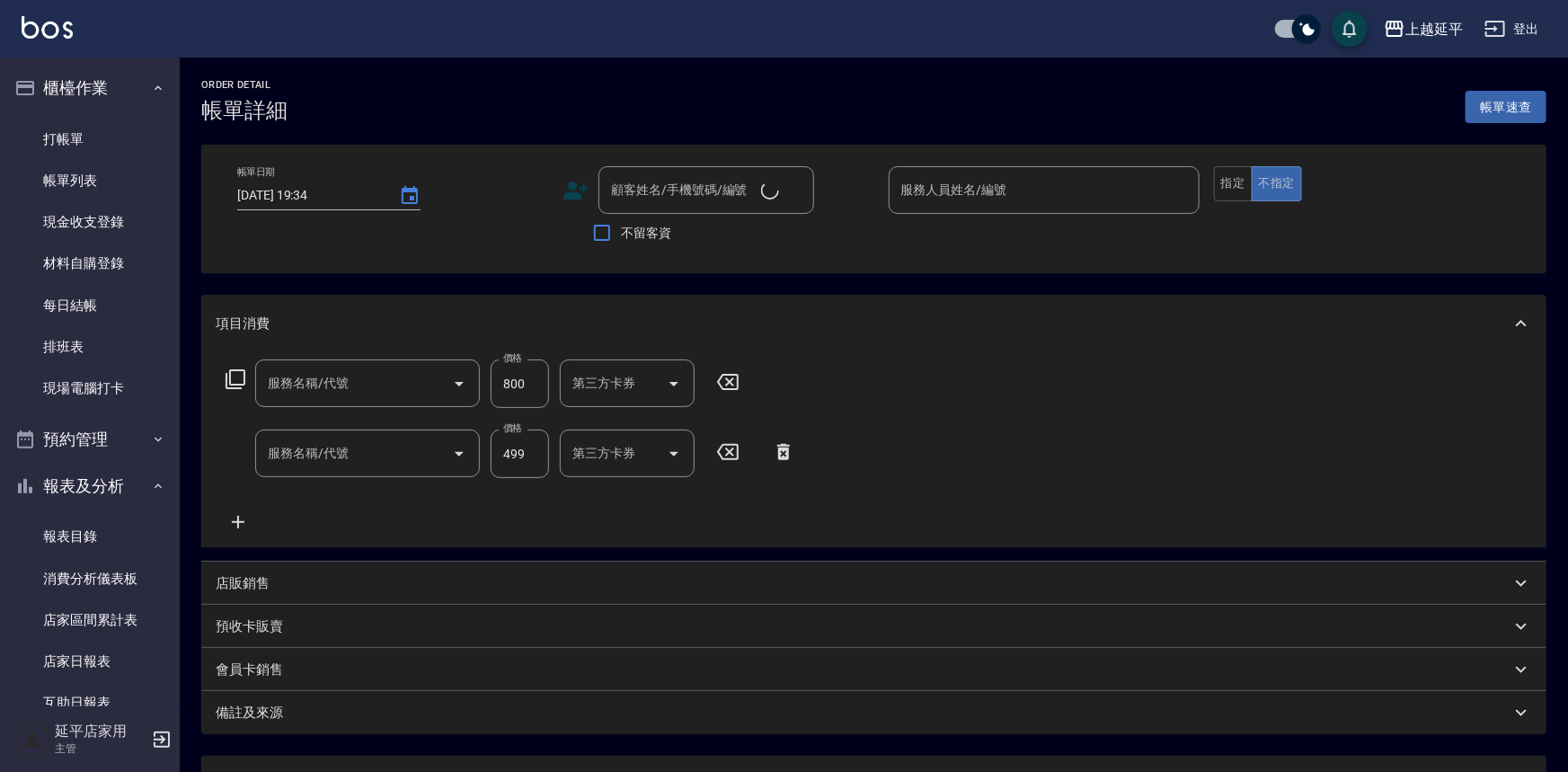
type input "[DATE] 19:32"
type input "[PERSON_NAME]-4"
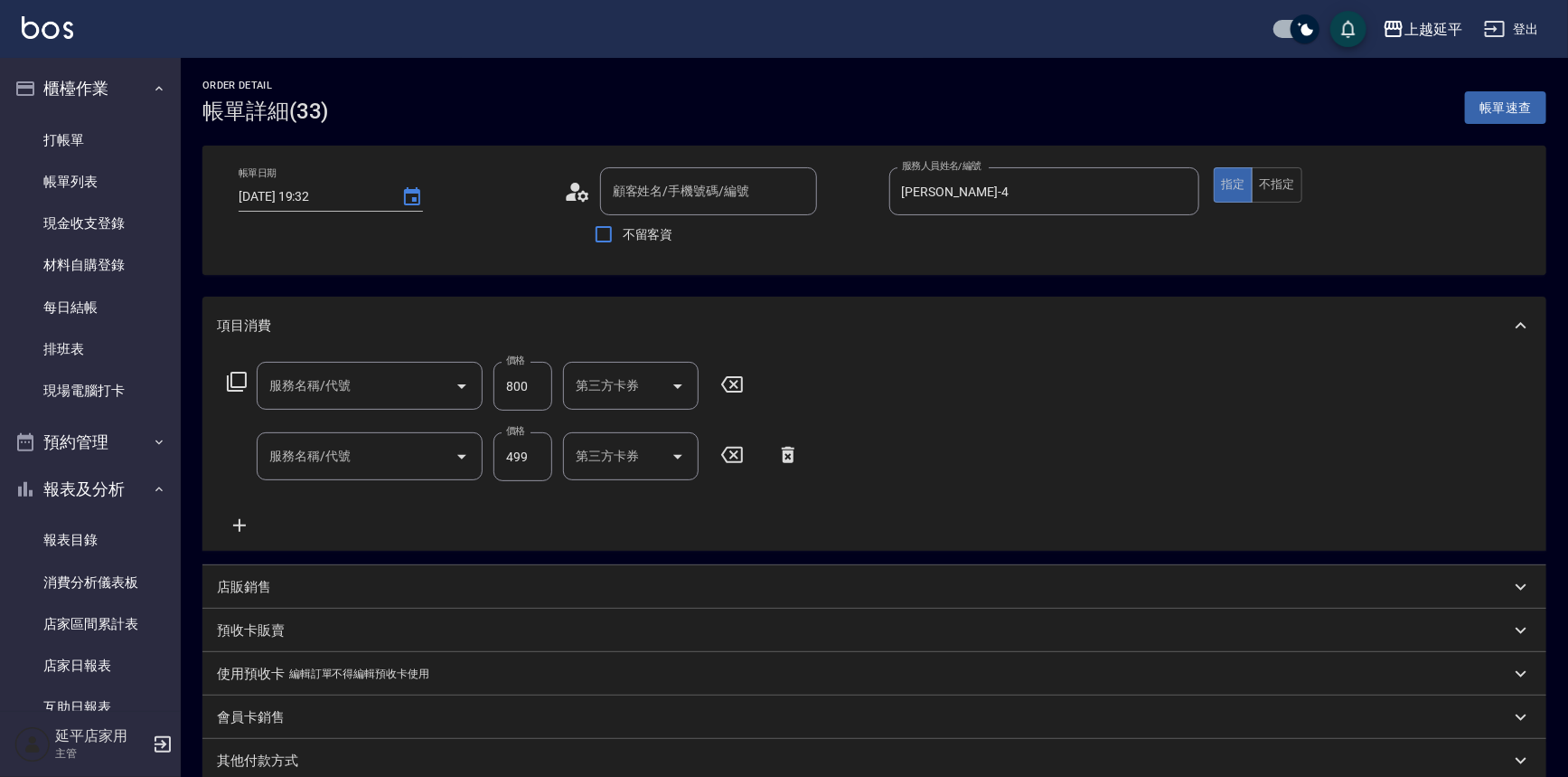
type input "[PERSON_NAME]再生髮膜(502)"
type input "B級洗+剪(203)"
type input "無名字/ 0101/null"
click at [235, 524] on icon at bounding box center [239, 525] width 45 height 22
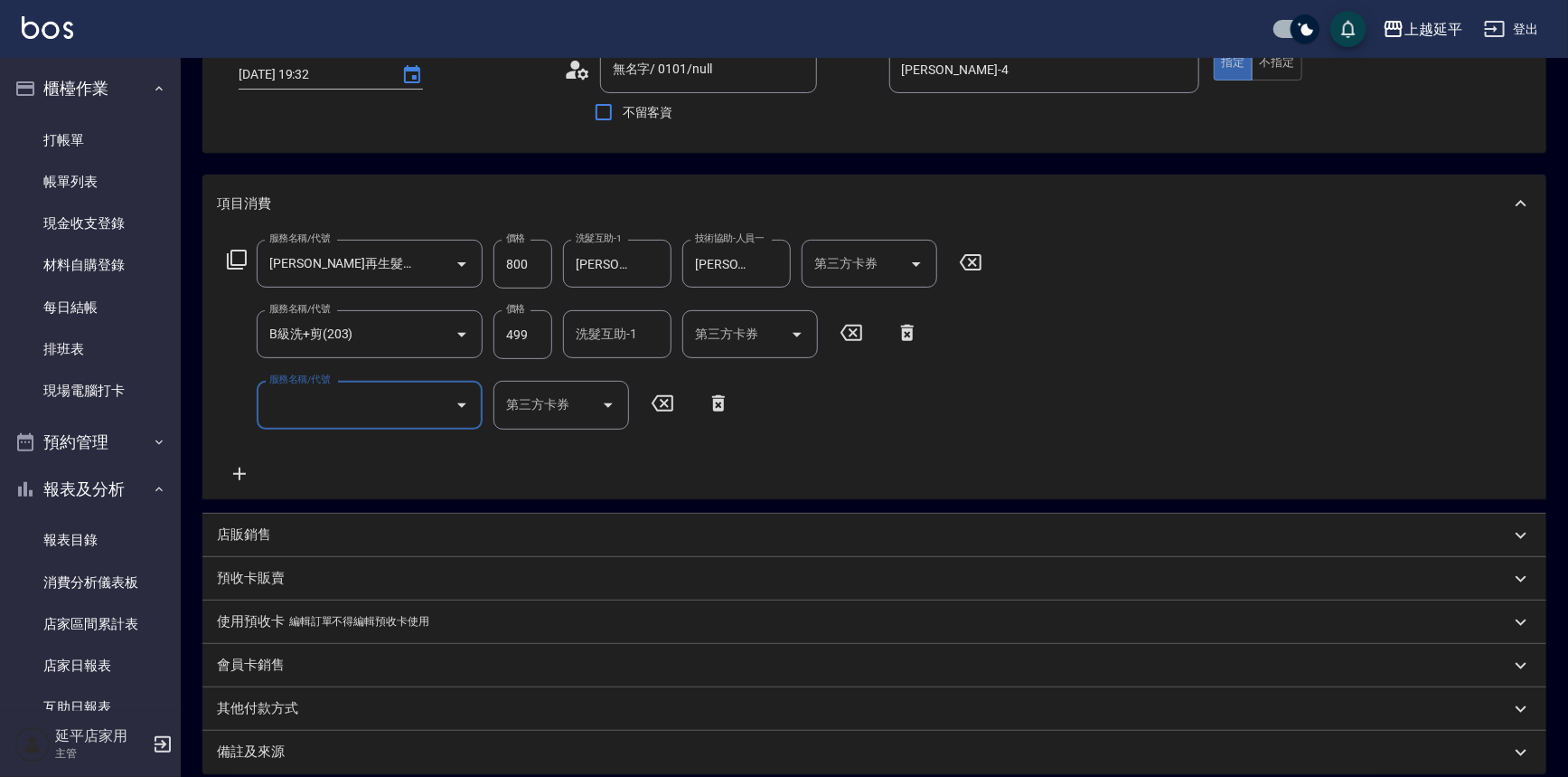
scroll to position [246, 0]
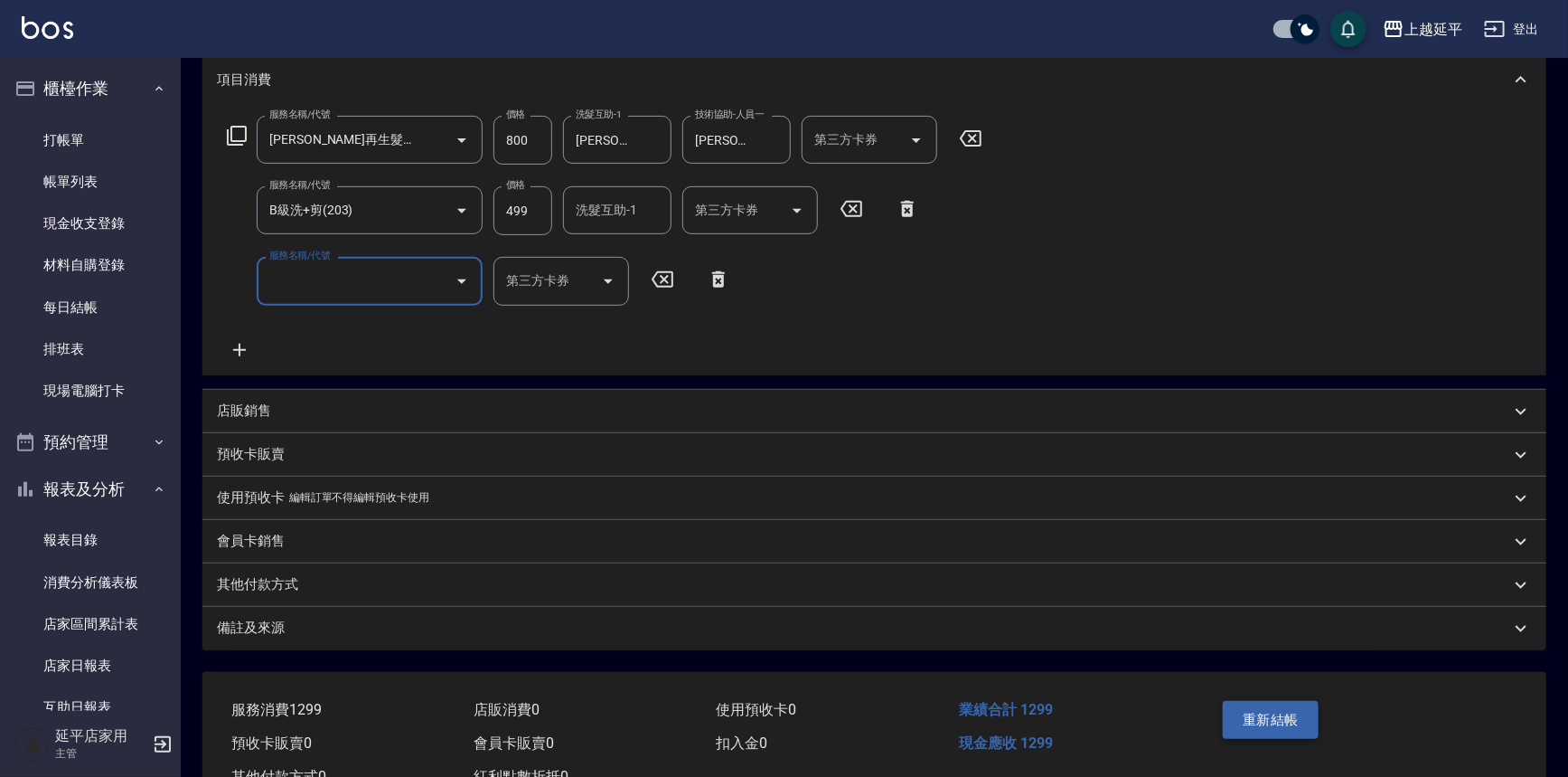
click at [1293, 715] on button "重新結帳" at bounding box center [1271, 719] width 96 height 38
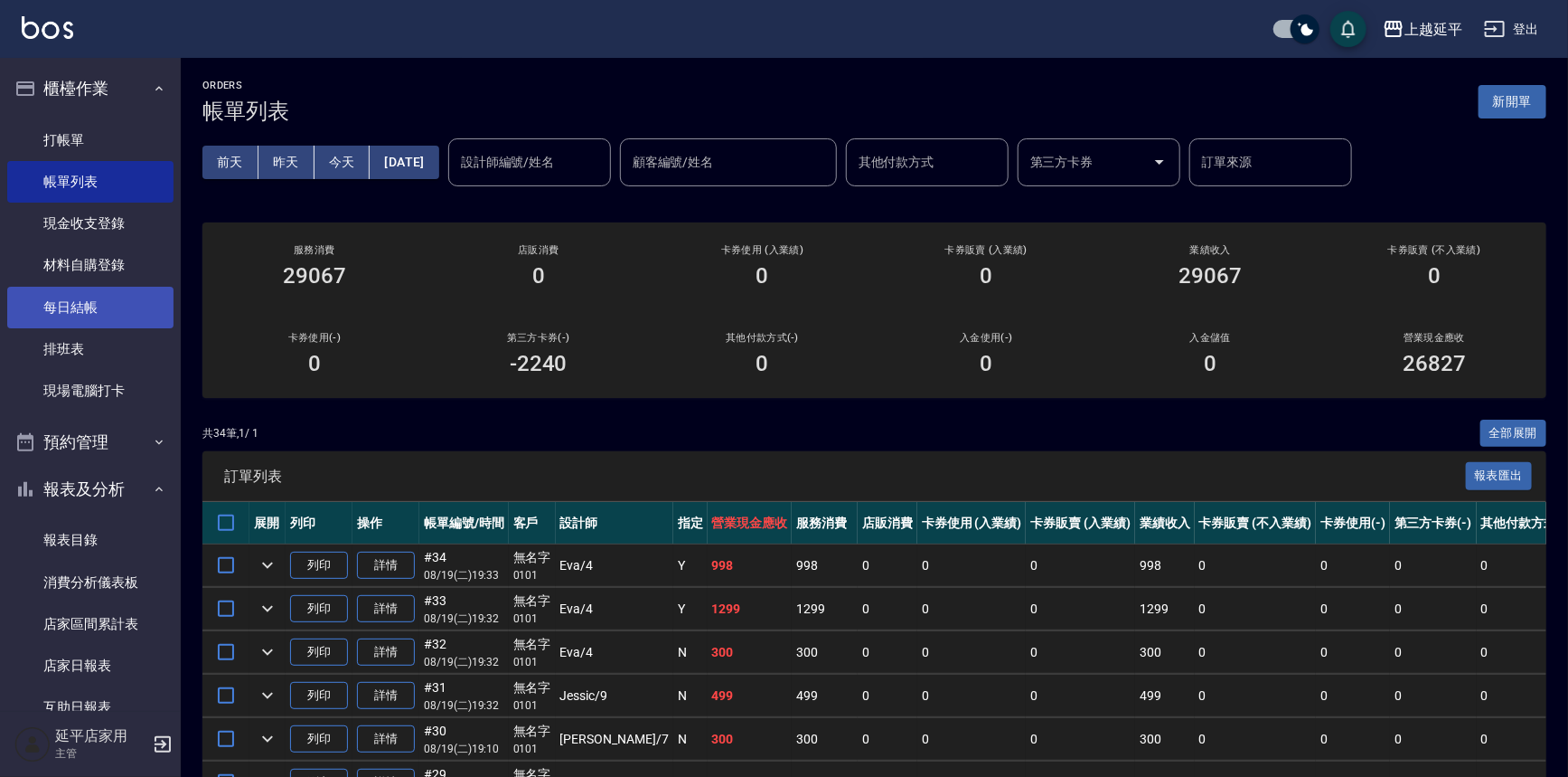
click at [102, 312] on link "每日結帳" at bounding box center [90, 307] width 166 height 42
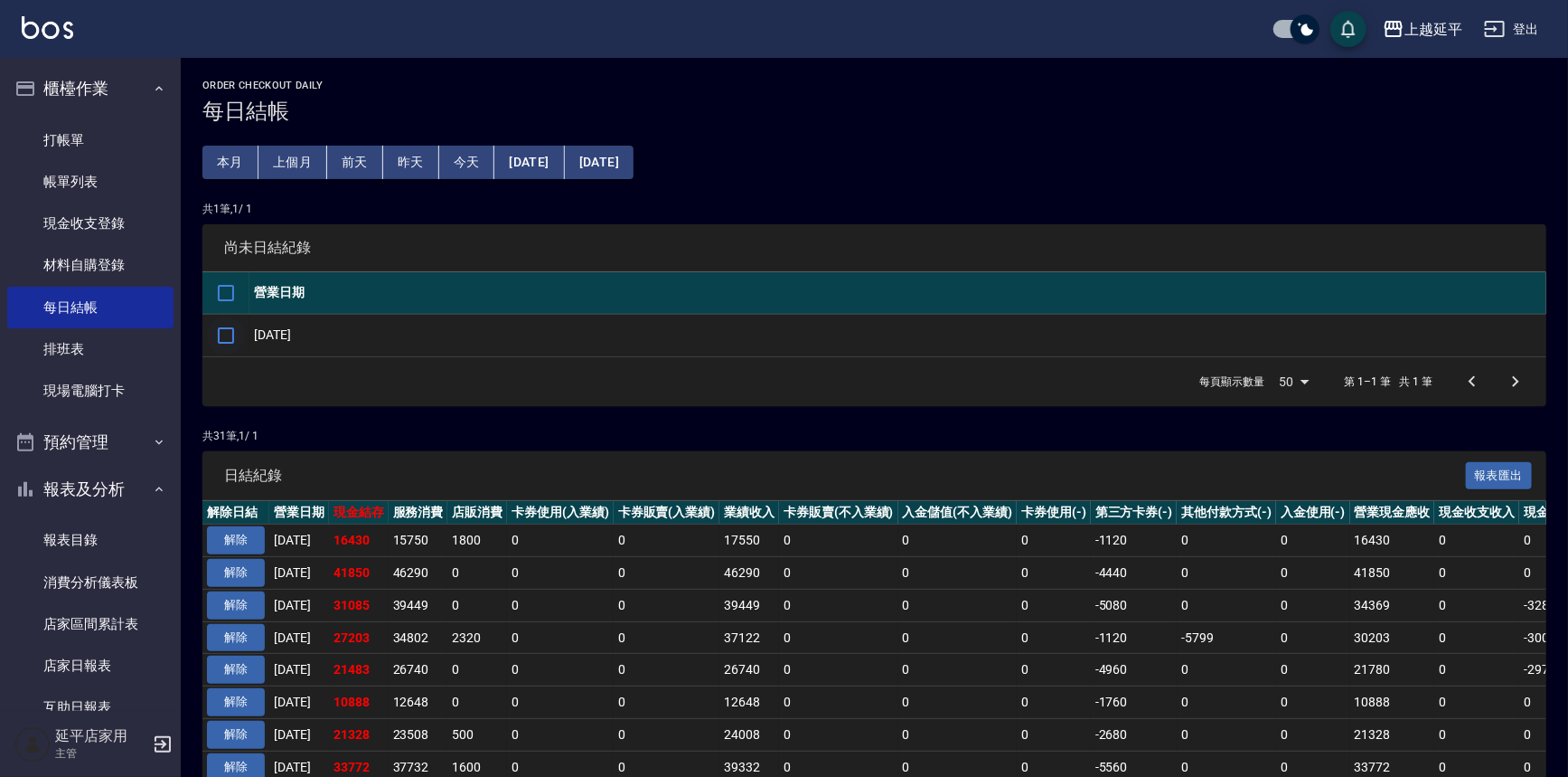
click at [236, 334] on input "checkbox" at bounding box center [226, 335] width 38 height 38
checkbox input "true"
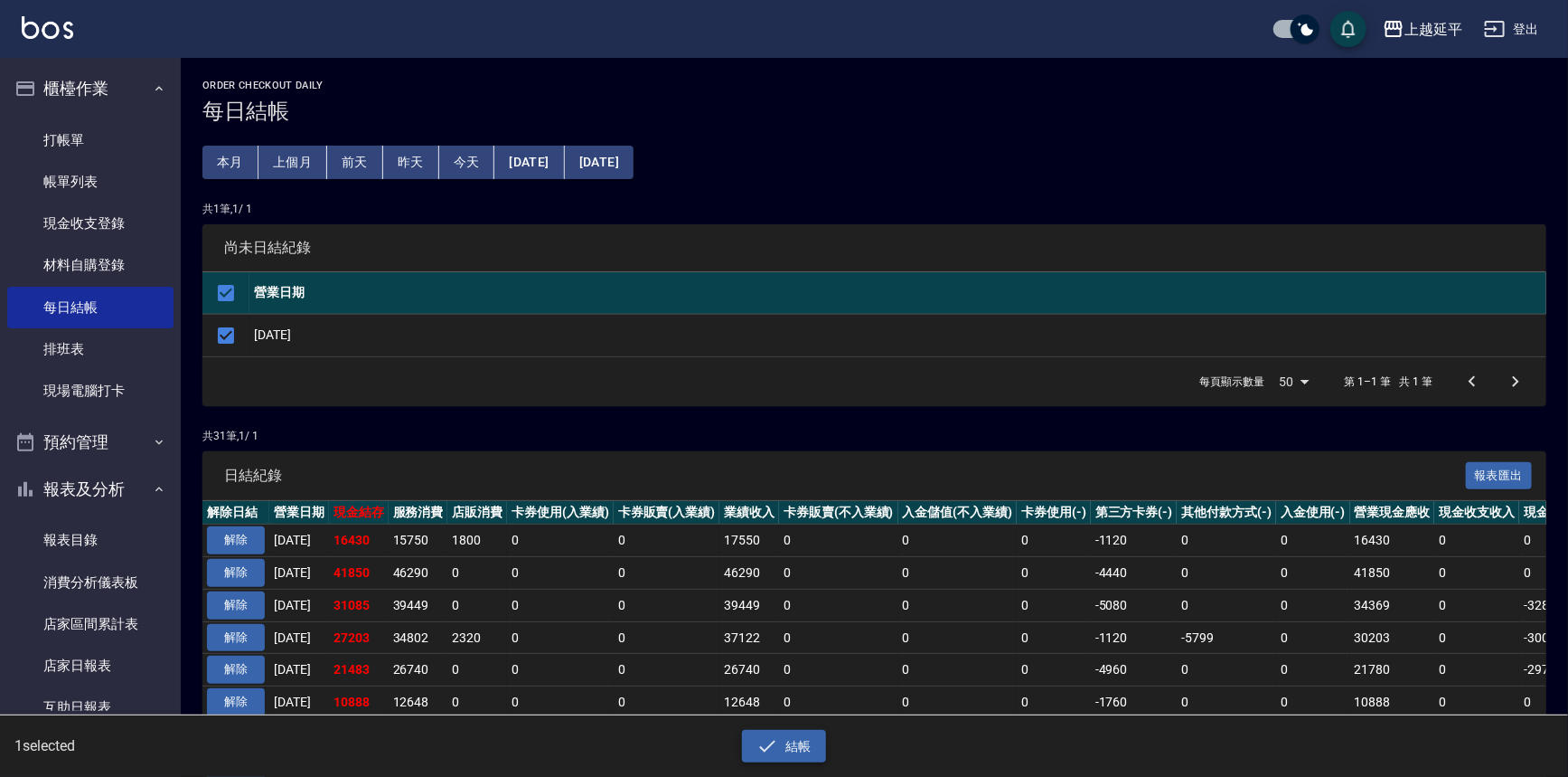
click at [820, 750] on button "結帳" at bounding box center [784, 746] width 85 height 34
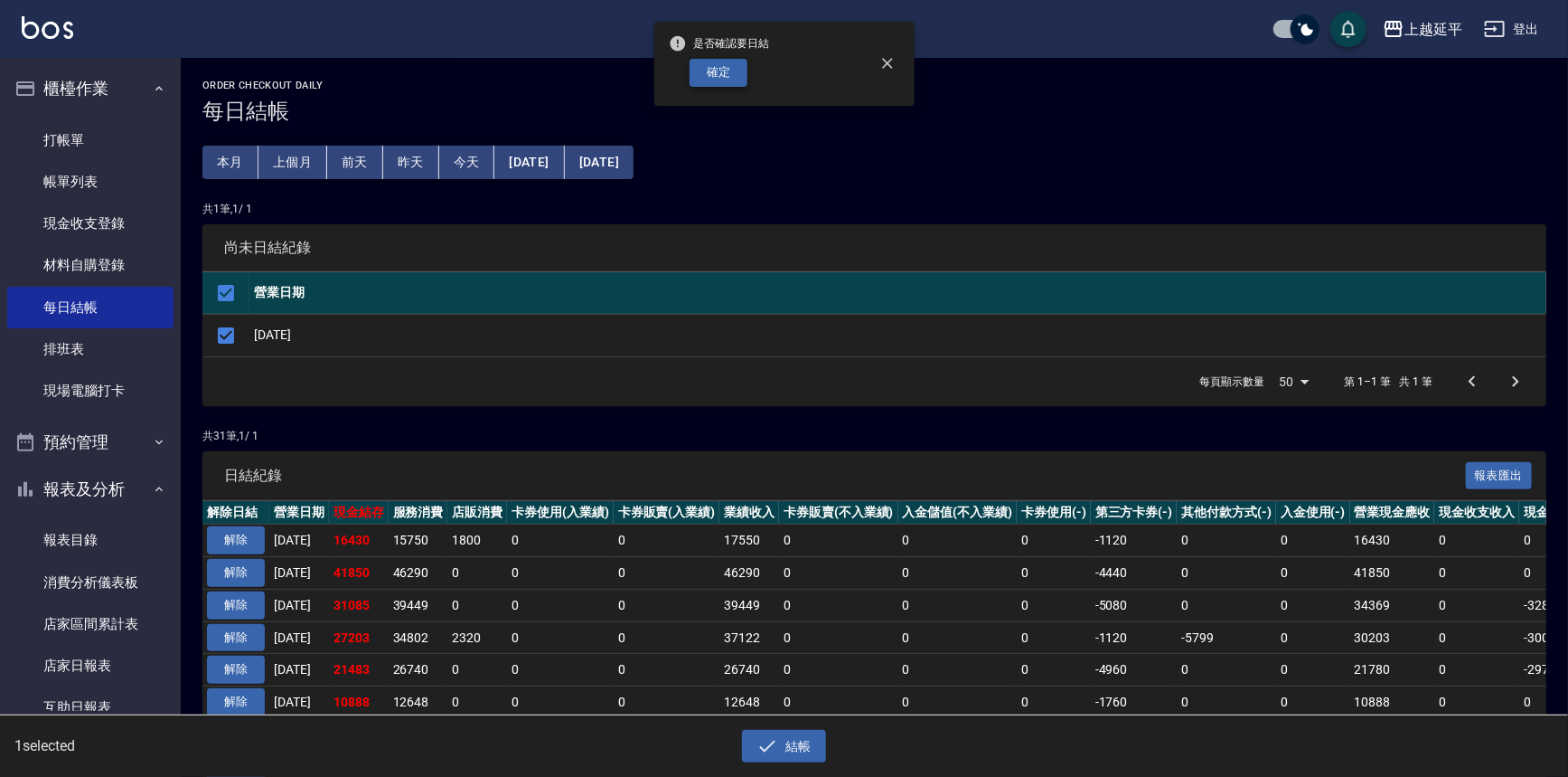
click at [729, 73] on button "確定" at bounding box center [718, 73] width 58 height 28
checkbox input "false"
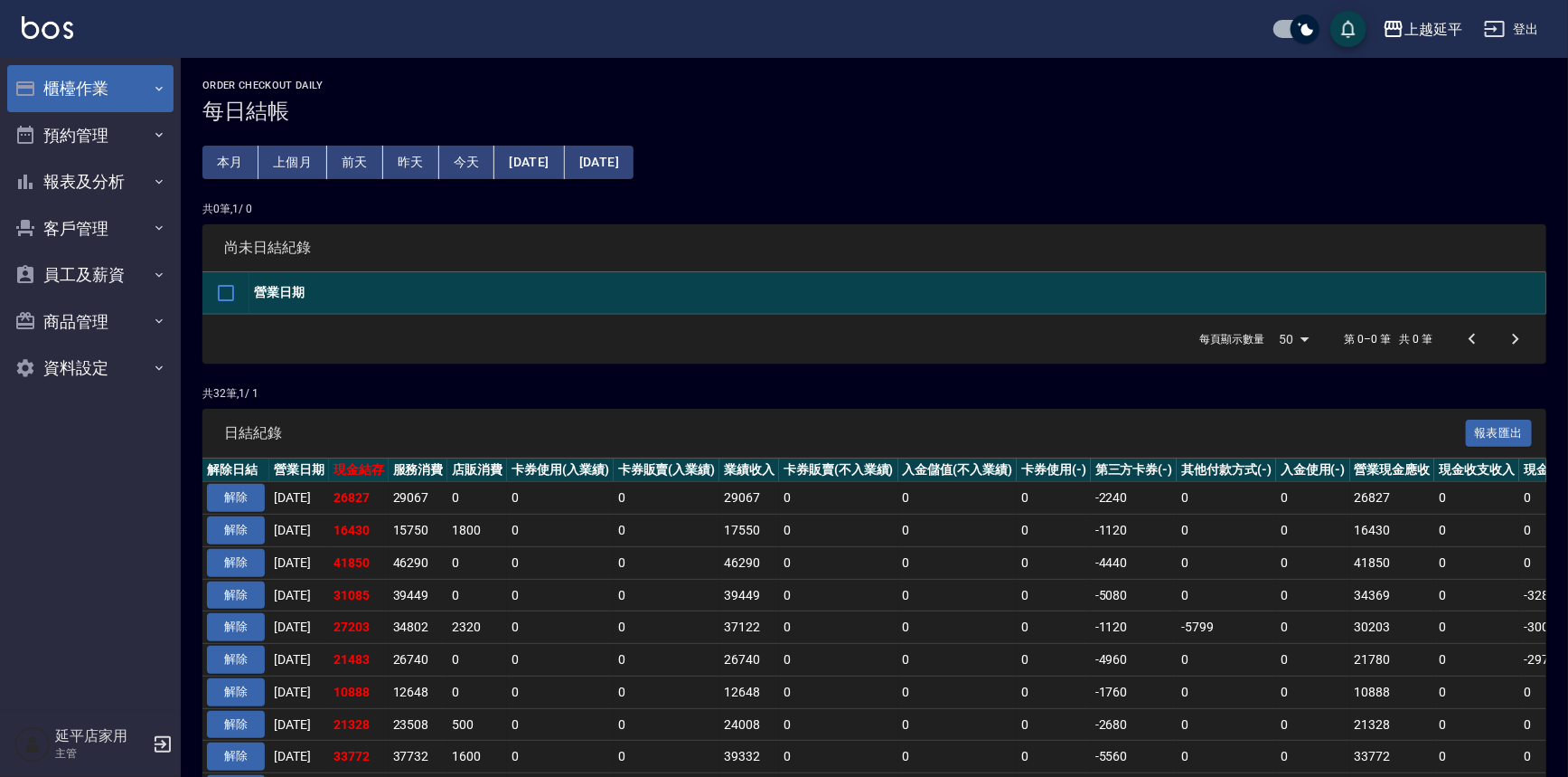
click at [74, 67] on button "櫃檯作業" at bounding box center [90, 88] width 166 height 47
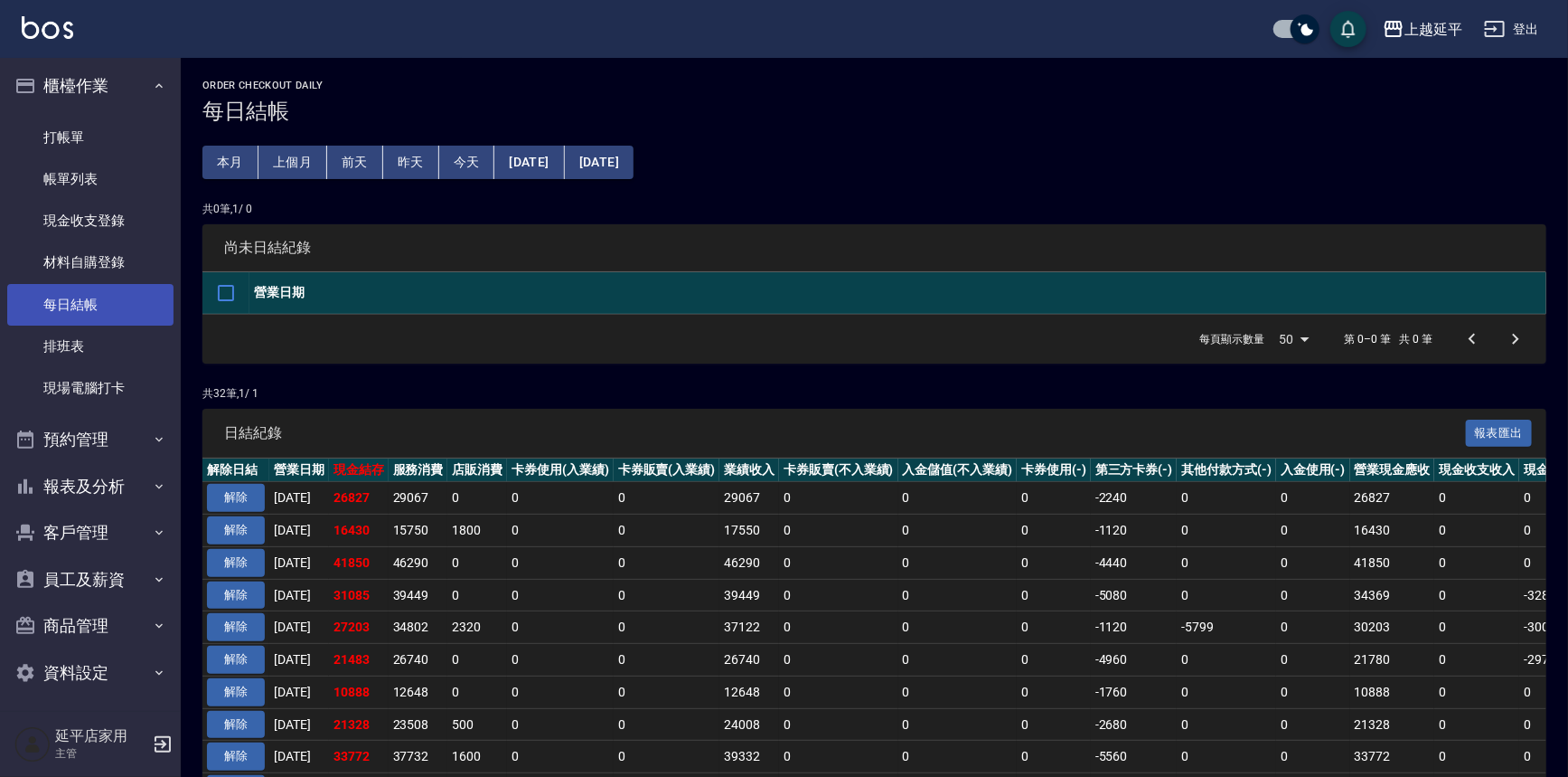
scroll to position [9, 0]
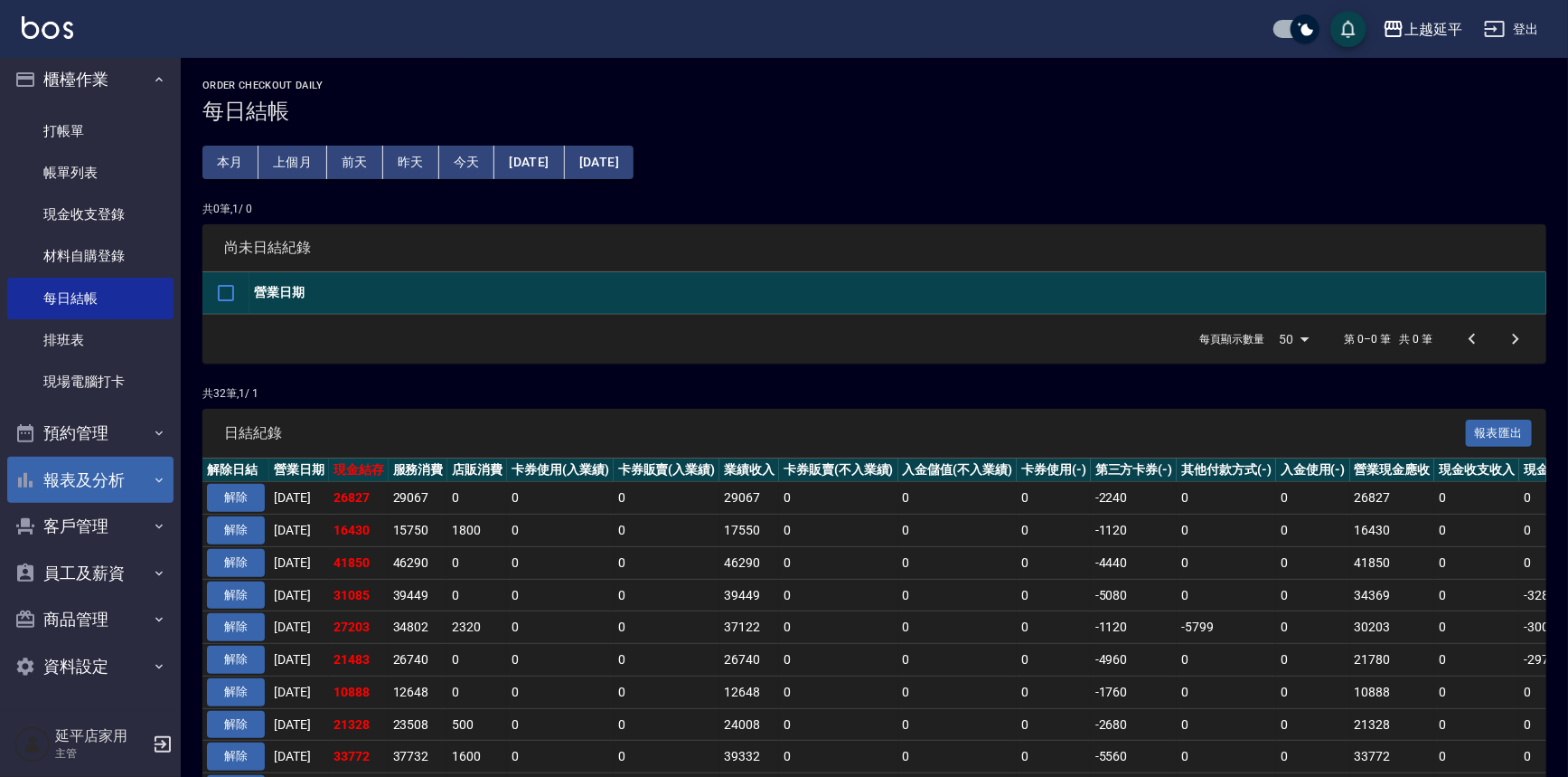
click at [86, 477] on button "報表及分析" at bounding box center [90, 480] width 166 height 47
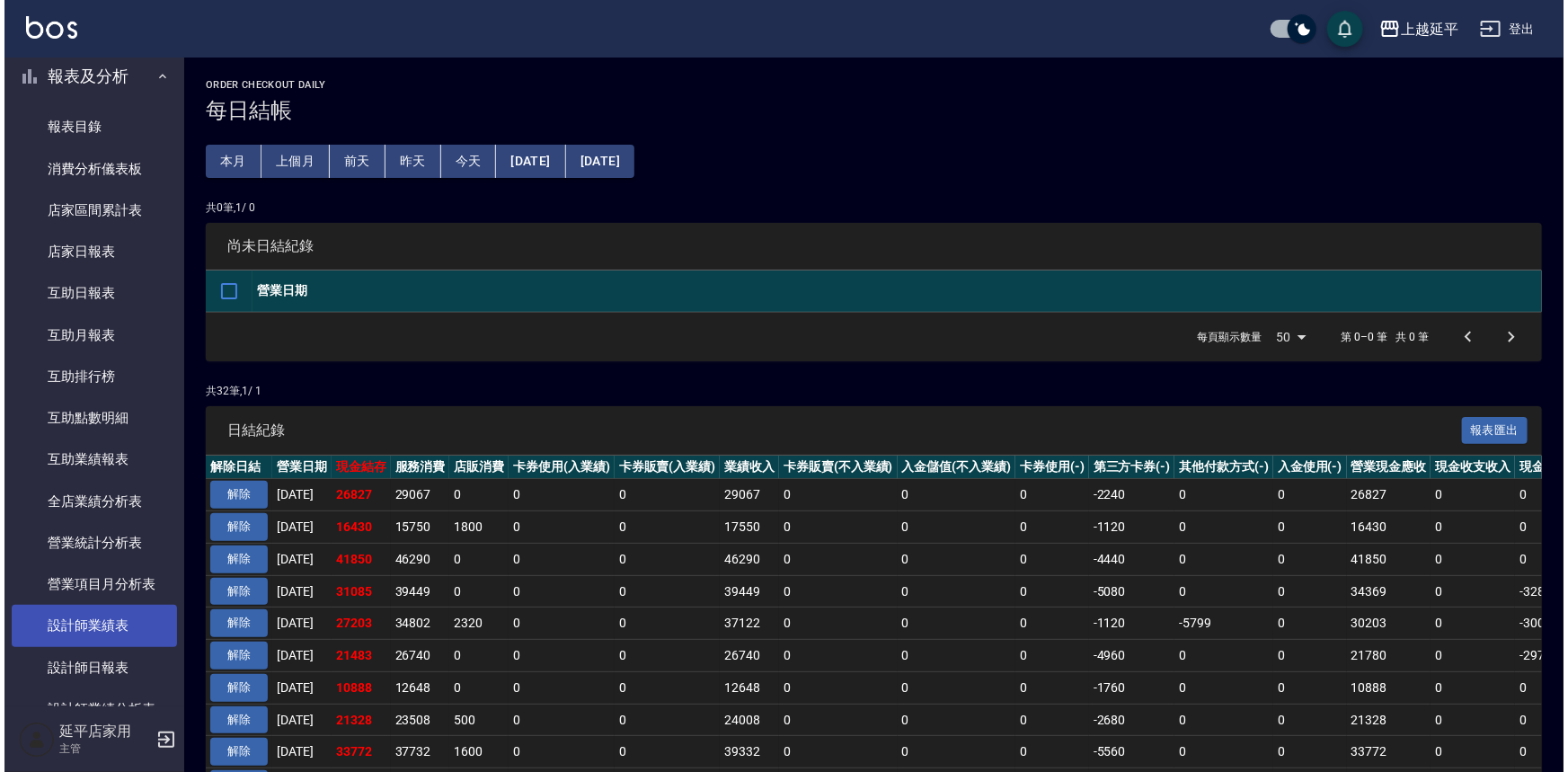
scroll to position [498, 0]
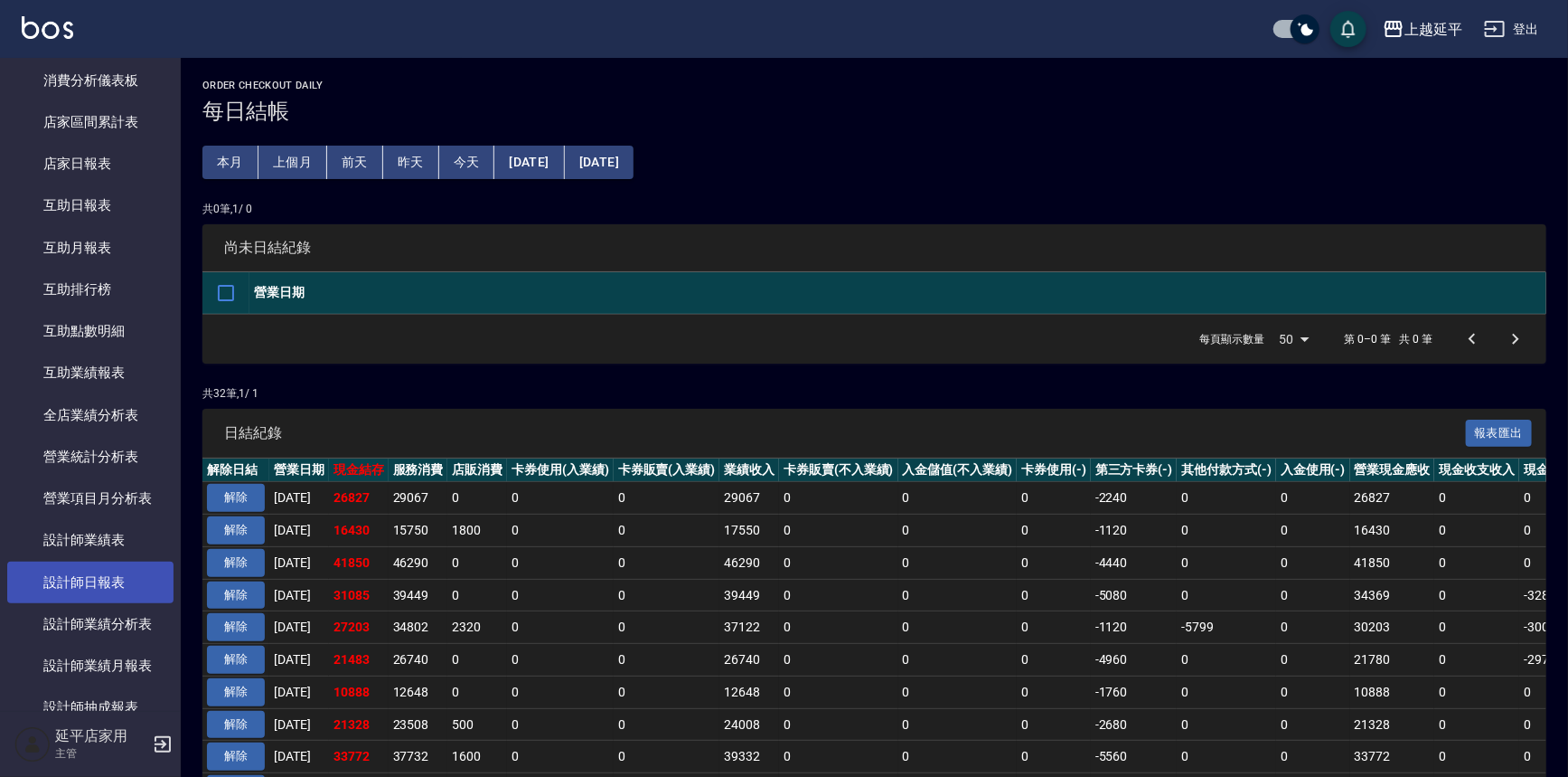
click at [113, 580] on link "設計師日報表" at bounding box center [90, 582] width 166 height 42
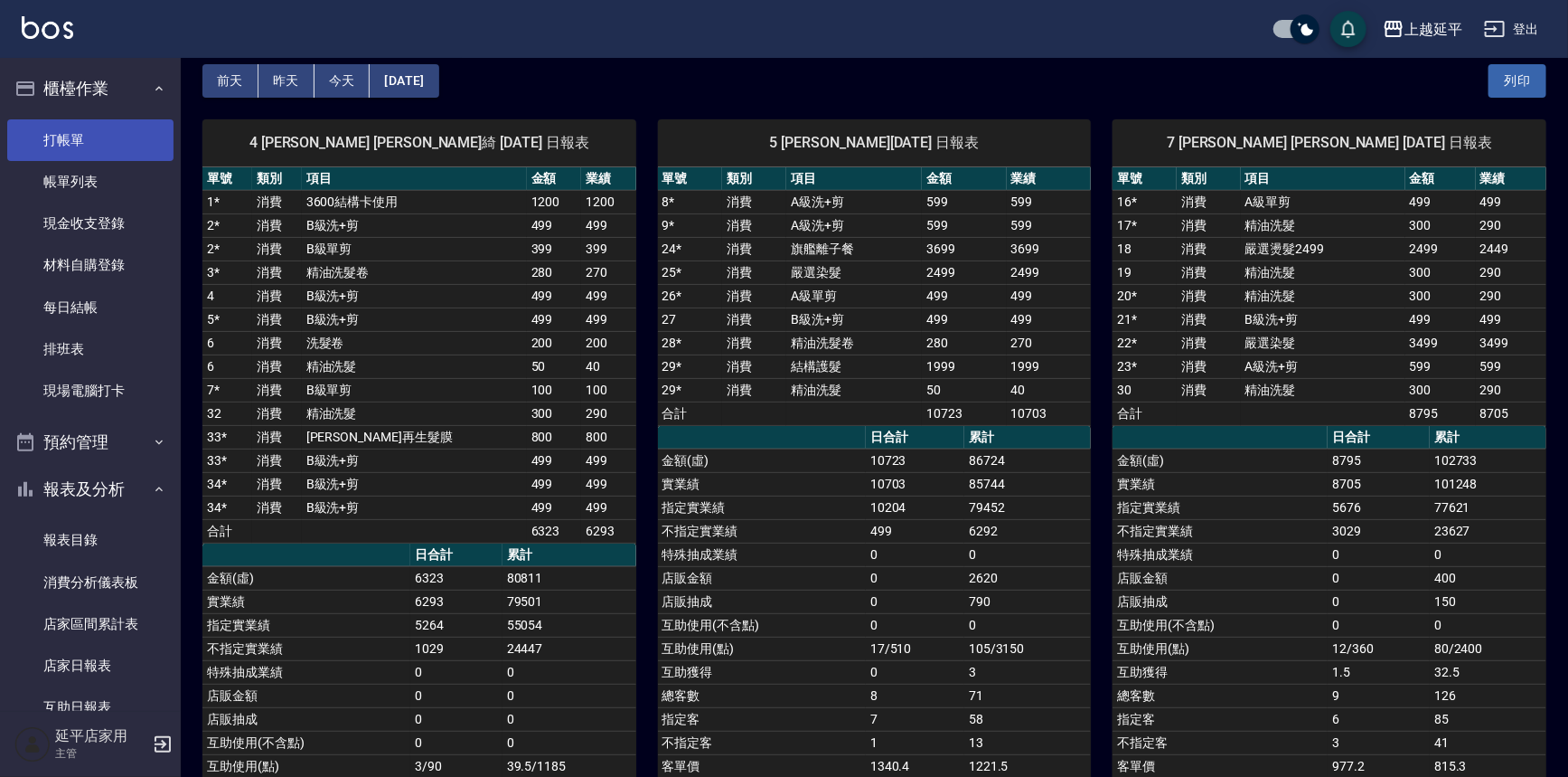
click at [85, 150] on link "打帳單" at bounding box center [90, 140] width 166 height 42
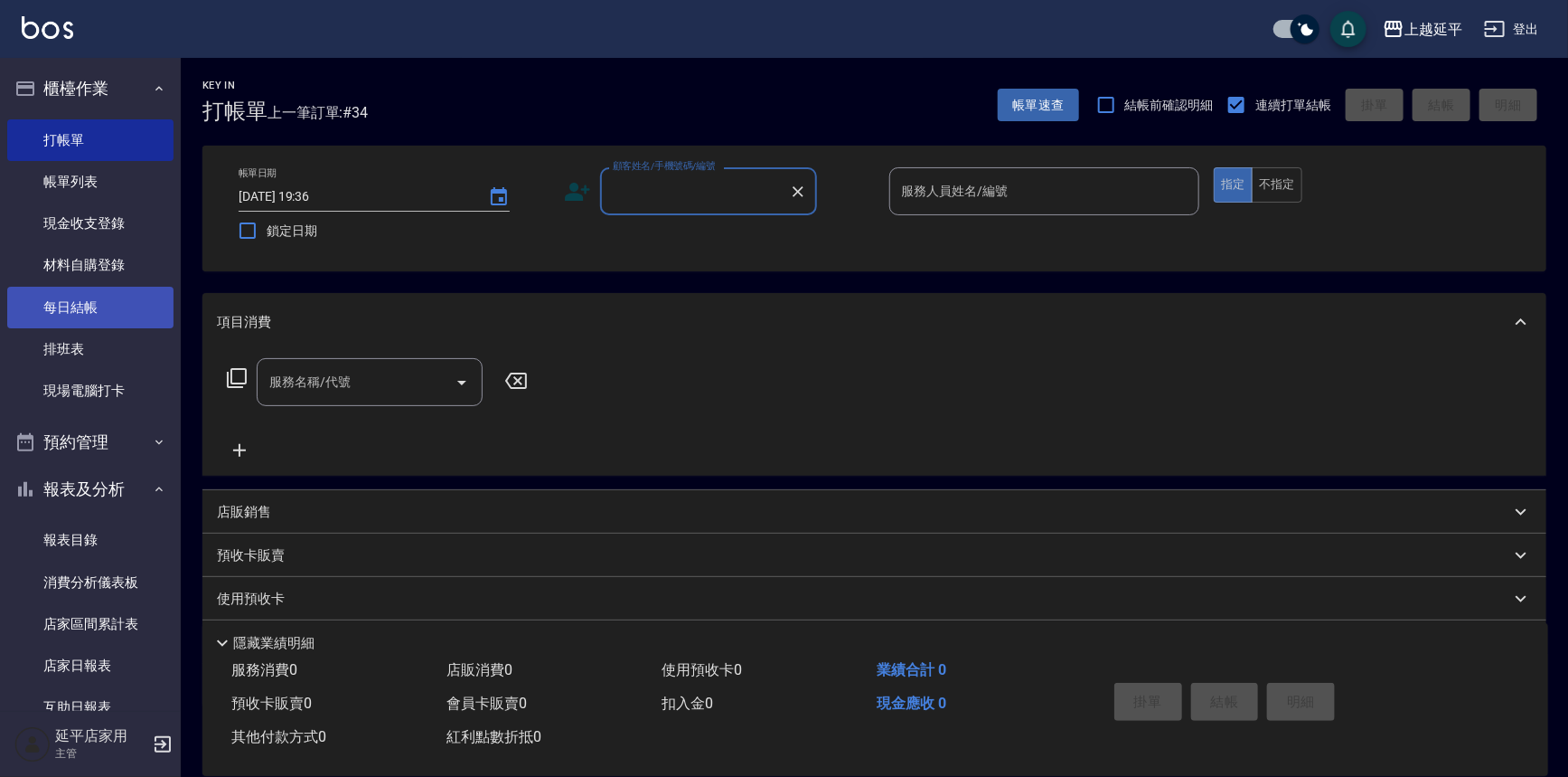
click at [101, 308] on link "每日結帳" at bounding box center [90, 307] width 166 height 42
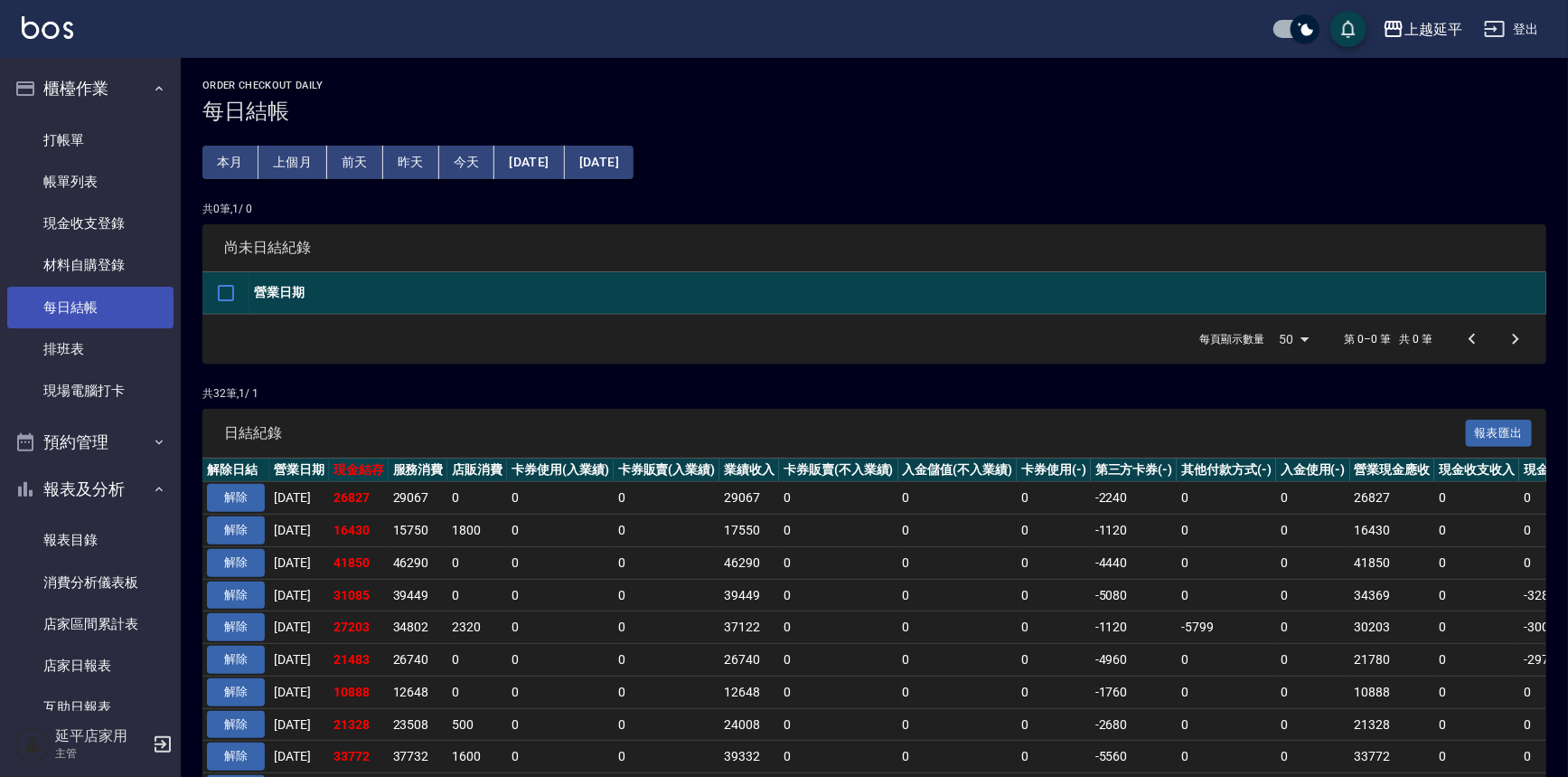
click at [101, 308] on link "每日結帳" at bounding box center [90, 307] width 166 height 42
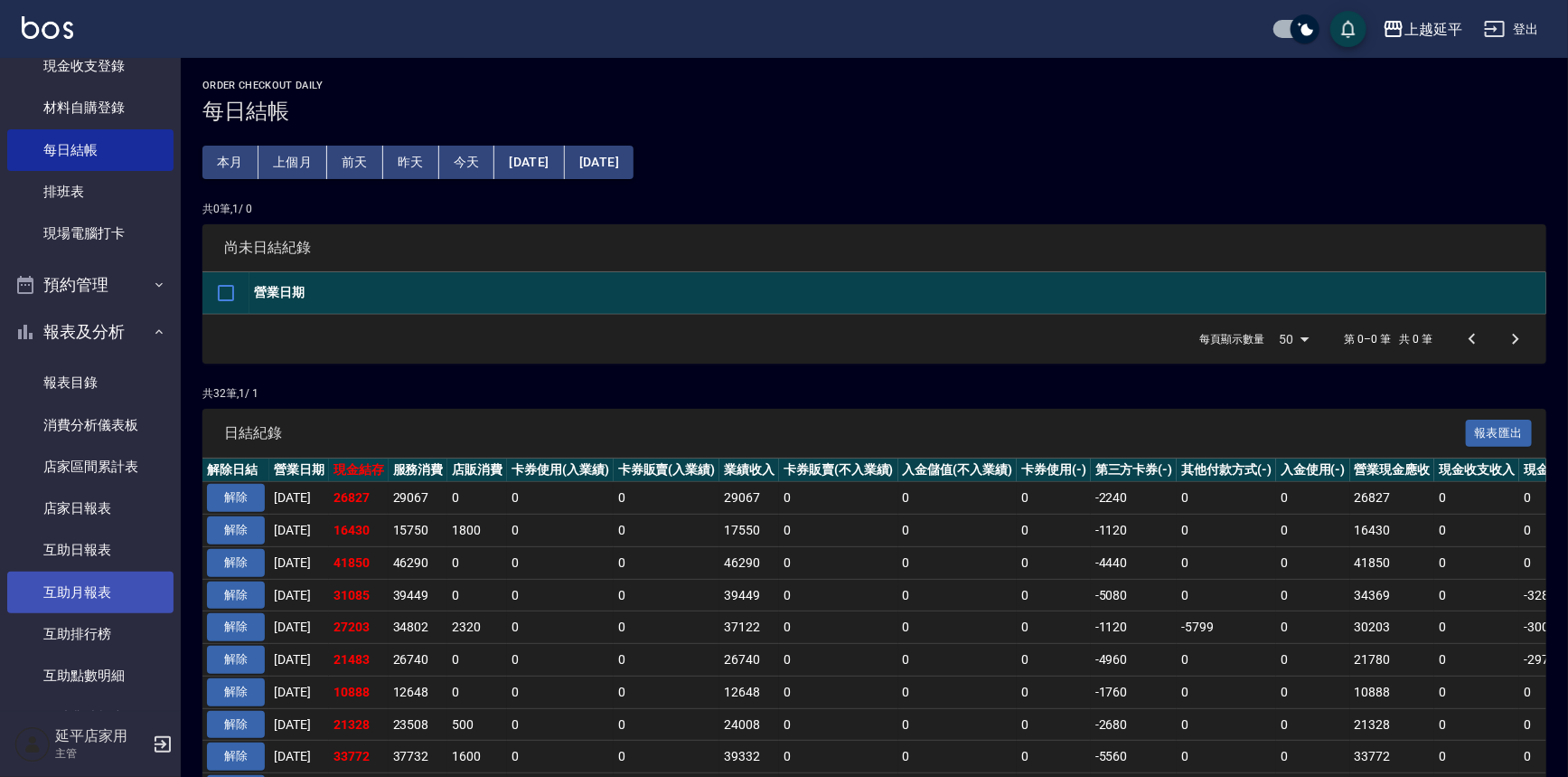
scroll to position [246, 0]
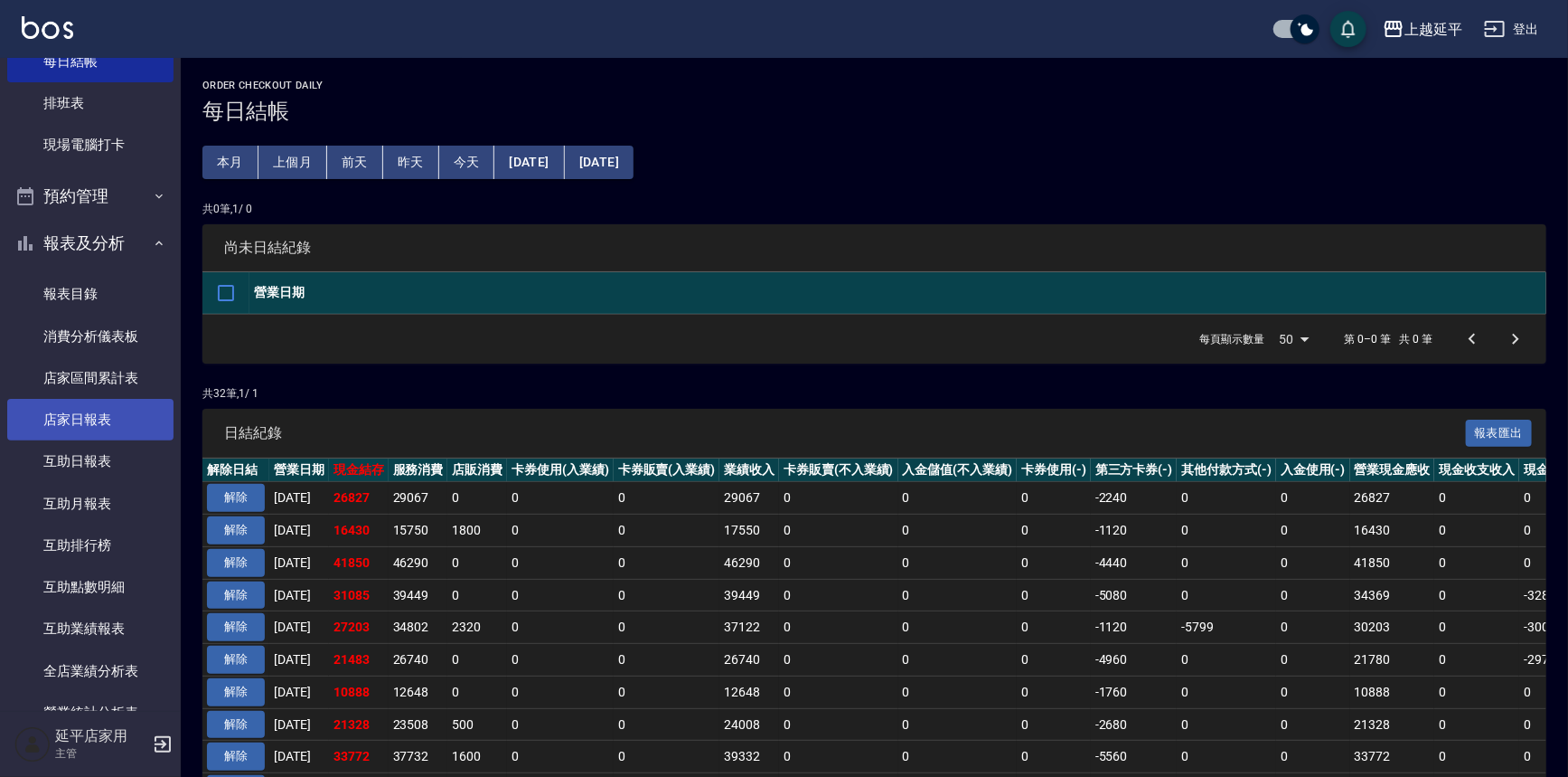
click at [114, 417] on link "店家日報表" at bounding box center [90, 420] width 166 height 42
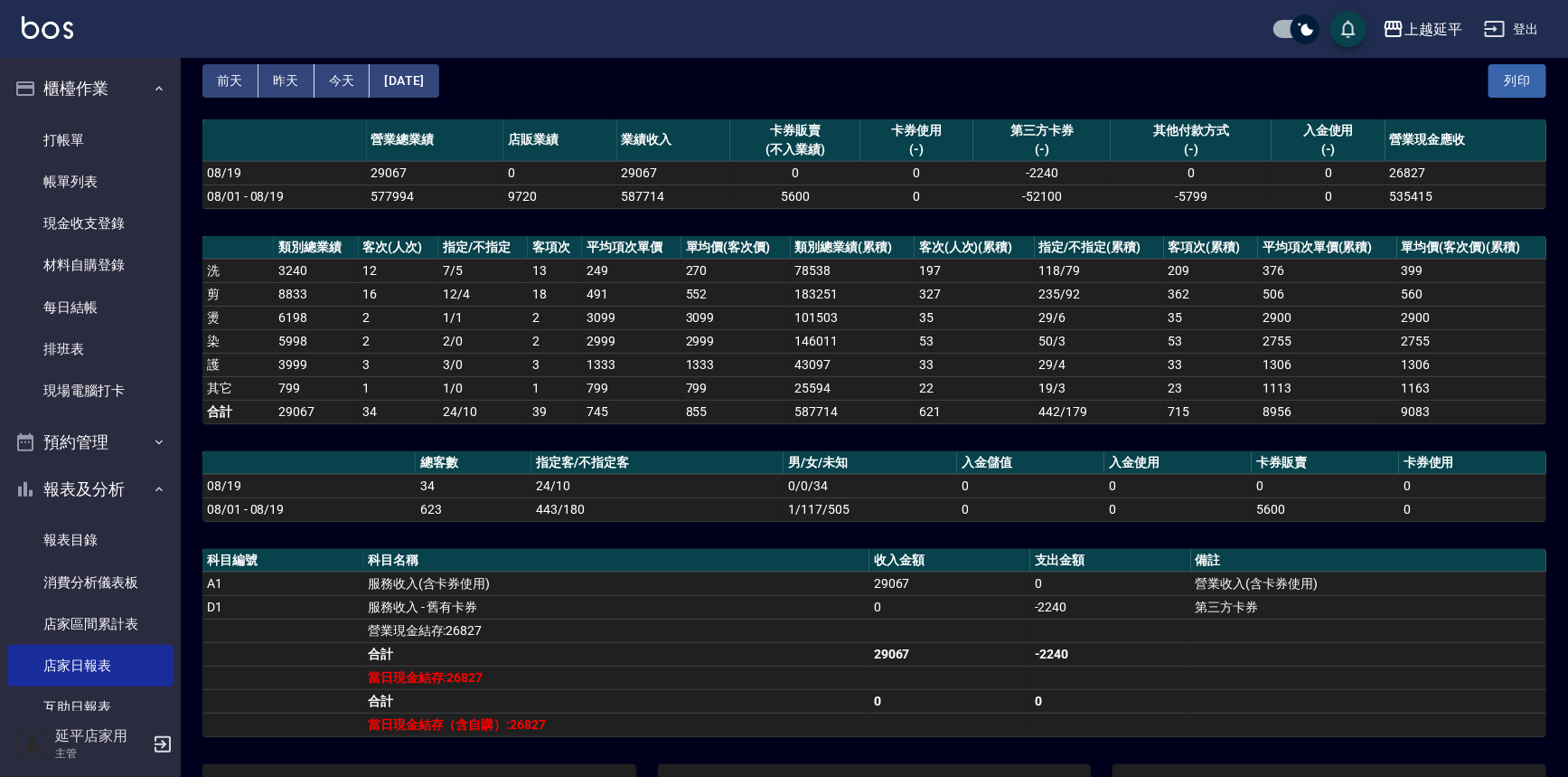
click at [404, 573] on td "服務收入(含卡券使用)" at bounding box center [616, 583] width 506 height 24
click at [90, 301] on link "每日結帳" at bounding box center [90, 307] width 166 height 42
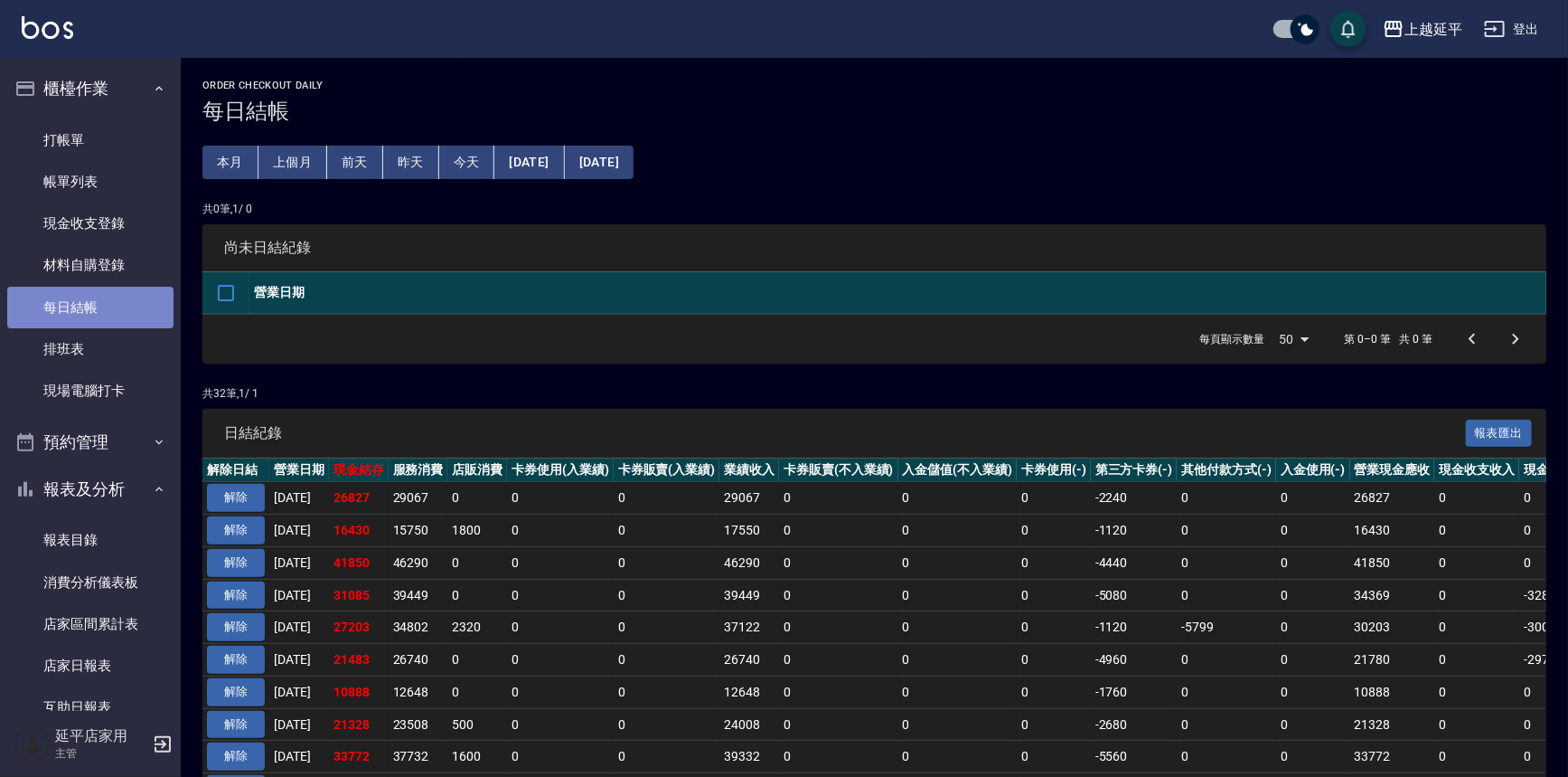
click at [91, 301] on link "每日結帳" at bounding box center [90, 307] width 166 height 42
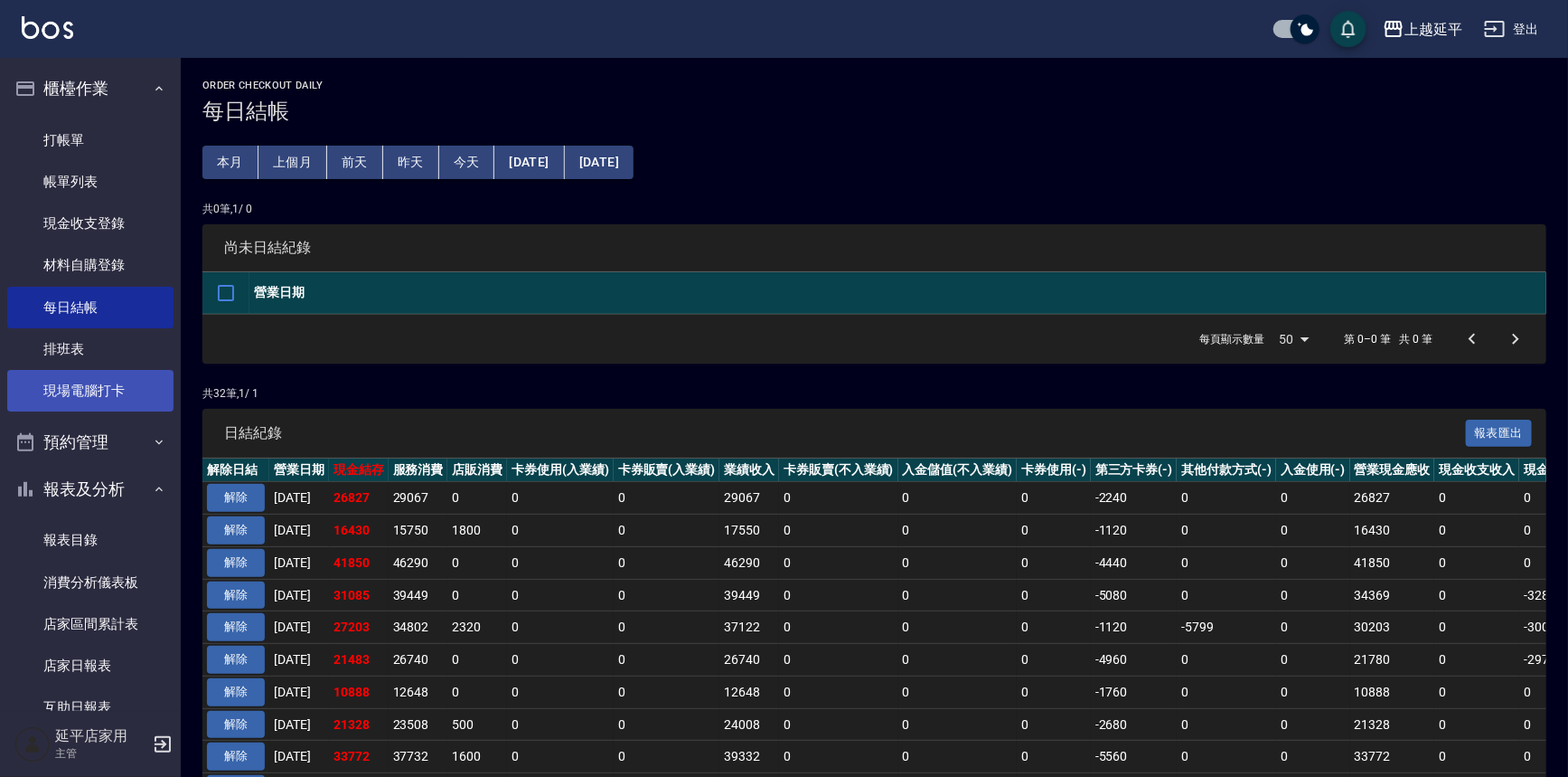
click at [121, 383] on link "現場電腦打卡" at bounding box center [90, 391] width 166 height 42
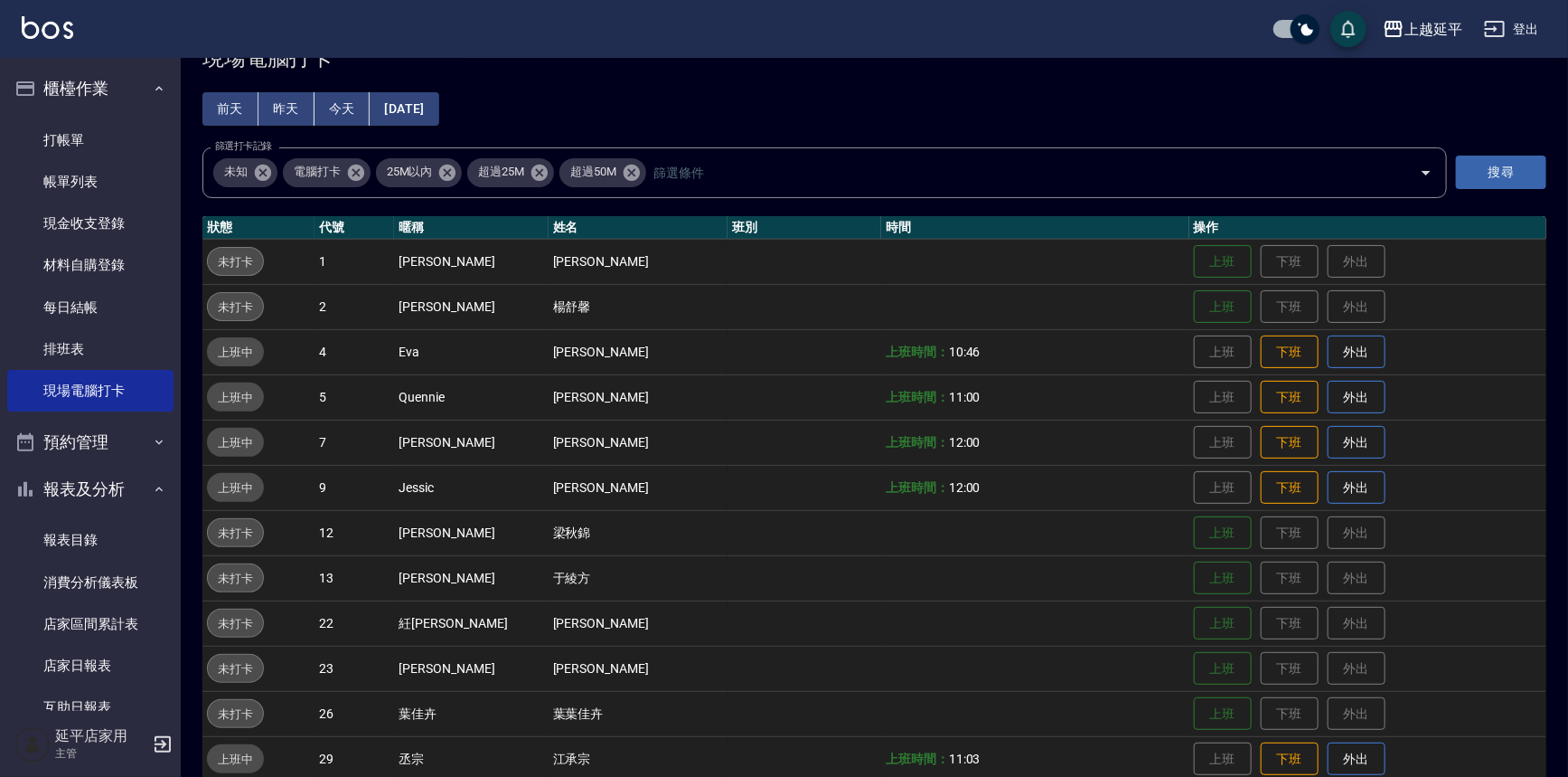
scroll to position [82, 0]
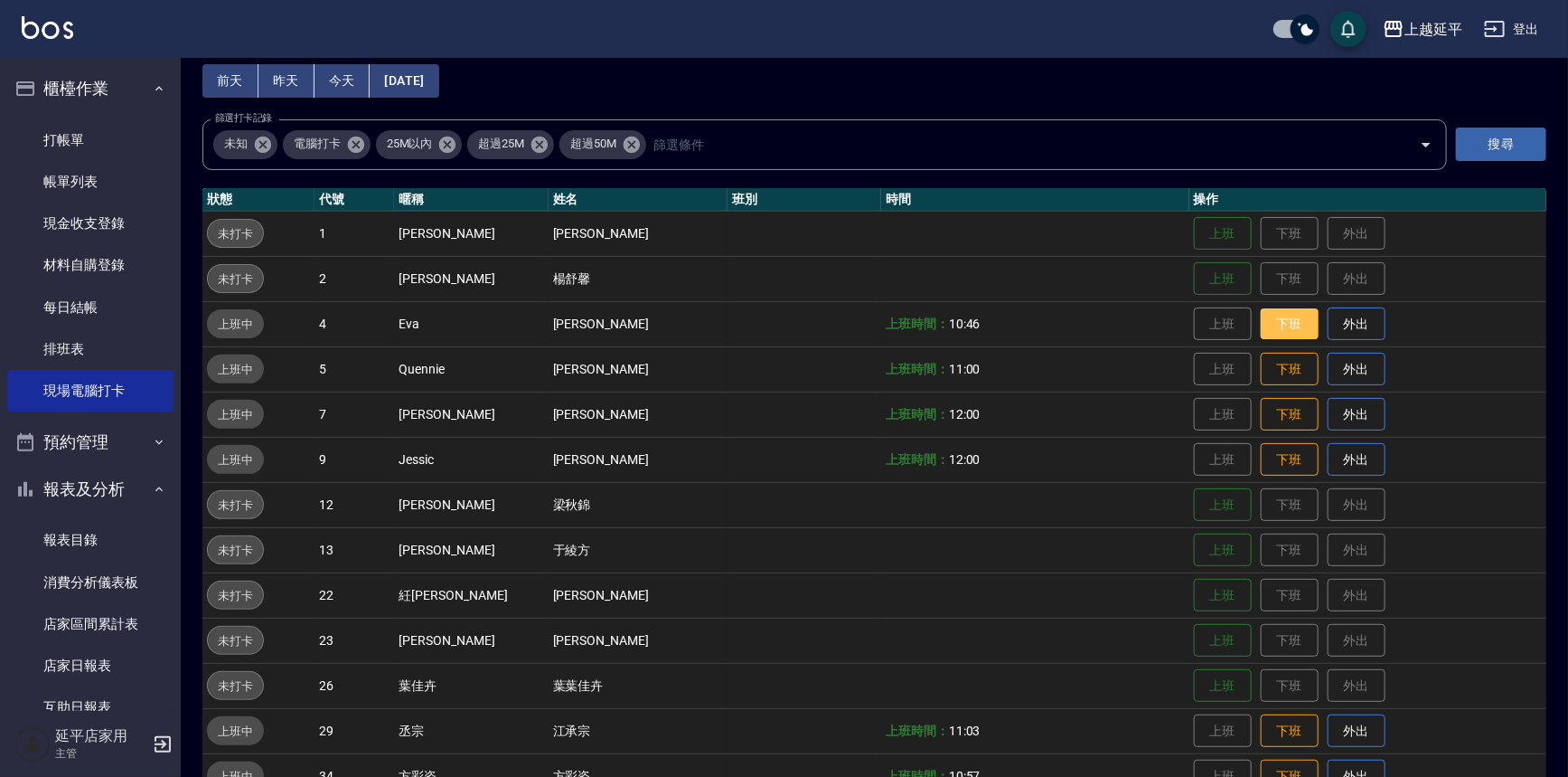
click at [1272, 313] on button "下班" at bounding box center [1290, 324] width 58 height 32
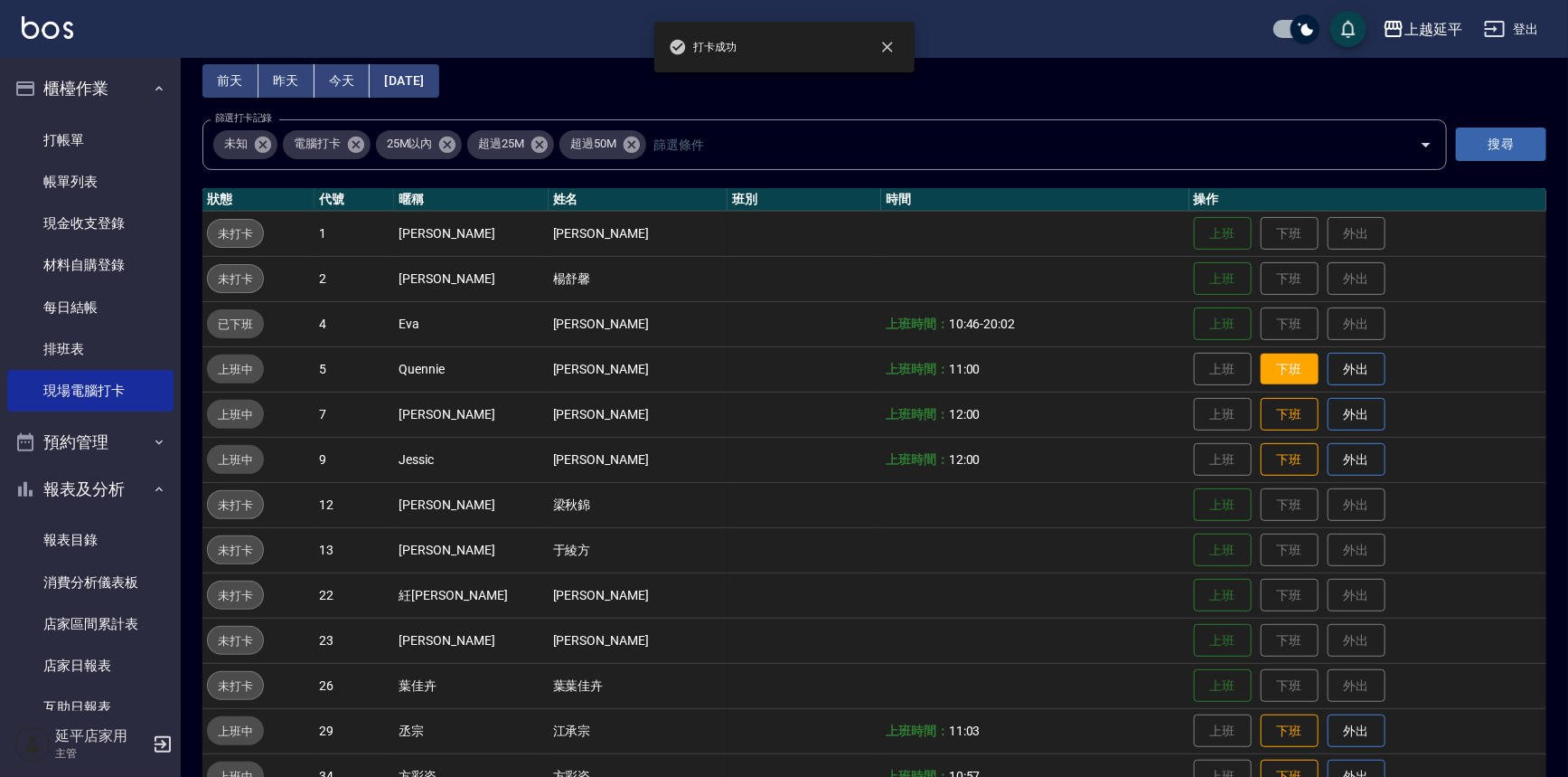
click at [1267, 371] on button "下班" at bounding box center [1290, 369] width 58 height 32
click at [1273, 410] on button "下班" at bounding box center [1290, 415] width 58 height 32
click at [1277, 453] on button "下班" at bounding box center [1290, 460] width 58 height 32
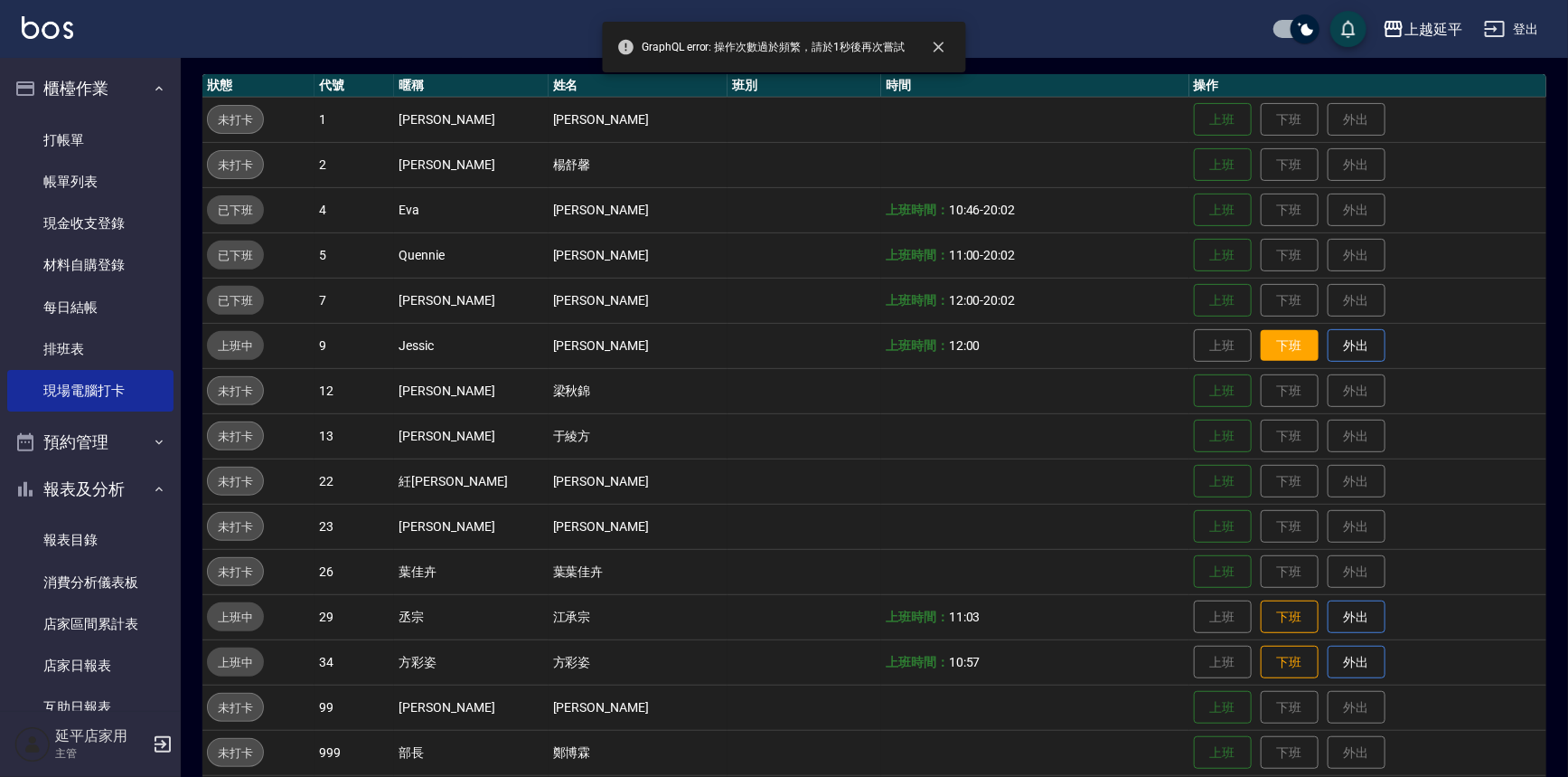
scroll to position [305, 0]
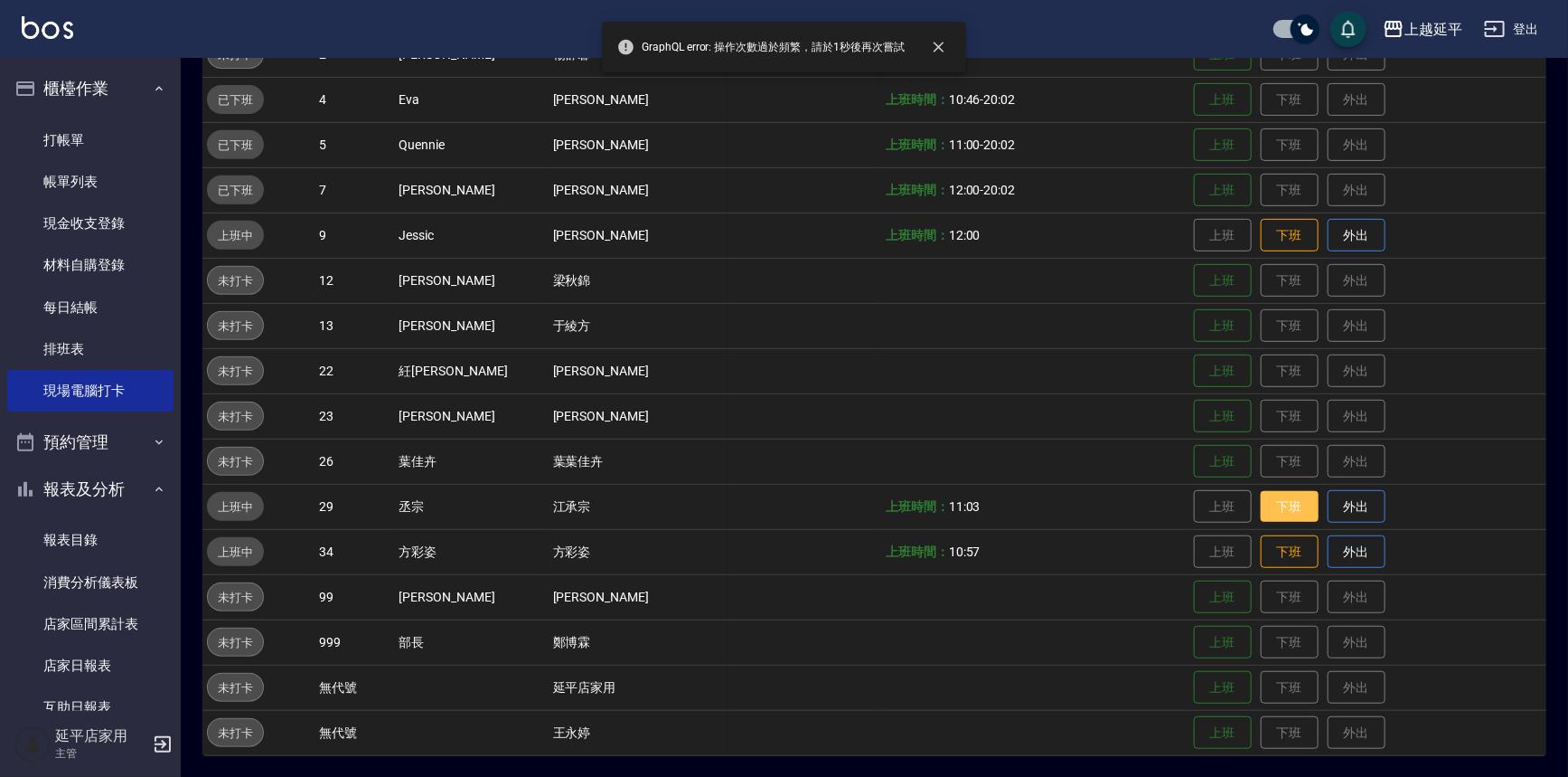
click at [1262, 502] on button "下班" at bounding box center [1290, 506] width 58 height 32
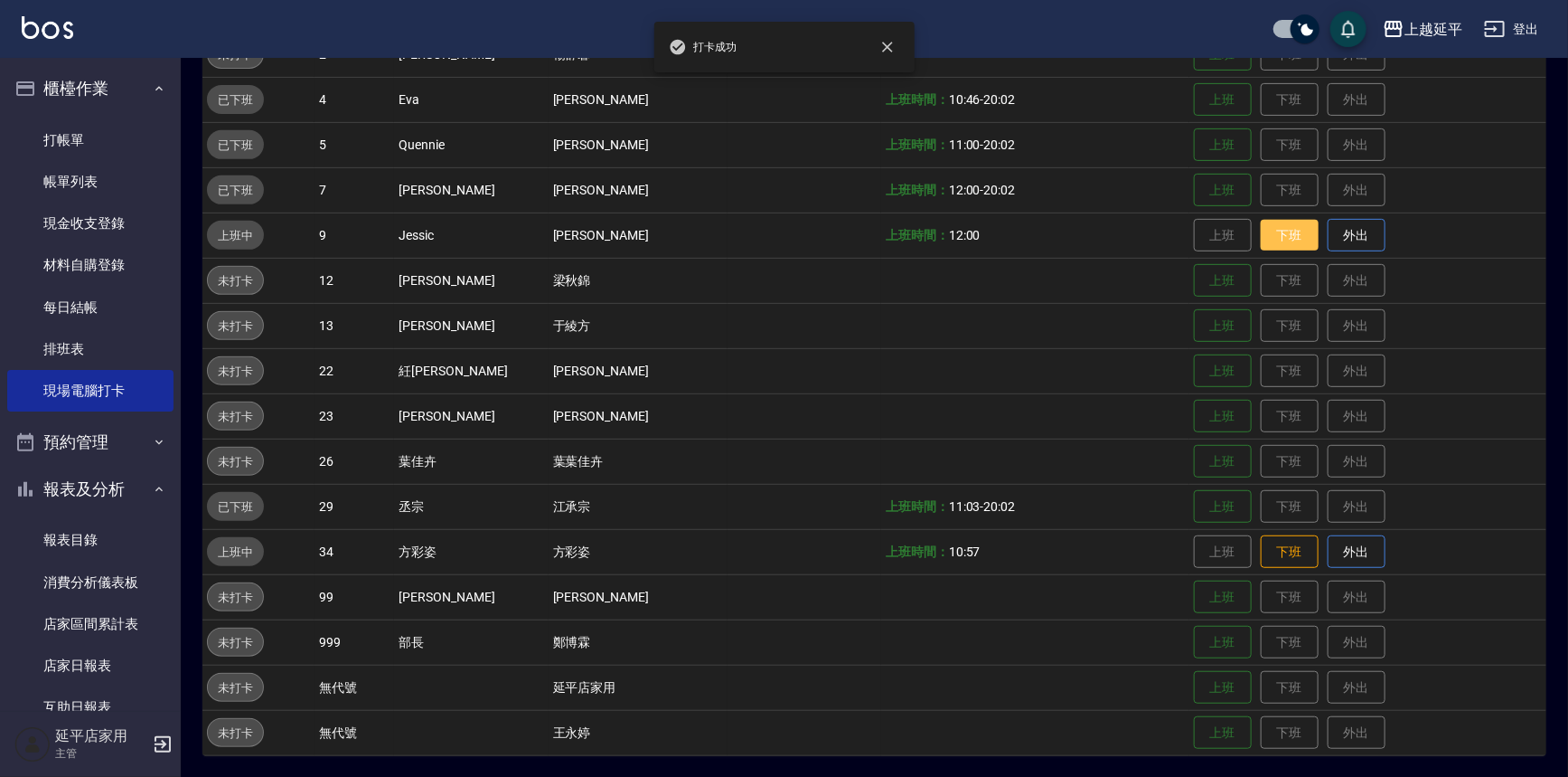
click at [1270, 244] on button "下班" at bounding box center [1290, 236] width 58 height 32
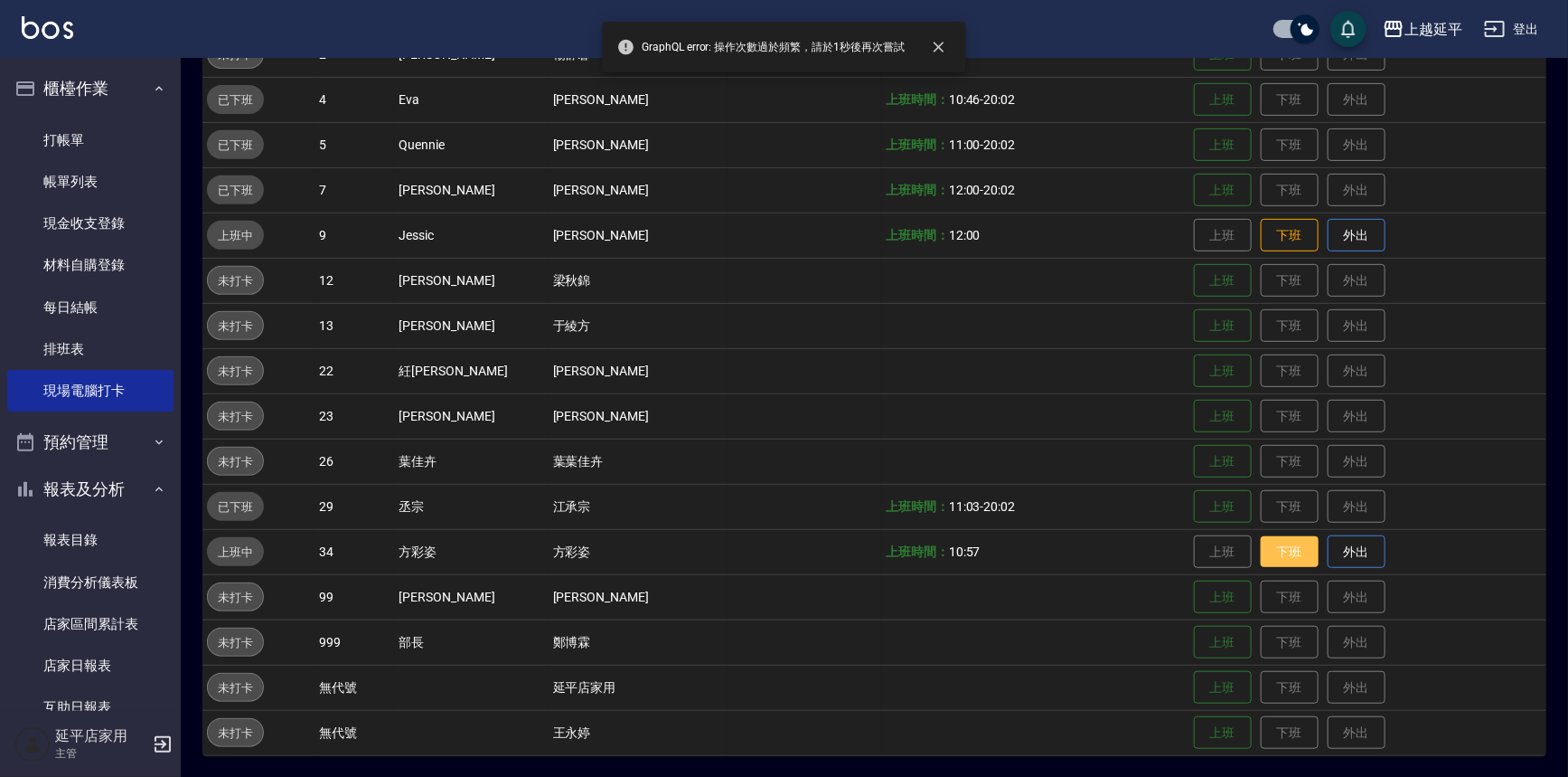
click at [1262, 542] on button "下班" at bounding box center [1290, 552] width 58 height 32
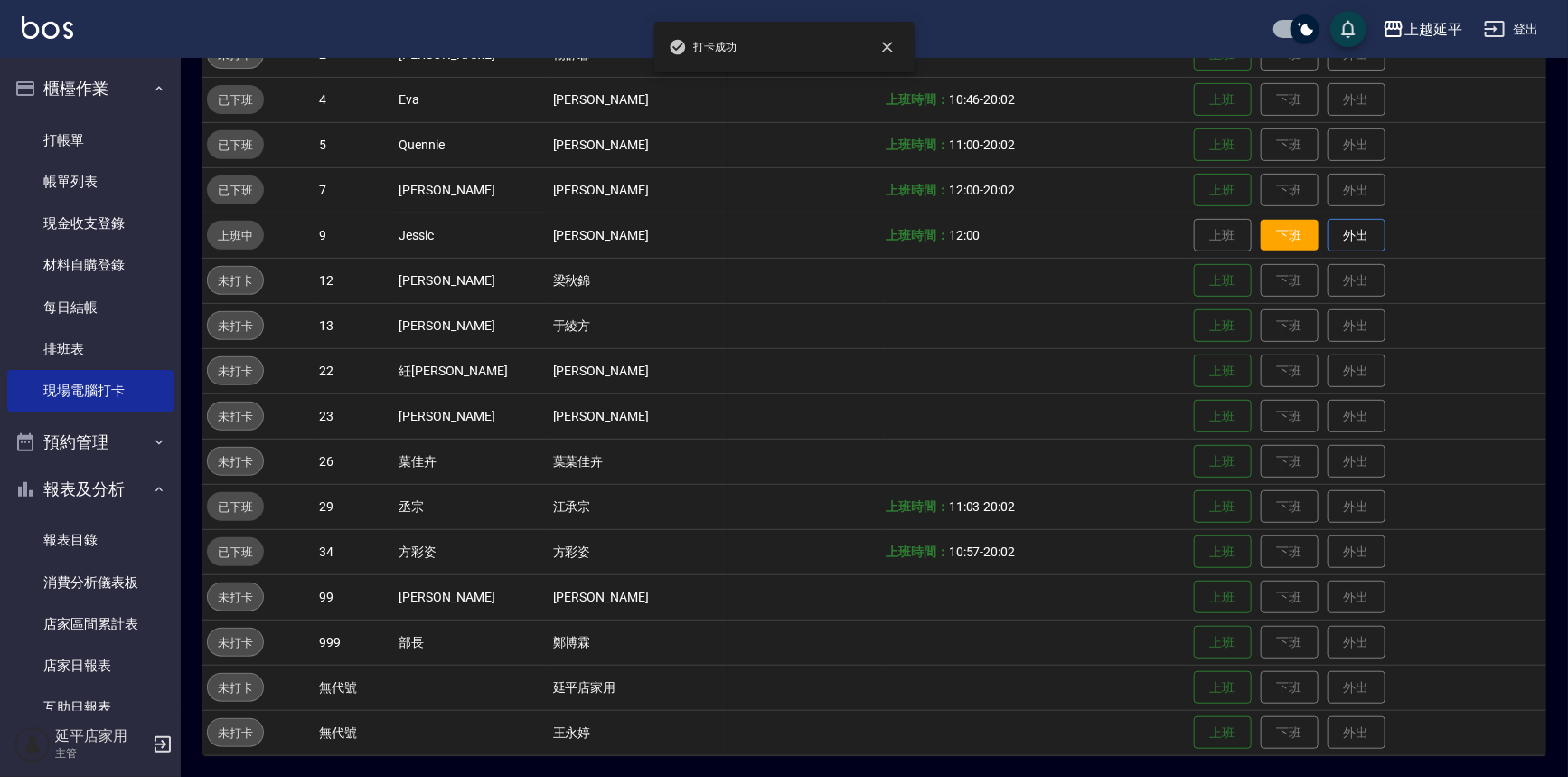
click at [1270, 234] on button "下班" at bounding box center [1290, 236] width 58 height 32
